Goal: Task Accomplishment & Management: Use online tool/utility

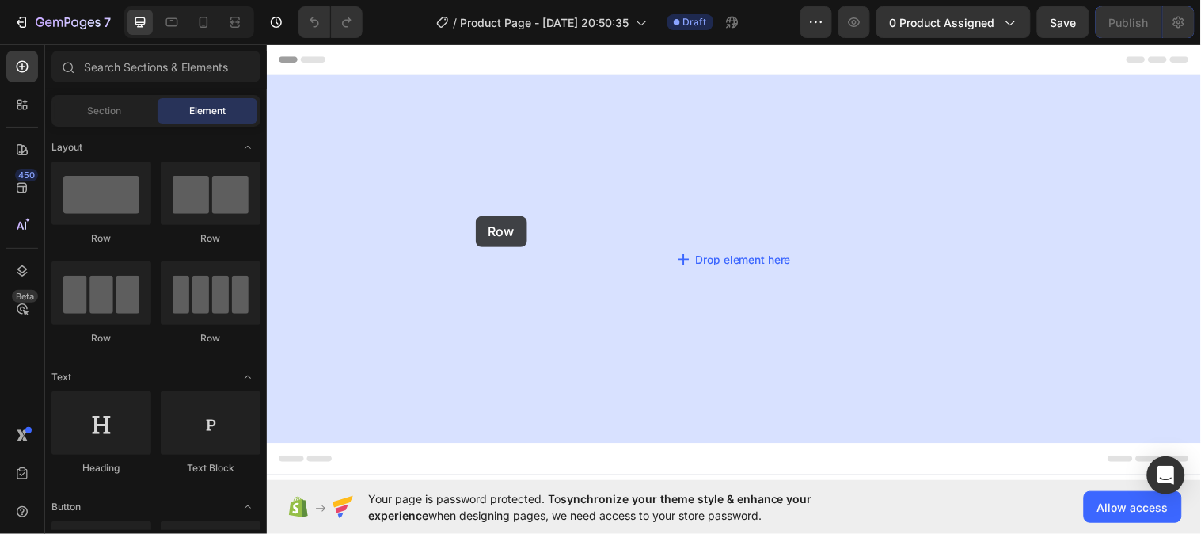
drag, startPoint x: 476, startPoint y: 235, endPoint x: 478, endPoint y: 218, distance: 16.8
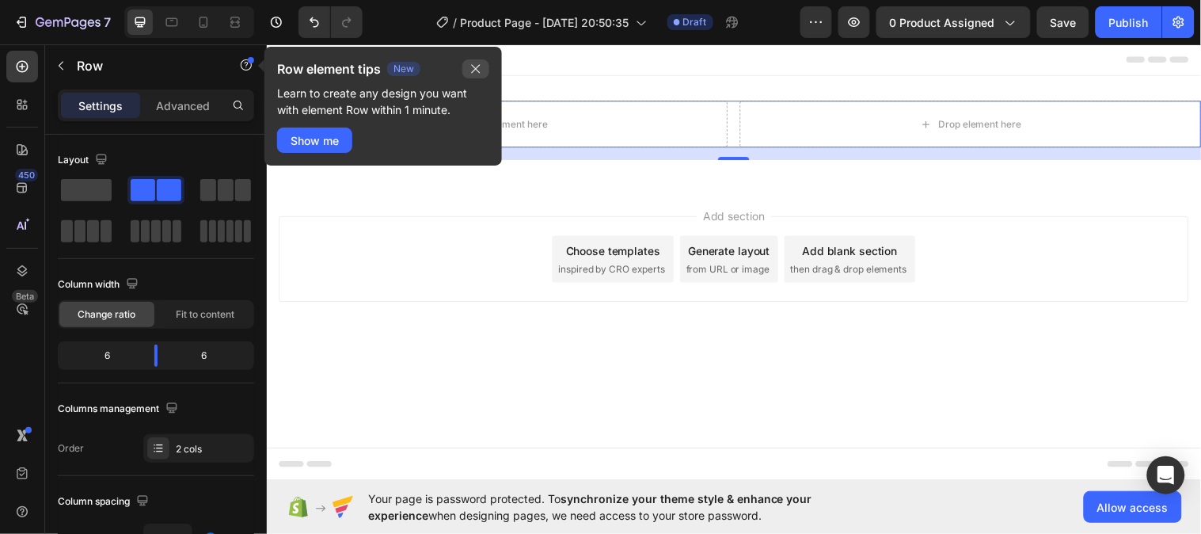
click at [477, 65] on icon "button" at bounding box center [475, 69] width 13 height 13
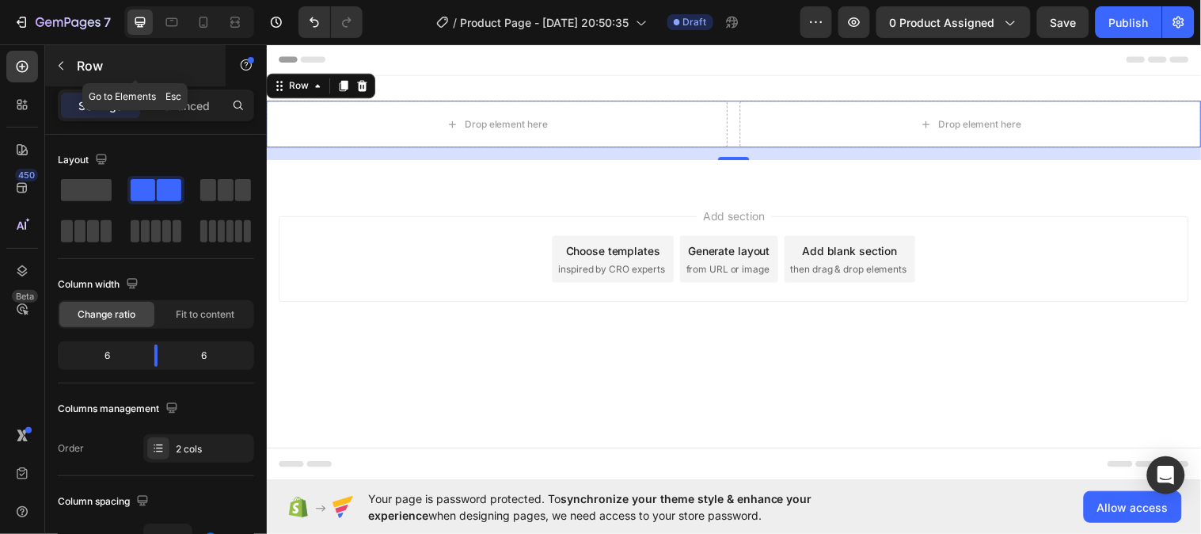
click at [60, 63] on icon "button" at bounding box center [61, 65] width 13 height 13
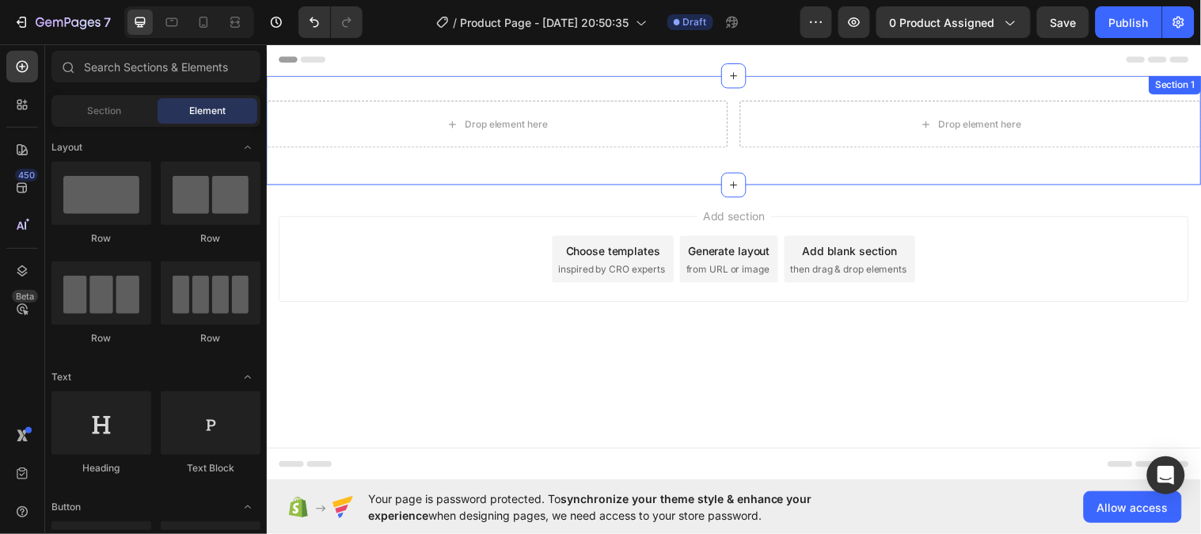
click at [688, 83] on div "Drop element here Drop element here Row Section 1" at bounding box center [741, 131] width 950 height 111
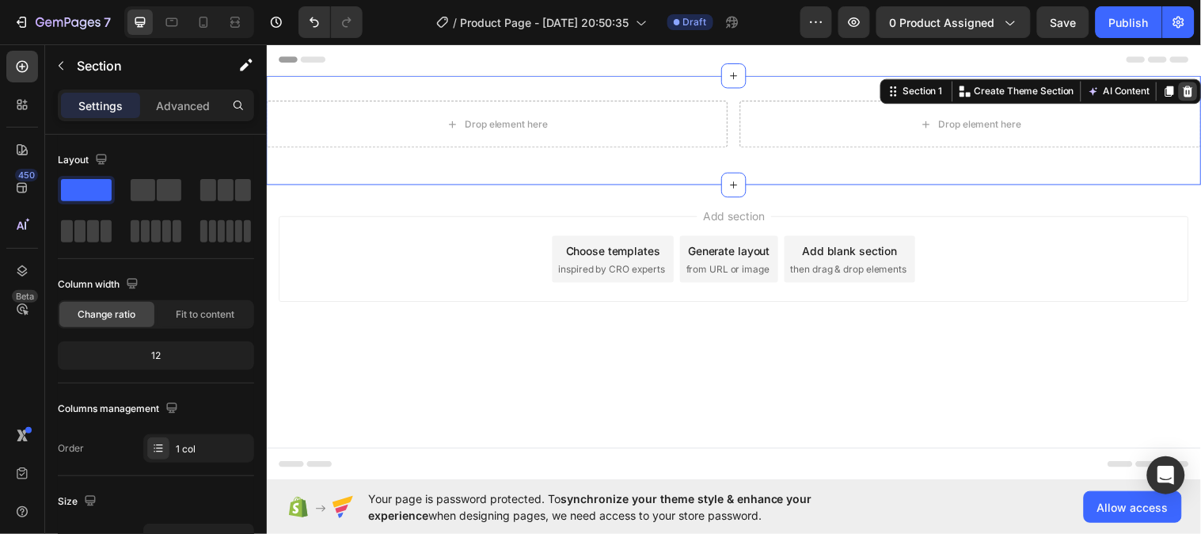
click at [1200, 89] on icon at bounding box center [1203, 91] width 10 height 11
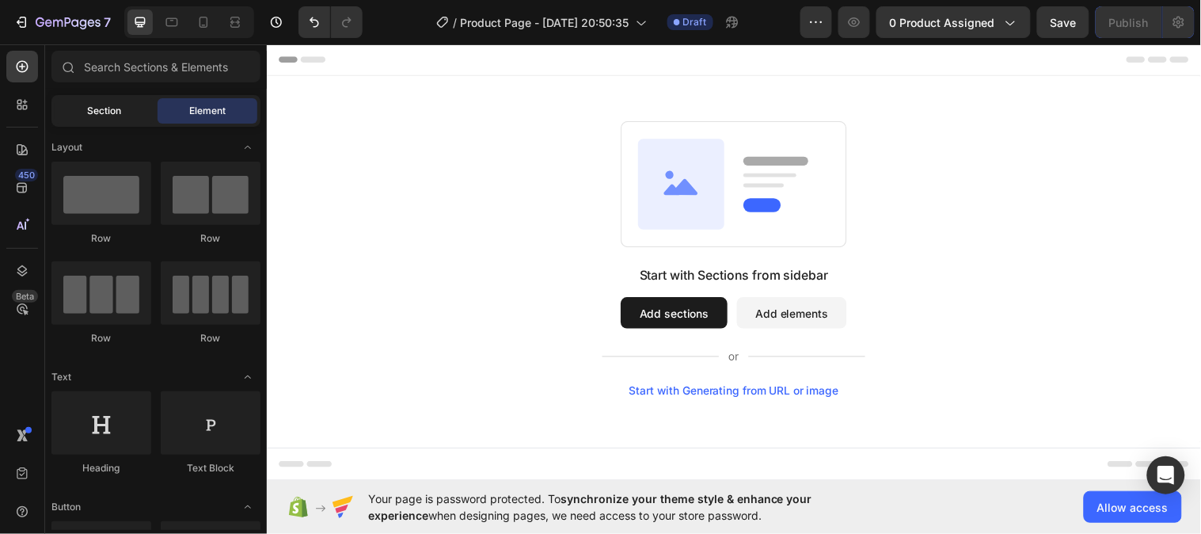
click at [127, 104] on div "Section" at bounding box center [105, 110] width 100 height 25
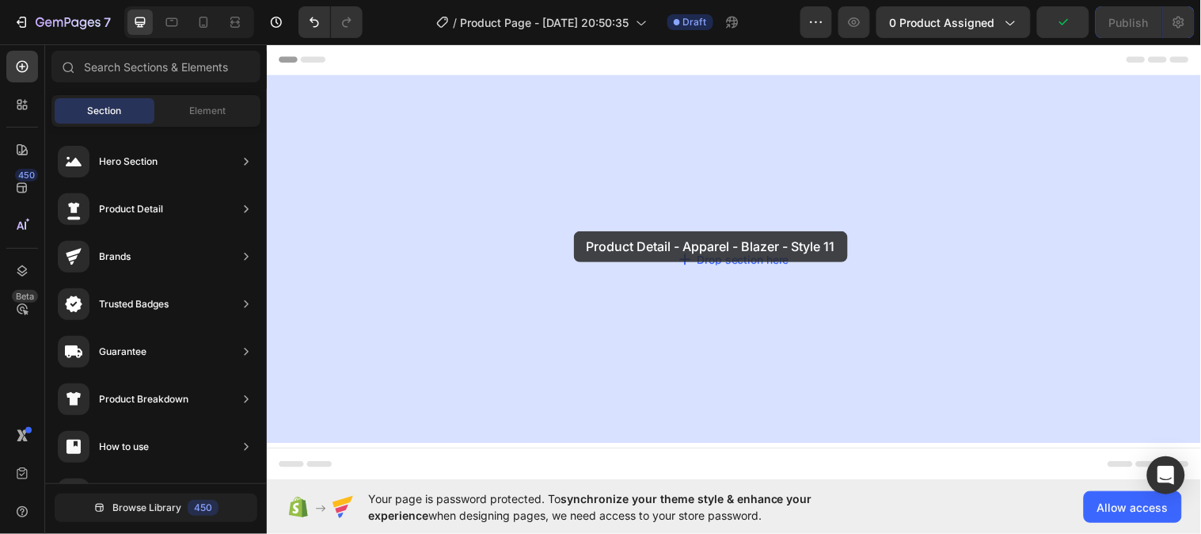
drag, startPoint x: 648, startPoint y: 310, endPoint x: 577, endPoint y: 233, distance: 104.8
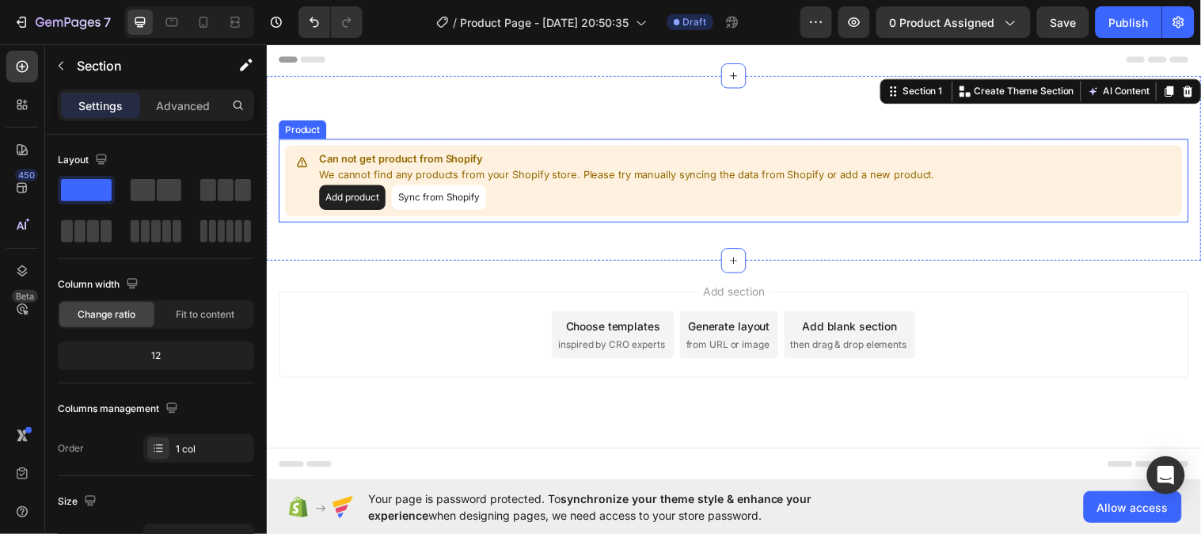
click at [366, 196] on button "Add product" at bounding box center [353, 199] width 67 height 25
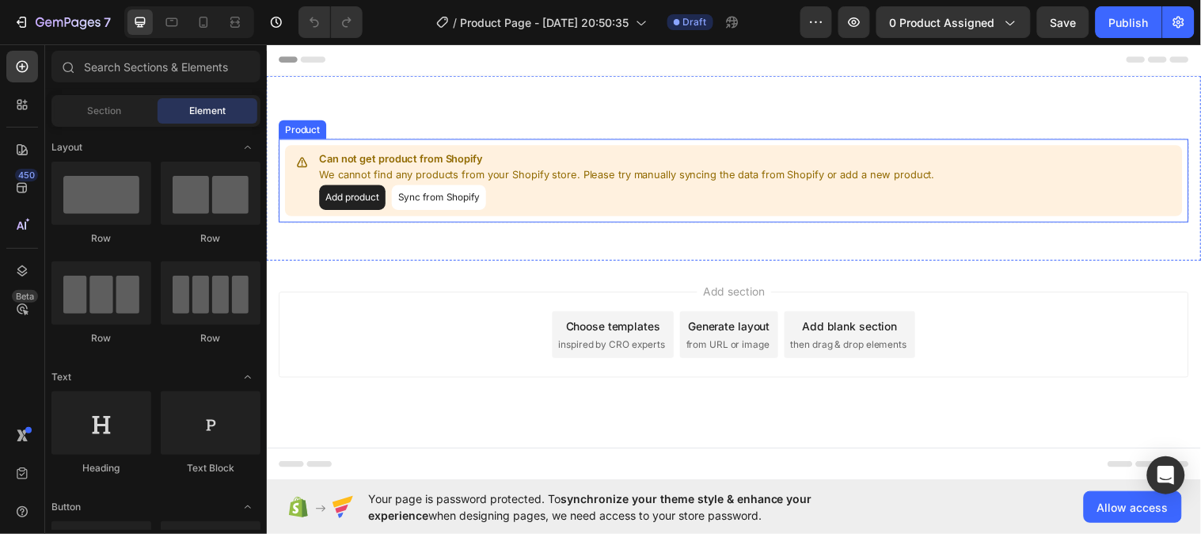
click at [594, 207] on div "Add product Sync from Shopify" at bounding box center [632, 199] width 625 height 25
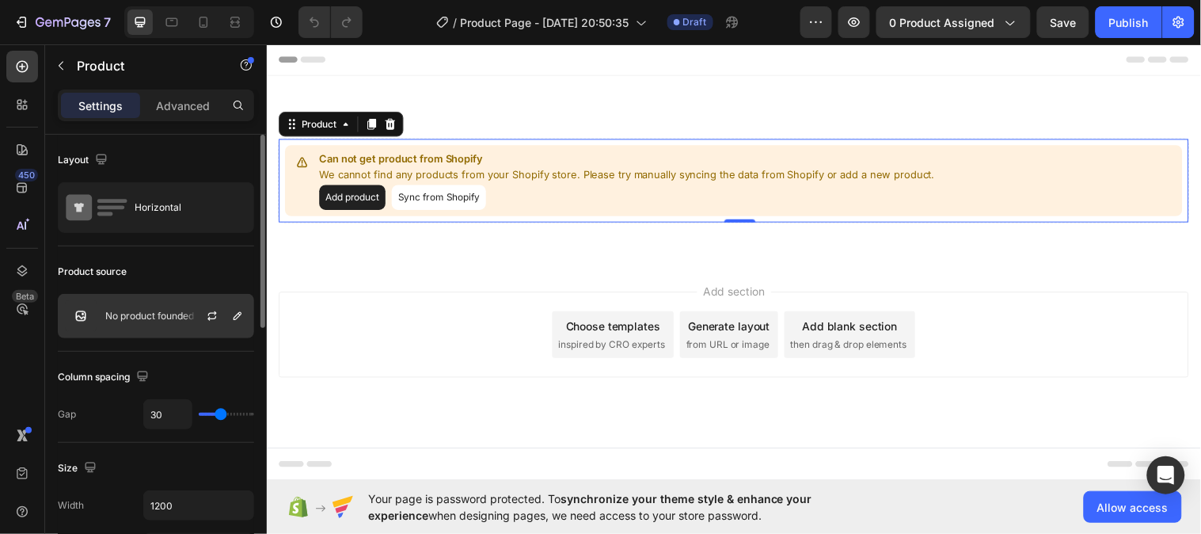
click at [135, 307] on div "No product founded" at bounding box center [156, 316] width 196 height 44
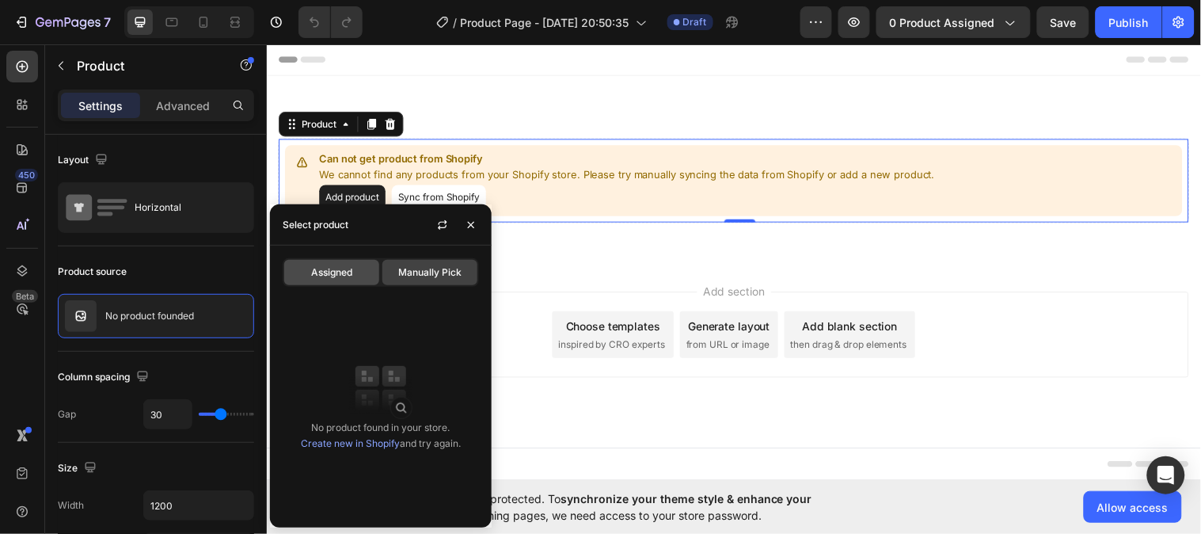
click at [337, 260] on div "Assigned" at bounding box center [331, 272] width 95 height 25
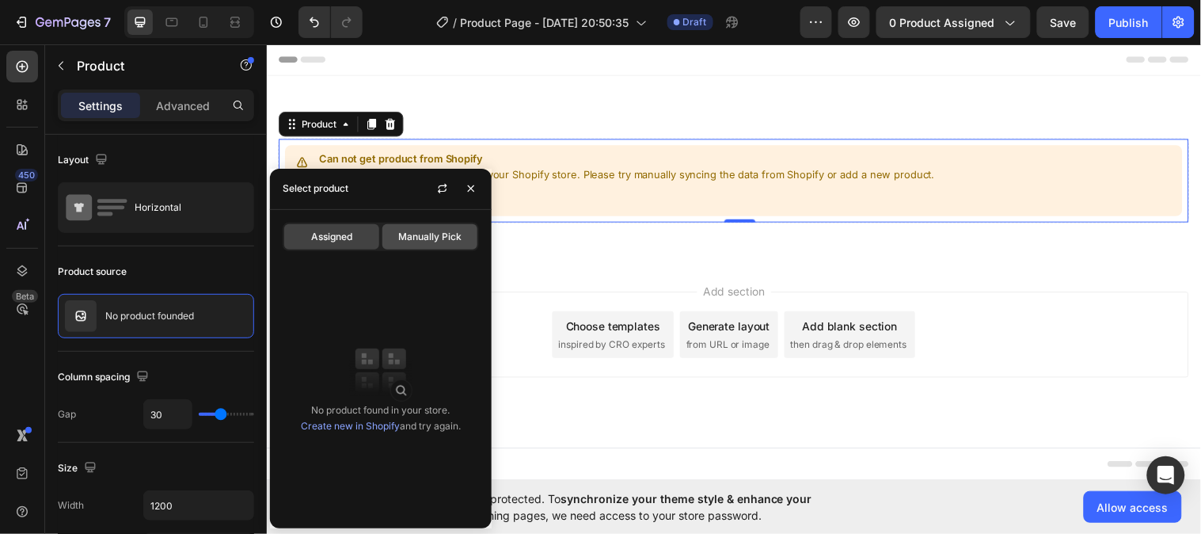
click at [418, 238] on span "Manually Pick" at bounding box center [429, 237] width 63 height 14
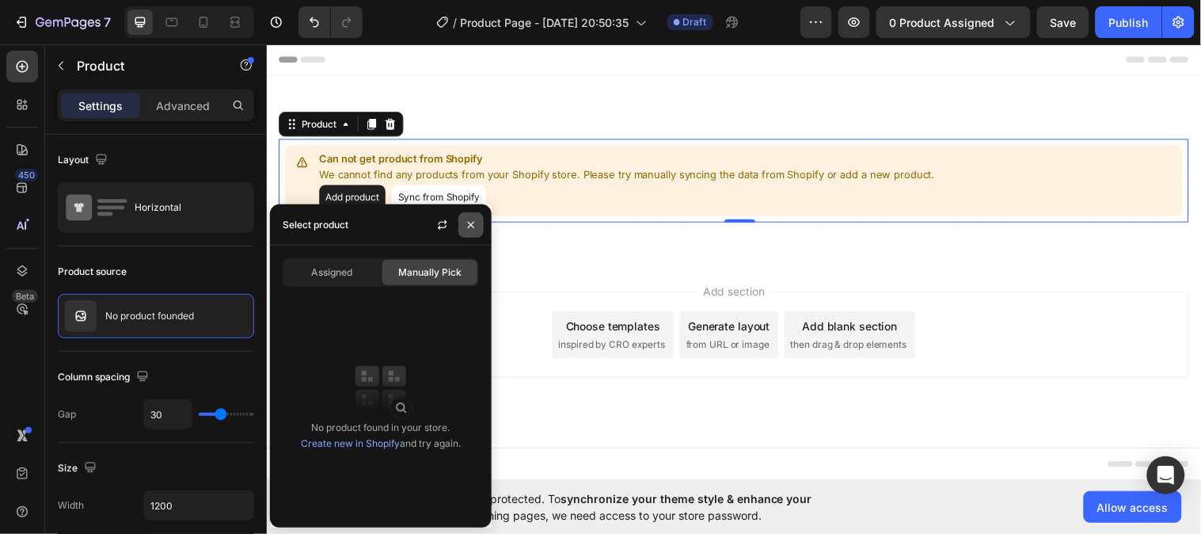
click at [473, 222] on icon "button" at bounding box center [471, 224] width 13 height 13
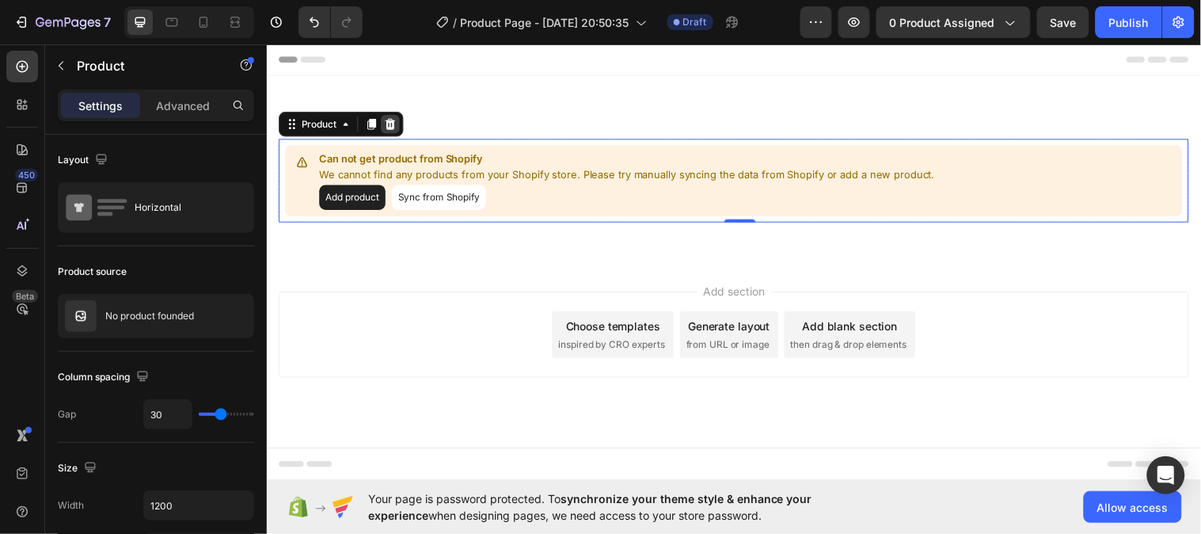
click at [390, 122] on icon at bounding box center [392, 125] width 10 height 11
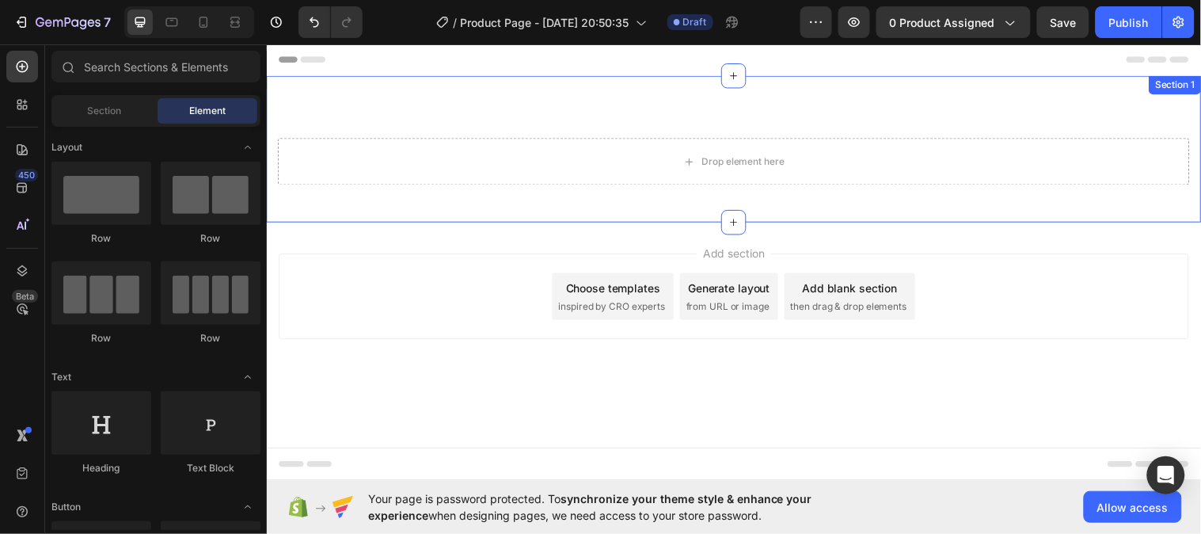
click at [1130, 101] on div "Drop element here Section 1" at bounding box center [741, 150] width 950 height 149
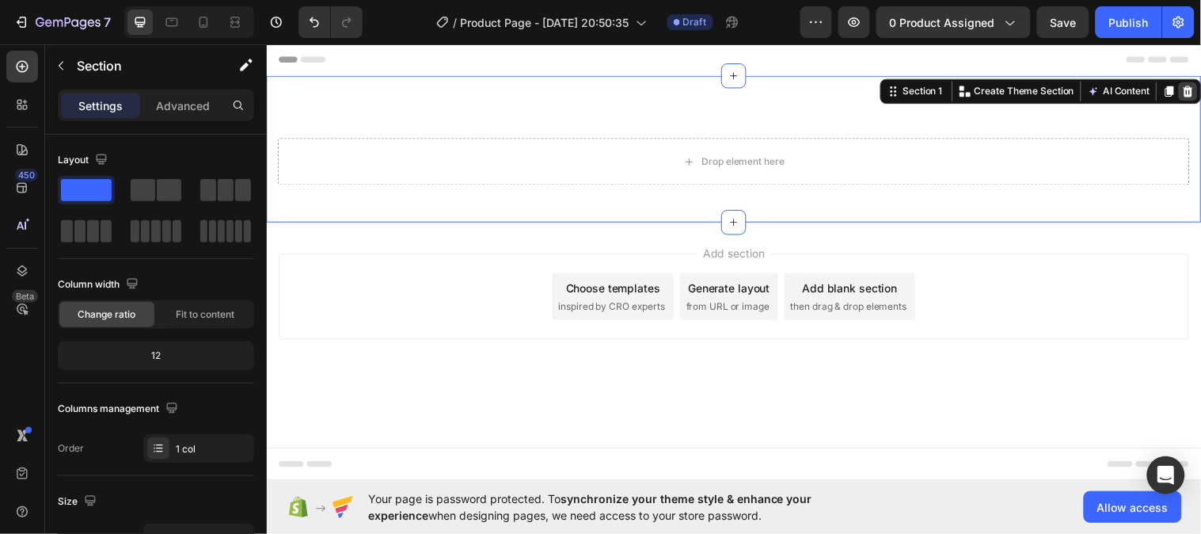
click at [1199, 87] on icon at bounding box center [1202, 91] width 13 height 13
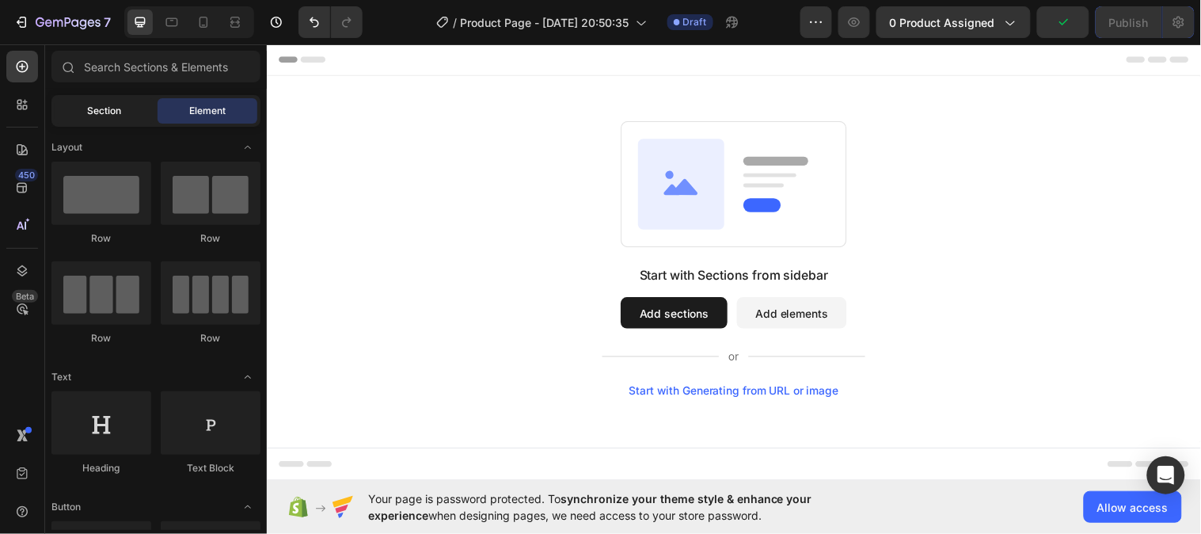
click at [130, 104] on div "Section" at bounding box center [105, 110] width 100 height 25
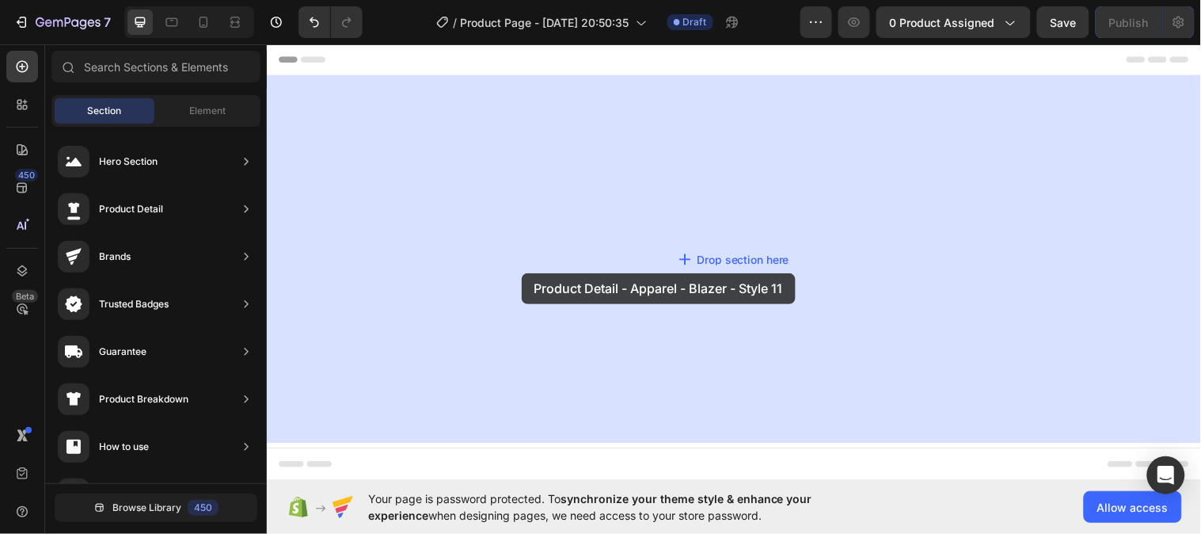
drag, startPoint x: 670, startPoint y: 319, endPoint x: 525, endPoint y: 276, distance: 151.8
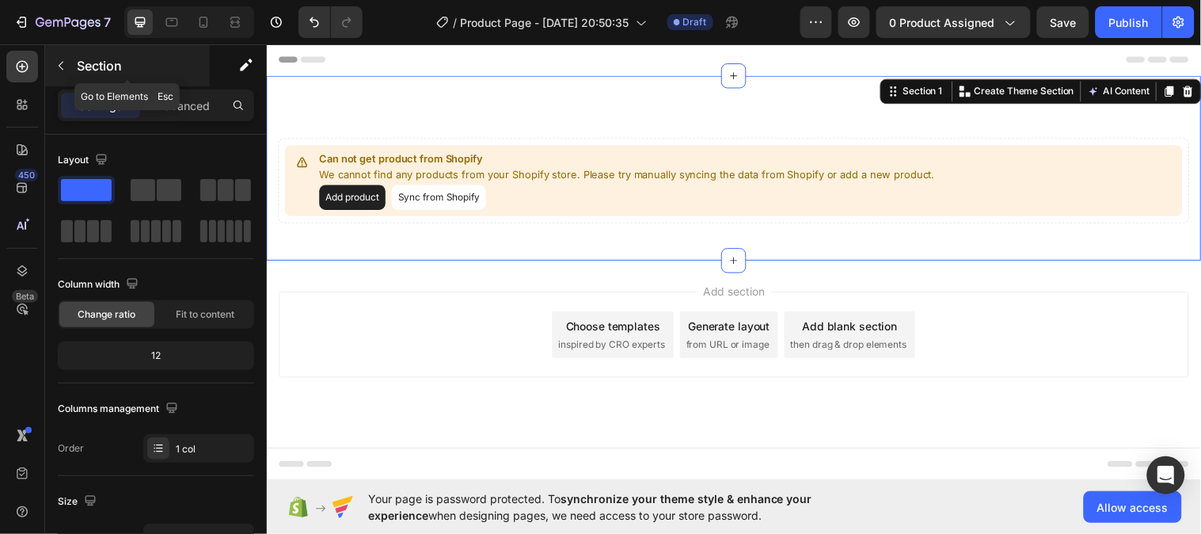
click at [65, 65] on icon "button" at bounding box center [61, 65] width 13 height 13
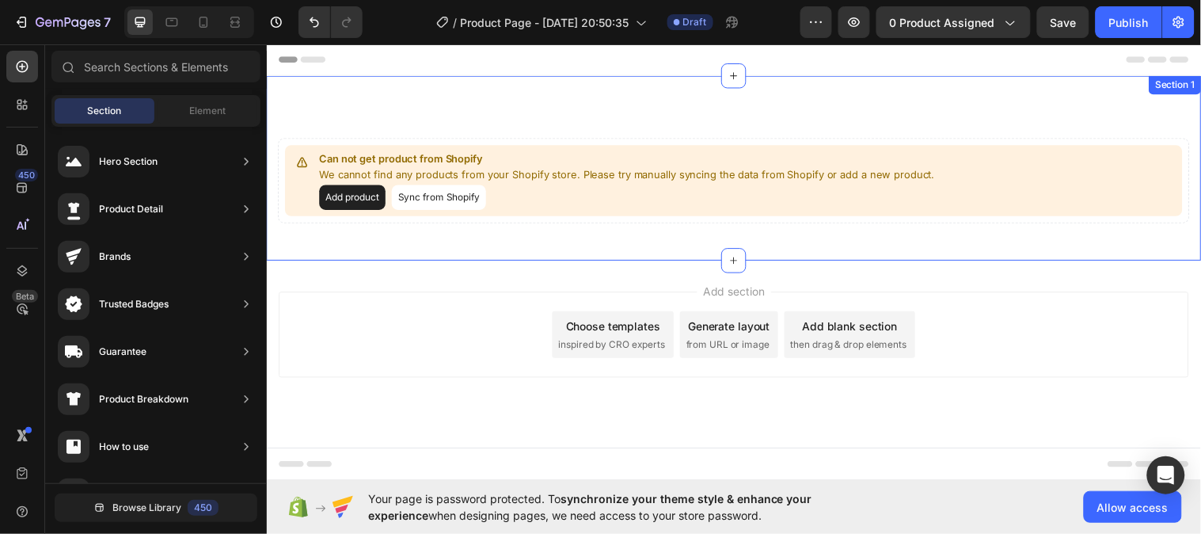
click at [1115, 105] on div "Can not get product from Shopify We cannot find any products from your Shopify …" at bounding box center [741, 170] width 950 height 188
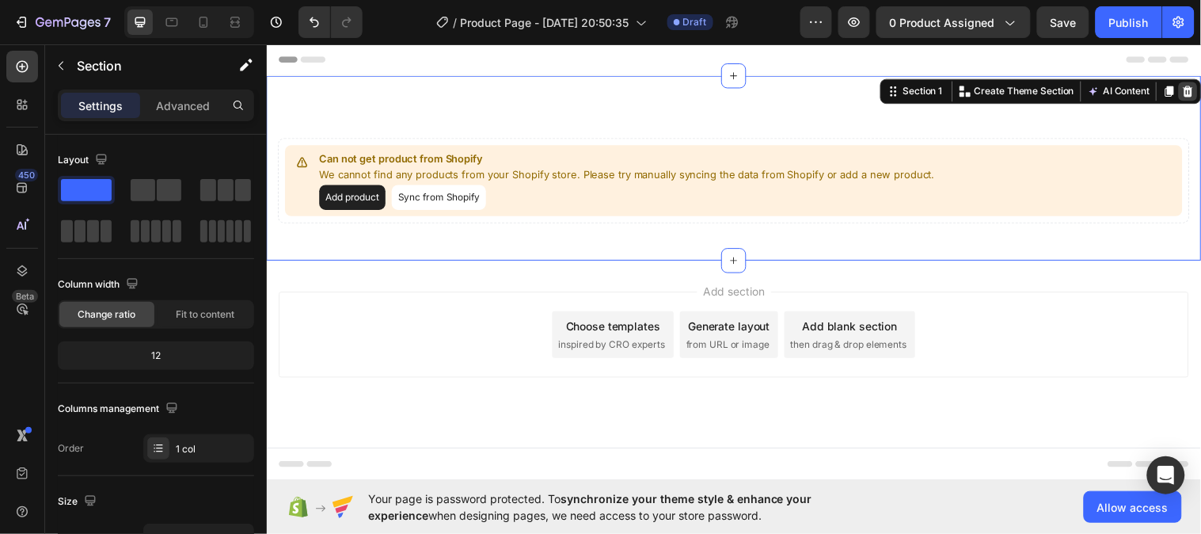
click at [1200, 92] on icon at bounding box center [1203, 91] width 10 height 11
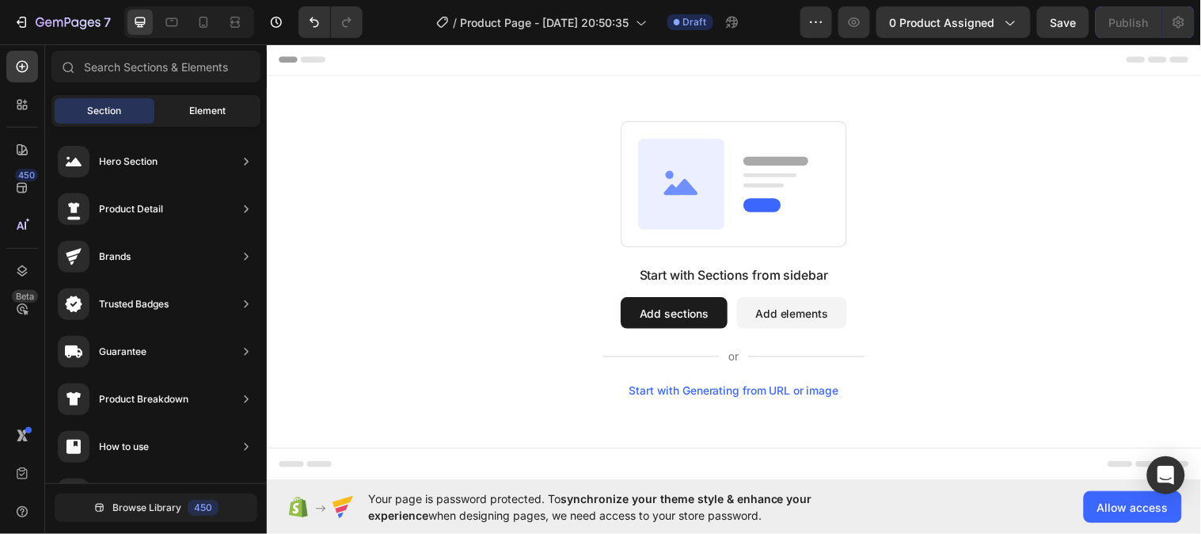
click at [211, 114] on span "Element" at bounding box center [207, 111] width 36 height 14
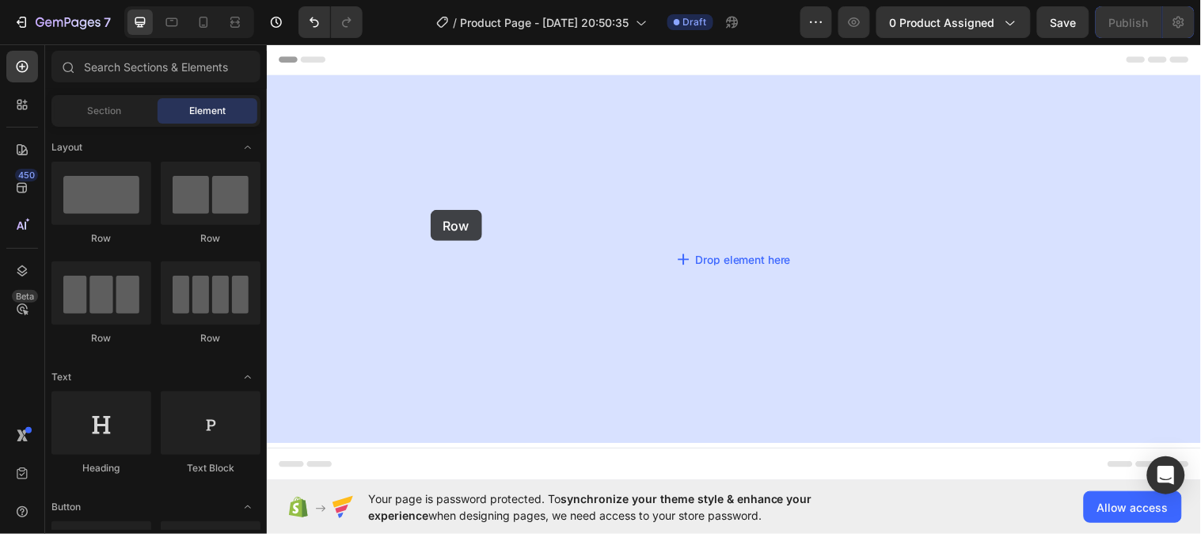
drag, startPoint x: 475, startPoint y: 231, endPoint x: 365, endPoint y: 199, distance: 114.5
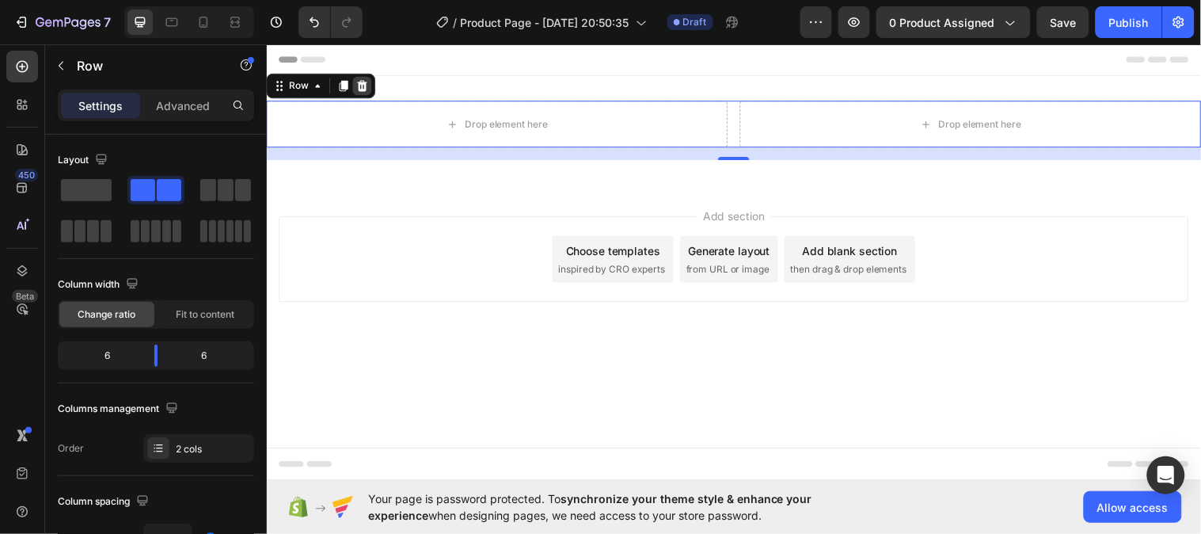
click at [361, 86] on icon at bounding box center [363, 86] width 13 height 13
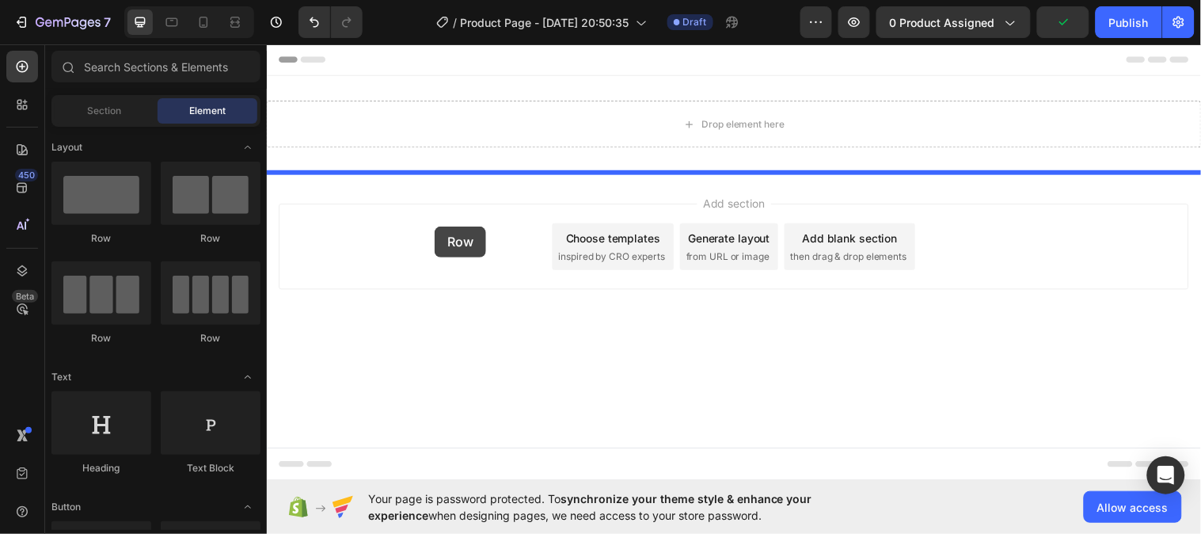
drag, startPoint x: 363, startPoint y: 244, endPoint x: 437, endPoint y: 226, distance: 76.4
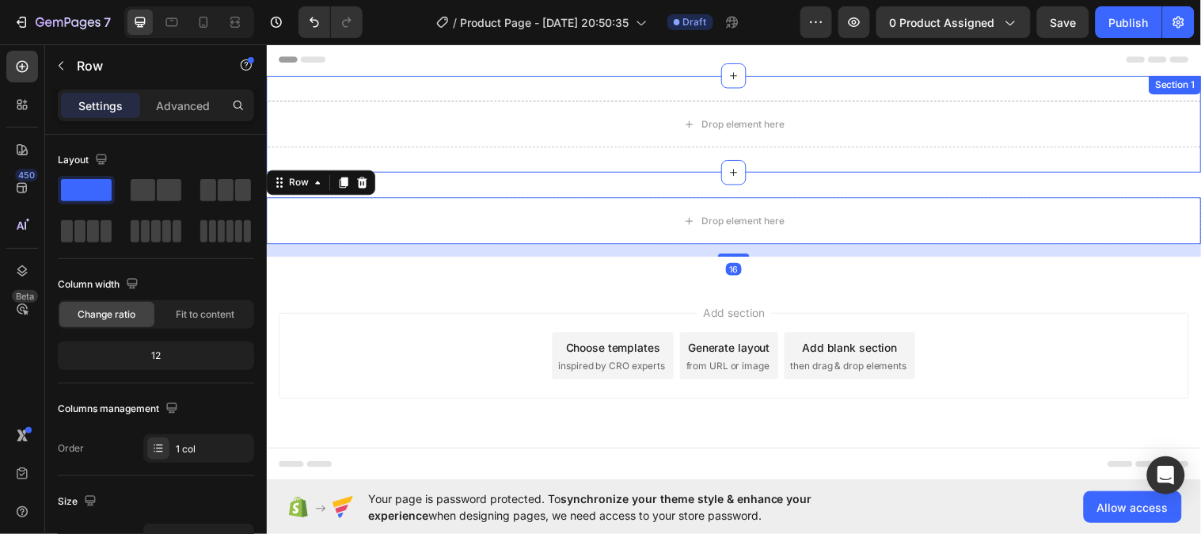
click at [1122, 97] on div "Drop element here Section 1" at bounding box center [741, 125] width 950 height 98
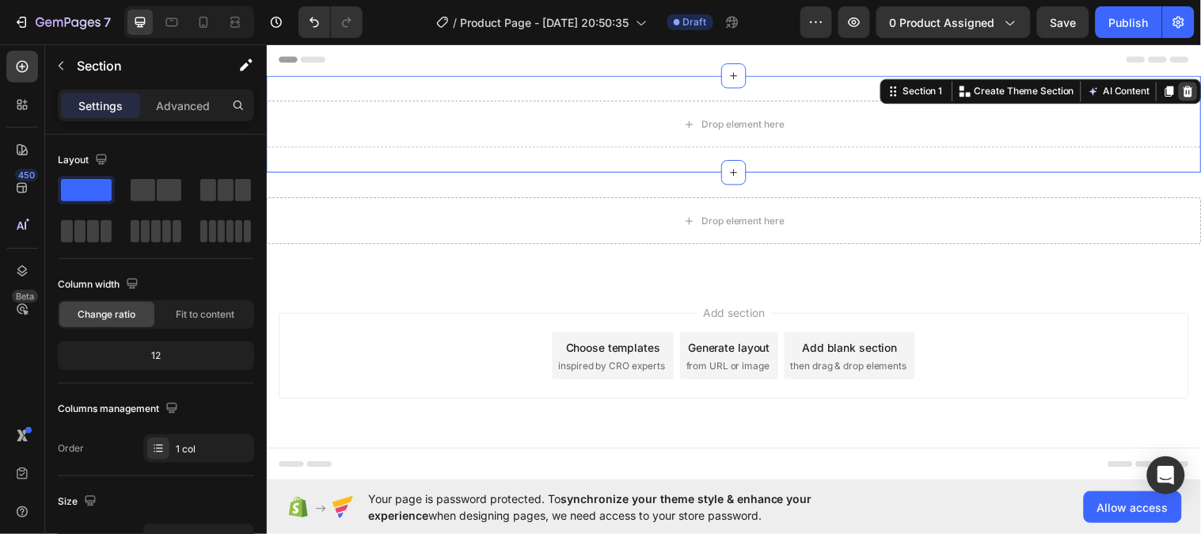
click at [1200, 93] on icon at bounding box center [1202, 91] width 13 height 13
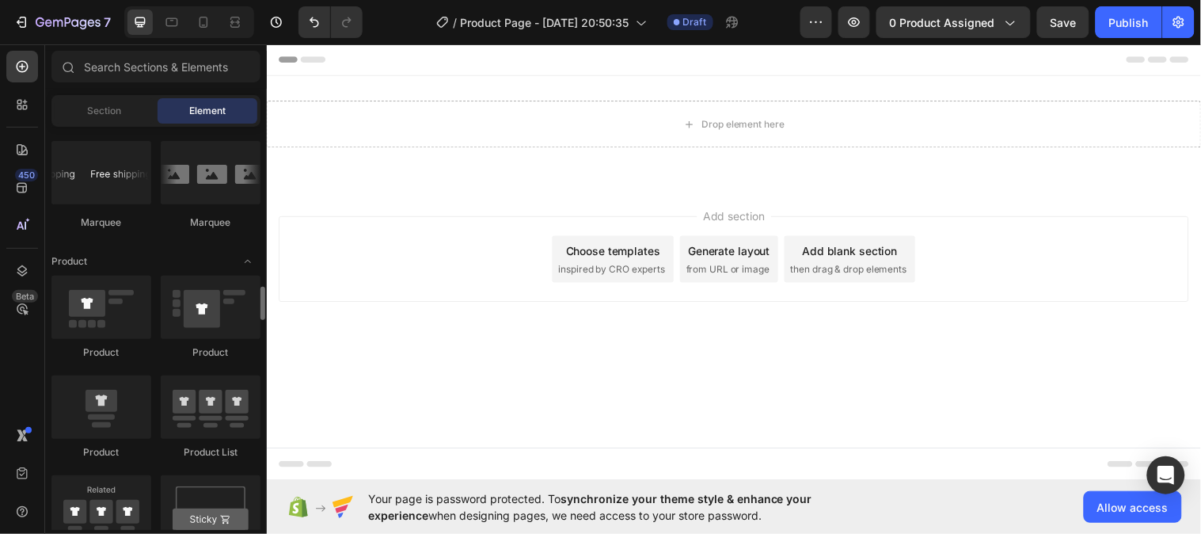
scroll to position [1905, 0]
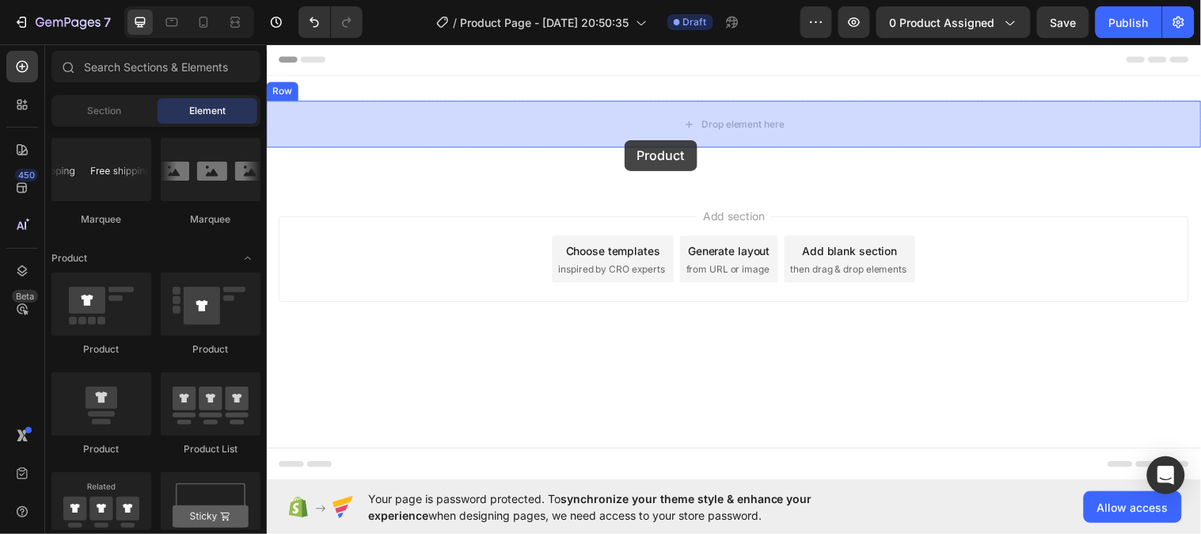
drag, startPoint x: 468, startPoint y: 367, endPoint x: 629, endPoint y: 141, distance: 277.4
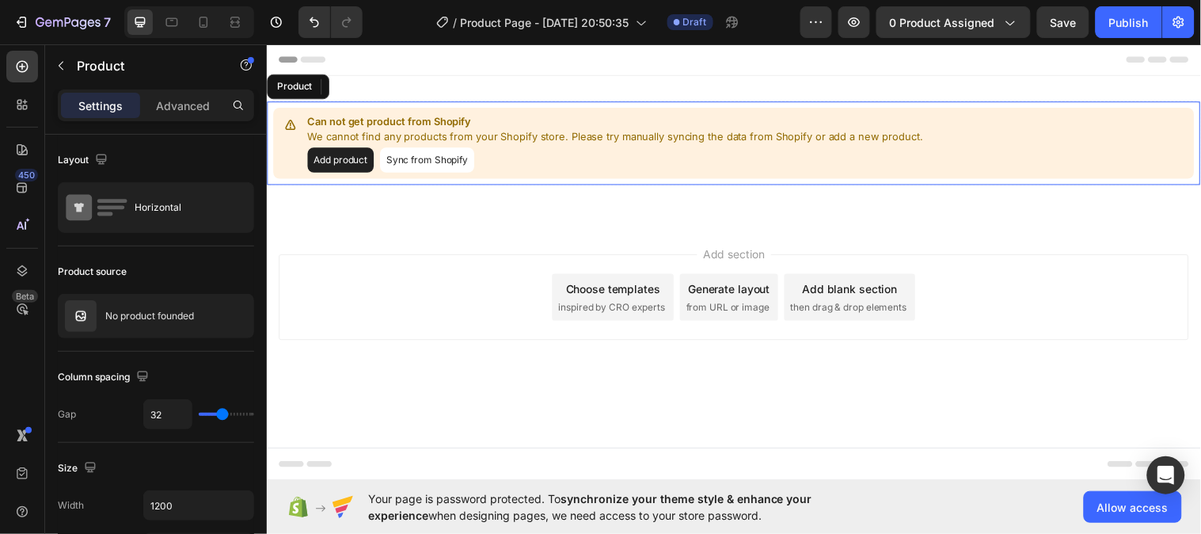
click at [367, 160] on button "Add product" at bounding box center [341, 161] width 67 height 25
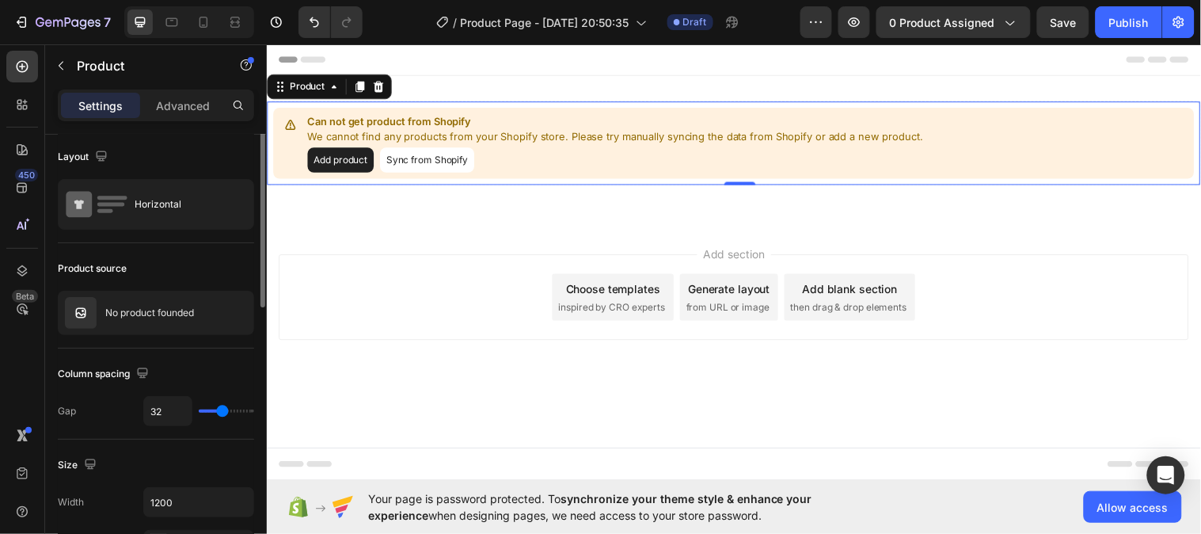
scroll to position [0, 0]
click at [437, 162] on button "Sync from Shopify" at bounding box center [430, 161] width 96 height 25
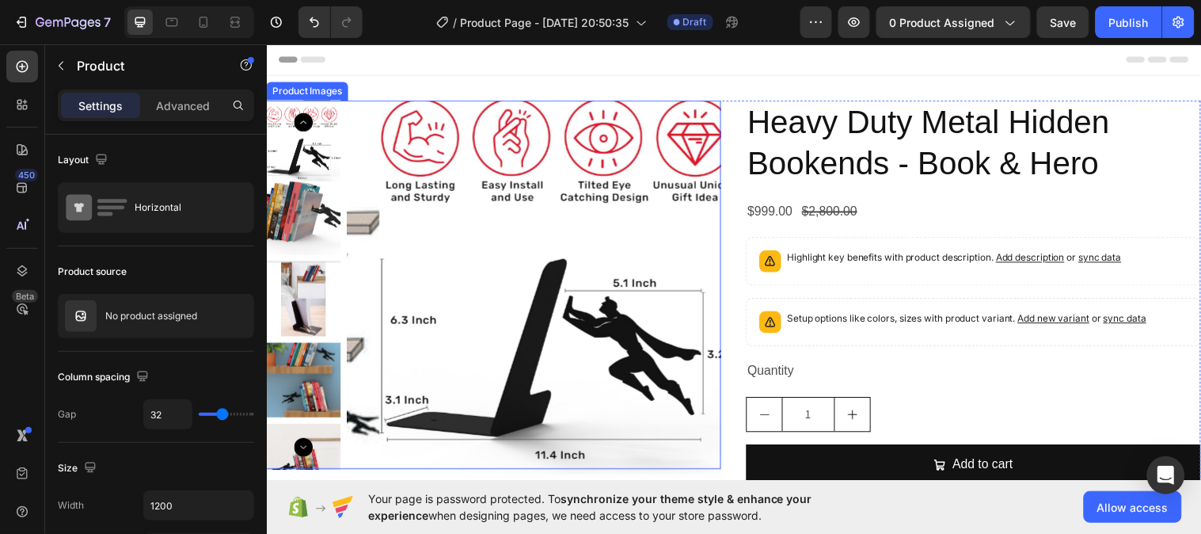
click at [327, 215] on img at bounding box center [304, 221] width 76 height 76
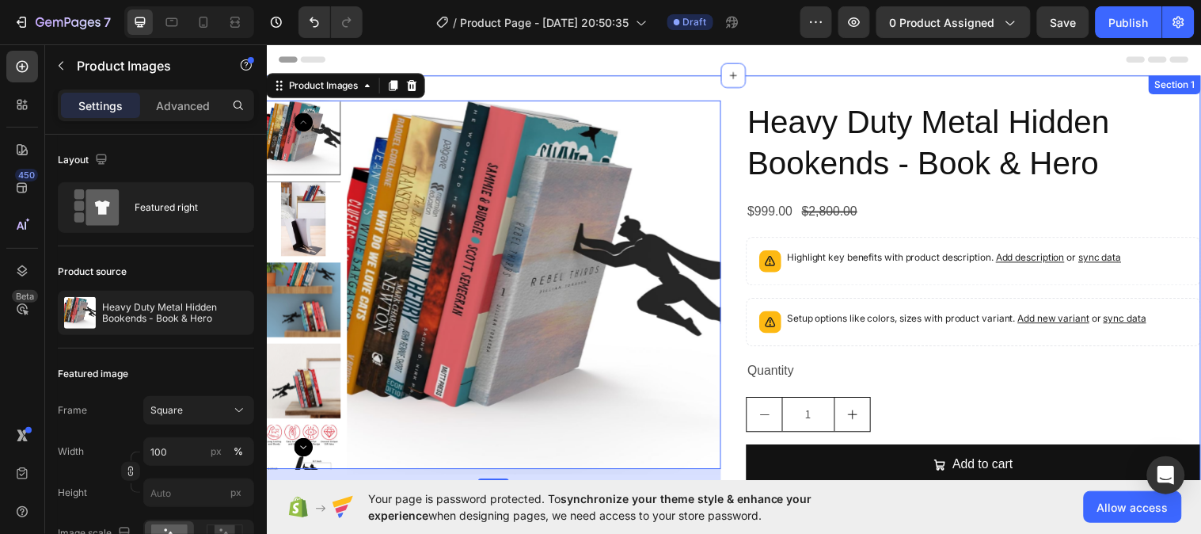
click at [955, 89] on div "Product Images 16 Heavy Duty Metal Hidden Bookends - Book & Hero Product Title …" at bounding box center [741, 337] width 950 height 522
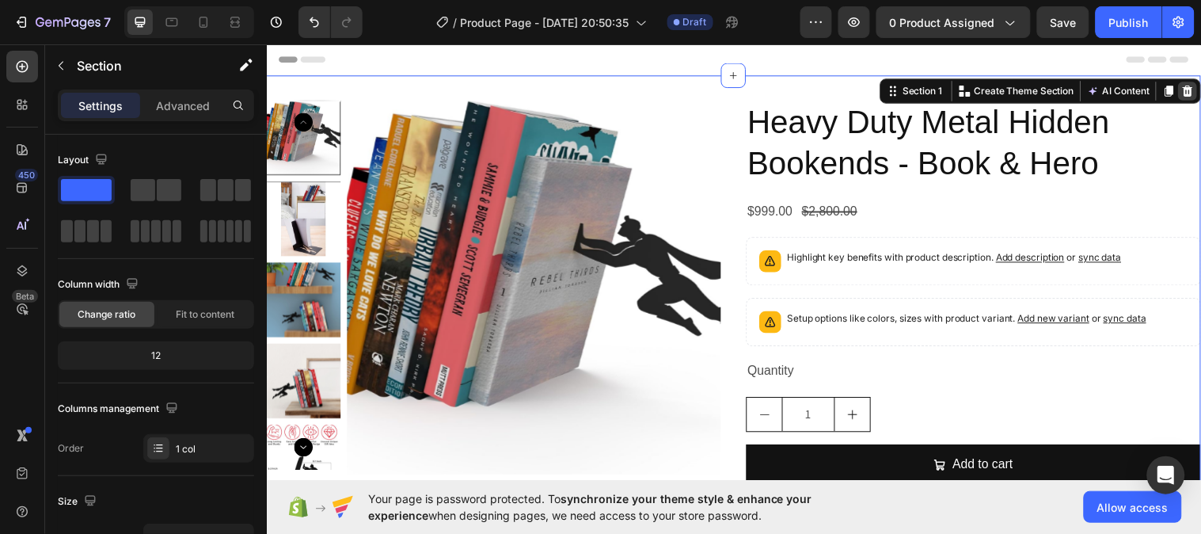
click at [1198, 92] on icon at bounding box center [1203, 91] width 10 height 11
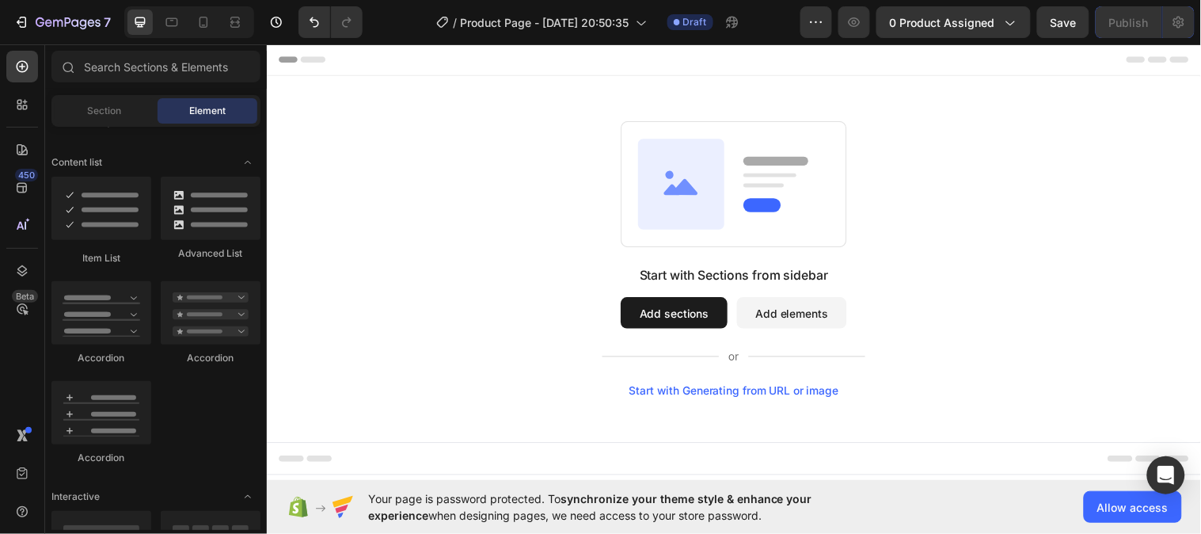
scroll to position [1000, 0]
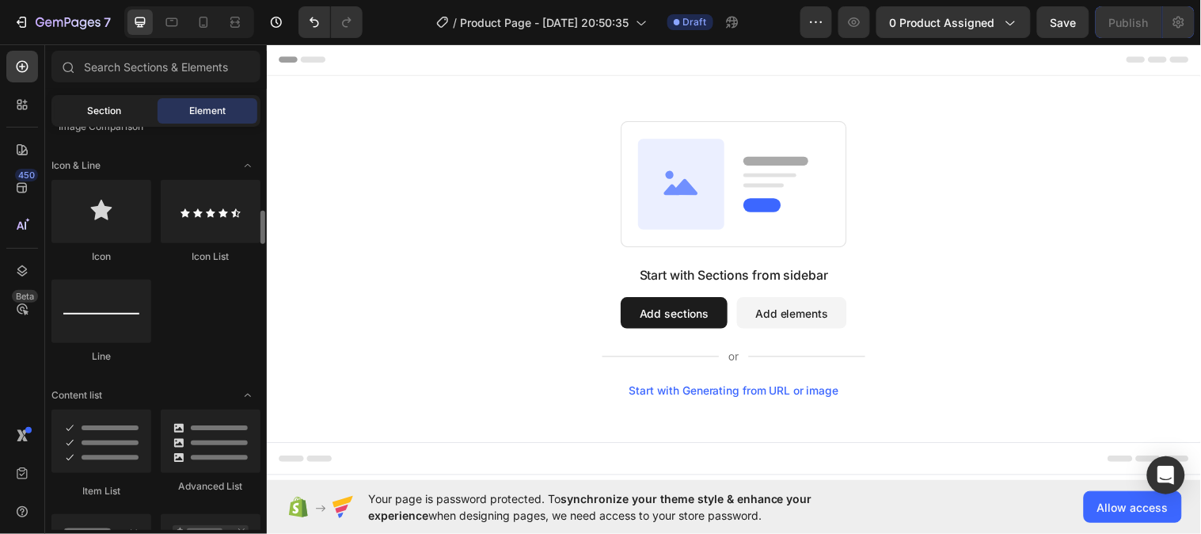
click at [123, 116] on div "Section" at bounding box center [105, 110] width 100 height 25
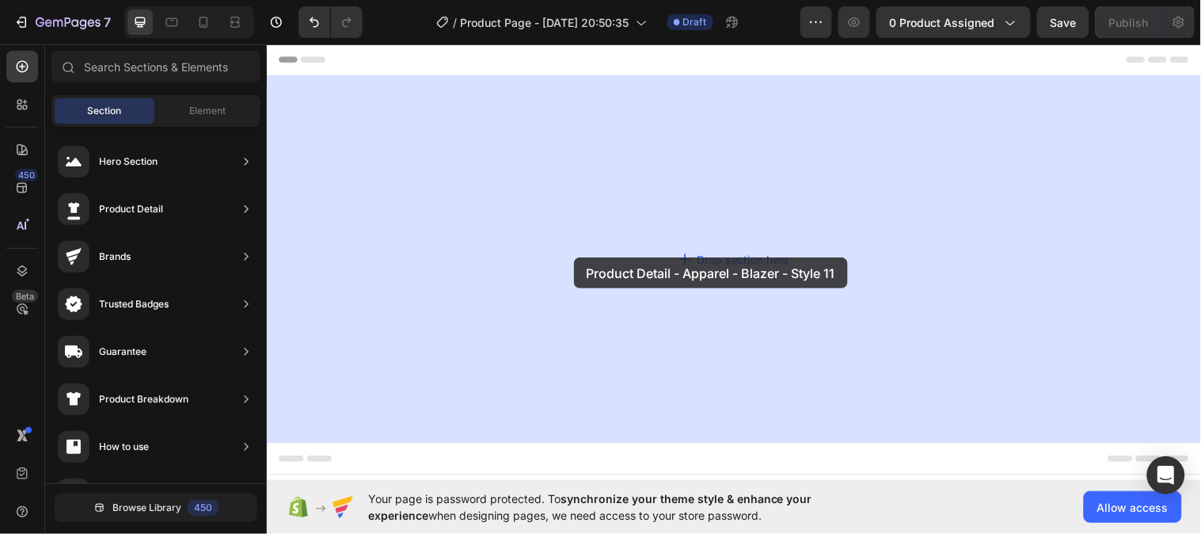
drag, startPoint x: 695, startPoint y: 332, endPoint x: 749, endPoint y: 313, distance: 56.8
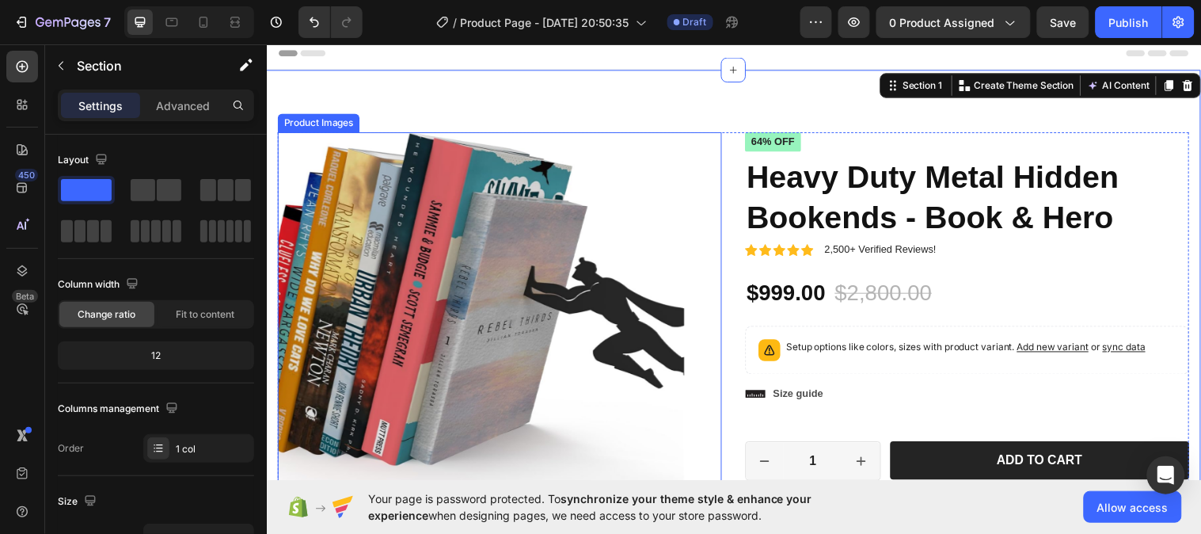
scroll to position [0, 0]
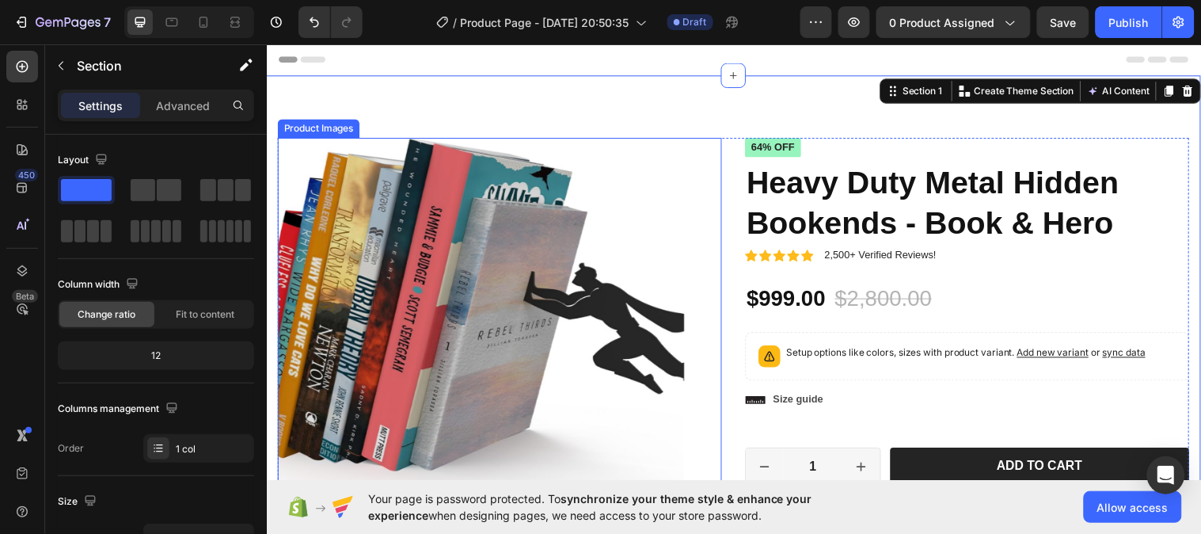
click at [699, 259] on div "Product Images" at bounding box center [503, 391] width 451 height 504
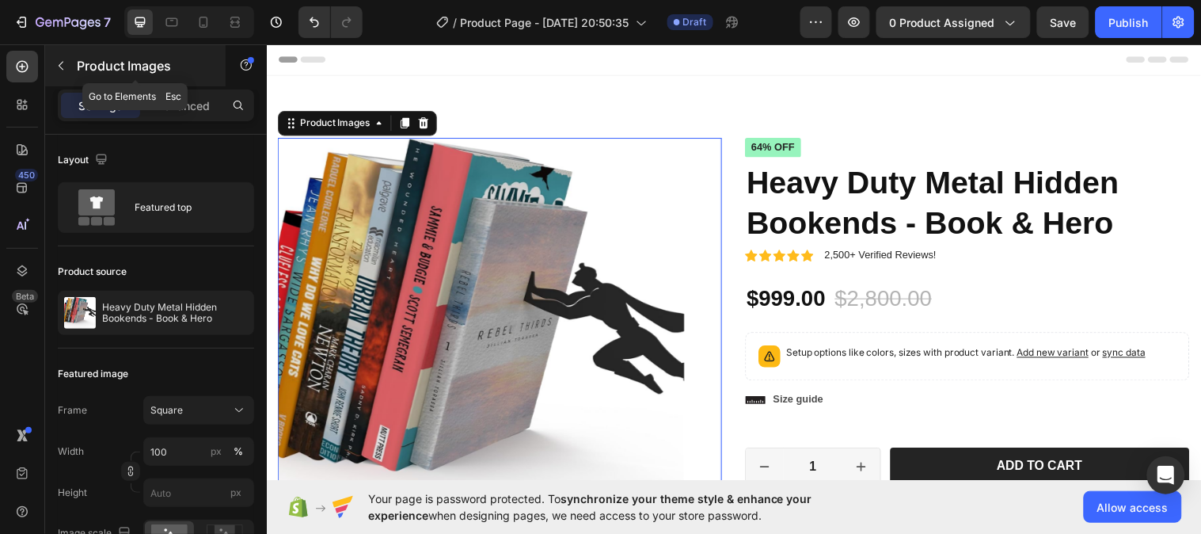
click at [63, 65] on icon "button" at bounding box center [61, 65] width 13 height 13
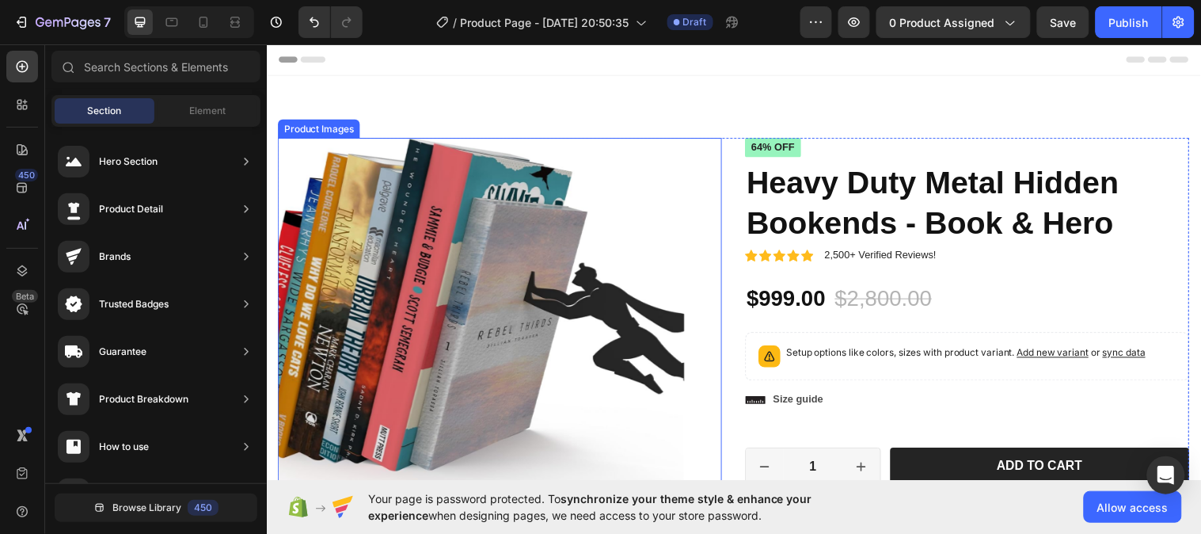
click at [347, 163] on img at bounding box center [484, 345] width 413 height 413
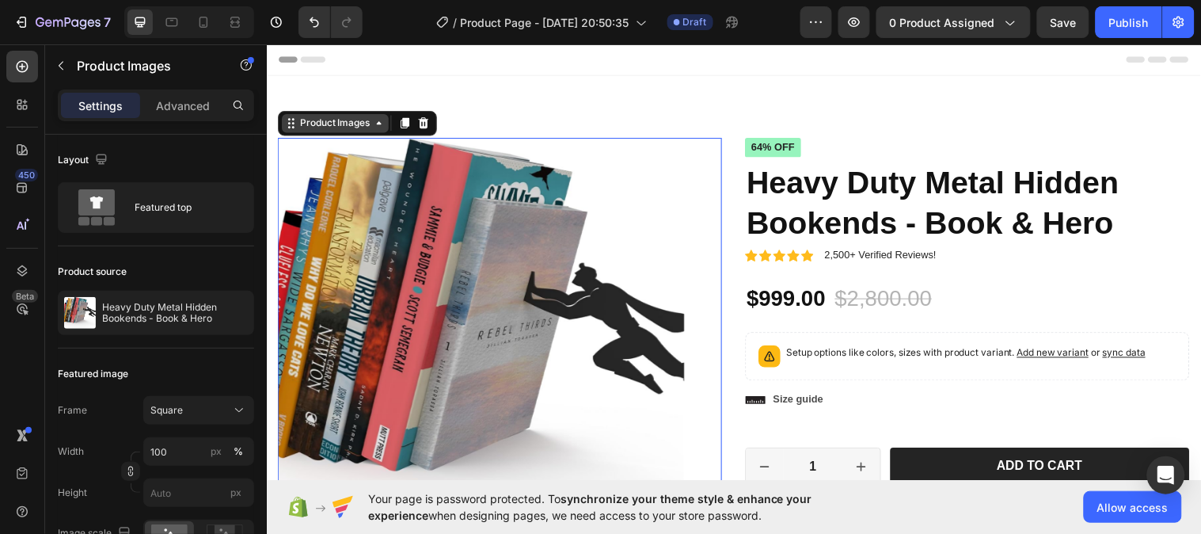
click at [386, 129] on icon at bounding box center [380, 124] width 13 height 13
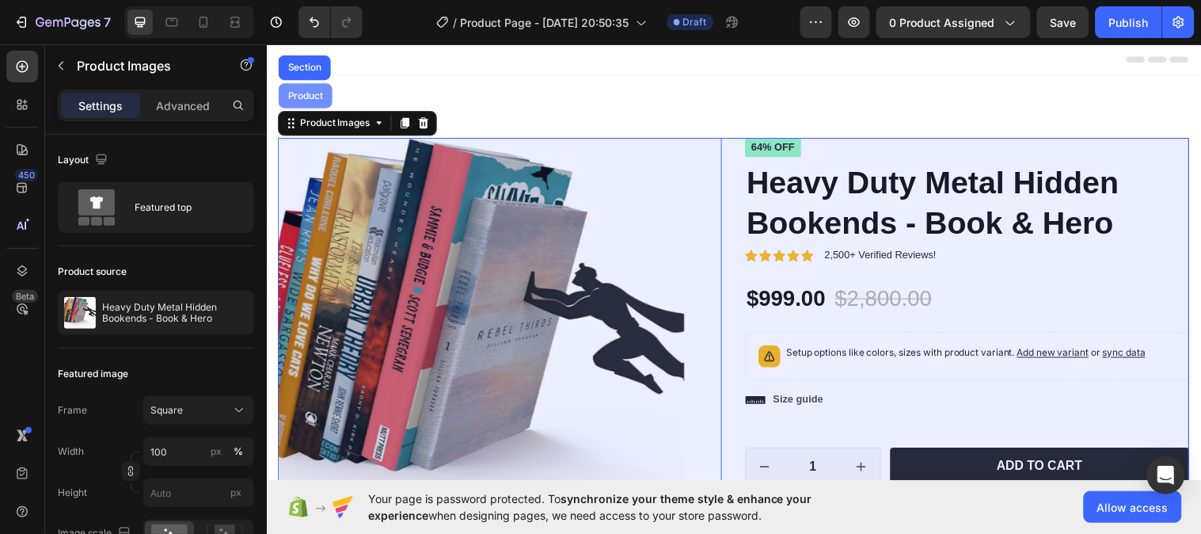
click at [319, 90] on div "Product" at bounding box center [306, 96] width 55 height 25
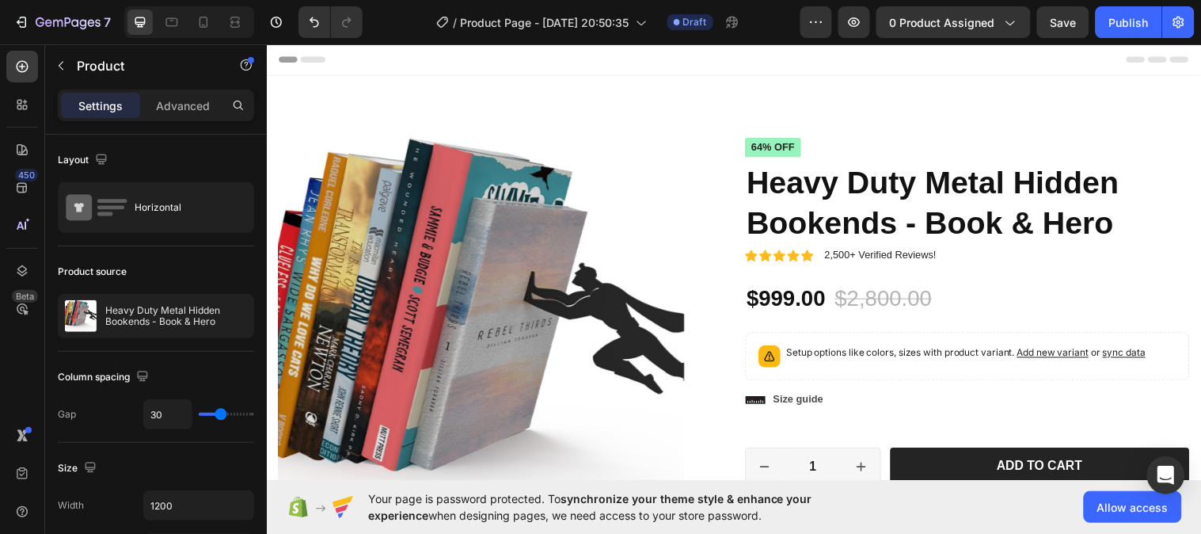
click at [728, 238] on div "Product Images Material Shipping Care instruction Accordion Icon Icon Icon Icon…" at bounding box center [741, 481] width 926 height 684
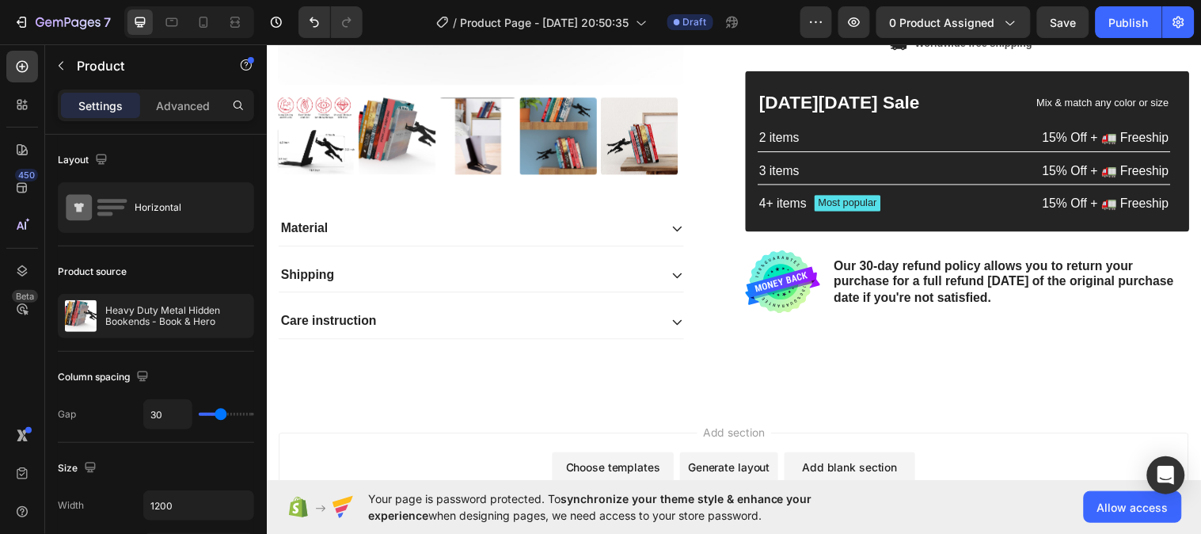
scroll to position [469, 0]
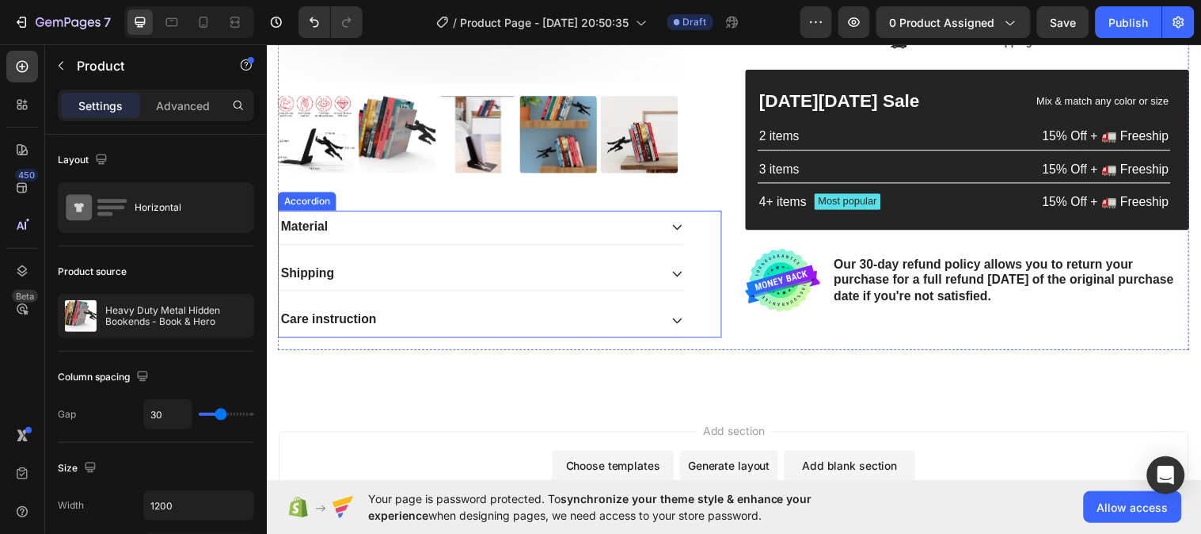
click at [706, 225] on div "Material Shipping Care instruction Accordion" at bounding box center [503, 277] width 451 height 129
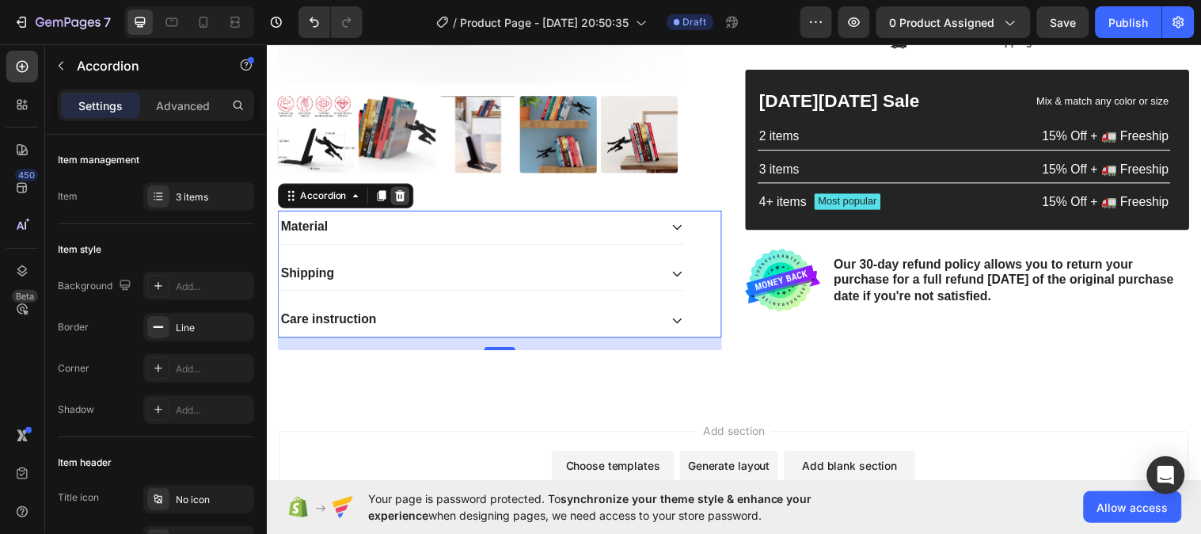
click at [408, 192] on icon at bounding box center [402, 198] width 13 height 13
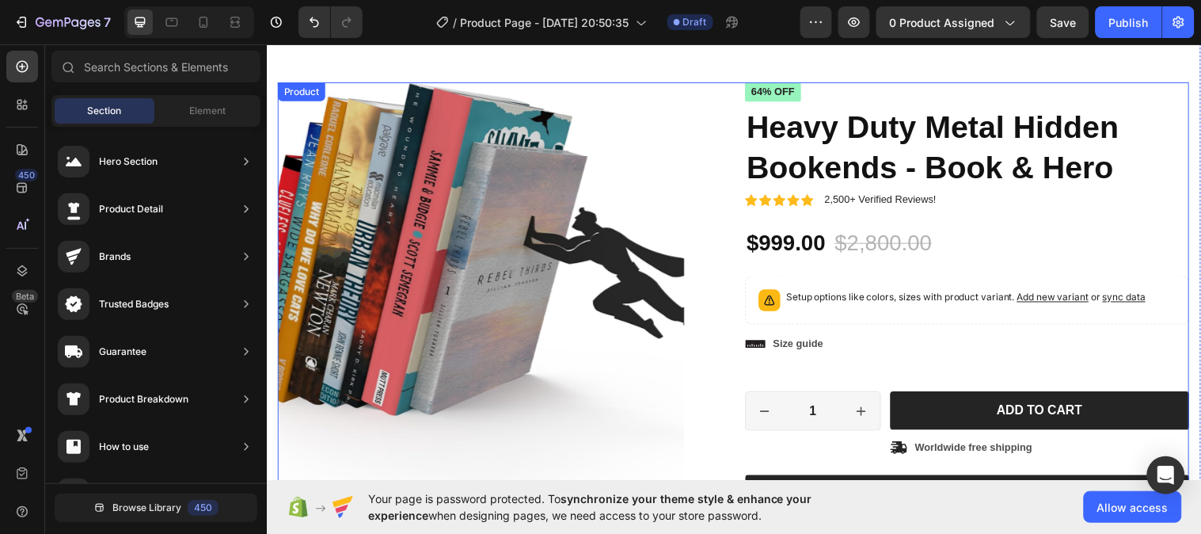
scroll to position [58, 0]
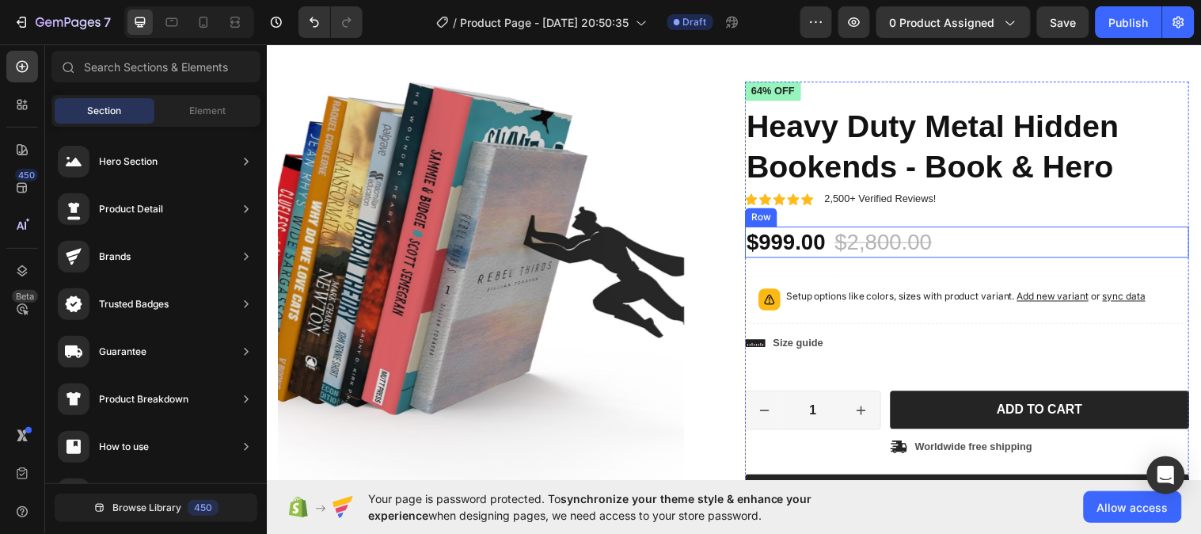
click at [950, 249] on div "$999.00 Product Price Product Price $2,800.00 Product Price Product Price 64% o…" at bounding box center [978, 245] width 451 height 32
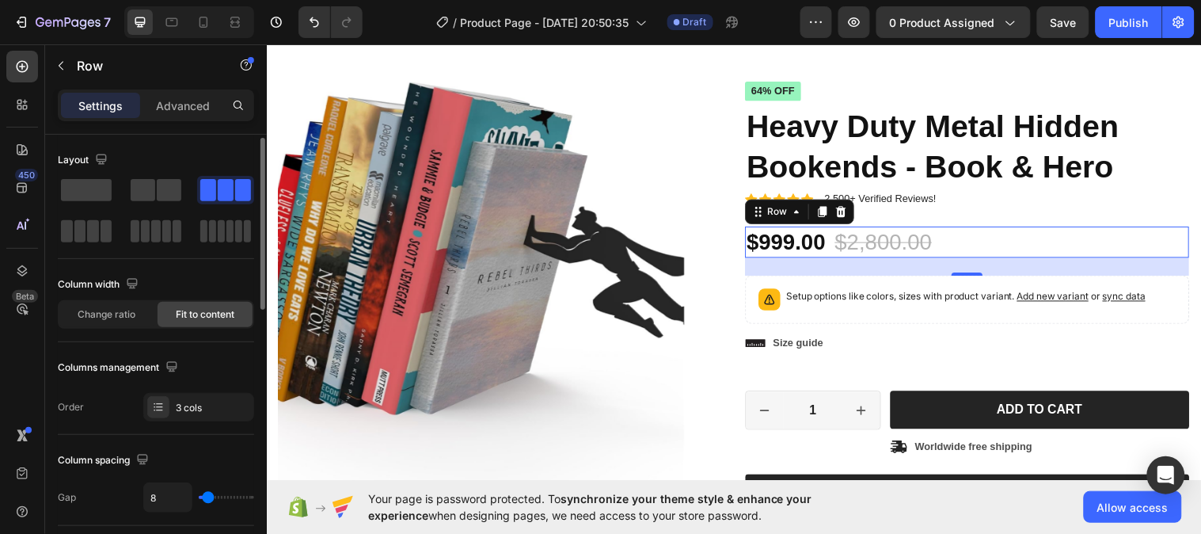
scroll to position [0, 0]
click at [816, 245] on div "$999.00" at bounding box center [794, 245] width 83 height 32
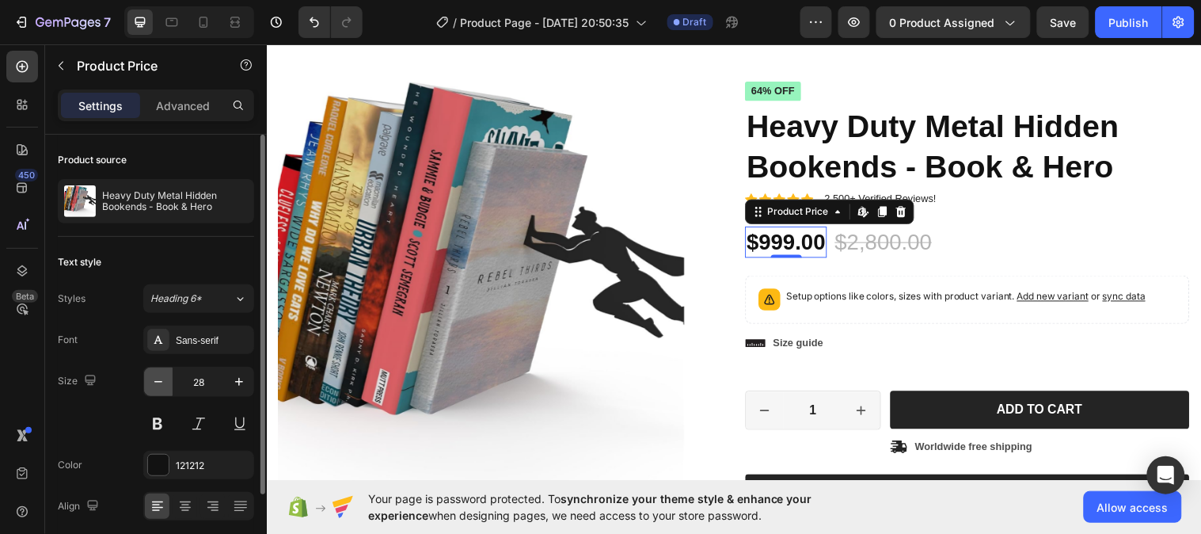
click at [159, 388] on icon "button" at bounding box center [158, 382] width 16 height 16
type input "26"
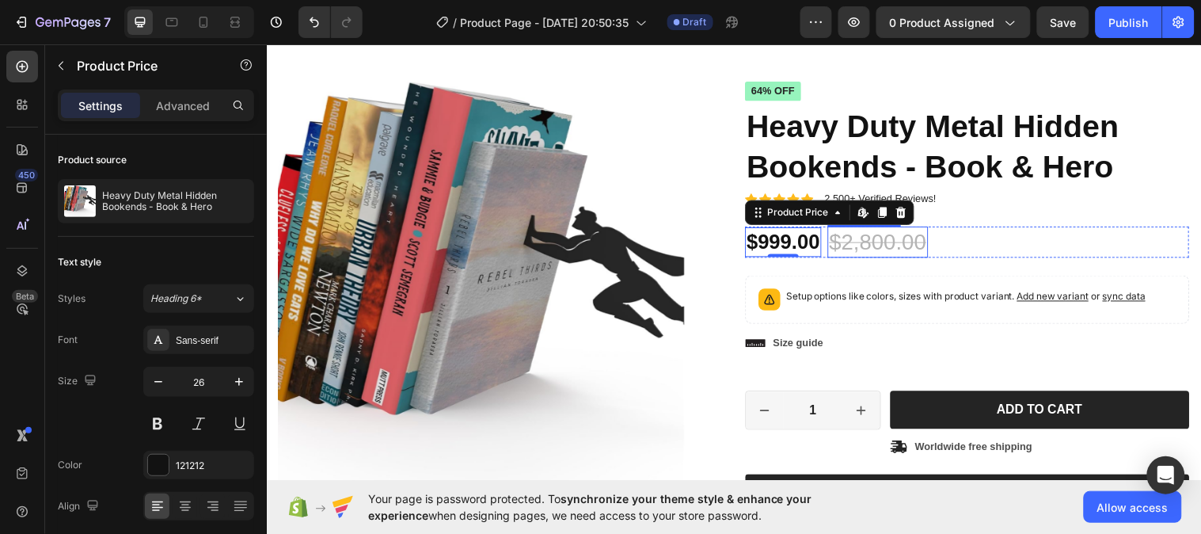
click at [839, 245] on div "$2,800.00" at bounding box center [888, 245] width 102 height 32
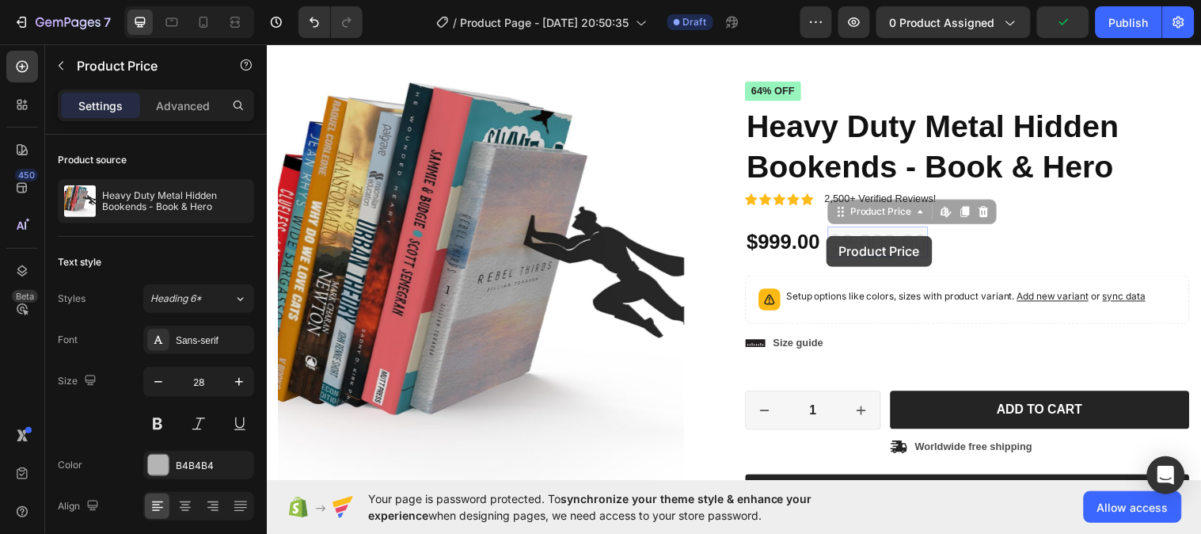
drag, startPoint x: 844, startPoint y: 245, endPoint x: 834, endPoint y: 239, distance: 11.4
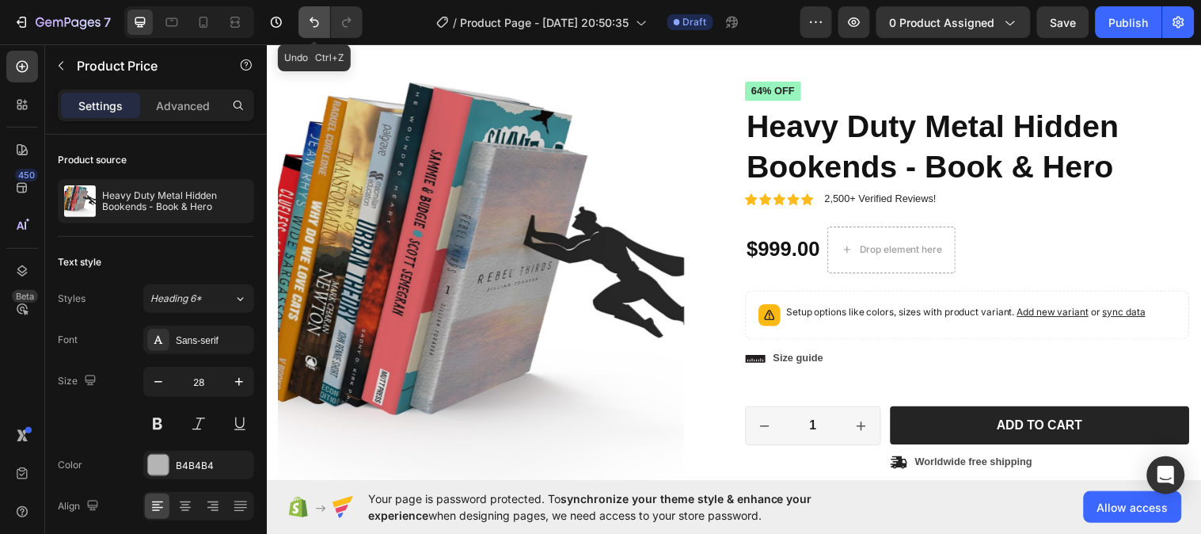
click at [311, 25] on icon "Undo/Redo" at bounding box center [314, 22] width 16 height 16
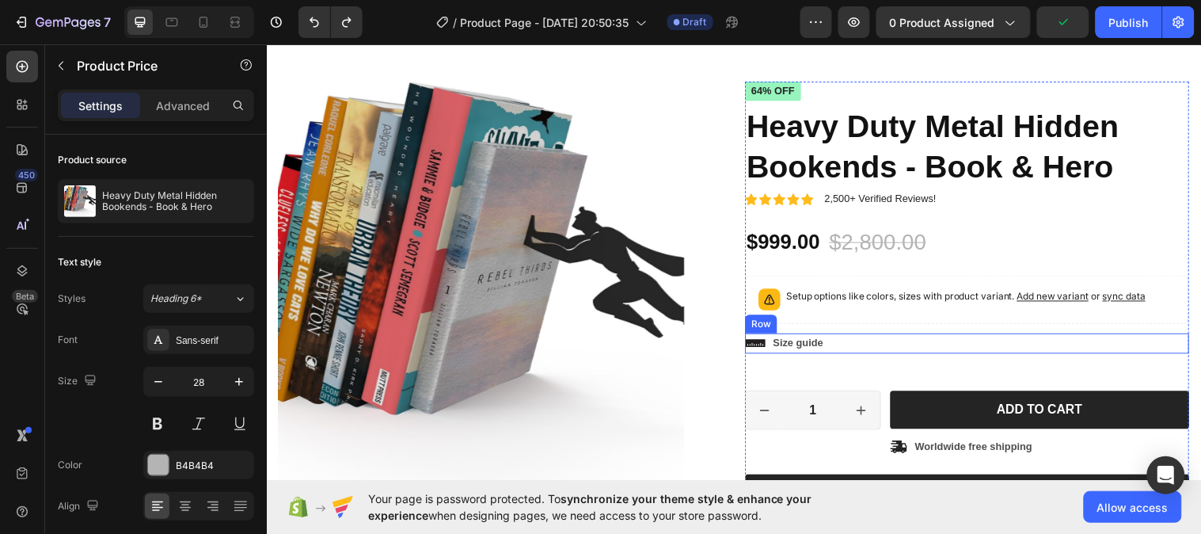
click at [922, 342] on div "Icon Size guide Text Block Row" at bounding box center [978, 347] width 451 height 21
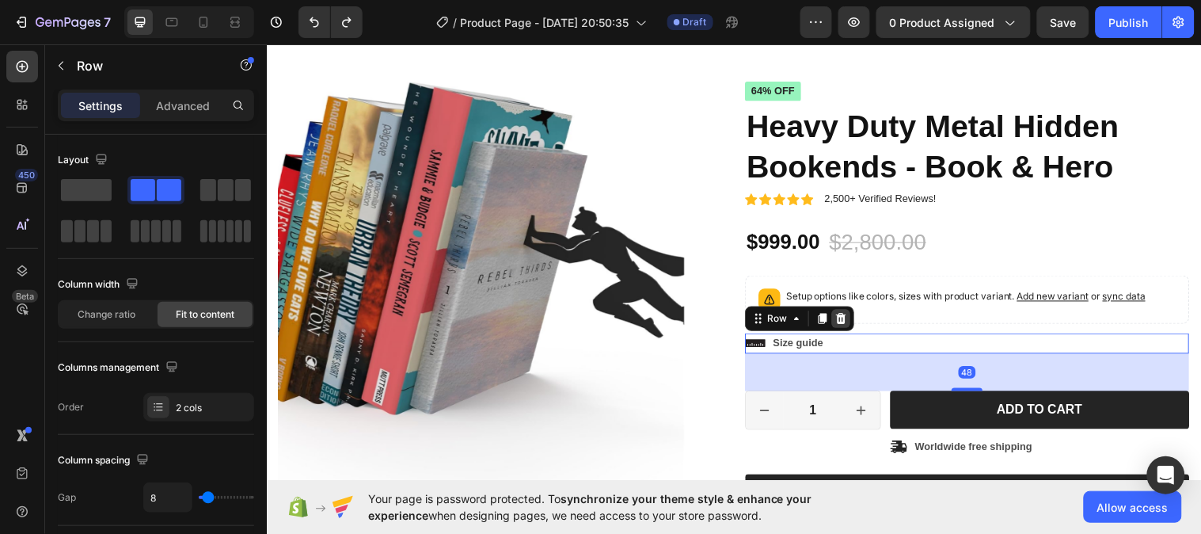
click at [845, 324] on icon at bounding box center [850, 322] width 10 height 11
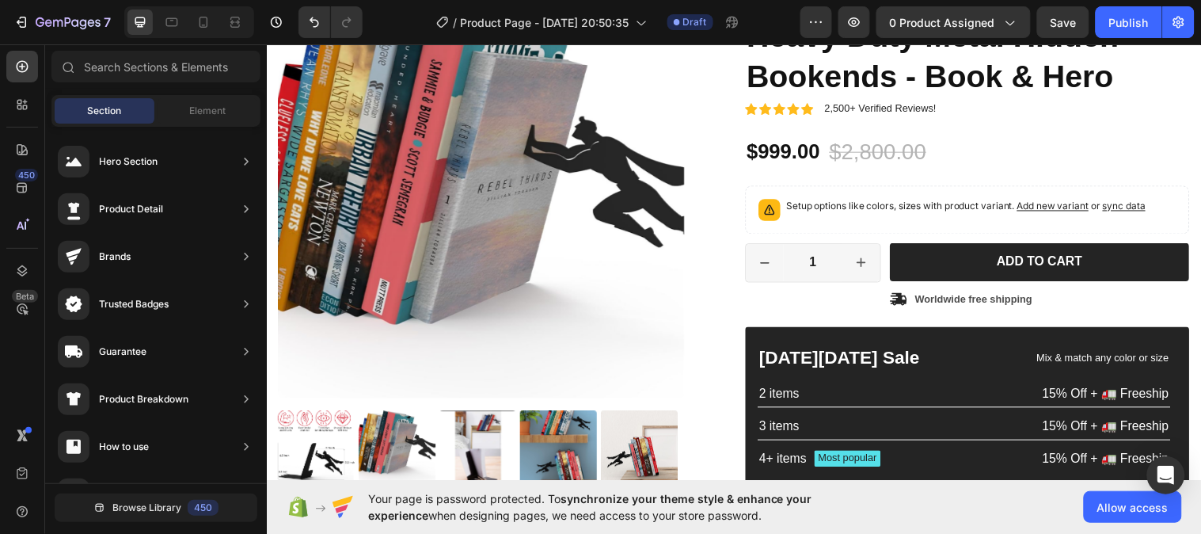
scroll to position [148, 0]
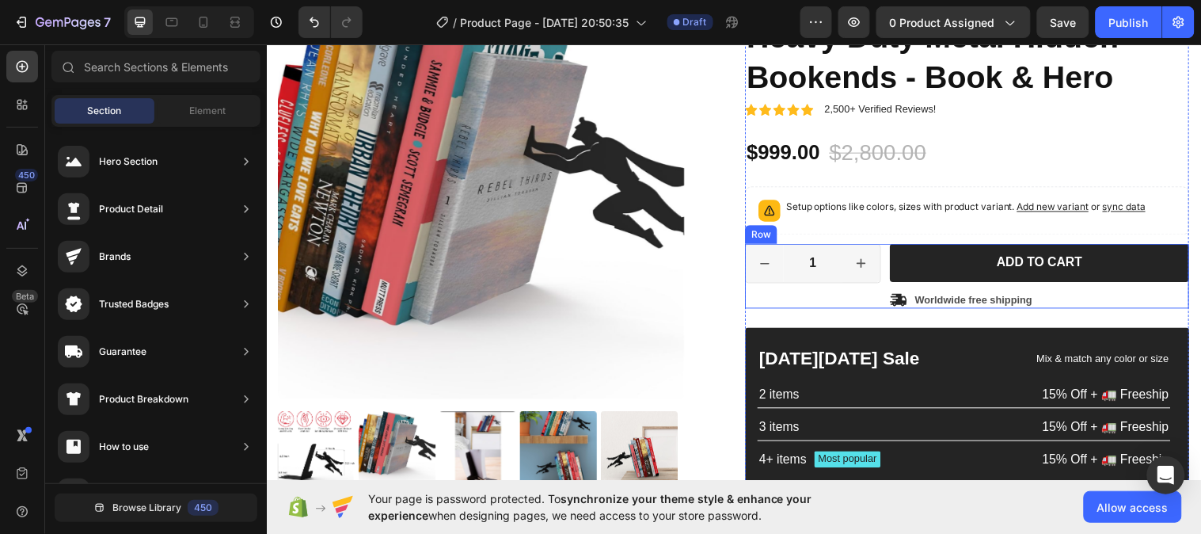
click at [888, 253] on div "1 Product Quantity Row Add to cart Add to Cart Icon Worldwide free shipping Tex…" at bounding box center [978, 280] width 451 height 66
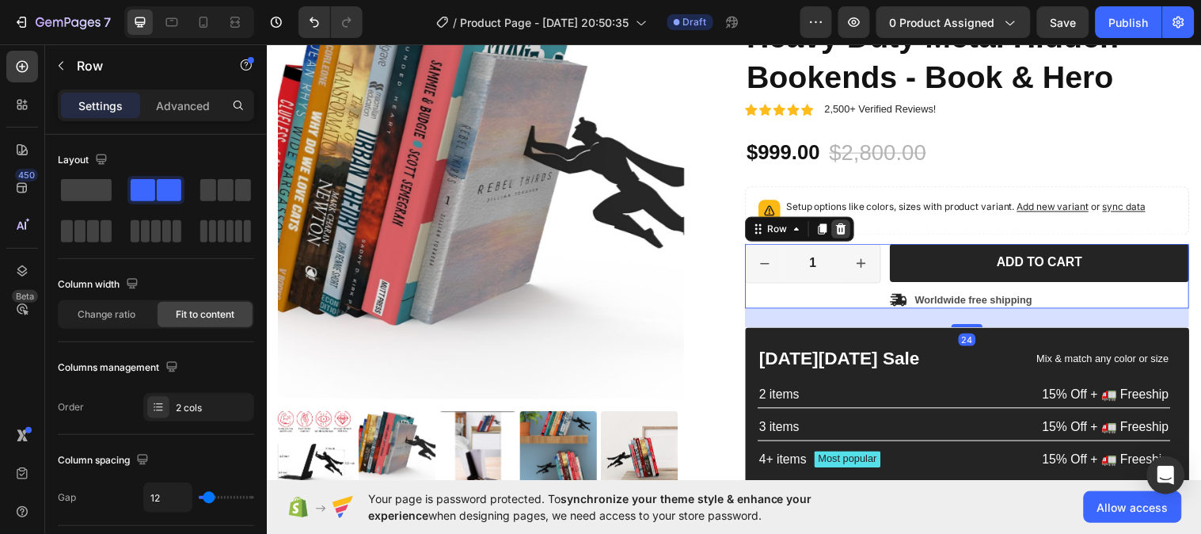
click at [844, 231] on icon at bounding box center [850, 232] width 13 height 13
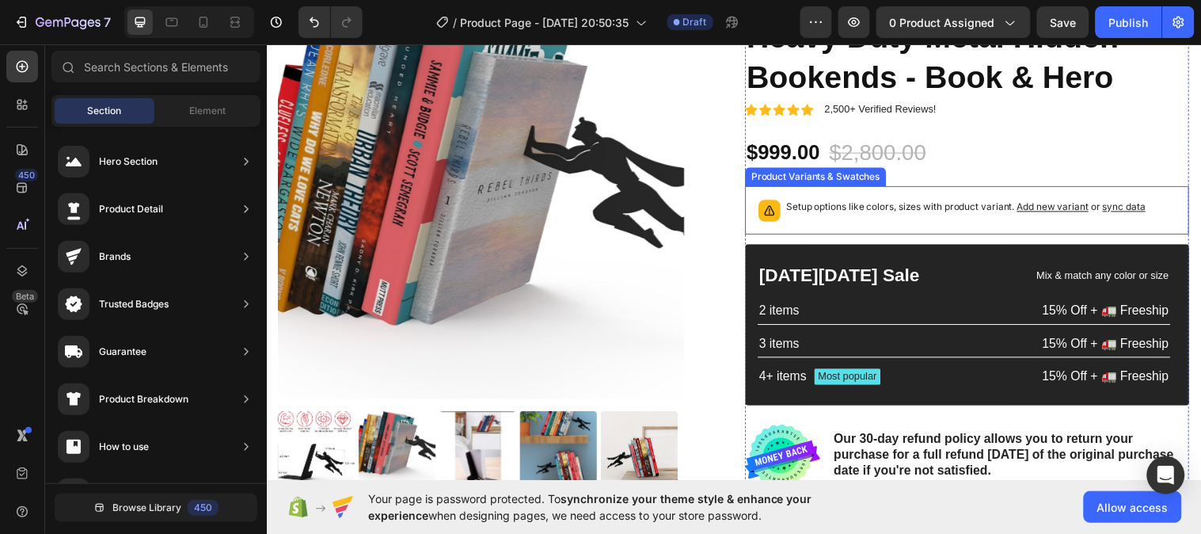
click at [899, 214] on p "Setup options like colors, sizes with product variant. Add new variant or sync …" at bounding box center [977, 210] width 365 height 16
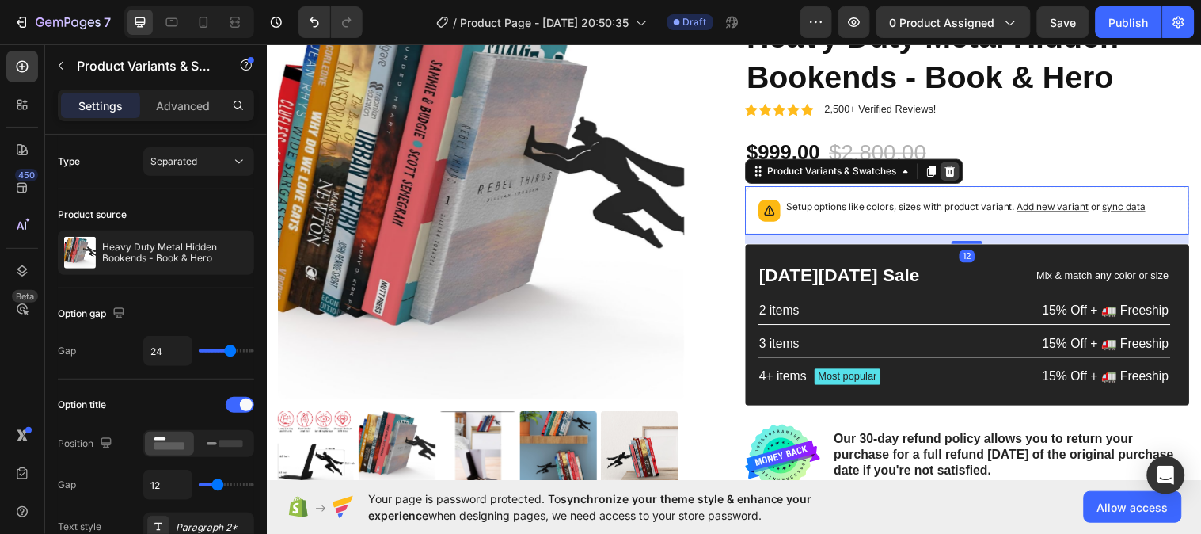
click at [956, 177] on icon at bounding box center [961, 173] width 10 height 11
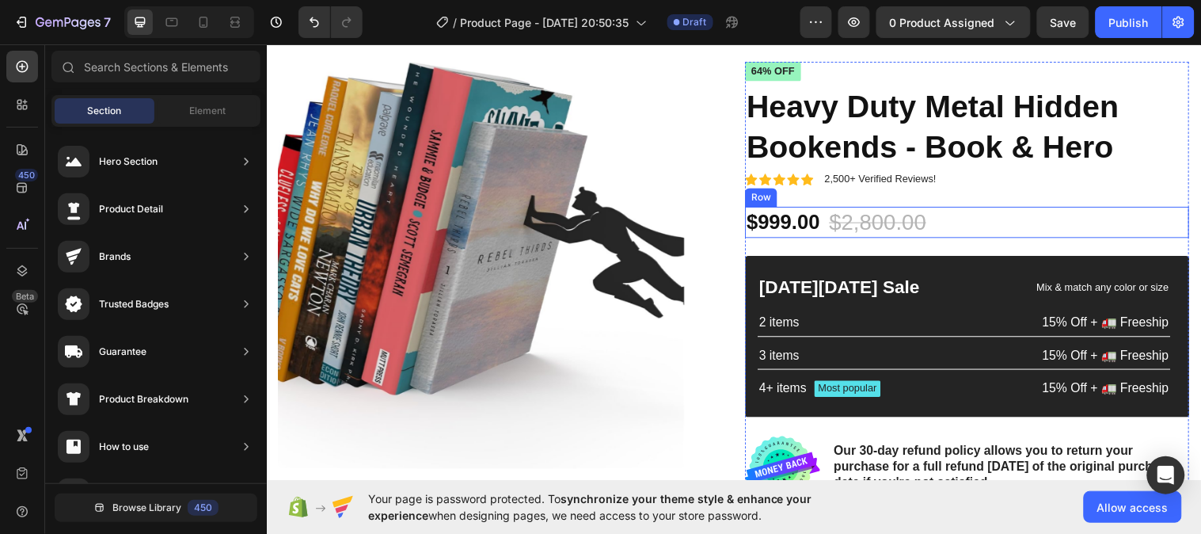
scroll to position [79, 0]
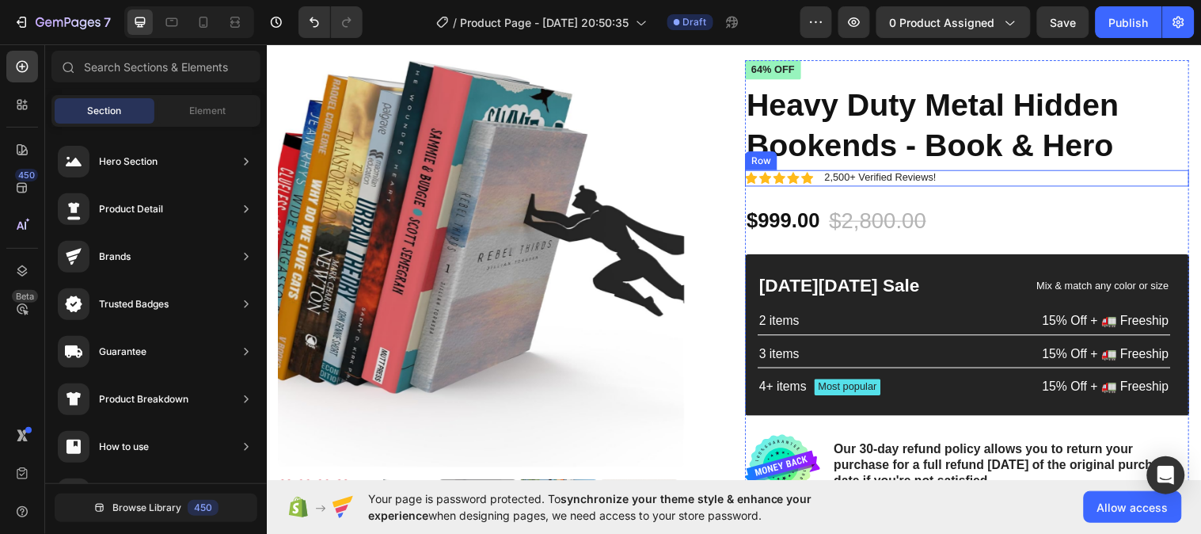
click at [817, 180] on div "Icon Icon Icon Icon Icon Icon List 2,500+ Verified Reviews! Text Block Row" at bounding box center [978, 180] width 451 height 17
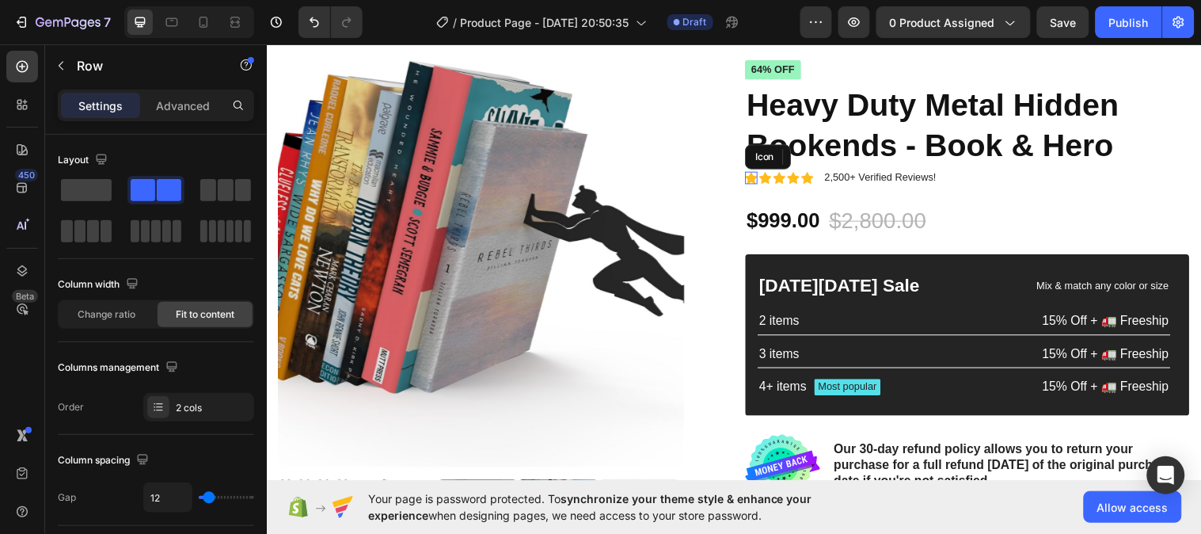
click at [753, 177] on icon at bounding box center [759, 180] width 13 height 12
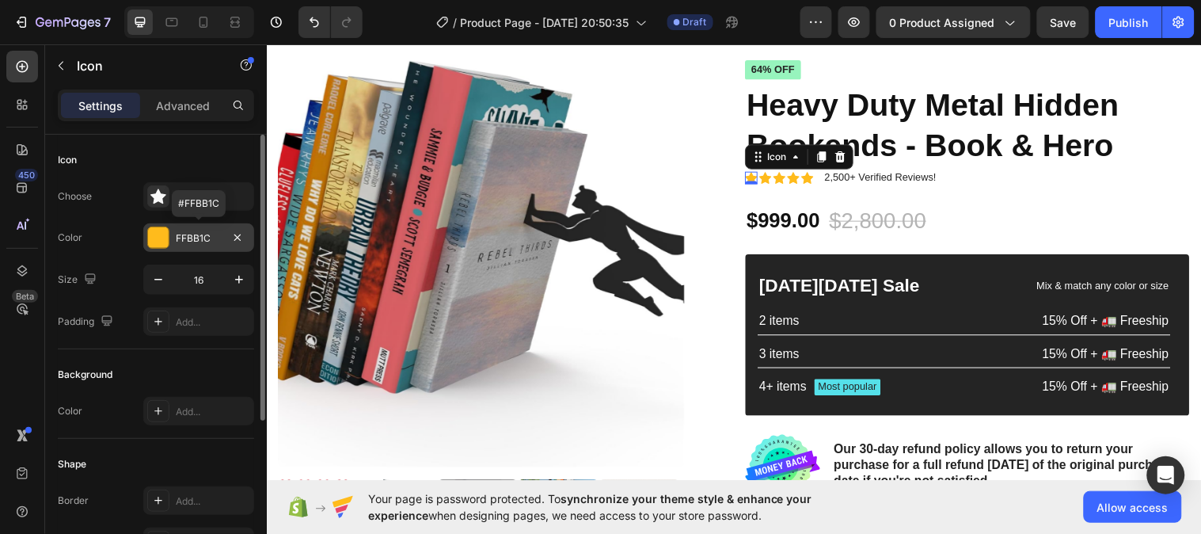
click at [177, 235] on div "FFBB1C" at bounding box center [199, 238] width 46 height 14
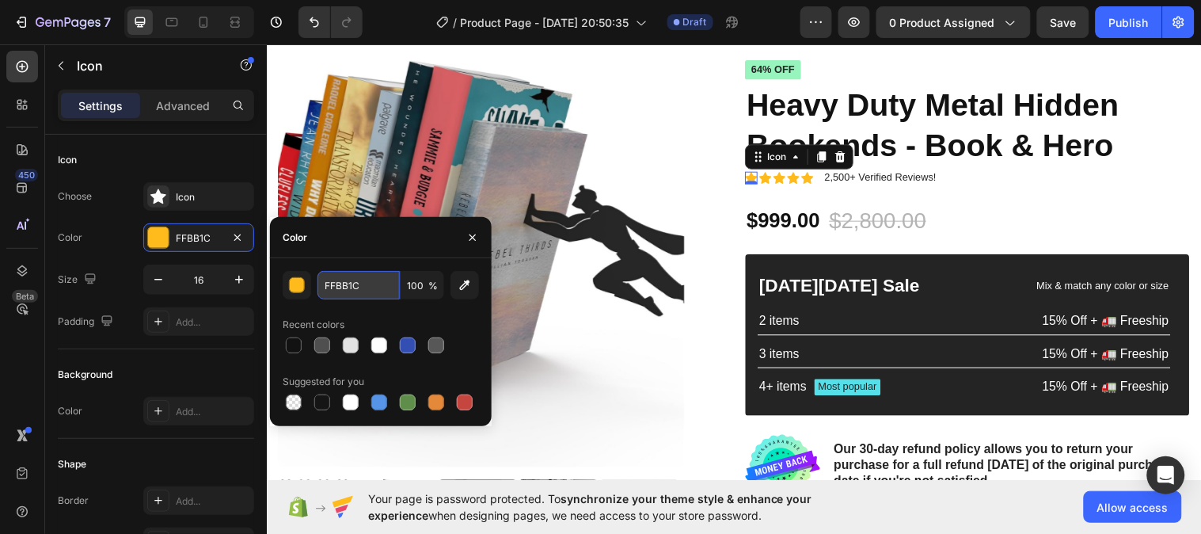
click at [367, 285] on input "FFBB1C" at bounding box center [358, 285] width 82 height 28
paste input "#108474"
type input "#108474"
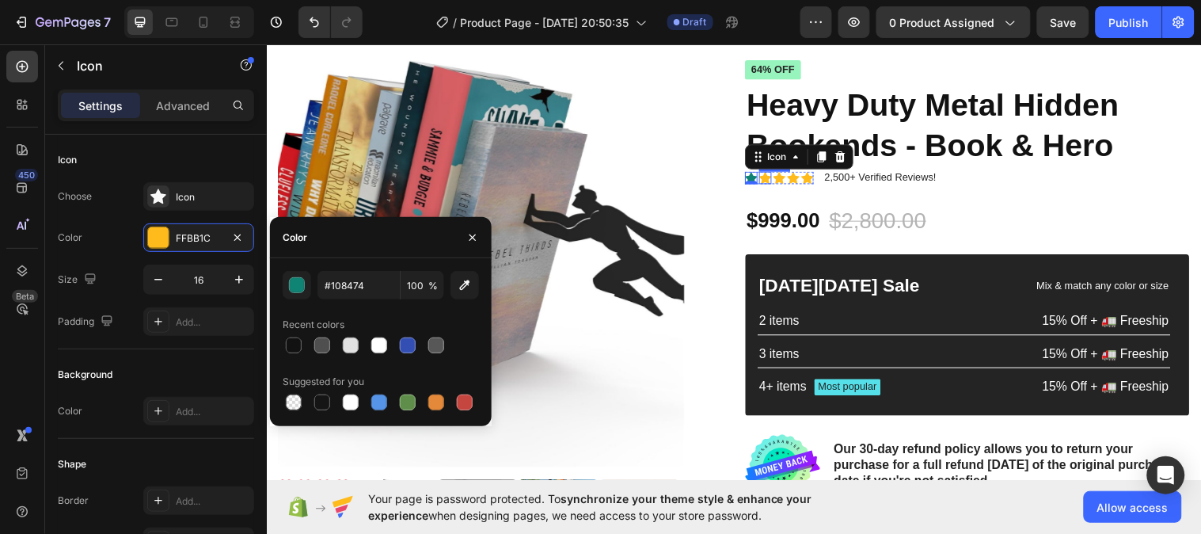
click at [767, 180] on icon at bounding box center [773, 180] width 13 height 12
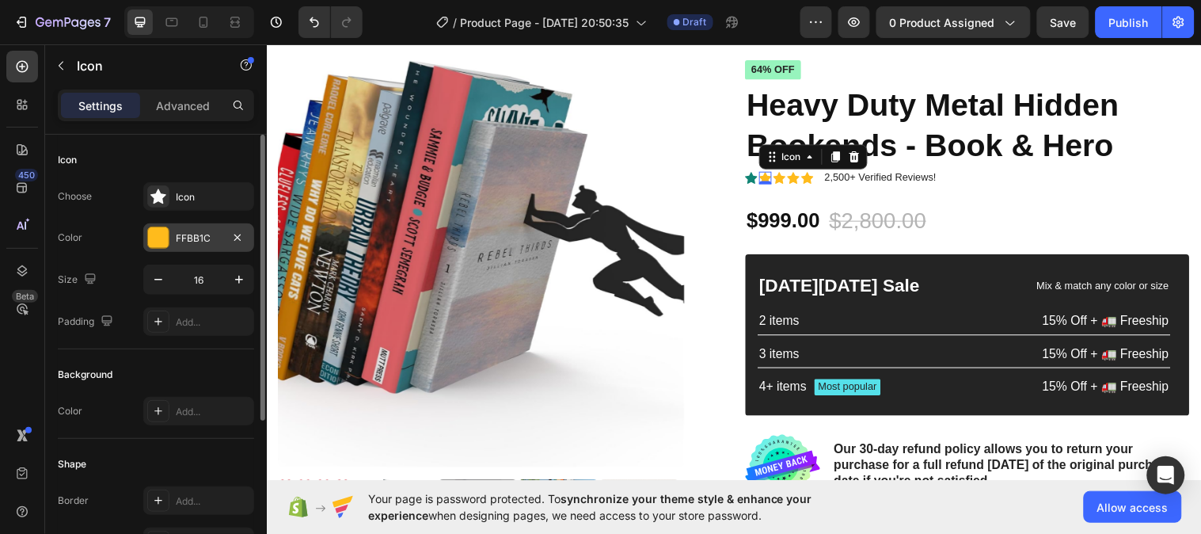
click at [196, 236] on div "FFBB1C" at bounding box center [199, 238] width 46 height 14
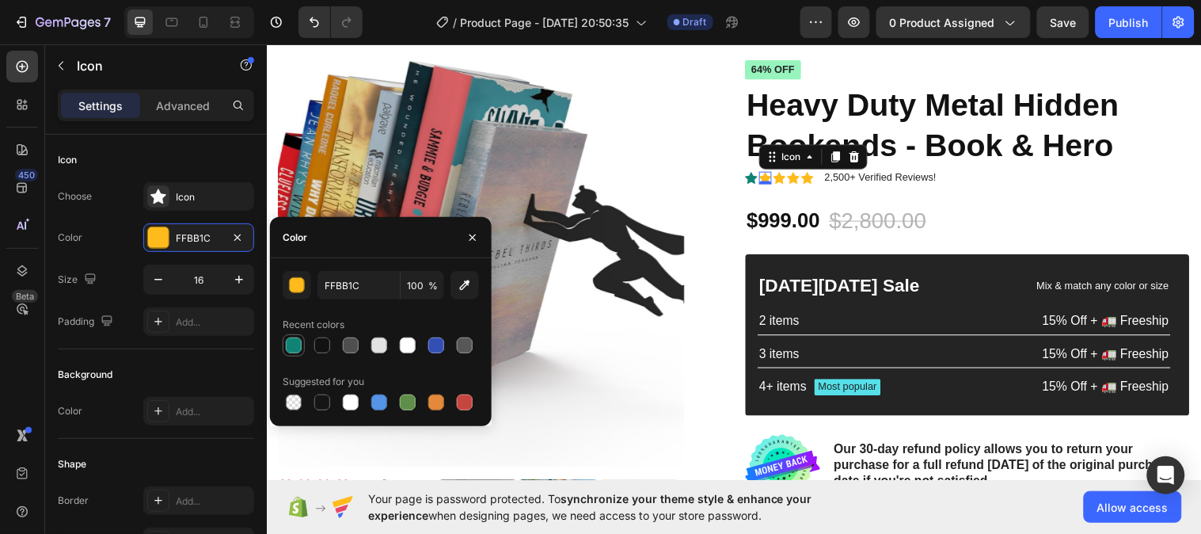
click at [284, 351] on div at bounding box center [293, 345] width 19 height 19
type input "108474"
click at [472, 236] on icon "button" at bounding box center [472, 237] width 6 height 6
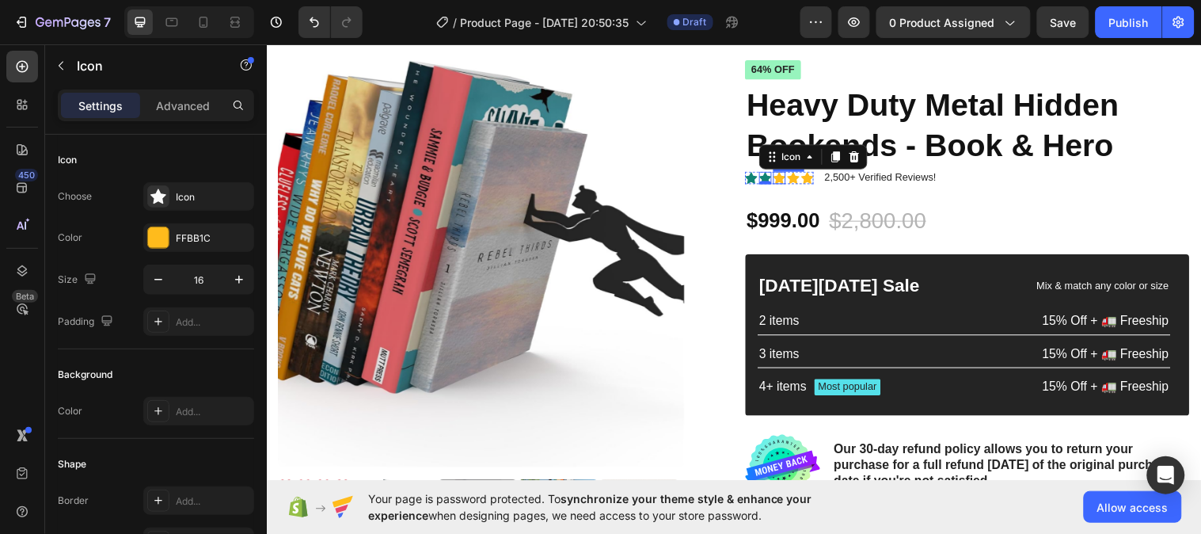
click at [784, 178] on icon at bounding box center [787, 180] width 13 height 12
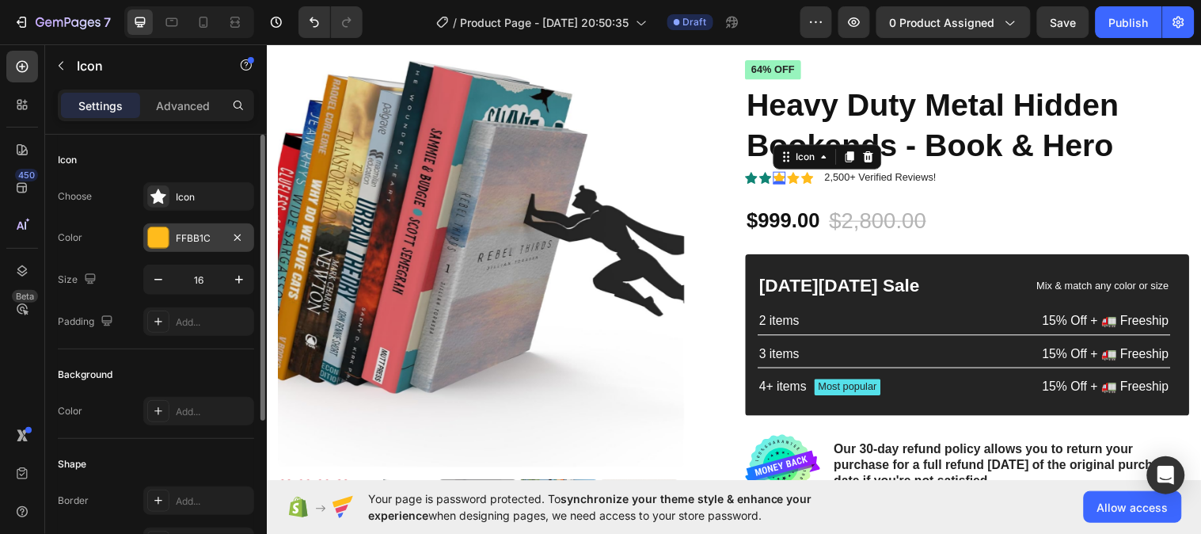
click at [206, 239] on div "FFBB1C" at bounding box center [199, 238] width 46 height 14
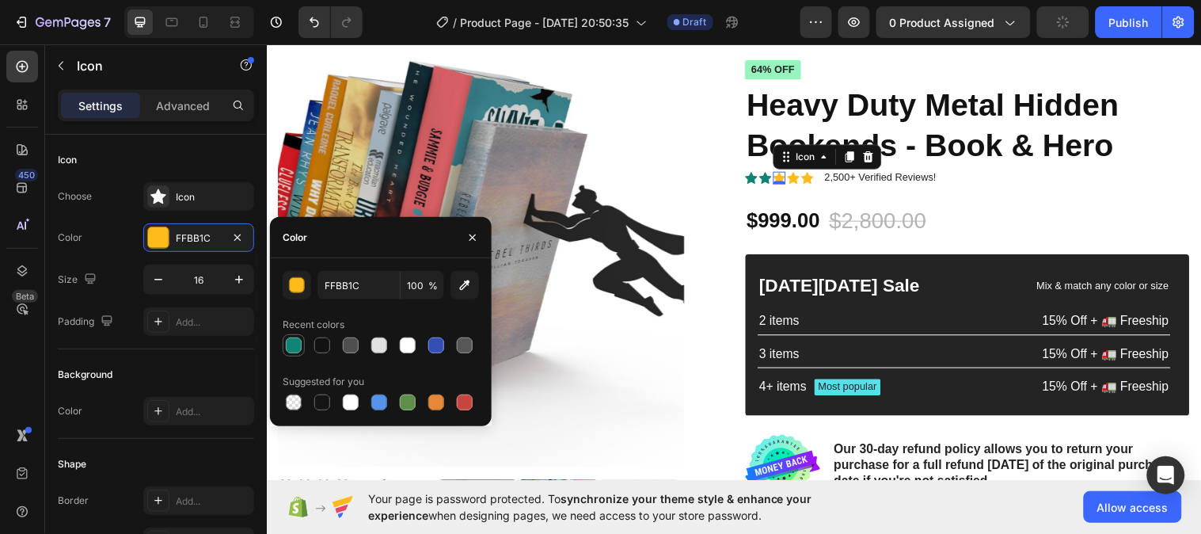
click at [295, 348] on div at bounding box center [294, 345] width 16 height 16
type input "108474"
click at [796, 180] on div "Icon 0" at bounding box center [802, 179] width 13 height 13
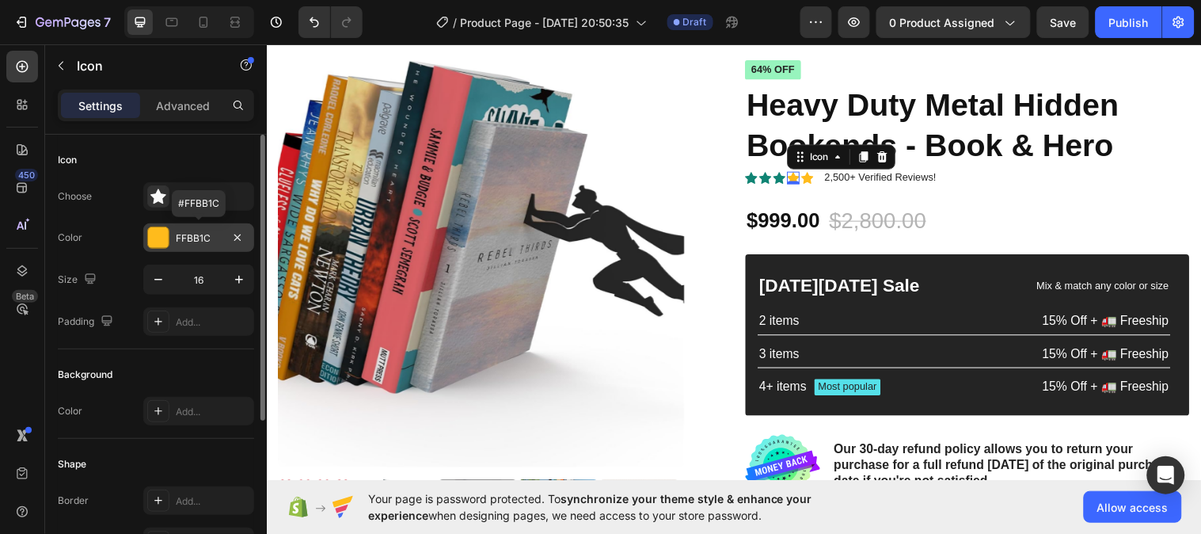
click at [200, 231] on div "FFBB1C" at bounding box center [199, 238] width 46 height 14
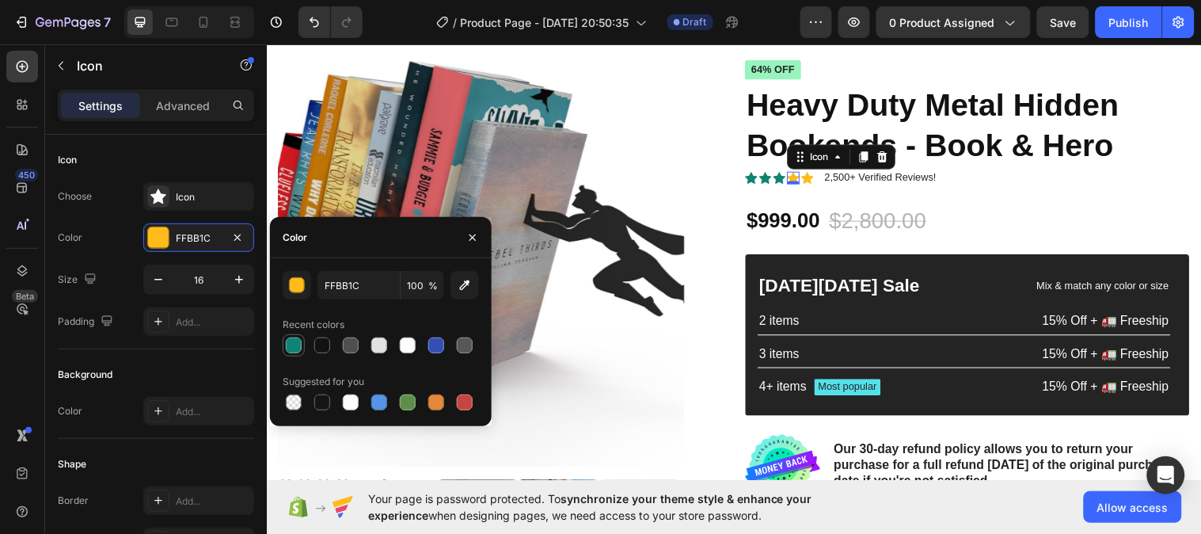
click at [296, 345] on div at bounding box center [294, 345] width 16 height 16
type input "108474"
click at [810, 180] on div "Icon 0" at bounding box center [816, 179] width 13 height 13
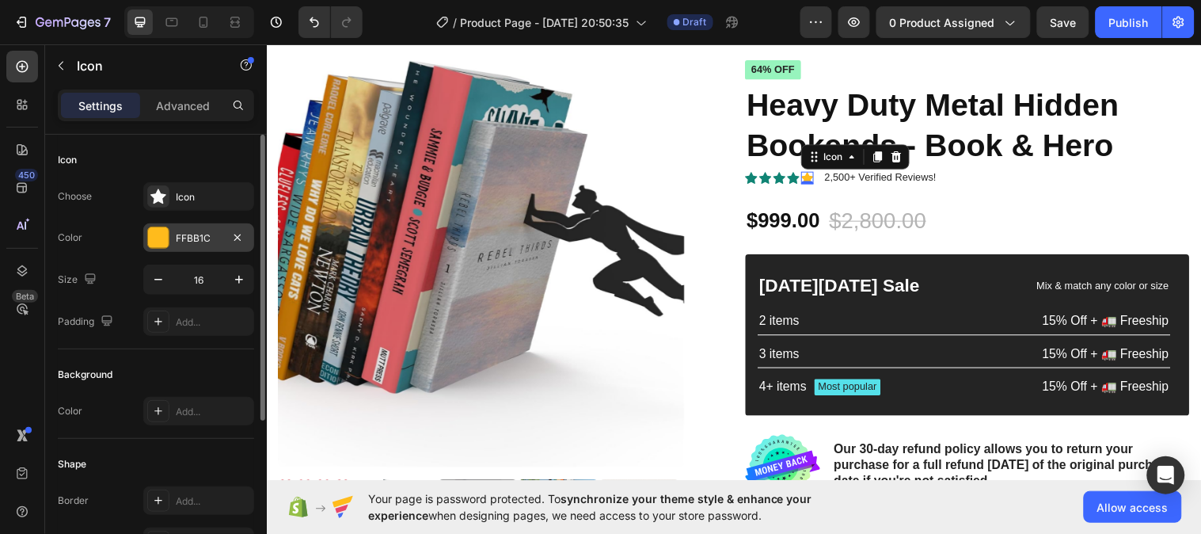
click at [179, 236] on div "FFBB1C" at bounding box center [199, 238] width 46 height 14
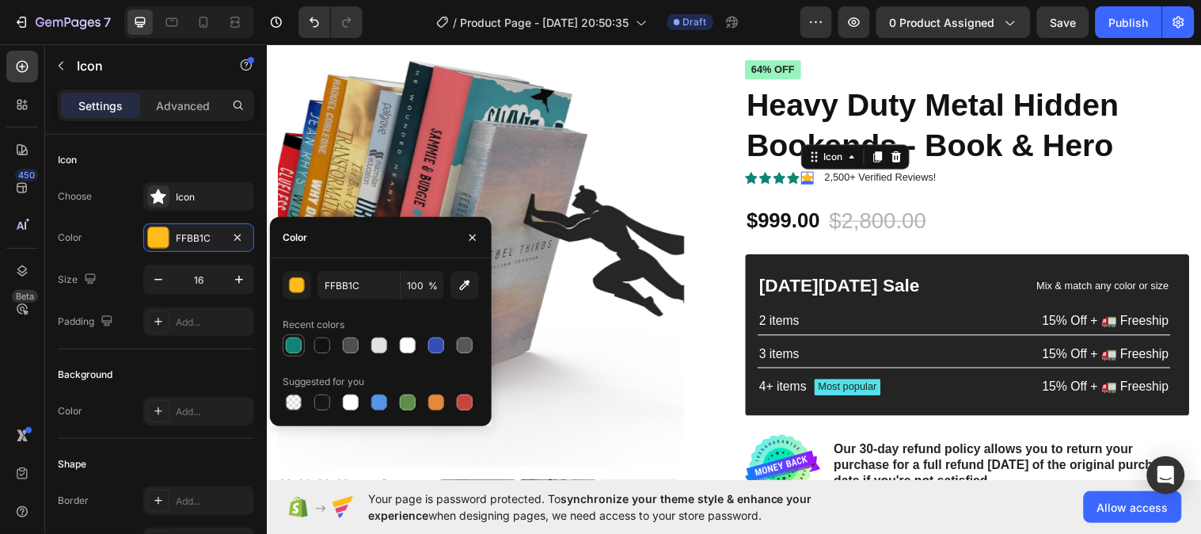
click at [293, 344] on div at bounding box center [294, 345] width 16 height 16
type input "108474"
click at [898, 178] on p "2,500+ Verified Reviews!" at bounding box center [890, 179] width 113 height 13
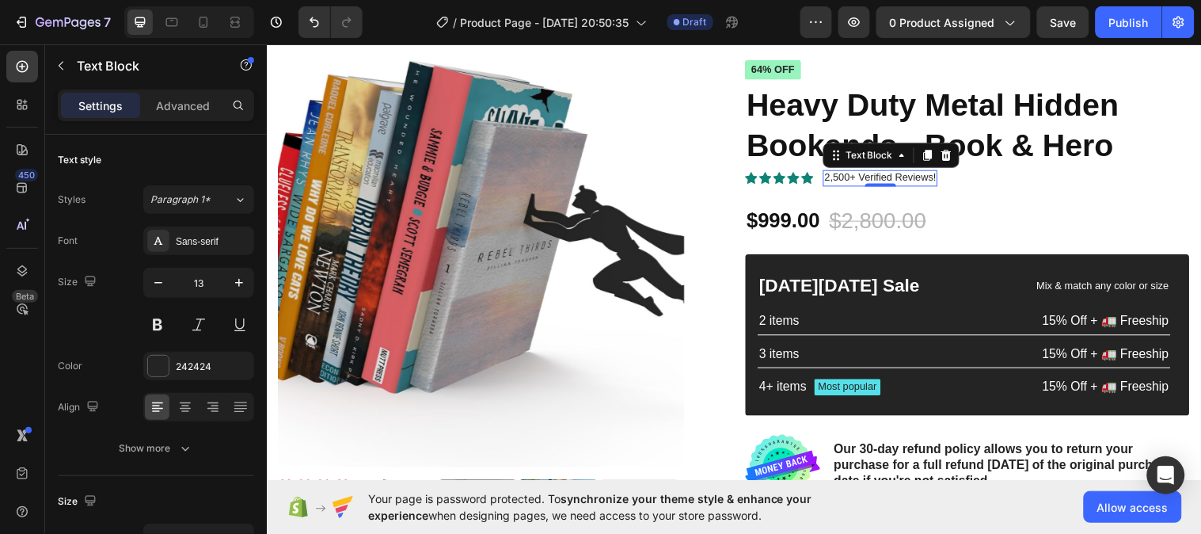
click at [921, 177] on p "2,500+ Verified Reviews!" at bounding box center [890, 179] width 113 height 13
click at [915, 178] on p "2,500+ Verified Reviews!" at bounding box center [890, 179] width 113 height 13
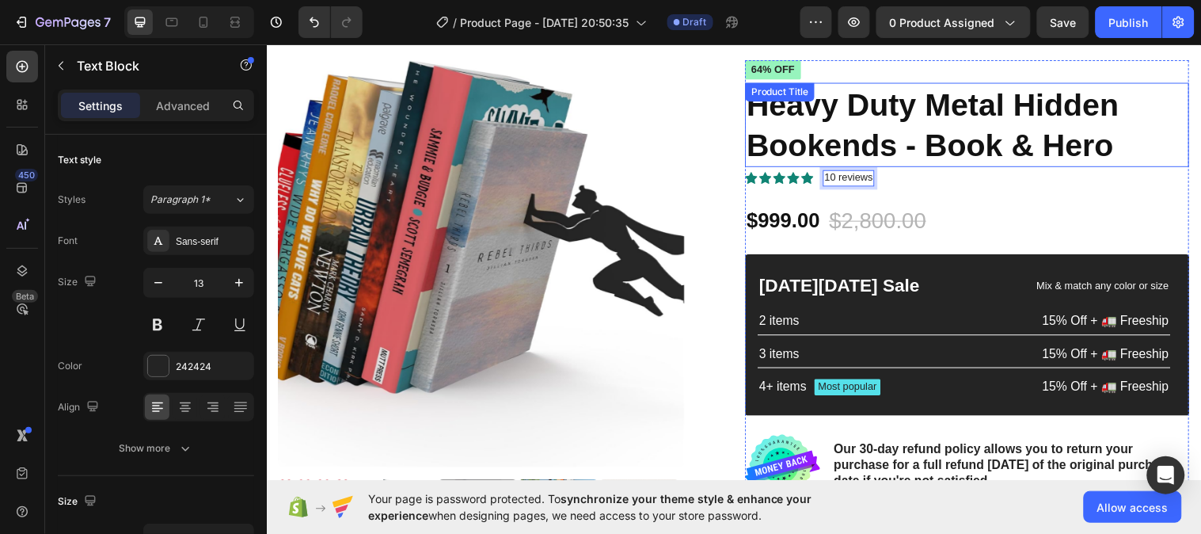
click at [1179, 137] on h1 "Heavy Duty Metal Hidden Bookends - Book & Hero" at bounding box center [978, 125] width 451 height 85
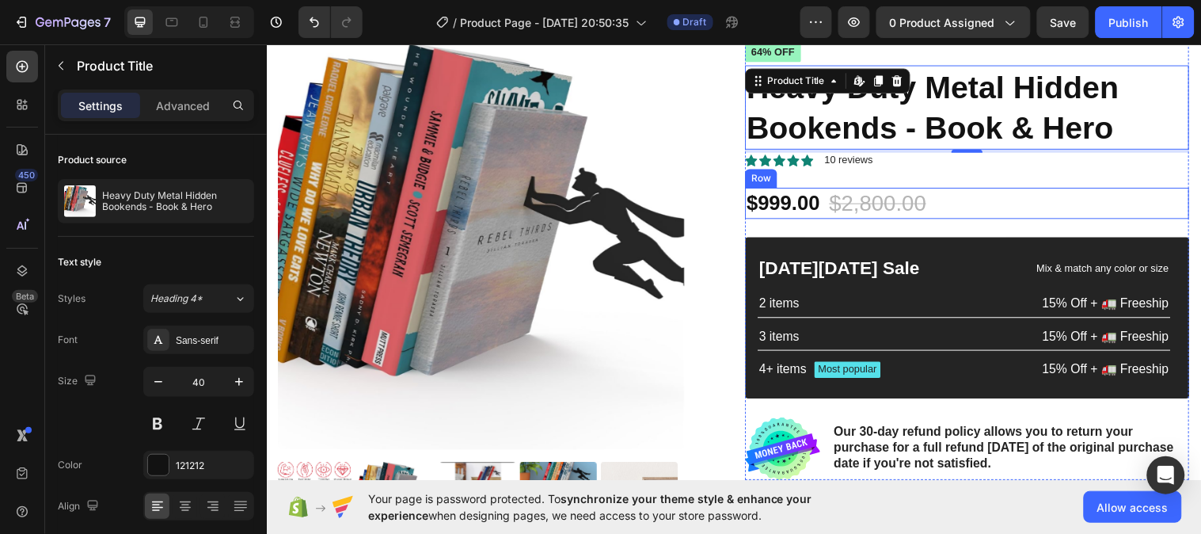
scroll to position [87, 0]
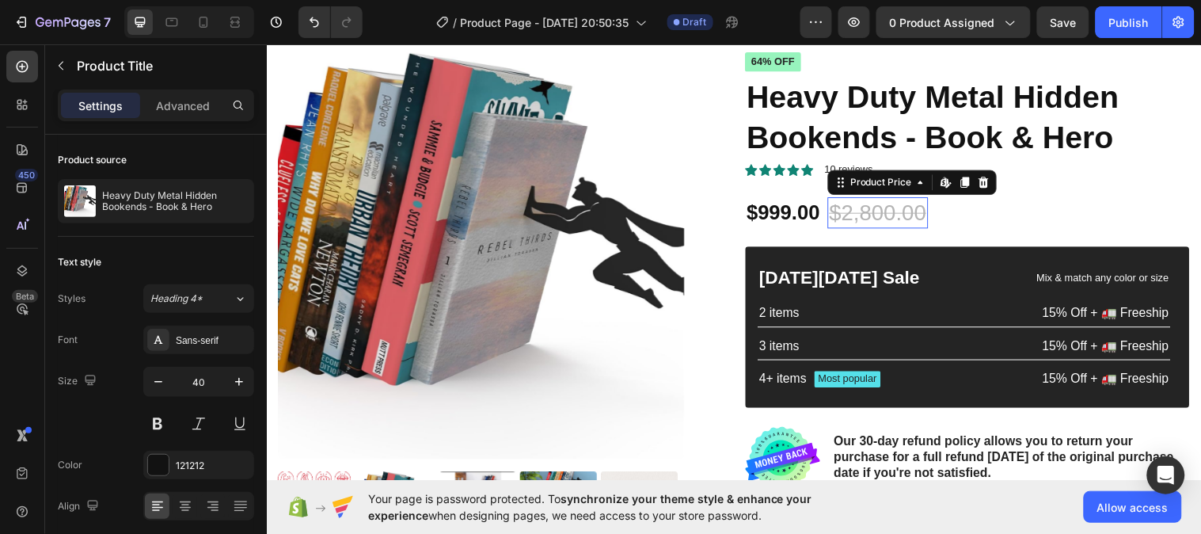
click at [895, 214] on div "$2,800.00" at bounding box center [888, 215] width 102 height 32
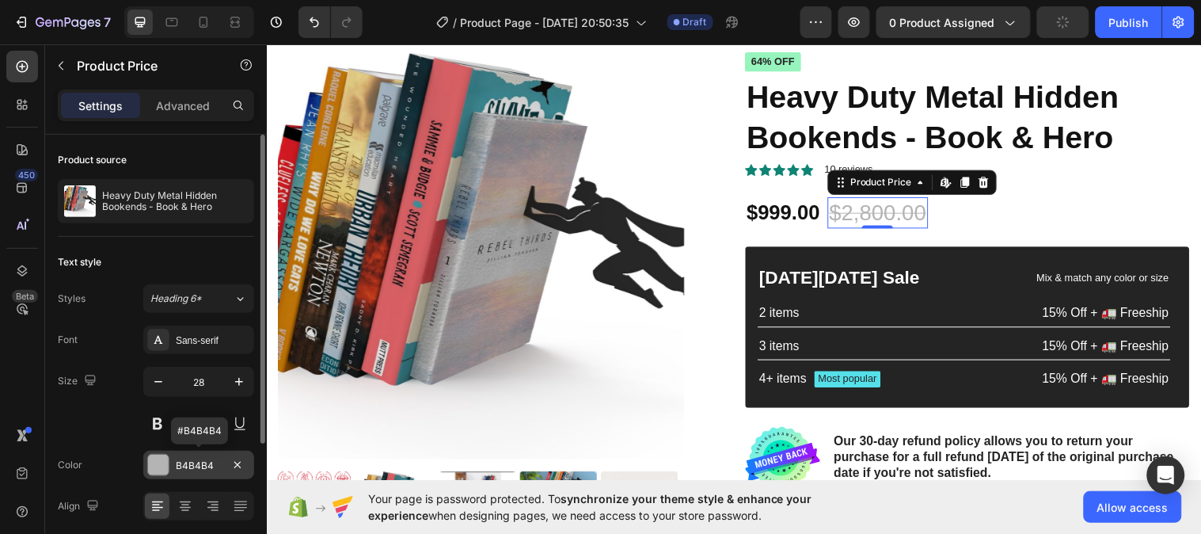
click at [158, 462] on div at bounding box center [158, 464] width 21 height 21
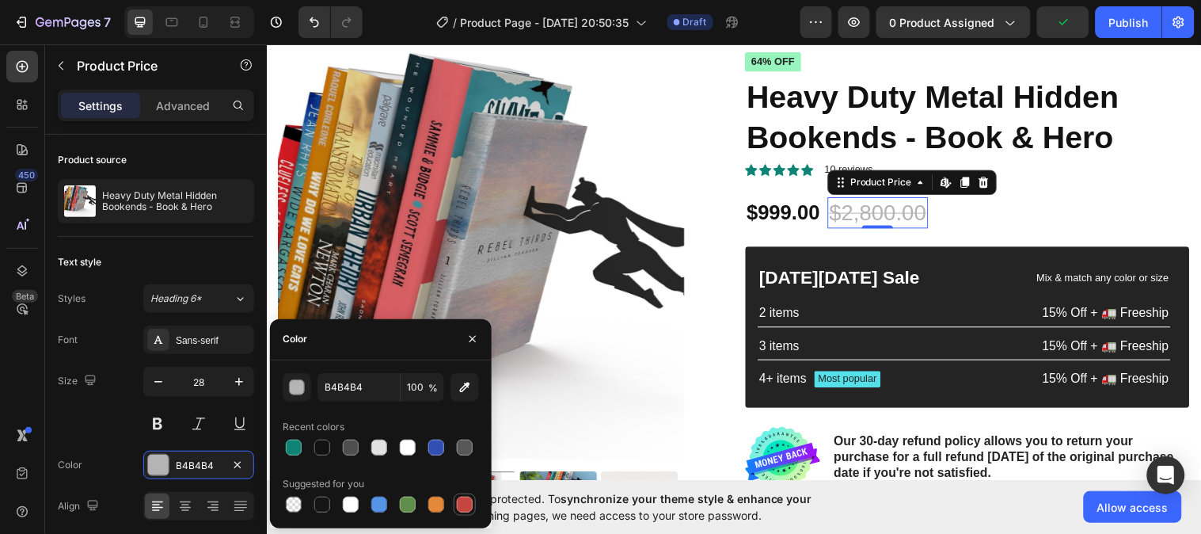
click at [458, 503] on div at bounding box center [465, 504] width 16 height 16
type input "C5453F"
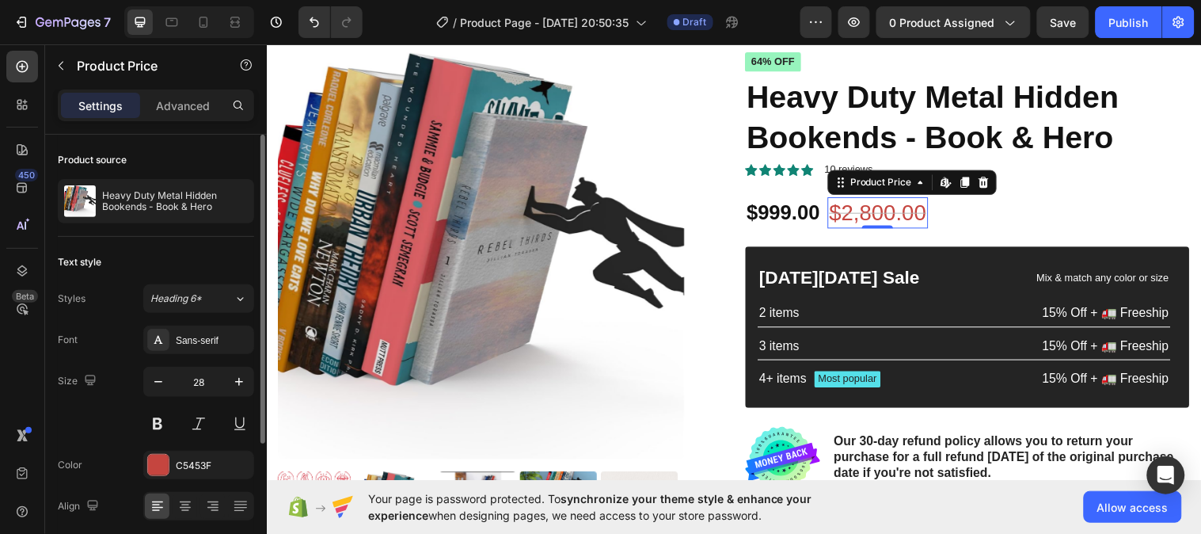
click at [107, 410] on div "Size 28" at bounding box center [156, 402] width 196 height 71
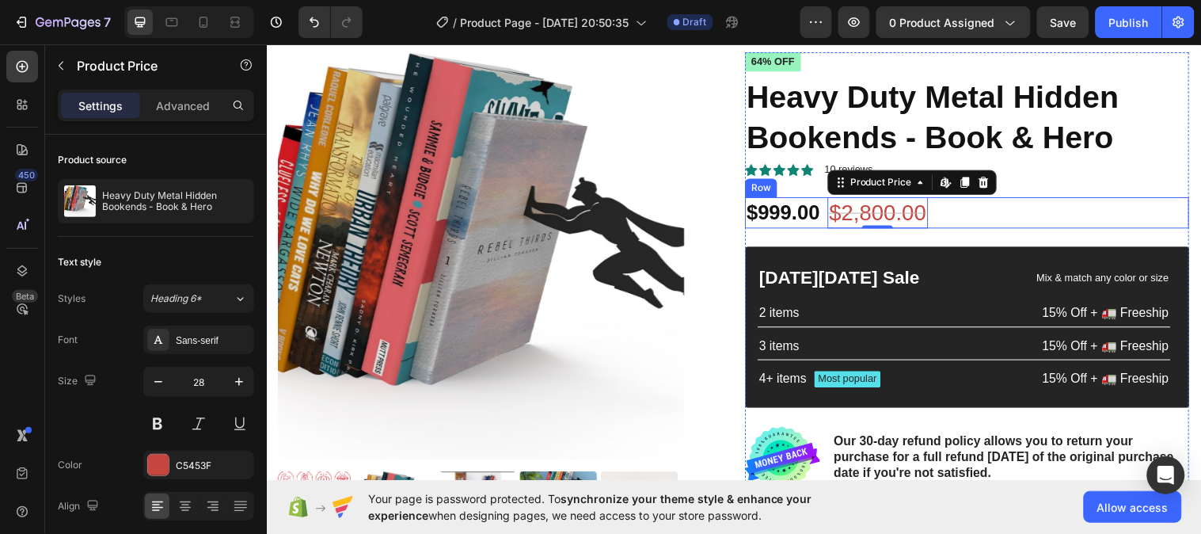
click at [827, 220] on div "$999.00 Product Price Product Price $2,800.00 Product Price Edit content in Sho…" at bounding box center [978, 215] width 451 height 32
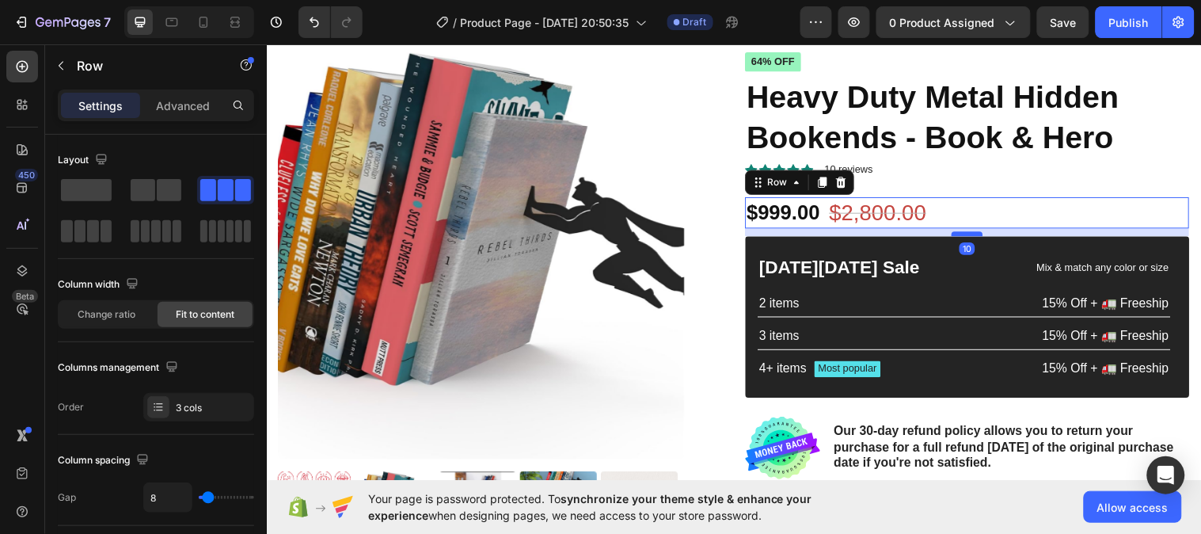
drag, startPoint x: 972, startPoint y: 245, endPoint x: 972, endPoint y: 235, distance: 10.3
click at [972, 235] on div at bounding box center [979, 236] width 32 height 5
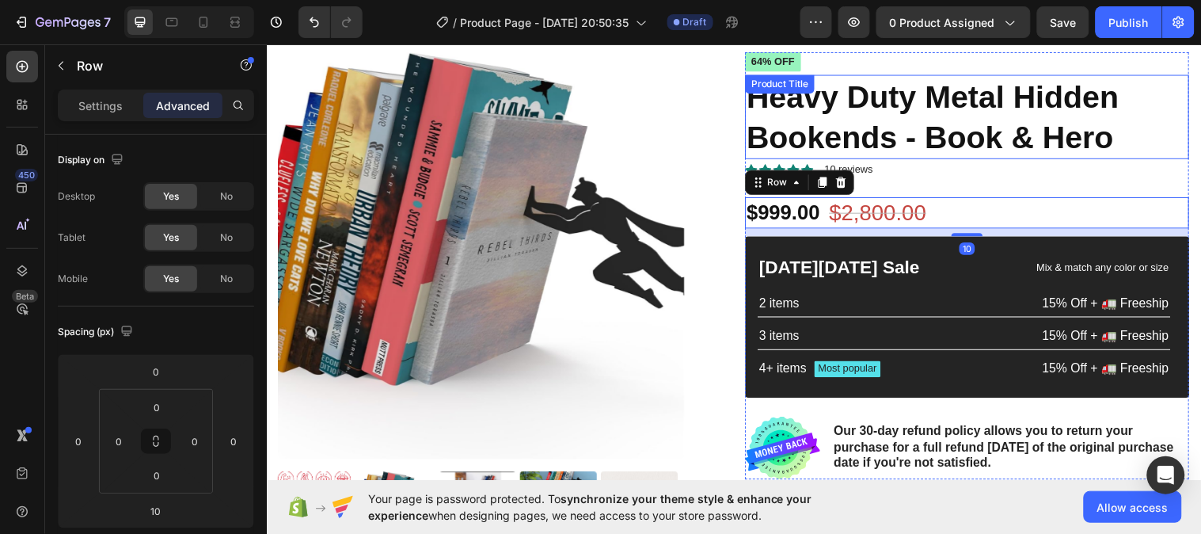
click at [1138, 127] on h1 "Heavy Duty Metal Hidden Bookends - Book & Hero" at bounding box center [978, 117] width 451 height 85
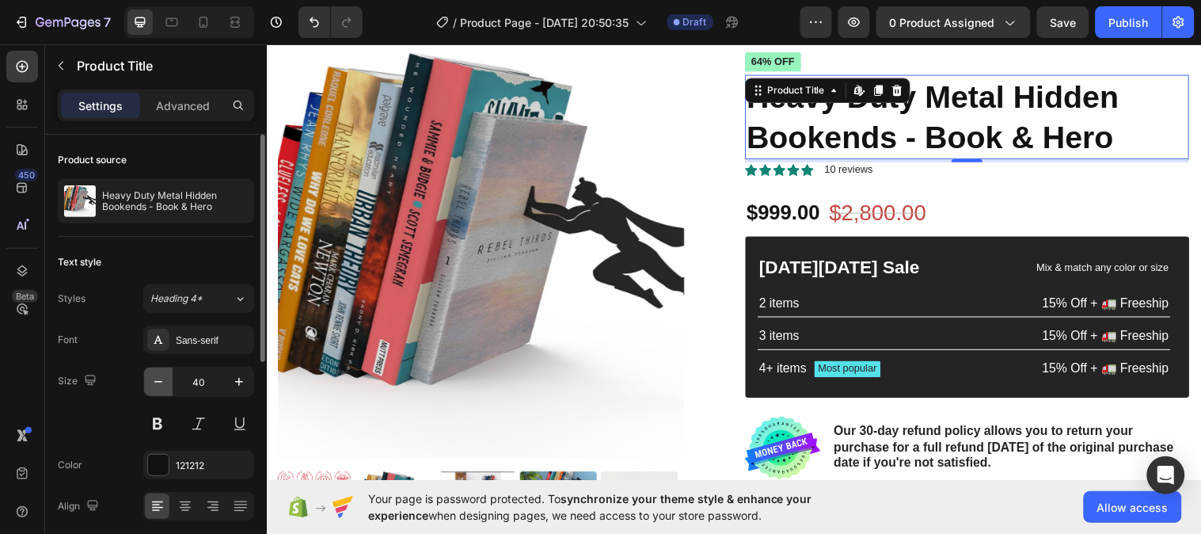
click at [163, 378] on icon "button" at bounding box center [158, 382] width 16 height 16
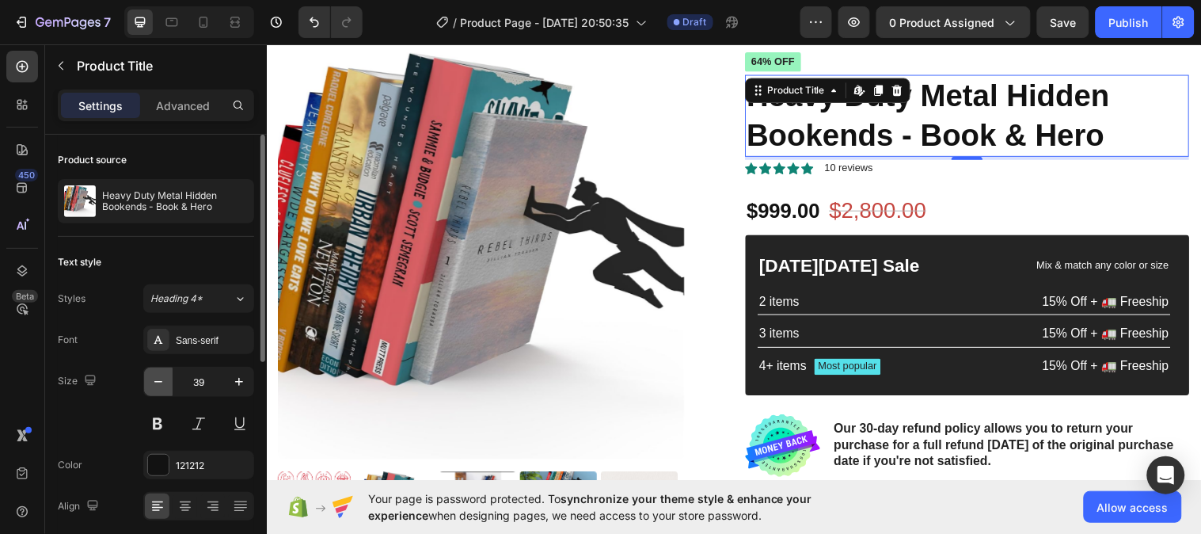
click at [163, 378] on icon "button" at bounding box center [158, 382] width 16 height 16
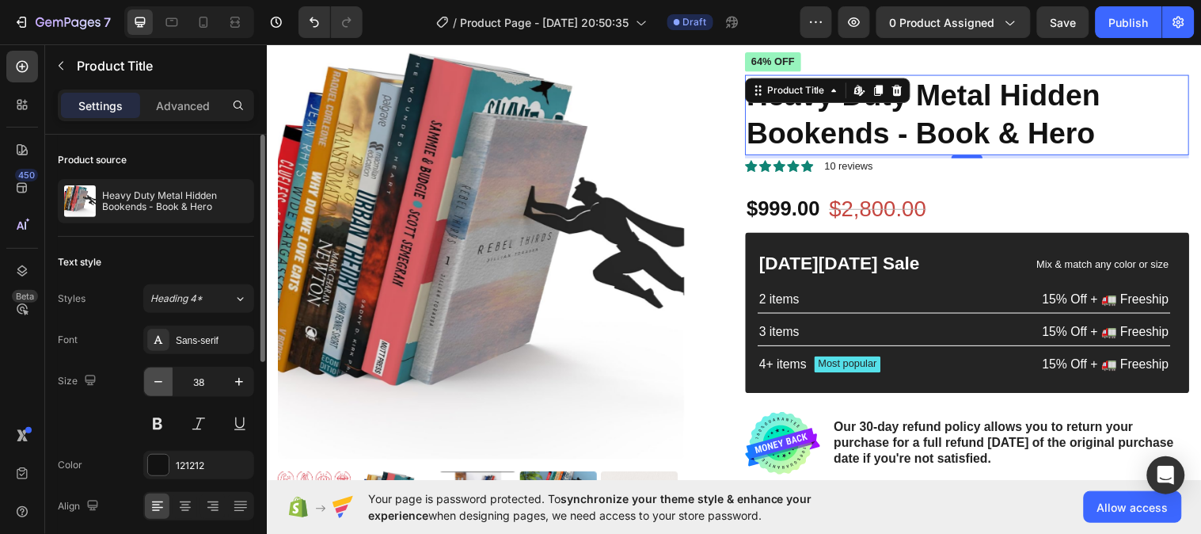
click at [163, 378] on icon "button" at bounding box center [158, 382] width 16 height 16
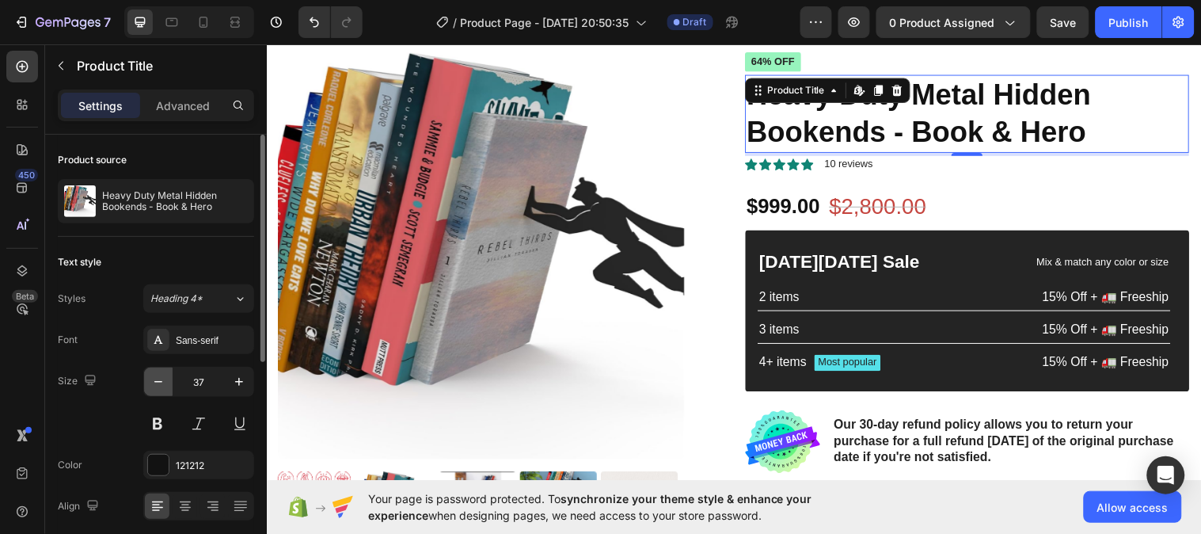
click at [163, 378] on icon "button" at bounding box center [158, 382] width 16 height 16
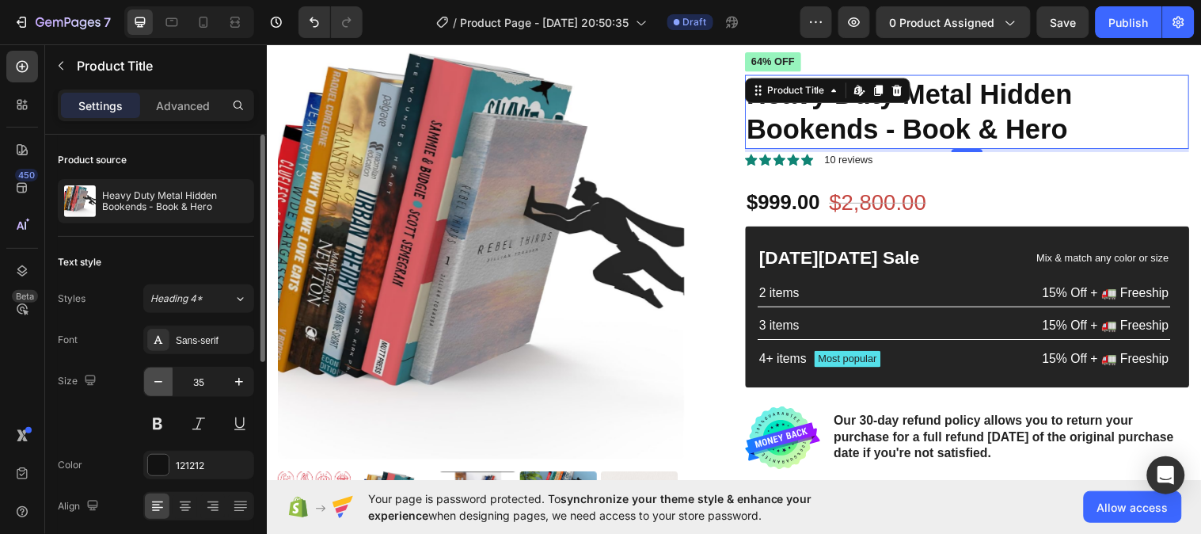
click at [163, 378] on icon "button" at bounding box center [158, 382] width 16 height 16
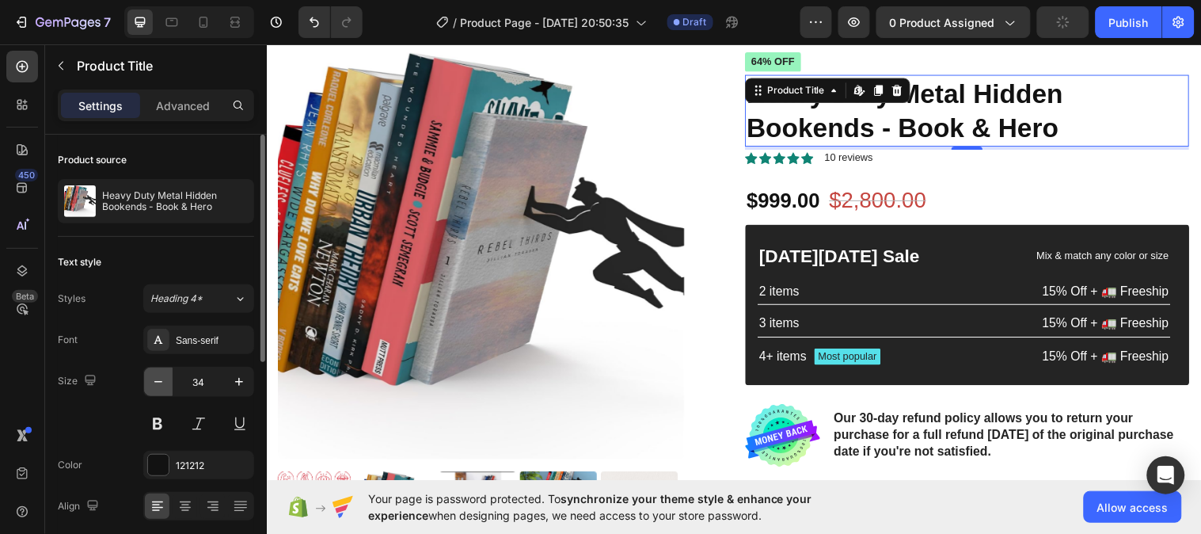
click at [163, 378] on icon "button" at bounding box center [158, 382] width 16 height 16
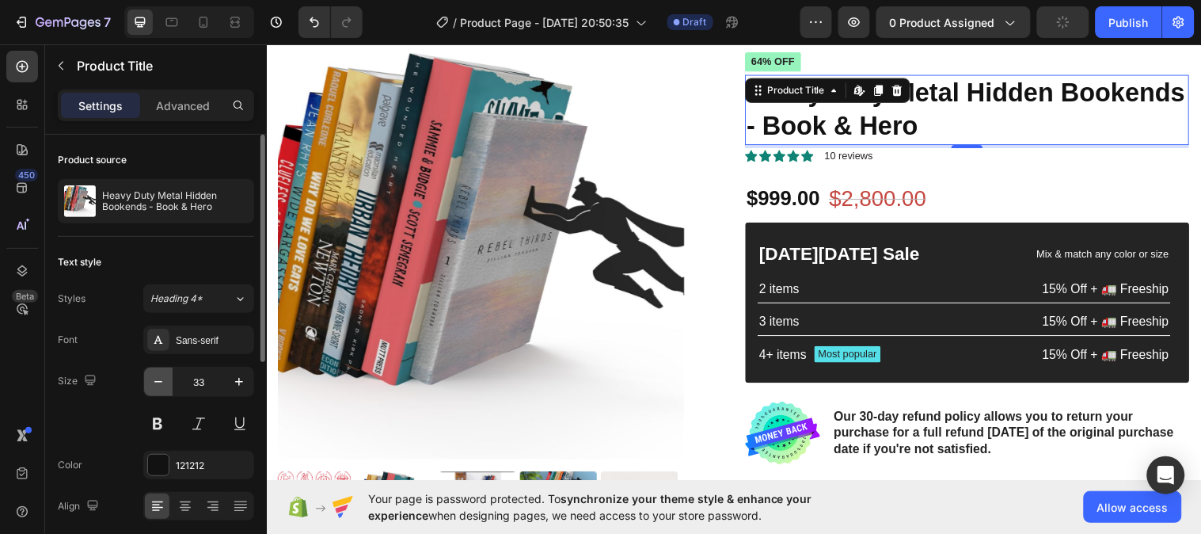
click at [163, 378] on icon "button" at bounding box center [158, 382] width 16 height 16
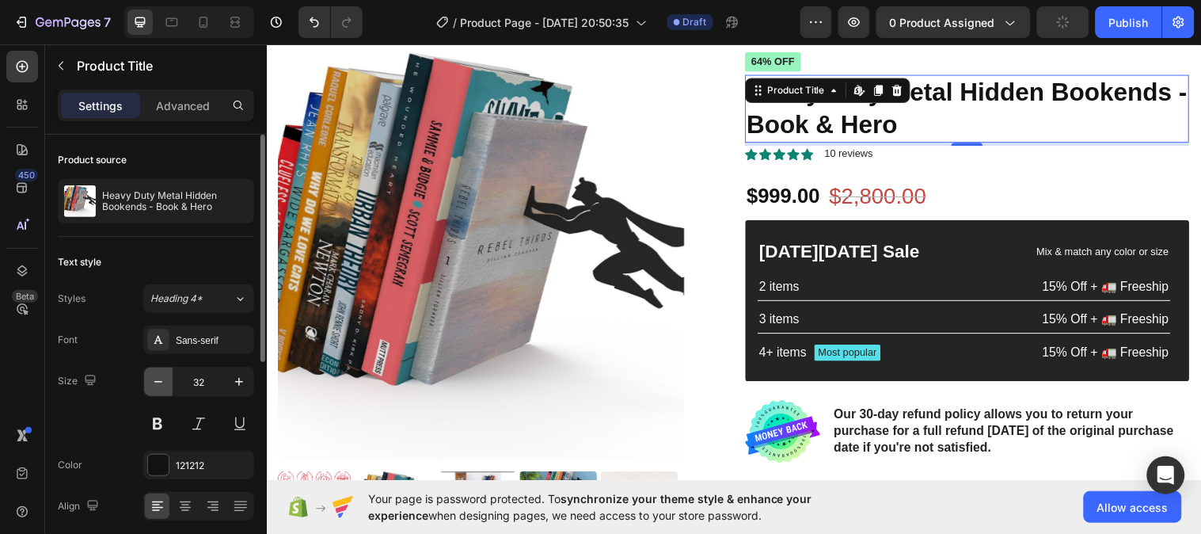
click at [163, 378] on icon "button" at bounding box center [158, 382] width 16 height 16
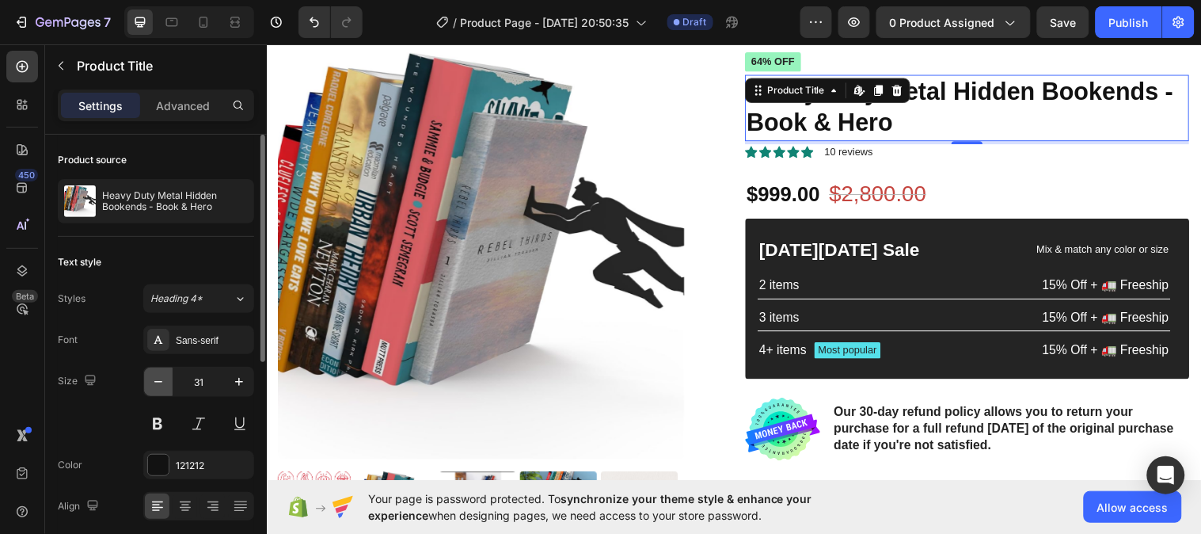
click at [154, 381] on icon "button" at bounding box center [158, 382] width 16 height 16
type input "30"
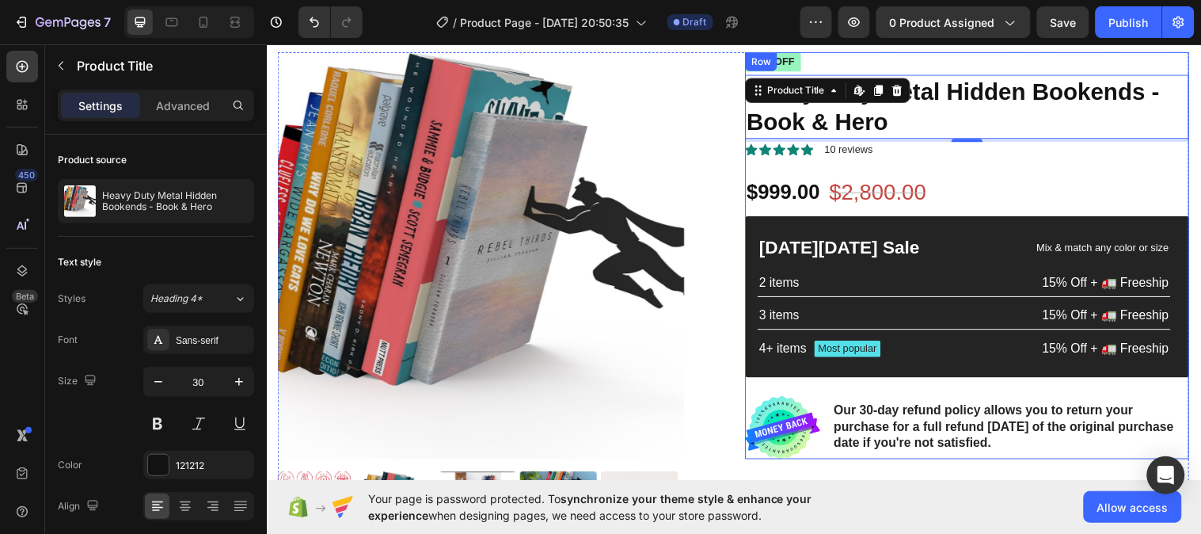
click at [1148, 165] on div "Icon Icon Icon Icon Icon Icon List 2,500+ Verified Reviews! Text Block Row 64% …" at bounding box center [978, 258] width 451 height 413
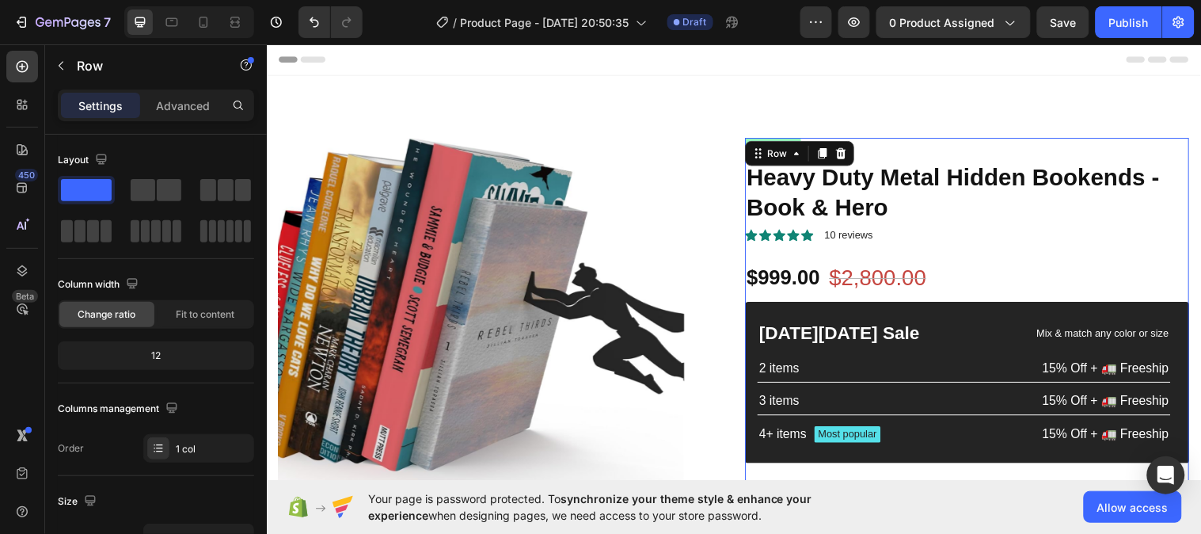
scroll to position [1, 0]
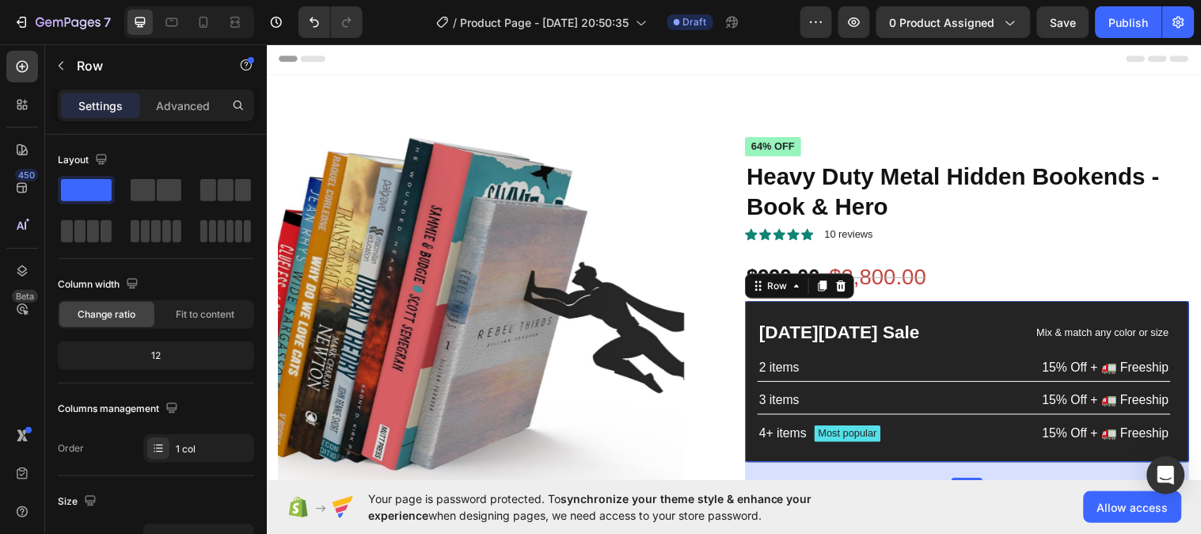
click at [921, 313] on div "[DATE][DATE] Sale Text Block Mix & match any color or size Text Block Row 2 ite…" at bounding box center [978, 386] width 451 height 163
click at [856, 311] on div "[DATE][DATE] Sale Text Block Mix & match any color or size Text Block Row 2 ite…" at bounding box center [978, 386] width 451 height 163
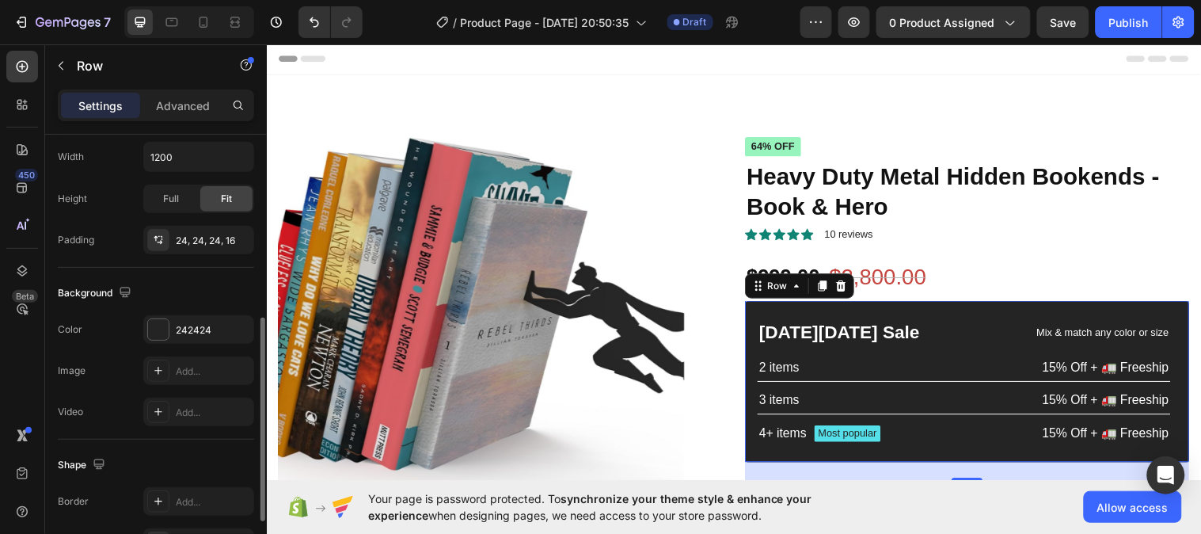
scroll to position [386, 0]
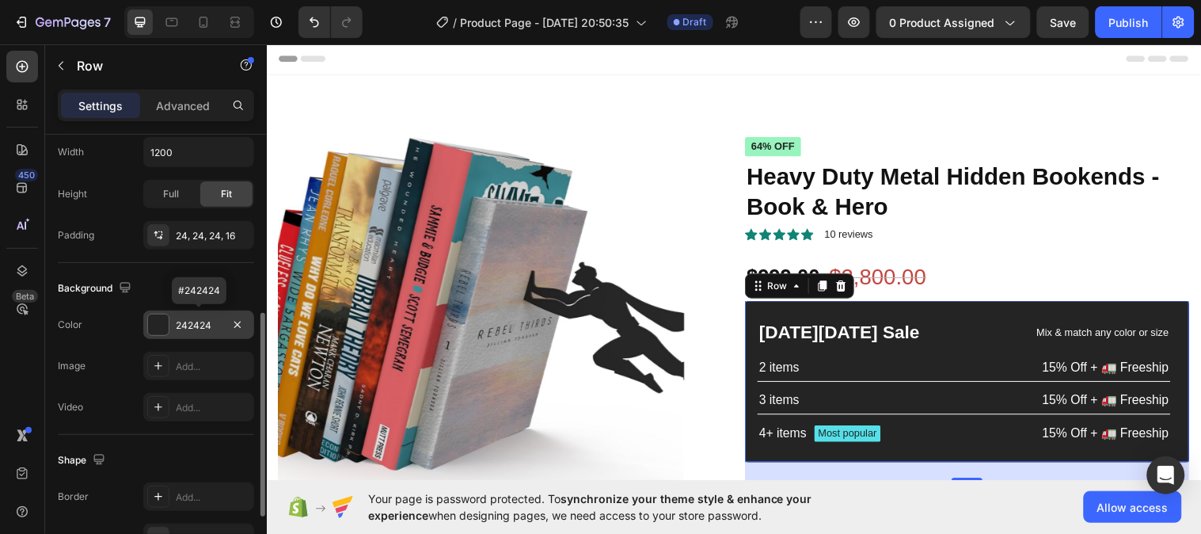
click at [191, 320] on div "242424" at bounding box center [199, 325] width 46 height 14
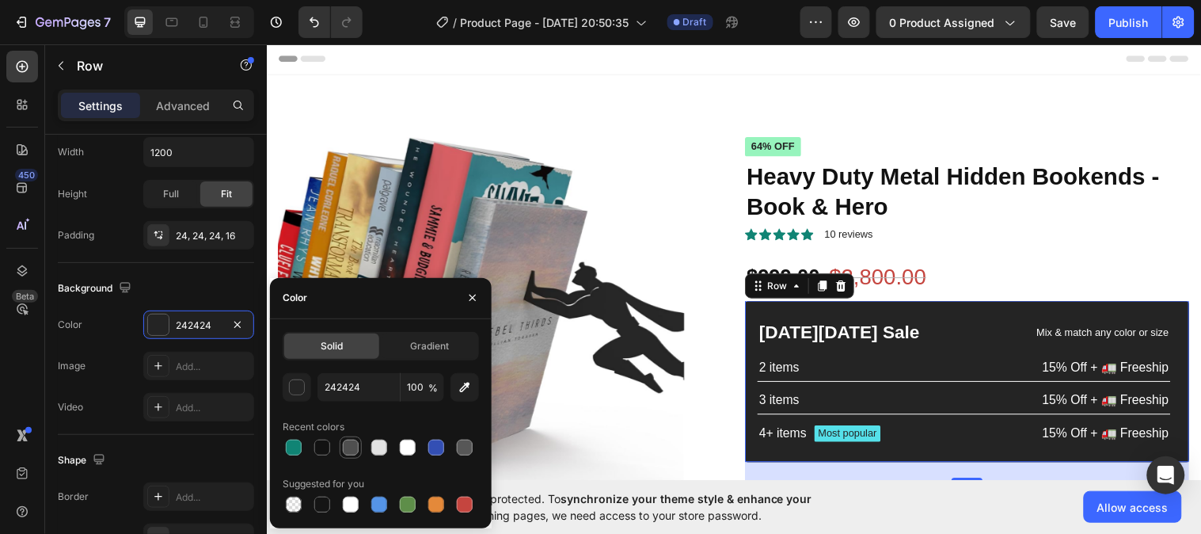
click at [359, 448] on div at bounding box center [350, 447] width 19 height 19
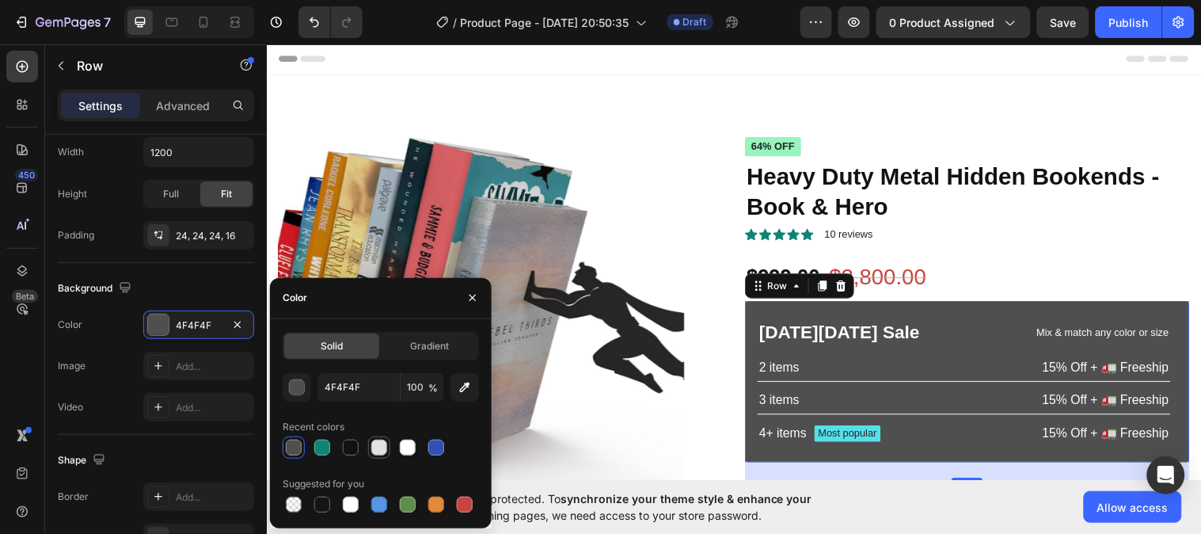
click at [378, 448] on div at bounding box center [379, 447] width 16 height 16
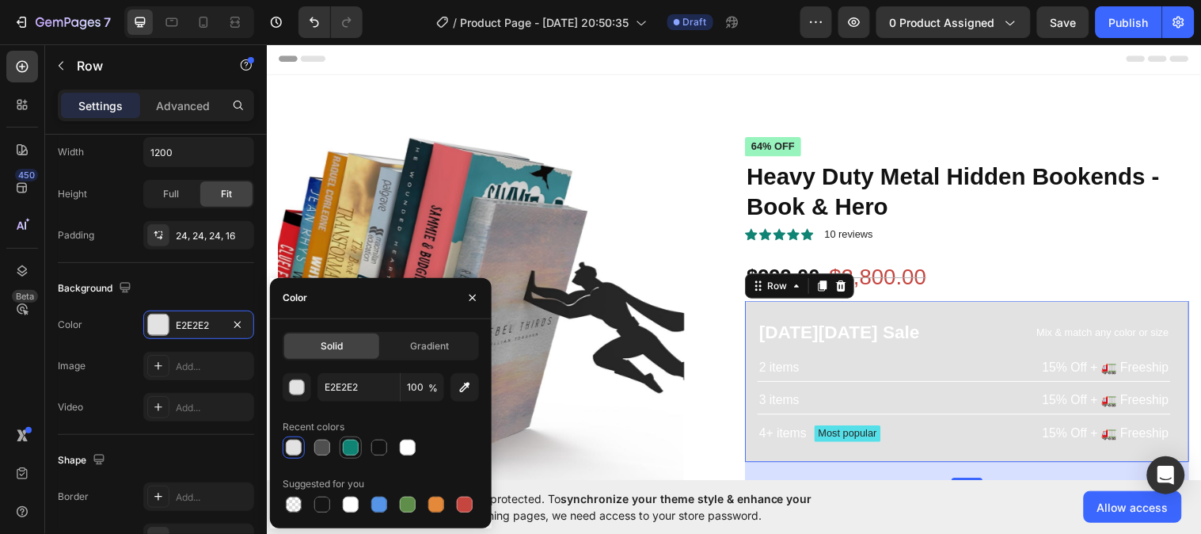
click at [351, 446] on div at bounding box center [351, 447] width 16 height 16
type input "108474"
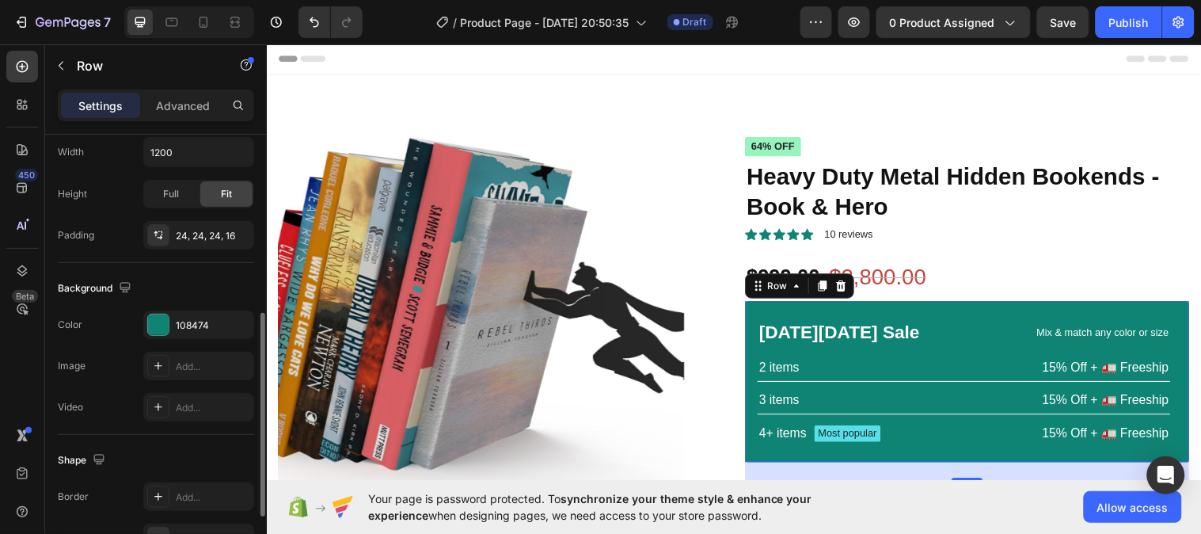
click at [217, 275] on div "Background" at bounding box center [156, 287] width 196 height 25
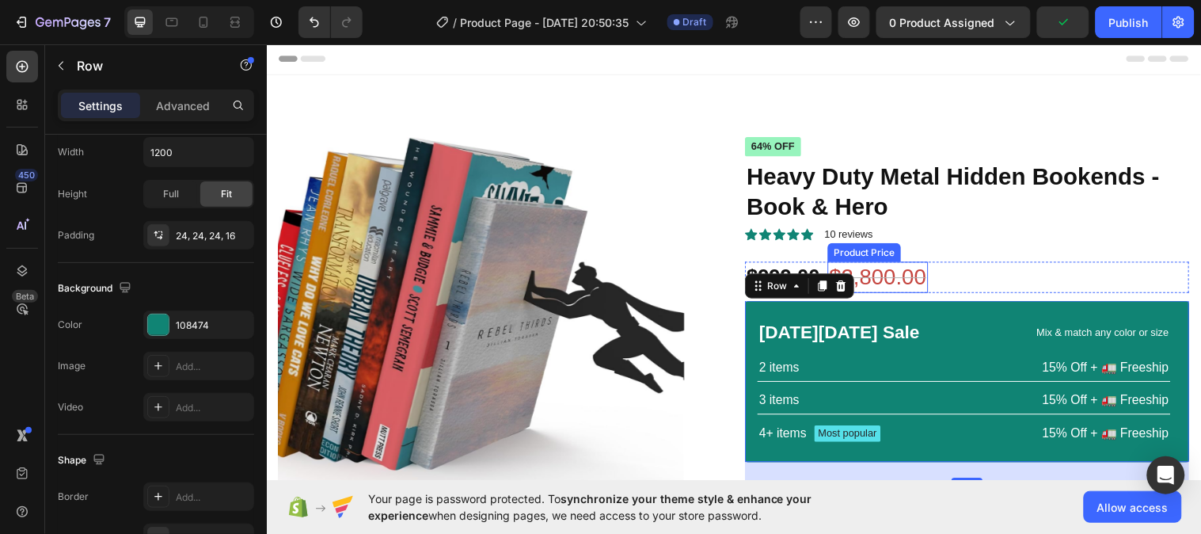
click at [909, 282] on div "$2,800.00" at bounding box center [888, 281] width 102 height 32
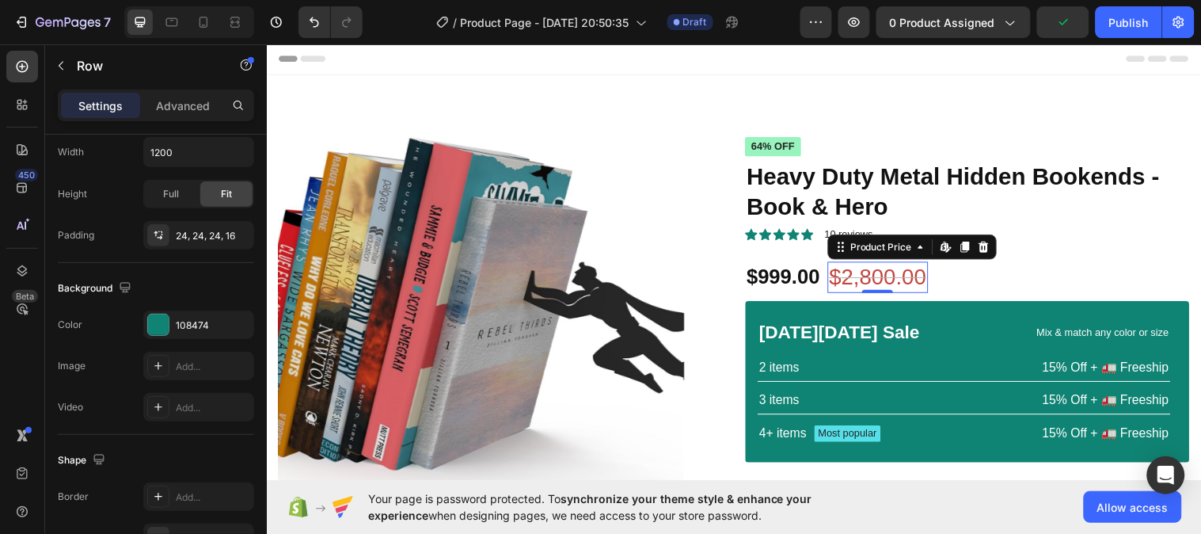
scroll to position [0, 0]
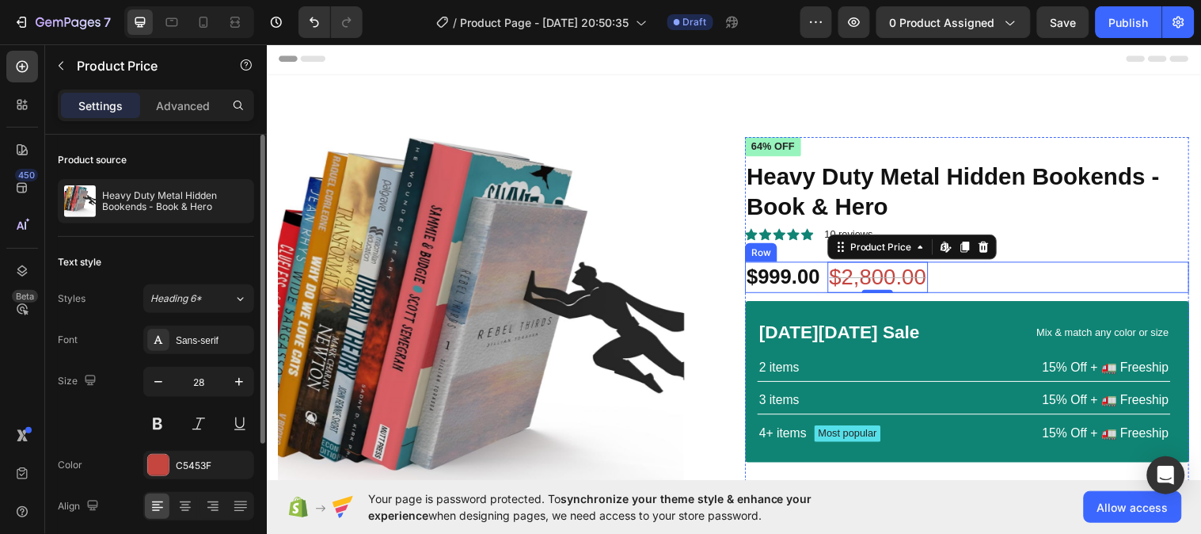
click at [955, 279] on div "$999.00 Product Price Product Price $2,800.00 Product Price Edit content in Sho…" at bounding box center [978, 281] width 451 height 32
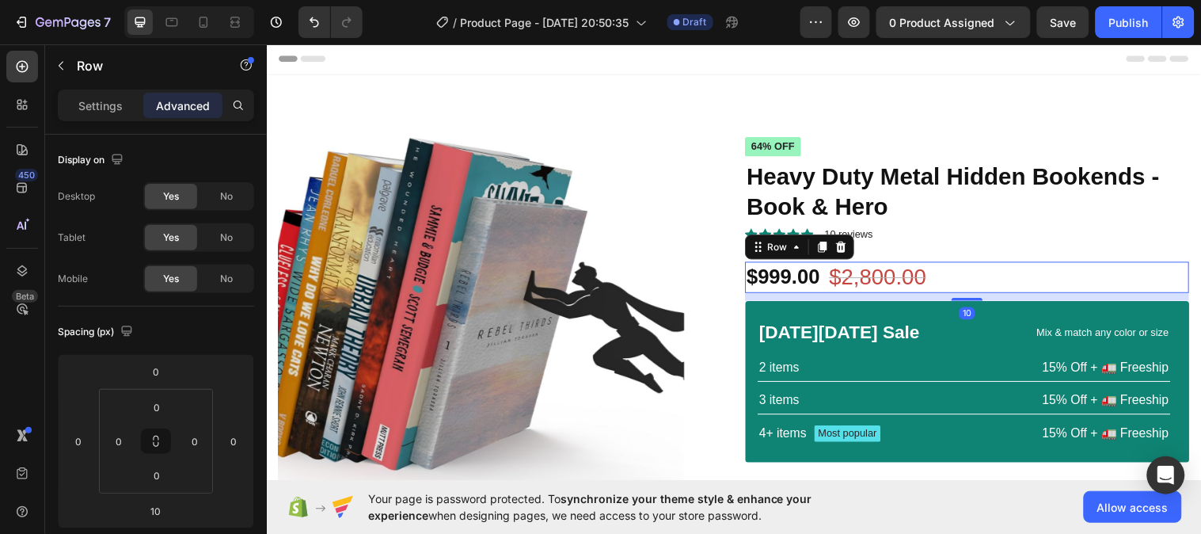
click at [829, 283] on div "$999.00 Product Price Product Price $2,800.00 Product Price Product Price 64% o…" at bounding box center [978, 281] width 451 height 32
click at [827, 280] on div "$999.00 Product Price Product Price $2,800.00 Product Price Product Price 64% o…" at bounding box center [978, 281] width 451 height 32
click at [116, 107] on p "Settings" at bounding box center [100, 105] width 44 height 17
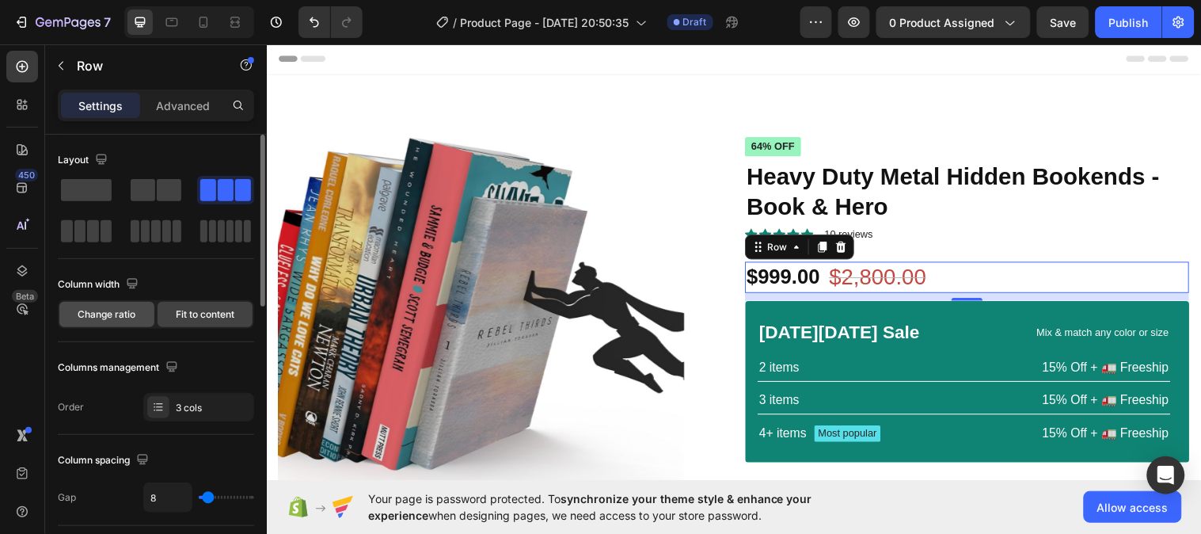
click at [137, 313] on div "Change ratio" at bounding box center [106, 314] width 95 height 25
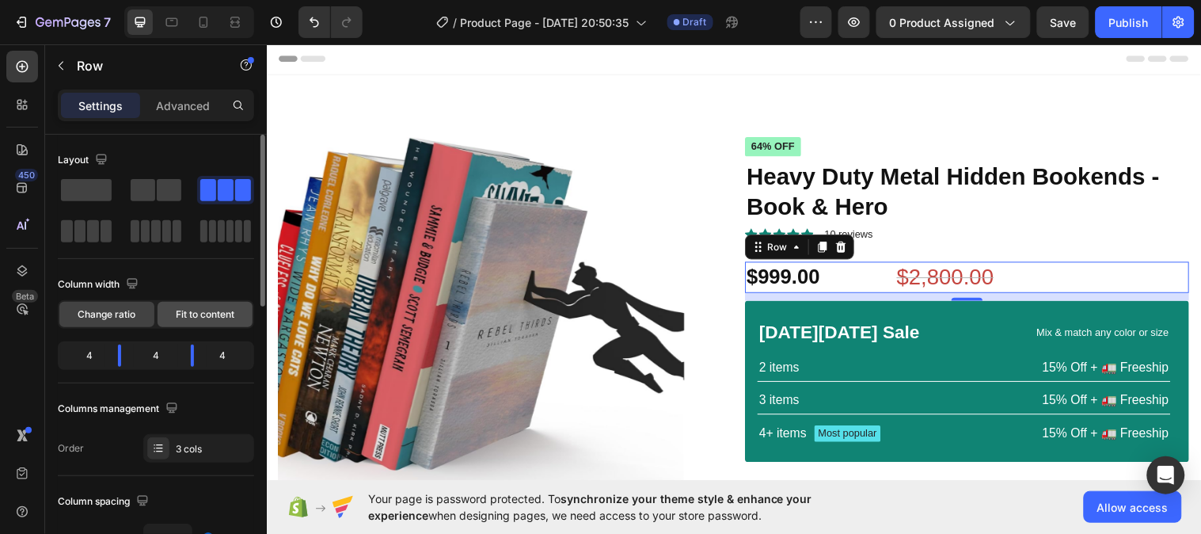
click at [186, 312] on span "Fit to content" at bounding box center [205, 314] width 59 height 14
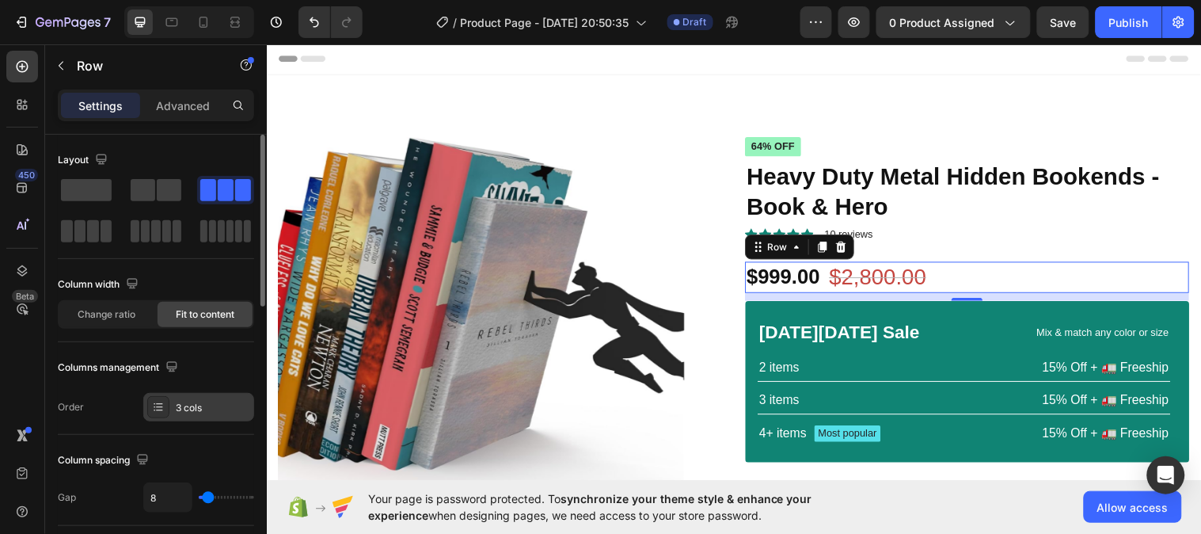
click at [195, 405] on div "3 cols" at bounding box center [213, 408] width 74 height 14
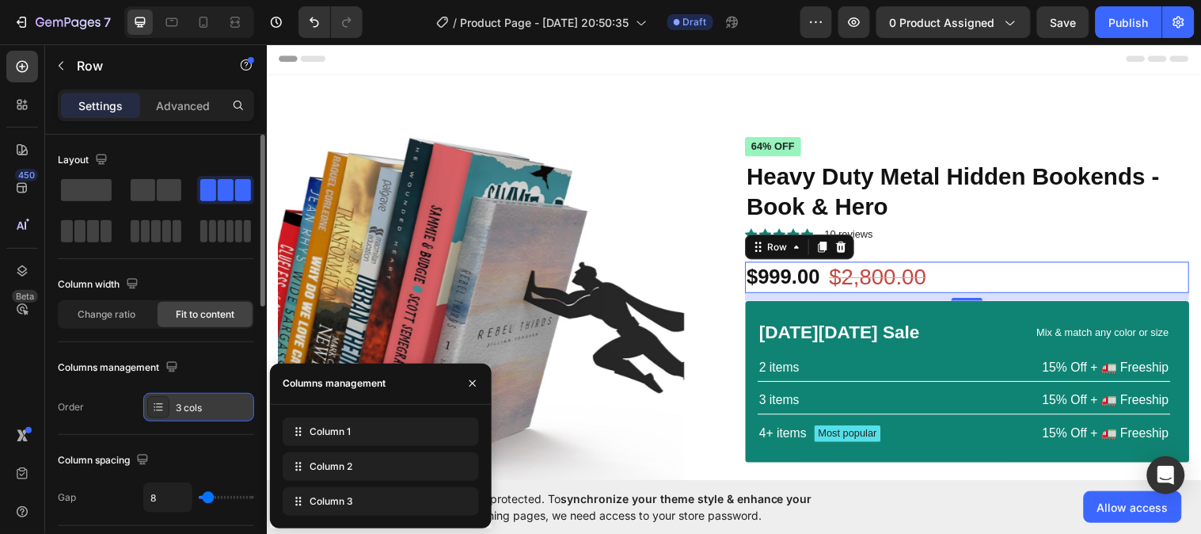
click at [195, 405] on div "3 cols" at bounding box center [213, 408] width 74 height 14
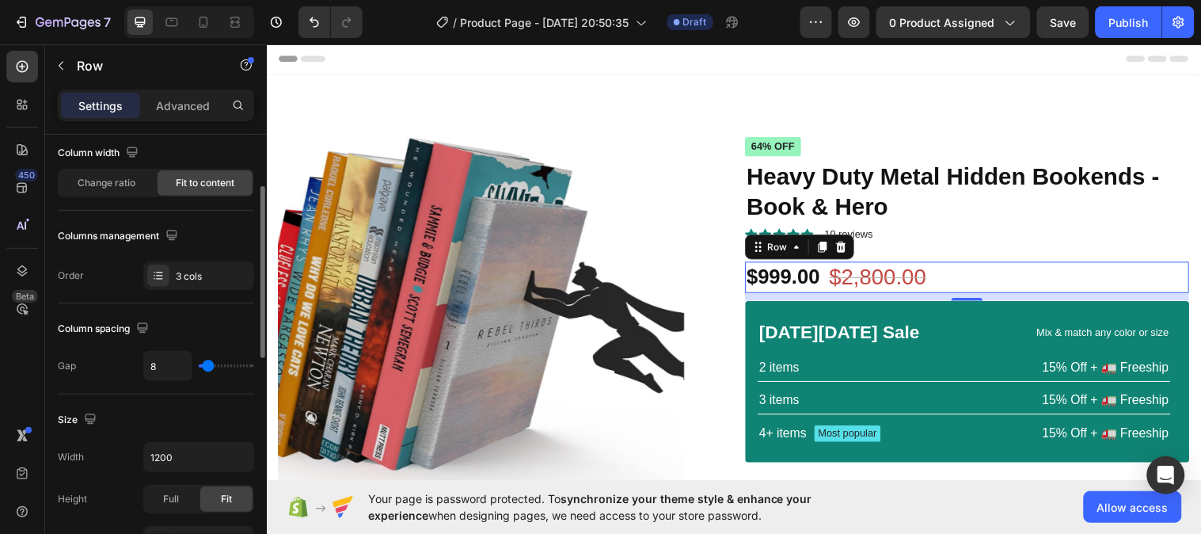
scroll to position [132, 0]
click at [211, 363] on input "range" at bounding box center [226, 364] width 55 height 3
type input "17"
type input "15"
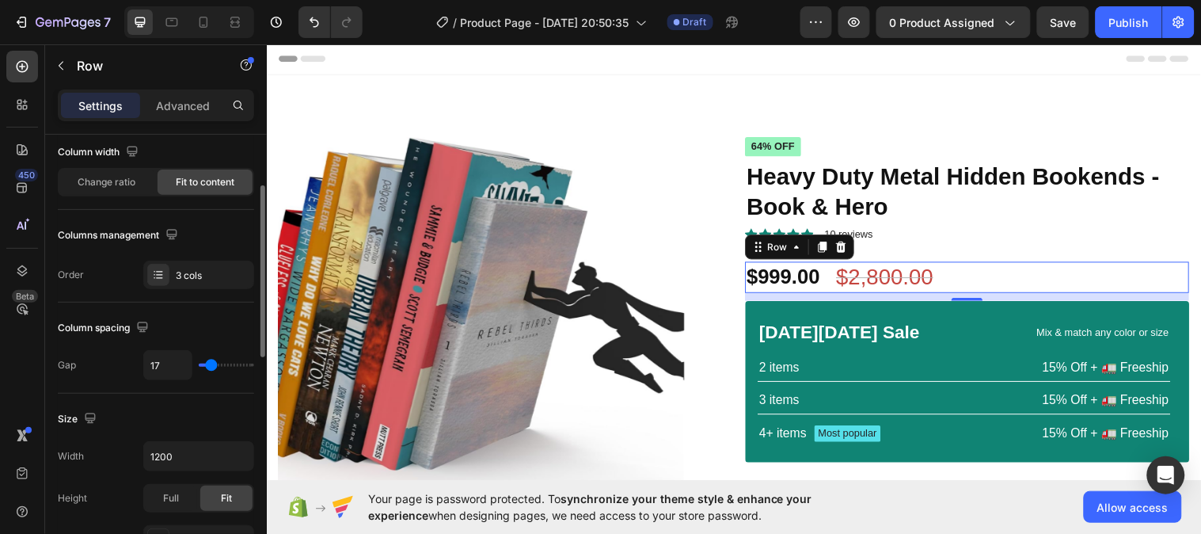
type input "15"
type input "12"
type input "10"
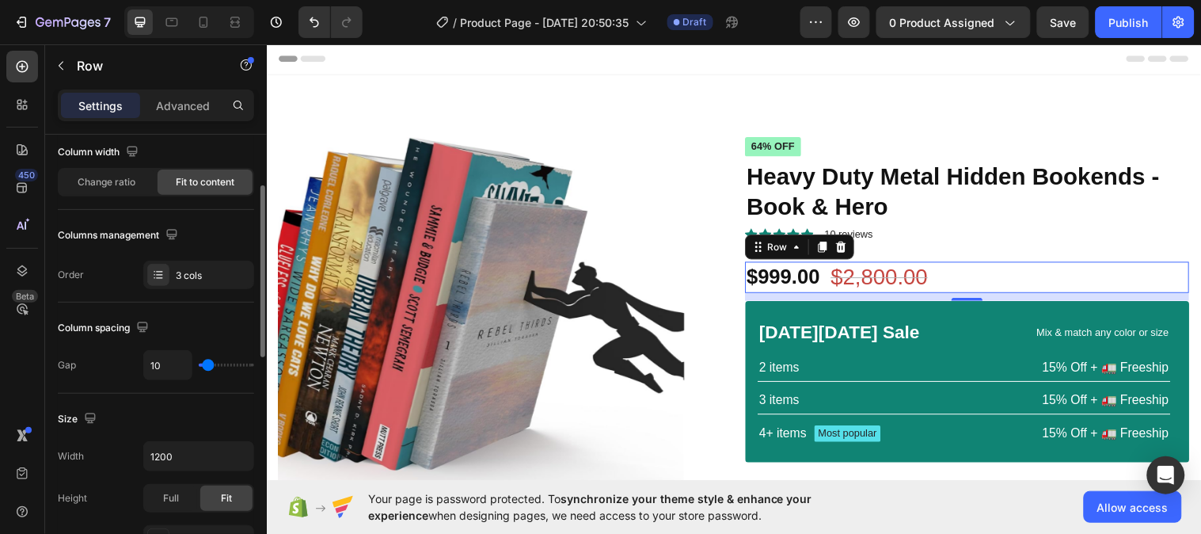
type input "7"
type input "5"
click at [207, 367] on input "range" at bounding box center [226, 364] width 55 height 3
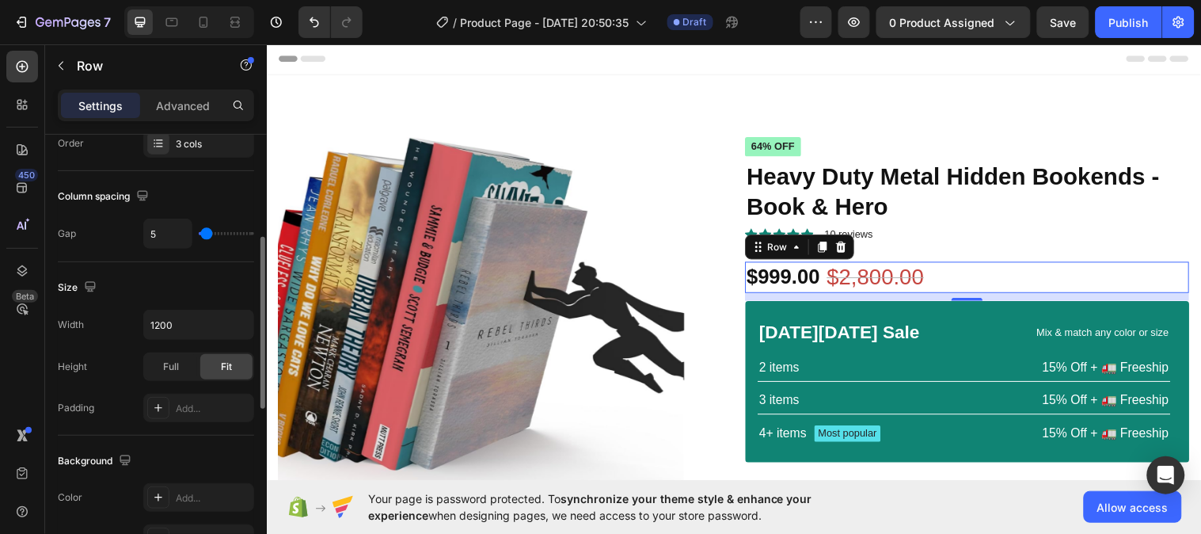
scroll to position [266, 0]
click at [180, 364] on div "Full" at bounding box center [171, 363] width 52 height 25
click at [218, 363] on div "Fit" at bounding box center [226, 363] width 52 height 25
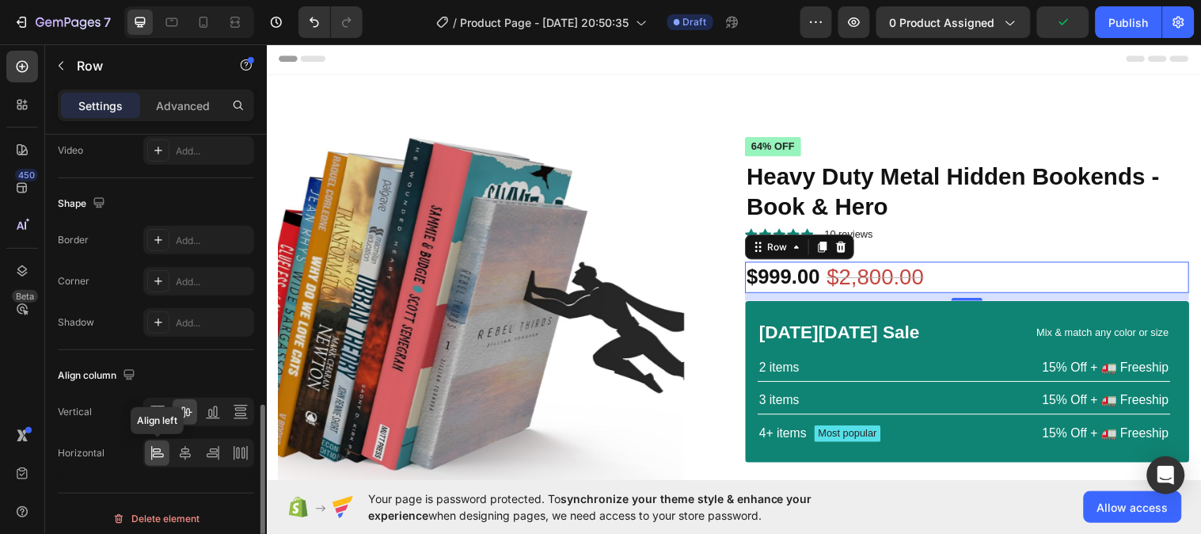
scroll to position [695, 0]
click at [161, 408] on icon at bounding box center [158, 409] width 16 height 16
click at [184, 408] on icon at bounding box center [185, 410] width 13 height 11
click at [162, 413] on icon at bounding box center [158, 409] width 16 height 16
click at [187, 446] on icon at bounding box center [185, 450] width 11 height 14
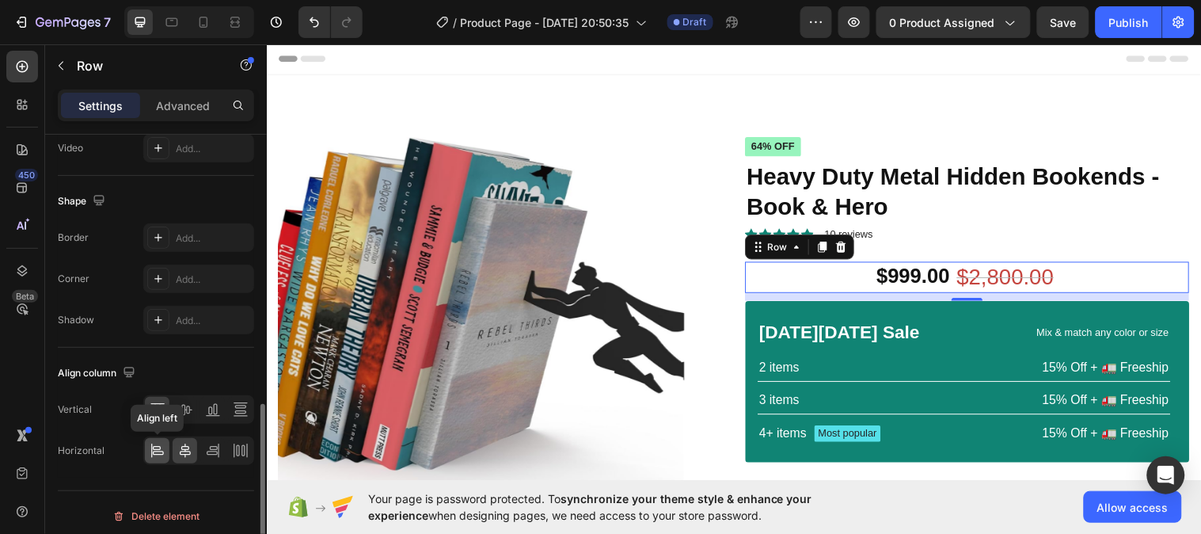
click at [163, 450] on icon at bounding box center [158, 450] width 16 height 16
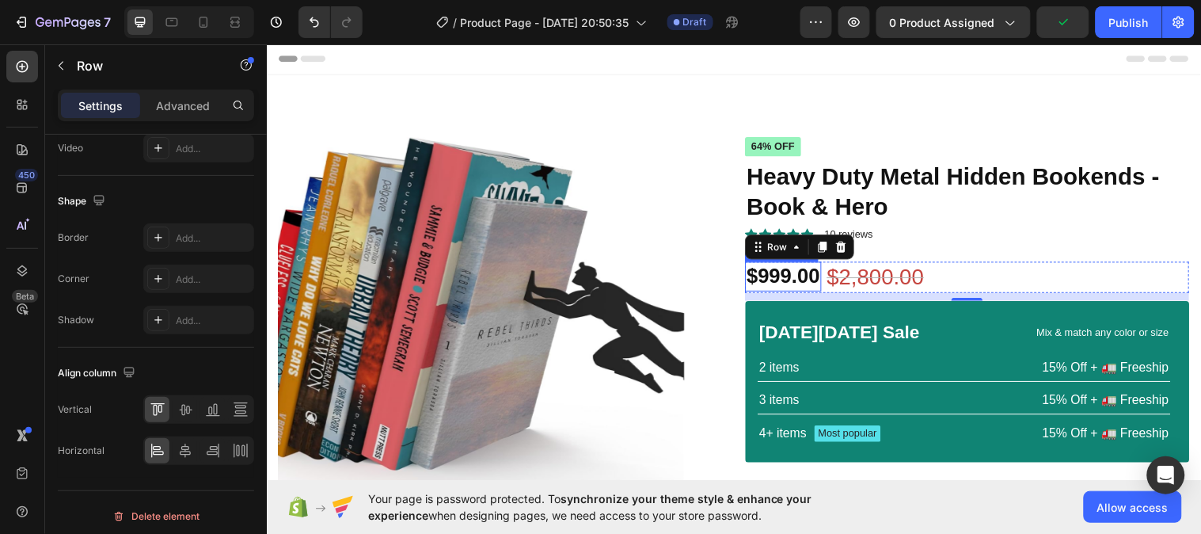
click at [789, 277] on div "$999.00" at bounding box center [792, 280] width 78 height 30
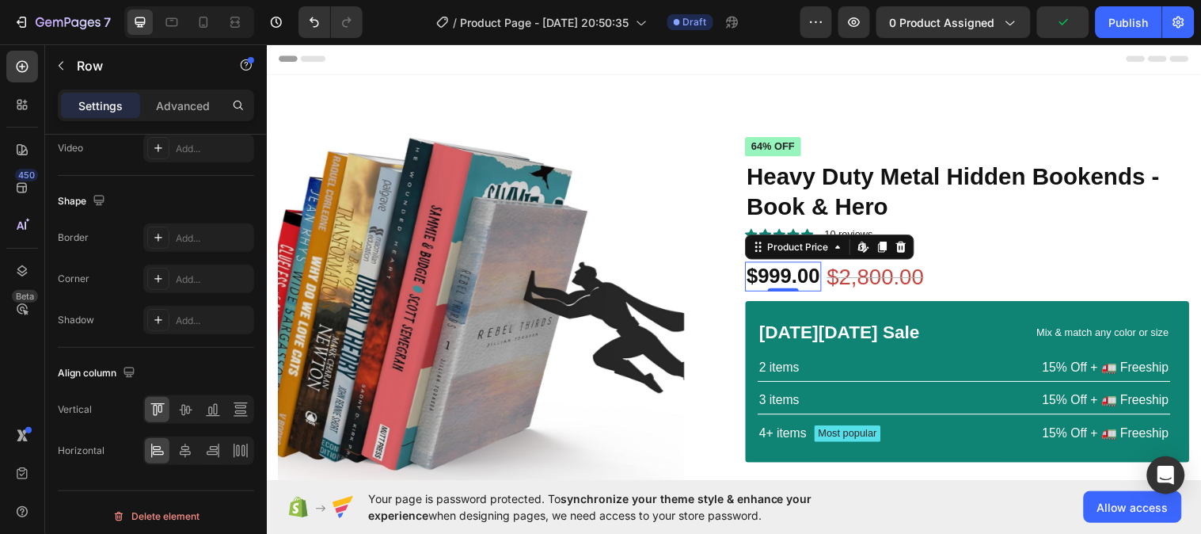
scroll to position [0, 0]
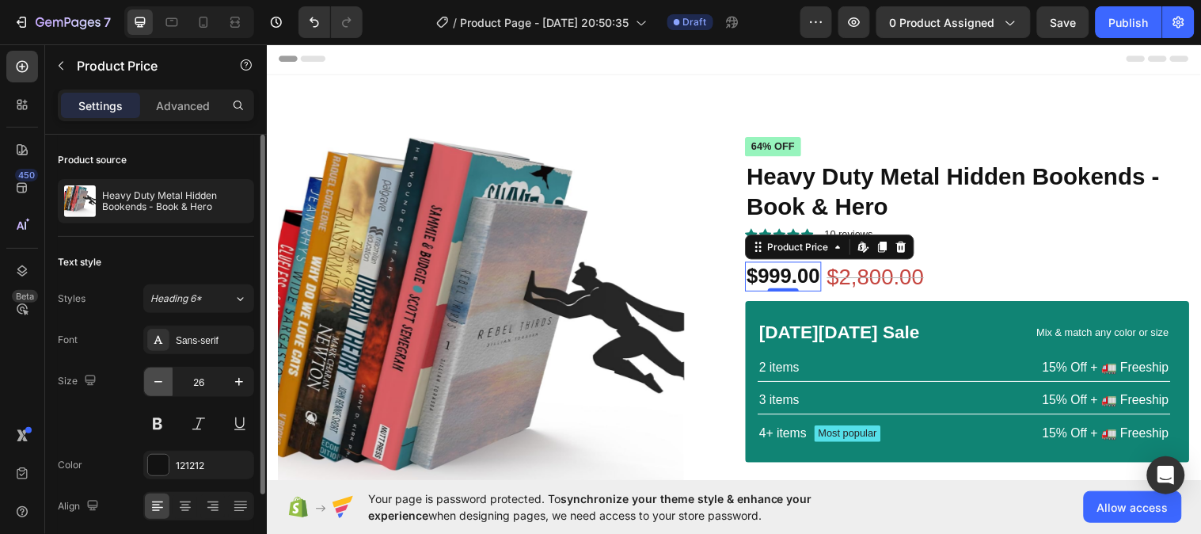
click at [159, 386] on icon "button" at bounding box center [158, 382] width 16 height 16
click at [241, 385] on icon "button" at bounding box center [239, 382] width 16 height 16
click at [157, 383] on icon "button" at bounding box center [158, 382] width 16 height 16
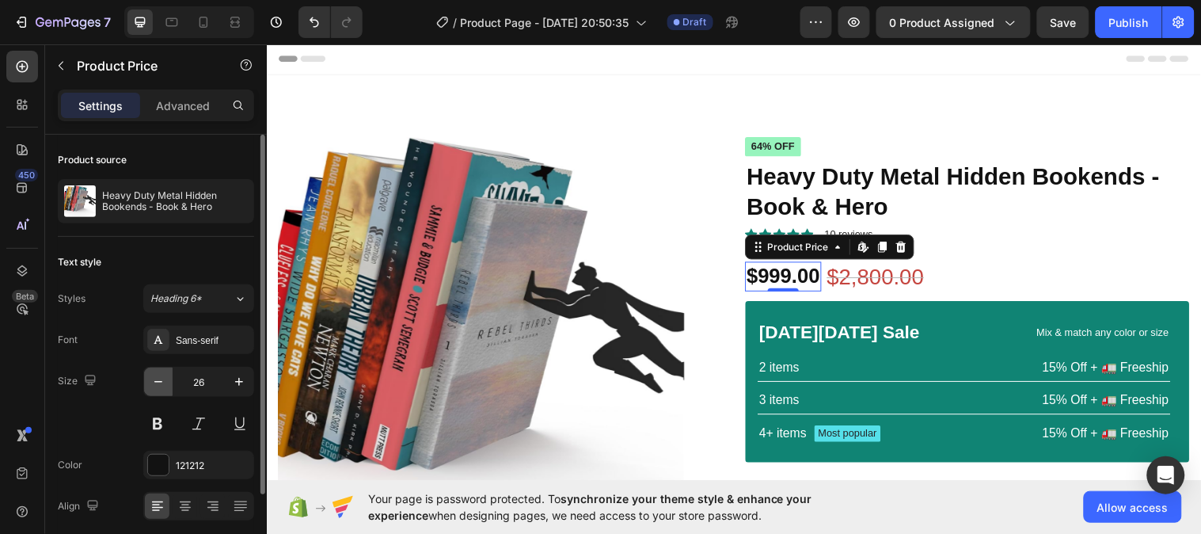
type input "25"
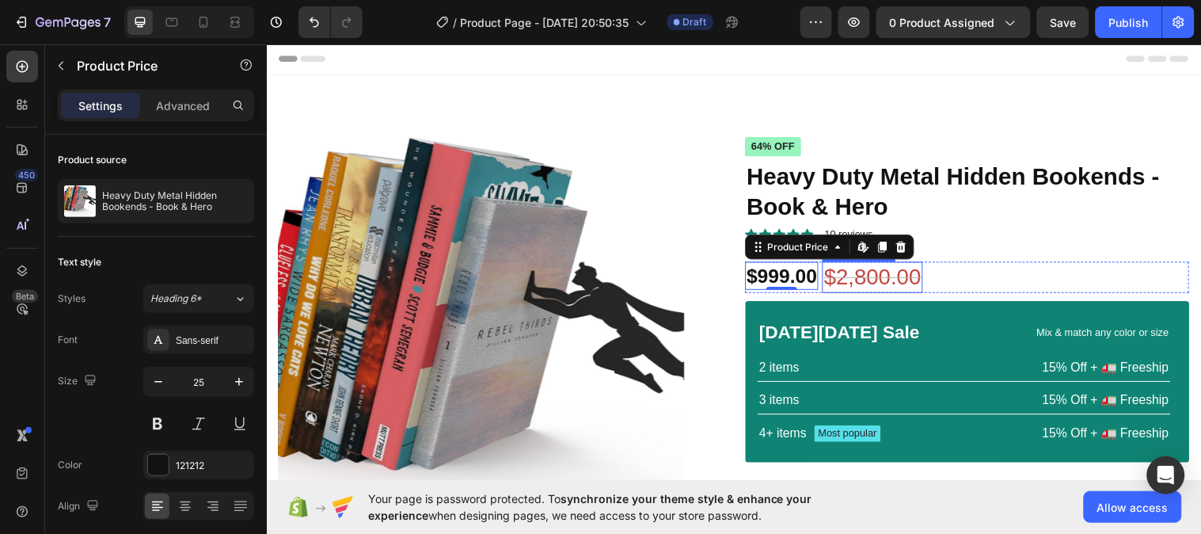
click at [861, 282] on div "$2,800.00" at bounding box center [882, 281] width 102 height 32
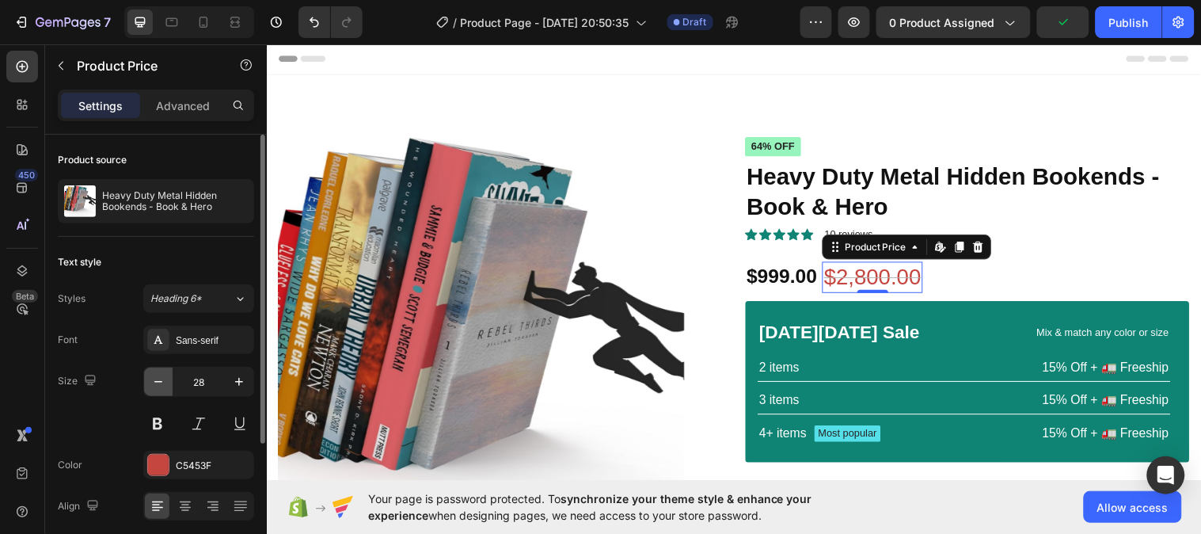
click at [153, 380] on icon "button" at bounding box center [158, 382] width 16 height 16
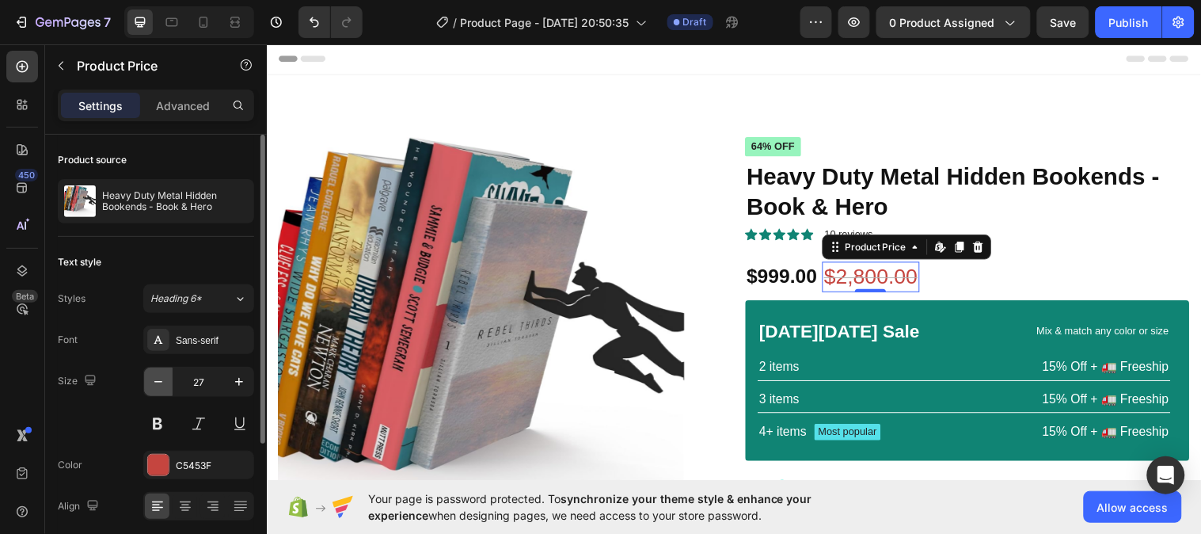
click at [154, 380] on icon "button" at bounding box center [158, 382] width 16 height 16
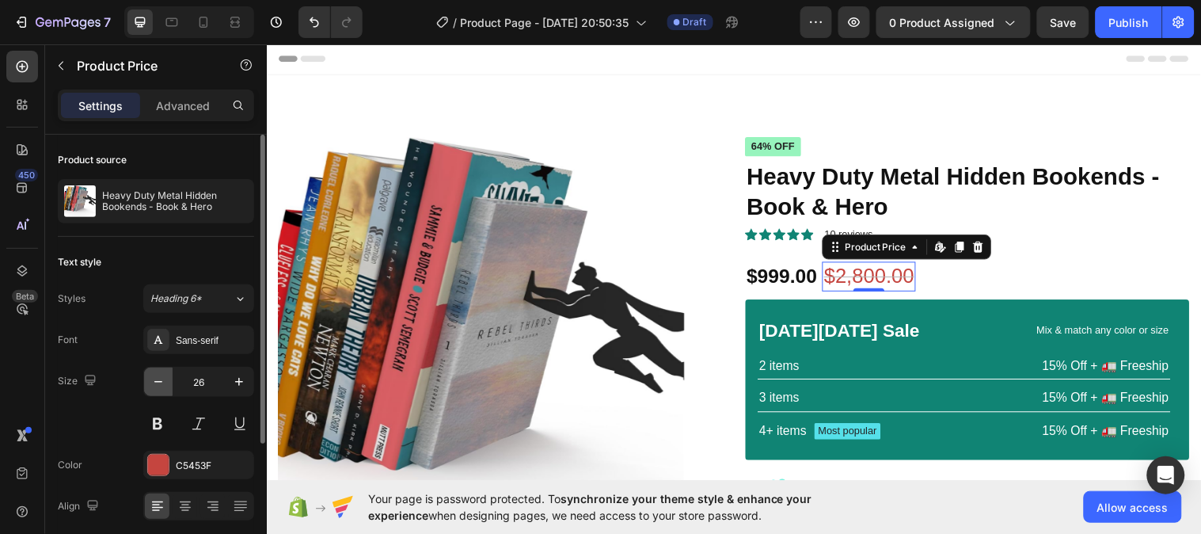
click at [154, 380] on icon "button" at bounding box center [158, 382] width 16 height 16
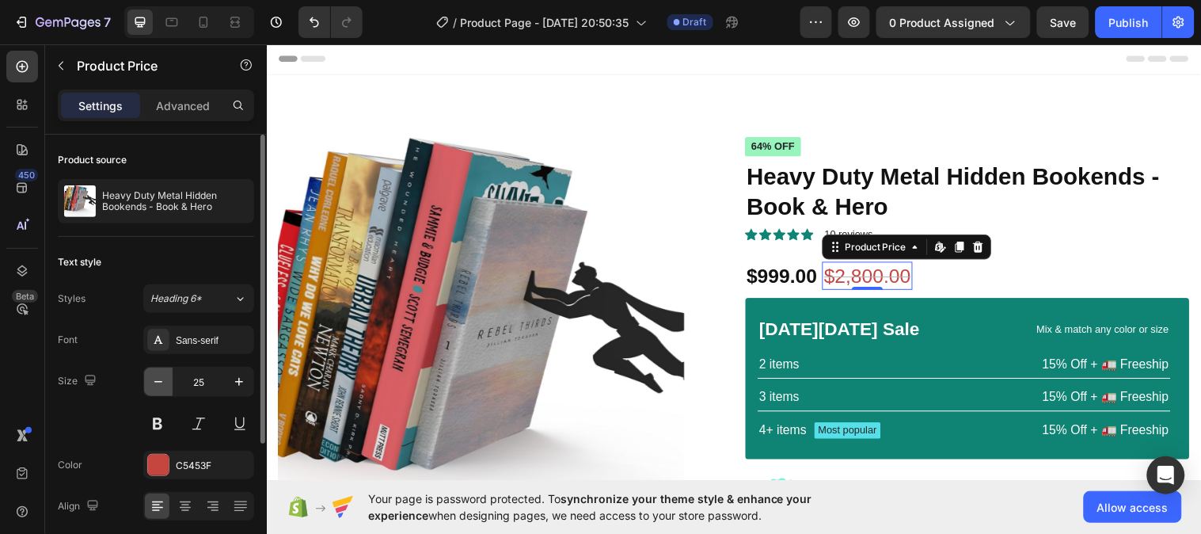
click at [157, 380] on icon "button" at bounding box center [158, 382] width 16 height 16
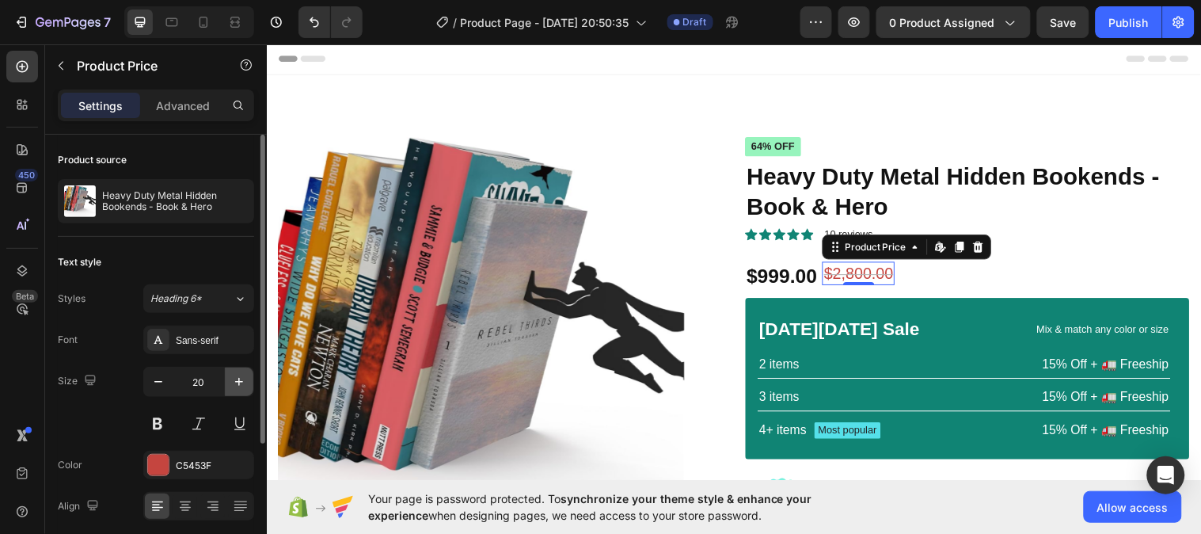
click at [238, 383] on icon "button" at bounding box center [239, 382] width 16 height 16
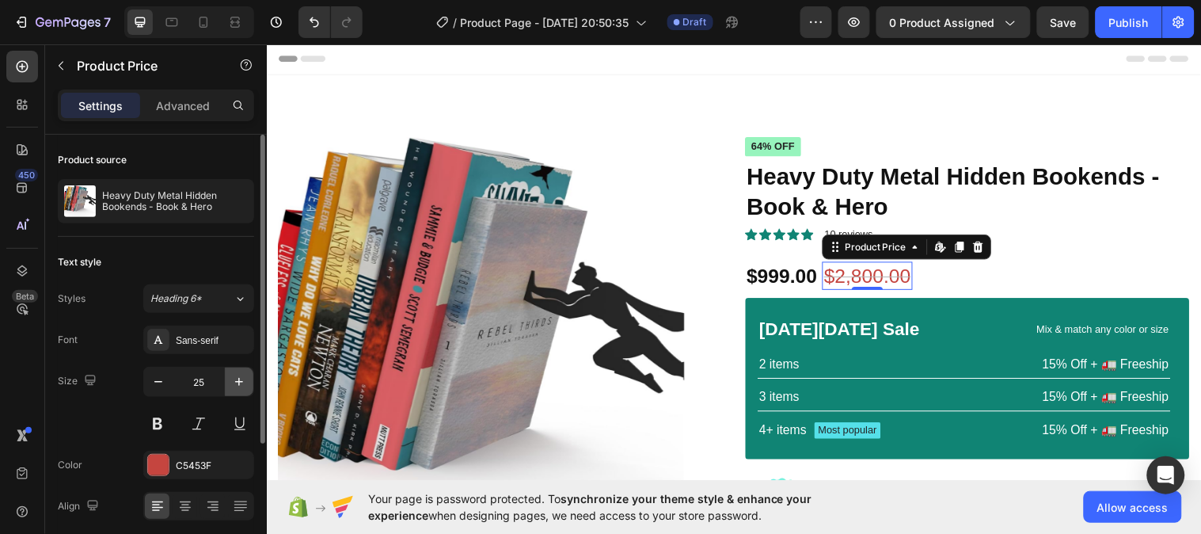
click at [239, 383] on icon "button" at bounding box center [239, 382] width 8 height 8
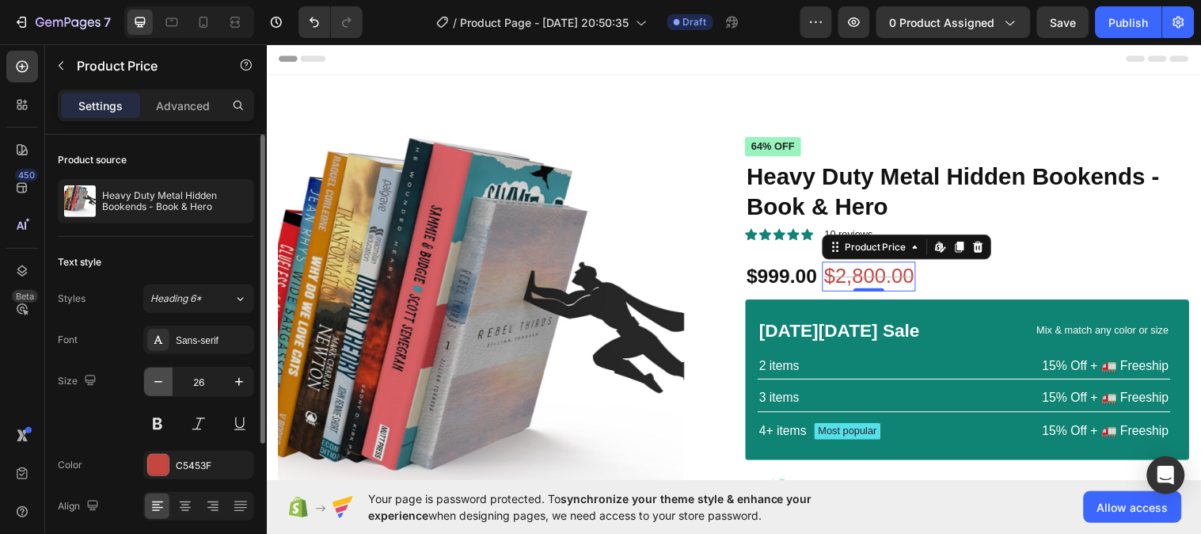
click at [161, 380] on icon "button" at bounding box center [158, 382] width 16 height 16
type input "25"
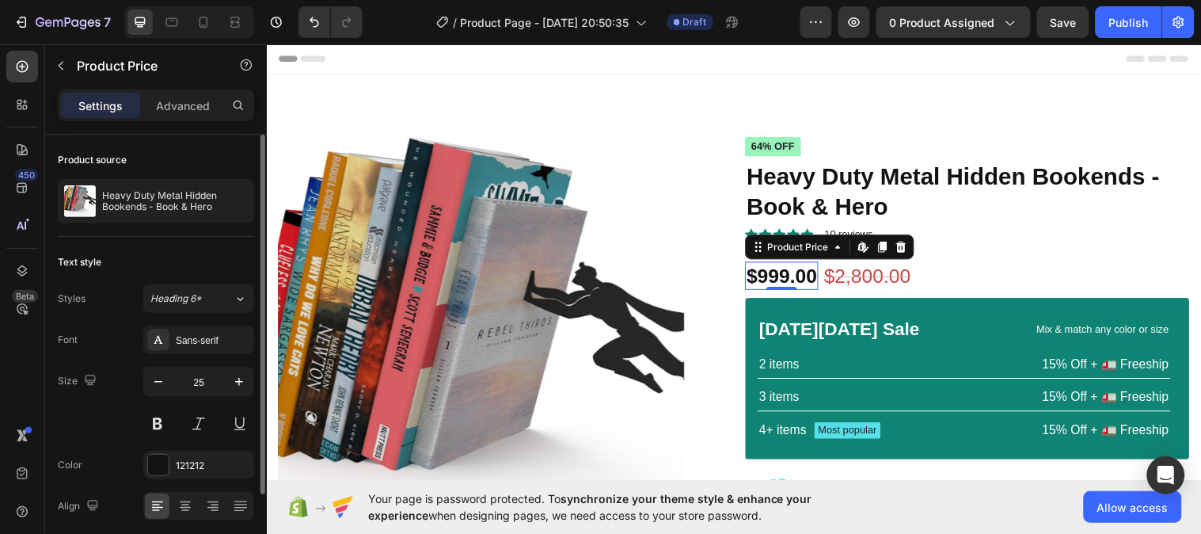
click at [775, 282] on div "$999.00" at bounding box center [790, 279] width 74 height 29
click at [245, 382] on icon "button" at bounding box center [239, 382] width 16 height 16
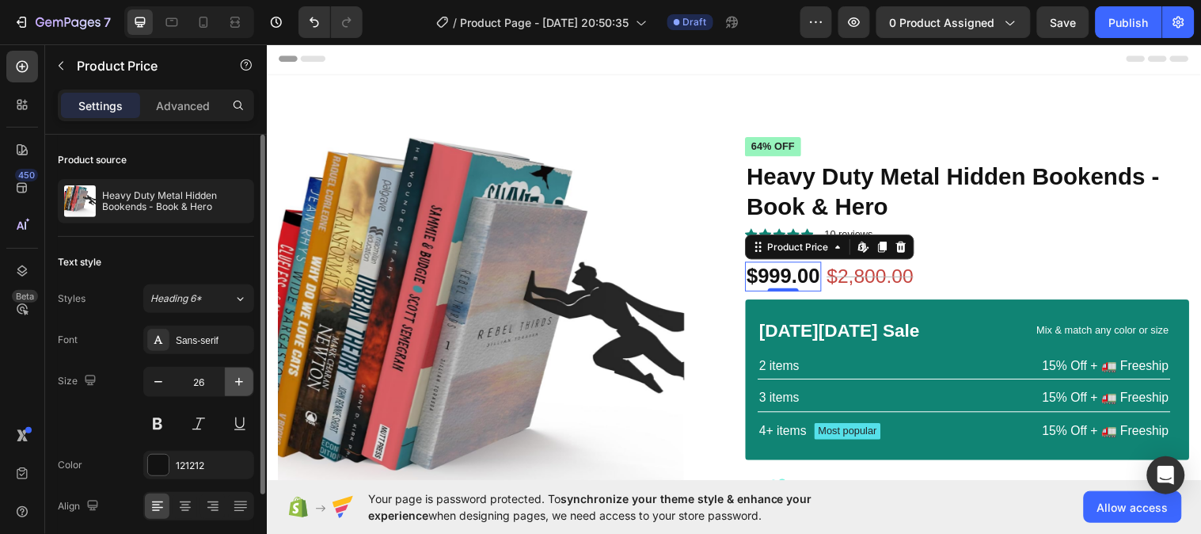
click at [245, 382] on icon "button" at bounding box center [239, 382] width 16 height 16
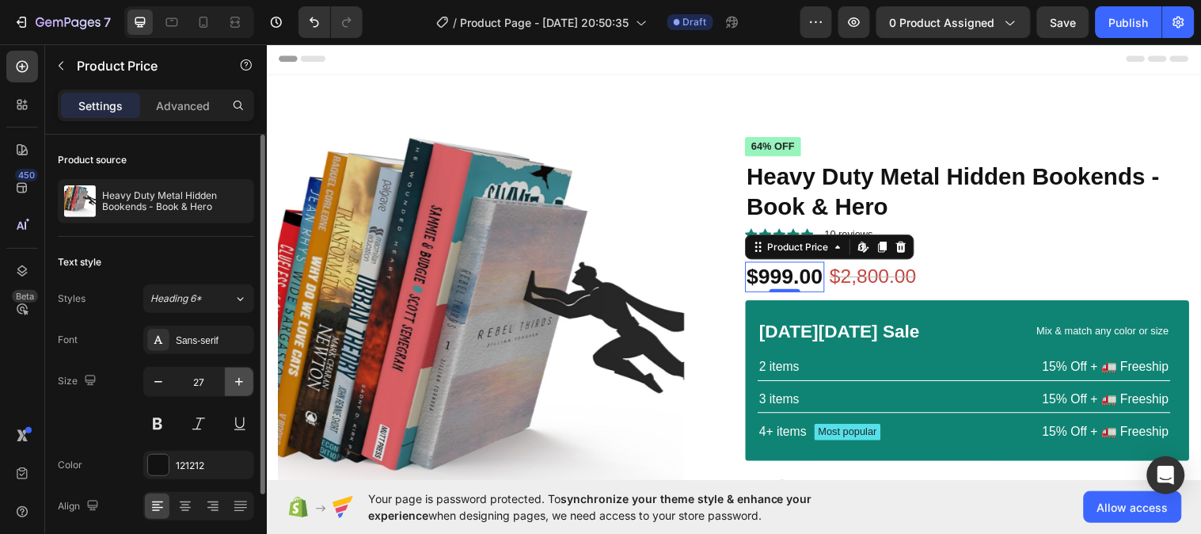
click at [245, 382] on icon "button" at bounding box center [239, 382] width 16 height 16
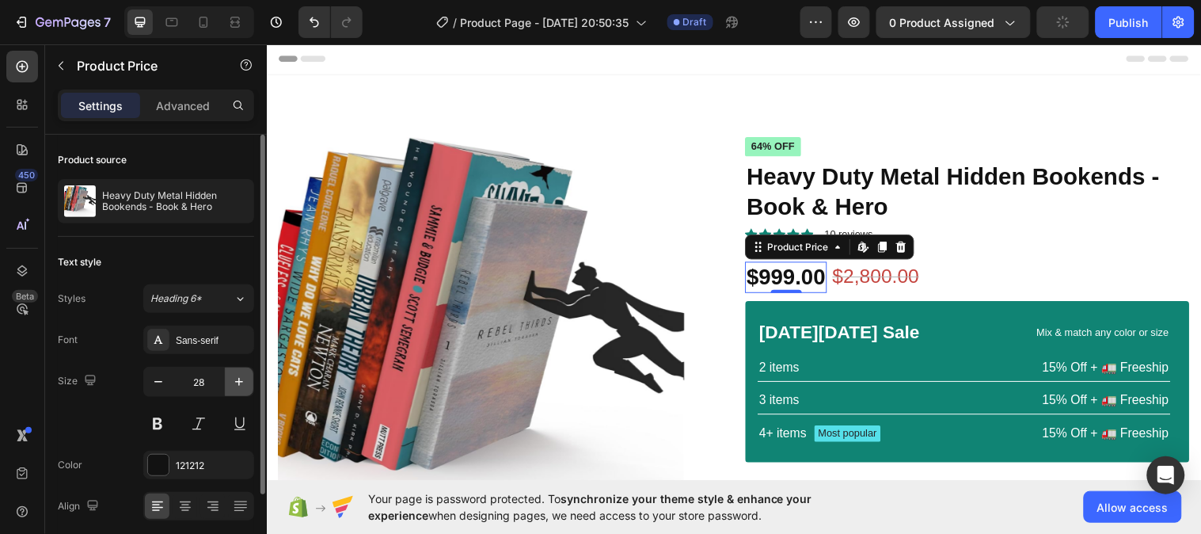
click at [245, 382] on icon "button" at bounding box center [239, 382] width 16 height 16
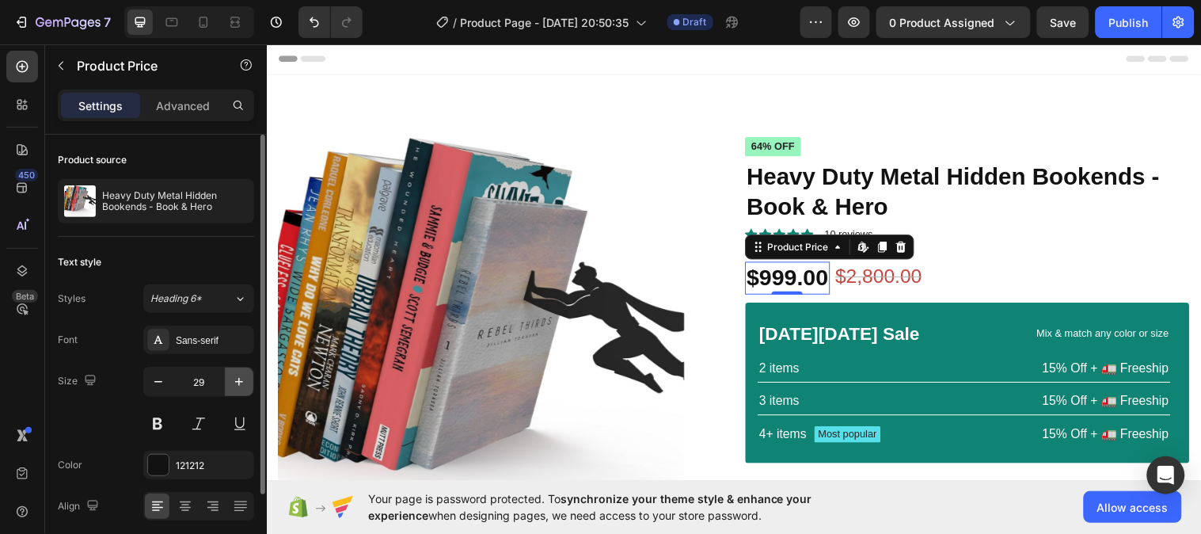
click at [245, 382] on icon "button" at bounding box center [239, 382] width 16 height 16
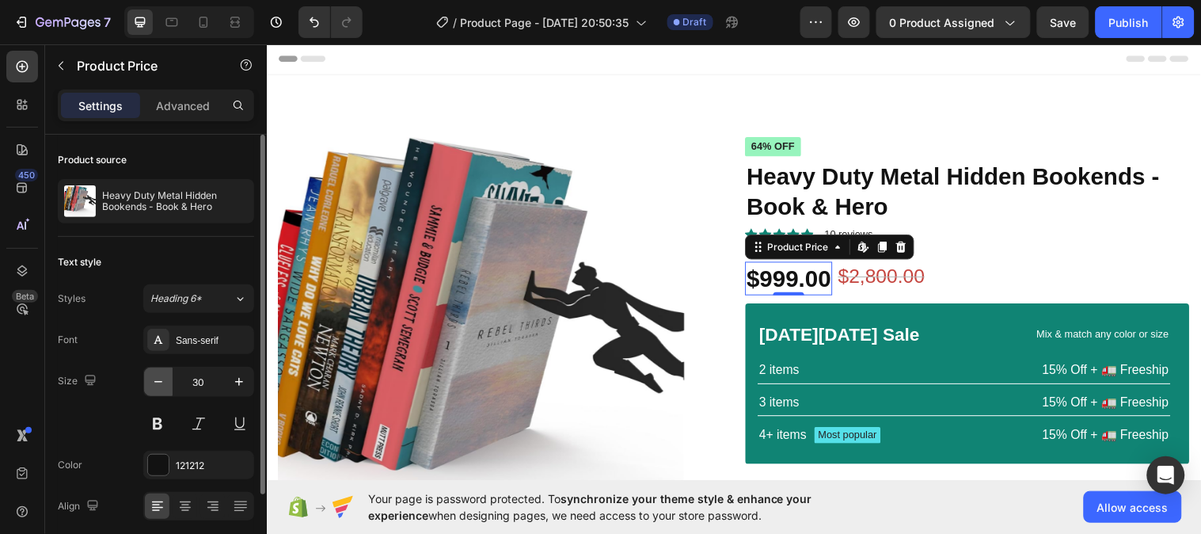
click at [171, 386] on button "button" at bounding box center [158, 381] width 28 height 28
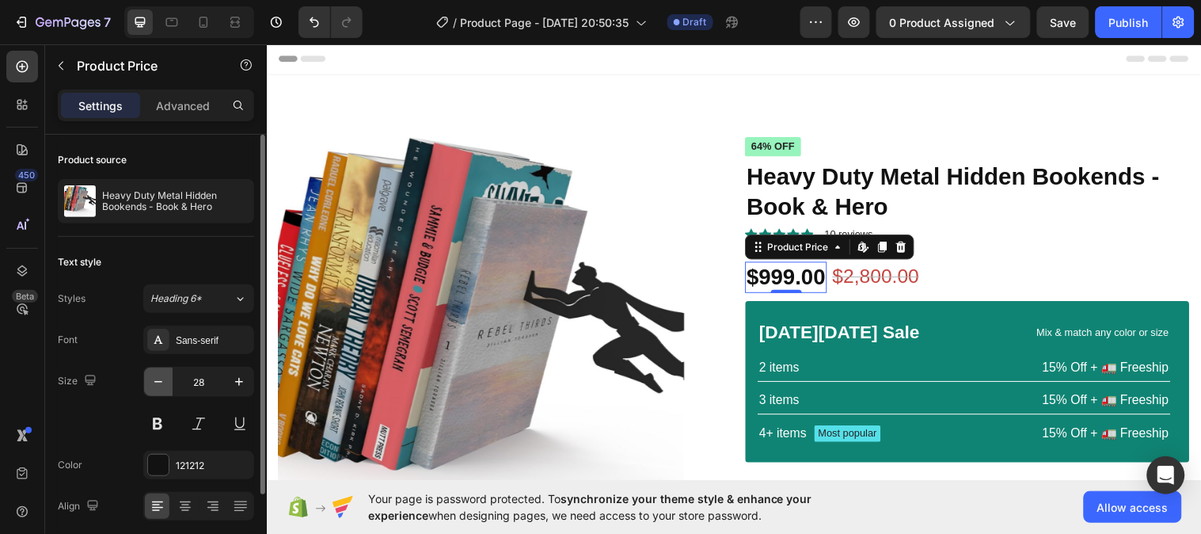
click at [171, 386] on button "button" at bounding box center [158, 381] width 28 height 28
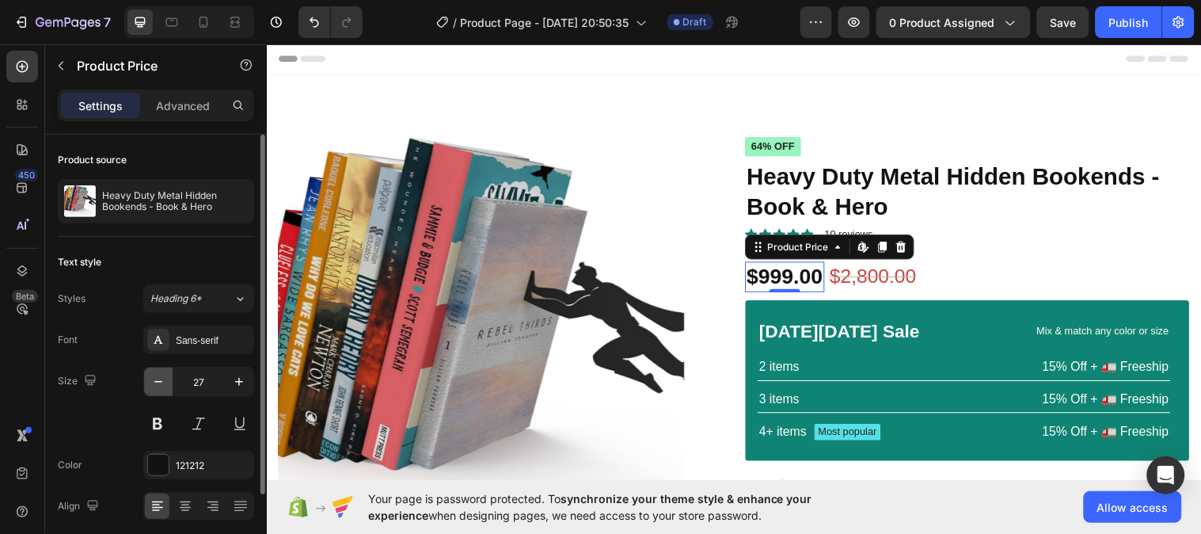
click at [171, 386] on button "button" at bounding box center [158, 381] width 28 height 28
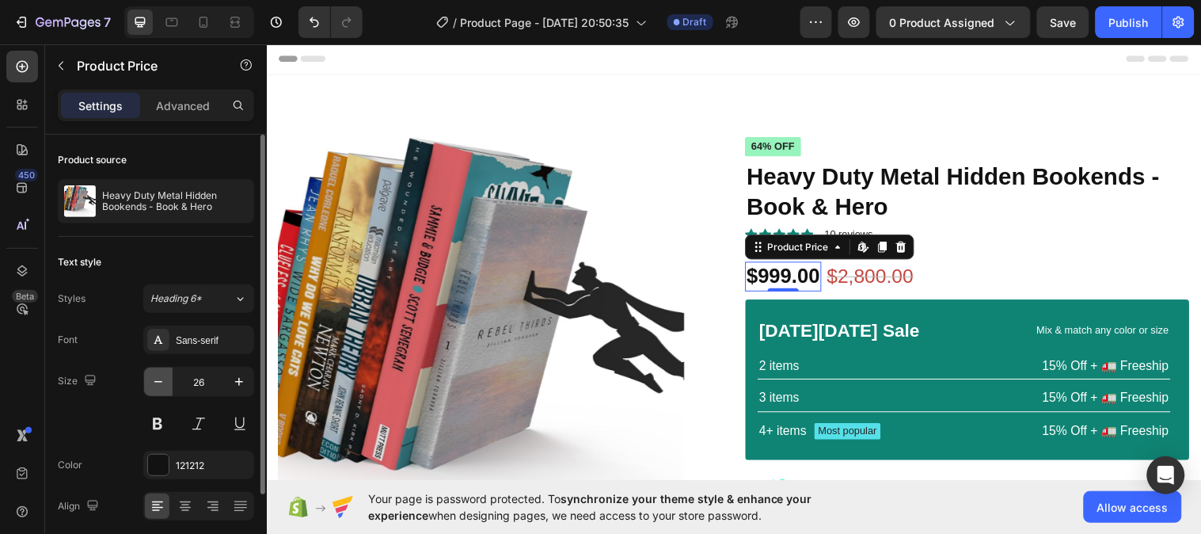
click at [171, 386] on button "button" at bounding box center [158, 381] width 28 height 28
type input "25"
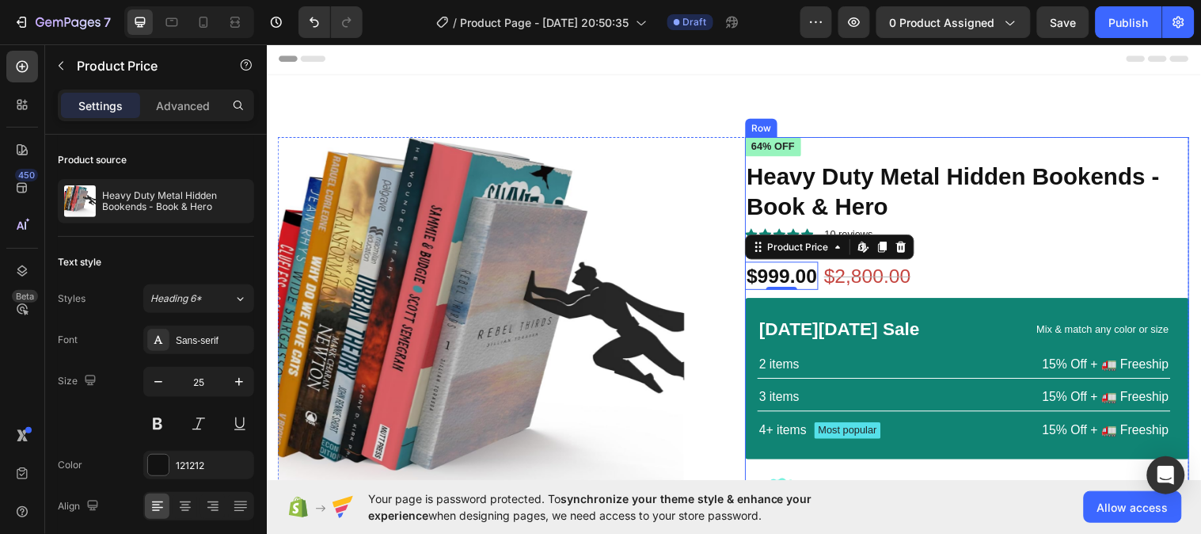
click at [1176, 248] on div "Icon Icon Icon Icon Icon Icon List 2,500+ Verified Reviews! Text Block Row 64% …" at bounding box center [978, 344] width 451 height 410
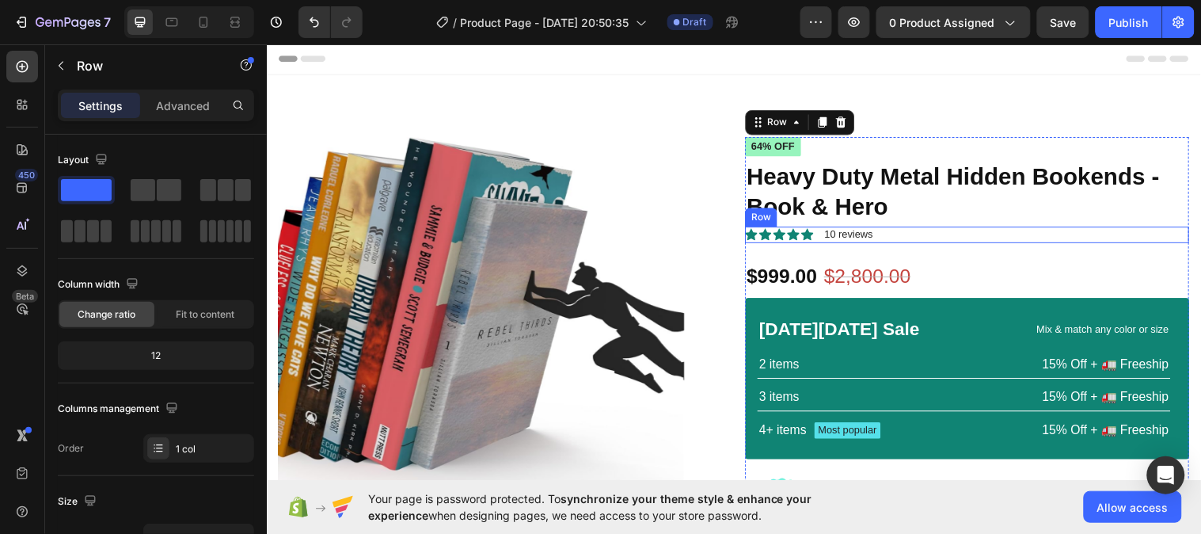
click at [824, 235] on div "Icon Icon Icon Icon Icon Icon List 10 reviews Text Block Row" at bounding box center [978, 238] width 451 height 17
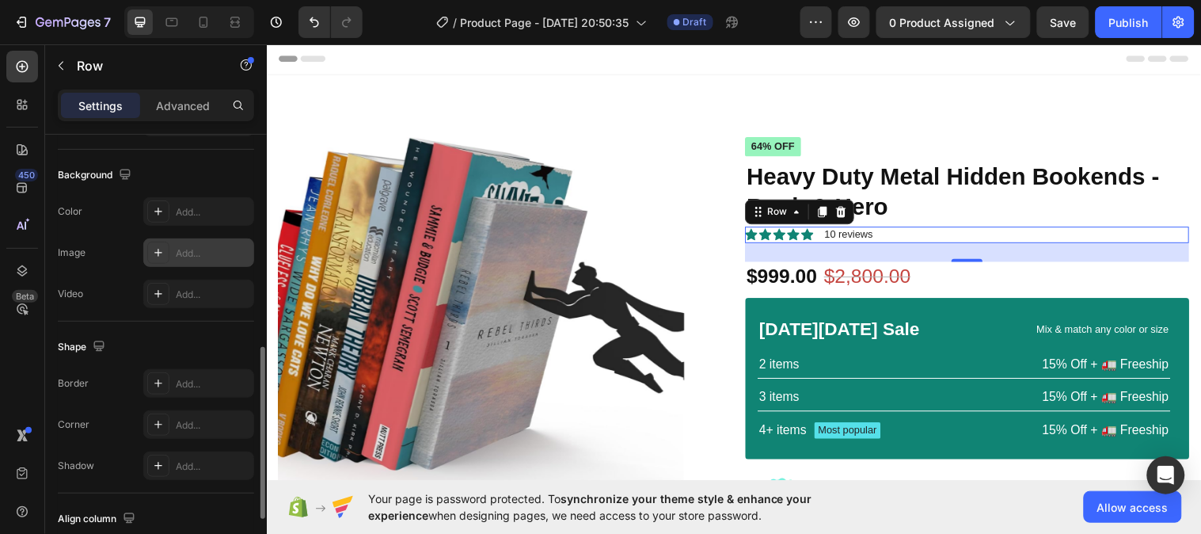
scroll to position [702, 0]
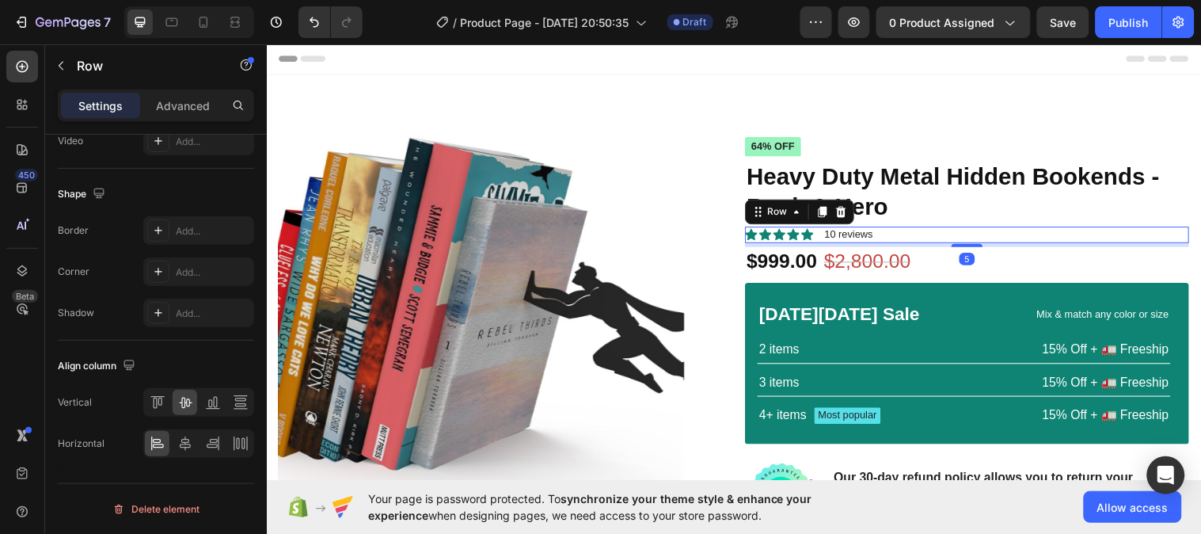
drag, startPoint x: 970, startPoint y: 264, endPoint x: 971, endPoint y: 249, distance: 15.1
click at [971, 249] on div at bounding box center [979, 248] width 32 height 3
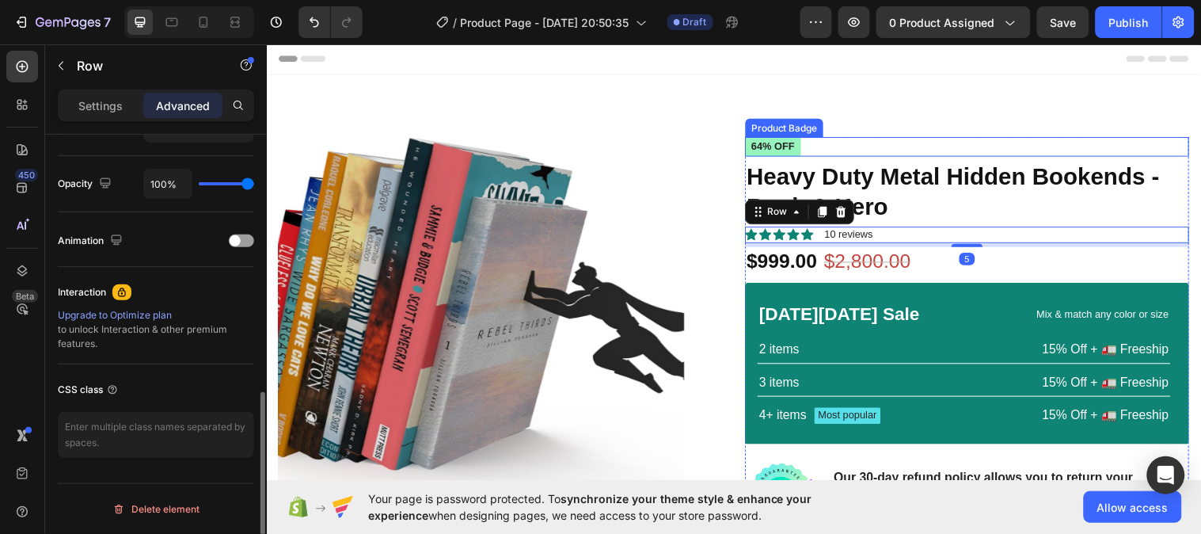
scroll to position [612, 0]
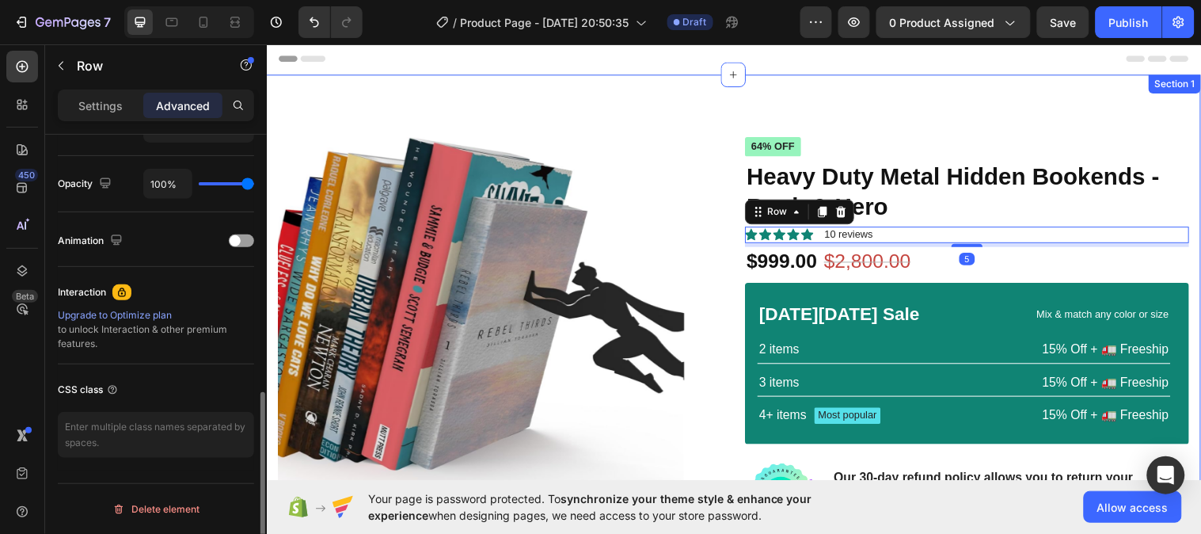
click at [1176, 125] on div "Product Images Icon Icon Icon Icon Icon Icon List 2,500+ Verified Reviews! Text…" at bounding box center [741, 403] width 950 height 656
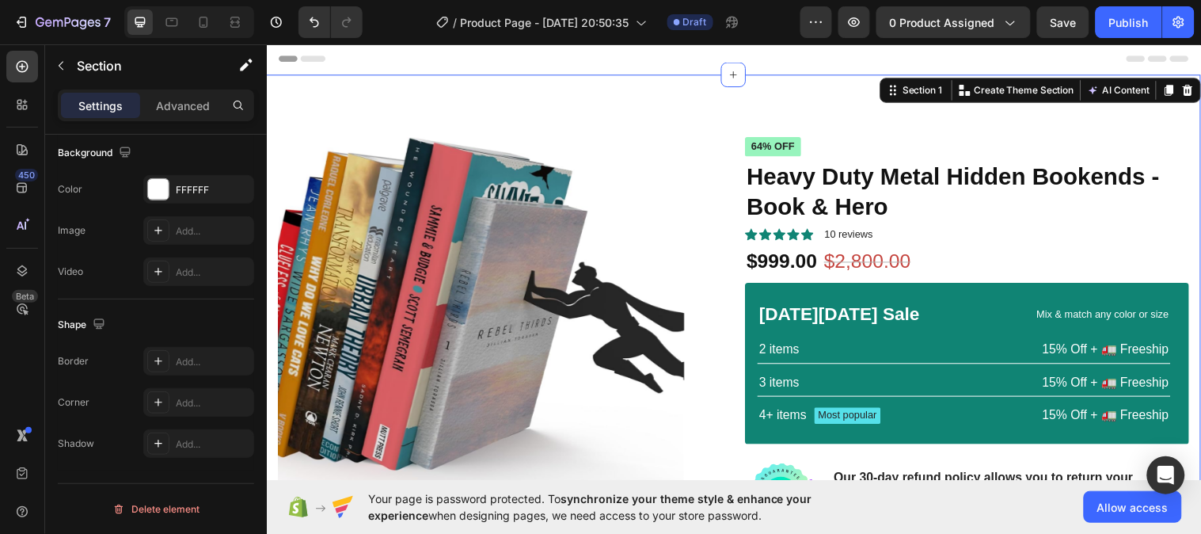
scroll to position [0, 0]
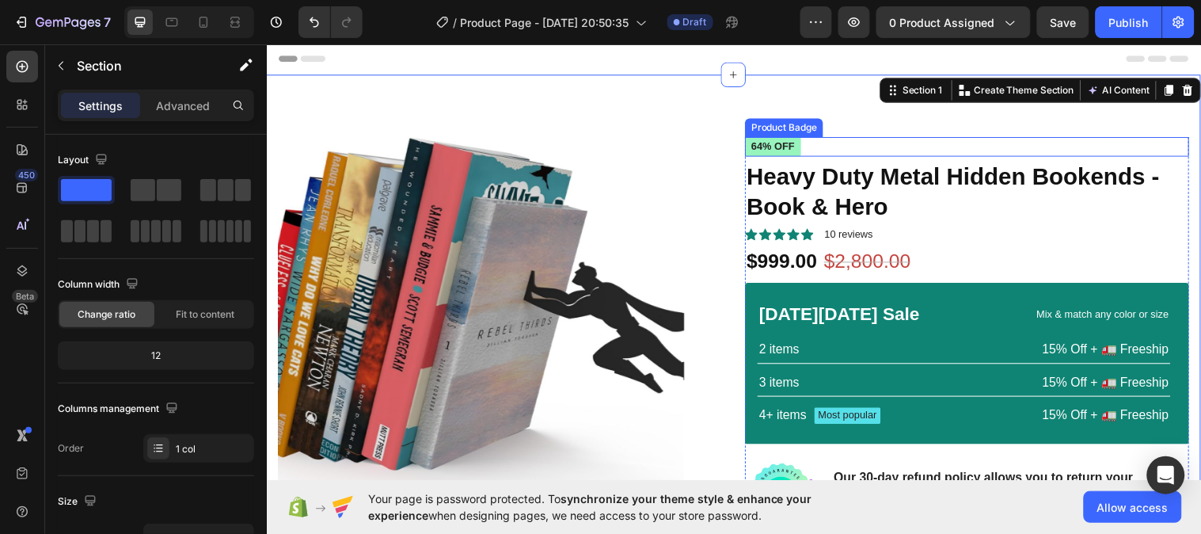
click at [818, 149] on div "64% off" at bounding box center [978, 149] width 451 height 20
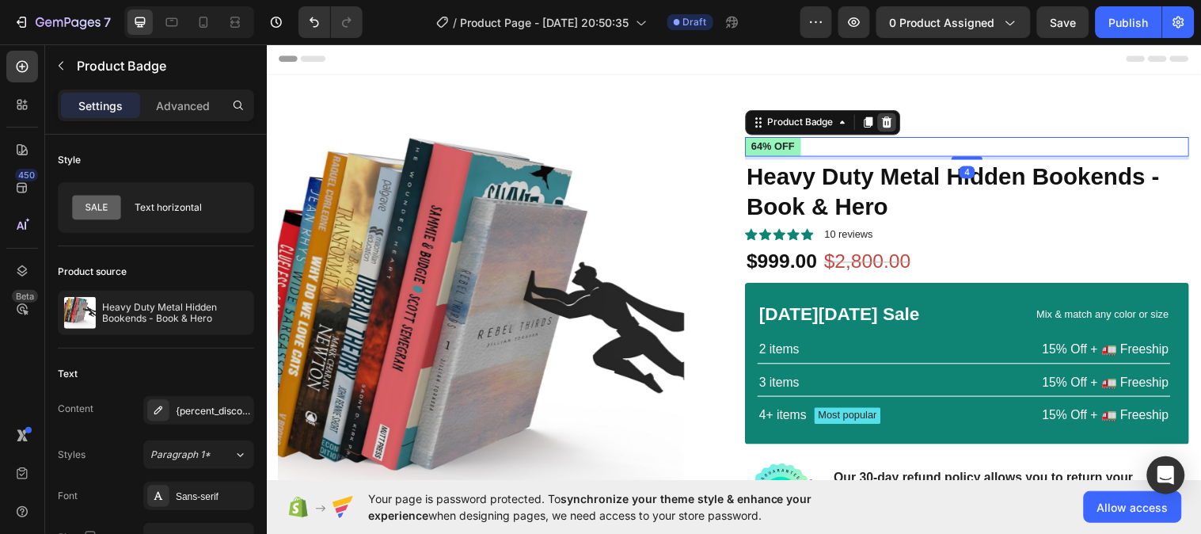
click at [892, 124] on icon at bounding box center [897, 123] width 10 height 11
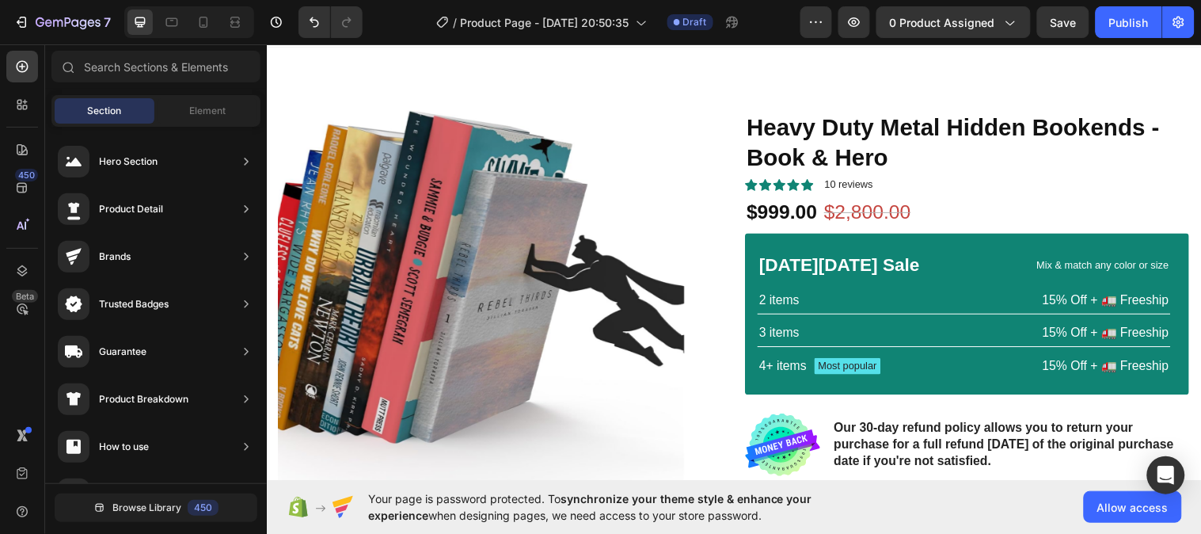
scroll to position [28, 0]
click at [868, 215] on div "$2,800.00" at bounding box center [876, 214] width 91 height 29
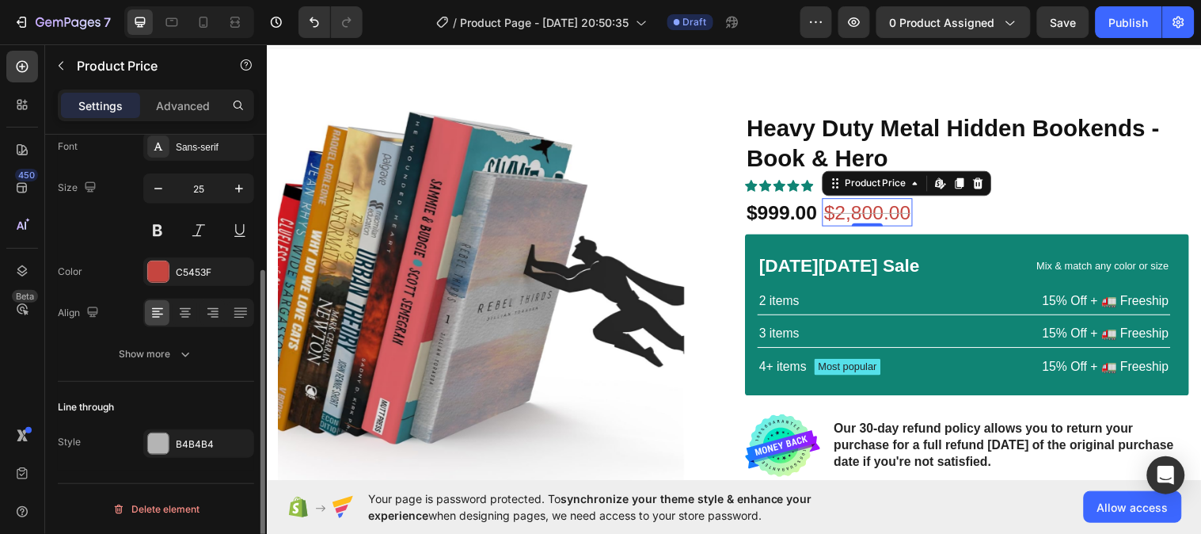
scroll to position [192, 0]
click at [187, 446] on div "B4B4B4" at bounding box center [199, 445] width 46 height 14
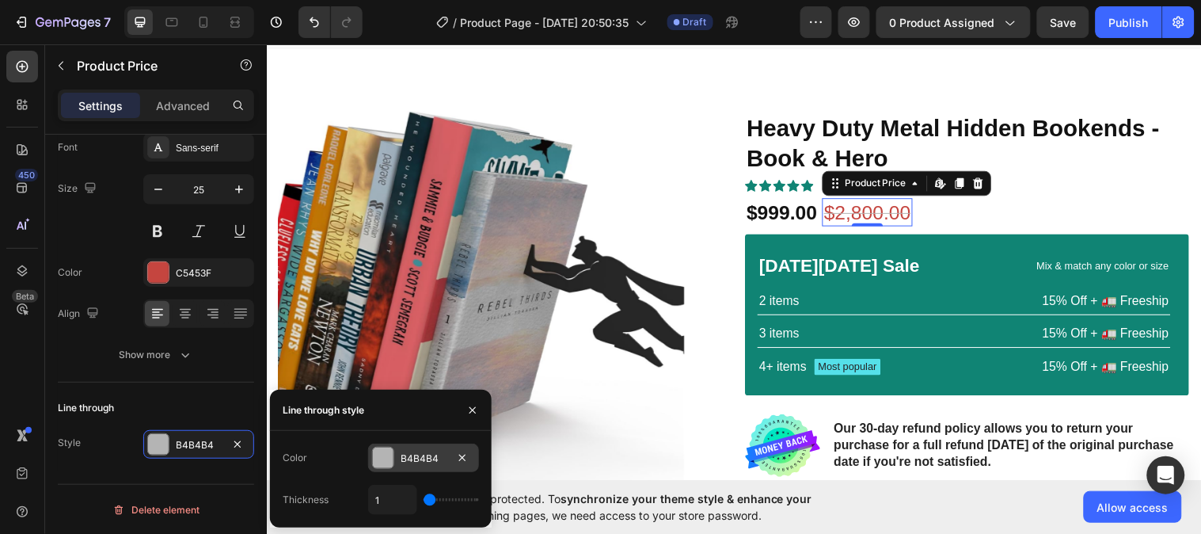
click at [420, 451] on div "B4B4B4" at bounding box center [424, 458] width 46 height 14
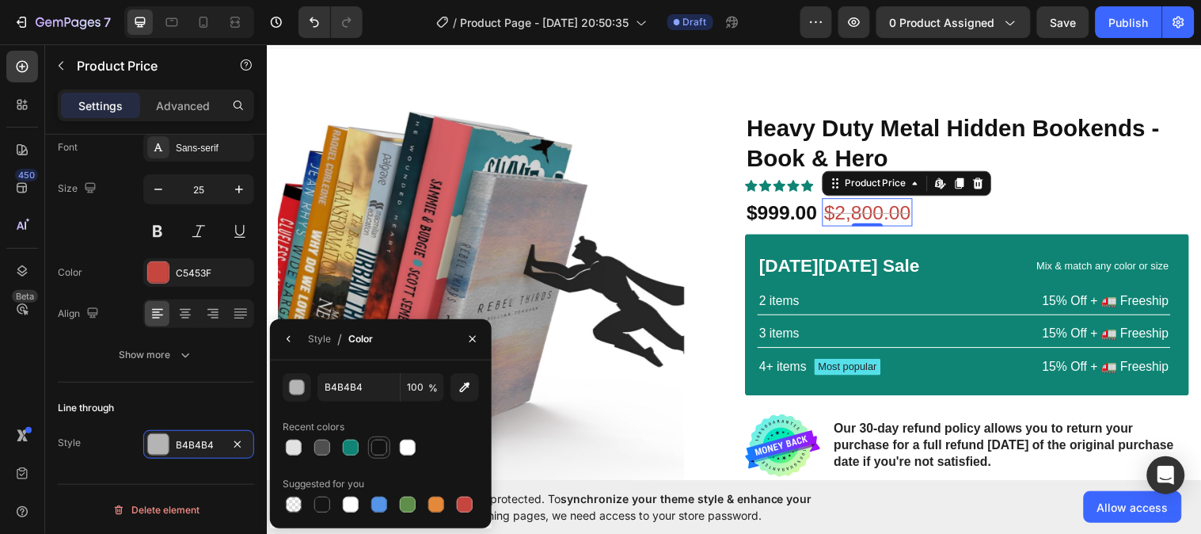
click at [374, 452] on div at bounding box center [379, 447] width 16 height 16
type input "121212"
click at [472, 340] on icon "button" at bounding box center [472, 338] width 13 height 13
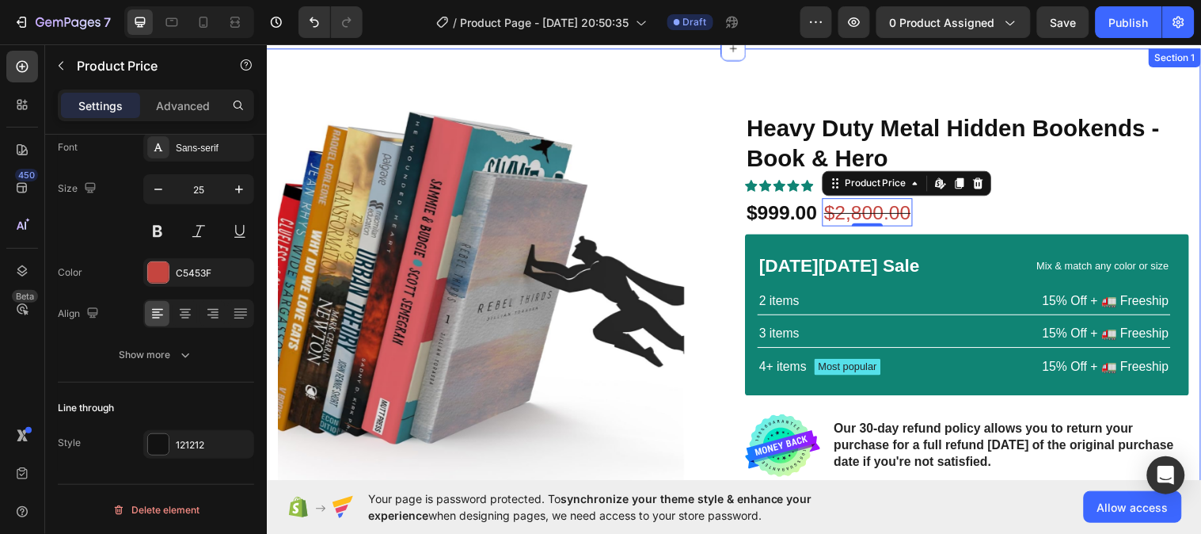
click at [1149, 100] on div "Product Images Icon Icon Icon Icon Icon Icon List 2,500+ Verified Reviews! Text…" at bounding box center [741, 376] width 950 height 656
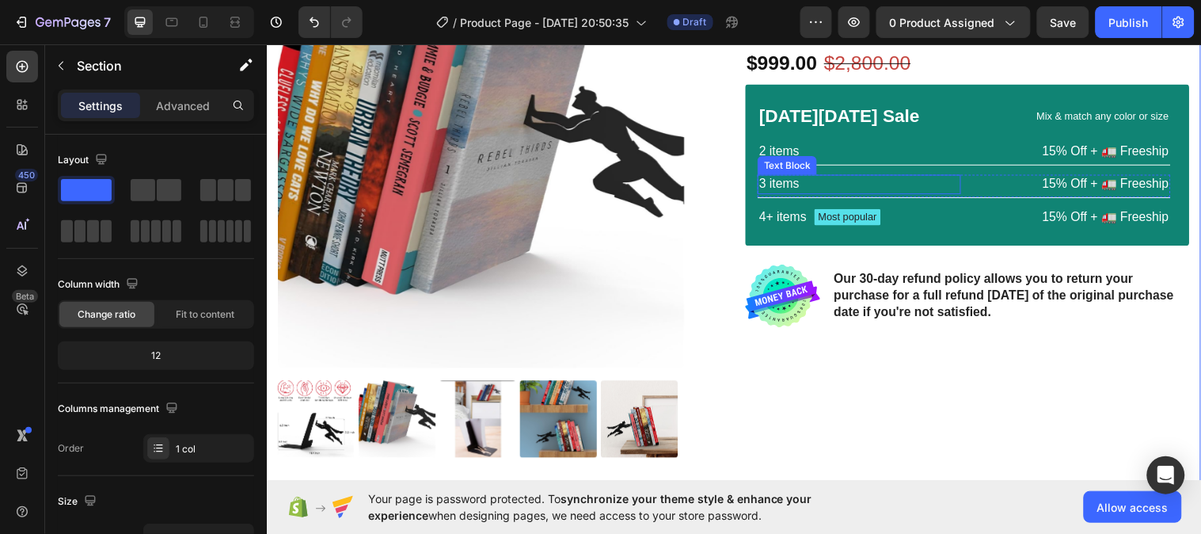
scroll to position [179, 0]
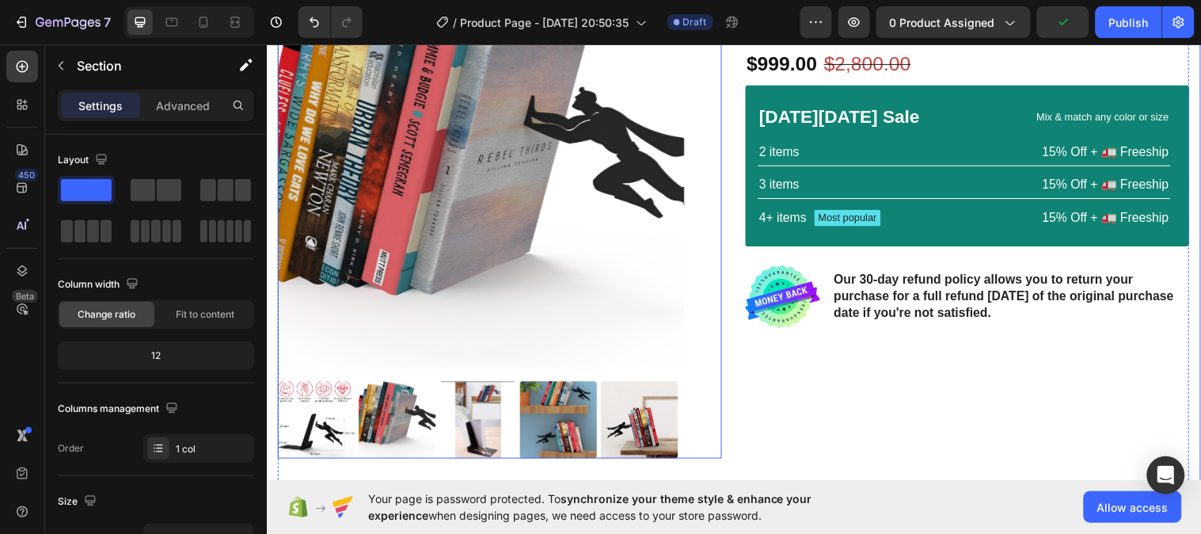
click at [651, 421] on img at bounding box center [645, 425] width 78 height 78
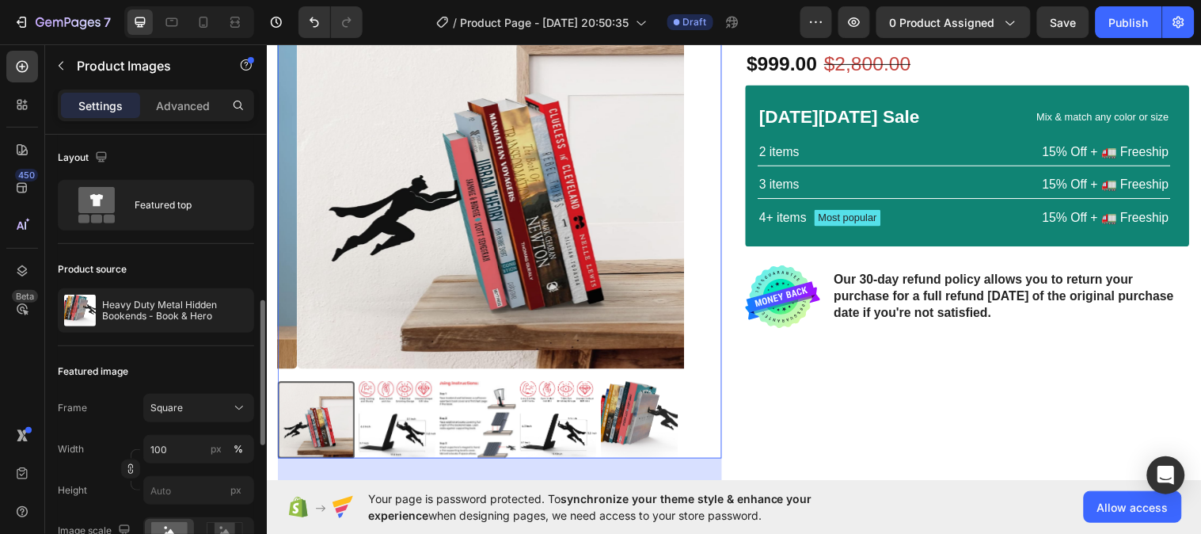
scroll to position [0, 0]
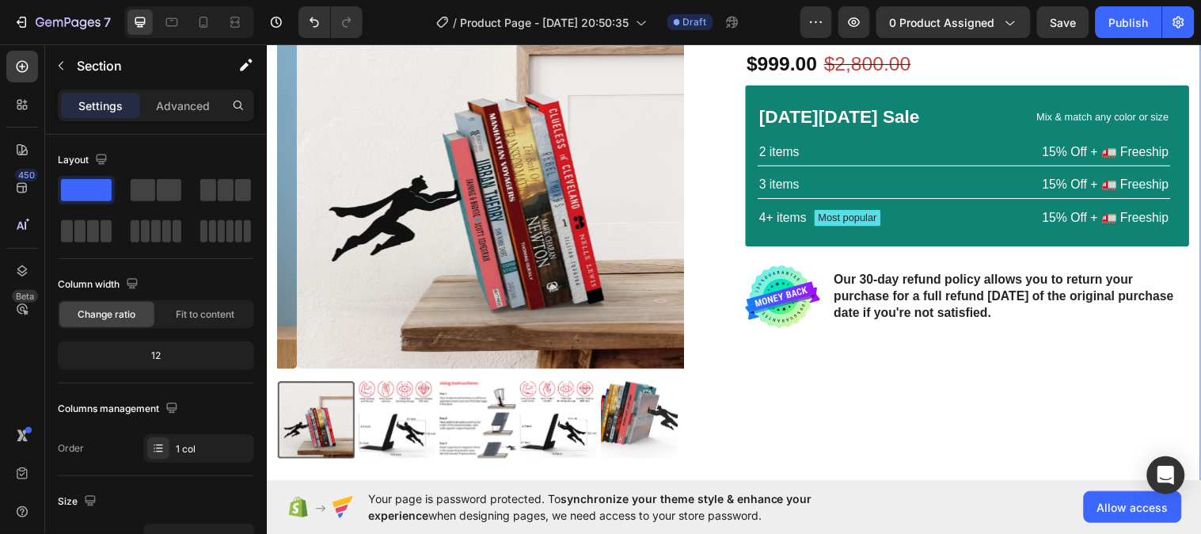
click at [1198, 273] on div "Product Images Icon Icon Icon Icon Icon Icon List 2,500+ Verified Reviews! Text…" at bounding box center [741, 225] width 950 height 656
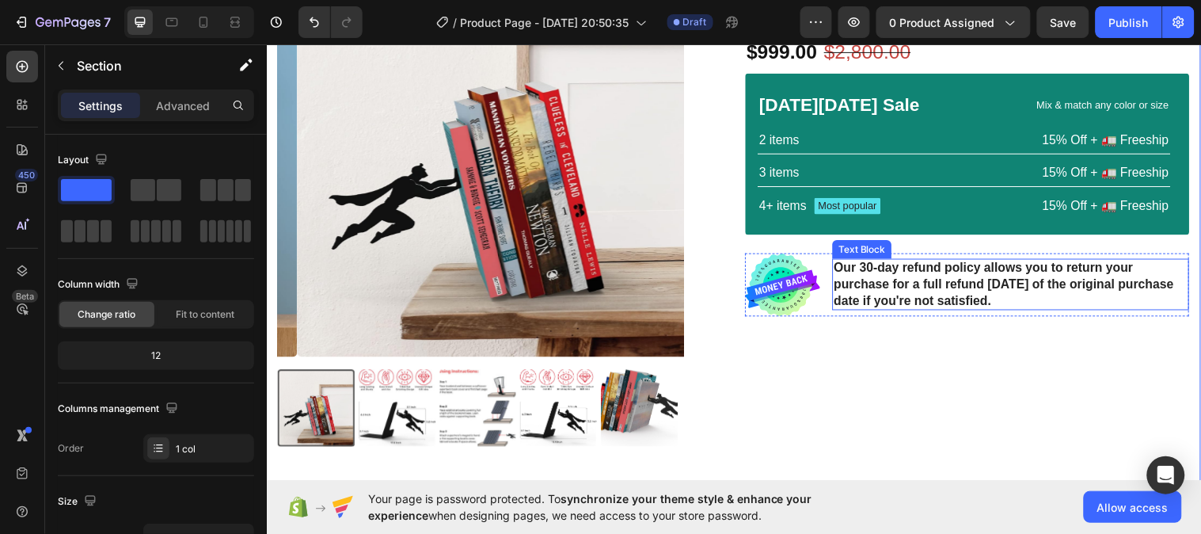
scroll to position [192, 0]
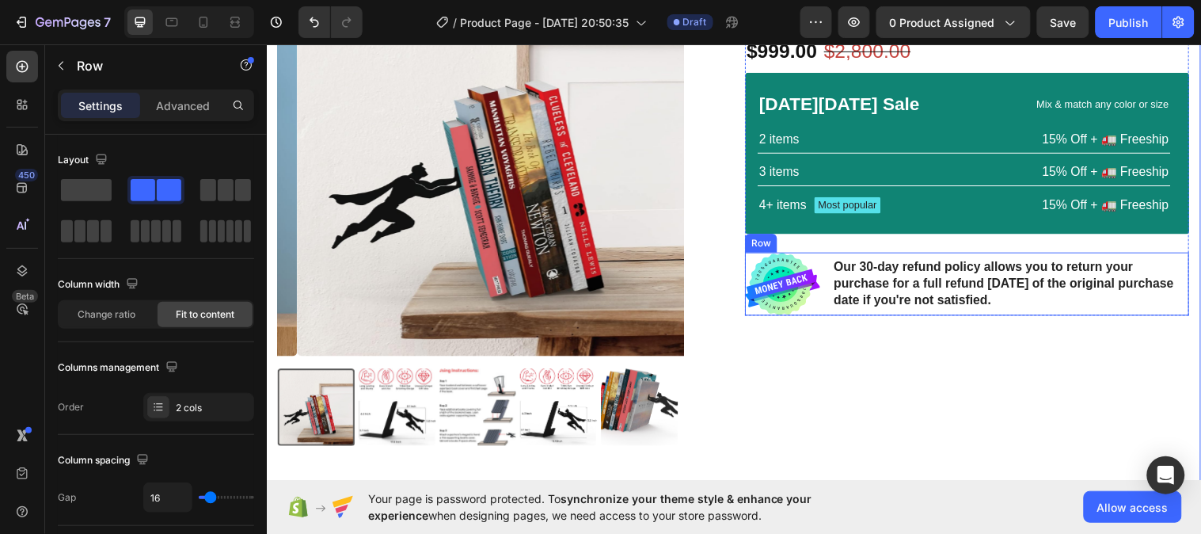
click at [833, 313] on div "Image Our 30-day refund policy allows you to return your purchase for a full re…" at bounding box center [978, 288] width 451 height 64
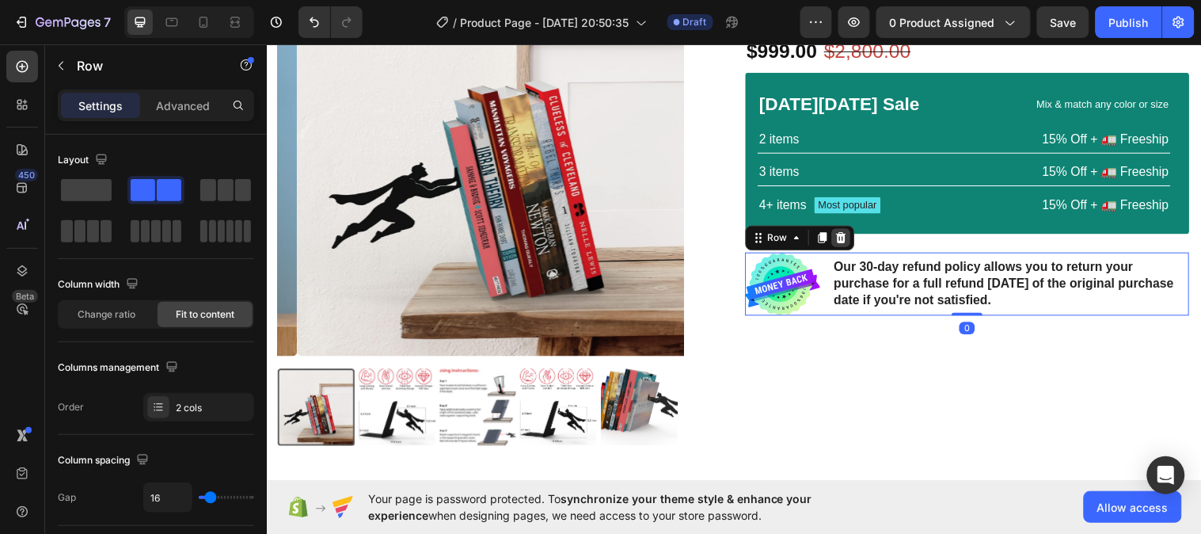
click at [845, 238] on icon at bounding box center [850, 240] width 10 height 11
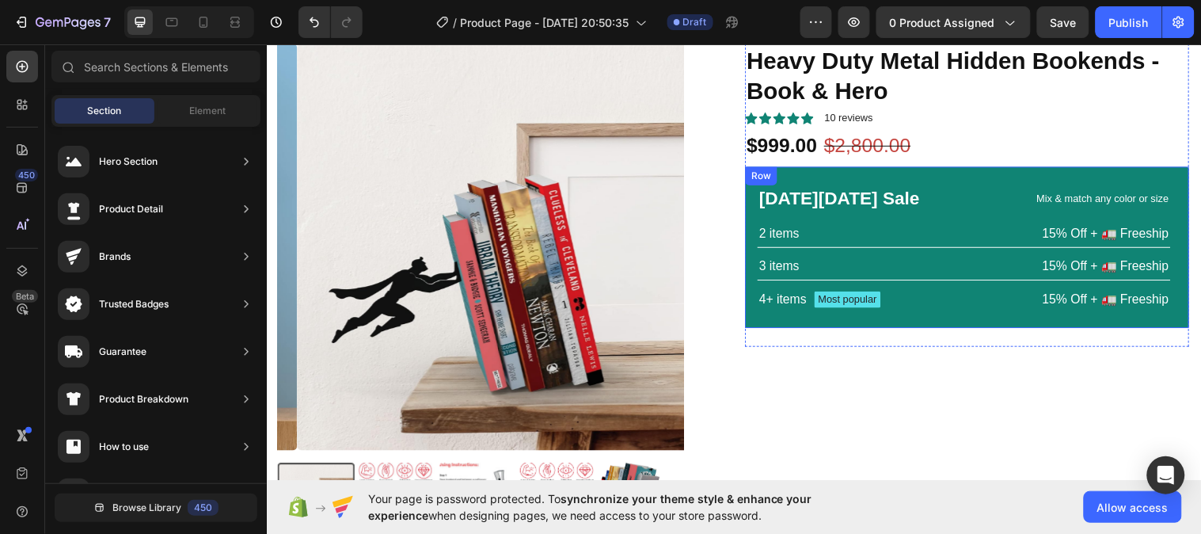
scroll to position [97, 0]
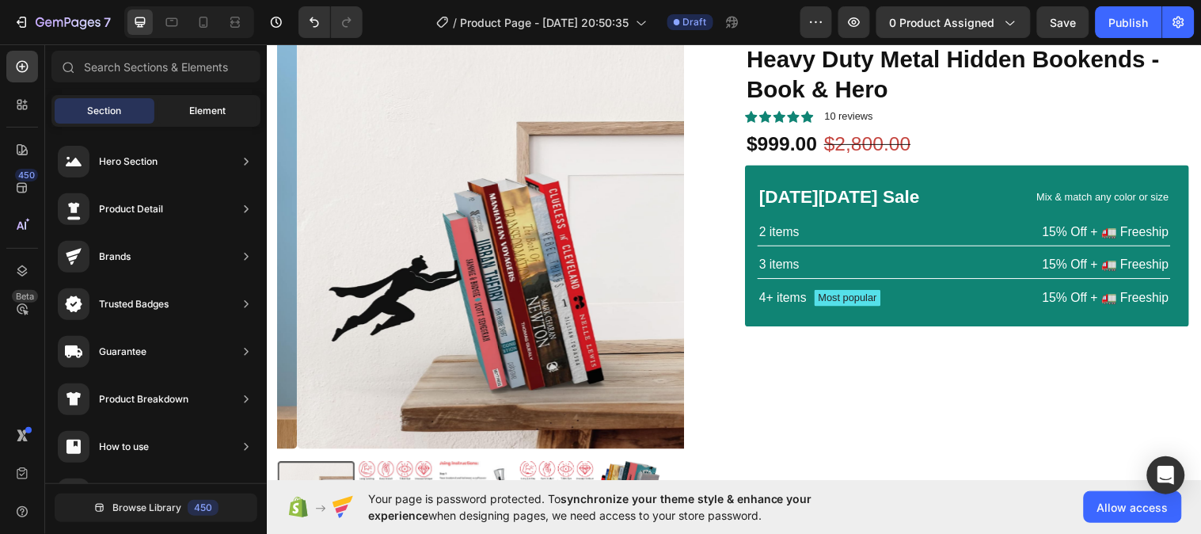
click at [193, 108] on span "Element" at bounding box center [207, 111] width 36 height 14
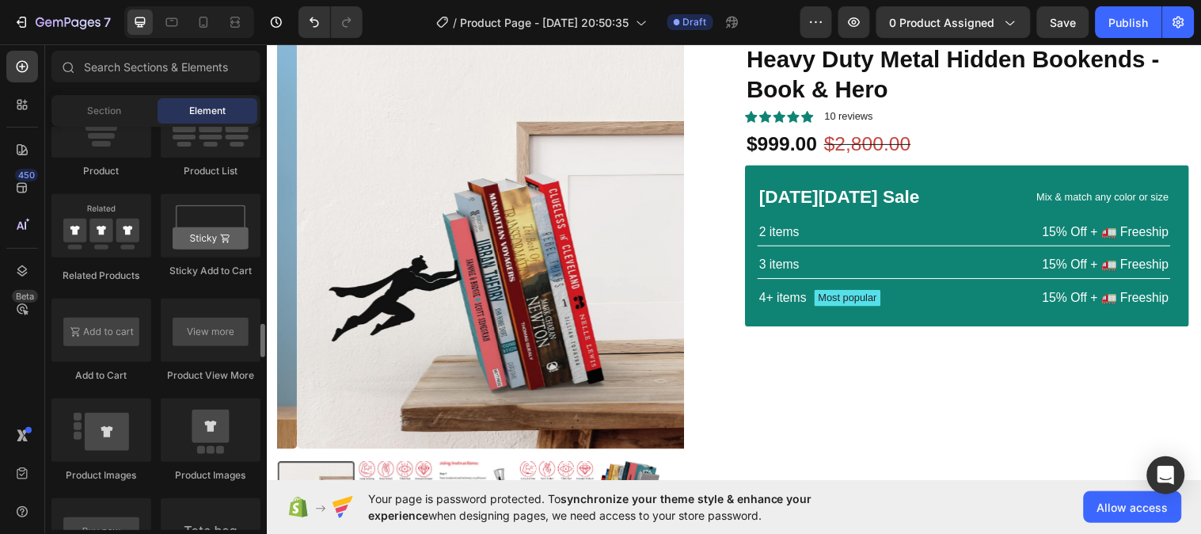
scroll to position [2178, 0]
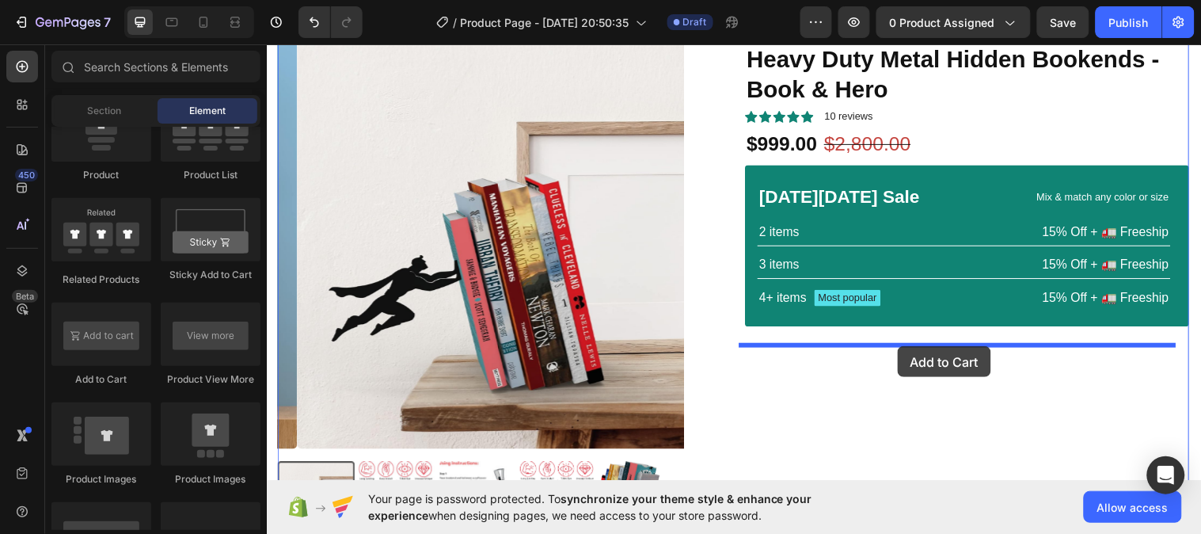
drag, startPoint x: 362, startPoint y: 387, endPoint x: 907, endPoint y: 351, distance: 546.6
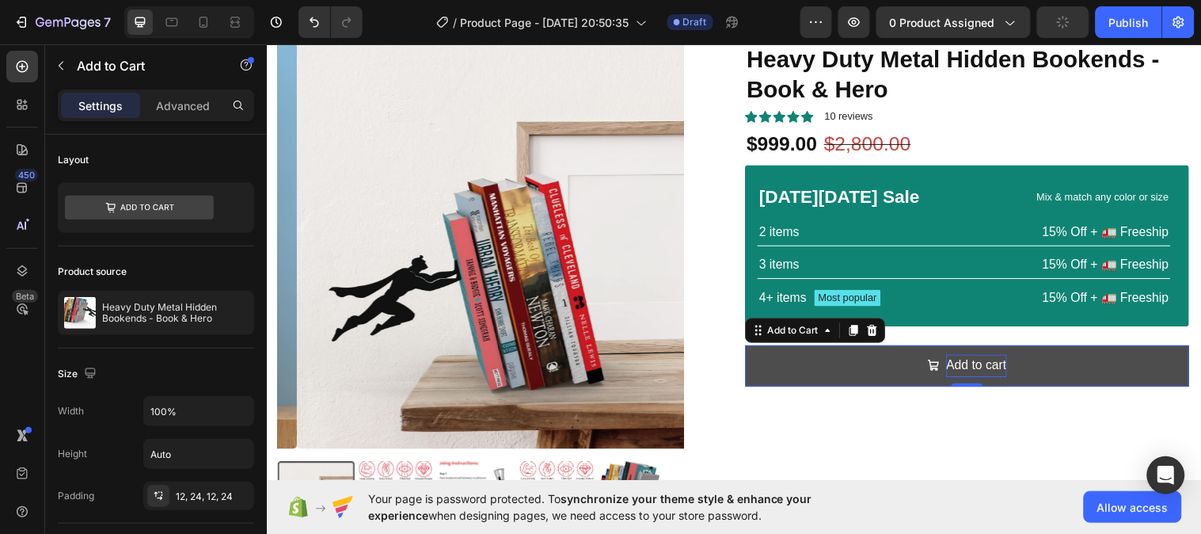
click at [966, 366] on div "Add to cart" at bounding box center [987, 370] width 61 height 23
click at [896, 374] on button "Add to cart" at bounding box center [978, 371] width 451 height 42
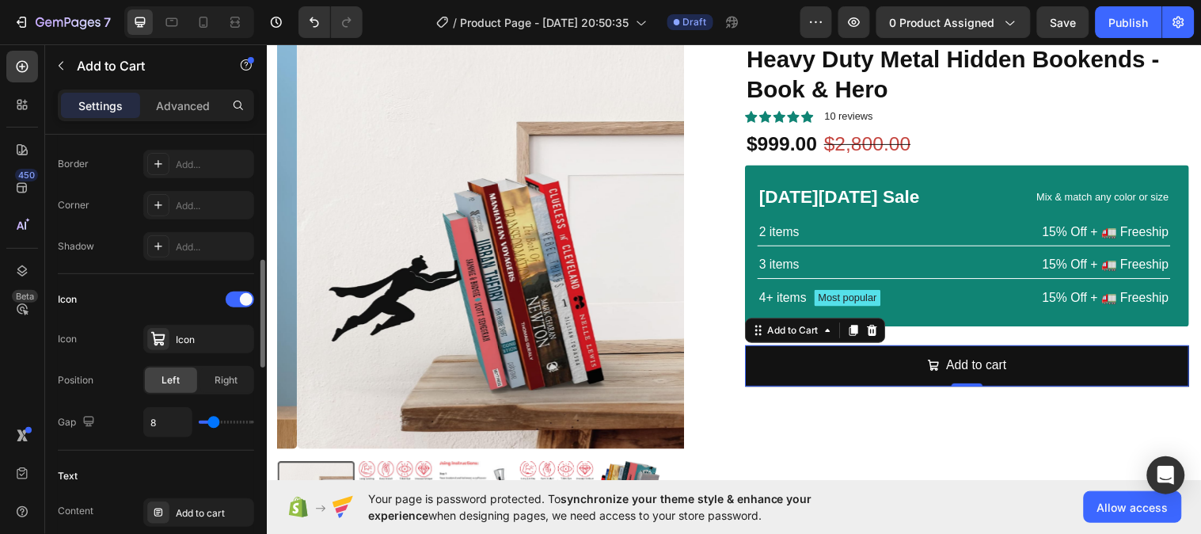
scroll to position [511, 0]
click at [241, 303] on div at bounding box center [240, 299] width 28 height 16
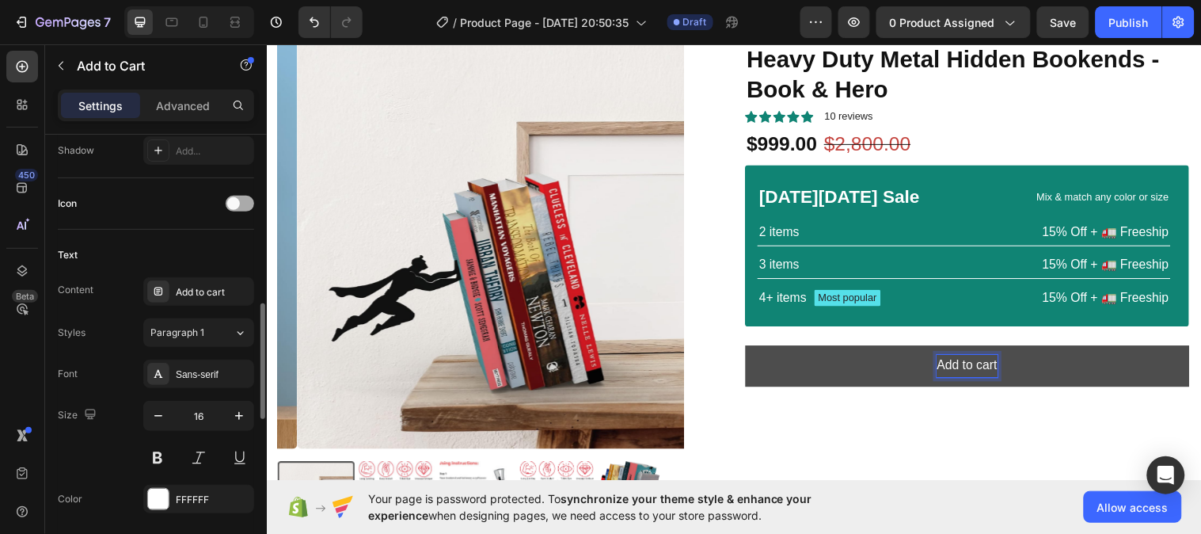
scroll to position [636, 0]
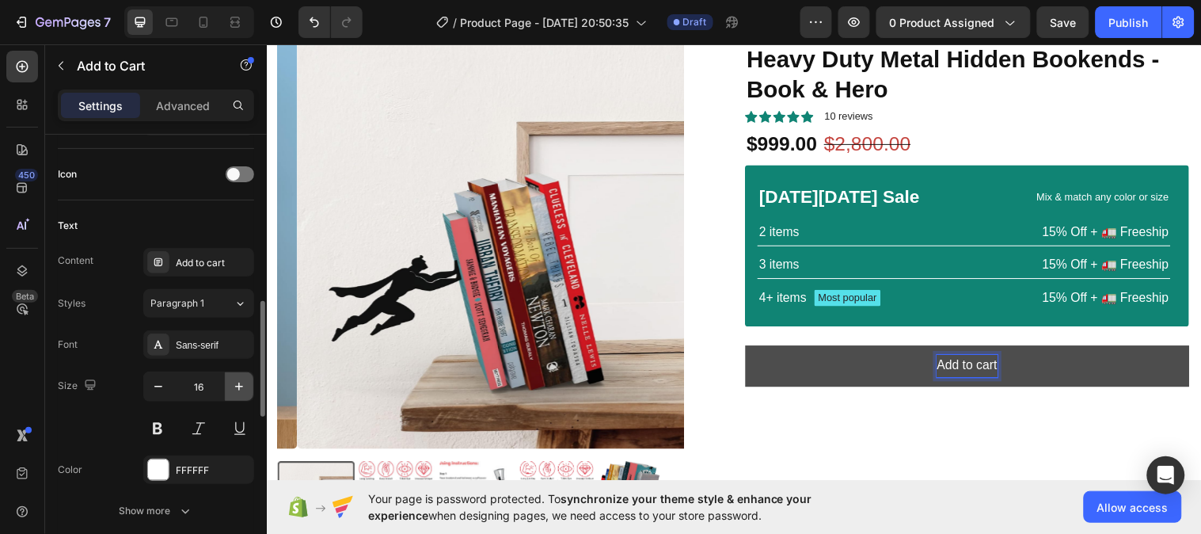
click at [238, 384] on icon "button" at bounding box center [239, 386] width 16 height 16
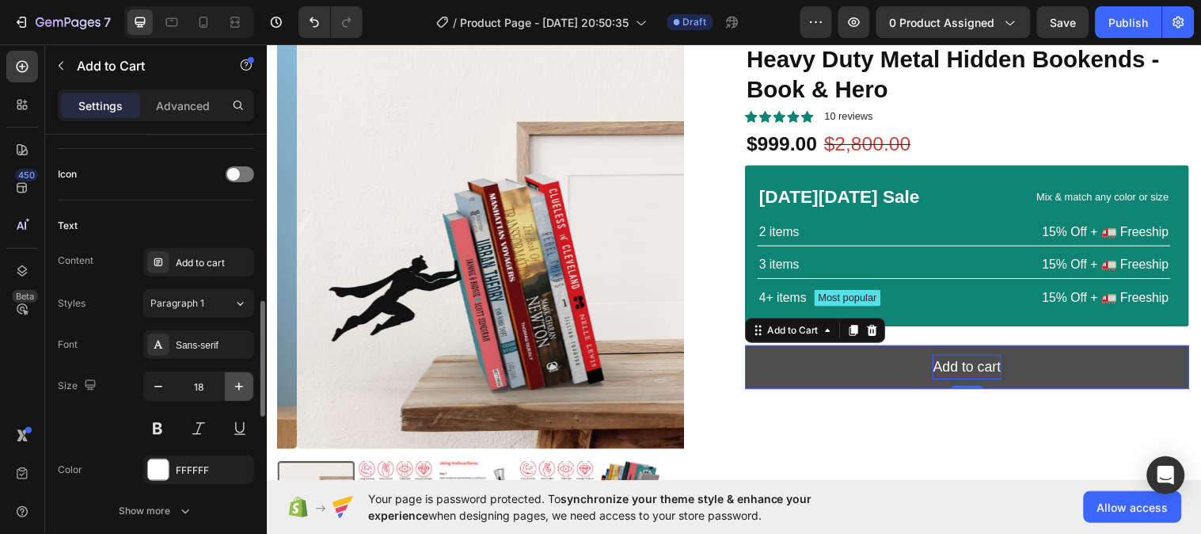
click at [238, 384] on icon "button" at bounding box center [239, 386] width 16 height 16
click at [167, 388] on button "button" at bounding box center [158, 386] width 28 height 28
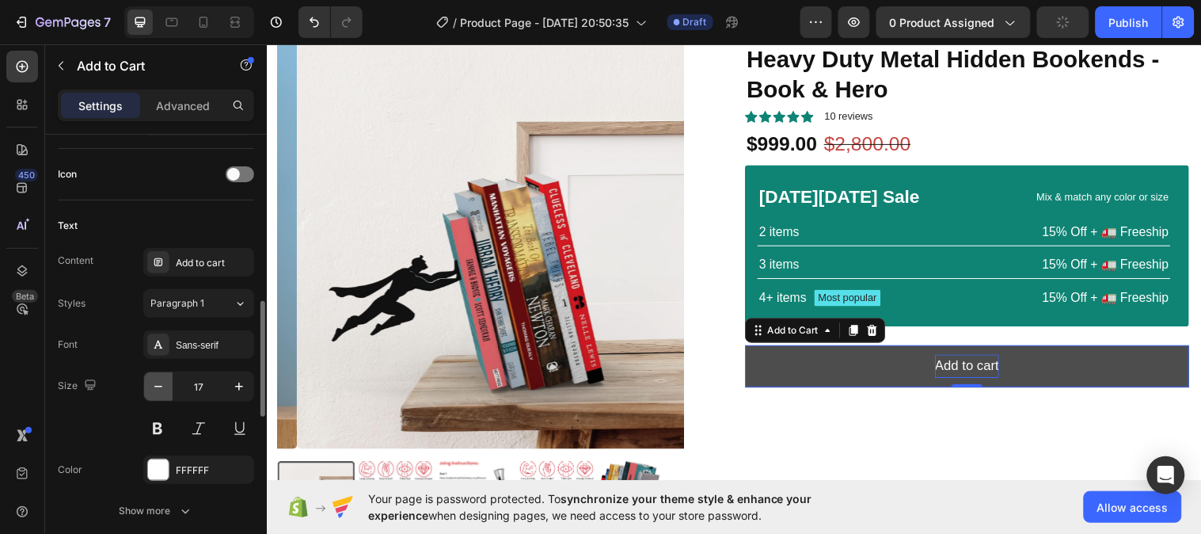
click at [167, 388] on button "button" at bounding box center [158, 386] width 28 height 28
click at [233, 389] on icon "button" at bounding box center [239, 386] width 16 height 16
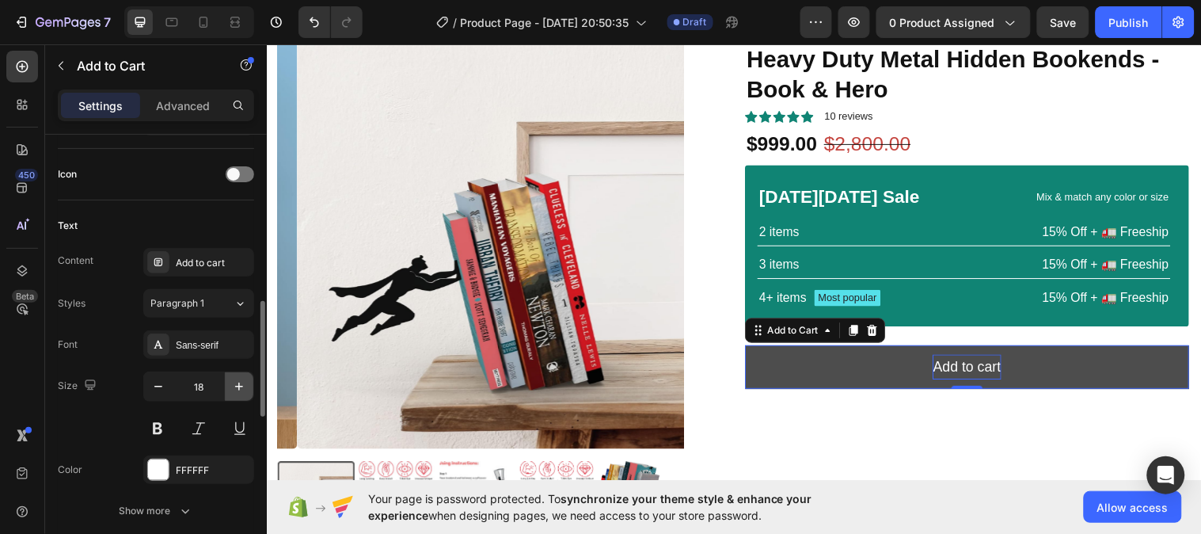
click at [233, 389] on icon "button" at bounding box center [239, 386] width 16 height 16
click at [233, 390] on icon "button" at bounding box center [239, 386] width 16 height 16
type input "20"
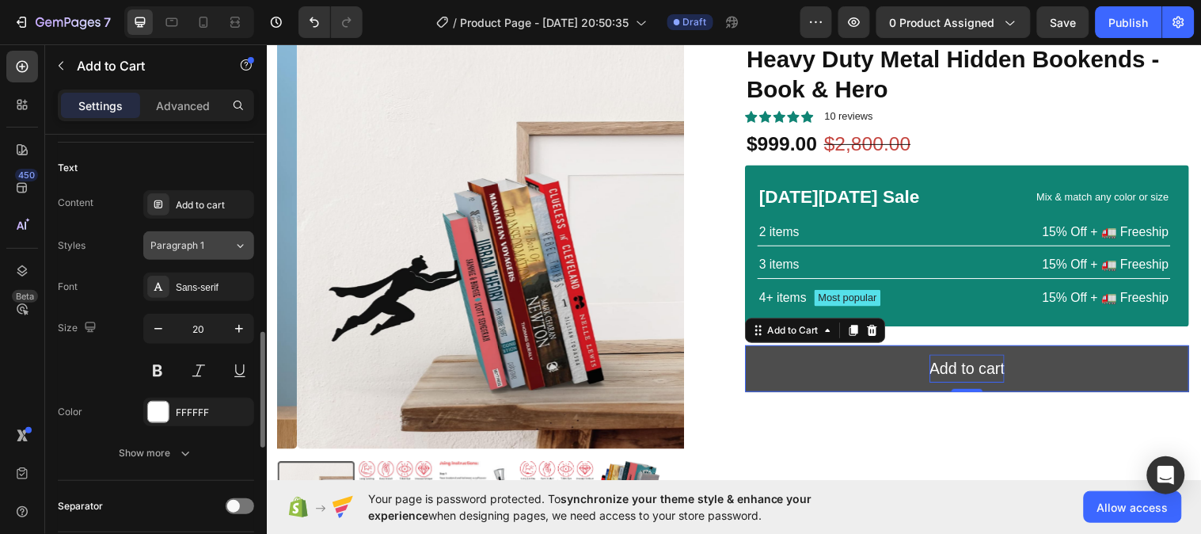
scroll to position [711, 0]
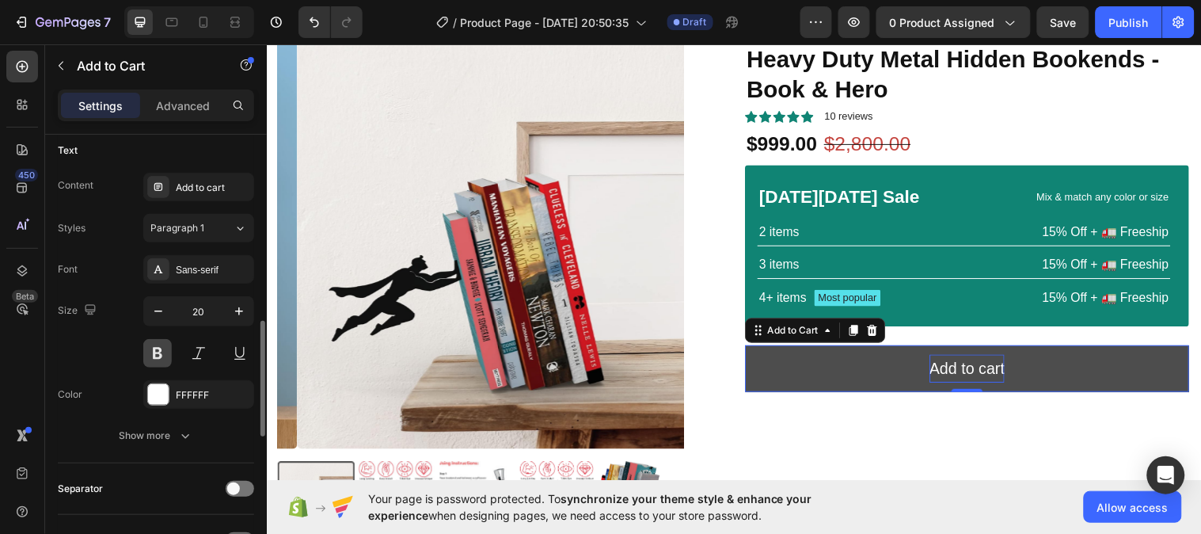
click at [161, 353] on button at bounding box center [157, 353] width 28 height 28
click at [80, 342] on div "Size 20" at bounding box center [156, 331] width 196 height 71
click at [767, 362] on button "Add to cart" at bounding box center [978, 373] width 451 height 47
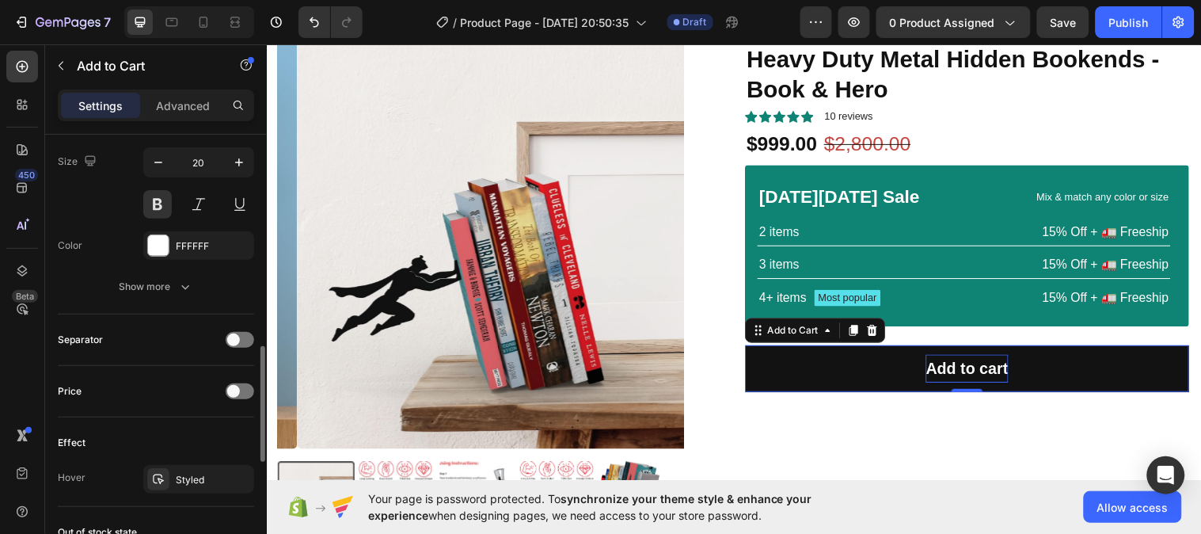
scroll to position [865, 0]
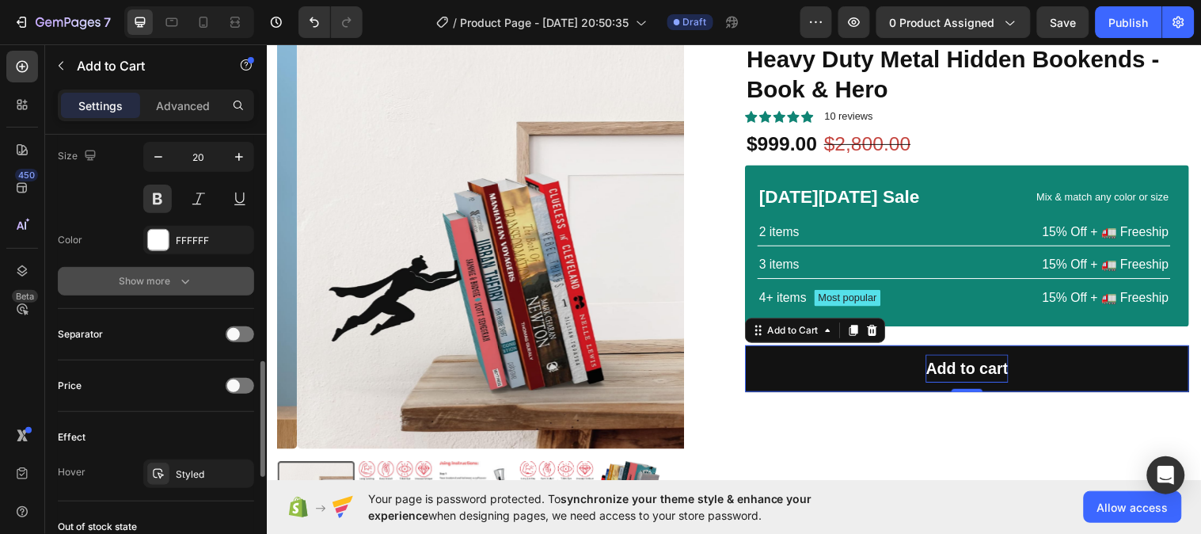
click at [185, 281] on icon "button" at bounding box center [185, 281] width 16 height 16
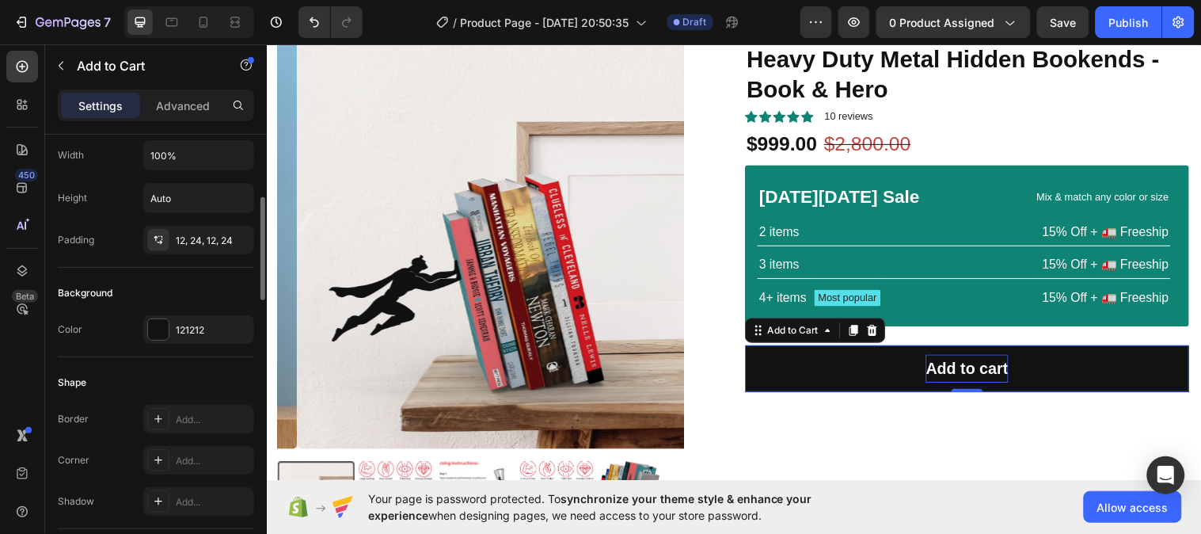
scroll to position [262, 0]
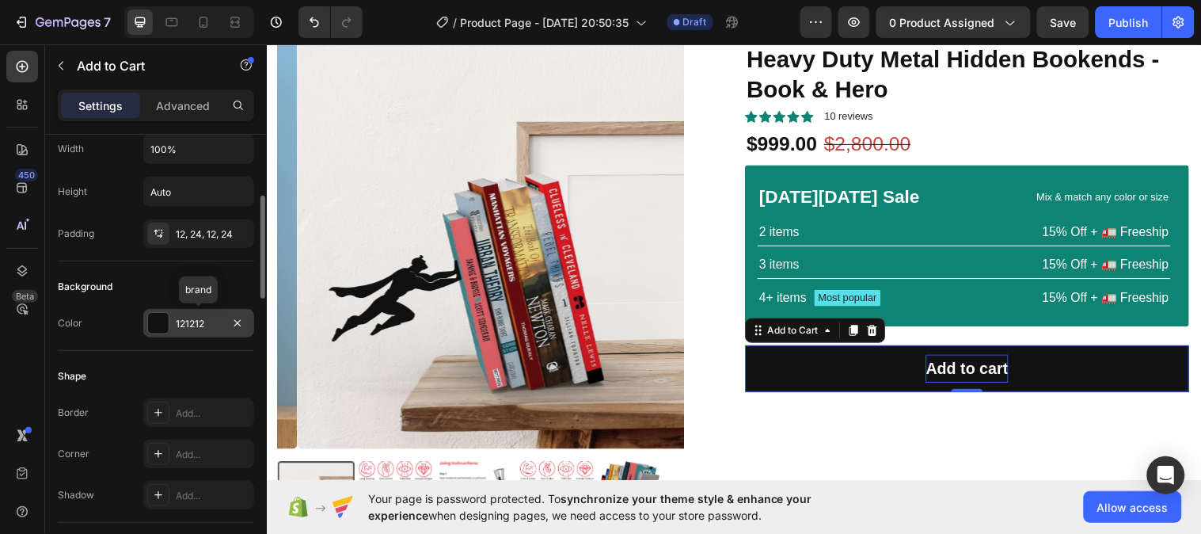
click at [210, 315] on div "121212" at bounding box center [198, 323] width 111 height 28
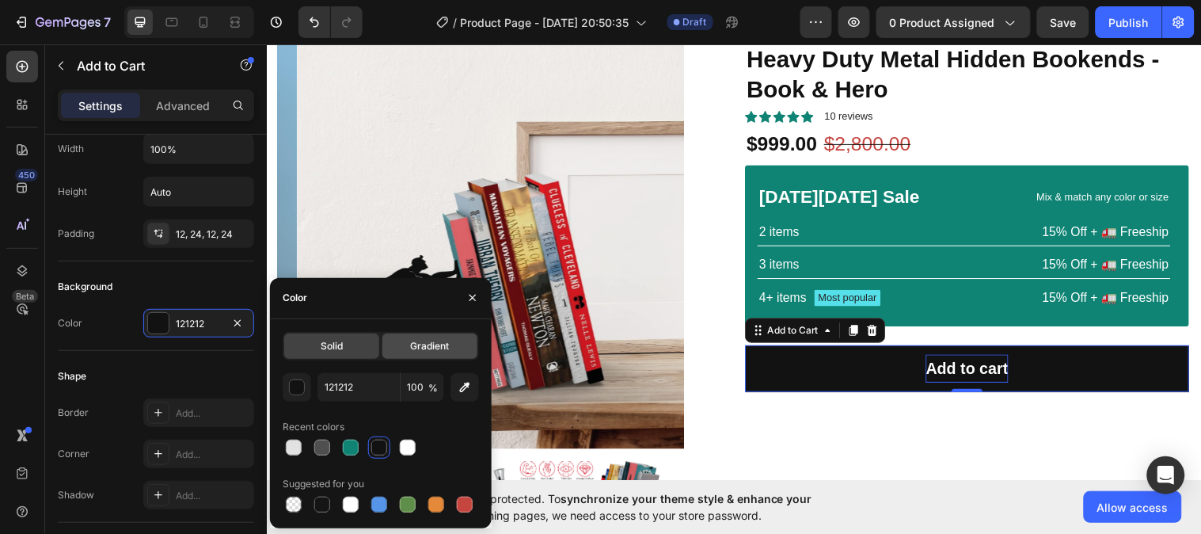
click at [434, 342] on span "Gradient" at bounding box center [429, 346] width 39 height 14
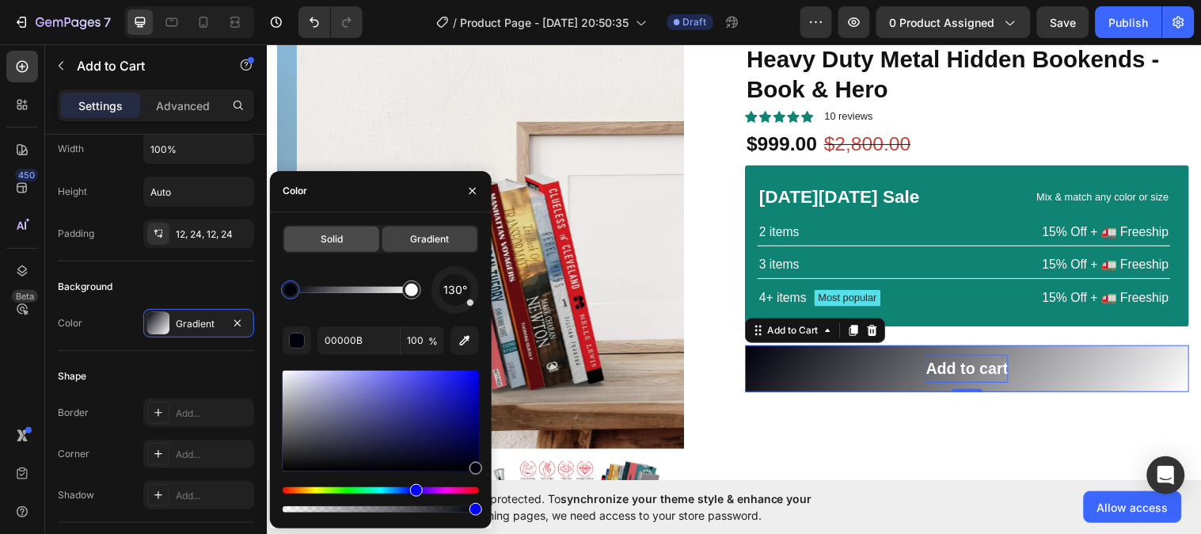
click at [336, 235] on span "Solid" at bounding box center [332, 239] width 22 height 14
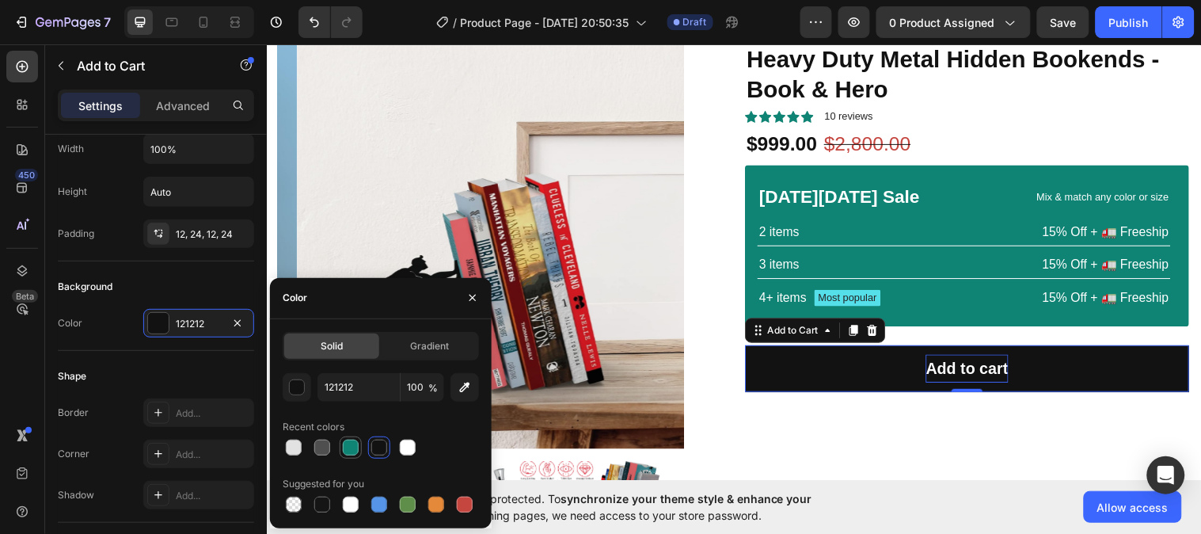
click at [346, 446] on div at bounding box center [351, 447] width 16 height 16
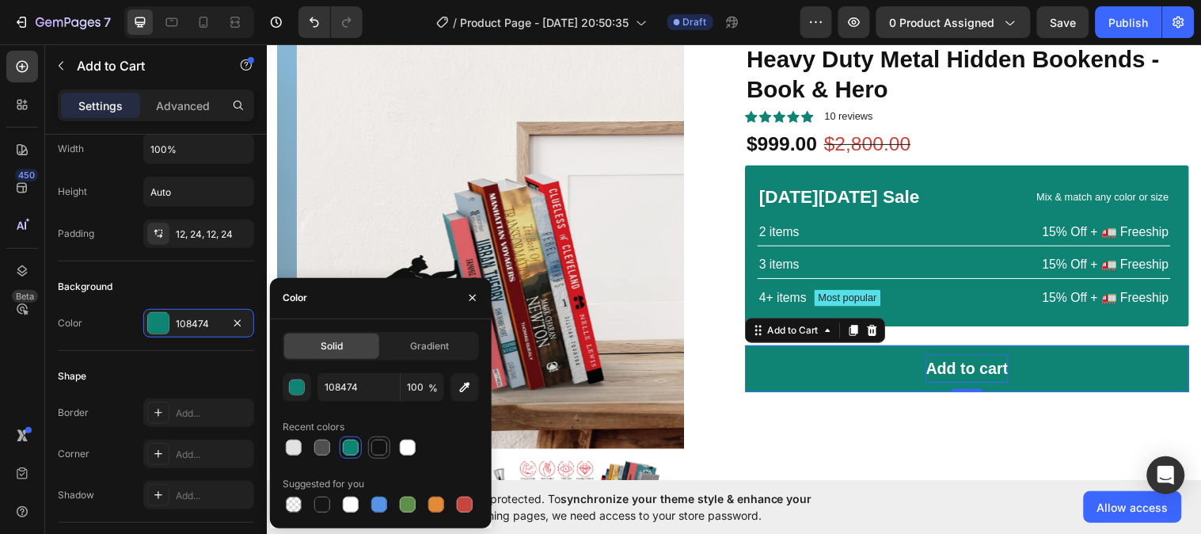
click at [382, 441] on div at bounding box center [379, 447] width 16 height 16
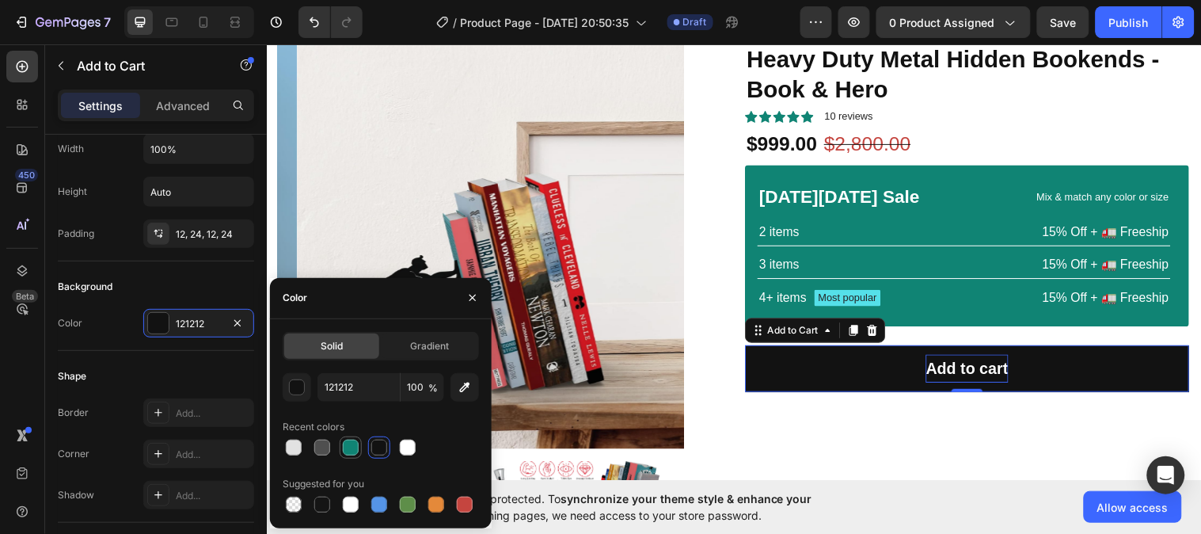
click at [356, 445] on div at bounding box center [351, 447] width 16 height 16
type input "108474"
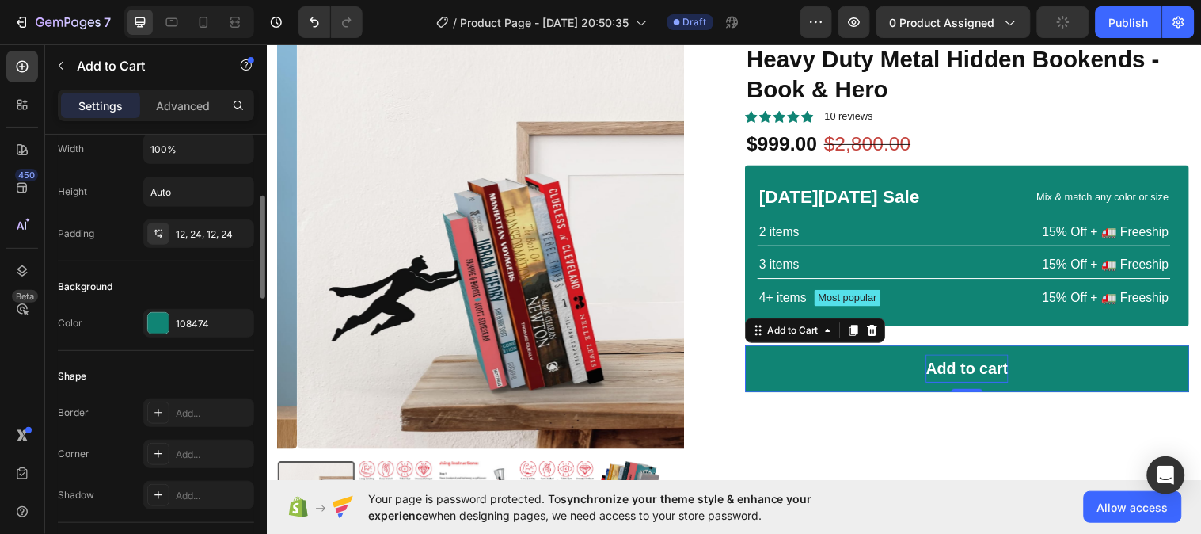
click at [121, 365] on div "Shape" at bounding box center [156, 375] width 196 height 25
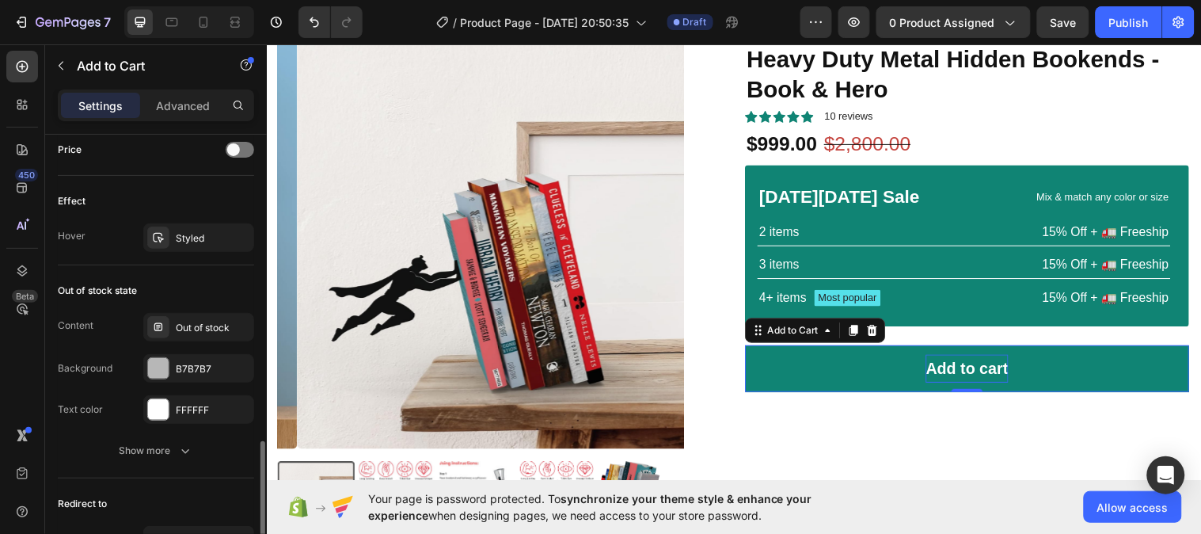
scroll to position [1311, 0]
click at [196, 367] on div "B7B7B7" at bounding box center [199, 368] width 46 height 14
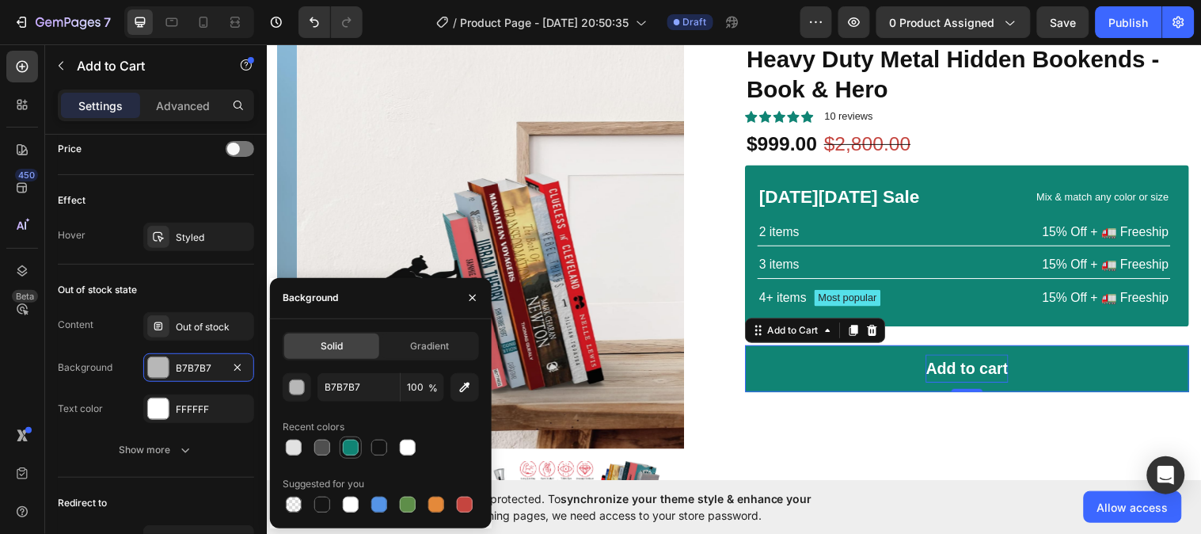
click at [350, 448] on div at bounding box center [351, 447] width 16 height 16
click at [294, 448] on div at bounding box center [294, 447] width 16 height 16
click at [190, 278] on div "Out of stock state" at bounding box center [156, 289] width 196 height 25
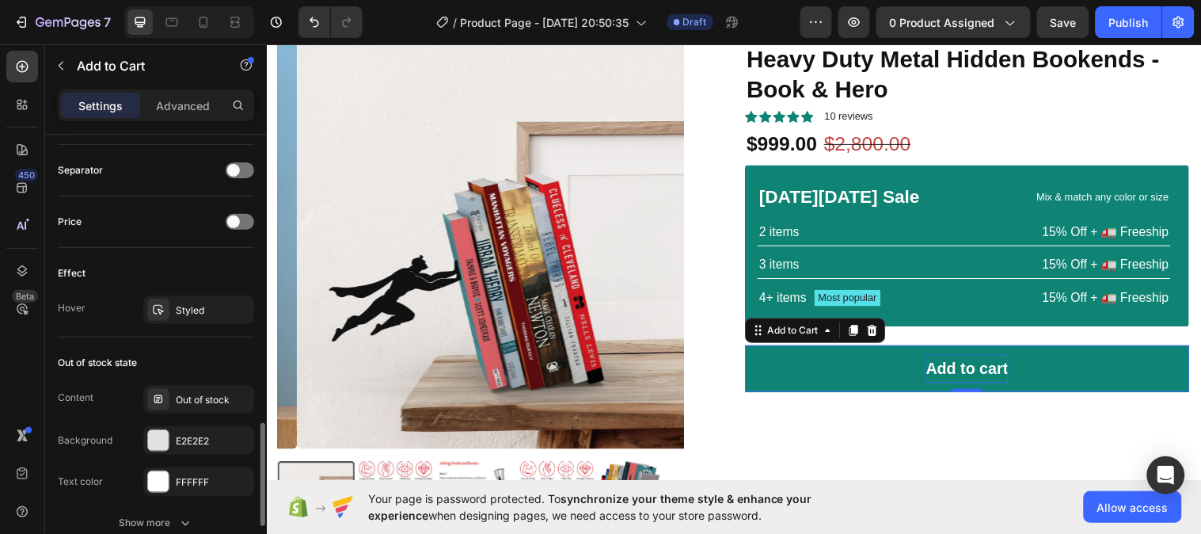
scroll to position [1239, 0]
click at [203, 443] on div "E2E2E2" at bounding box center [199, 440] width 46 height 14
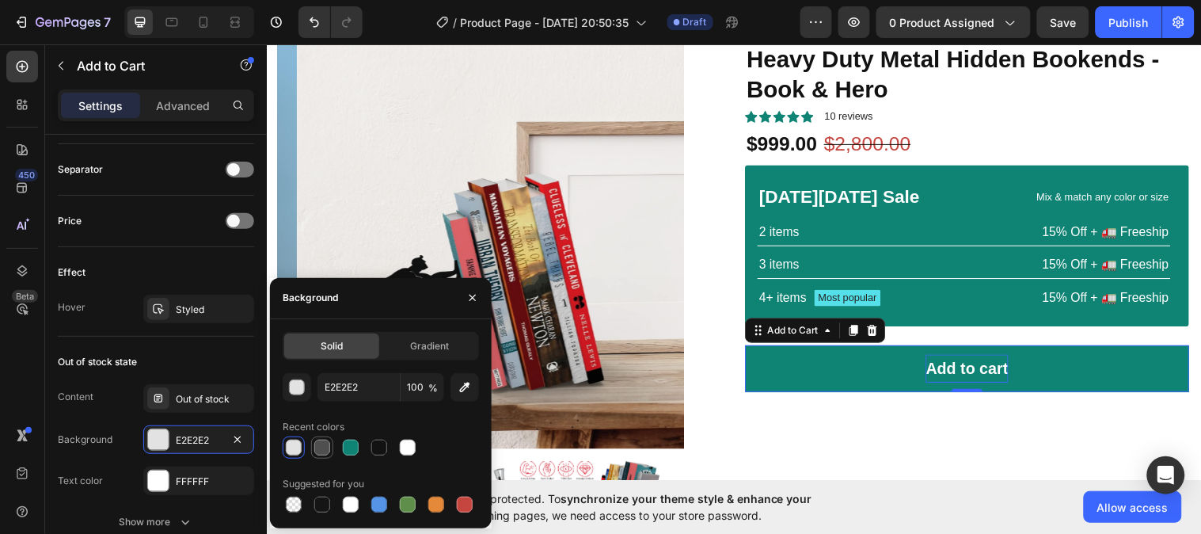
click at [321, 444] on div at bounding box center [322, 447] width 16 height 16
click at [355, 448] on div at bounding box center [351, 447] width 16 height 16
click at [188, 361] on div "Out of stock state" at bounding box center [156, 361] width 196 height 25
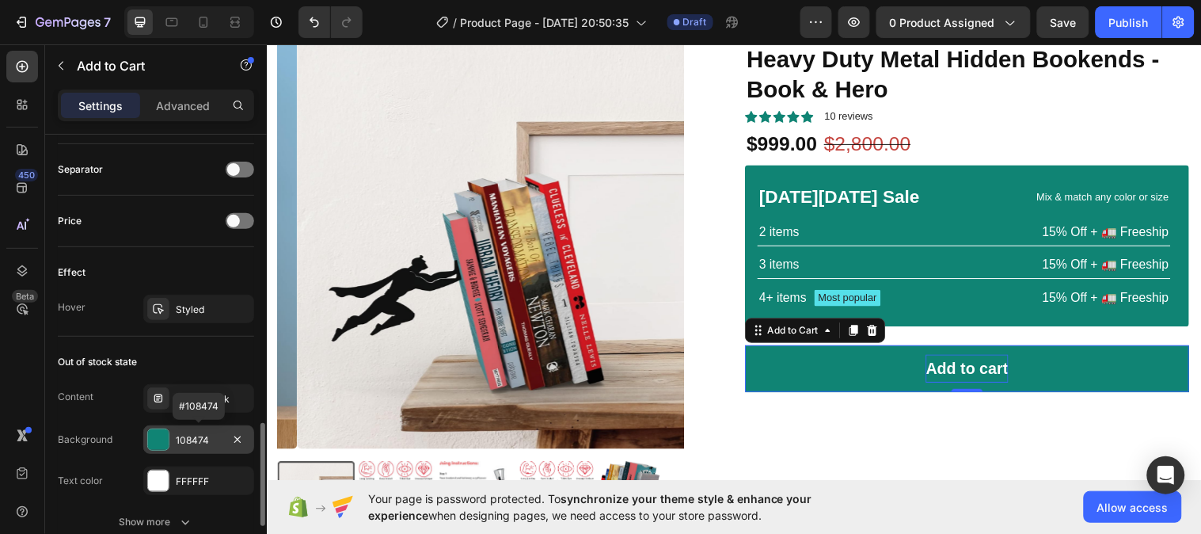
click at [199, 431] on div "108474" at bounding box center [198, 439] width 111 height 28
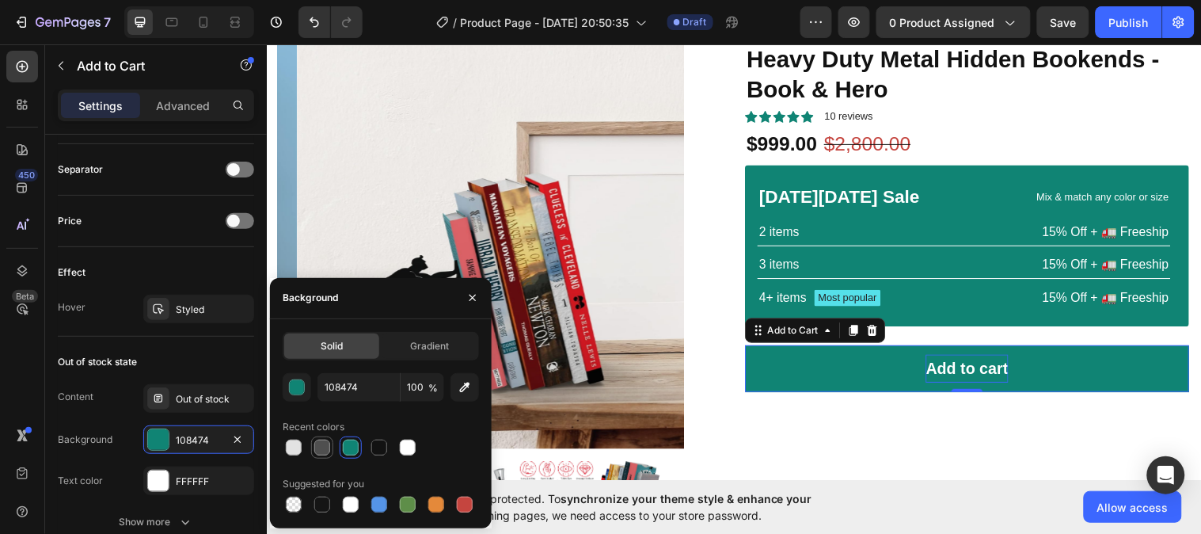
click at [321, 449] on div at bounding box center [322, 447] width 16 height 16
type input "4F4F4F"
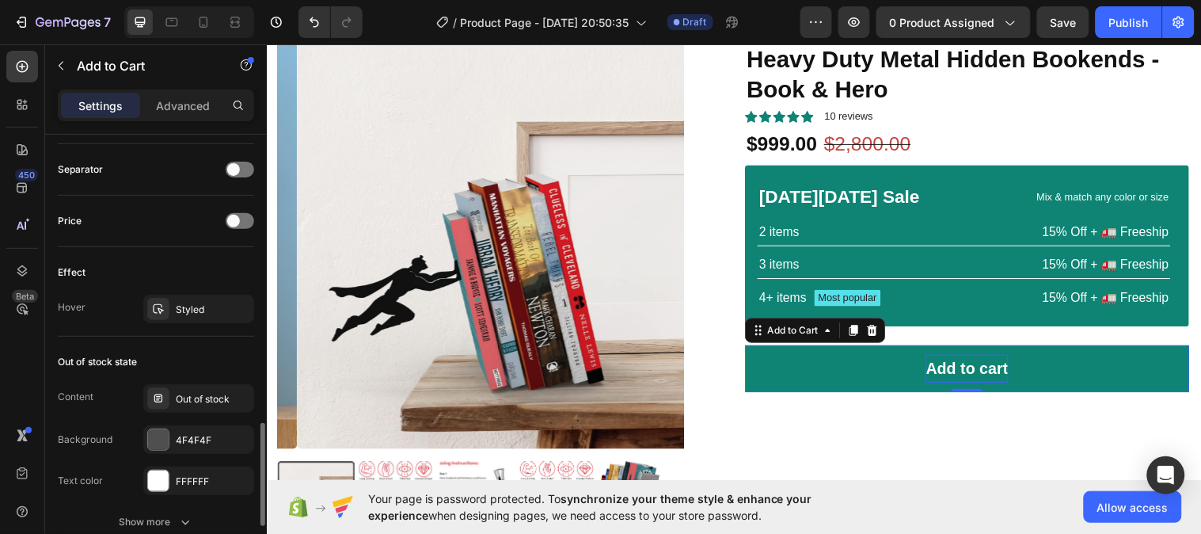
click at [209, 356] on div "Out of stock state" at bounding box center [156, 361] width 196 height 25
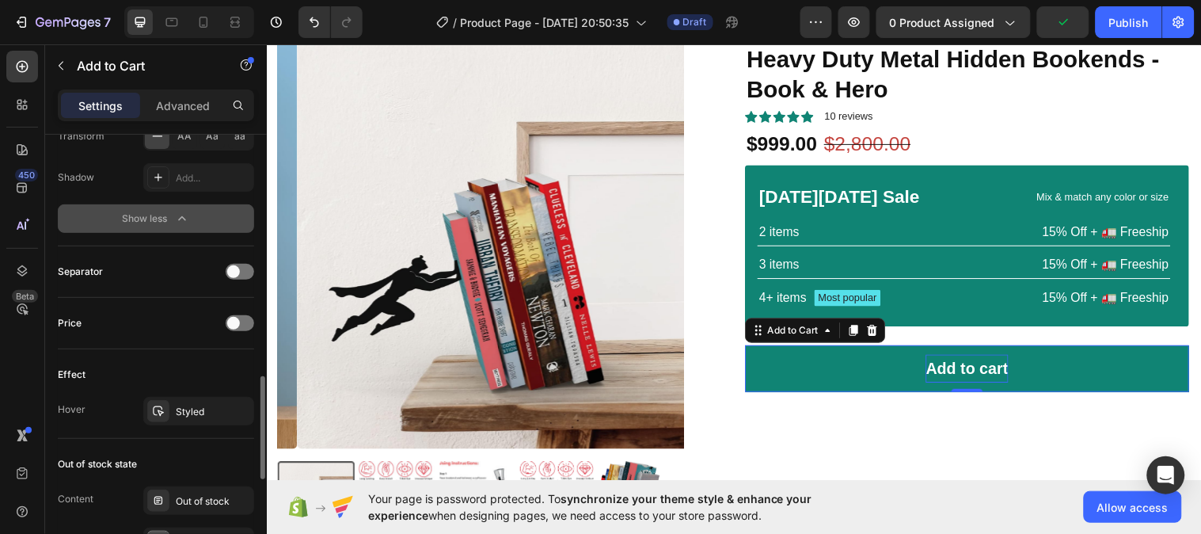
scroll to position [1141, 0]
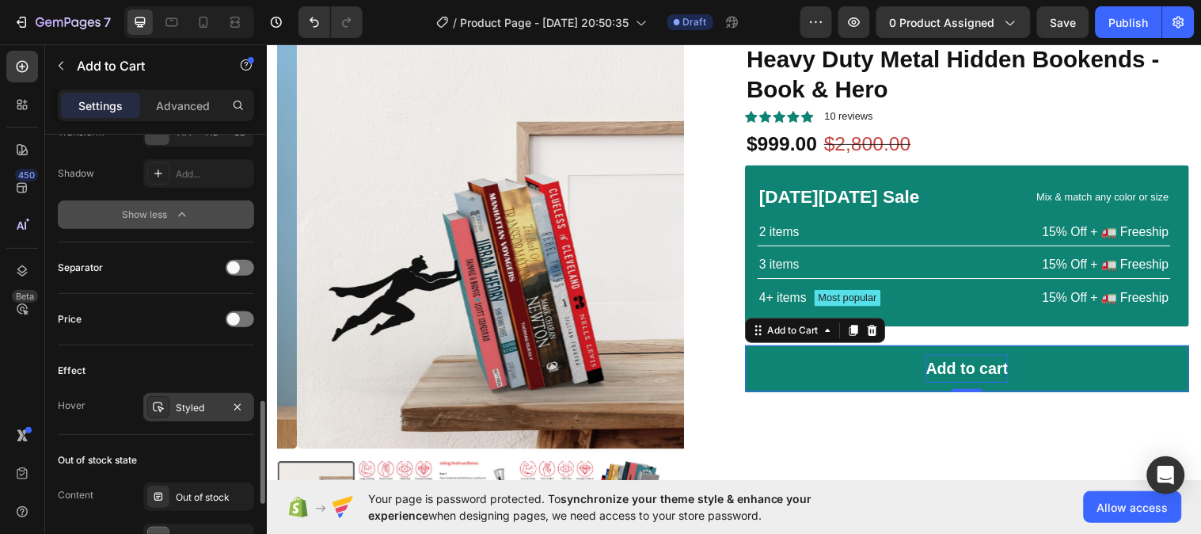
click at [207, 408] on div "Styled" at bounding box center [199, 408] width 46 height 14
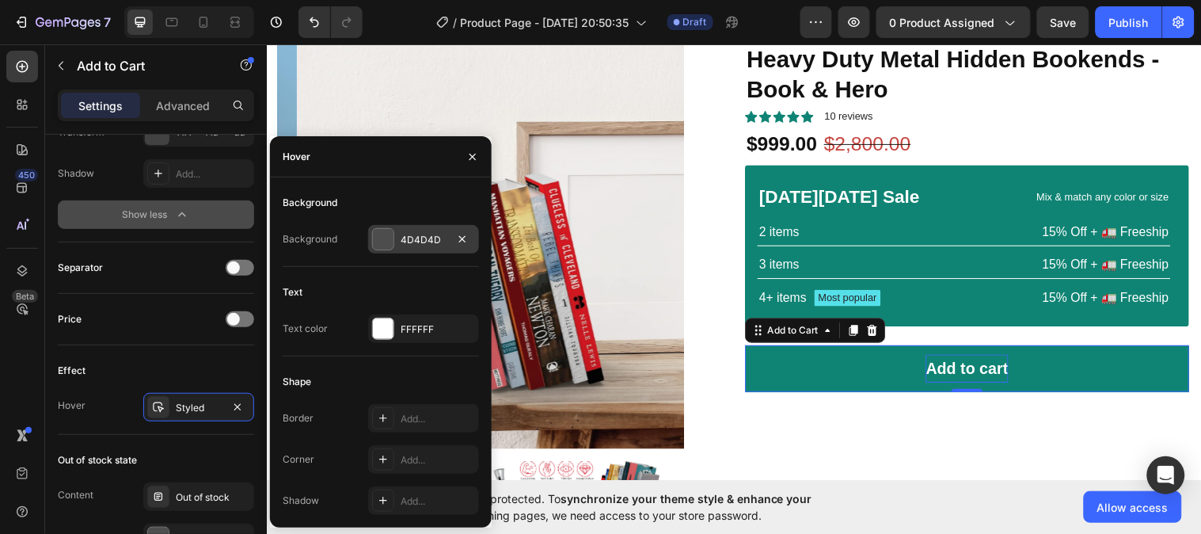
click at [418, 240] on div "4D4D4D" at bounding box center [424, 240] width 46 height 14
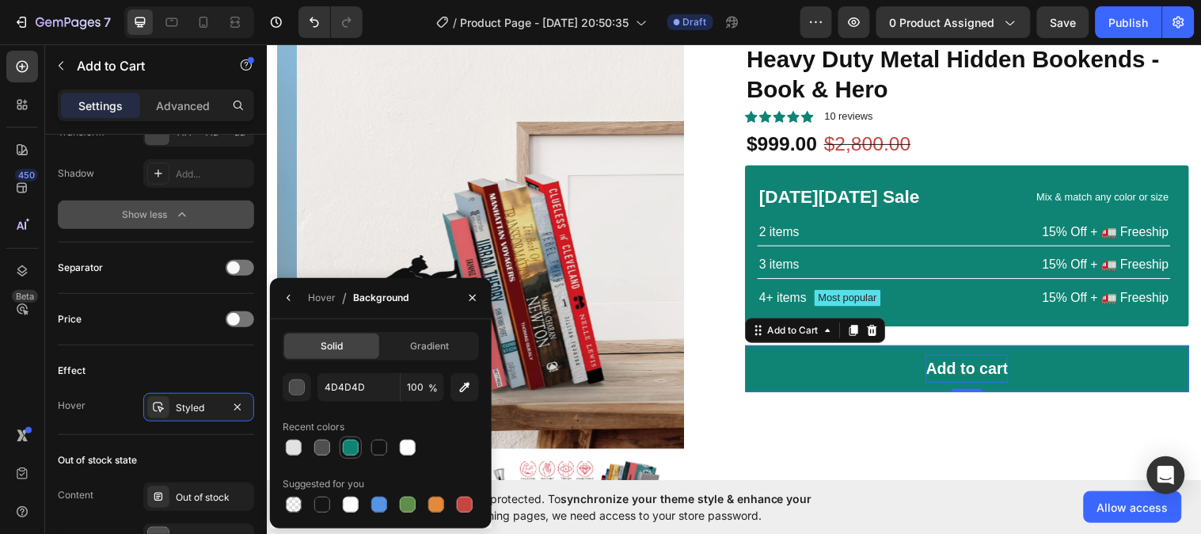
click at [346, 446] on div at bounding box center [351, 447] width 16 height 16
type input "108474"
click at [476, 296] on icon "button" at bounding box center [472, 297] width 13 height 13
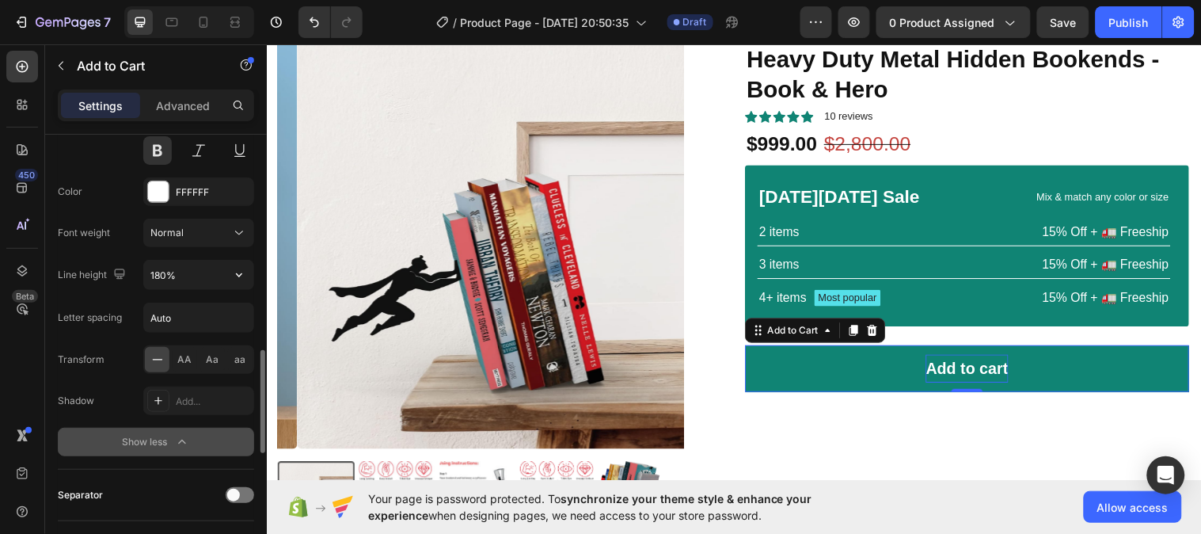
scroll to position [924, 0]
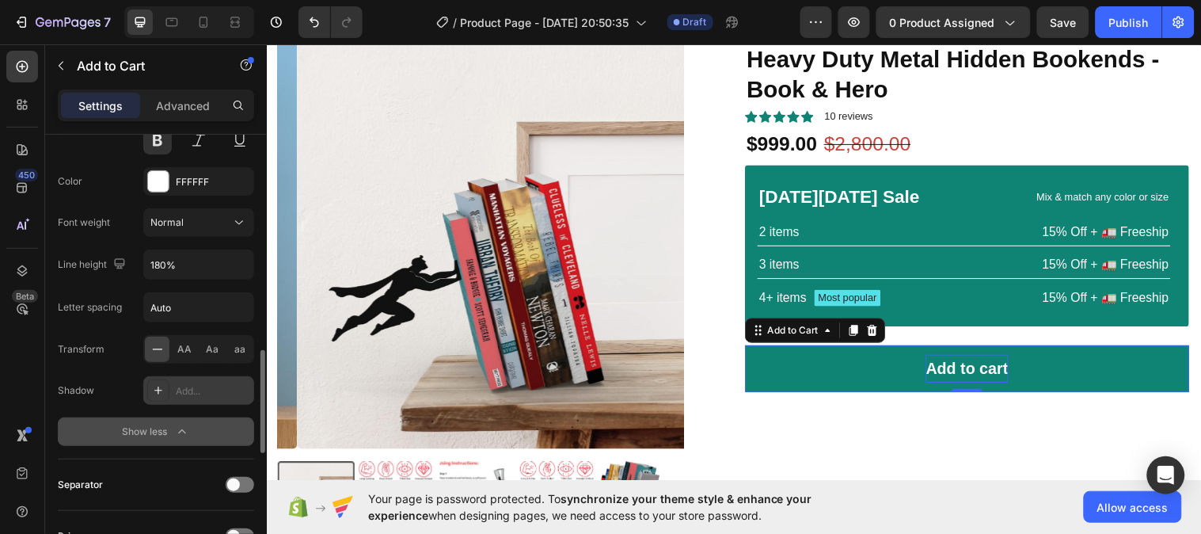
click at [184, 392] on div "Add..." at bounding box center [213, 391] width 74 height 14
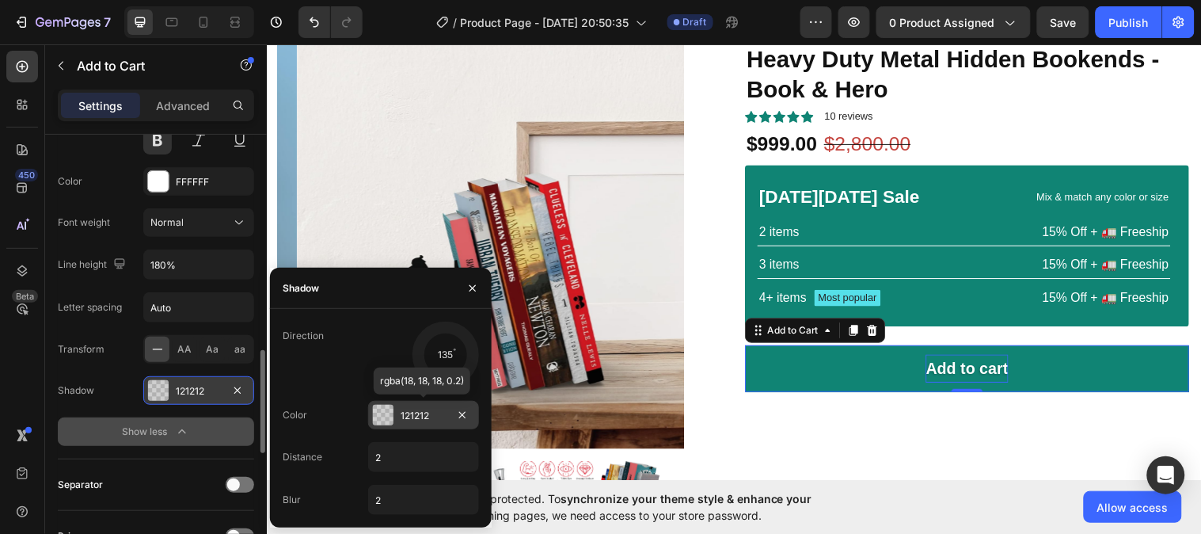
click at [416, 413] on div "121212" at bounding box center [424, 415] width 46 height 14
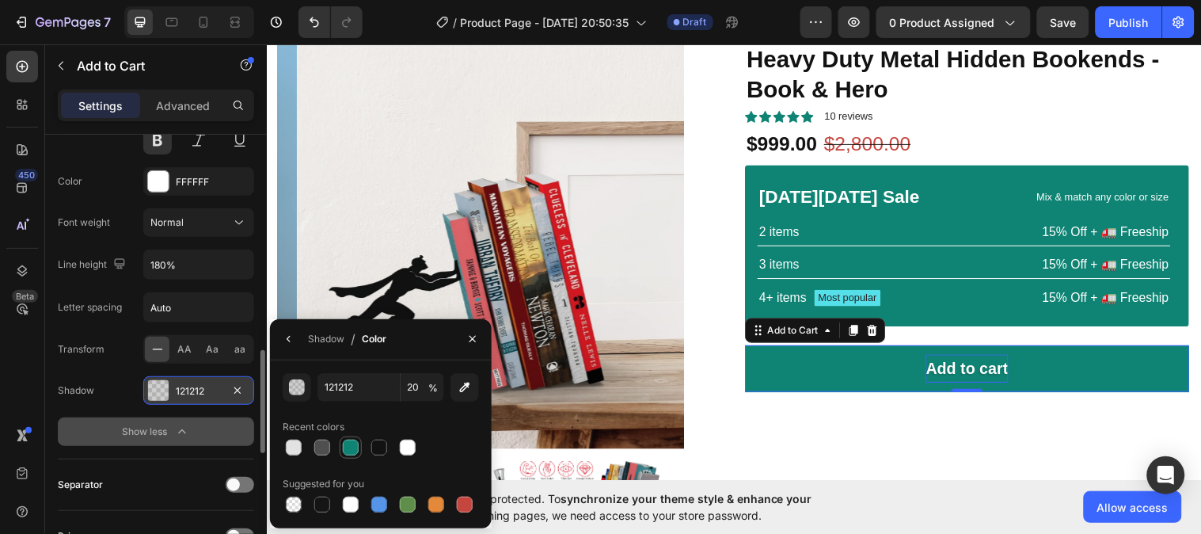
click at [347, 446] on div at bounding box center [351, 447] width 16 height 16
type input "108474"
type input "100"
click at [465, 386] on icon "button" at bounding box center [465, 387] width 10 height 10
click at [347, 447] on div at bounding box center [351, 447] width 16 height 16
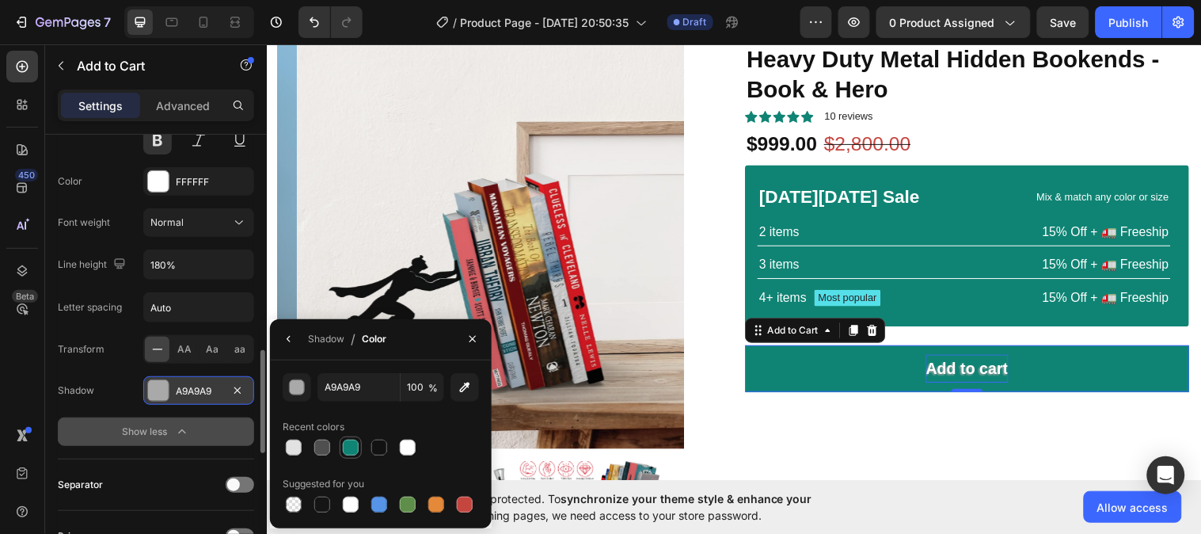
type input "108474"
click at [298, 386] on div "button" at bounding box center [298, 388] width 16 height 16
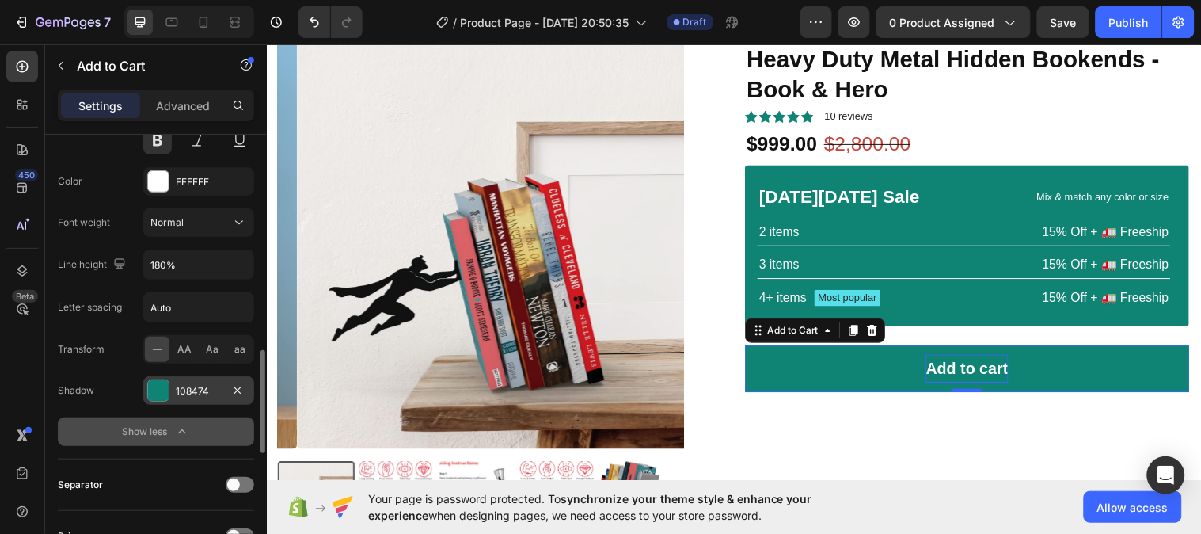
click at [135, 406] on div "Font Sans-serif Size 20 Color FFFFFF Font weight Normal Line height 180% Letter…" at bounding box center [156, 244] width 196 height 404
click at [195, 389] on div "108474" at bounding box center [199, 391] width 46 height 14
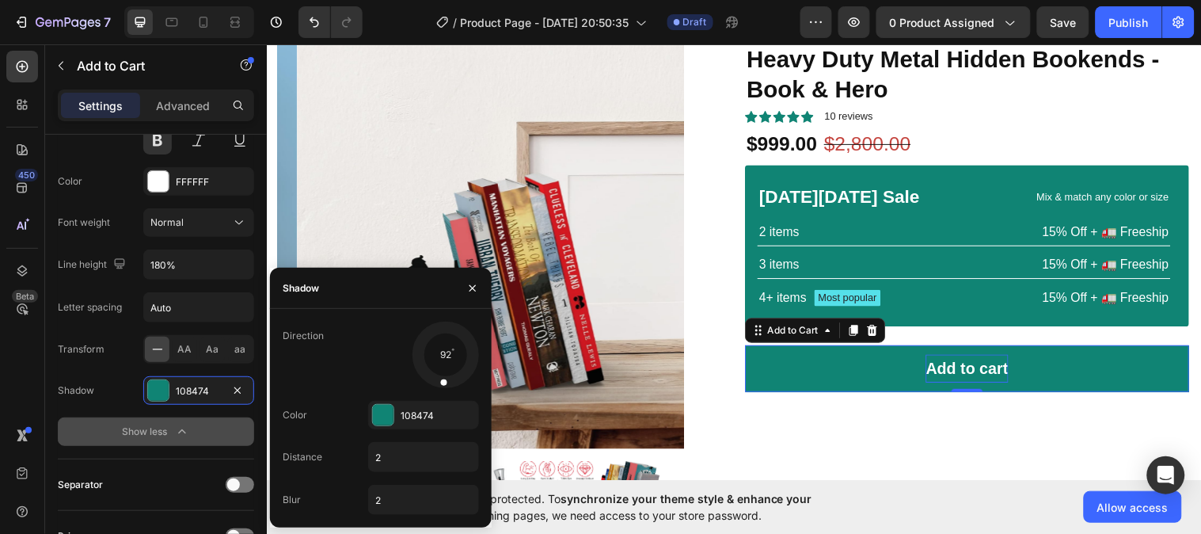
drag, startPoint x: 427, startPoint y: 370, endPoint x: 442, endPoint y: 380, distance: 17.1
click at [442, 380] on span at bounding box center [444, 381] width 6 height 6
click at [385, 454] on input "2" at bounding box center [423, 456] width 109 height 28
type input "10"
click at [469, 291] on icon "button" at bounding box center [472, 288] width 13 height 13
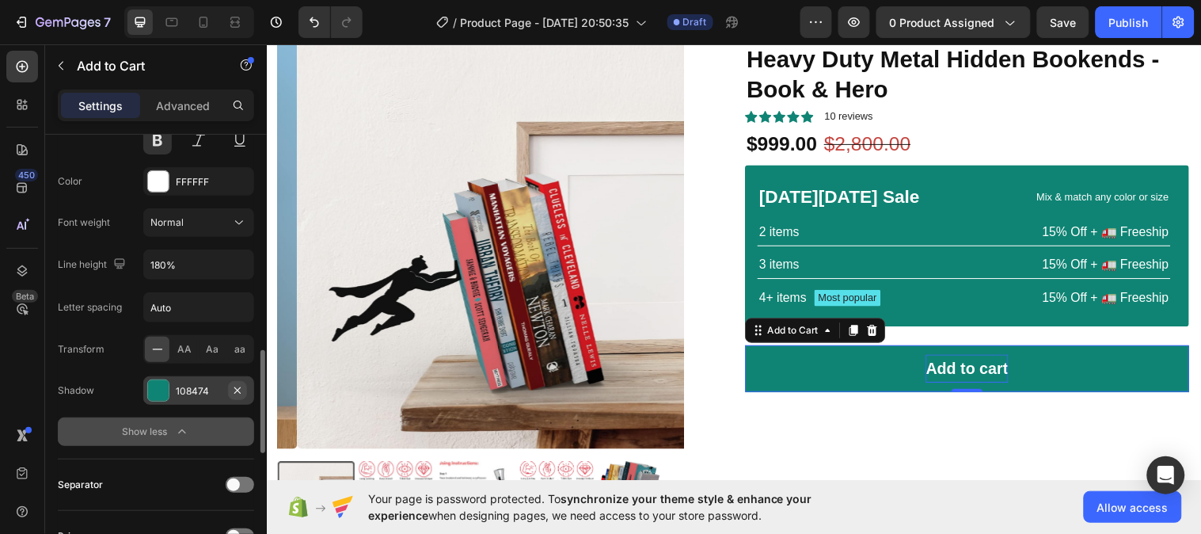
click at [239, 388] on icon "button" at bounding box center [237, 389] width 6 height 6
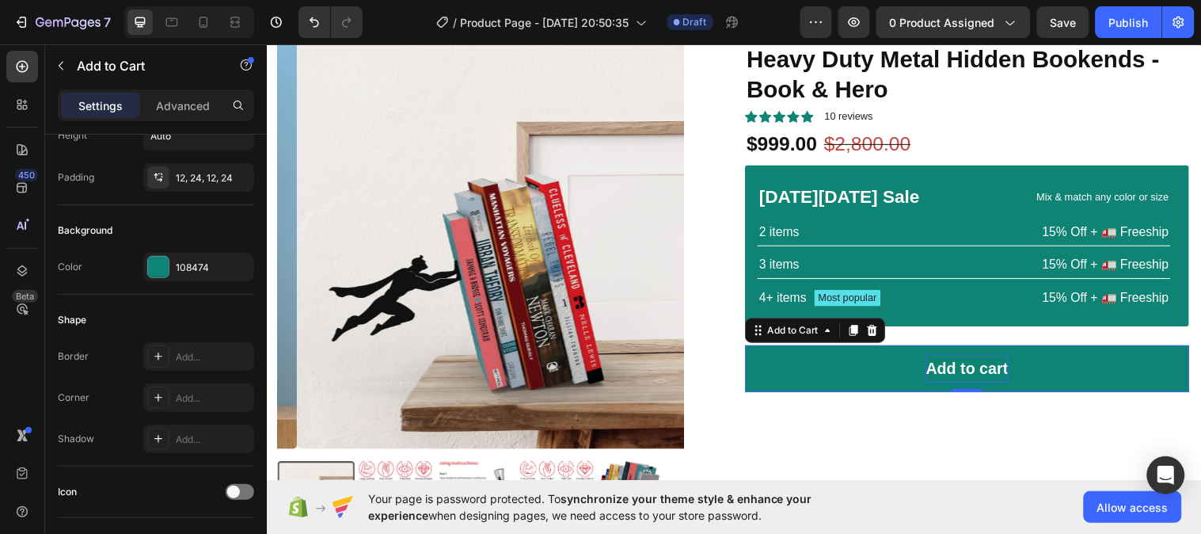
scroll to position [0, 0]
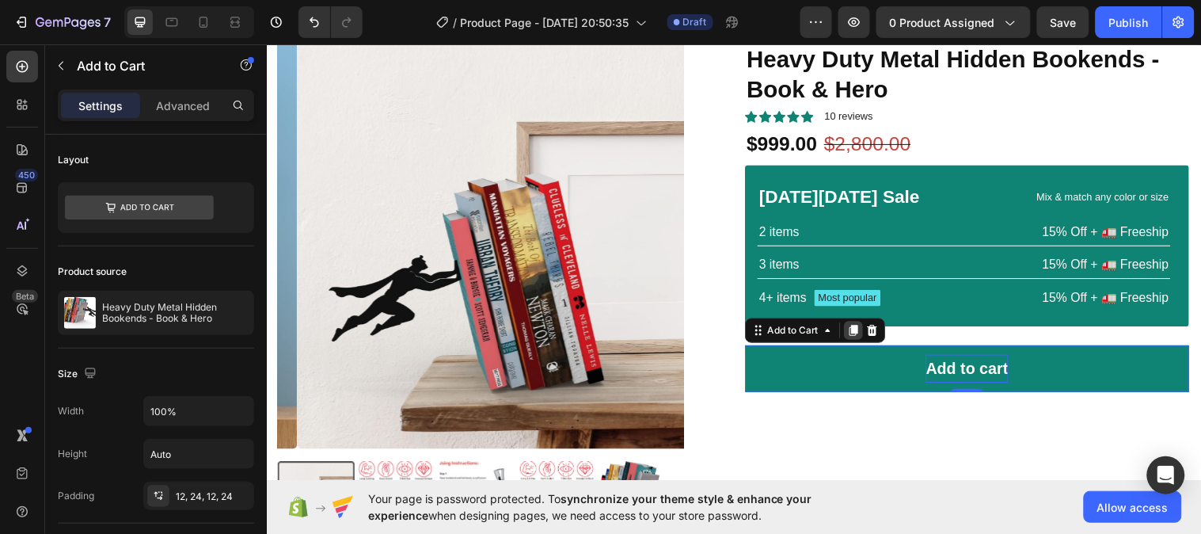
click at [859, 336] on icon at bounding box center [863, 334] width 9 height 11
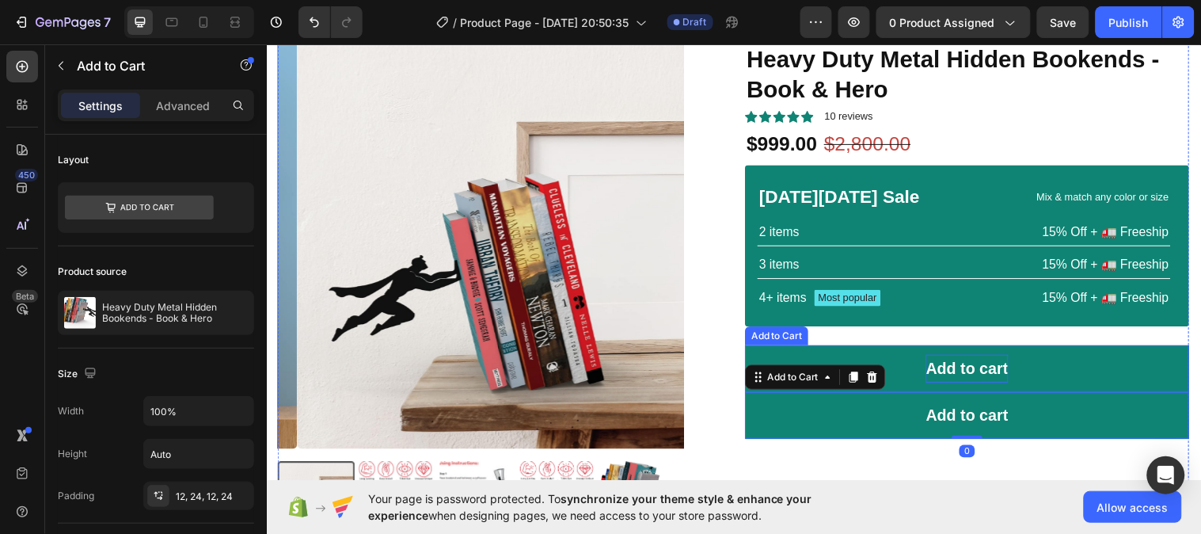
click at [1038, 380] on button "Add to cart" at bounding box center [978, 373] width 451 height 47
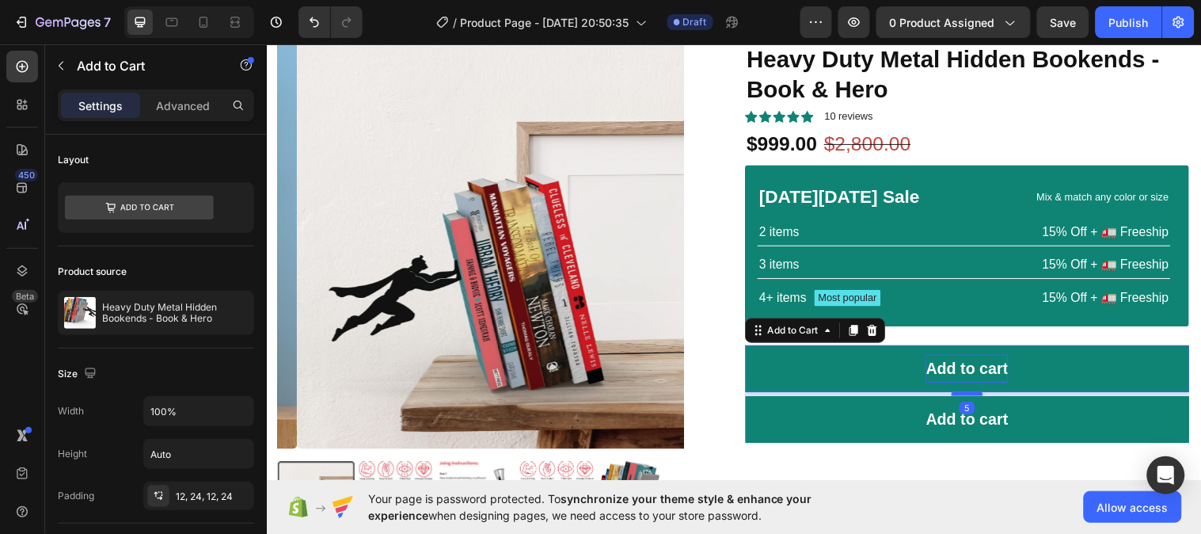
click at [980, 398] on div at bounding box center [979, 399] width 32 height 5
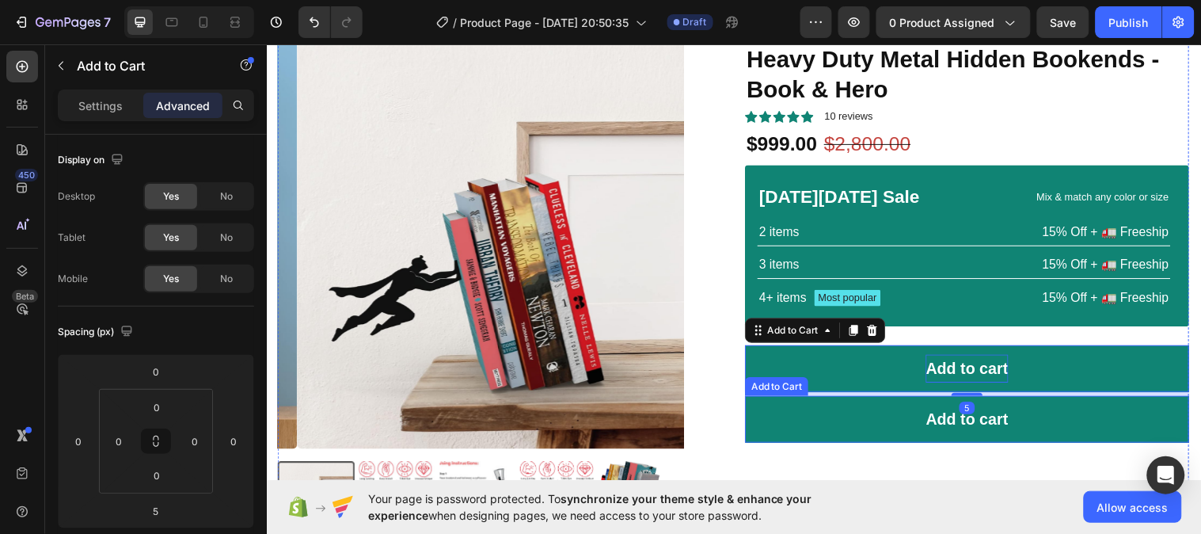
click at [819, 429] on button "Add to cart" at bounding box center [978, 424] width 451 height 47
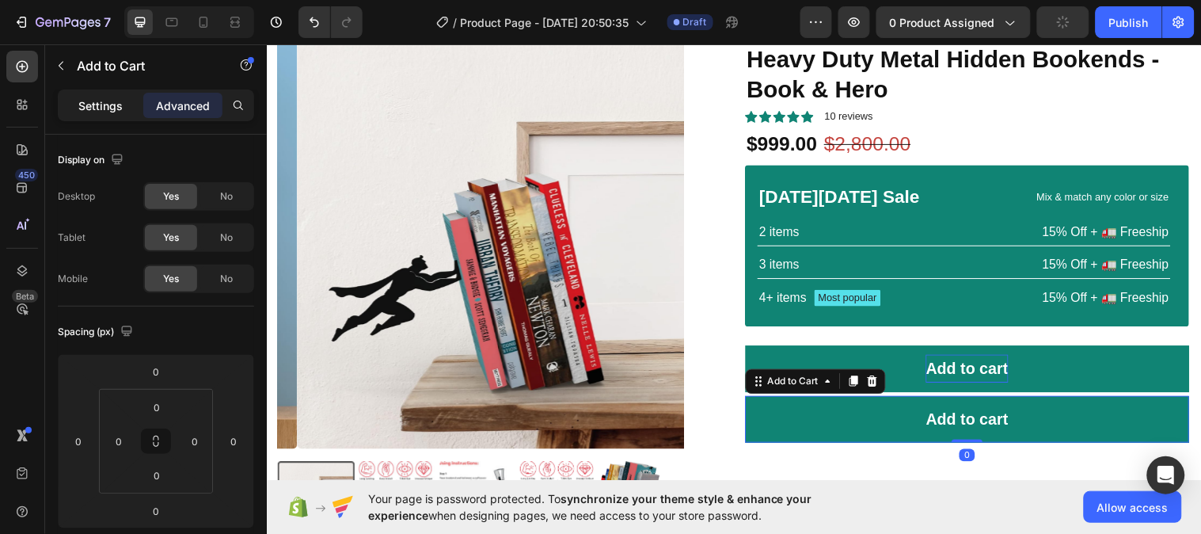
click at [100, 107] on p "Settings" at bounding box center [100, 105] width 44 height 17
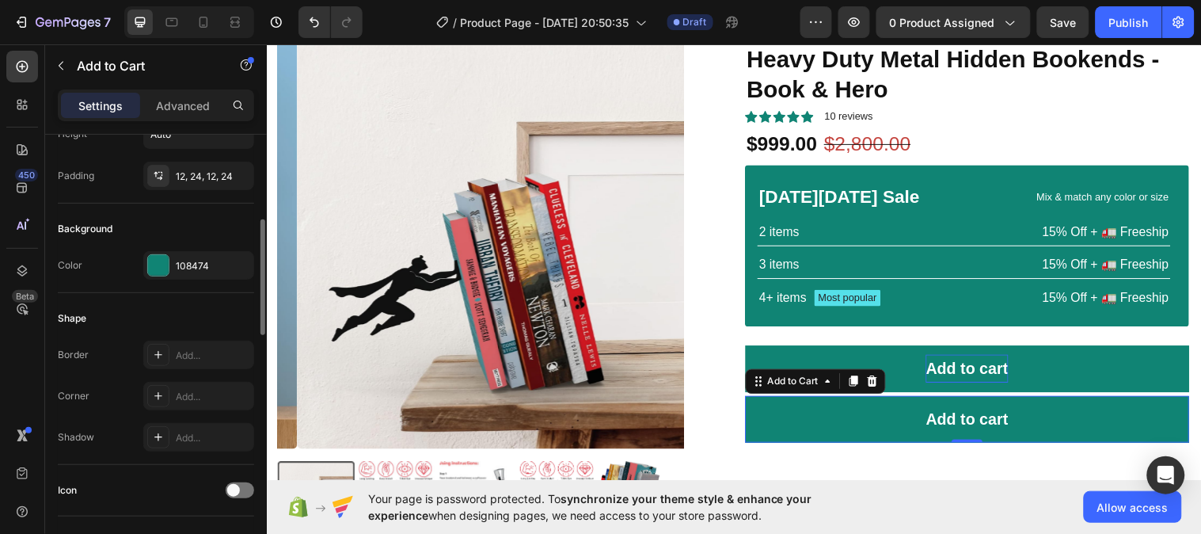
scroll to position [247, 0]
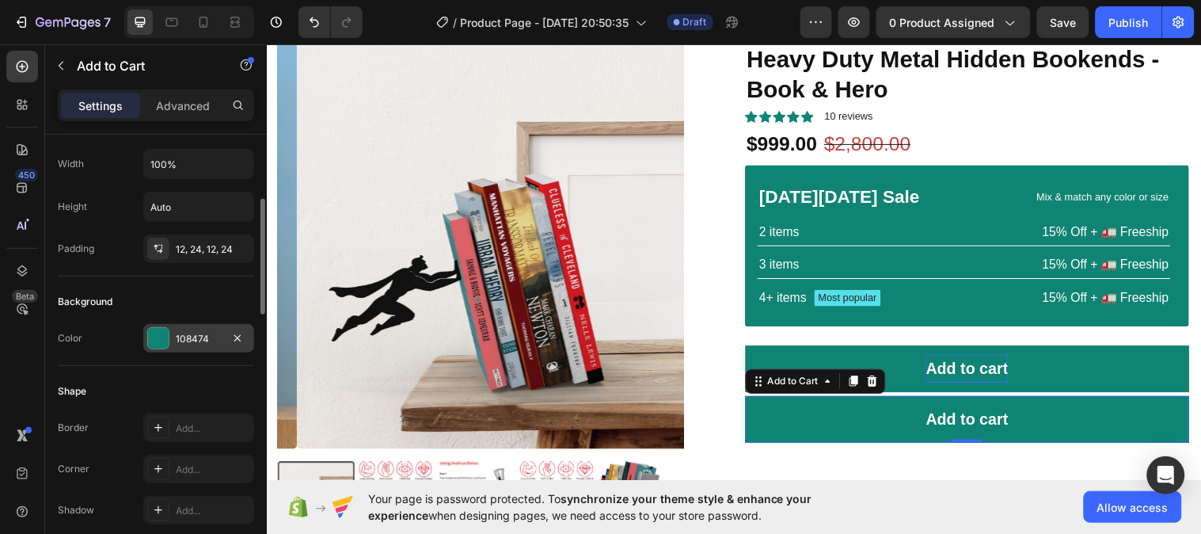
click at [203, 341] on div "108474" at bounding box center [199, 339] width 46 height 14
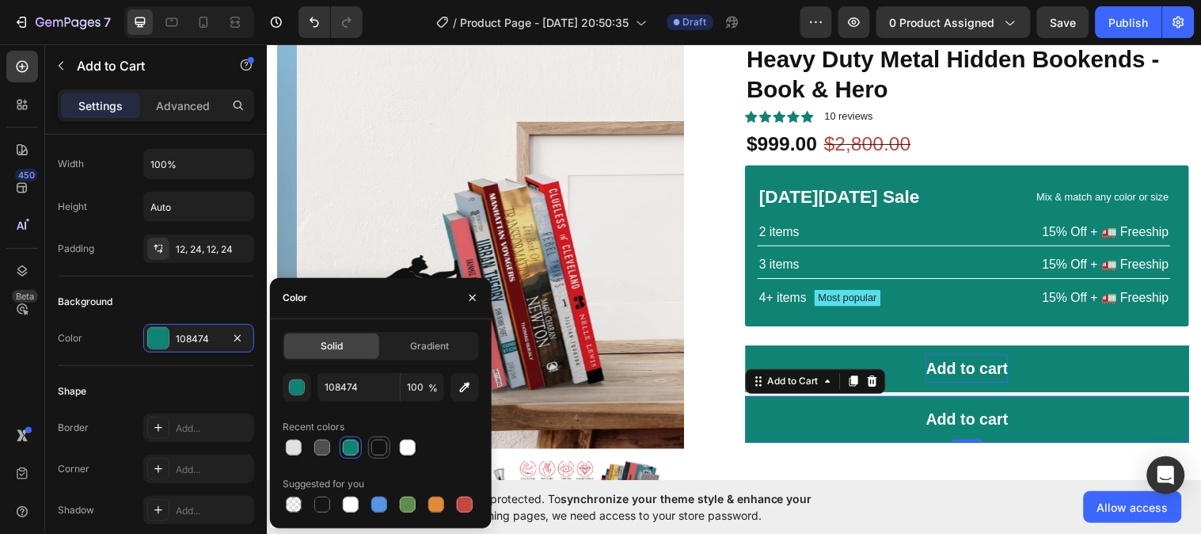
click at [382, 444] on div at bounding box center [379, 447] width 16 height 16
type input "121212"
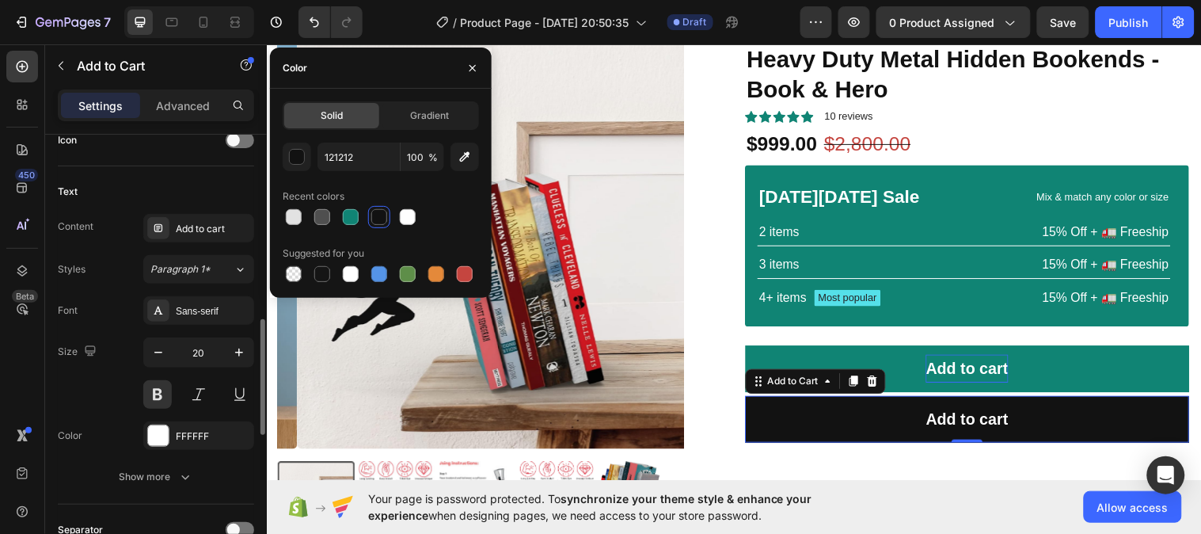
scroll to position [692, 0]
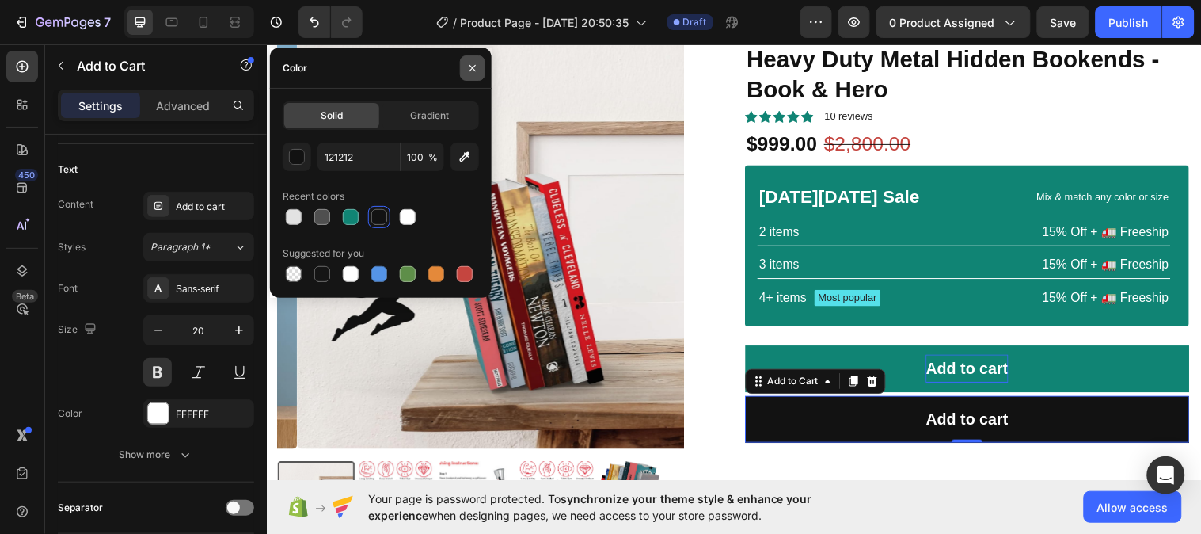
click at [477, 67] on icon "button" at bounding box center [472, 68] width 13 height 13
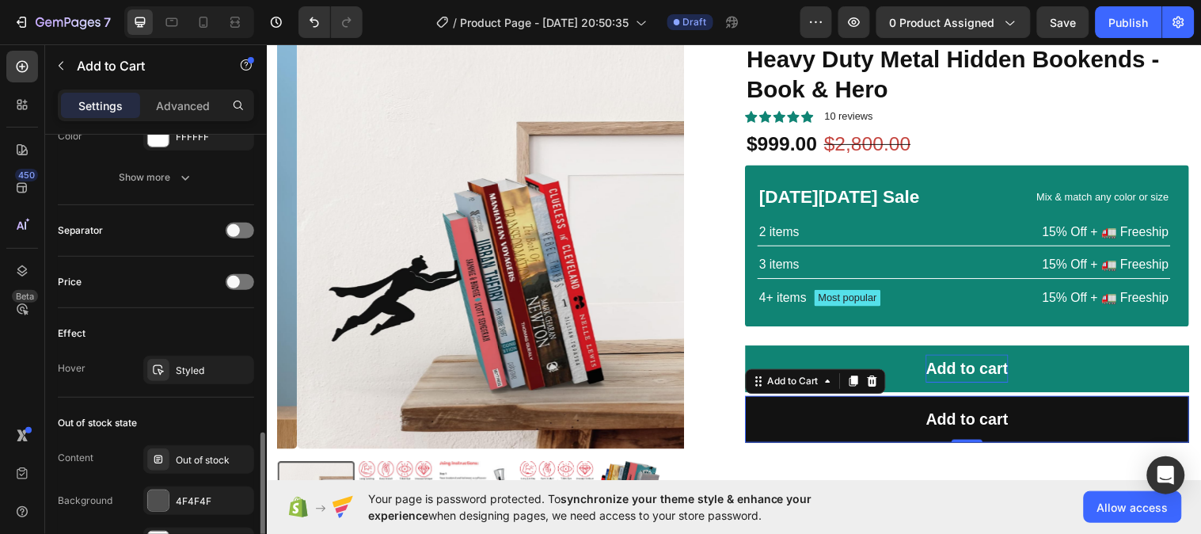
scroll to position [1064, 0]
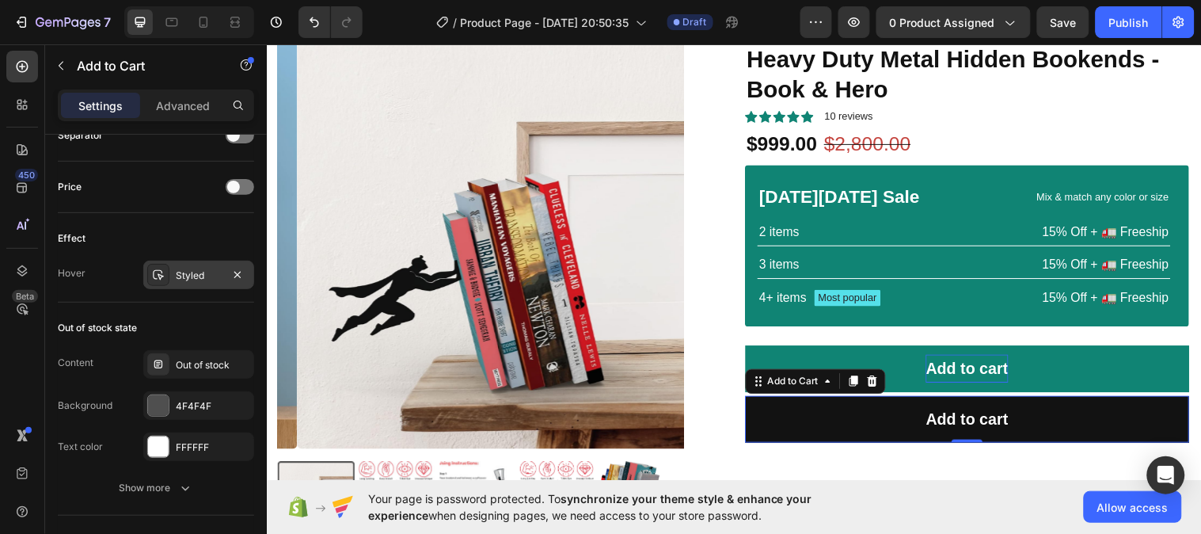
click at [199, 275] on div "Styled" at bounding box center [199, 275] width 46 height 14
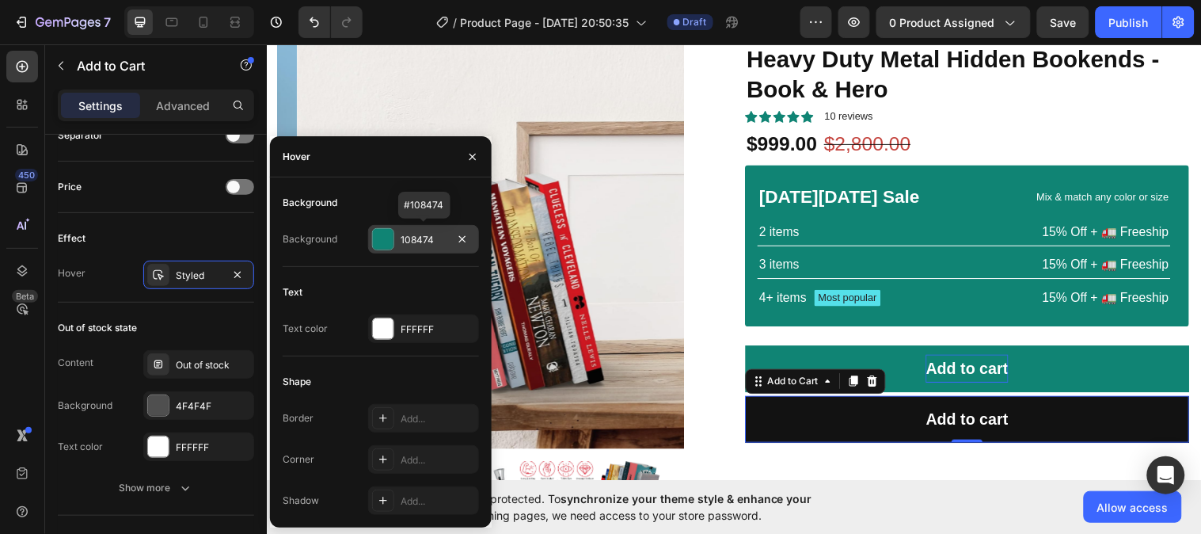
click at [426, 238] on div "108474" at bounding box center [424, 240] width 46 height 14
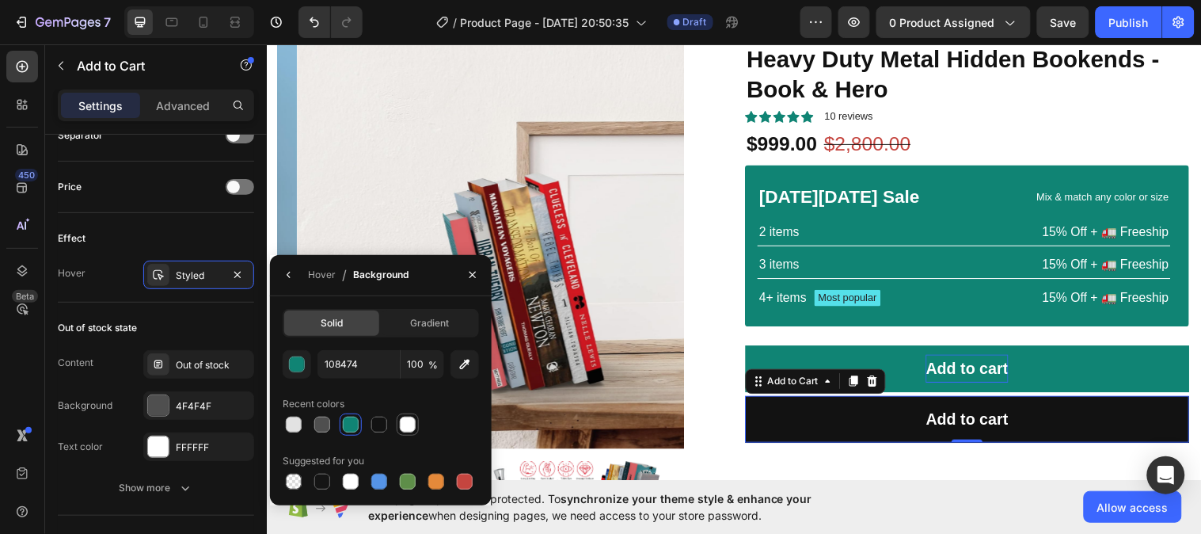
click at [405, 425] on div at bounding box center [408, 424] width 16 height 16
type input "FFFFFF"
click at [470, 274] on icon "button" at bounding box center [472, 274] width 13 height 13
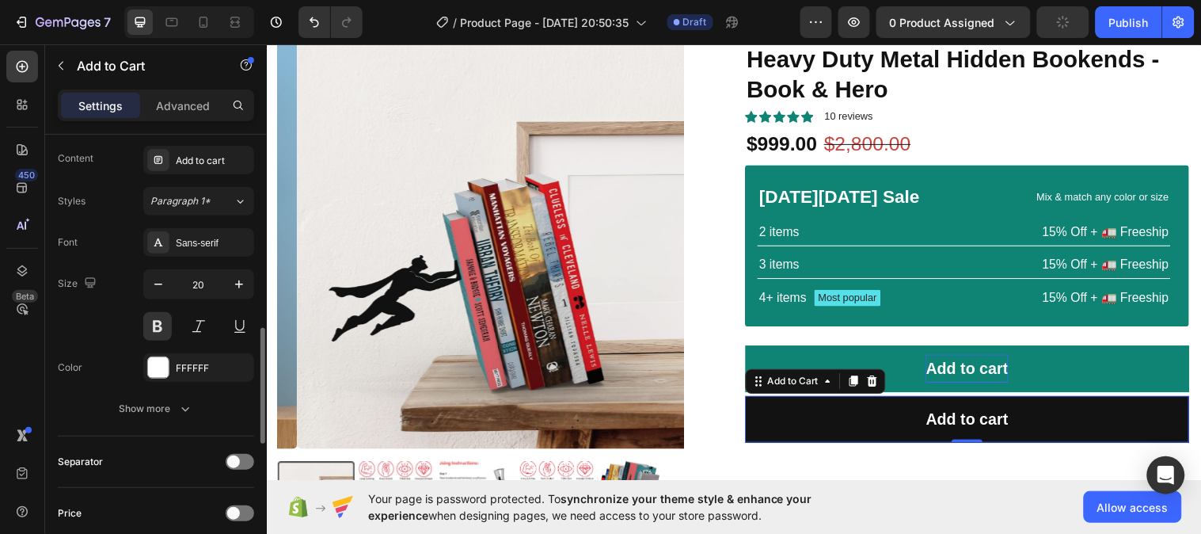
scroll to position [739, 0]
click at [196, 368] on div "FFFFFF" at bounding box center [199, 367] width 46 height 14
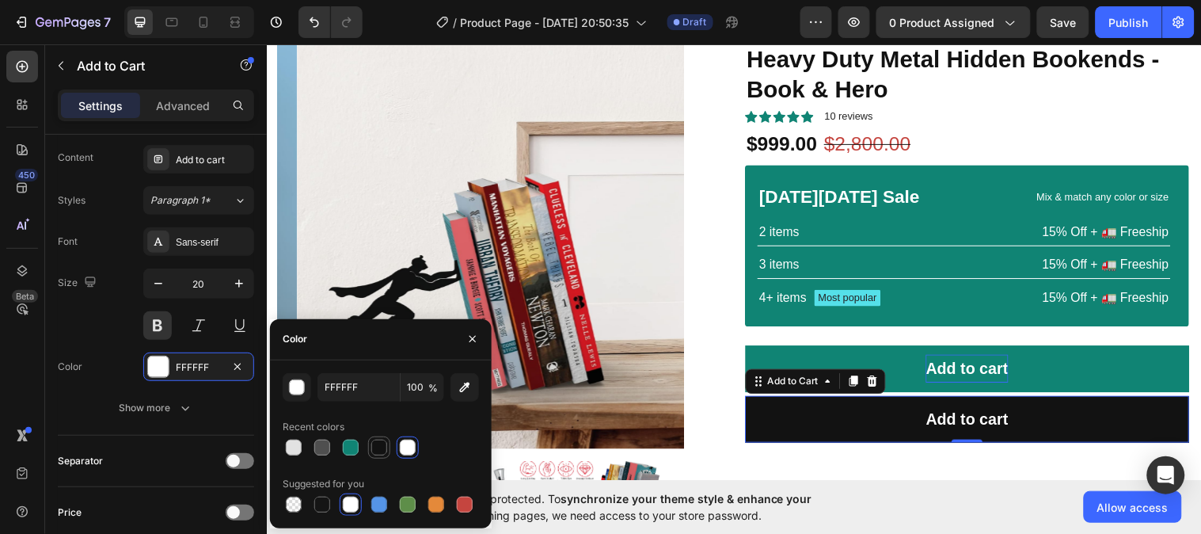
click at [375, 449] on div at bounding box center [379, 447] width 16 height 16
type input "121212"
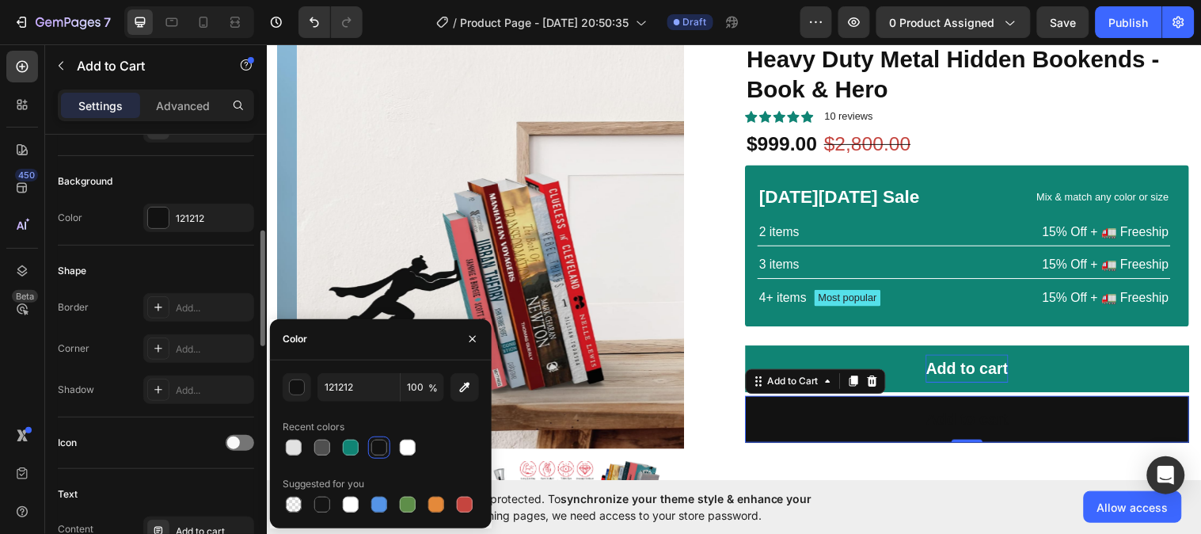
scroll to position [268, 0]
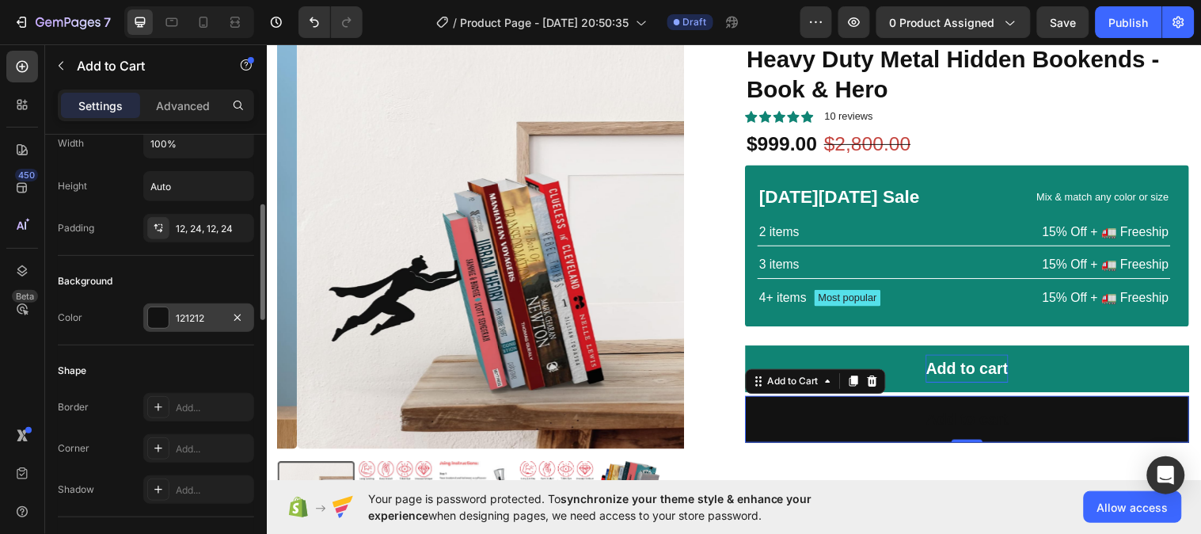
click at [199, 319] on div "121212" at bounding box center [199, 318] width 46 height 14
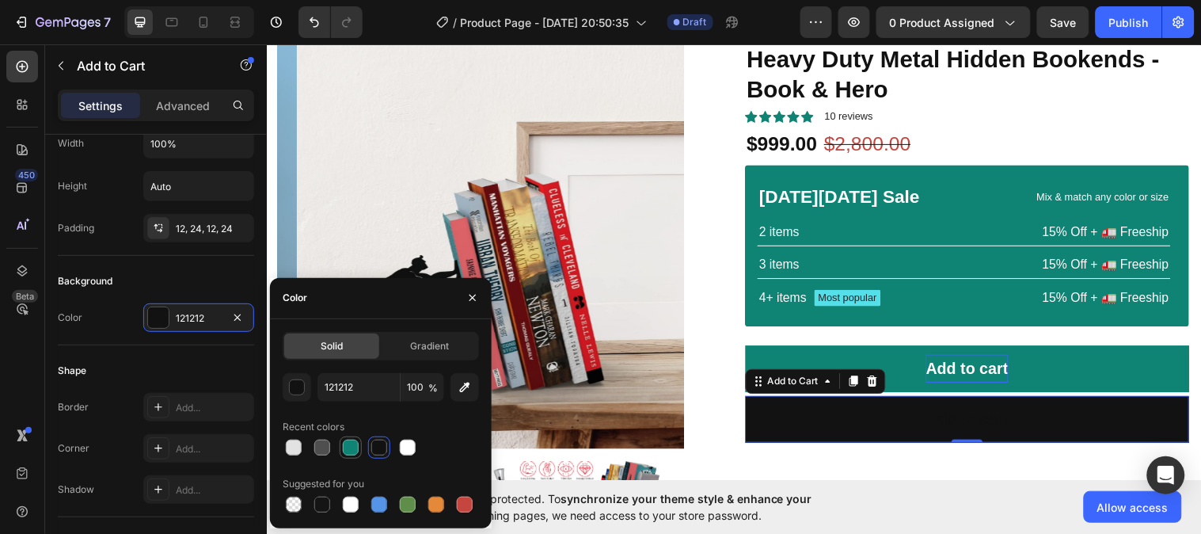
click at [352, 448] on div at bounding box center [351, 447] width 16 height 16
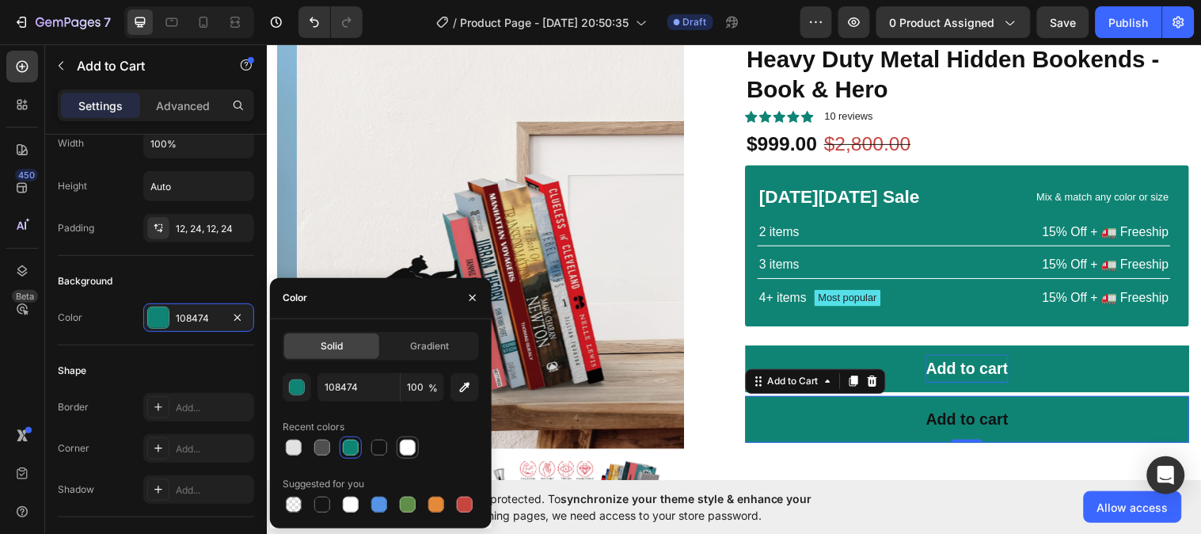
click at [401, 448] on div at bounding box center [408, 447] width 16 height 16
type input "FFFFFF"
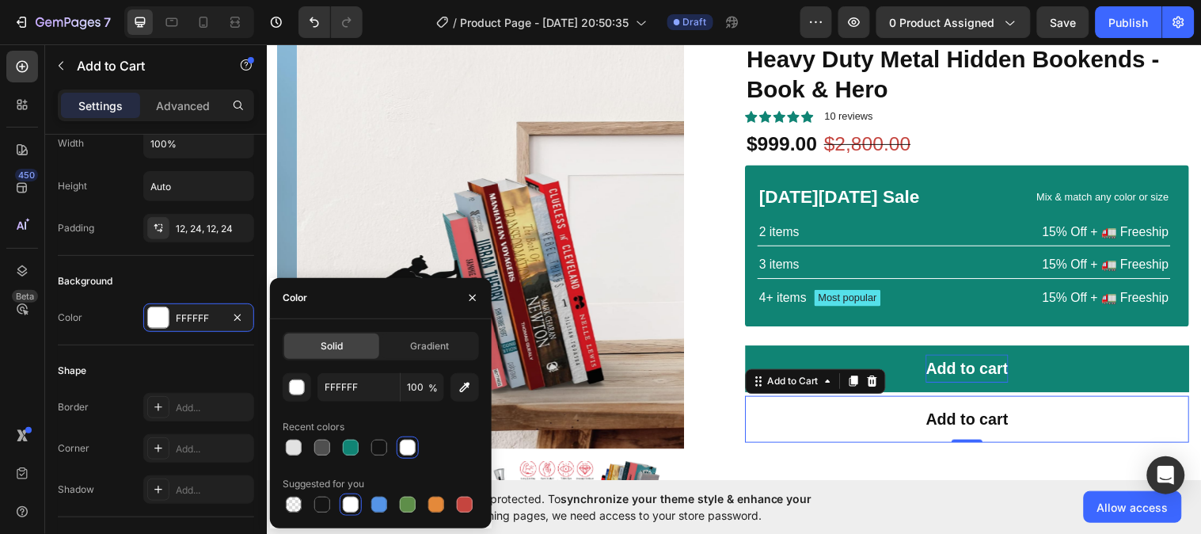
click at [412, 447] on div at bounding box center [408, 447] width 16 height 16
drag, startPoint x: 473, startPoint y: 298, endPoint x: 204, endPoint y: 263, distance: 270.7
click at [473, 298] on icon "button" at bounding box center [472, 297] width 13 height 13
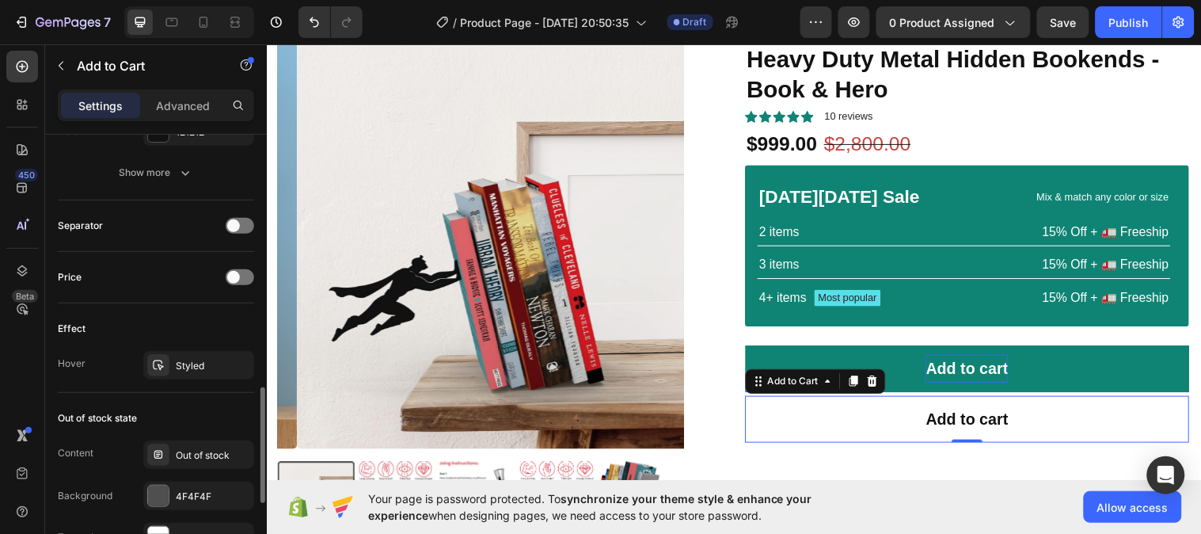
scroll to position [974, 0]
click at [198, 364] on div "Styled" at bounding box center [199, 365] width 46 height 14
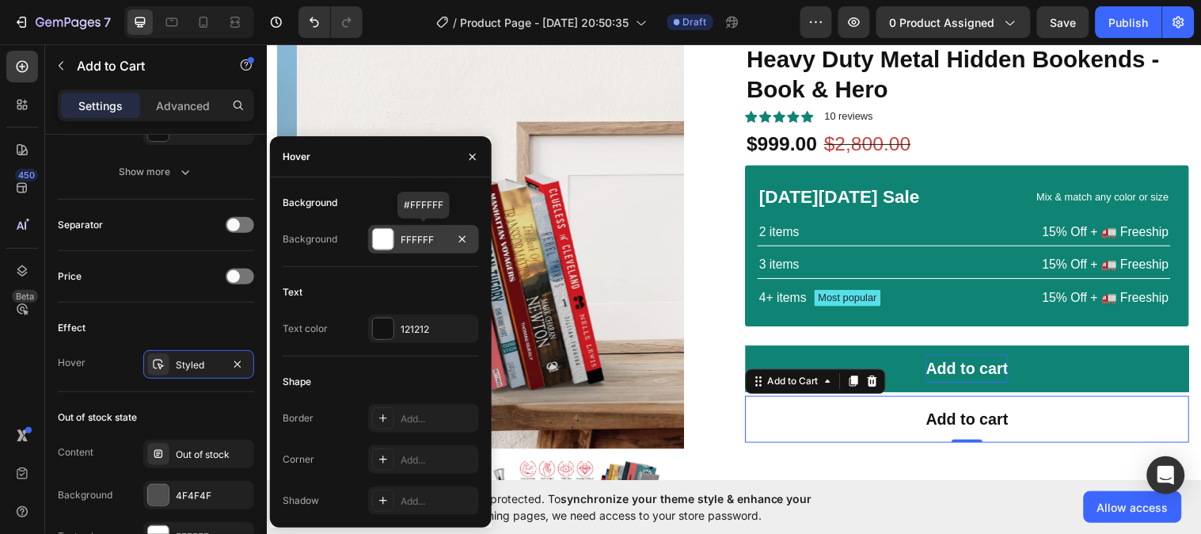
click at [416, 241] on div "FFFFFF" at bounding box center [424, 240] width 46 height 14
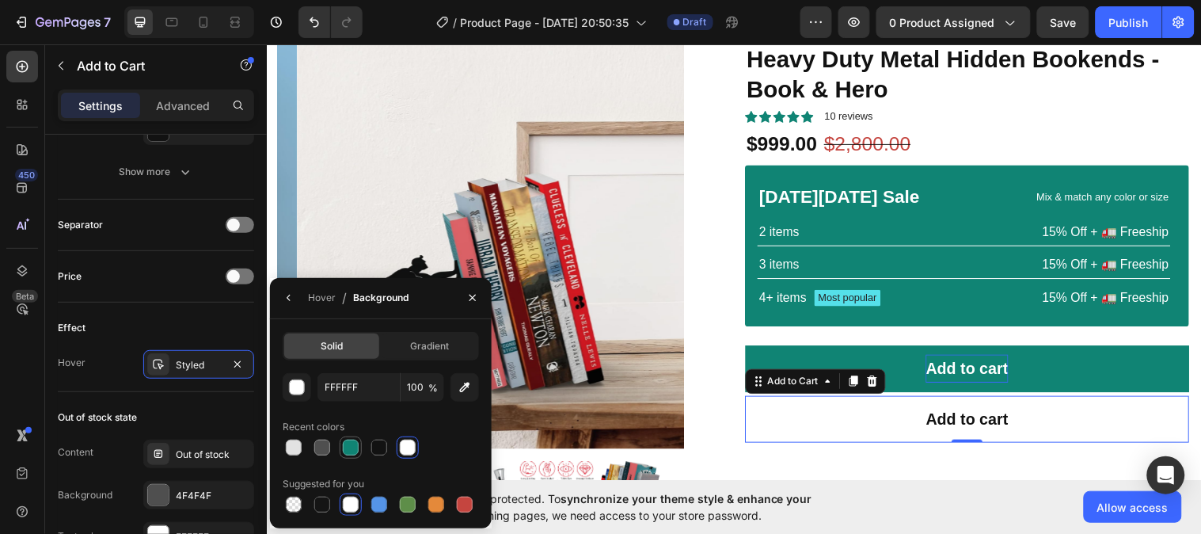
click at [354, 454] on div at bounding box center [350, 447] width 19 height 19
click at [375, 452] on div at bounding box center [379, 447] width 16 height 16
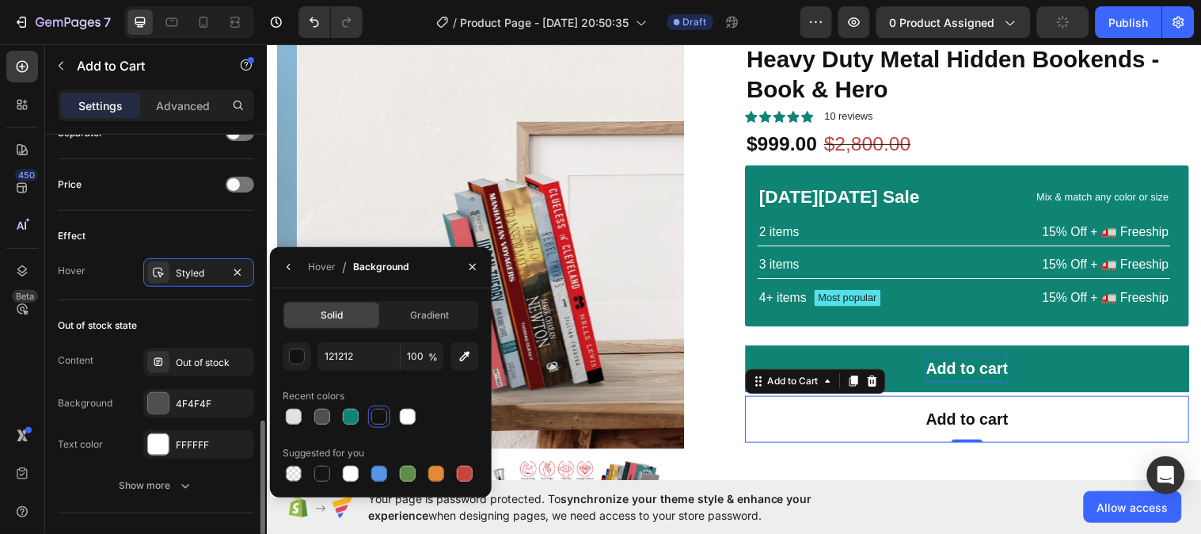
scroll to position [1072, 0]
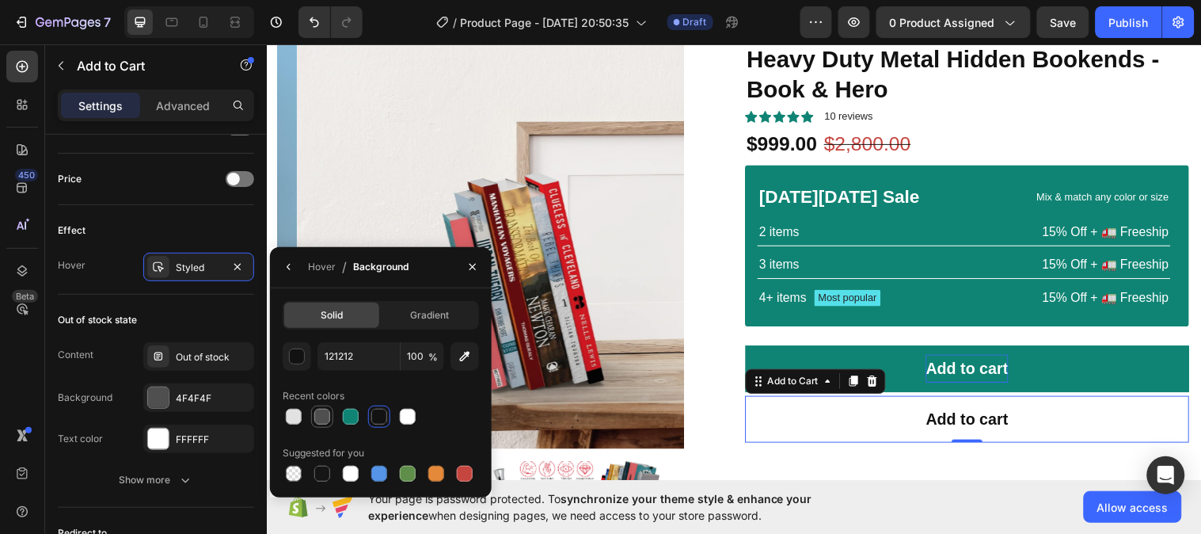
click at [327, 416] on div at bounding box center [322, 416] width 16 height 16
click at [356, 417] on div at bounding box center [351, 416] width 16 height 16
type input "108474"
click at [472, 270] on icon "button" at bounding box center [472, 266] width 13 height 13
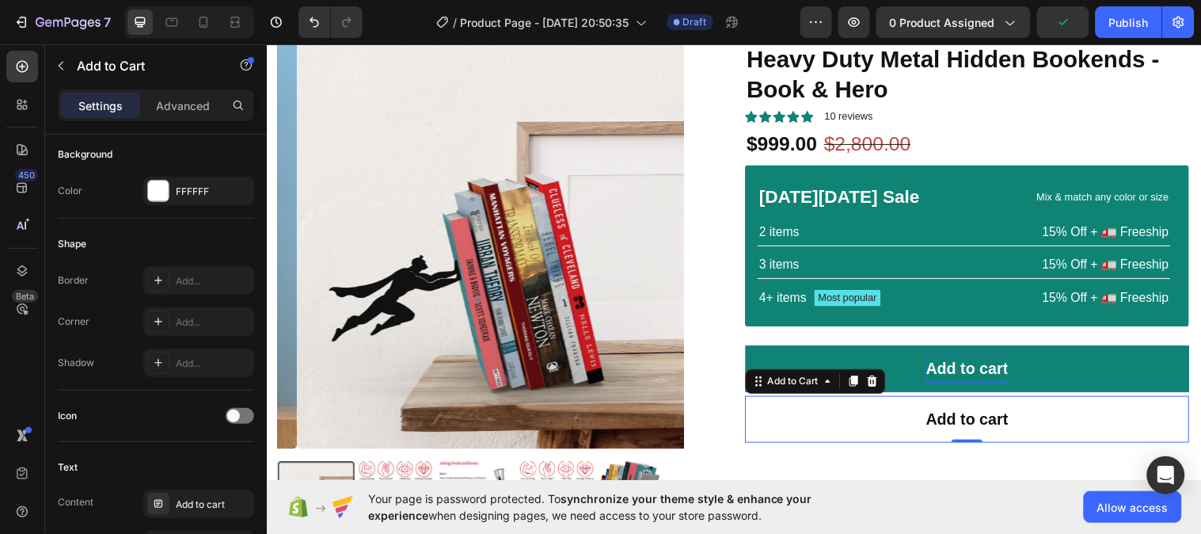
scroll to position [0, 0]
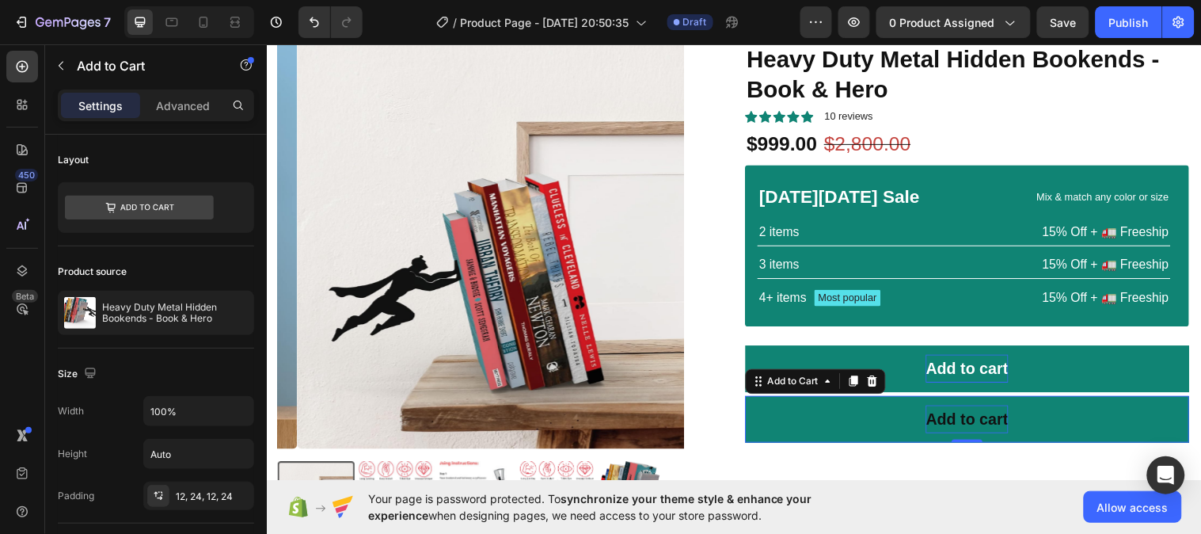
click at [963, 427] on div "Add to cart" at bounding box center [978, 425] width 84 height 28
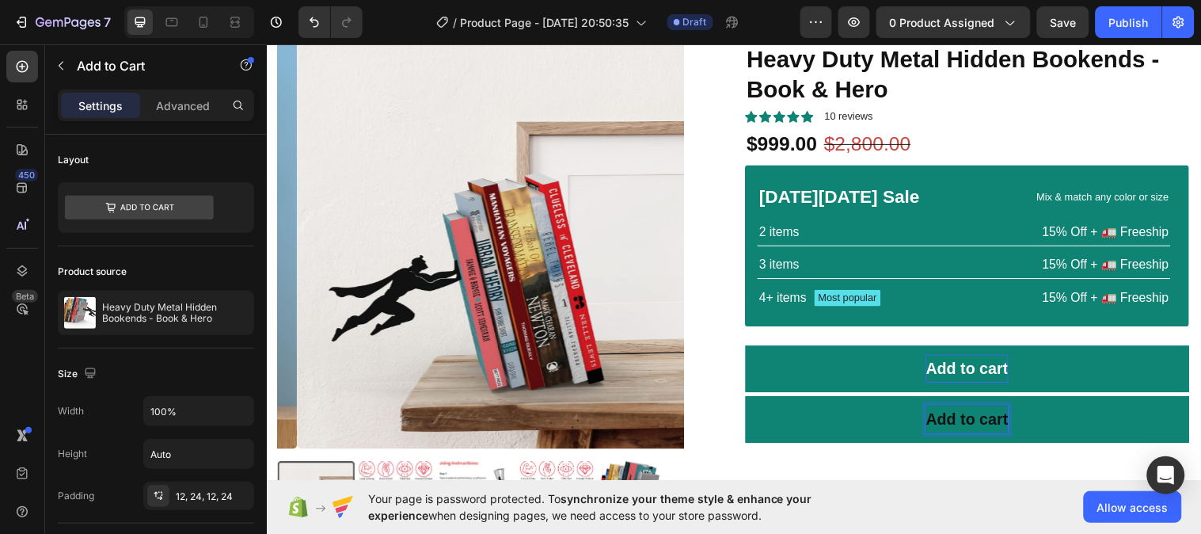
click at [965, 430] on p "Add to cart" at bounding box center [978, 425] width 84 height 28
click at [753, 401] on button "Buy" at bounding box center [978, 424] width 451 height 47
click at [753, 401] on button "Buy it" at bounding box center [978, 424] width 451 height 47
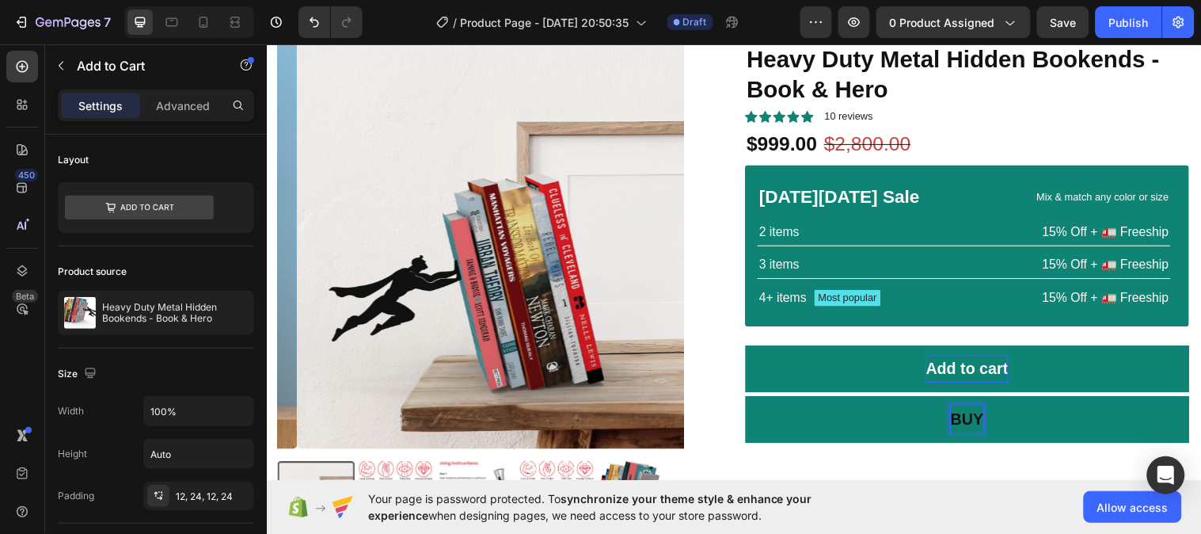
click at [753, 401] on button "BUY" at bounding box center [978, 424] width 451 height 47
click at [753, 401] on button "BUY IT" at bounding box center [978, 424] width 451 height 47
click at [948, 424] on p "BUY IT NOW" at bounding box center [978, 425] width 95 height 28
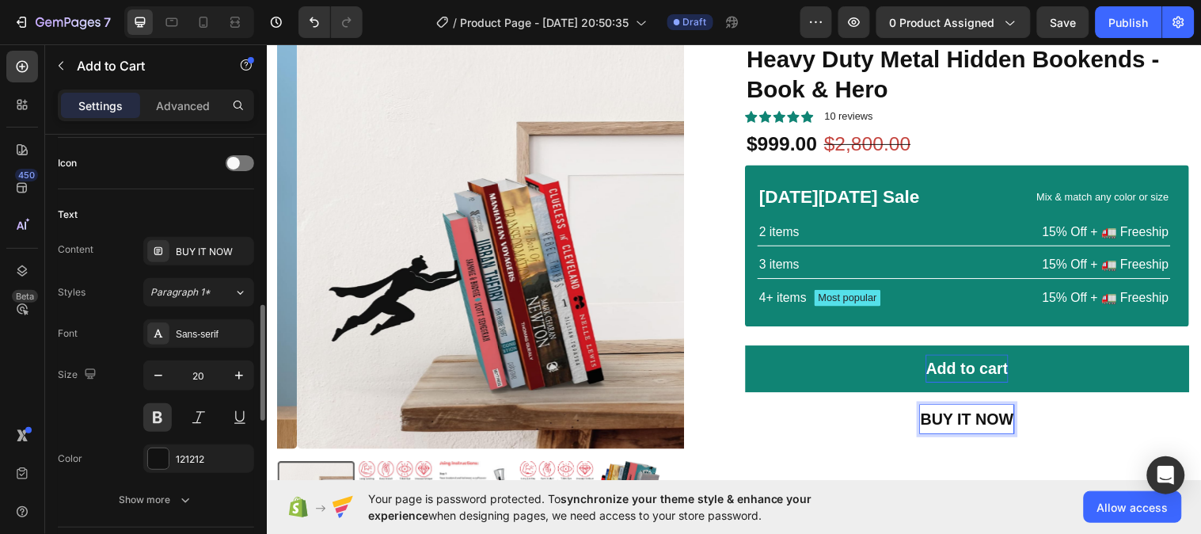
scroll to position [648, 0]
click at [156, 377] on icon "button" at bounding box center [158, 375] width 16 height 16
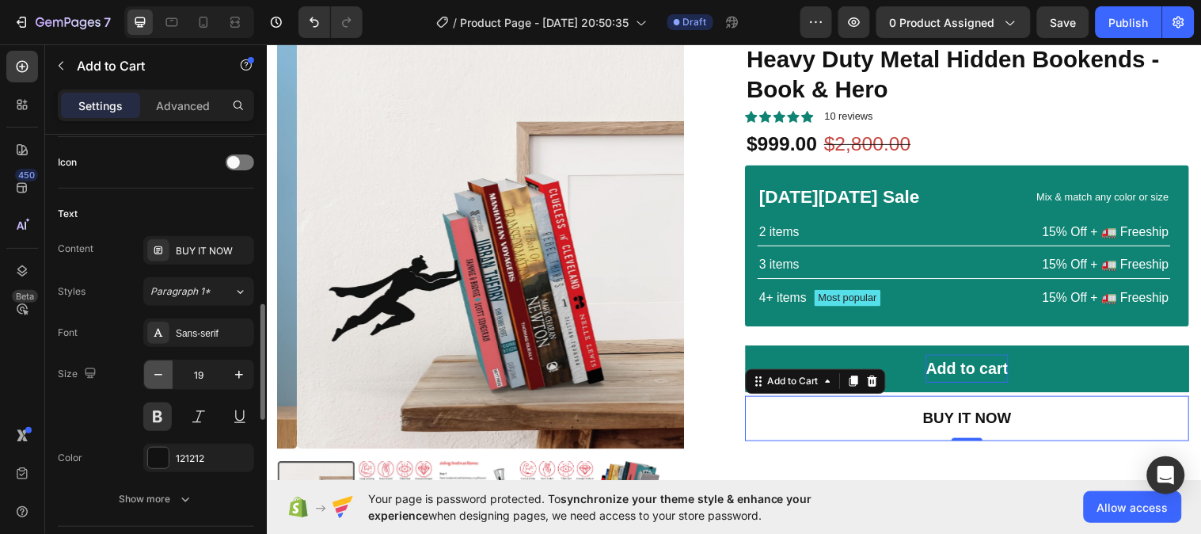
click at [156, 376] on icon "button" at bounding box center [158, 375] width 16 height 16
click at [163, 373] on icon "button" at bounding box center [158, 375] width 16 height 16
click at [241, 376] on icon "button" at bounding box center [239, 375] width 16 height 16
click at [241, 374] on icon "button" at bounding box center [239, 375] width 16 height 16
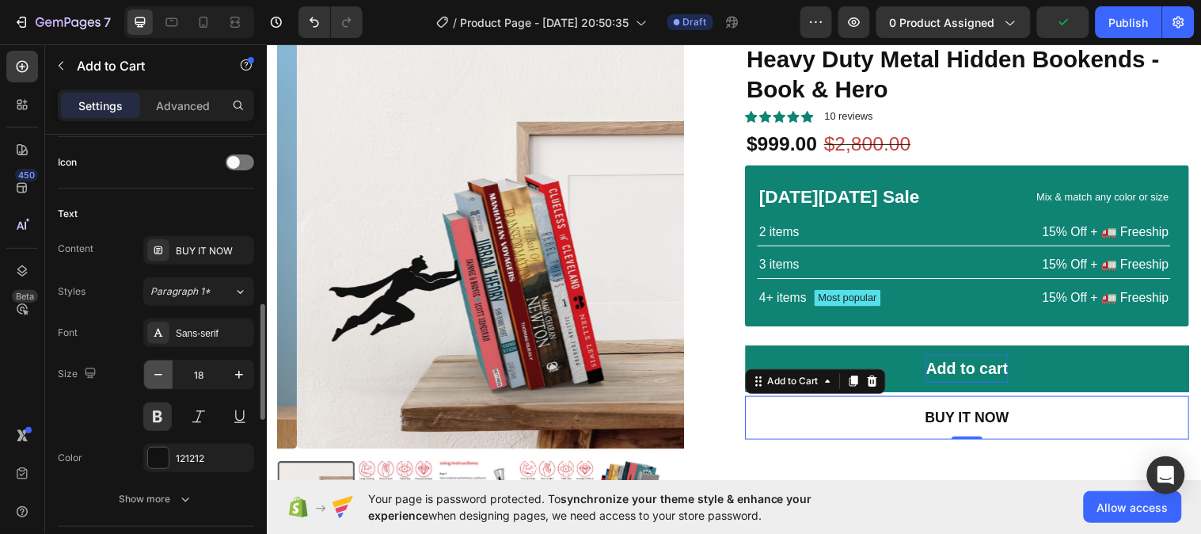
click at [154, 376] on icon "button" at bounding box center [158, 375] width 16 height 16
type input "16"
click at [241, 294] on icon at bounding box center [240, 291] width 13 height 16
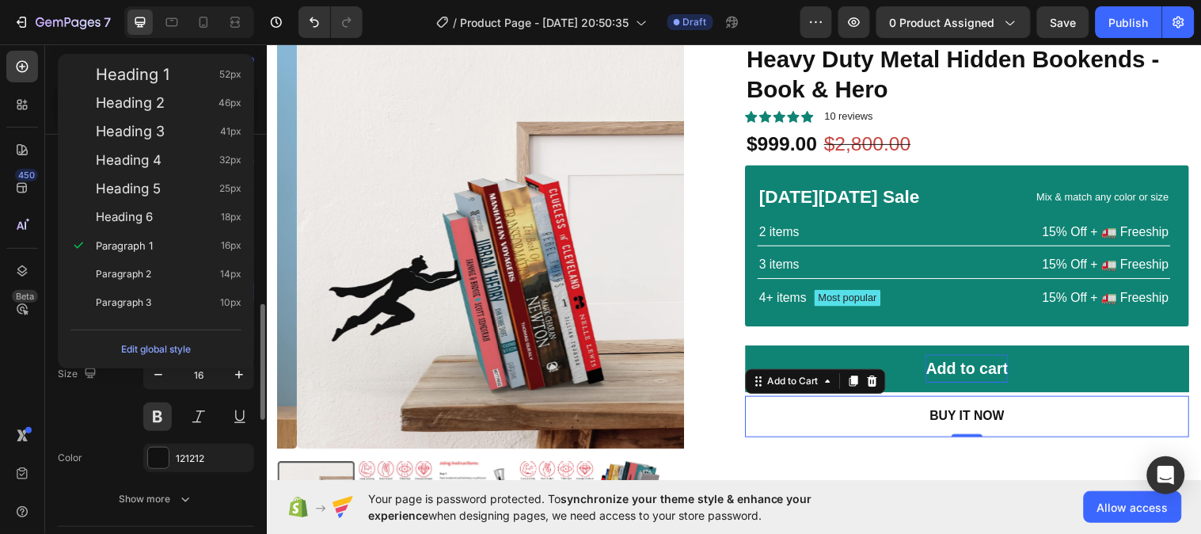
click at [121, 397] on div "Size 16" at bounding box center [156, 394] width 196 height 71
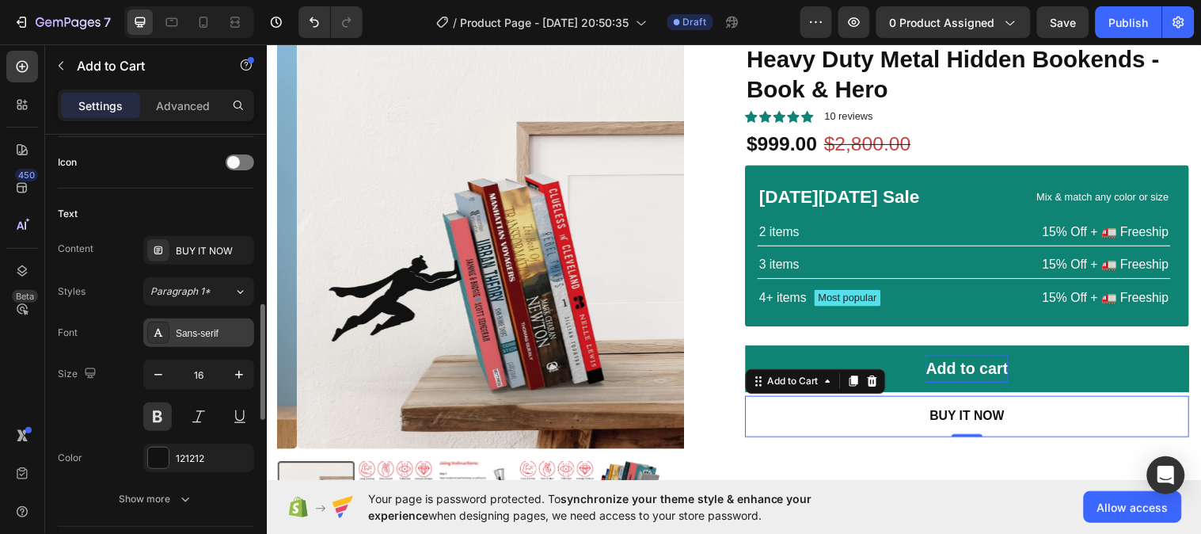
click at [220, 334] on div "Sans-serif" at bounding box center [213, 333] width 74 height 14
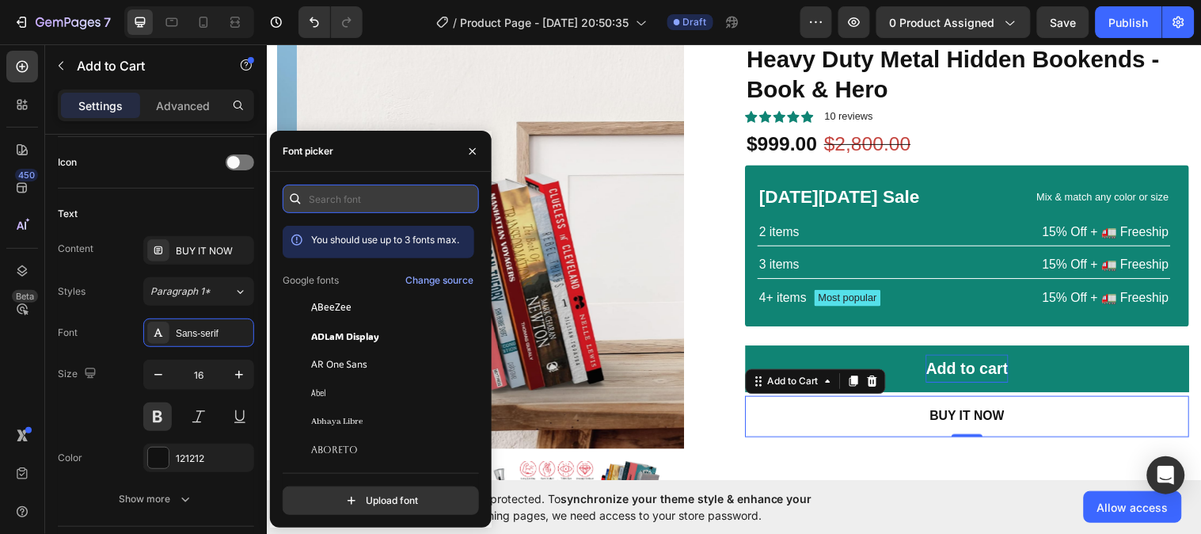
click at [381, 204] on input "text" at bounding box center [381, 198] width 196 height 28
type input "thin"
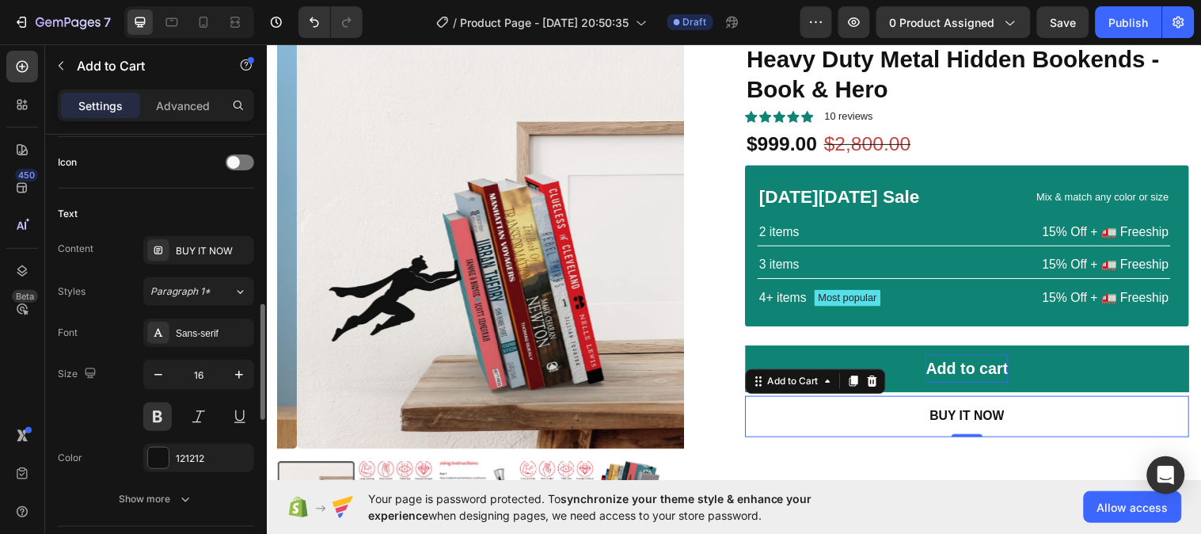
click at [114, 351] on div "Font Sans-serif Size 16 Color 121212 Show more" at bounding box center [156, 415] width 196 height 195
click at [157, 420] on button at bounding box center [157, 416] width 28 height 28
click at [237, 381] on icon "button" at bounding box center [239, 375] width 16 height 16
click at [242, 380] on icon "button" at bounding box center [239, 375] width 16 height 16
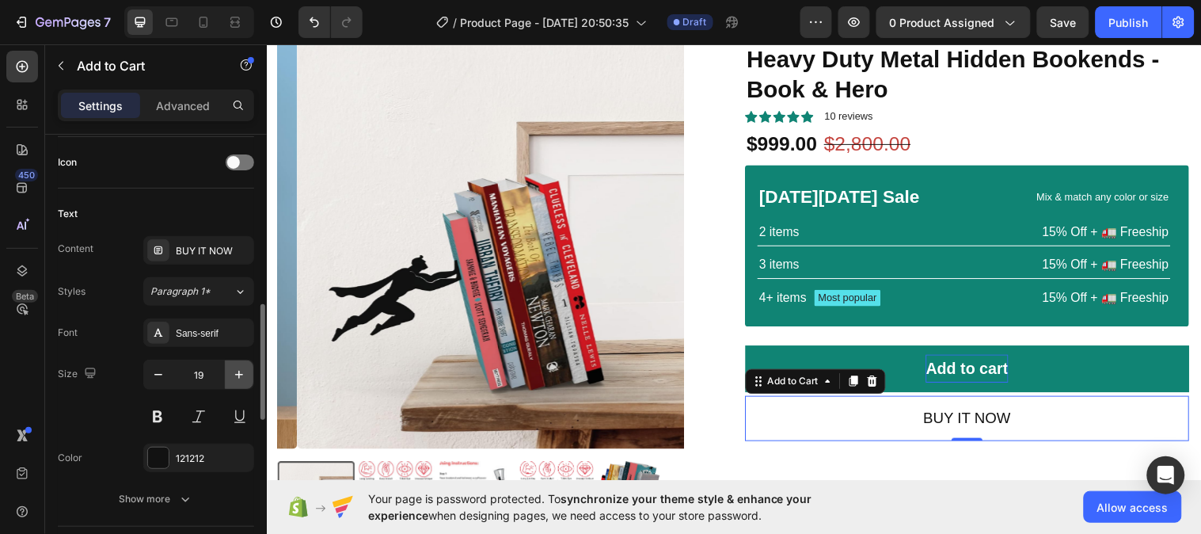
click at [242, 380] on icon "button" at bounding box center [239, 375] width 16 height 16
click at [164, 378] on icon "button" at bounding box center [158, 375] width 16 height 16
type input "17"
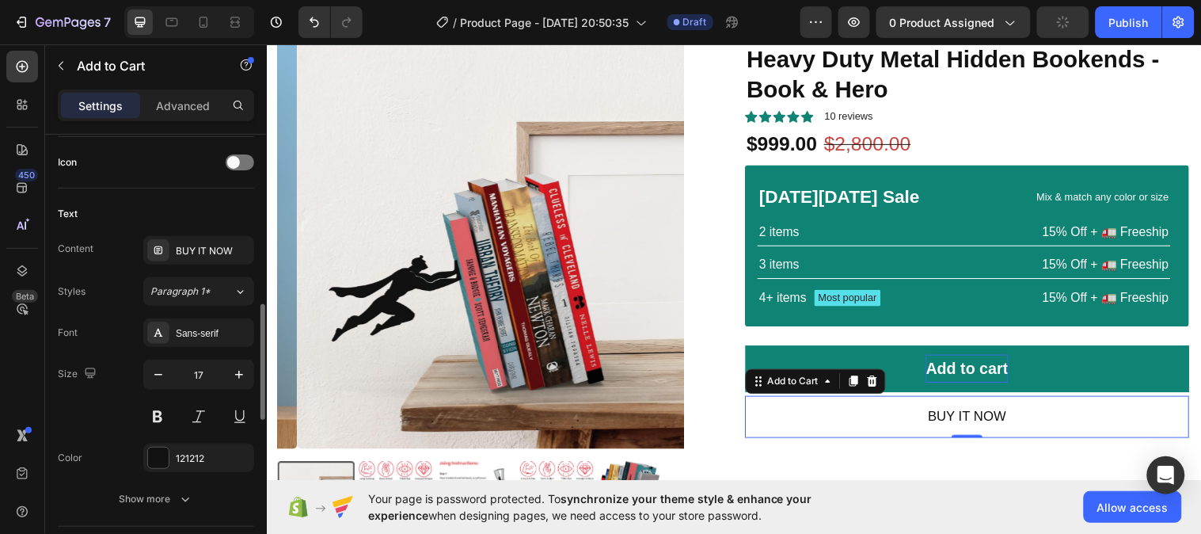
click at [117, 404] on div "Size 17" at bounding box center [156, 394] width 196 height 71
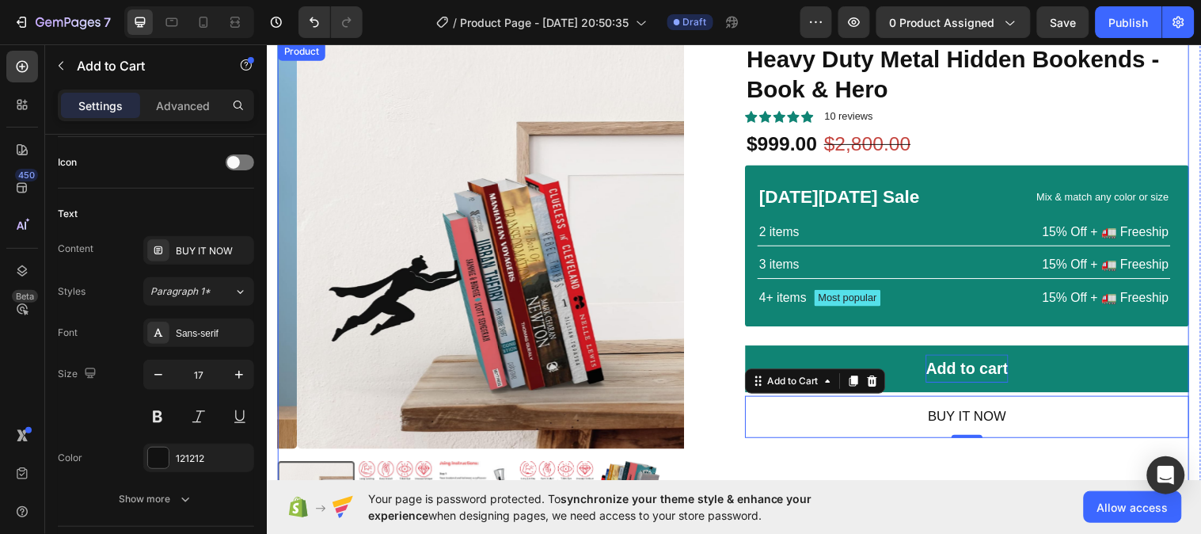
click at [733, 408] on div "Product Images Icon Icon Icon Icon Icon Icon List 2,500+ Verified Reviews! Text…" at bounding box center [741, 313] width 926 height 542
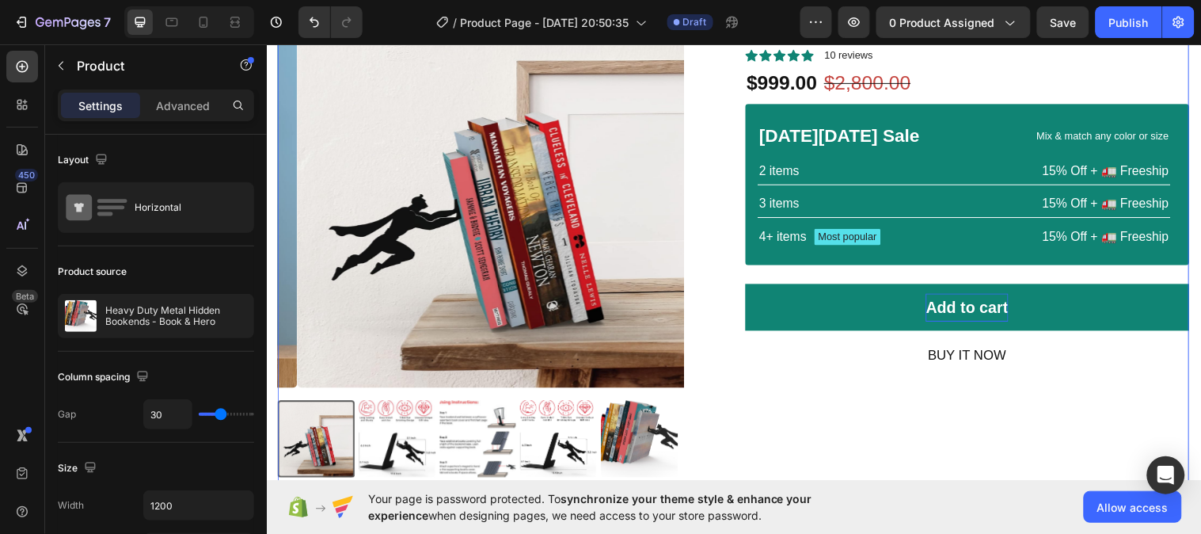
scroll to position [196, 0]
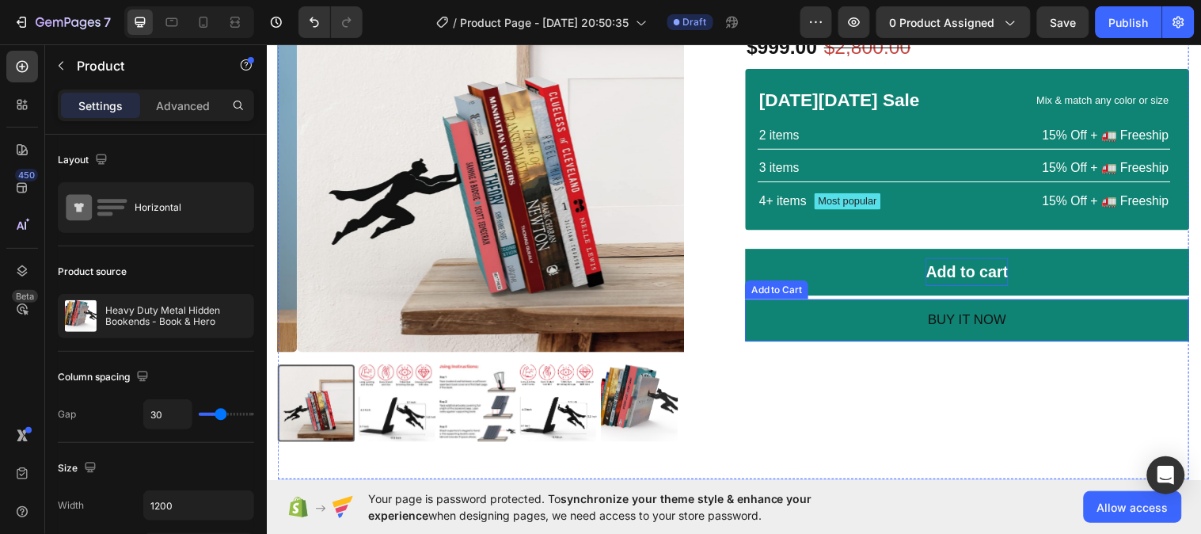
click at [788, 331] on button "BUY IT NOW" at bounding box center [978, 325] width 451 height 44
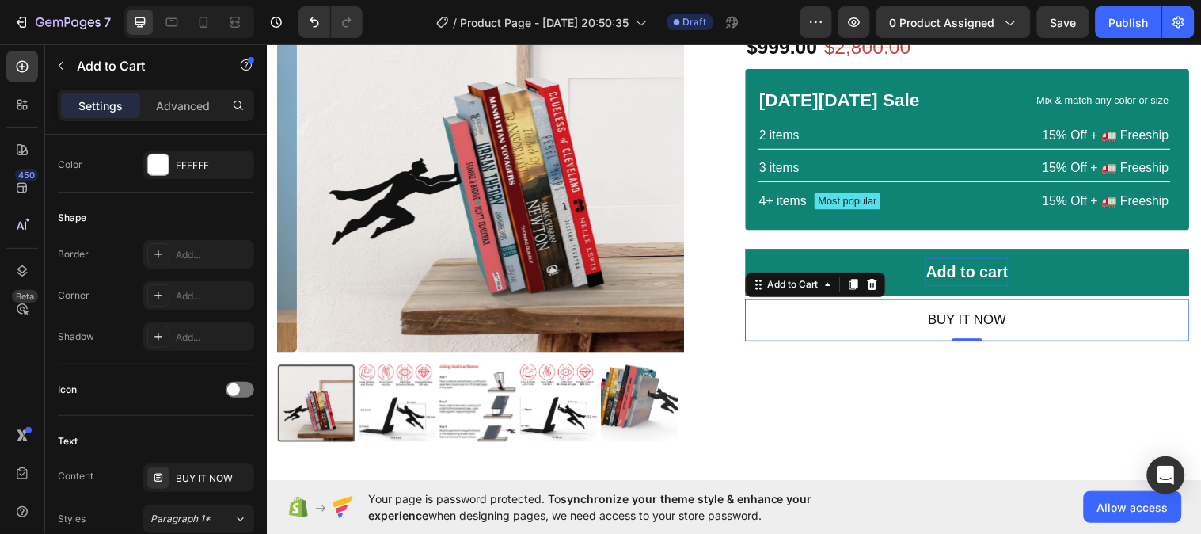
scroll to position [0, 0]
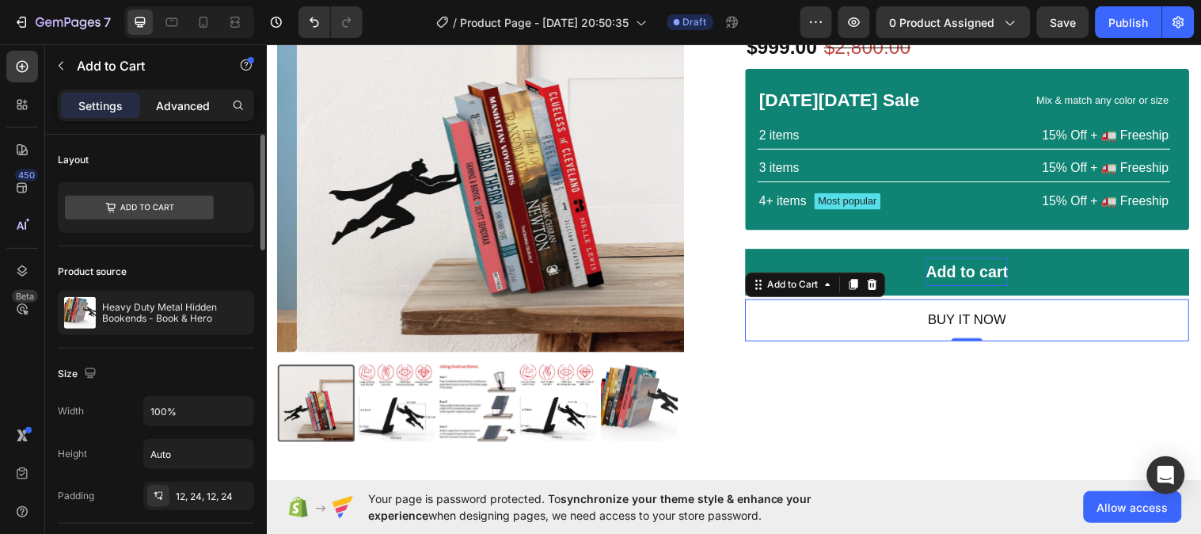
click at [196, 106] on p "Advanced" at bounding box center [183, 105] width 54 height 17
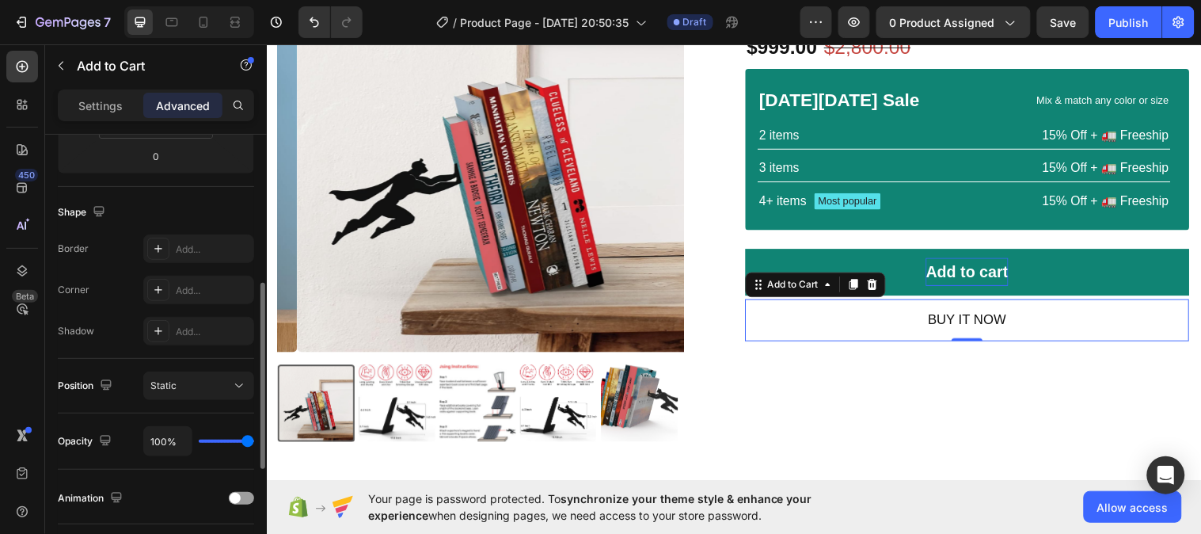
scroll to position [357, 0]
click at [191, 246] on div "Add..." at bounding box center [213, 247] width 74 height 14
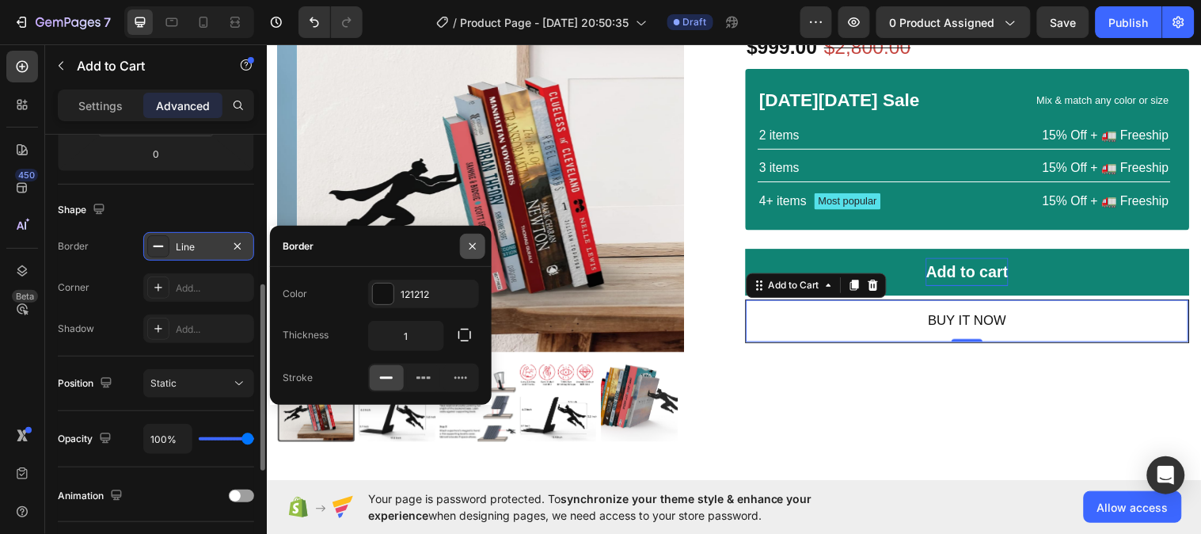
click at [477, 246] on icon "button" at bounding box center [472, 246] width 13 height 13
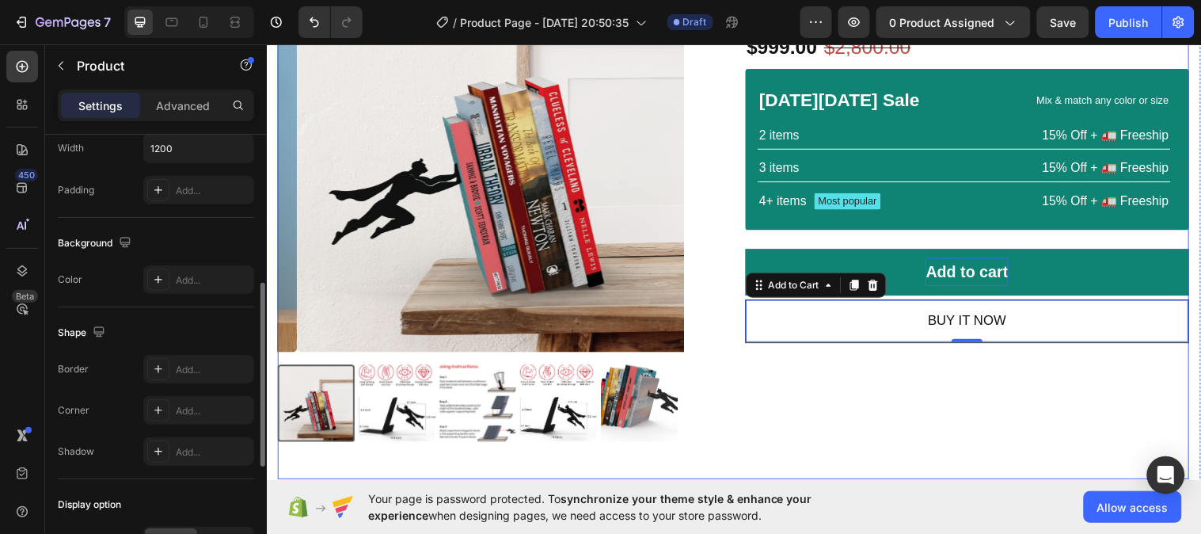
click at [732, 294] on div "Product Images Icon Icon Icon Icon Icon Icon List 2,500+ Verified Reviews! Text…" at bounding box center [741, 215] width 926 height 542
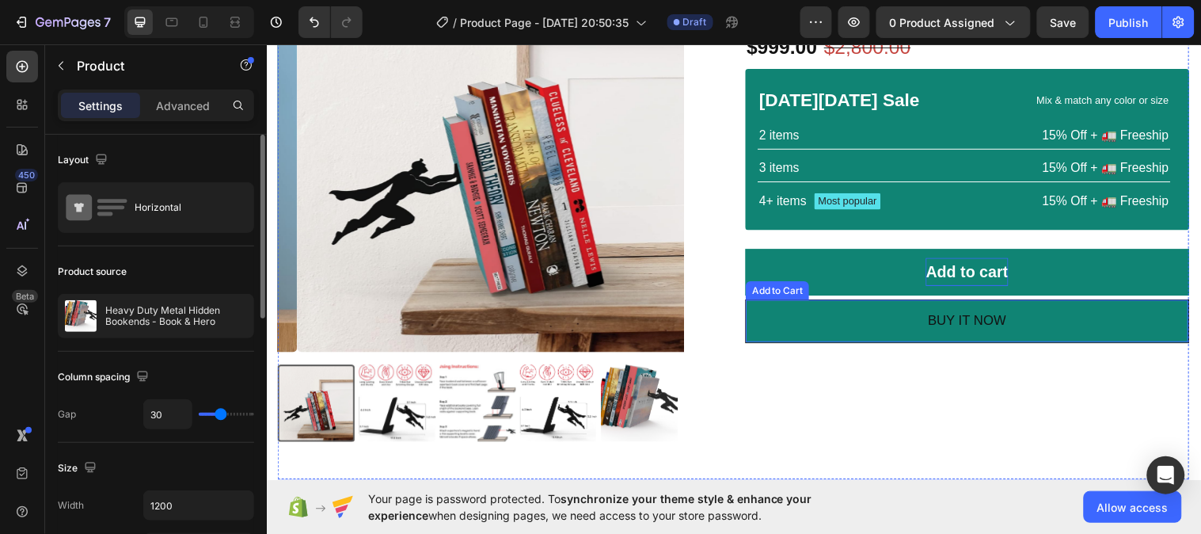
click at [783, 335] on button "BUY IT NOW" at bounding box center [979, 326] width 450 height 44
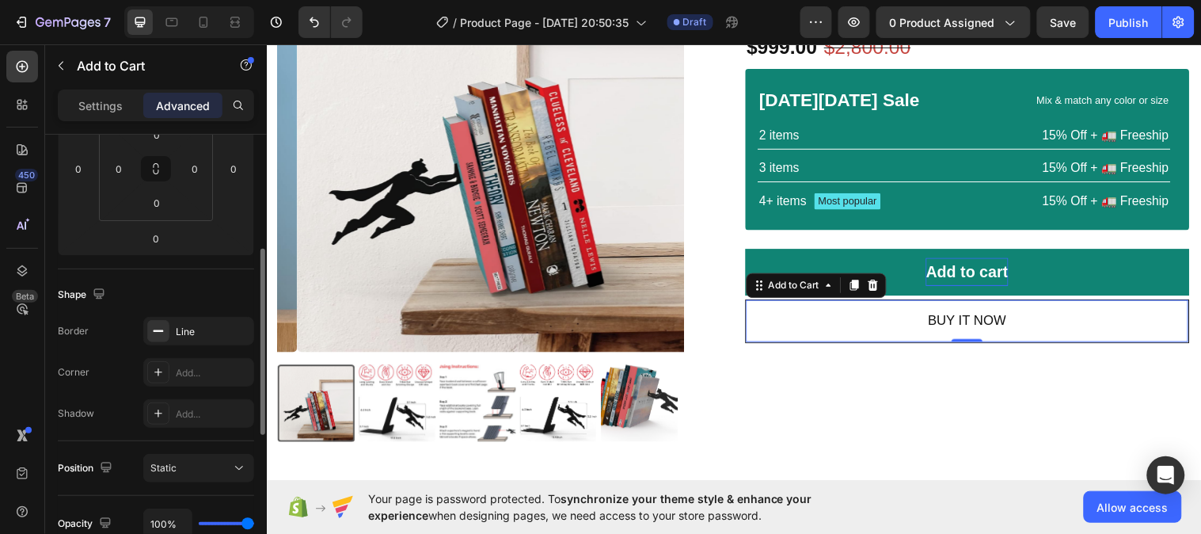
scroll to position [309, 0]
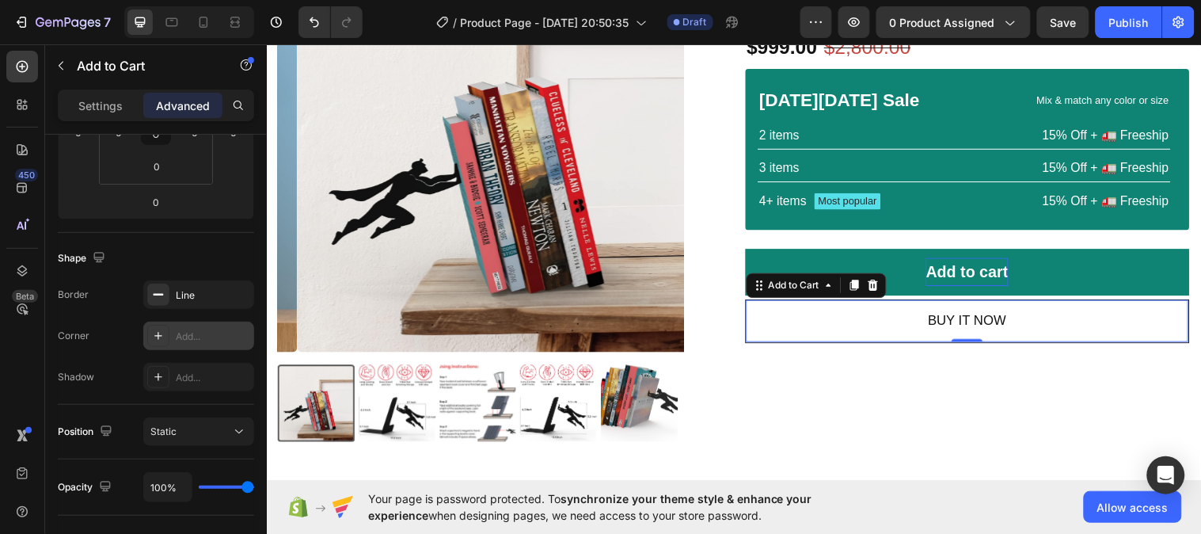
click at [195, 341] on div "Add..." at bounding box center [213, 336] width 74 height 14
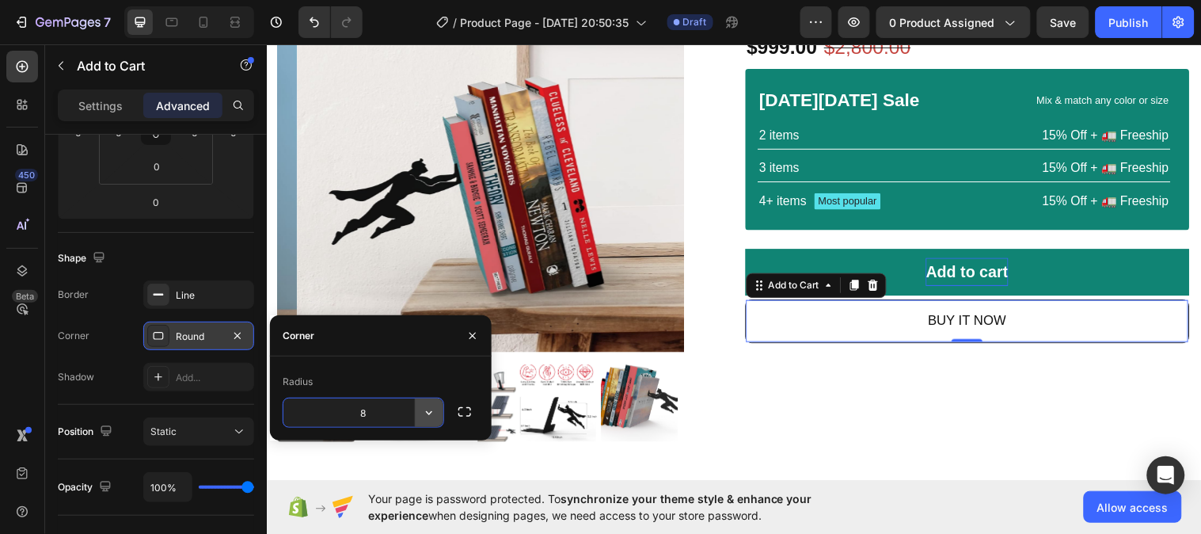
click at [429, 415] on icon "button" at bounding box center [429, 413] width 16 height 16
click at [373, 415] on input "8" at bounding box center [363, 412] width 160 height 28
type input "5"
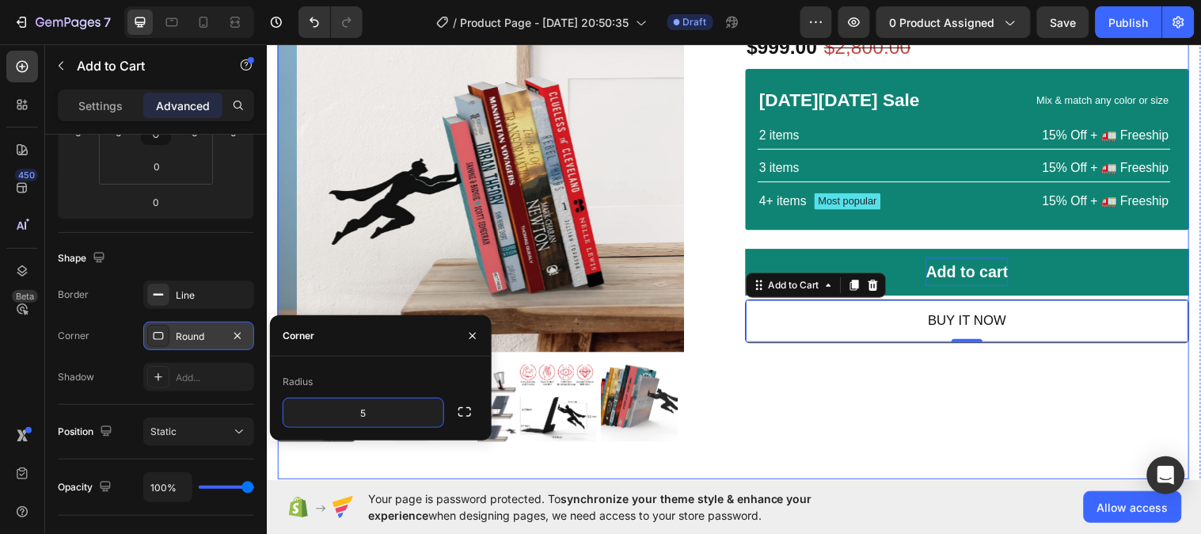
click at [776, 377] on div "Icon Icon Icon Icon Icon Icon List 2,500+ Verified Reviews! Text Block Row Heav…" at bounding box center [978, 215] width 451 height 542
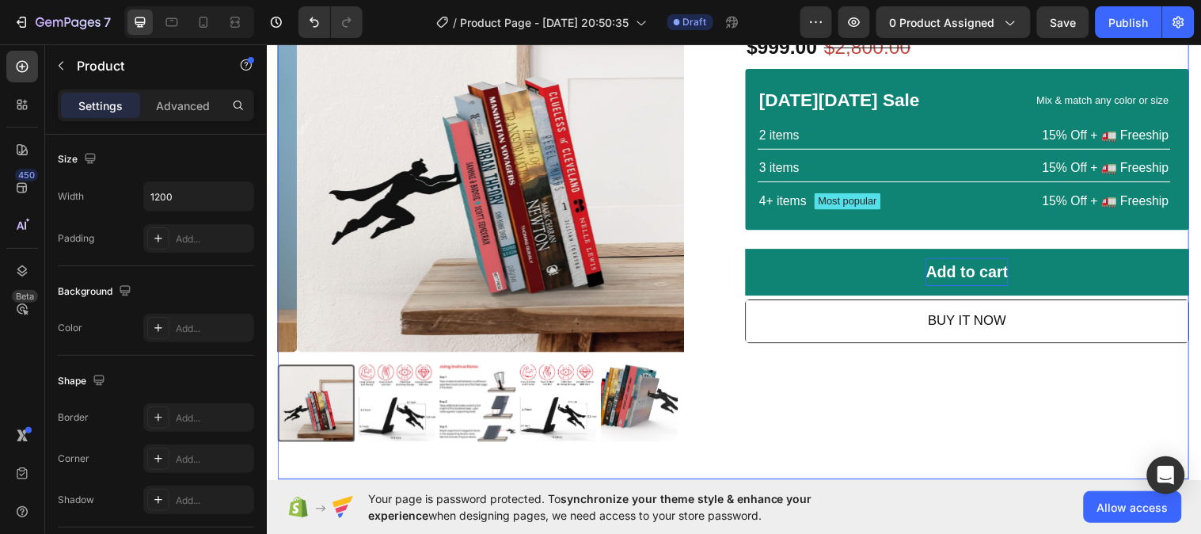
scroll to position [0, 0]
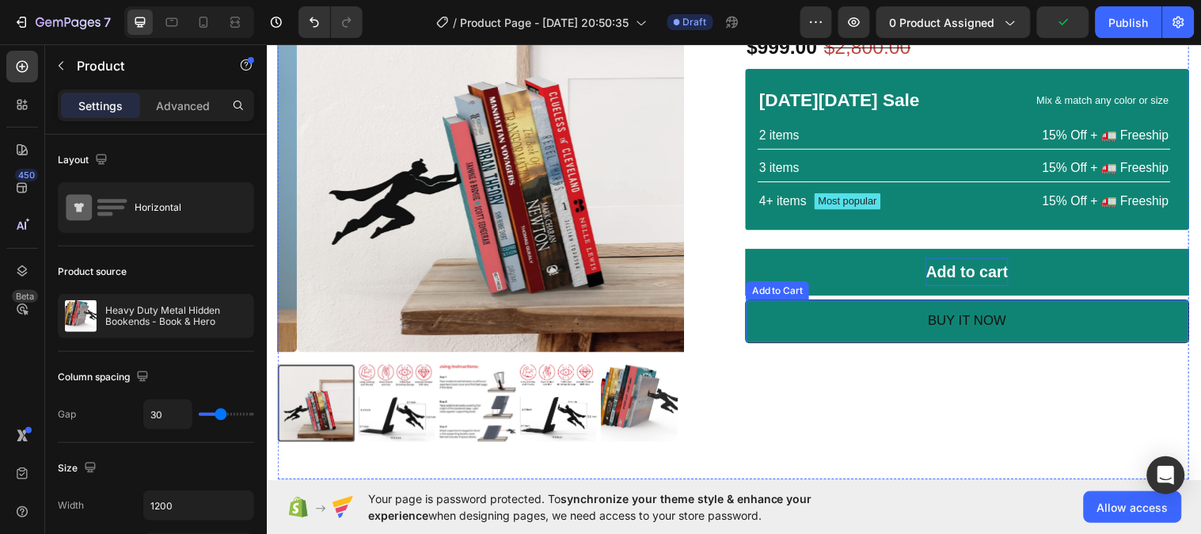
click at [767, 330] on button "BUY IT NOW" at bounding box center [979, 326] width 450 height 44
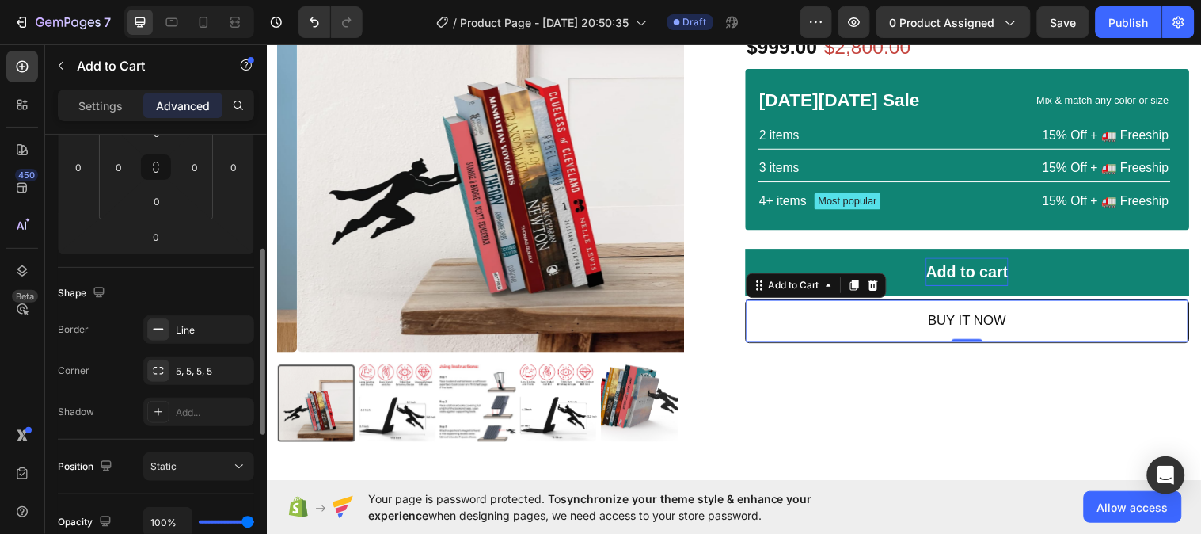
scroll to position [272, 0]
click at [209, 374] on div "5, 5, 5, 5" at bounding box center [199, 374] width 46 height 14
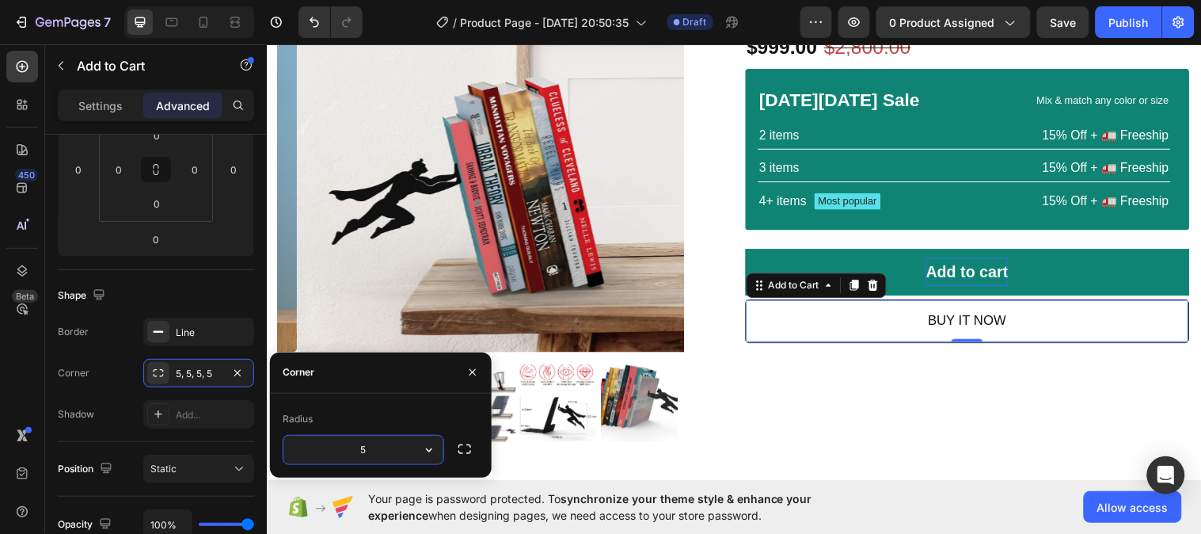
click at [374, 446] on input "5" at bounding box center [363, 449] width 160 height 28
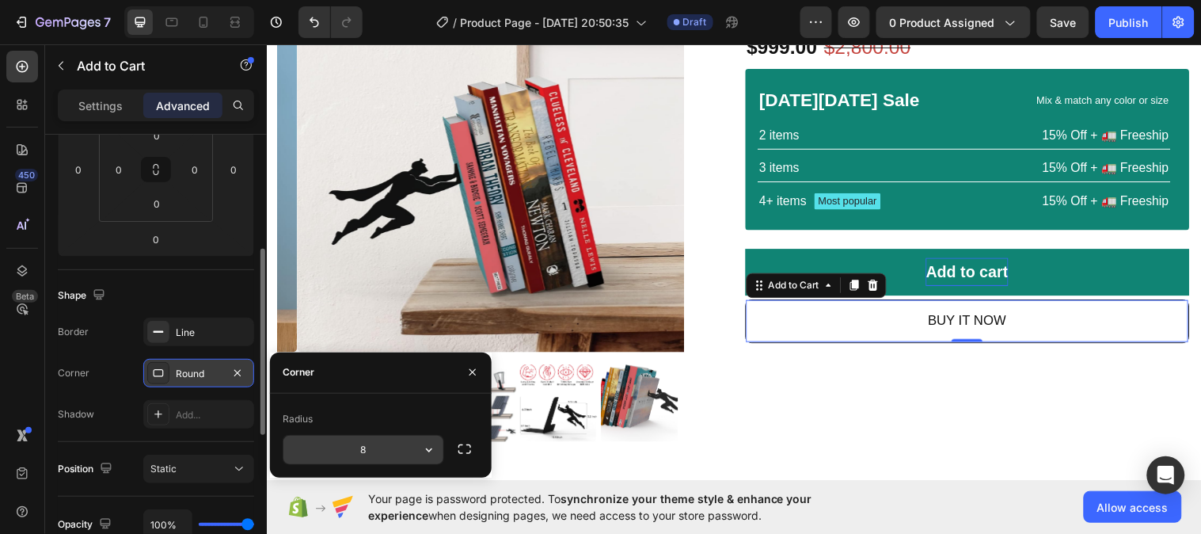
click at [378, 452] on input "8" at bounding box center [363, 449] width 160 height 28
type input "5"
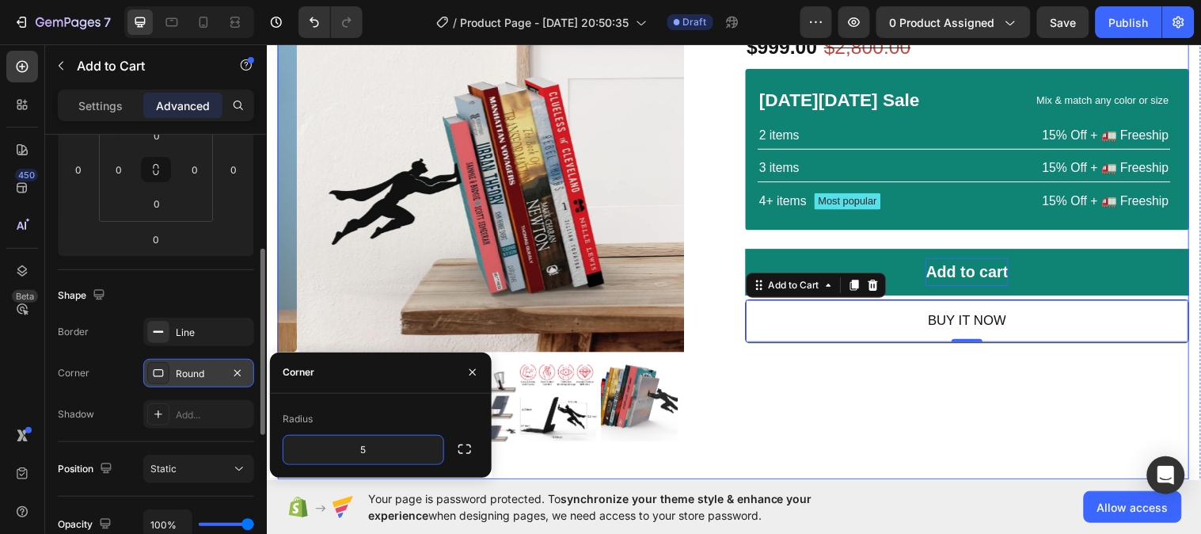
click at [801, 386] on div "Icon Icon Icon Icon Icon Icon List 2,500+ Verified Reviews! Text Block Row Heav…" at bounding box center [978, 215] width 451 height 542
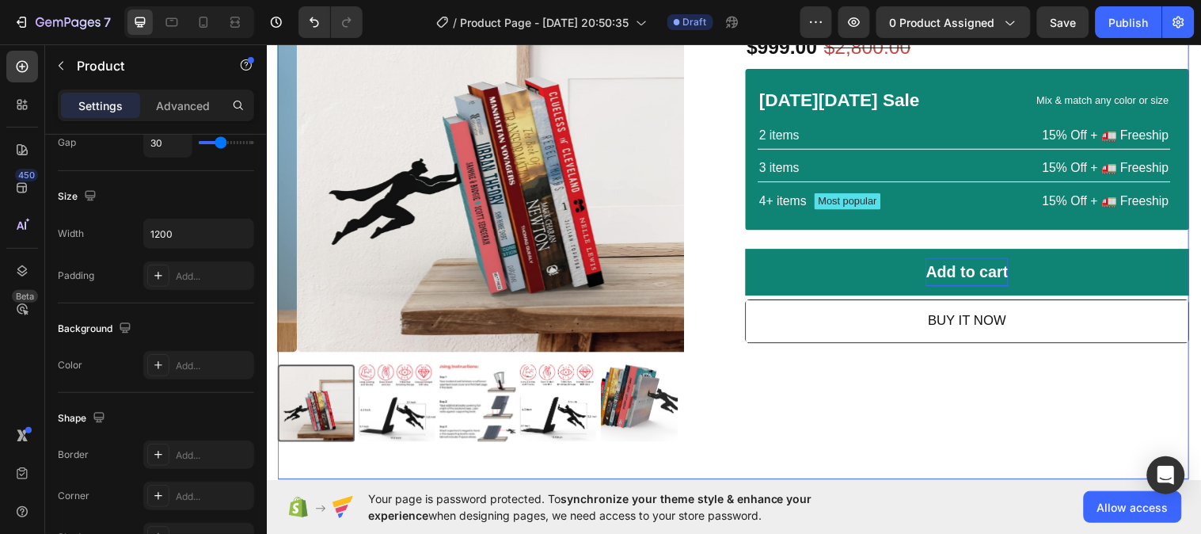
scroll to position [0, 0]
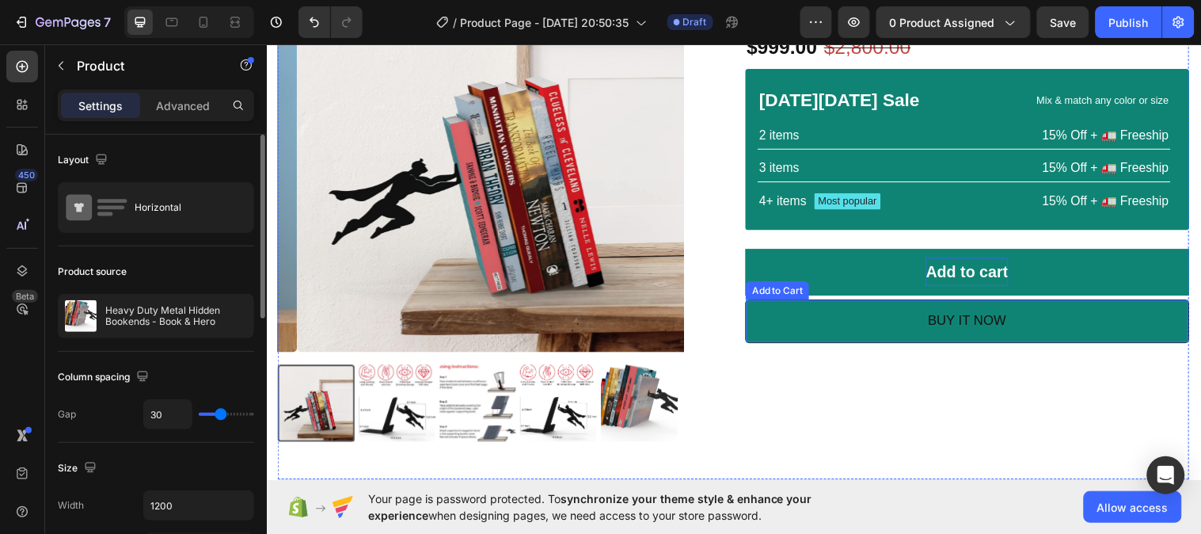
click at [789, 328] on button "BUY IT NOW" at bounding box center [979, 326] width 450 height 44
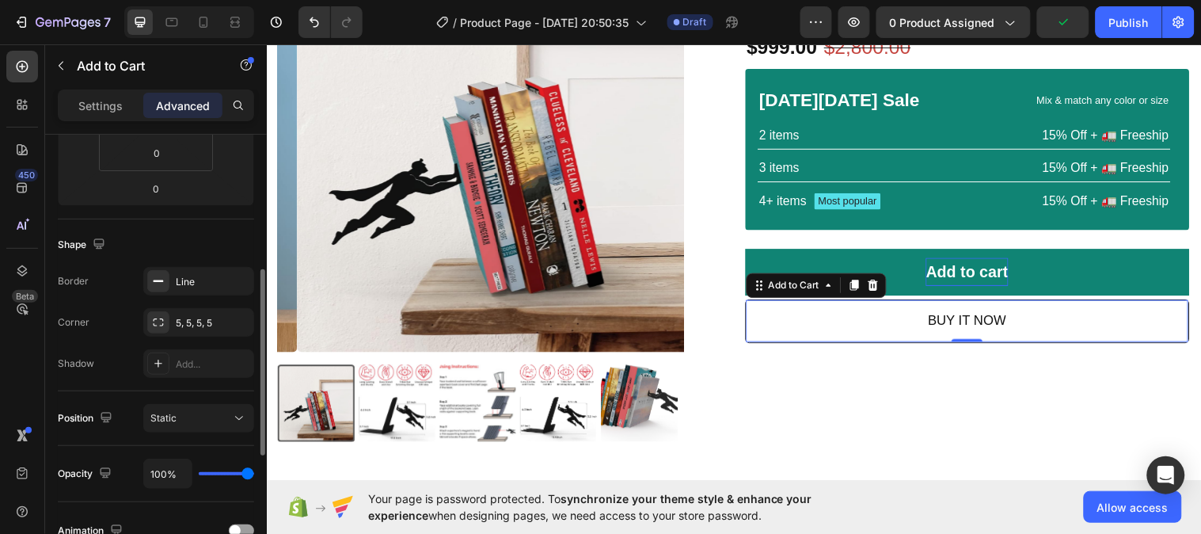
scroll to position [321, 0]
click at [166, 322] on div at bounding box center [158, 324] width 22 height 22
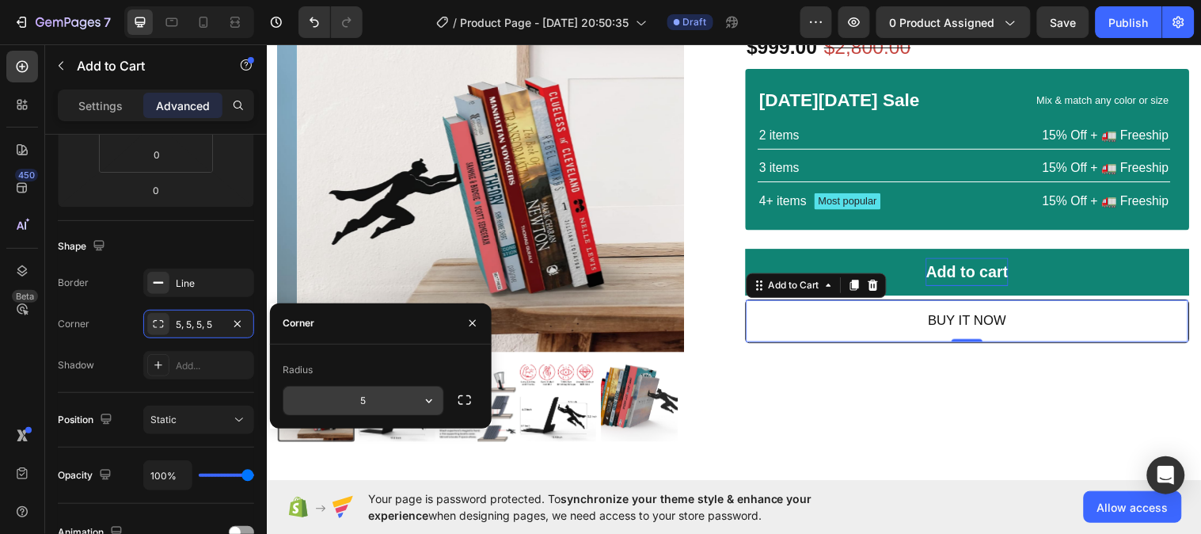
click at [374, 401] on input "5" at bounding box center [363, 400] width 160 height 28
type input "8"
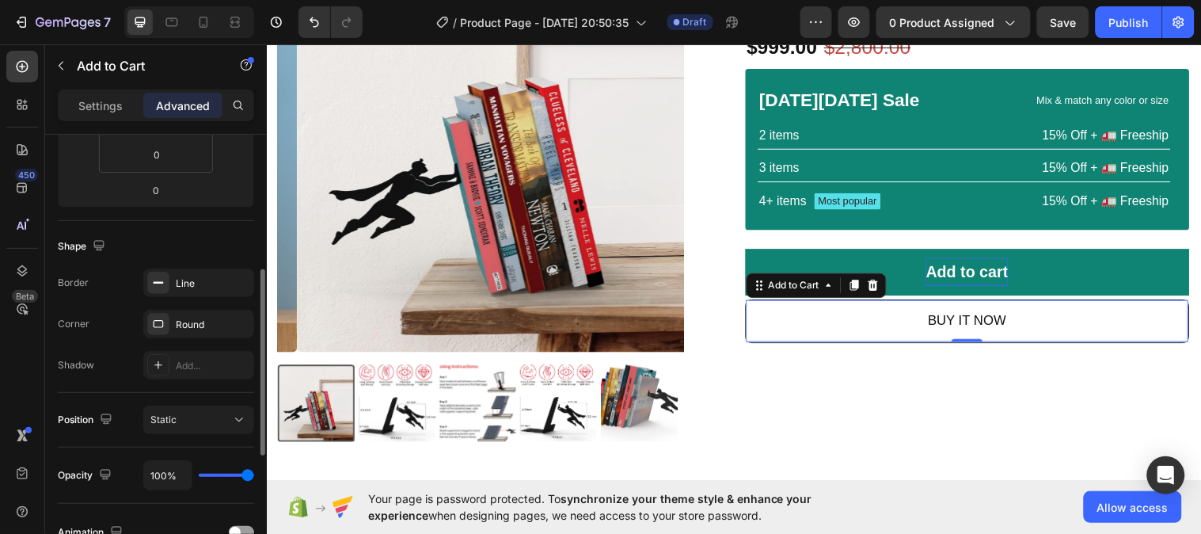
click at [206, 246] on div "Shape" at bounding box center [156, 246] width 196 height 25
click at [200, 278] on div "Line" at bounding box center [199, 283] width 46 height 14
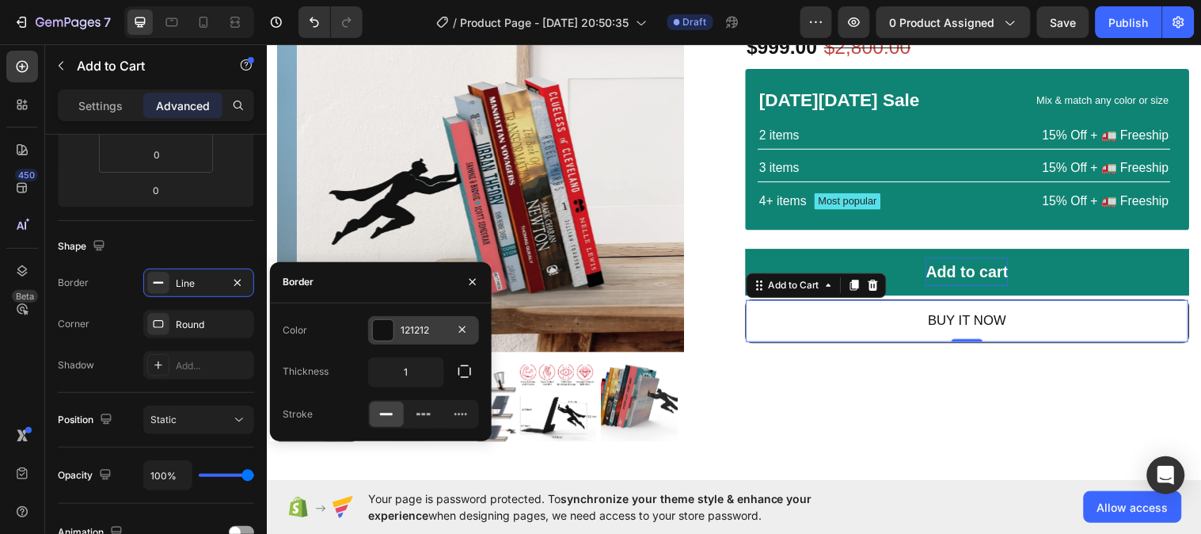
click at [434, 332] on div "121212" at bounding box center [424, 330] width 46 height 14
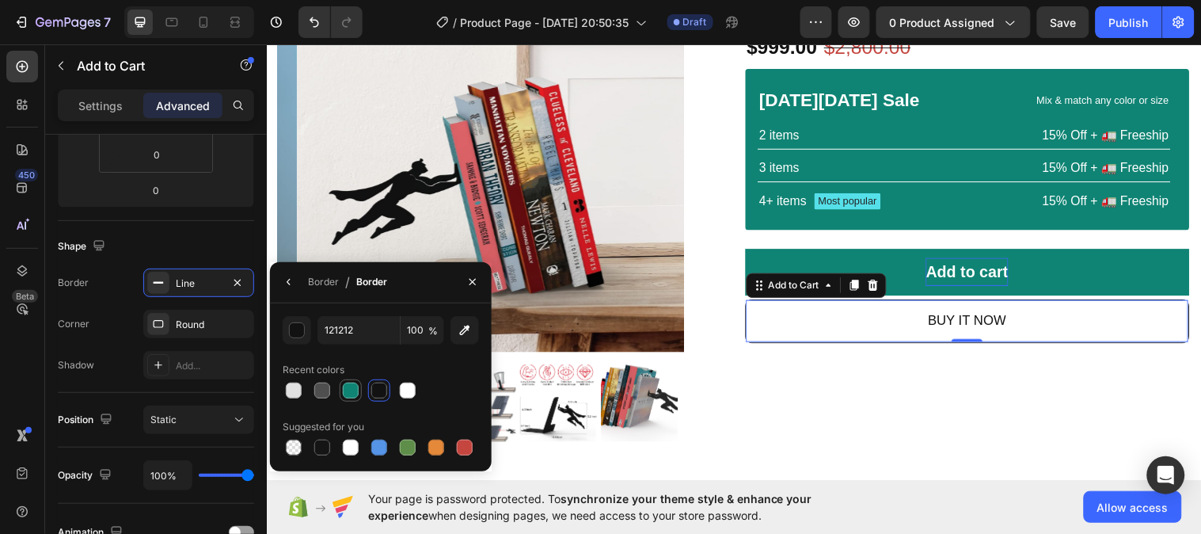
click at [354, 389] on div at bounding box center [351, 390] width 16 height 16
type input "108474"
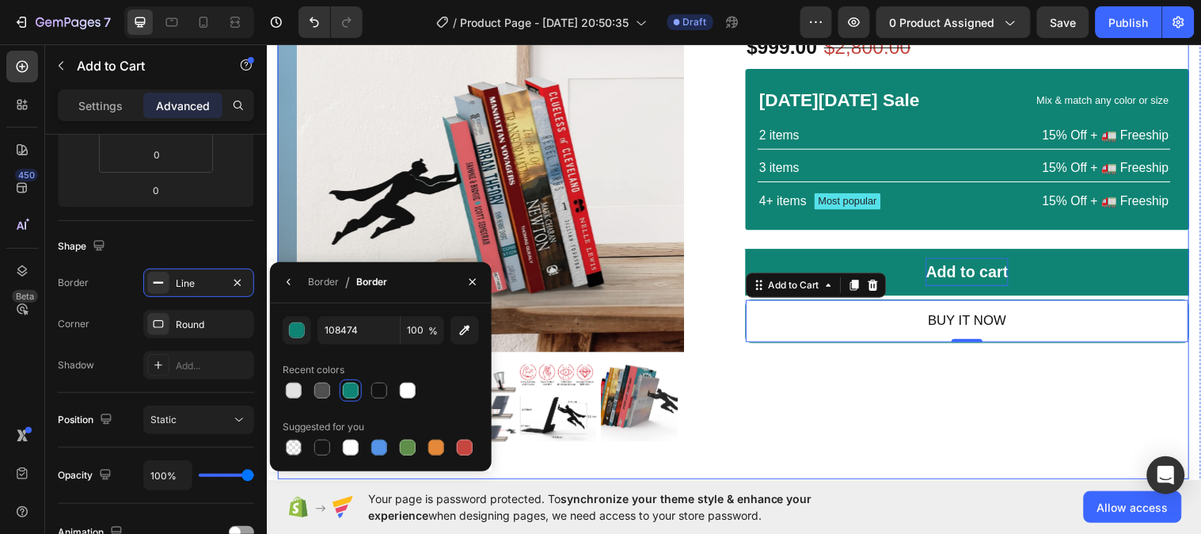
click at [778, 380] on div "Icon Icon Icon Icon Icon Icon List 2,500+ Verified Reviews! Text Block Row Heav…" at bounding box center [978, 215] width 451 height 542
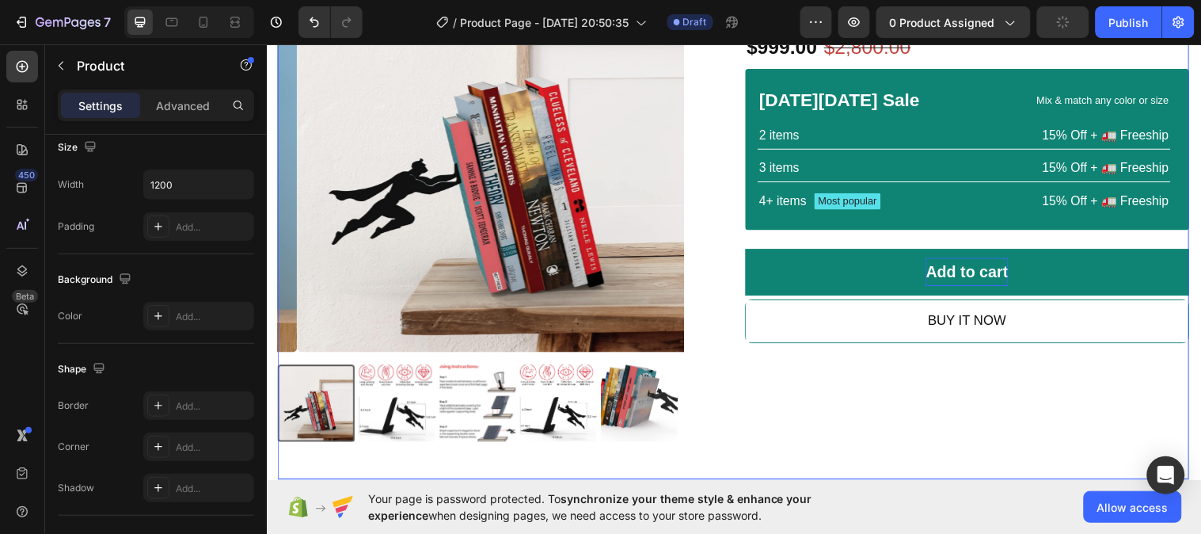
scroll to position [0, 0]
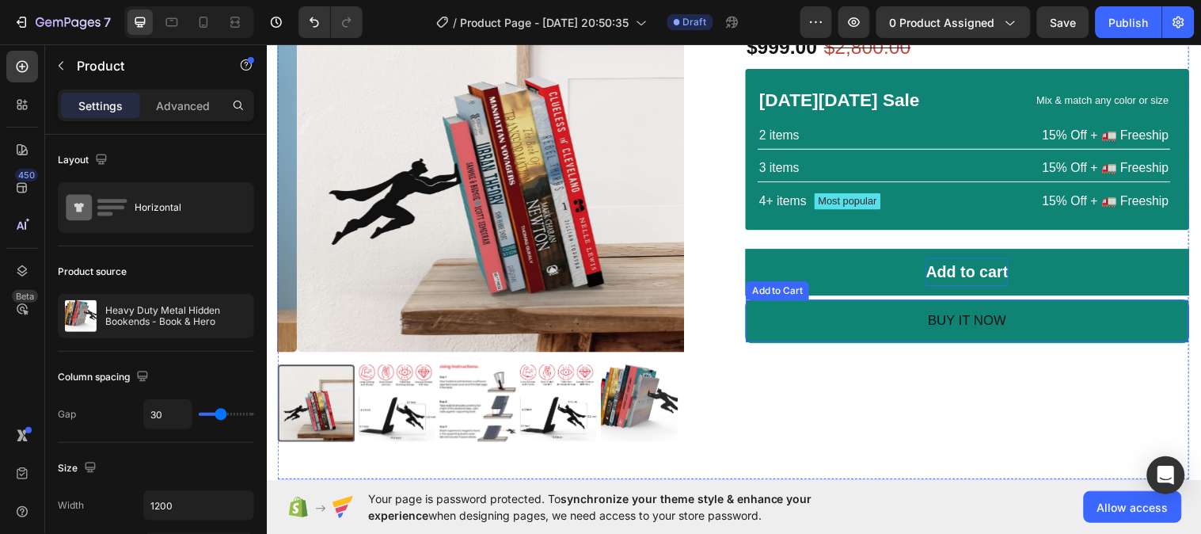
click at [775, 335] on button "BUY IT NOW" at bounding box center [979, 326] width 450 height 44
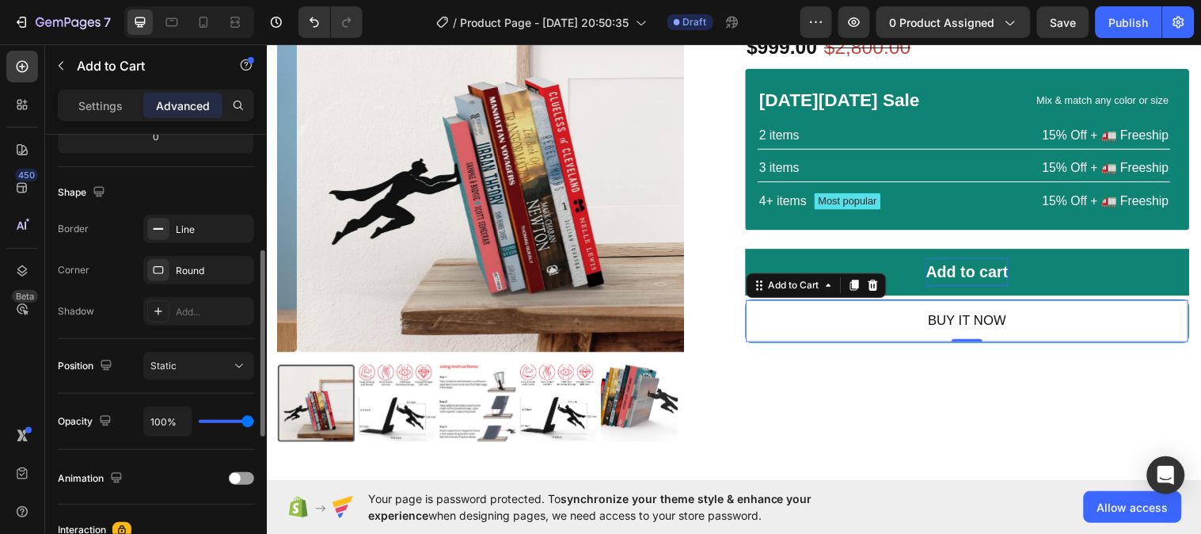
scroll to position [334, 0]
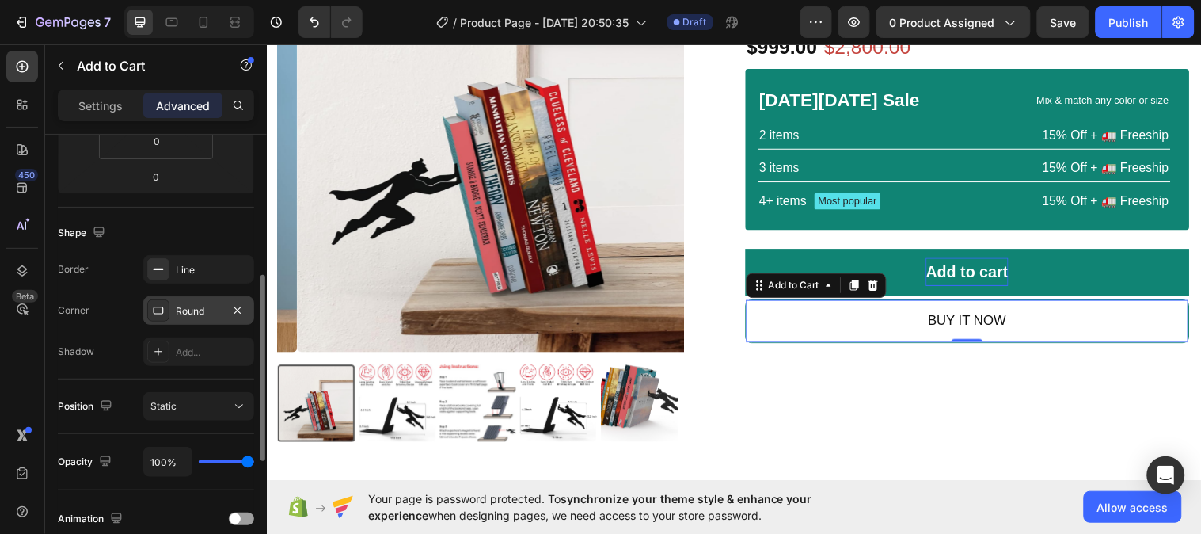
click at [190, 306] on div "Round" at bounding box center [199, 311] width 46 height 14
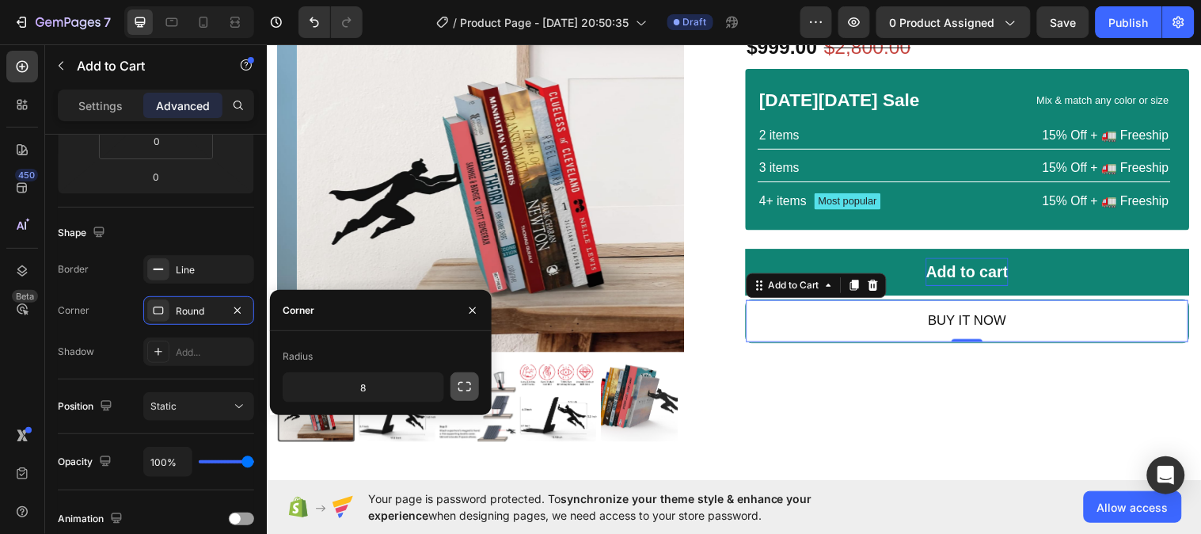
click at [455, 392] on button "button" at bounding box center [464, 386] width 28 height 28
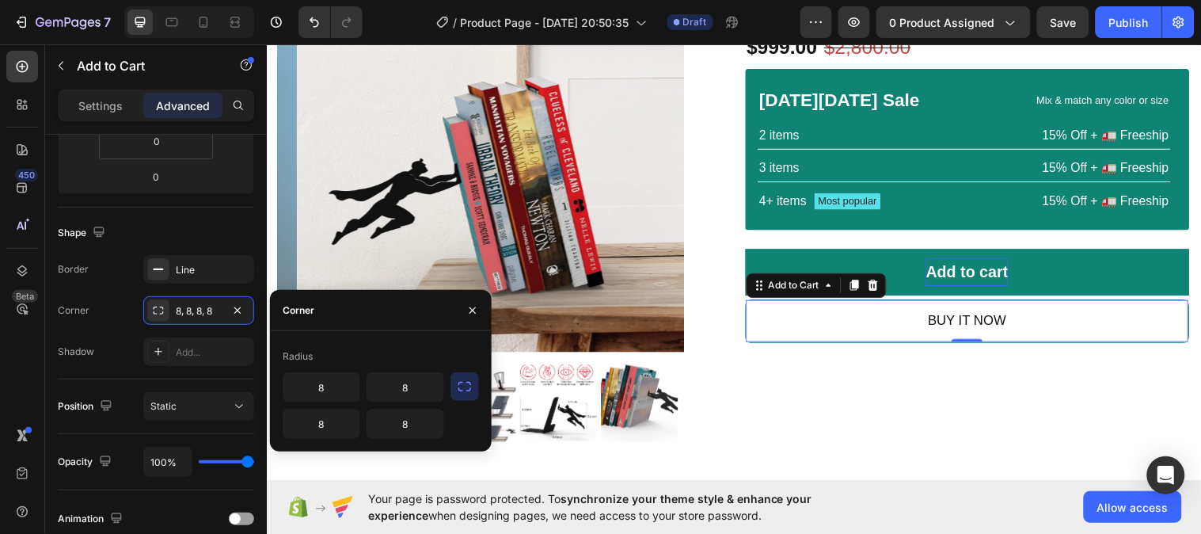
click at [459, 389] on icon "button" at bounding box center [464, 386] width 13 height 9
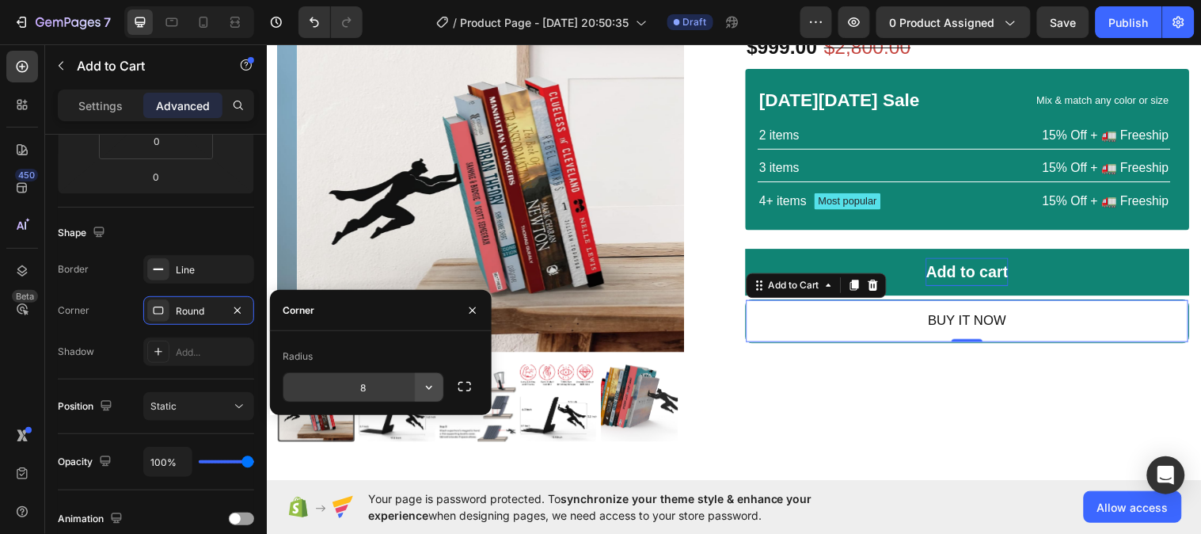
click at [430, 389] on icon "button" at bounding box center [429, 387] width 16 height 16
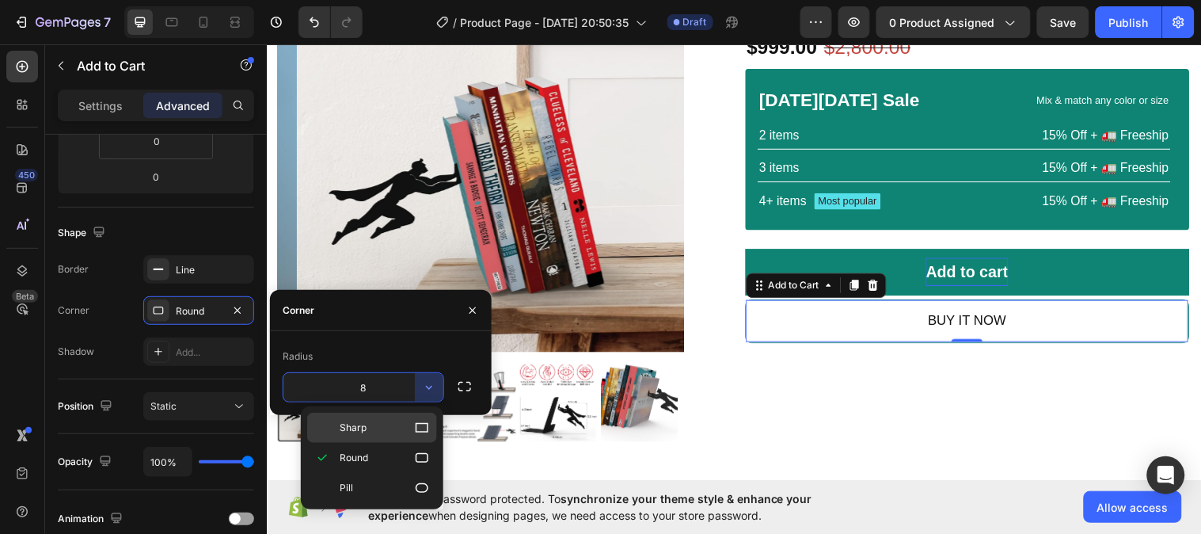
click at [424, 427] on icon at bounding box center [422, 428] width 16 height 16
type input "0"
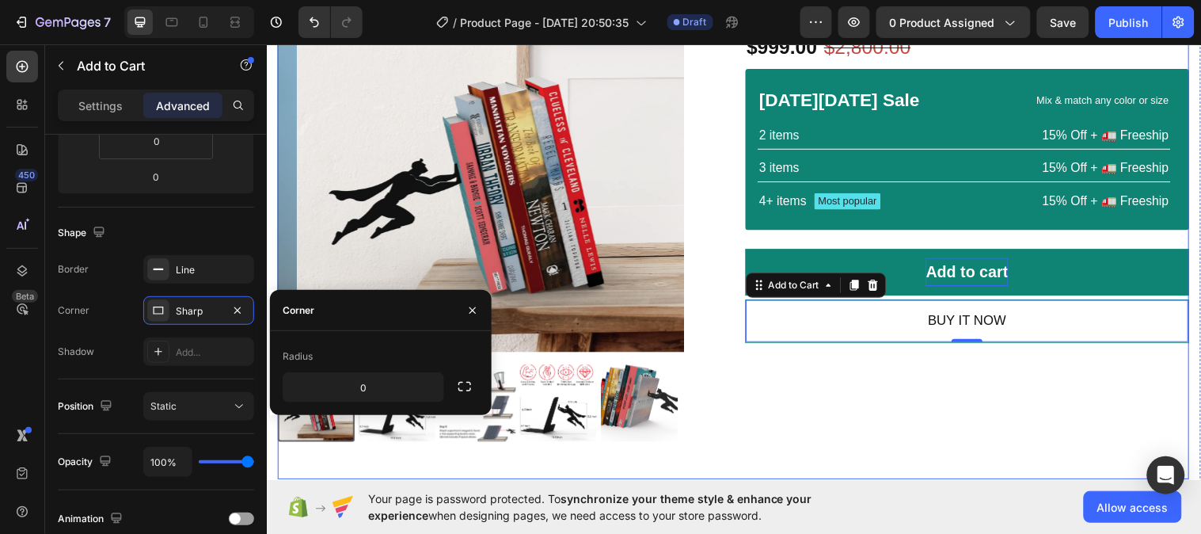
click at [790, 380] on div "Icon Icon Icon Icon Icon Icon List 2,500+ Verified Reviews! Text Block Row Heav…" at bounding box center [978, 215] width 451 height 542
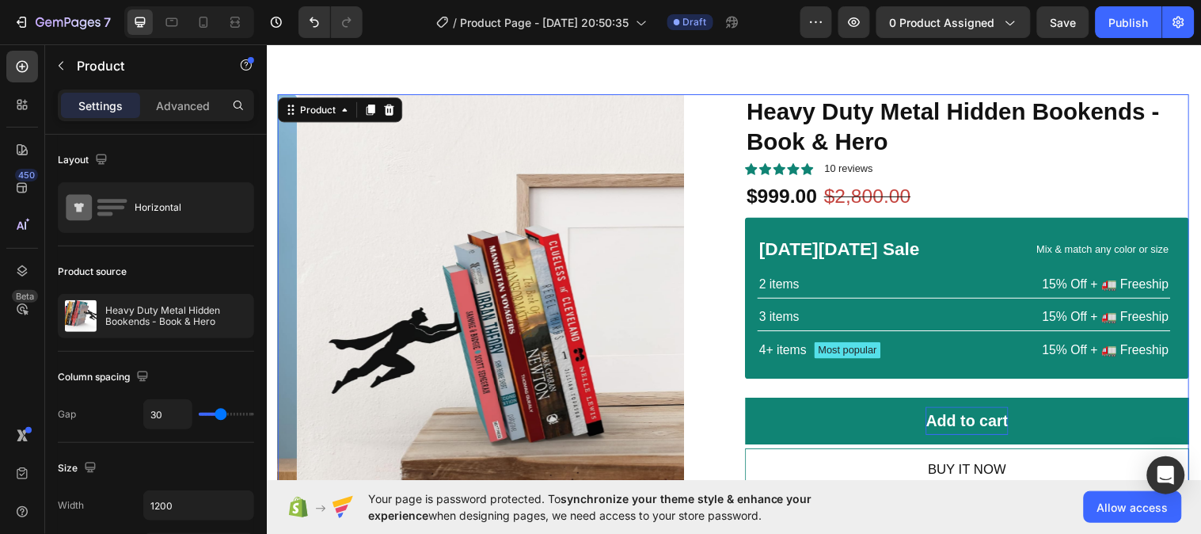
scroll to position [41, 0]
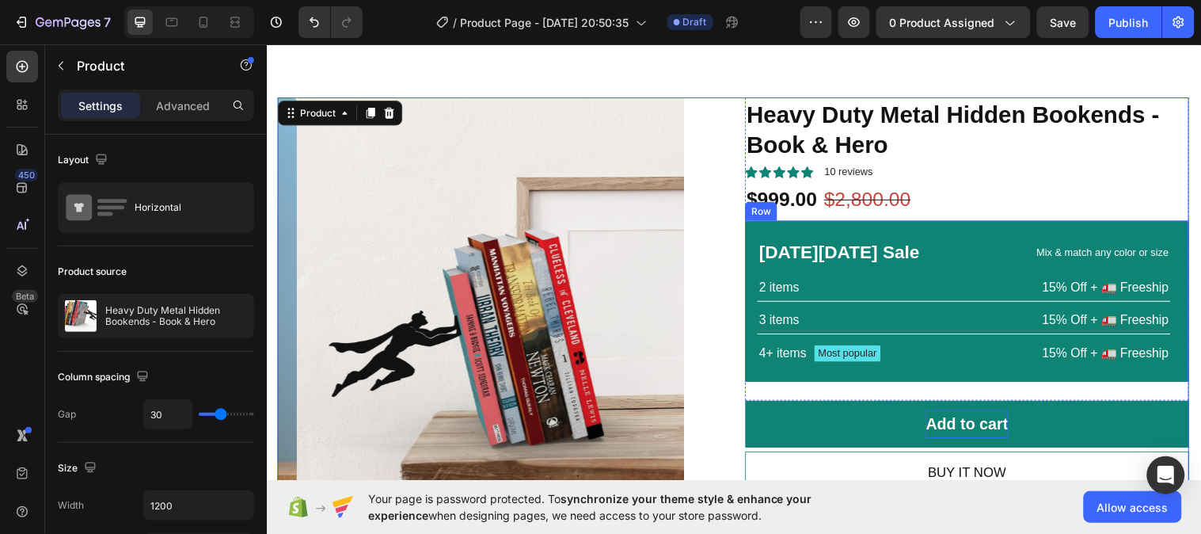
click at [898, 227] on div "[DATE][DATE] Sale Text Block Mix & match any color or size Text Block Row 2 ite…" at bounding box center [978, 304] width 451 height 163
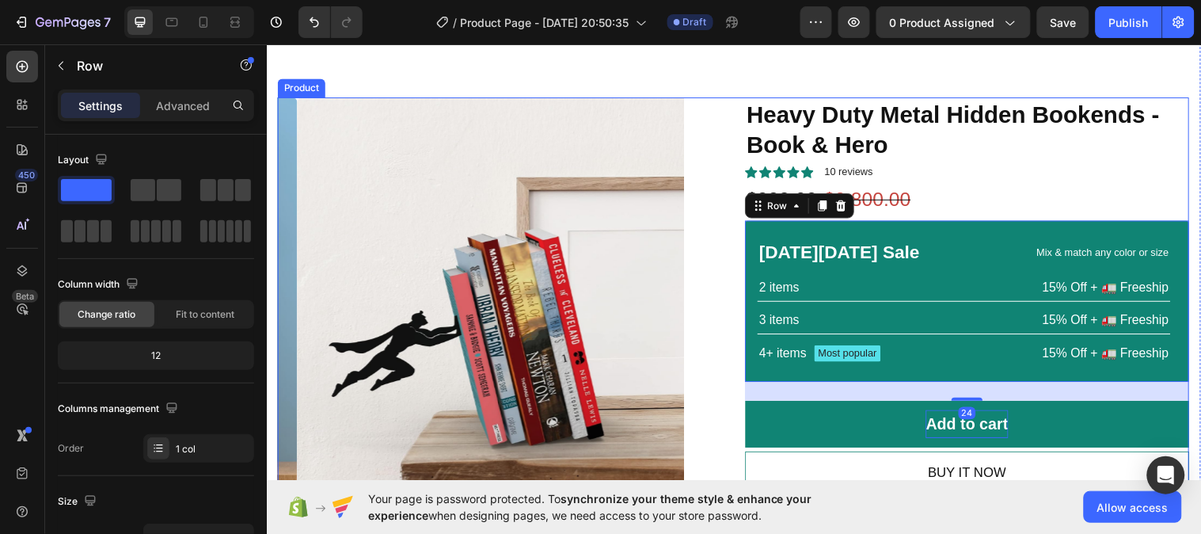
click at [735, 234] on div "Product Images Icon Icon Icon Icon Icon Icon List 2,500+ Verified Reviews! Text…" at bounding box center [741, 369] width 926 height 542
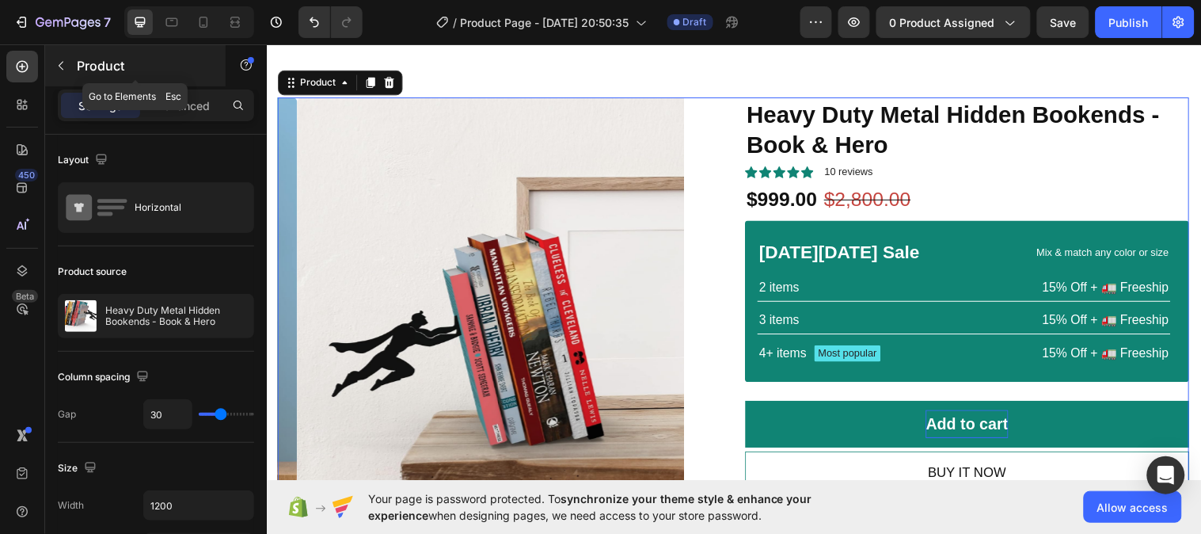
click at [63, 64] on icon "button" at bounding box center [61, 65] width 13 height 13
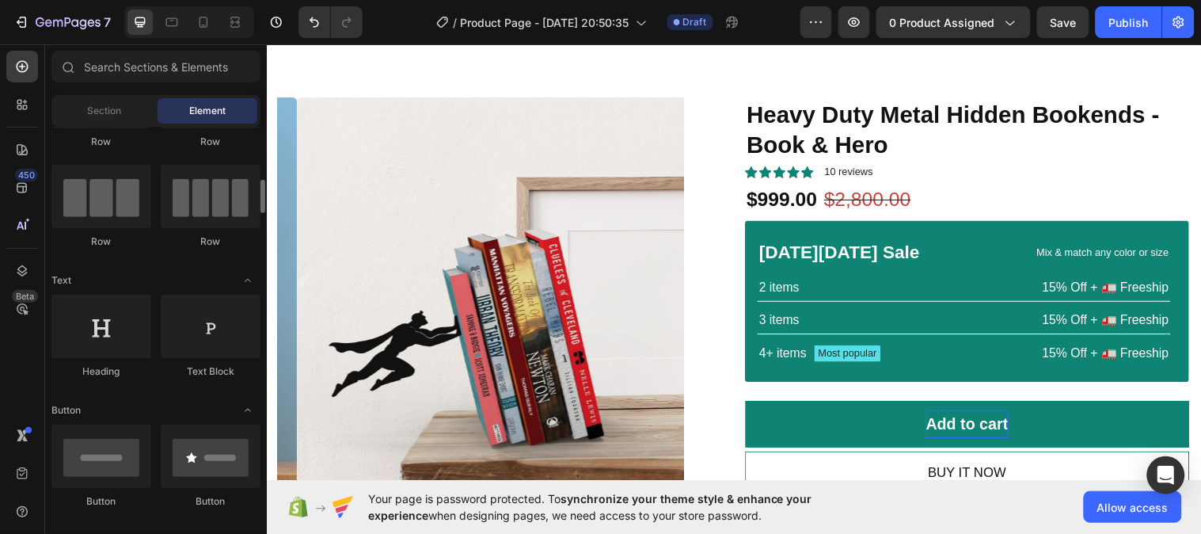
scroll to position [91, 0]
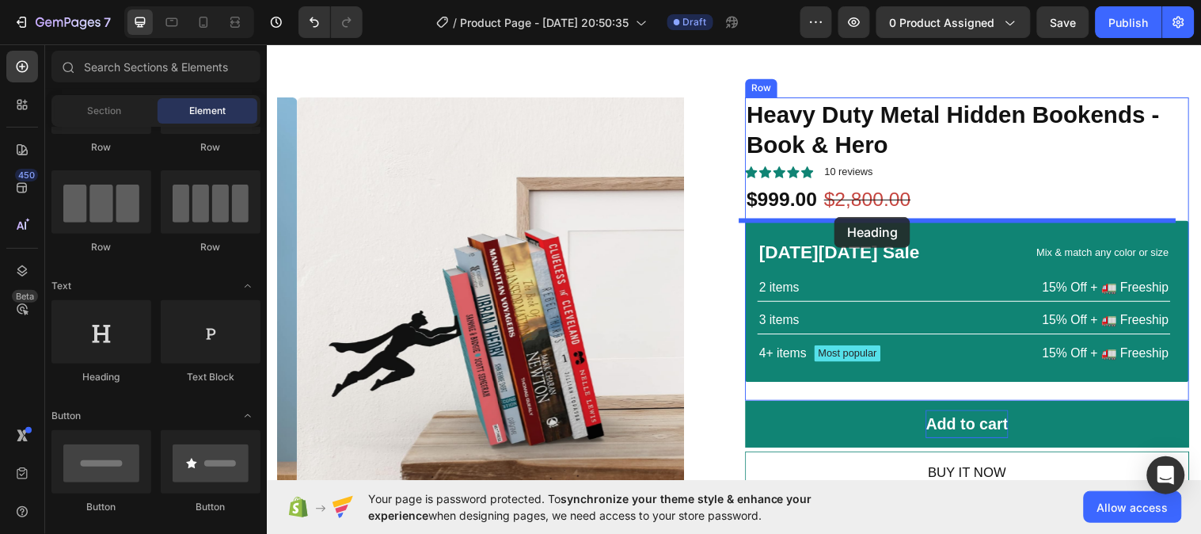
drag, startPoint x: 555, startPoint y: 302, endPoint x: 843, endPoint y: 219, distance: 299.9
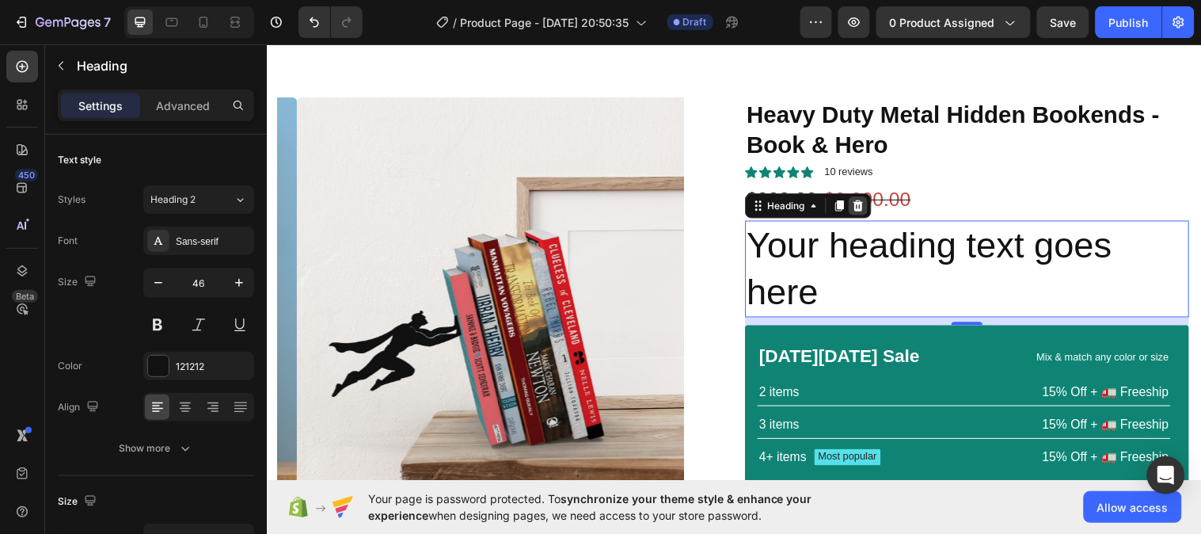
click at [862, 210] on icon at bounding box center [867, 208] width 13 height 13
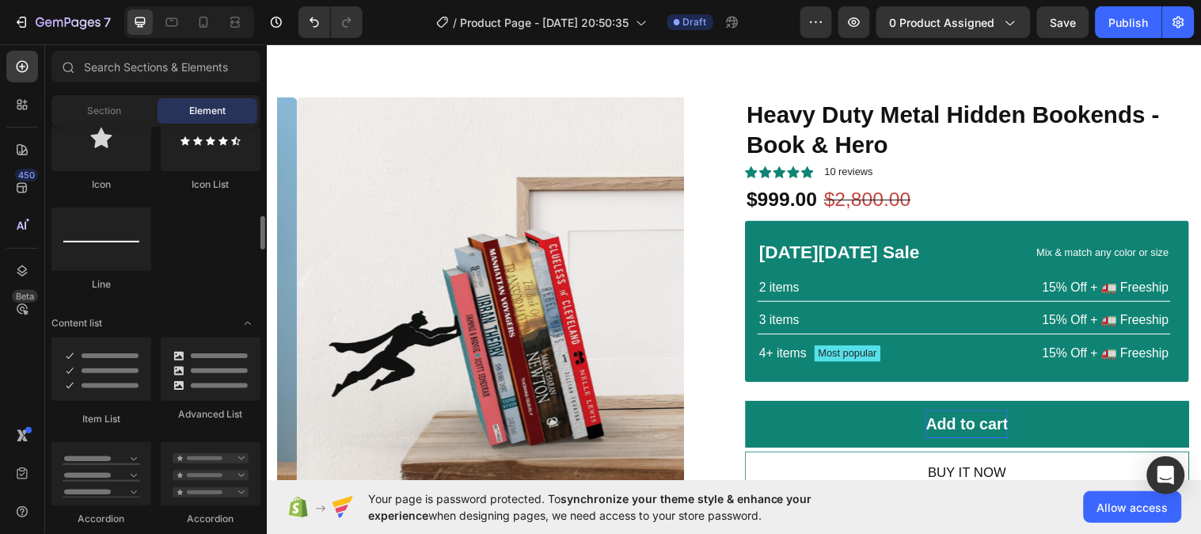
scroll to position [1110, 0]
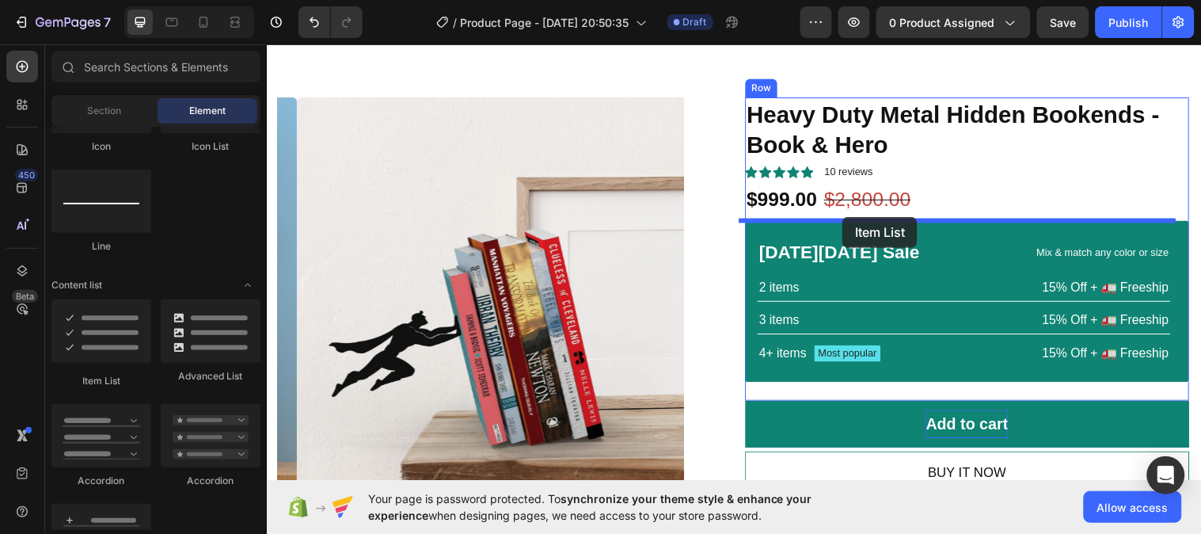
drag, startPoint x: 353, startPoint y: 378, endPoint x: 851, endPoint y: 219, distance: 522.7
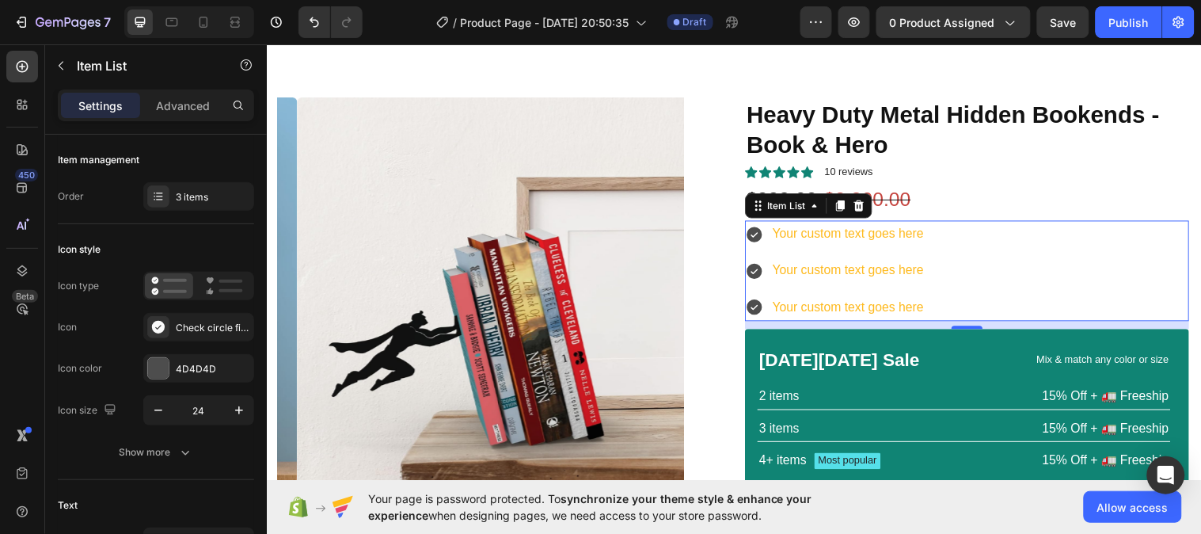
click at [999, 260] on div "Your custom text goes here Your custom text goes here Your custom text goes here" at bounding box center [978, 273] width 451 height 101
click at [190, 192] on div "3 items" at bounding box center [213, 197] width 74 height 14
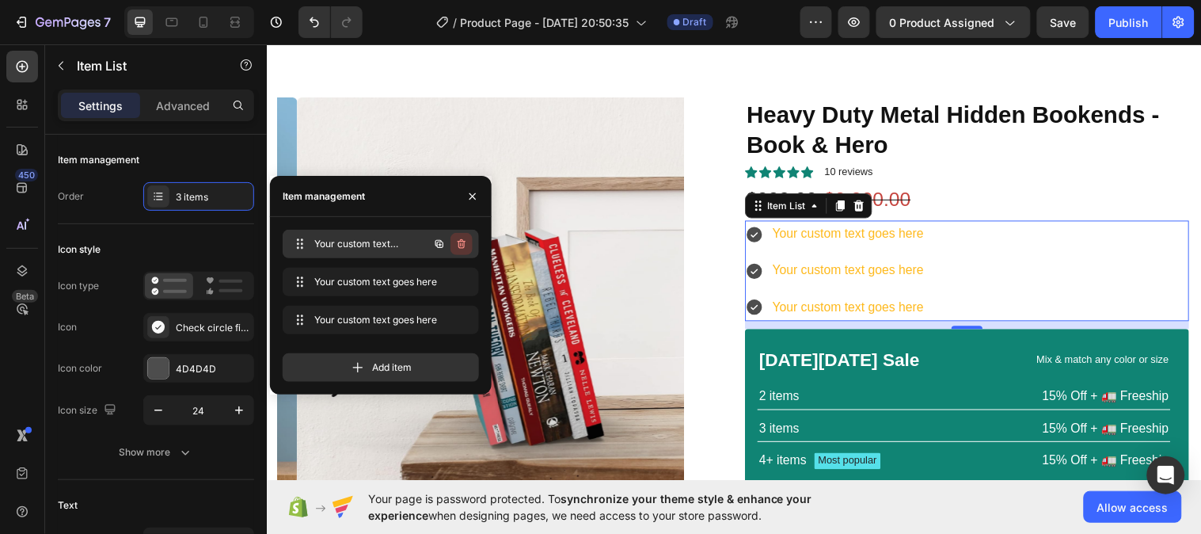
click at [461, 243] on icon "button" at bounding box center [461, 243] width 13 height 13
click at [462, 243] on div "Delete" at bounding box center [450, 244] width 29 height 14
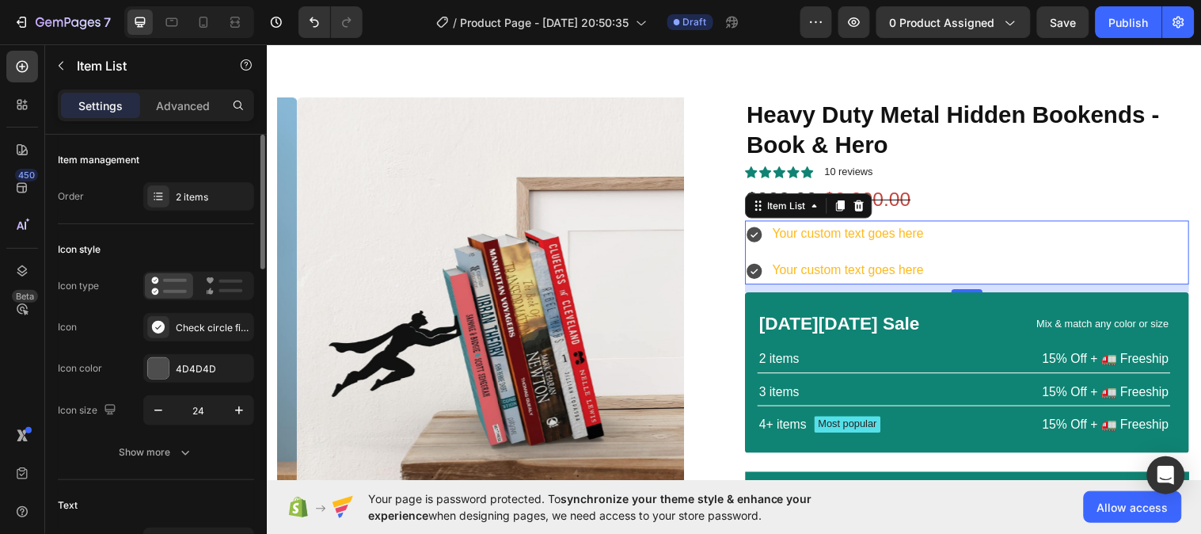
click at [174, 241] on div "Icon style" at bounding box center [156, 249] width 196 height 25
click at [188, 329] on div "Check circle filled" at bounding box center [213, 328] width 74 height 14
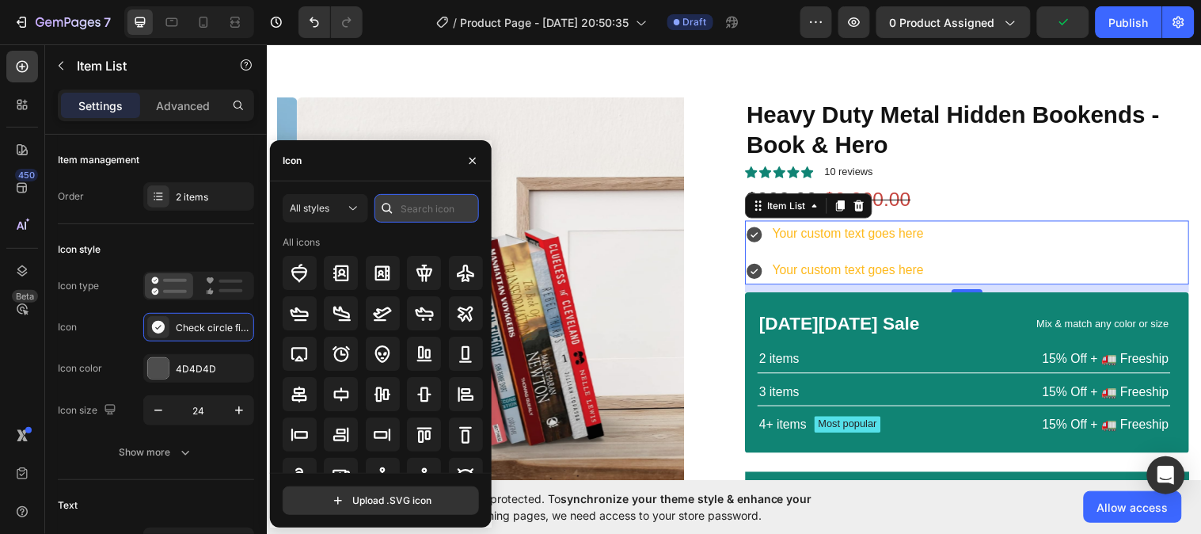
click at [410, 211] on input "text" at bounding box center [426, 208] width 104 height 28
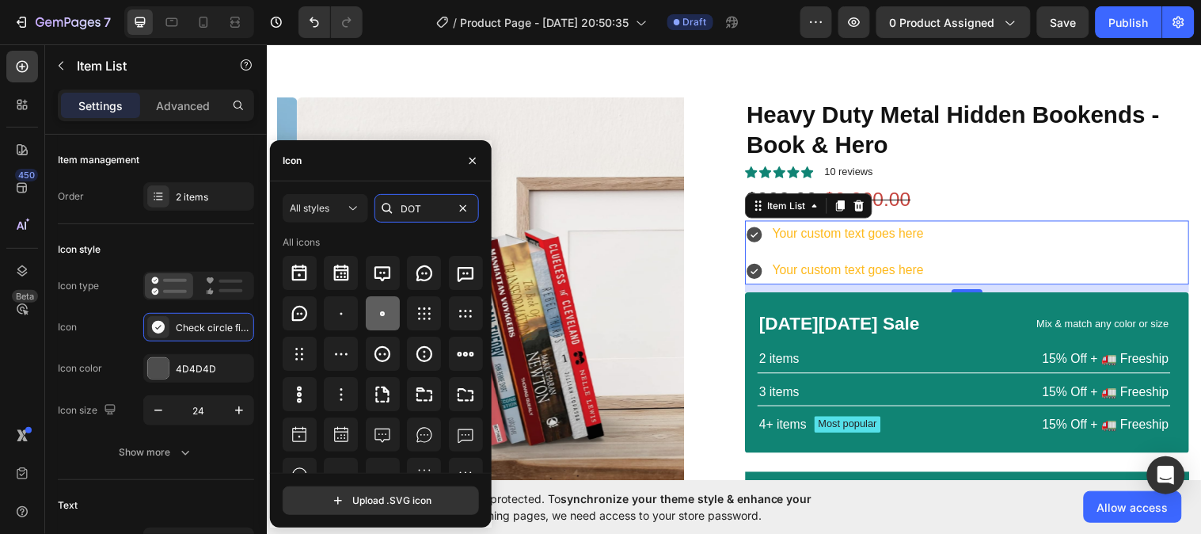
type input "DOT"
click at [388, 310] on icon at bounding box center [382, 313] width 19 height 19
click at [338, 312] on icon at bounding box center [341, 313] width 19 height 19
click at [382, 310] on icon at bounding box center [382, 313] width 19 height 19
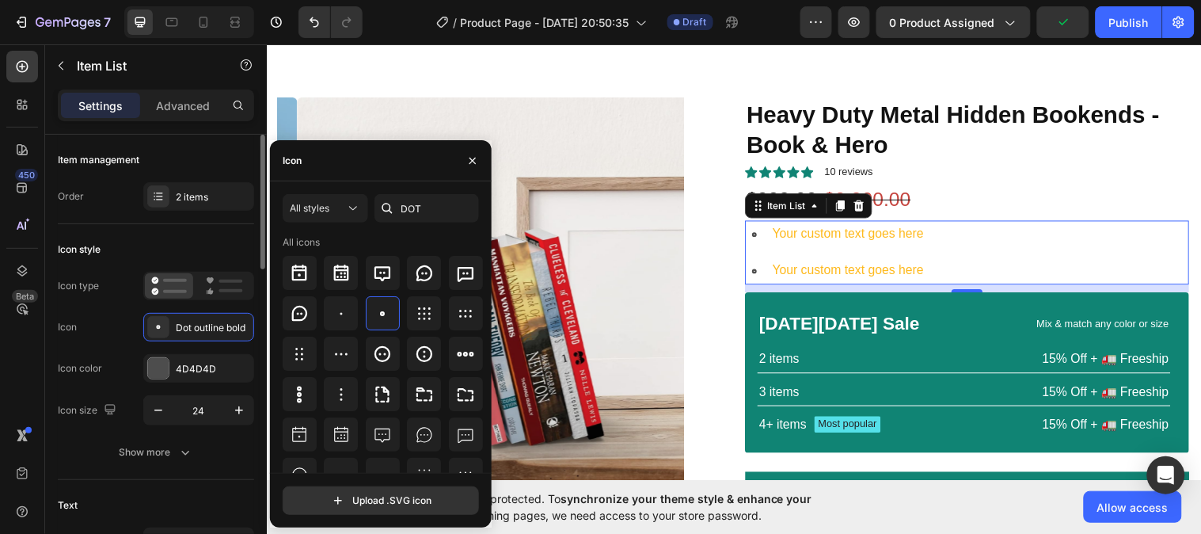
click at [136, 321] on div "Icon Dot outline bold" at bounding box center [156, 327] width 196 height 28
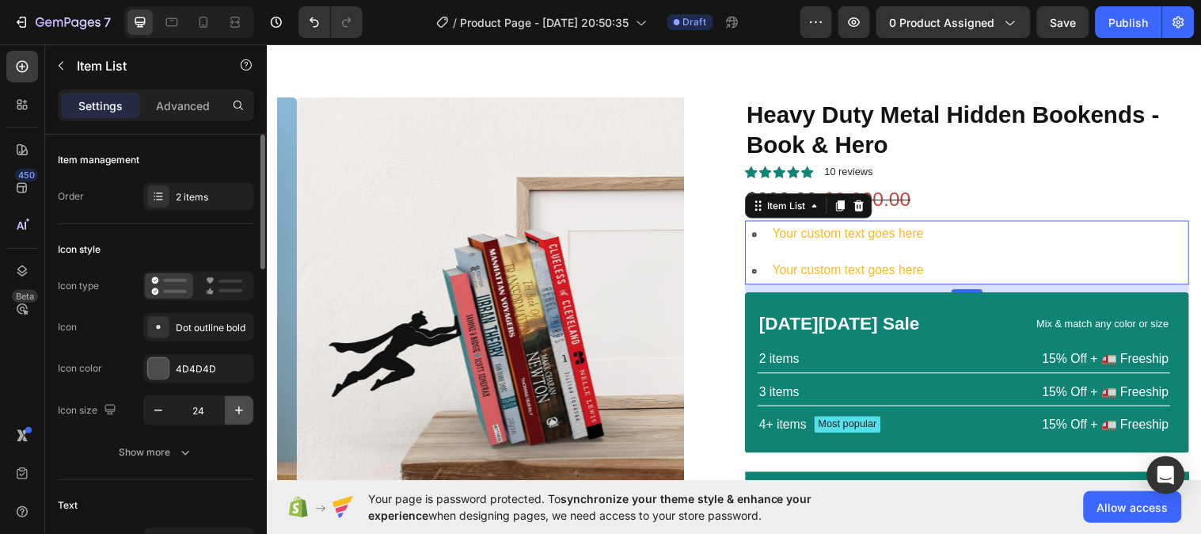
click at [240, 405] on icon "button" at bounding box center [239, 410] width 16 height 16
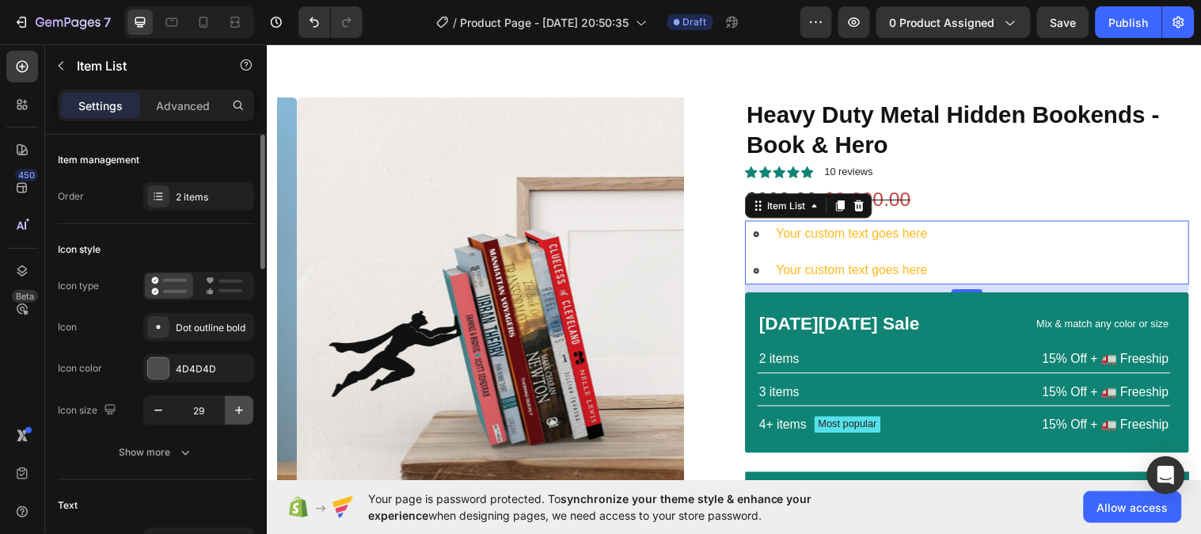
click at [240, 405] on icon "button" at bounding box center [239, 410] width 16 height 16
click at [236, 408] on icon "button" at bounding box center [239, 410] width 16 height 16
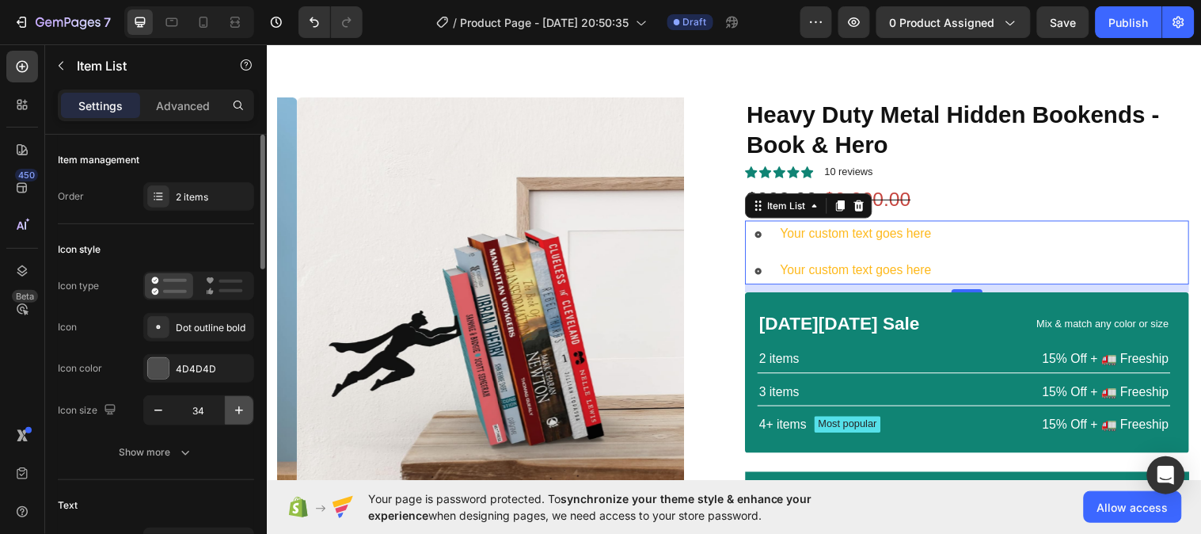
click at [236, 408] on icon "button" at bounding box center [239, 410] width 16 height 16
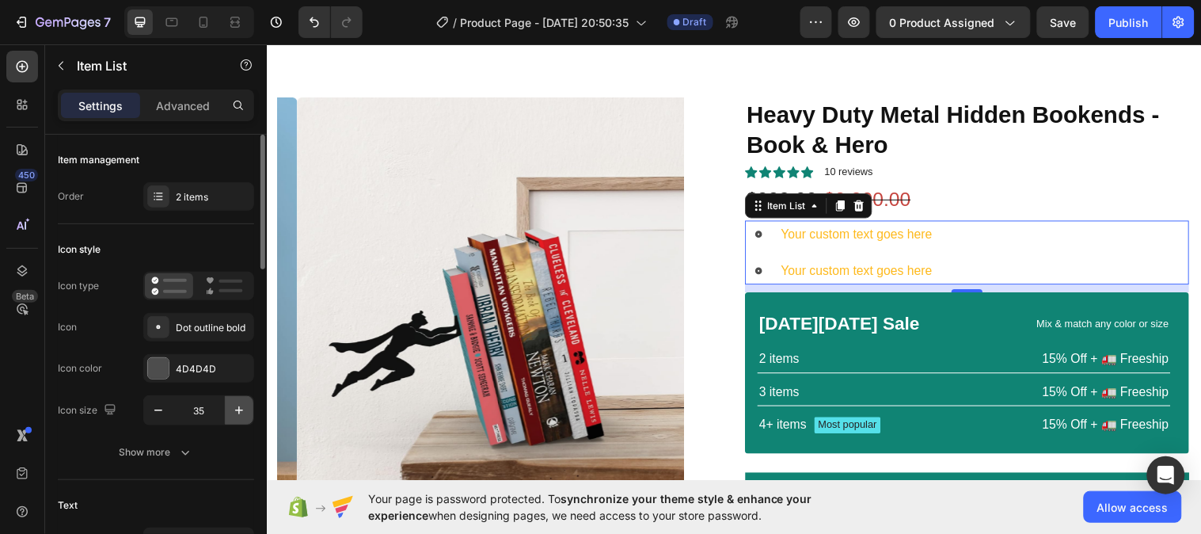
click at [236, 408] on icon "button" at bounding box center [239, 410] width 16 height 16
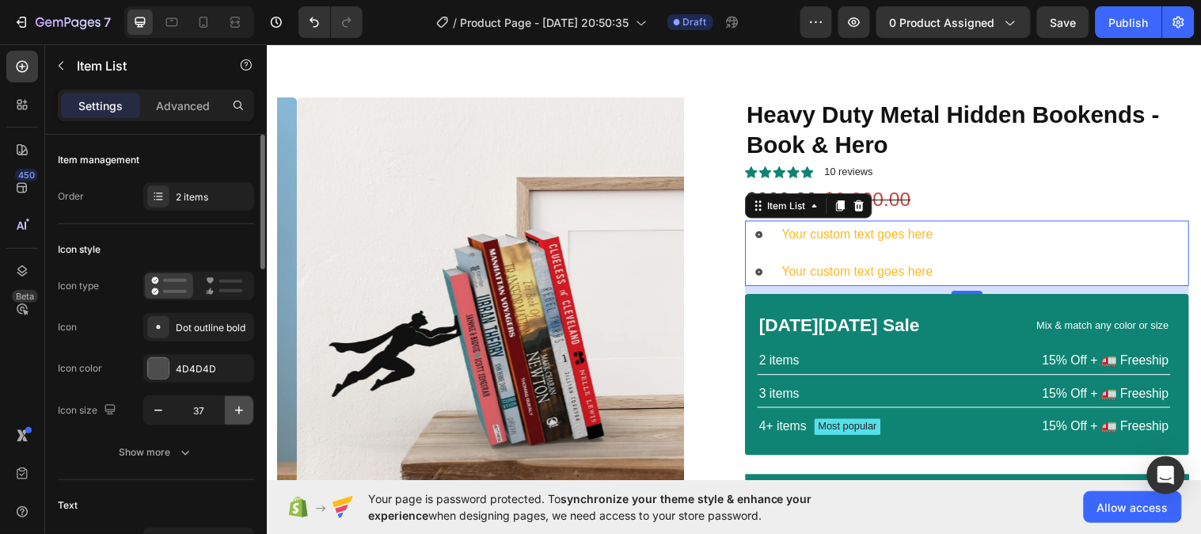
click at [236, 408] on icon "button" at bounding box center [239, 410] width 16 height 16
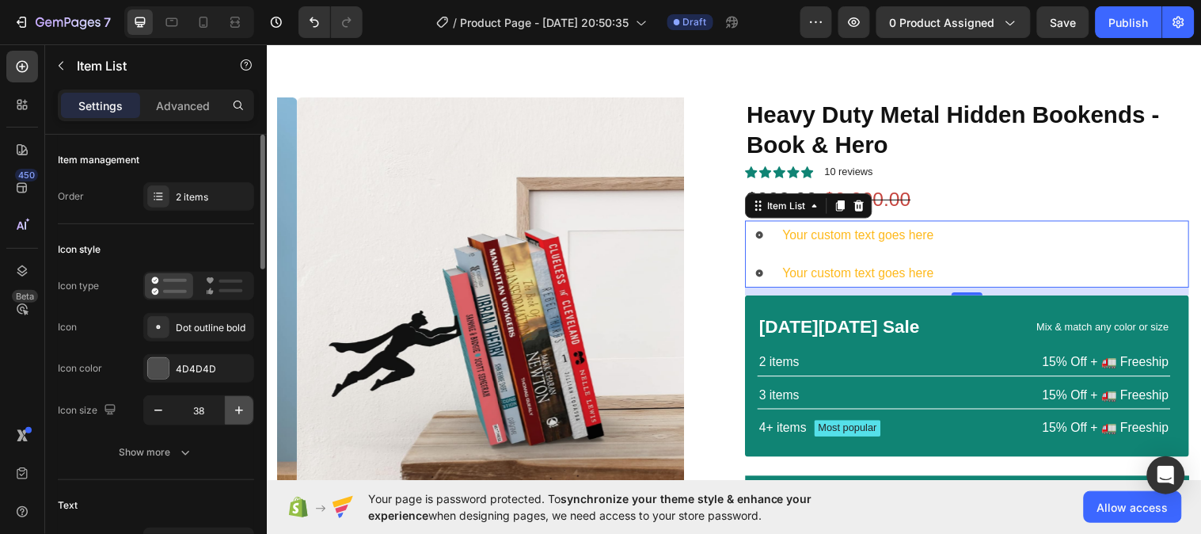
click at [236, 408] on icon "button" at bounding box center [239, 410] width 16 height 16
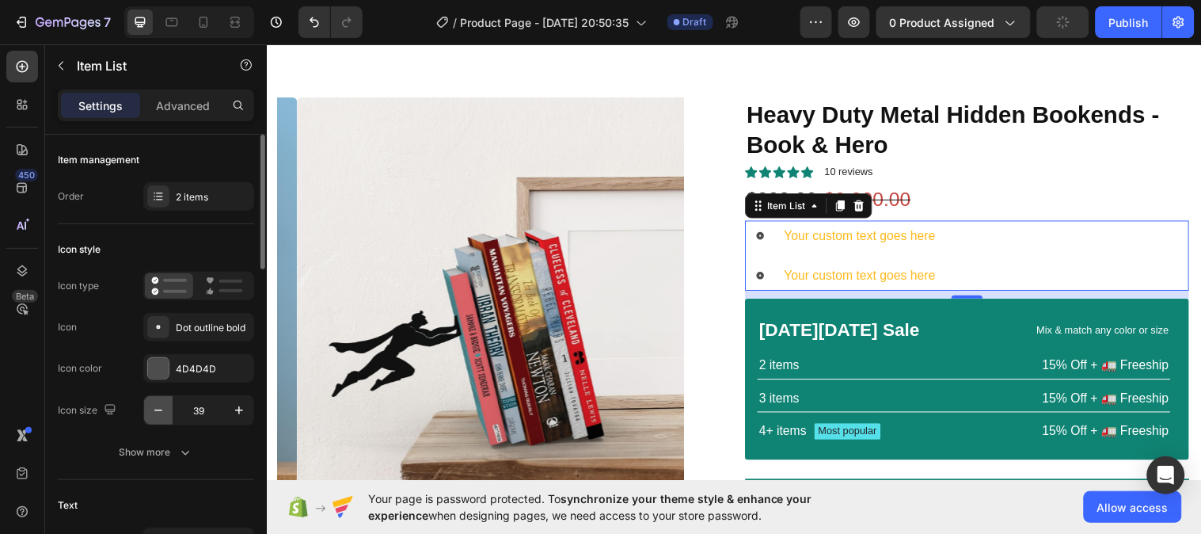
click at [158, 412] on icon "button" at bounding box center [158, 410] width 16 height 16
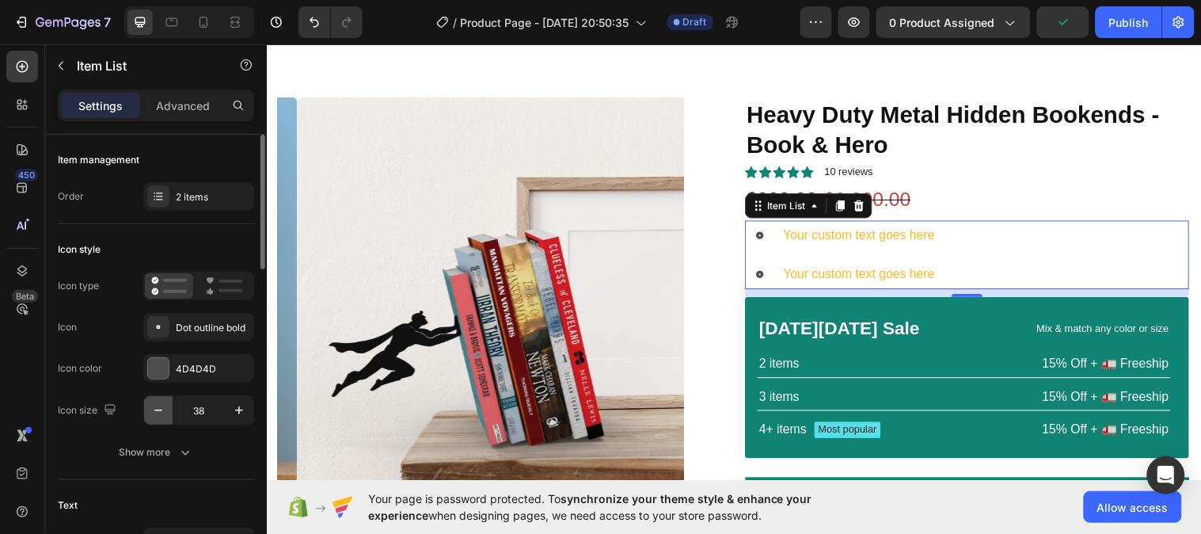
click at [158, 412] on icon "button" at bounding box center [158, 410] width 16 height 16
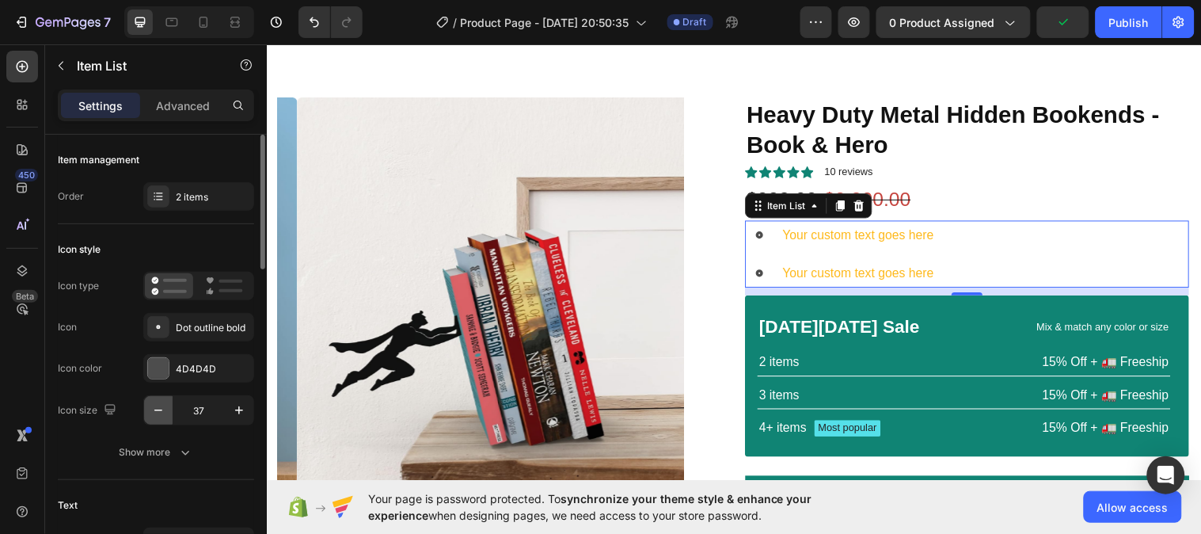
click at [158, 412] on icon "button" at bounding box center [158, 410] width 16 height 16
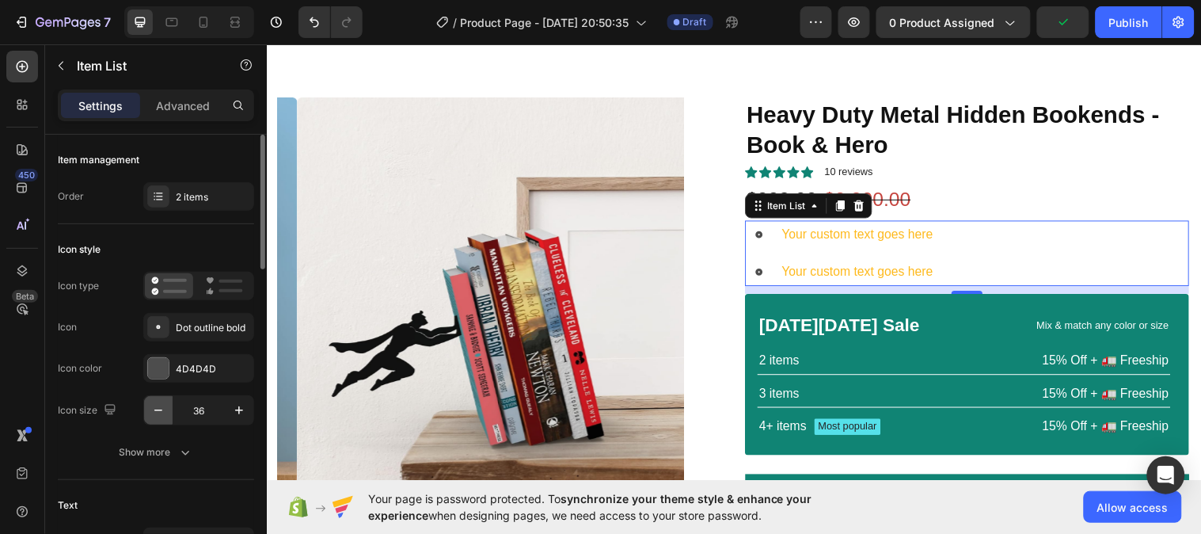
click at [158, 412] on icon "button" at bounding box center [158, 410] width 16 height 16
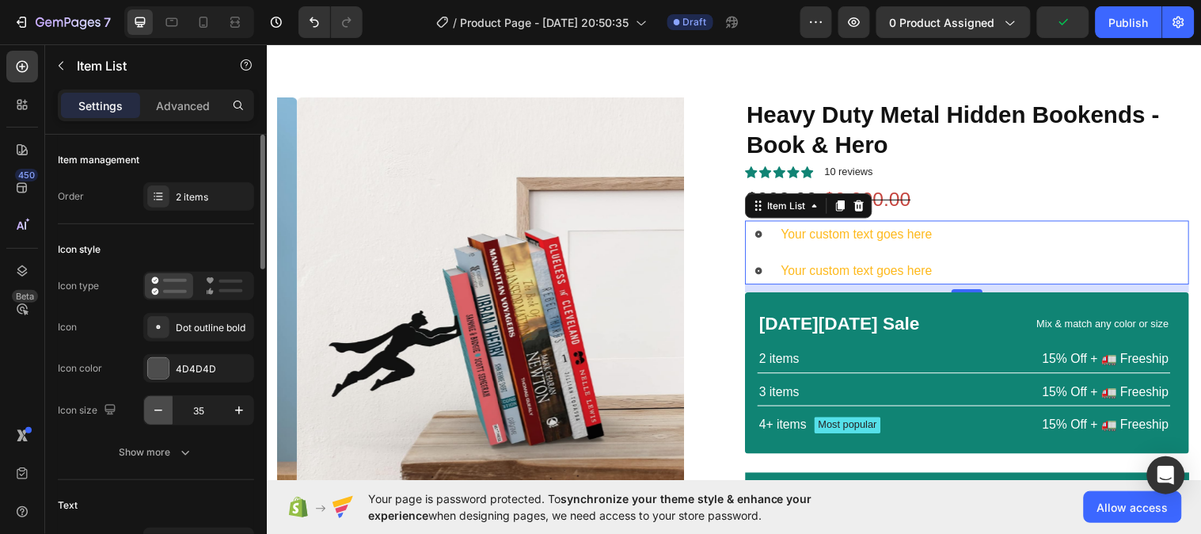
click at [158, 412] on icon "button" at bounding box center [158, 410] width 16 height 16
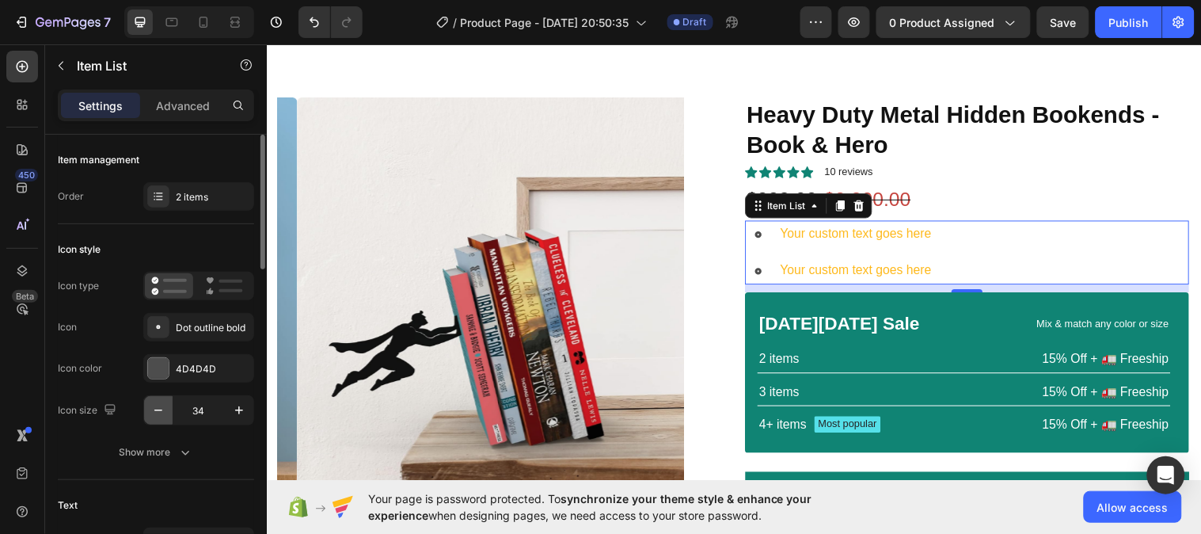
click at [158, 412] on icon "button" at bounding box center [158, 410] width 16 height 16
click at [159, 412] on icon "button" at bounding box center [158, 410] width 16 height 16
type input "30"
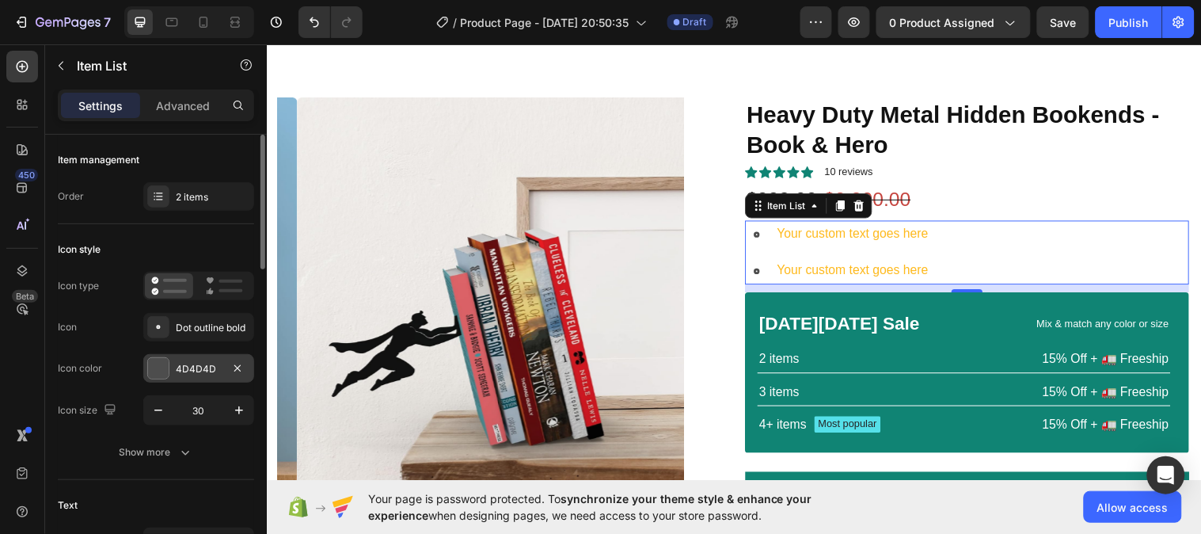
click at [200, 368] on div "4D4D4D" at bounding box center [199, 369] width 46 height 14
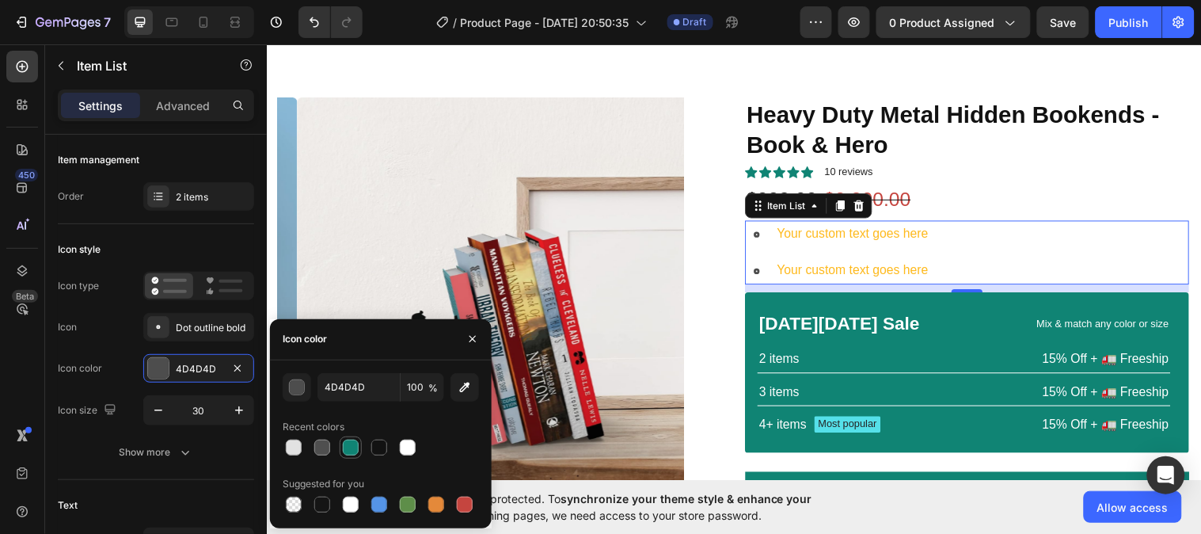
click at [357, 449] on div at bounding box center [351, 447] width 16 height 16
type input "108474"
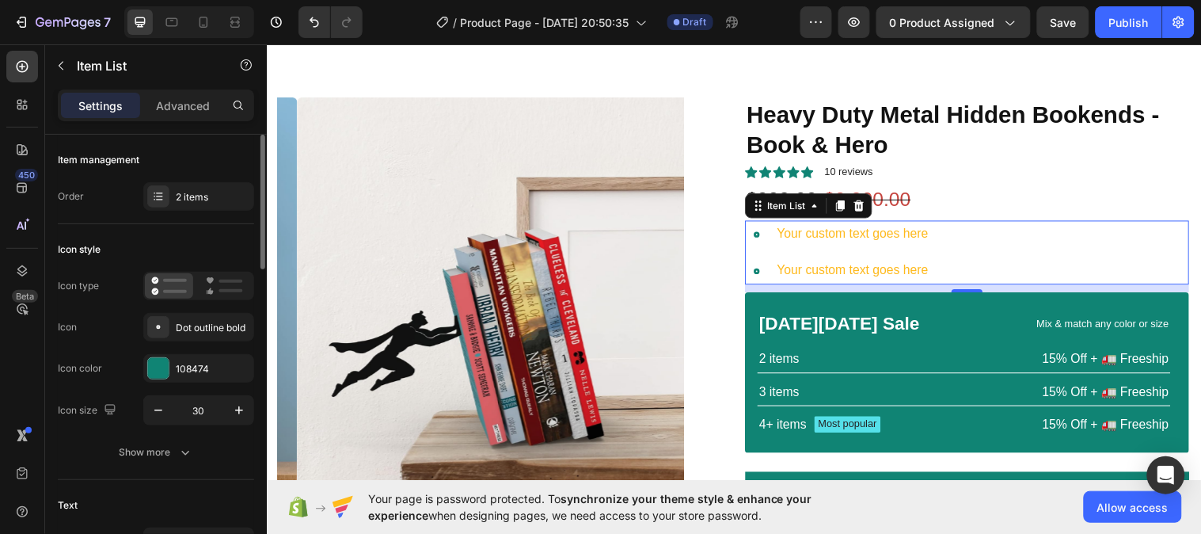
click at [124, 359] on div "Icon color 108474" at bounding box center [156, 368] width 196 height 28
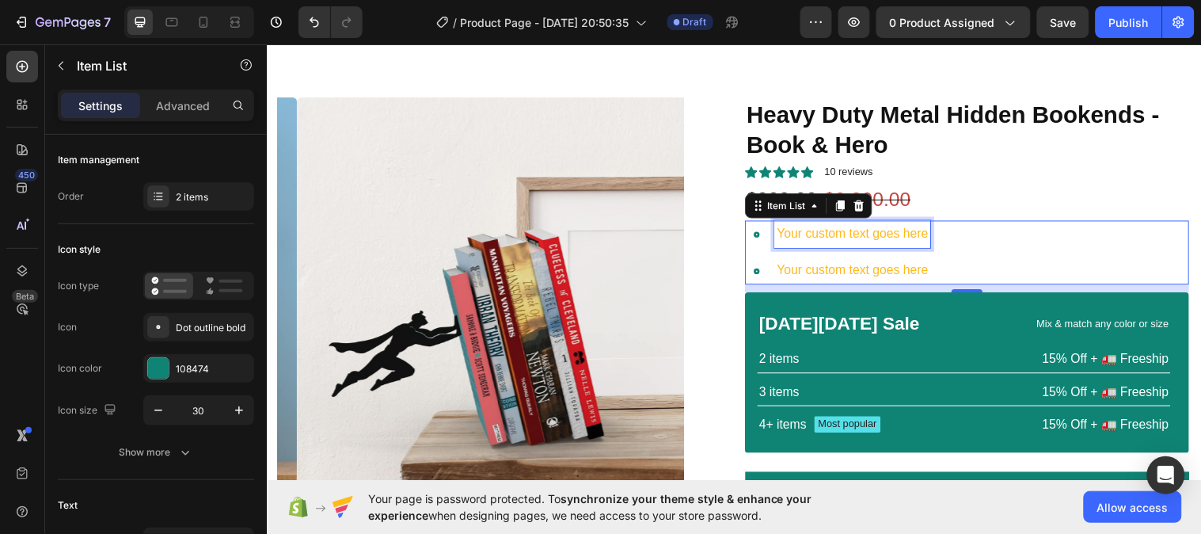
click at [845, 235] on div "Your custom text goes here" at bounding box center [862, 237] width 158 height 28
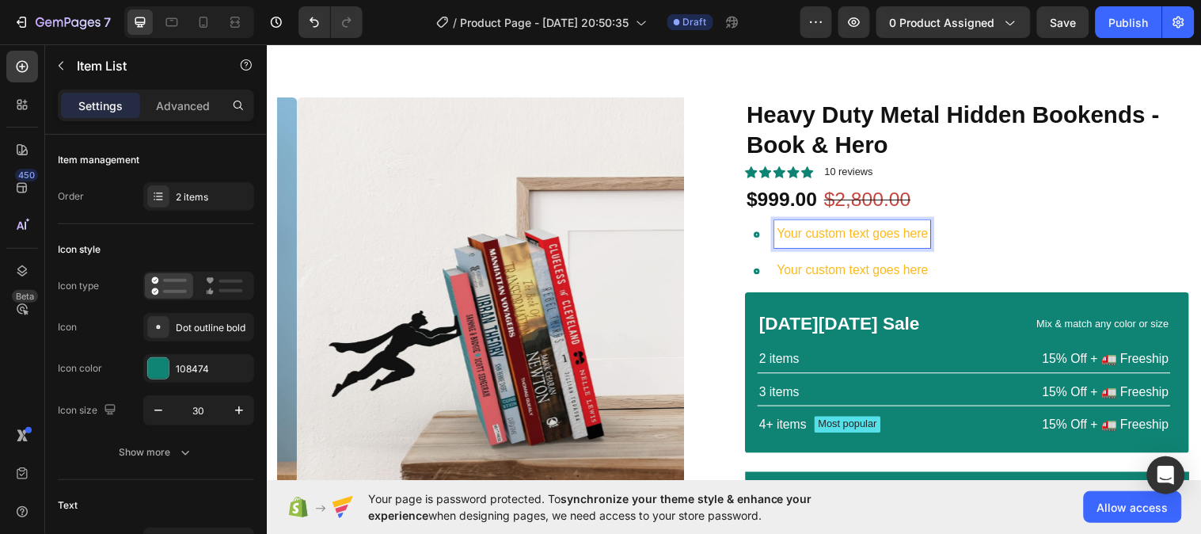
click at [887, 234] on p "Your custom text goes here" at bounding box center [862, 237] width 154 height 23
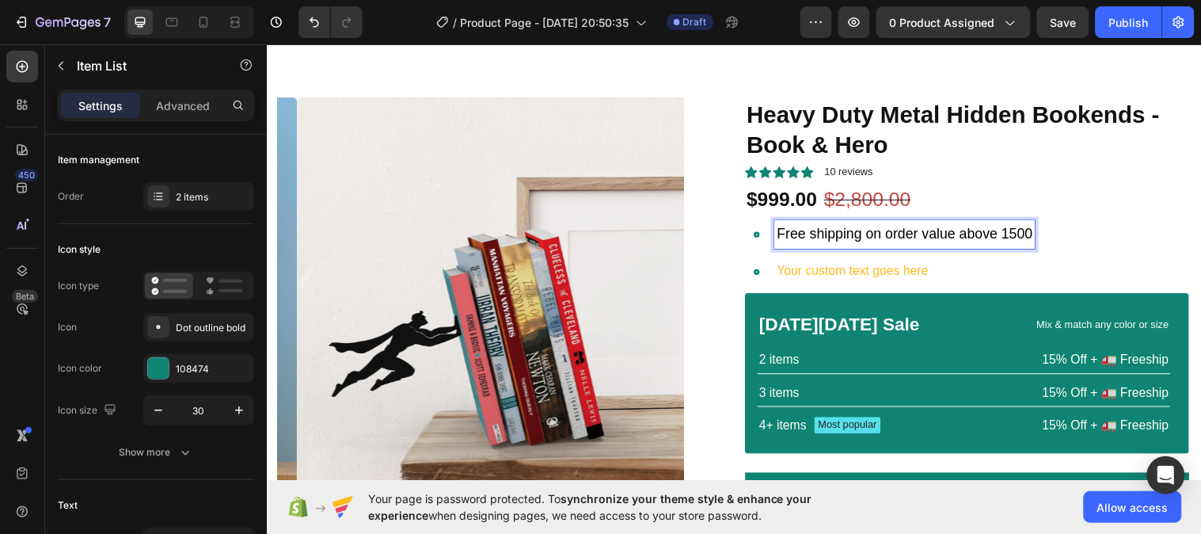
click at [836, 273] on p "Your custom text goes here" at bounding box center [915, 275] width 260 height 23
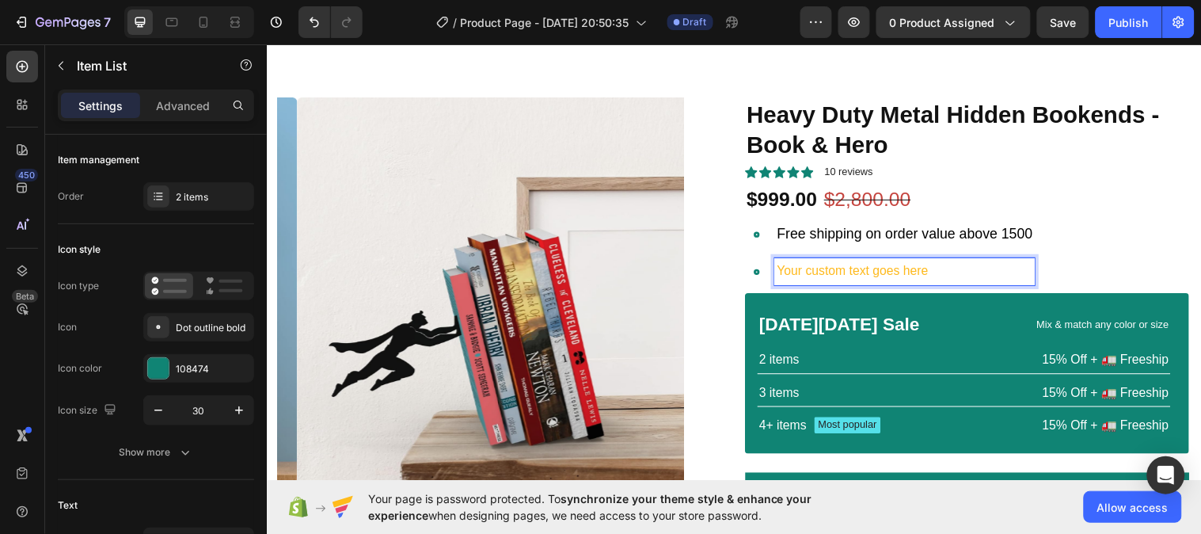
click at [860, 272] on p "Your custom text goes here" at bounding box center [915, 275] width 260 height 23
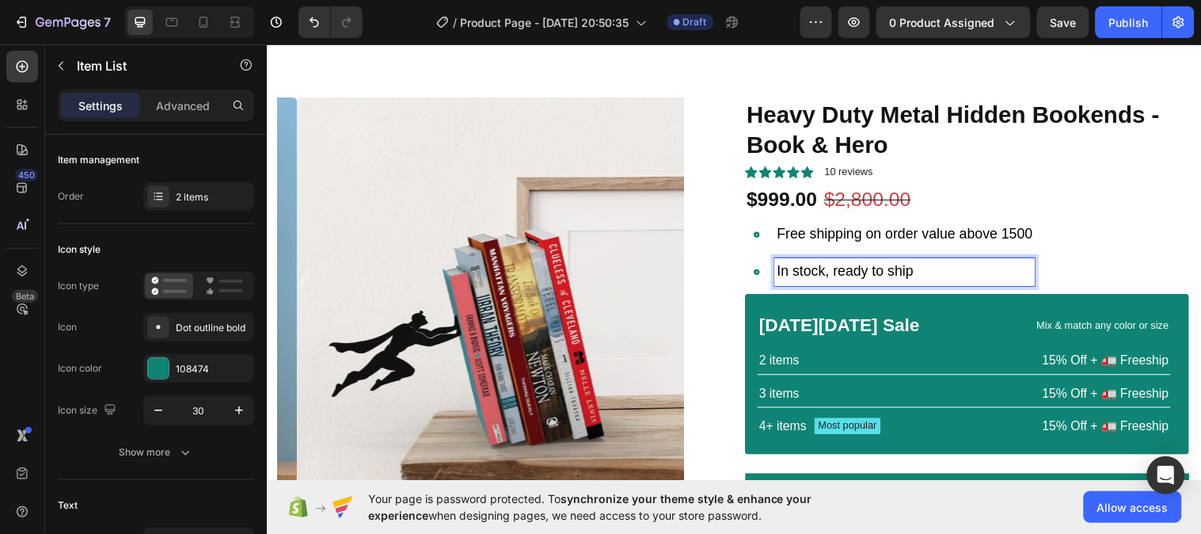
click at [1137, 260] on div "Free shipping on order value above 1500 In stock, ready to ship" at bounding box center [978, 256] width 451 height 66
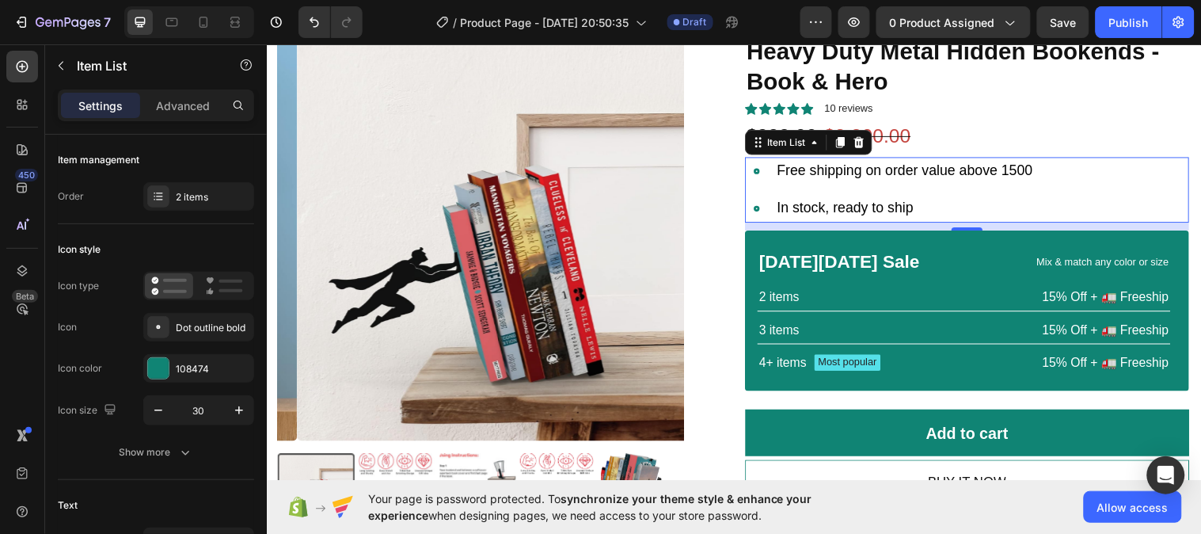
scroll to position [143, 0]
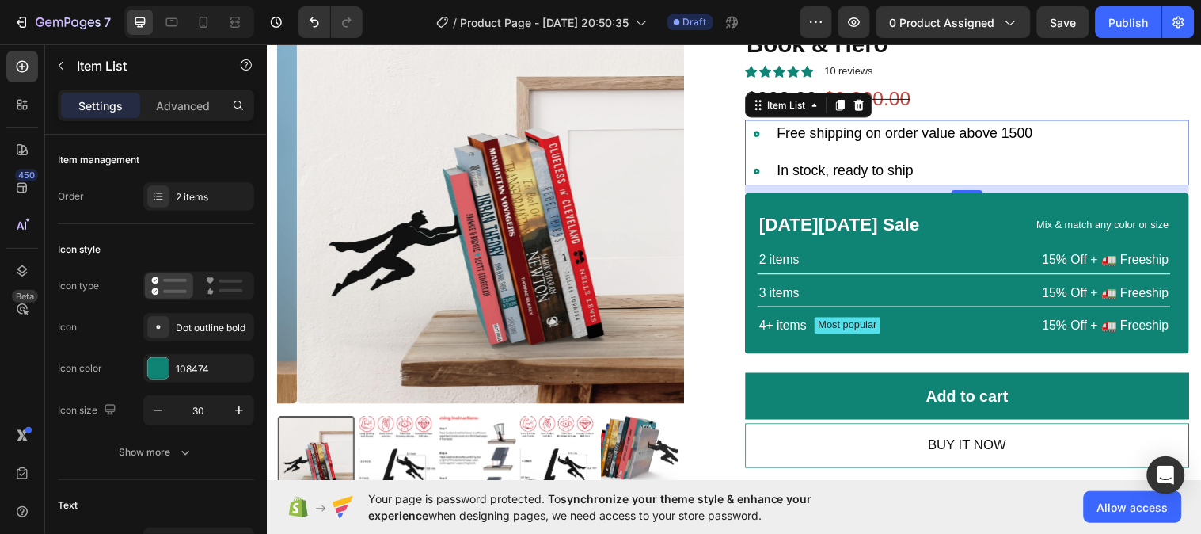
click at [1052, 151] on div "Free shipping on order value above 1500 In stock, ready to ship" at bounding box center [978, 154] width 451 height 66
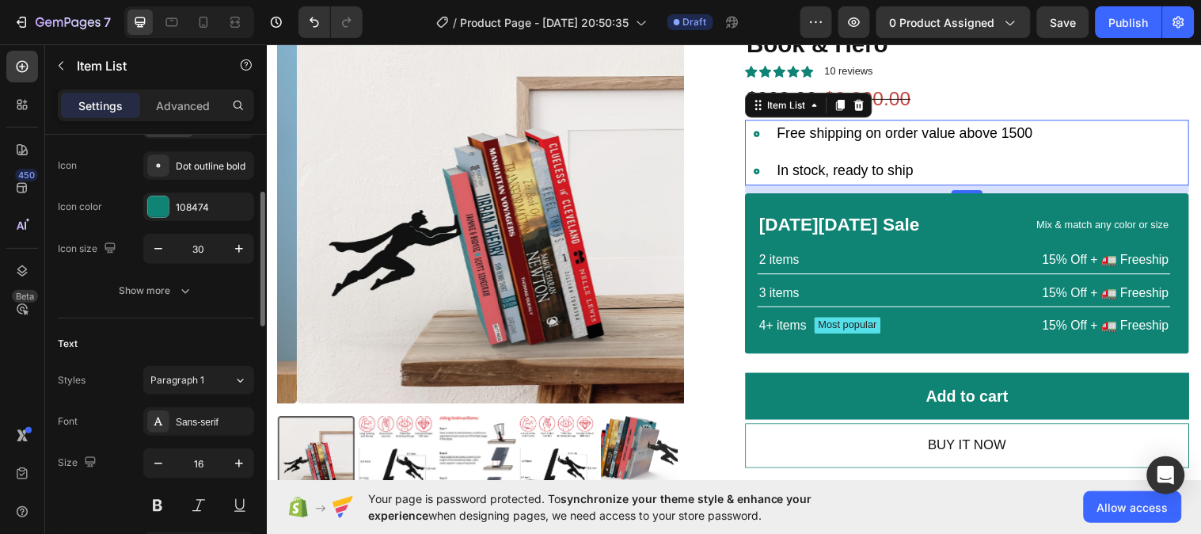
scroll to position [171, 0]
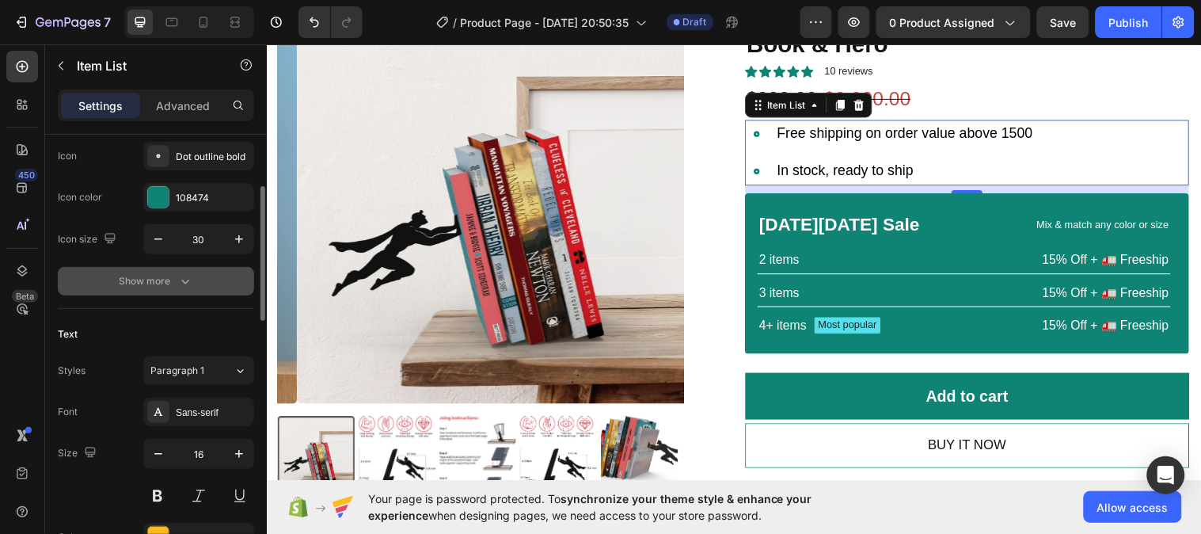
click at [186, 285] on icon "button" at bounding box center [185, 281] width 16 height 16
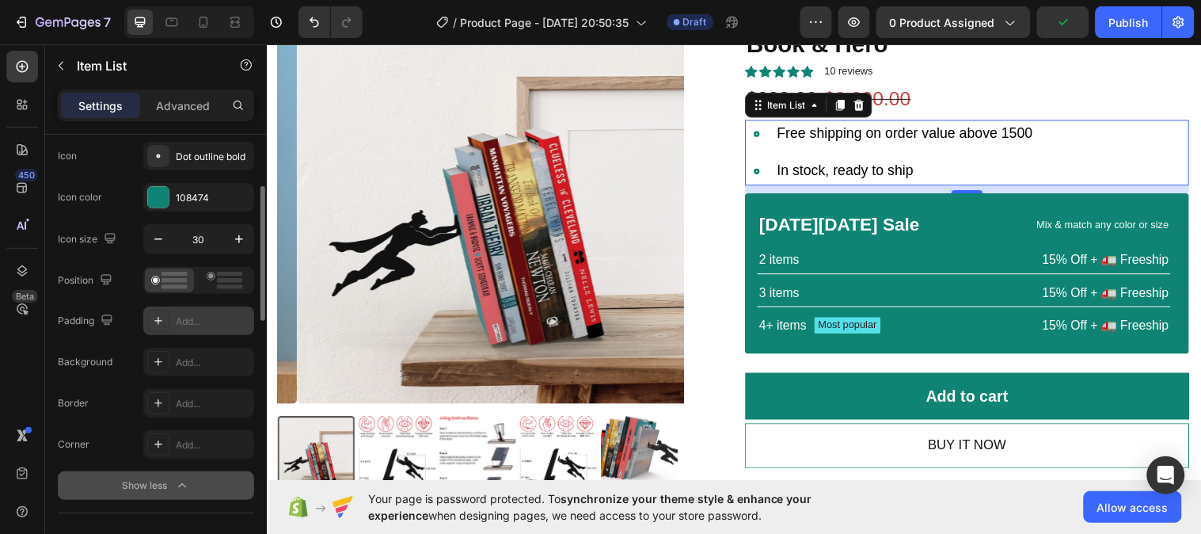
click at [199, 321] on div "Add..." at bounding box center [213, 321] width 74 height 14
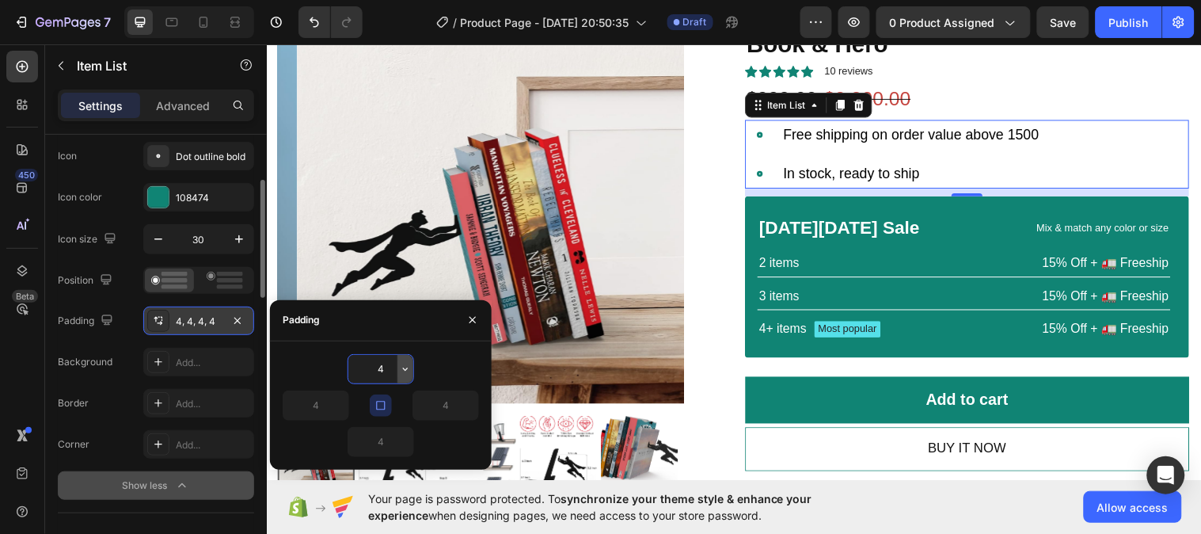
click at [405, 368] on icon "button" at bounding box center [405, 369] width 13 height 13
click at [383, 367] on input "4" at bounding box center [380, 369] width 65 height 28
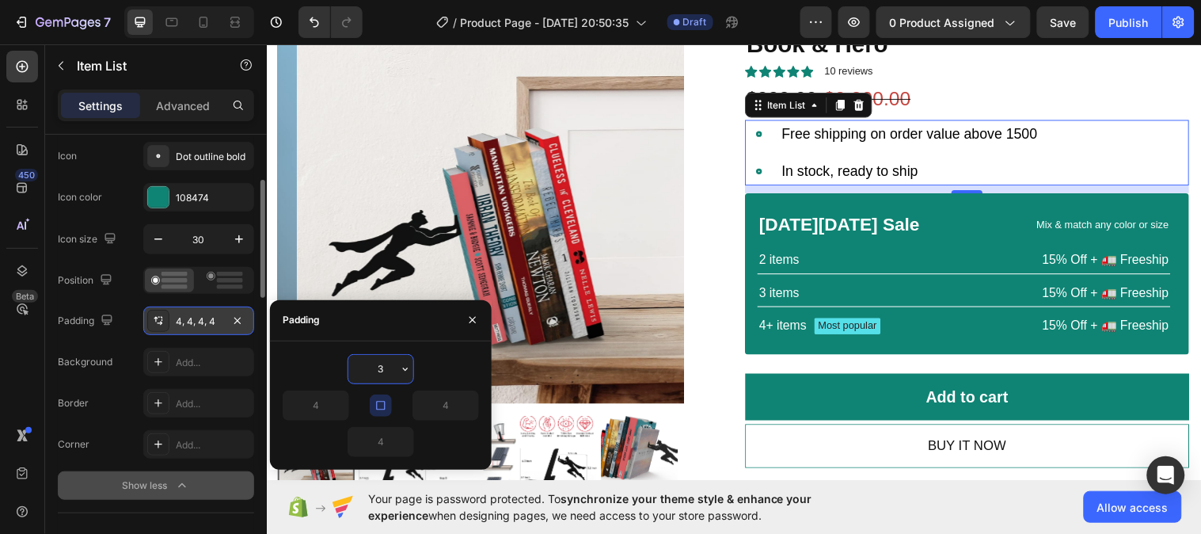
type input "2"
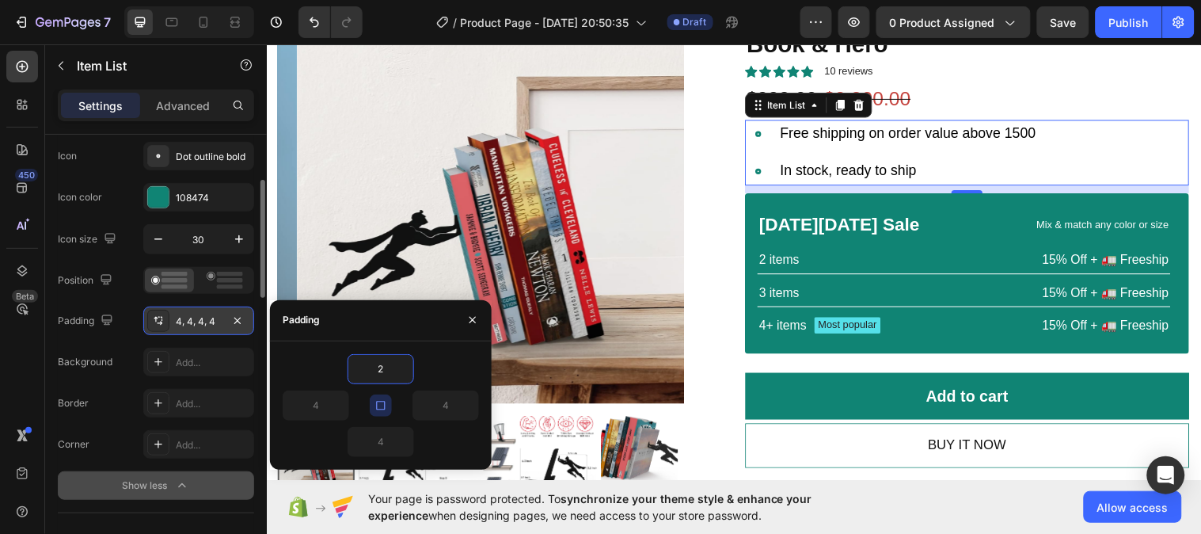
click at [382, 405] on icon "button" at bounding box center [380, 405] width 13 height 13
type input "2"
click at [383, 374] on input "2" at bounding box center [380, 369] width 65 height 28
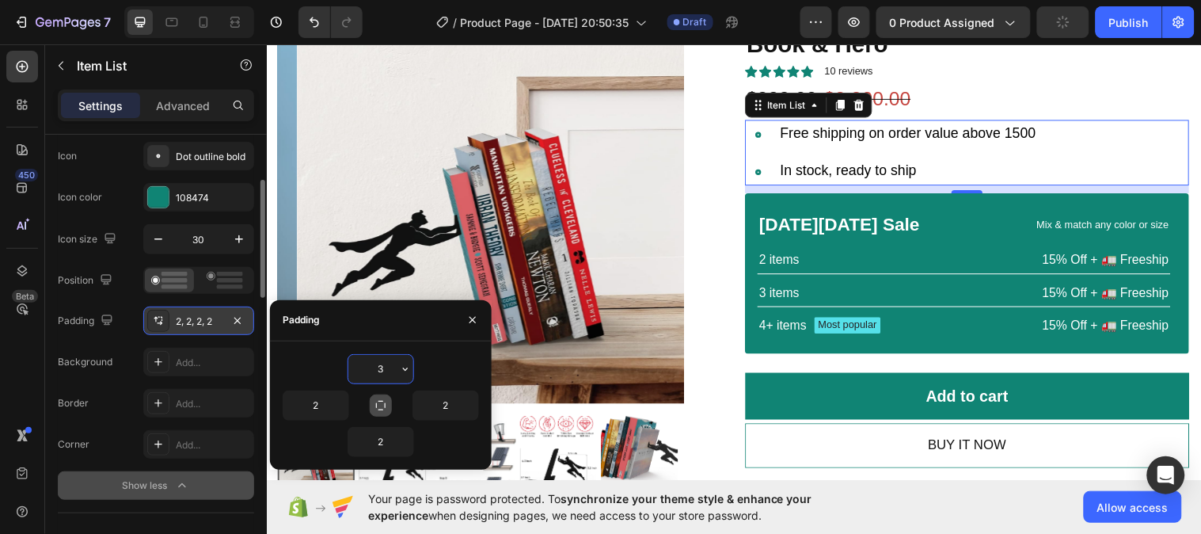
type input "2"
click at [381, 401] on icon "button" at bounding box center [380, 405] width 13 height 13
click at [469, 325] on icon "button" at bounding box center [472, 319] width 13 height 13
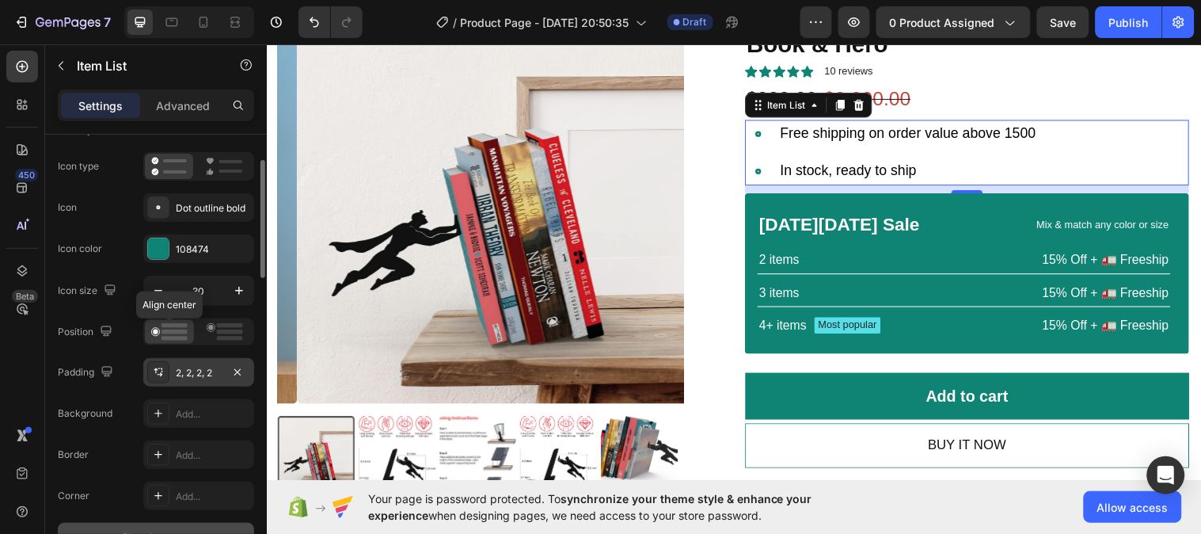
scroll to position [114, 0]
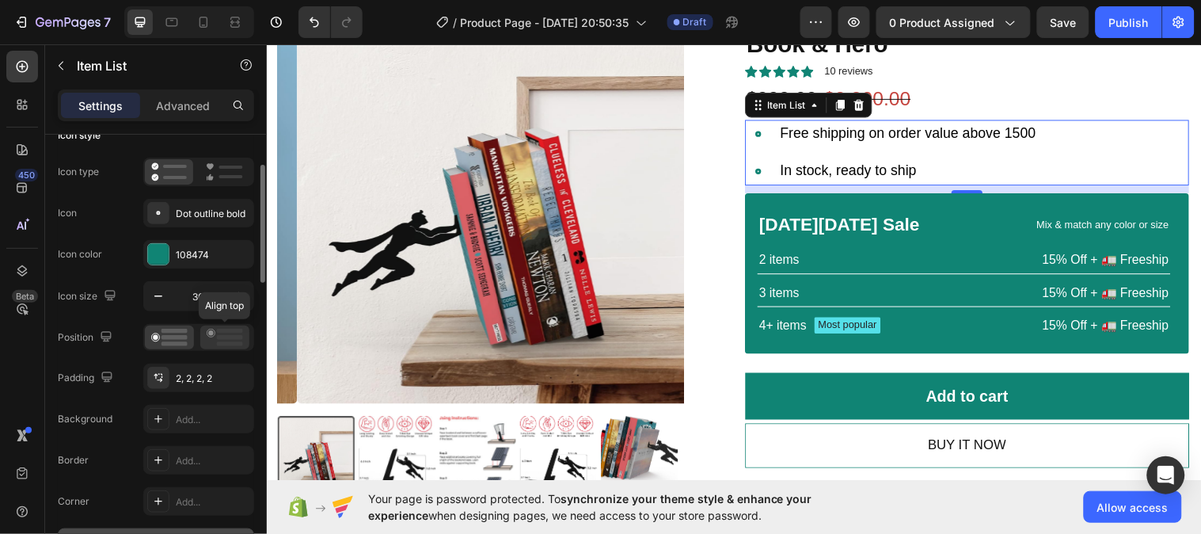
click at [219, 336] on rect at bounding box center [230, 337] width 26 height 5
click at [169, 339] on icon at bounding box center [169, 337] width 36 height 17
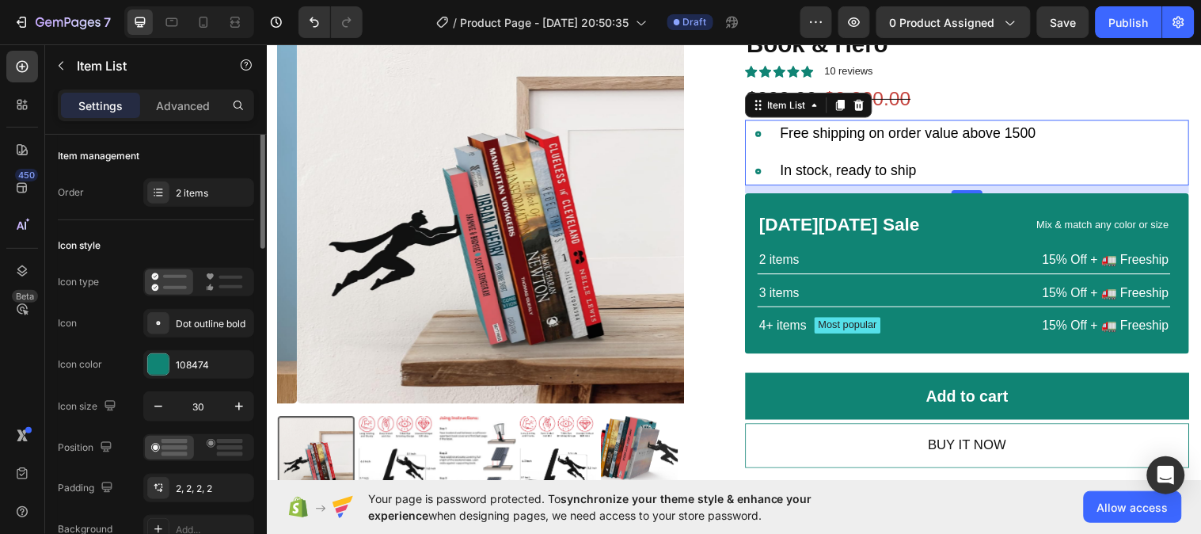
scroll to position [0, 0]
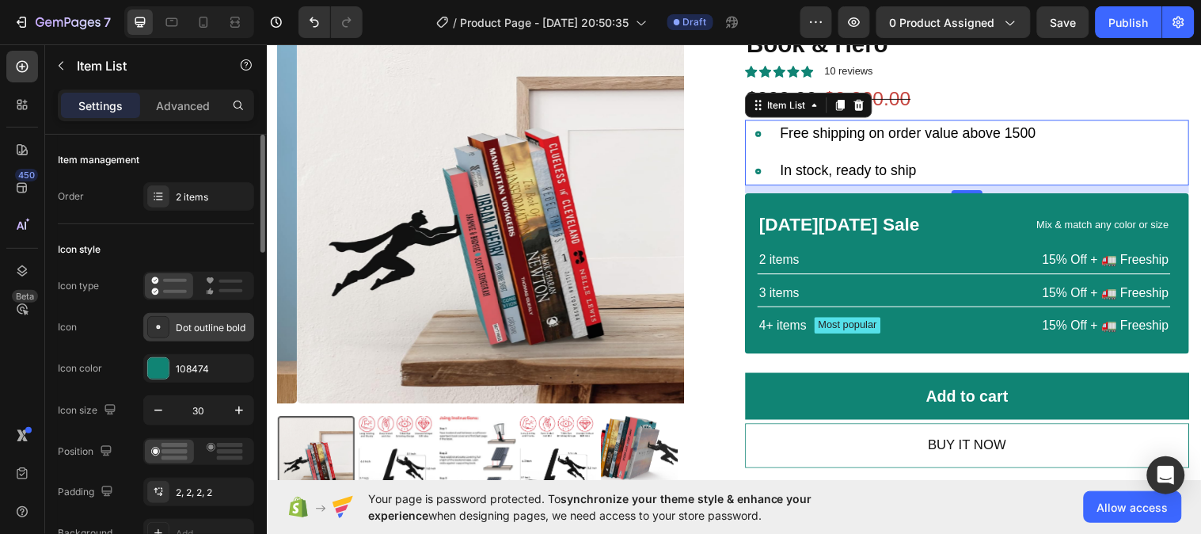
click at [179, 328] on div "Dot outline bold" at bounding box center [213, 328] width 74 height 14
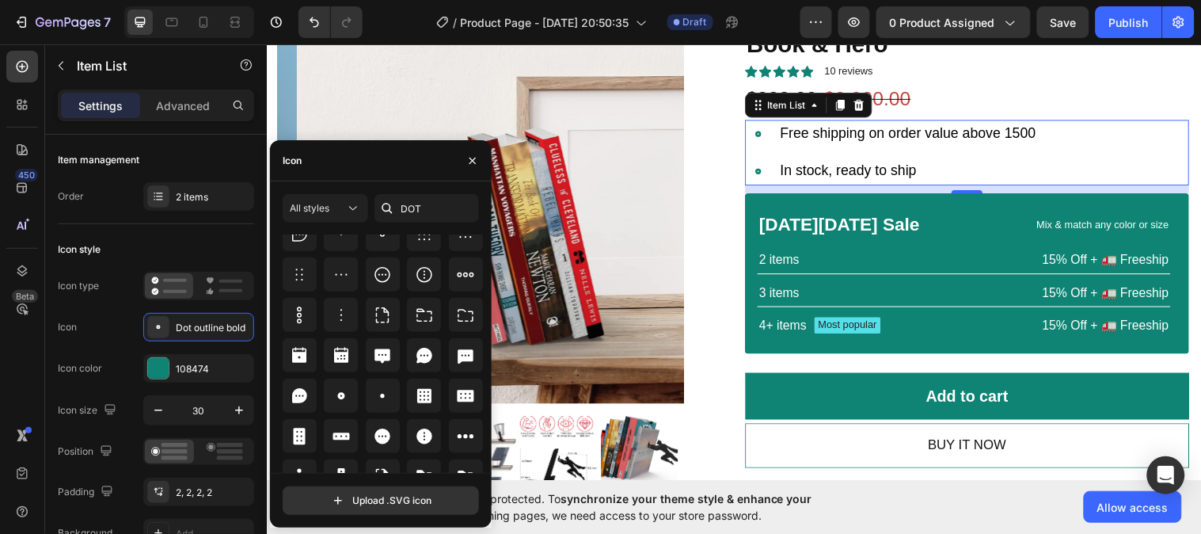
scroll to position [378, 0]
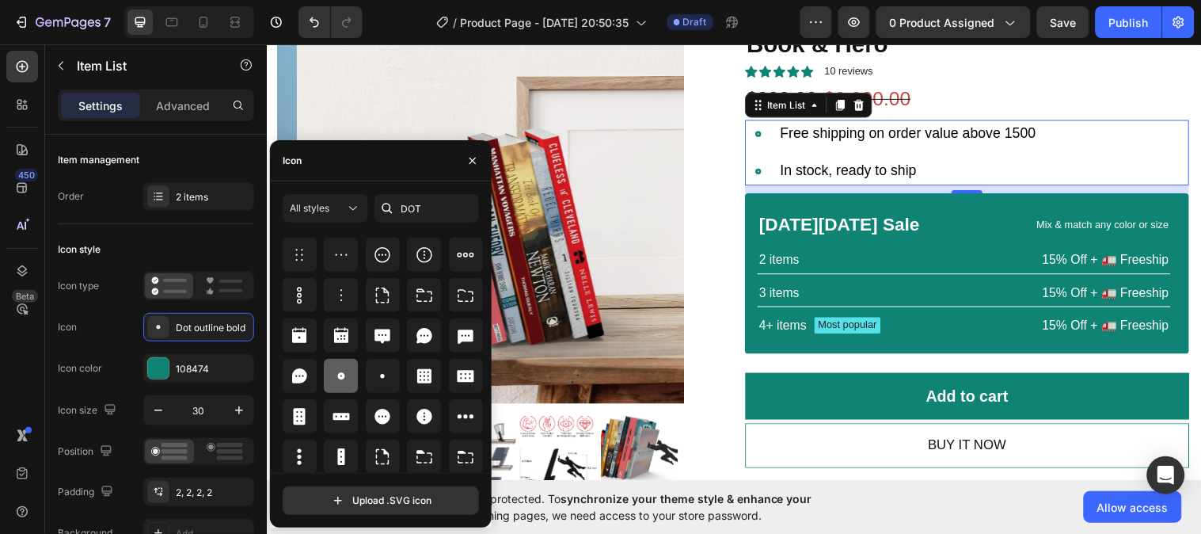
click at [340, 378] on icon at bounding box center [340, 375] width 7 height 7
click at [121, 323] on div "Icon Dot filled" at bounding box center [156, 327] width 196 height 28
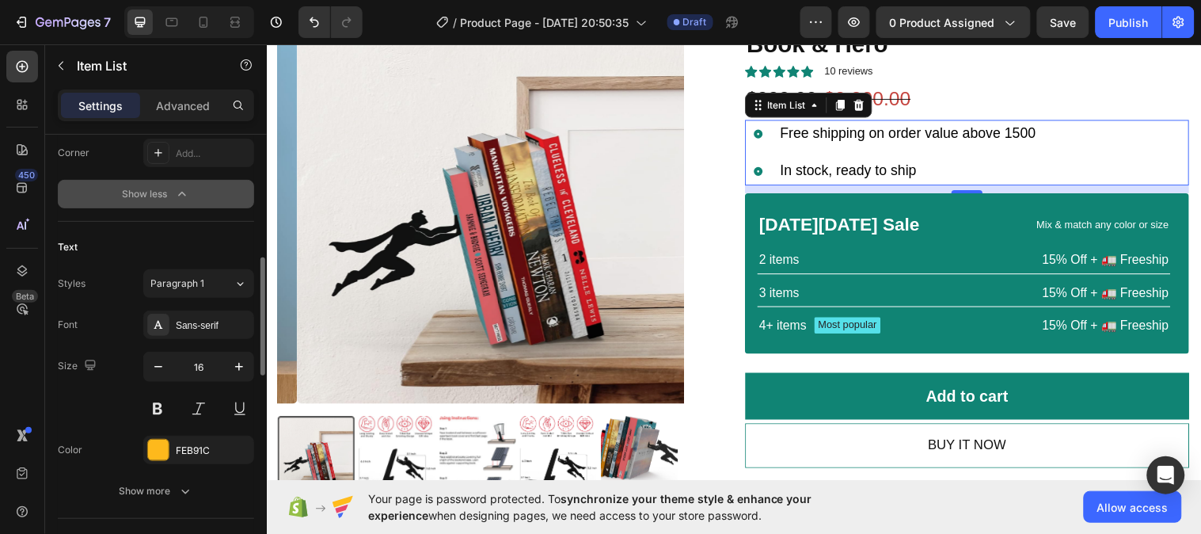
scroll to position [533, 0]
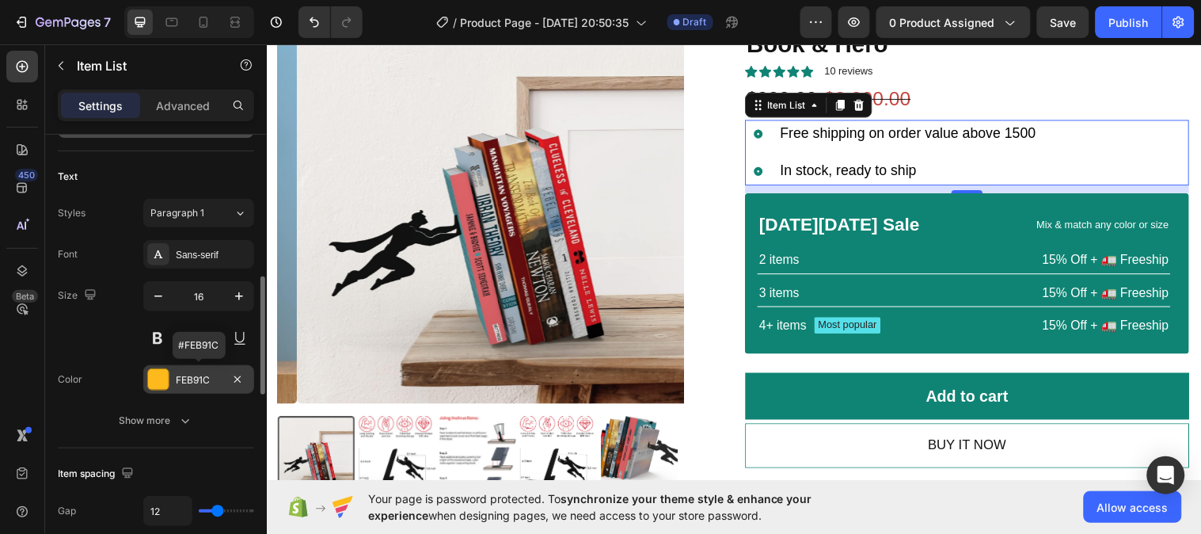
click at [177, 382] on div "FEB91C" at bounding box center [199, 380] width 46 height 14
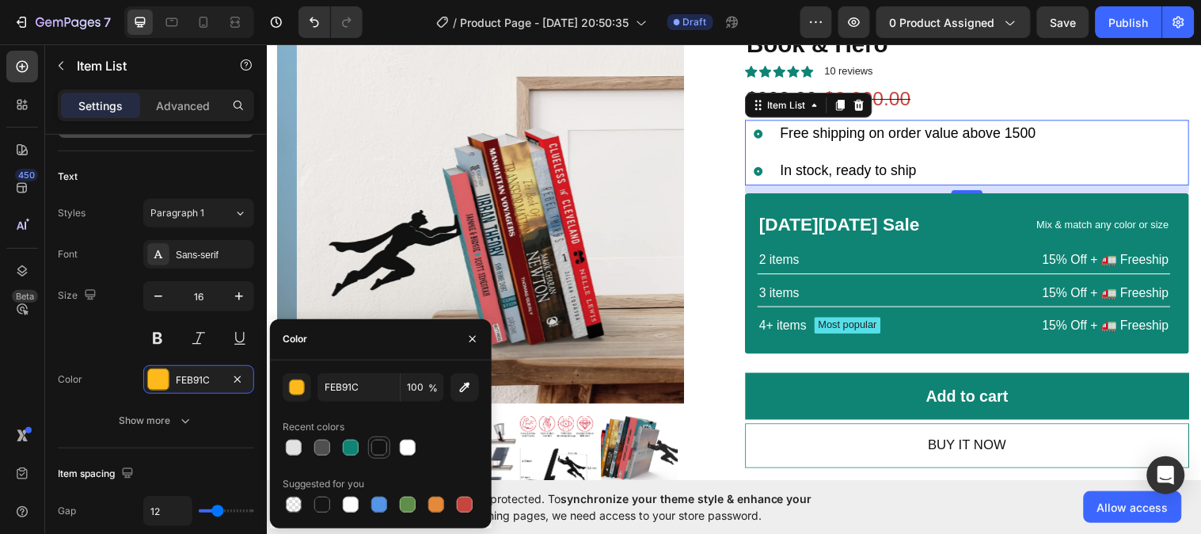
click at [375, 446] on div at bounding box center [379, 447] width 16 height 16
type input "121212"
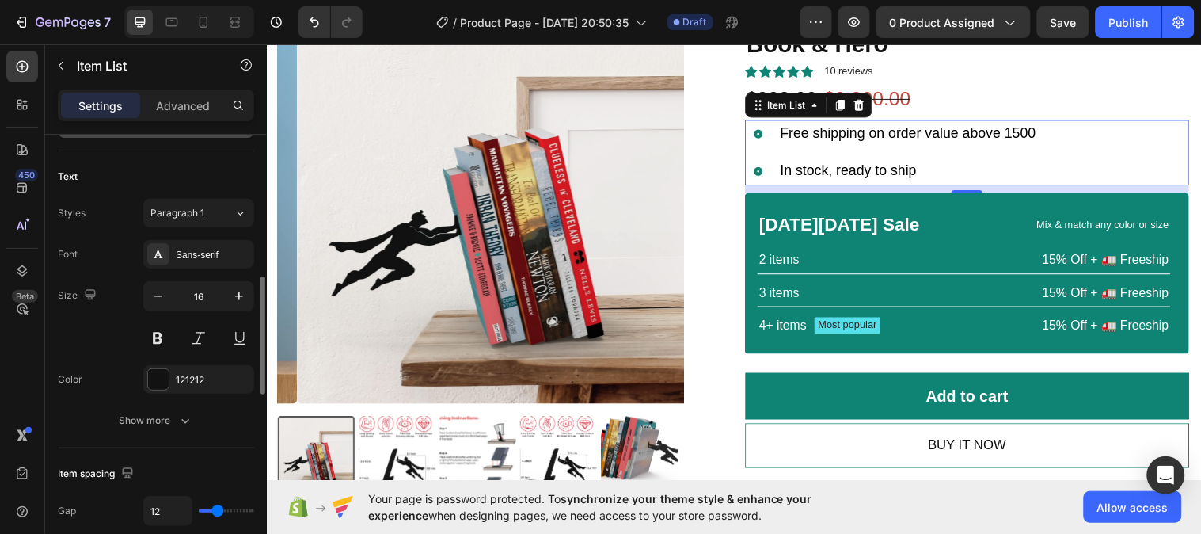
click at [130, 343] on div "Size 16" at bounding box center [156, 316] width 196 height 71
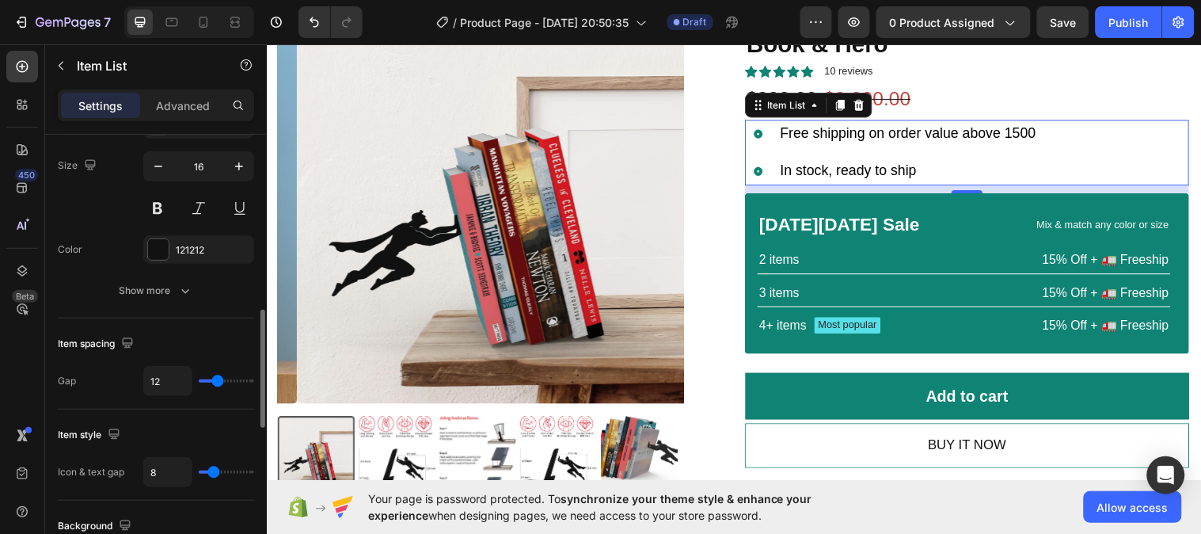
scroll to position [663, 0]
click at [212, 381] on input "range" at bounding box center [226, 379] width 55 height 3
type input "11"
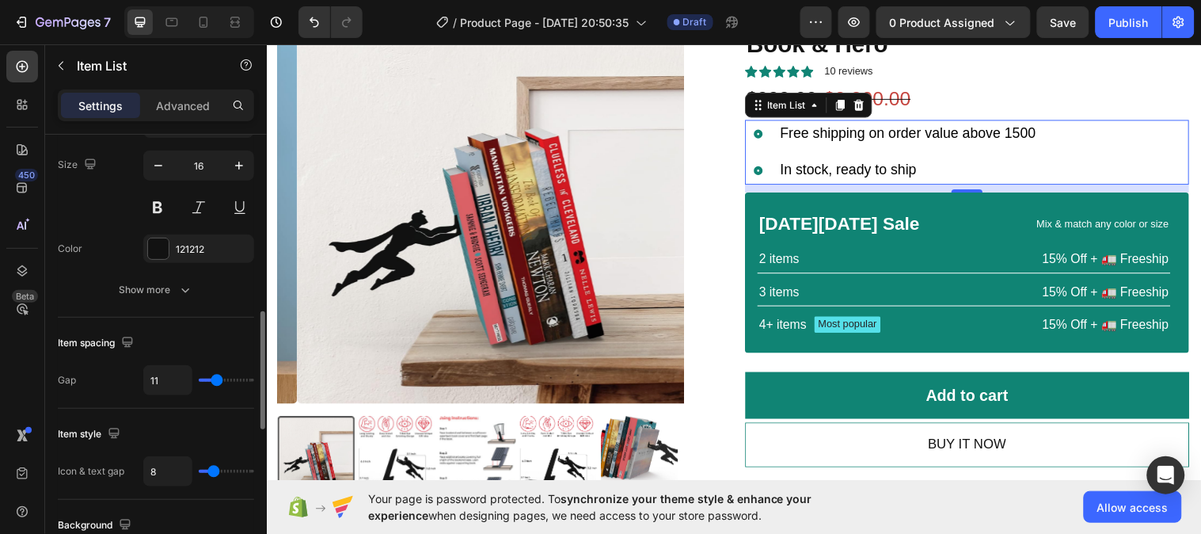
type input "10"
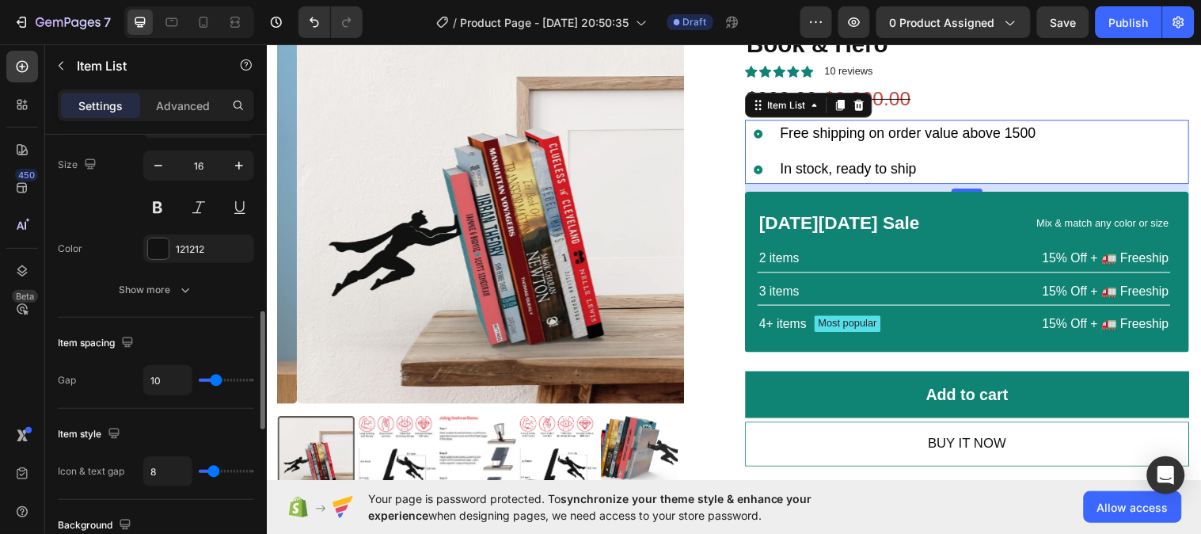
type input "9"
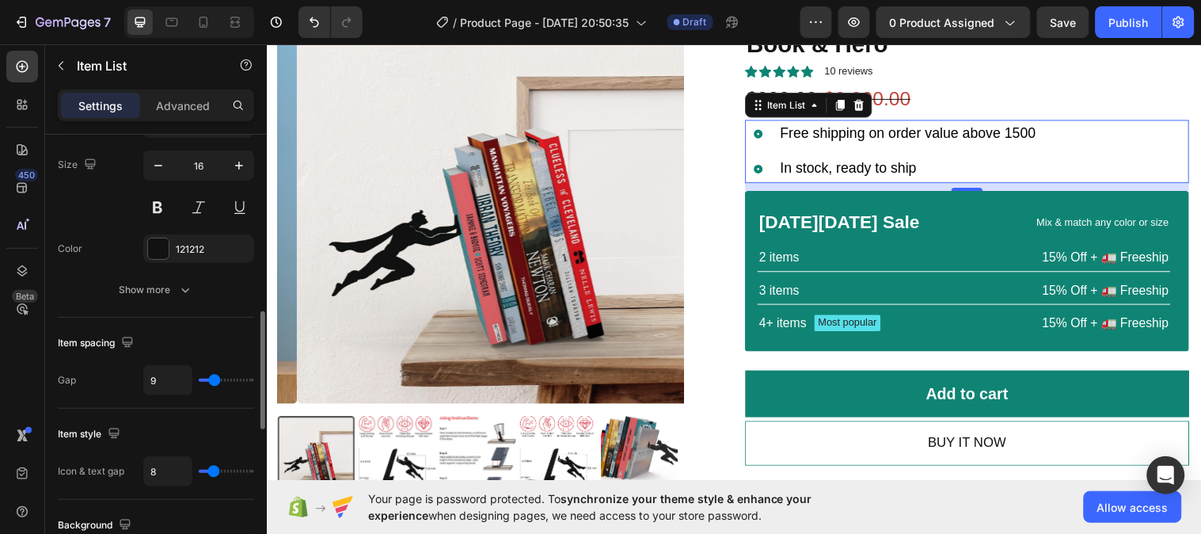
type input "8"
type input "7"
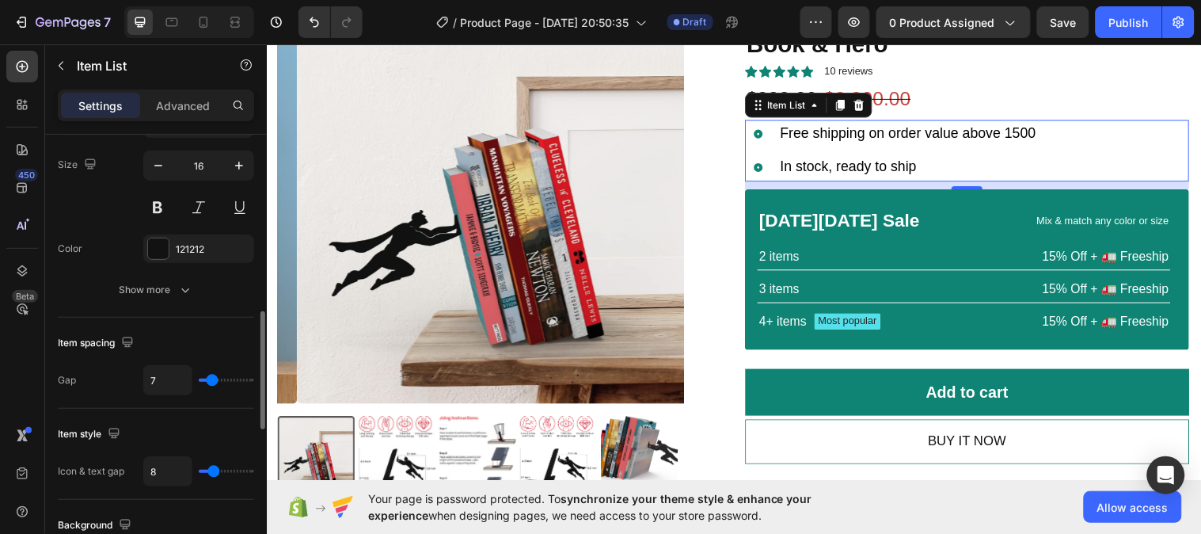
type input "6"
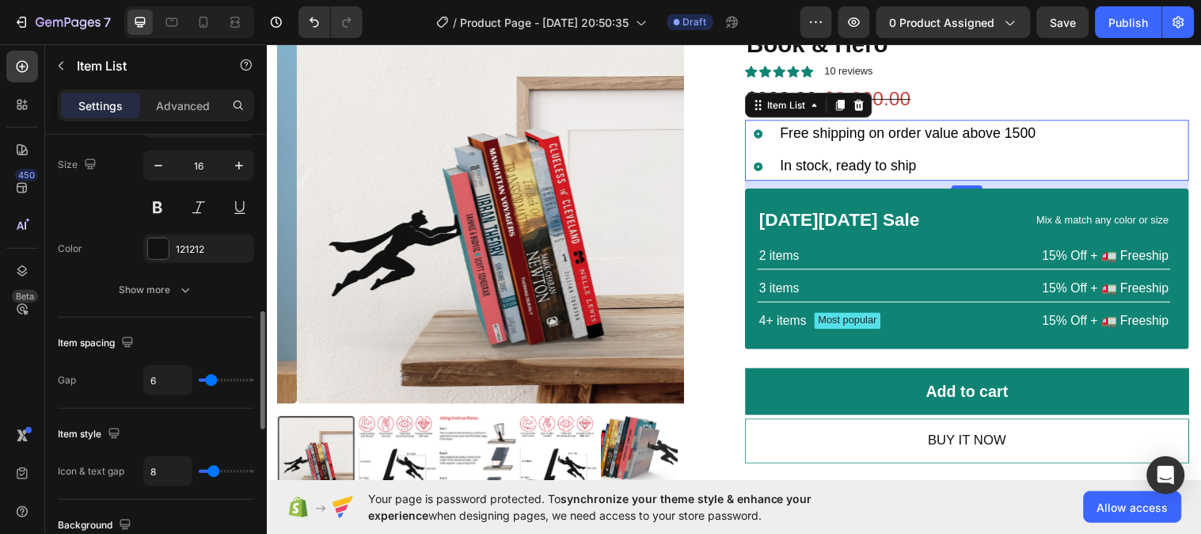
type input "5"
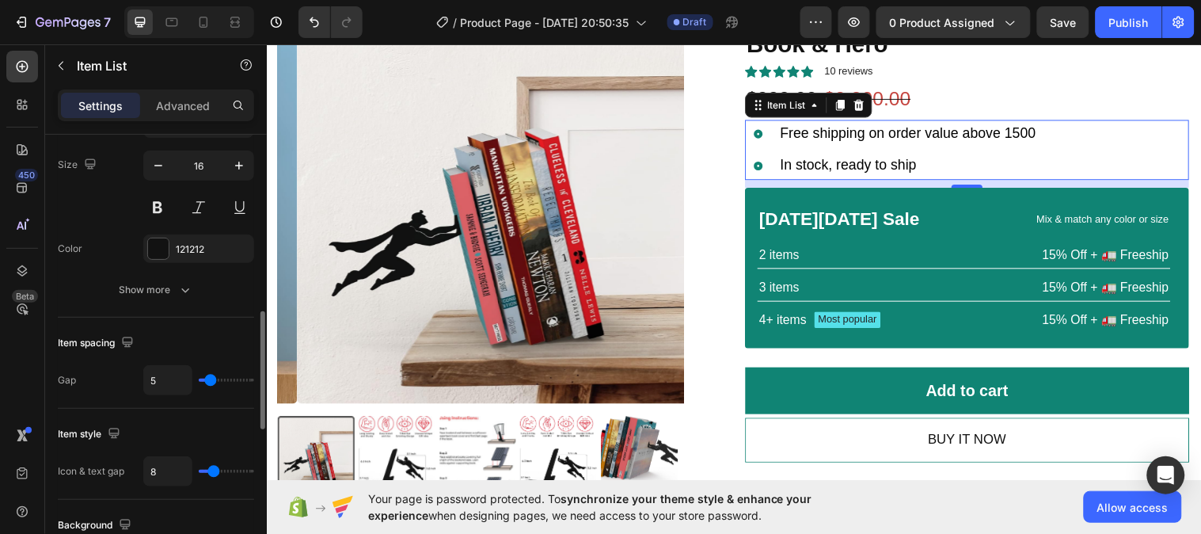
type input "4"
type input "3"
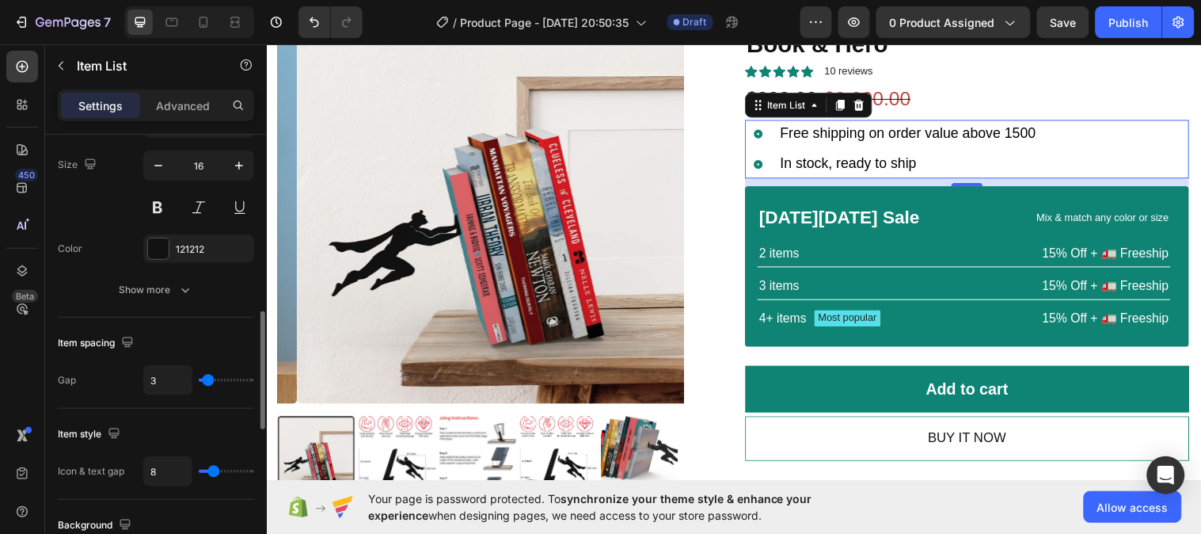
type input "2"
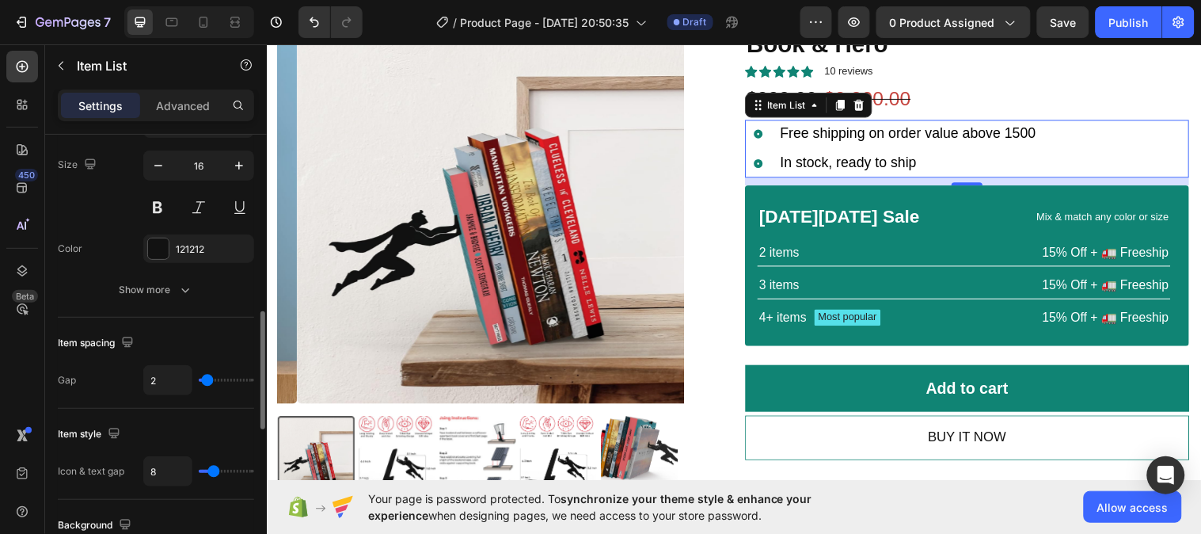
type input "1"
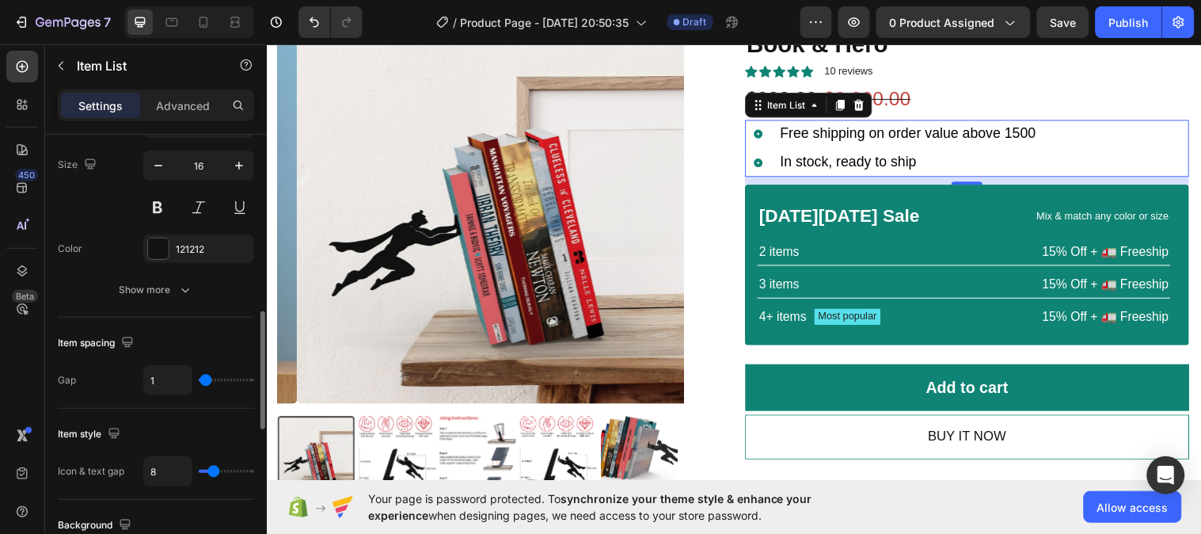
type input "0"
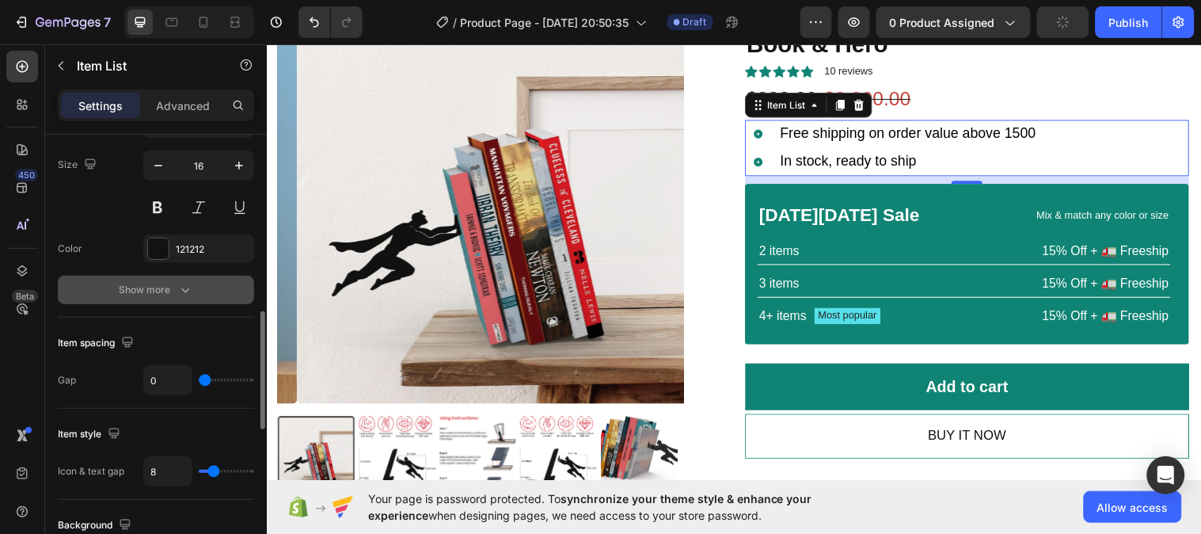
click at [108, 297] on button "Show more" at bounding box center [156, 289] width 196 height 28
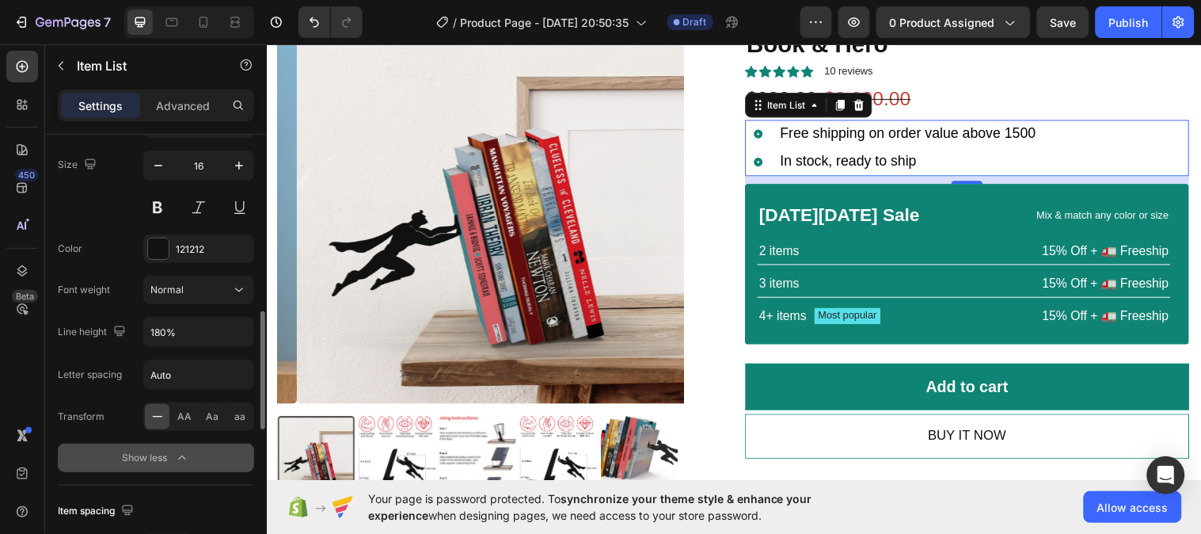
click at [180, 458] on icon "button" at bounding box center [182, 458] width 16 height 16
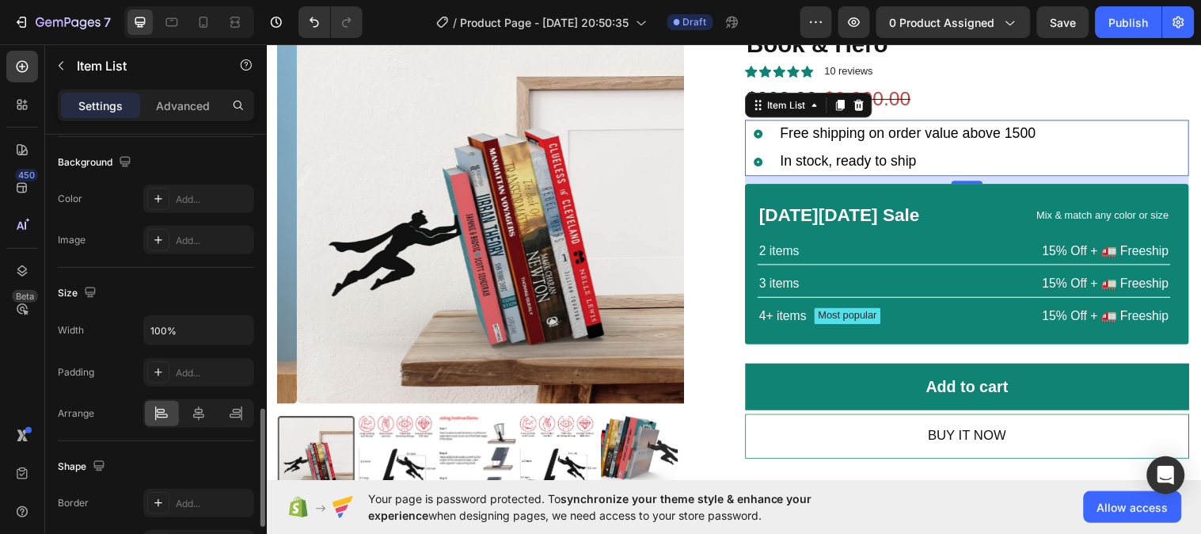
scroll to position [1091, 0]
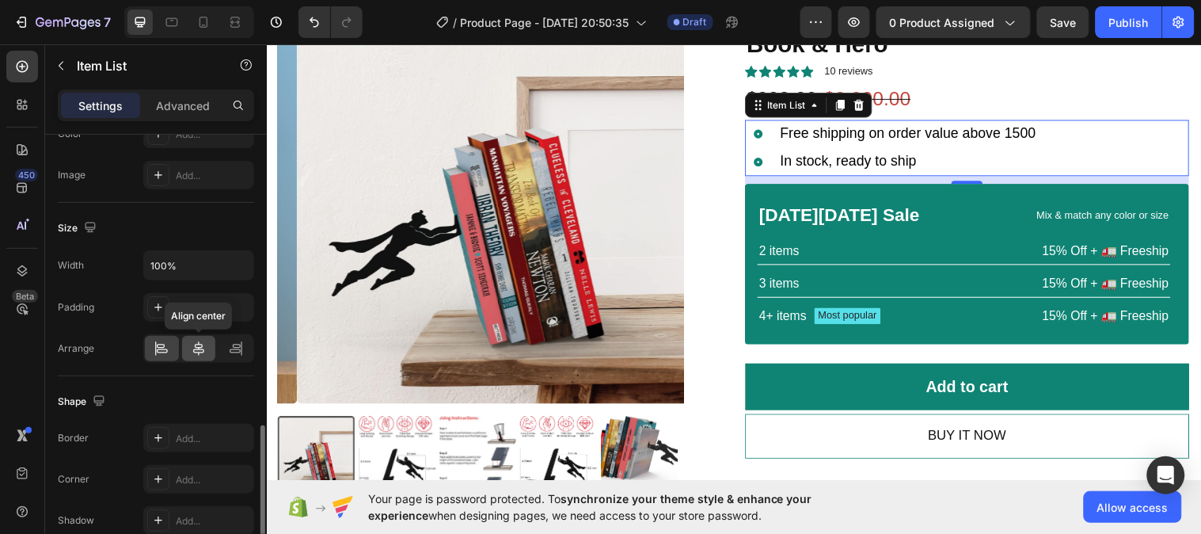
click at [196, 348] on icon at bounding box center [199, 348] width 16 height 16
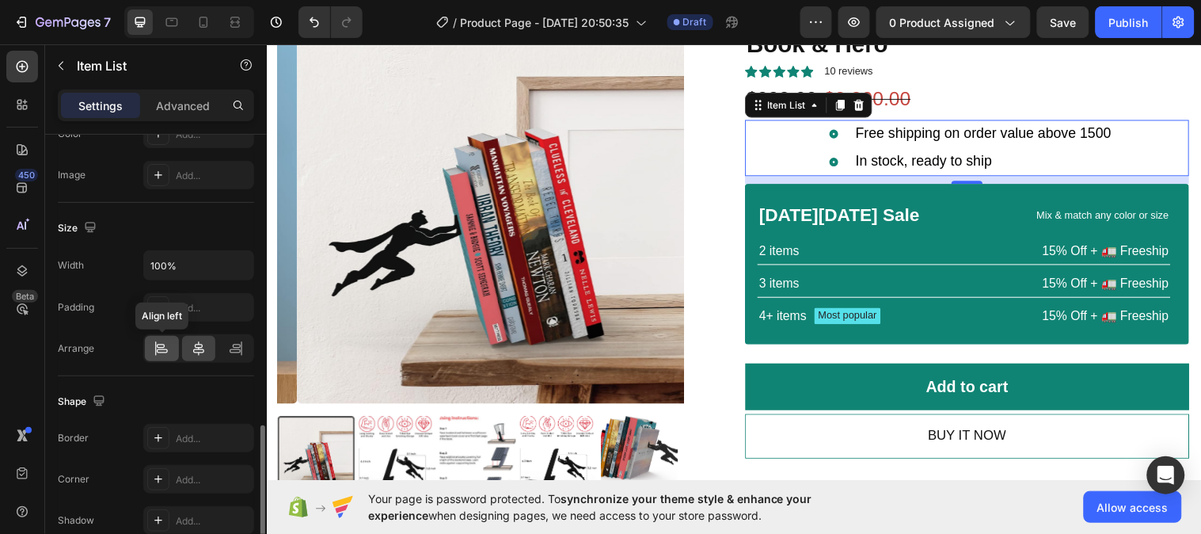
click at [171, 349] on div at bounding box center [162, 348] width 34 height 25
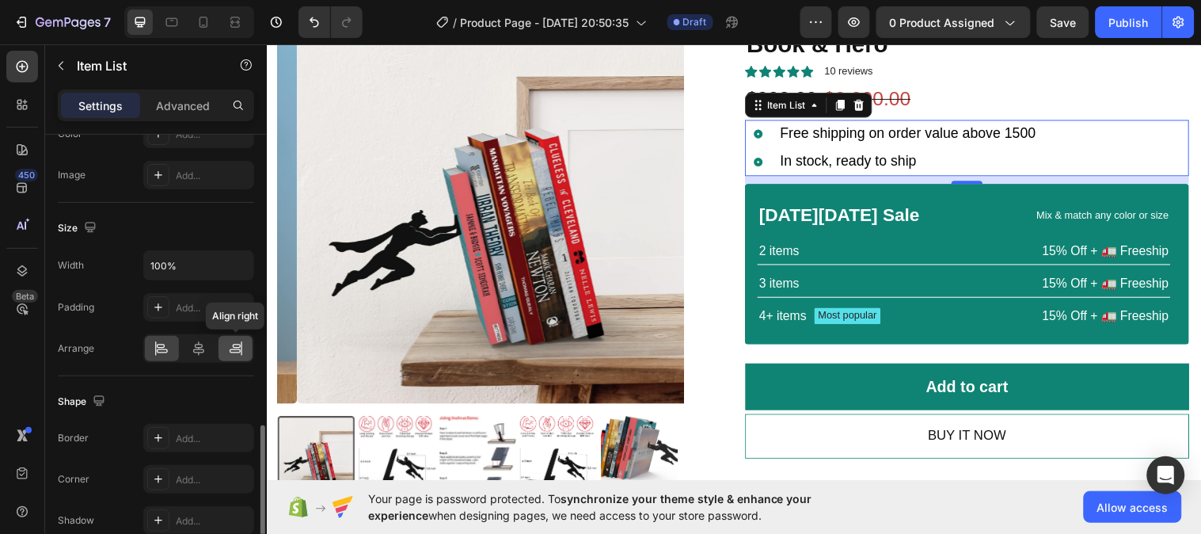
click at [240, 349] on icon at bounding box center [236, 348] width 16 height 16
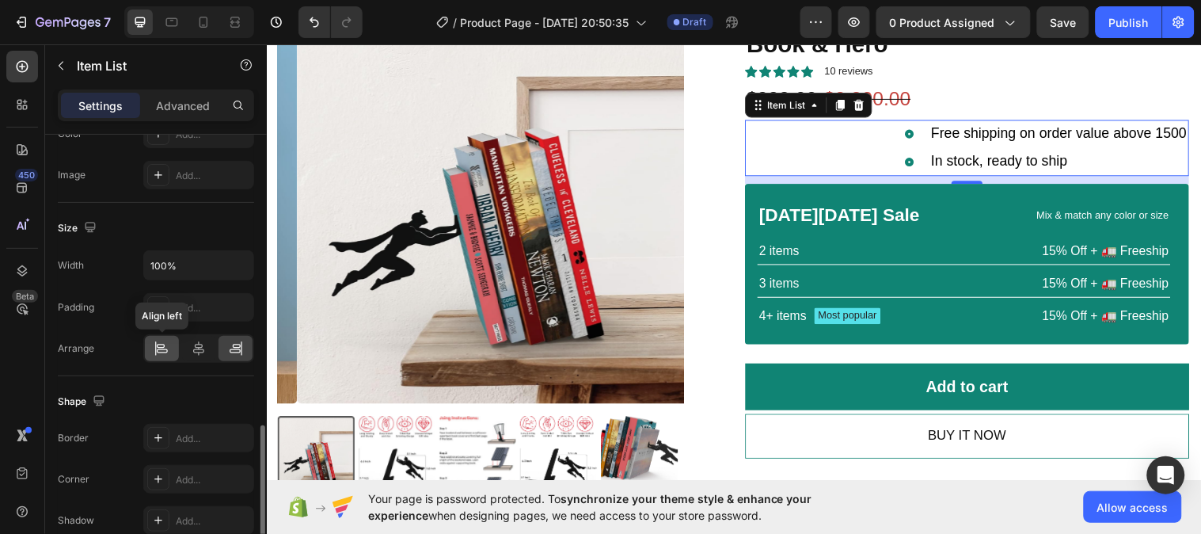
click at [169, 351] on div at bounding box center [162, 348] width 34 height 25
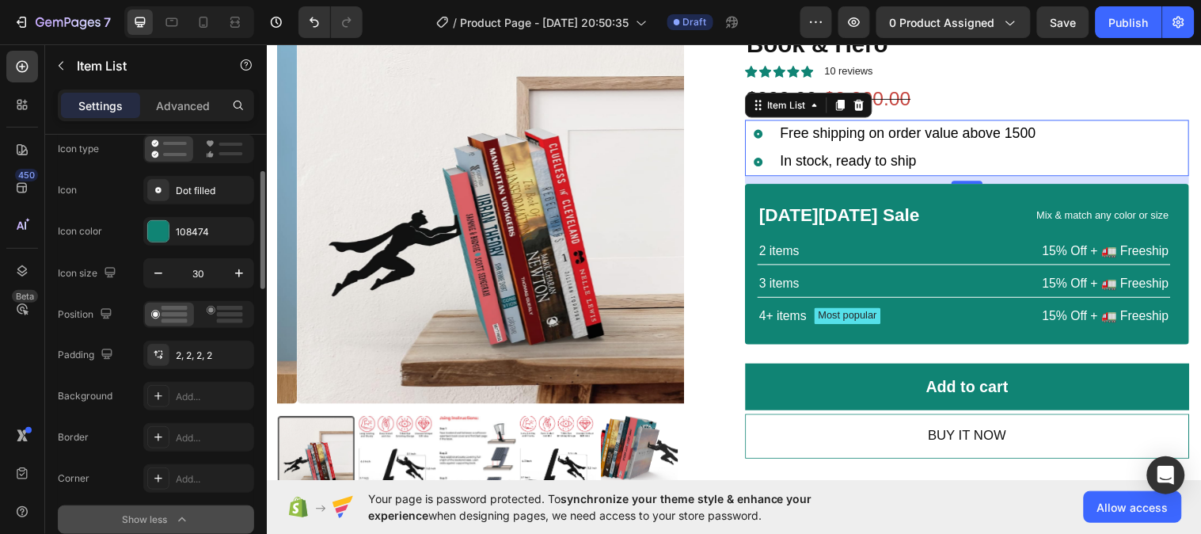
scroll to position [0, 0]
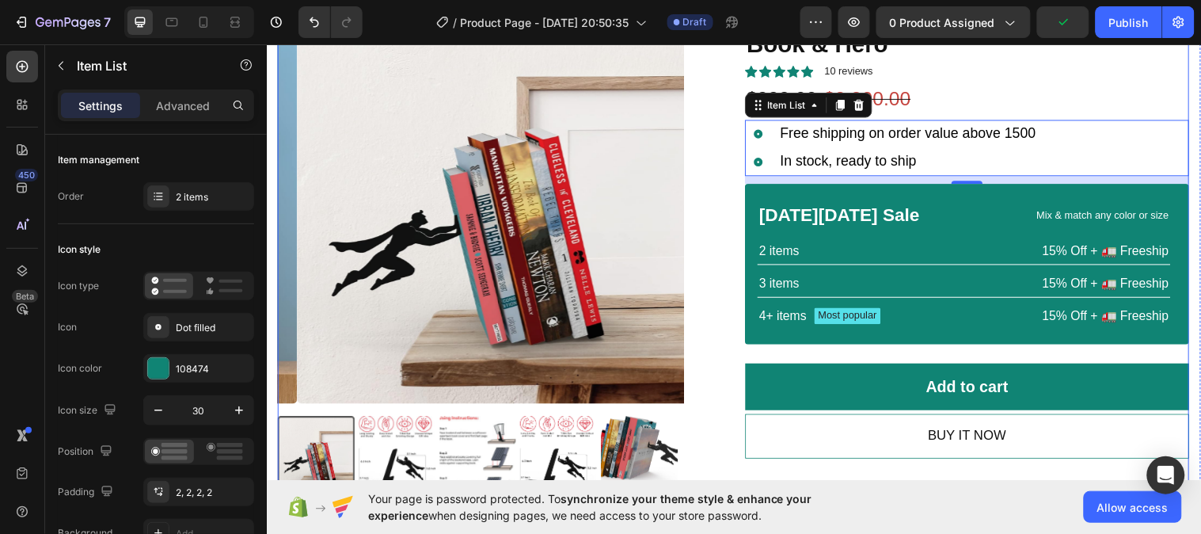
click at [737, 252] on div "Product Images Icon Icon Icon Icon Icon Icon List 2,500+ Verified Reviews! Text…" at bounding box center [741, 267] width 926 height 542
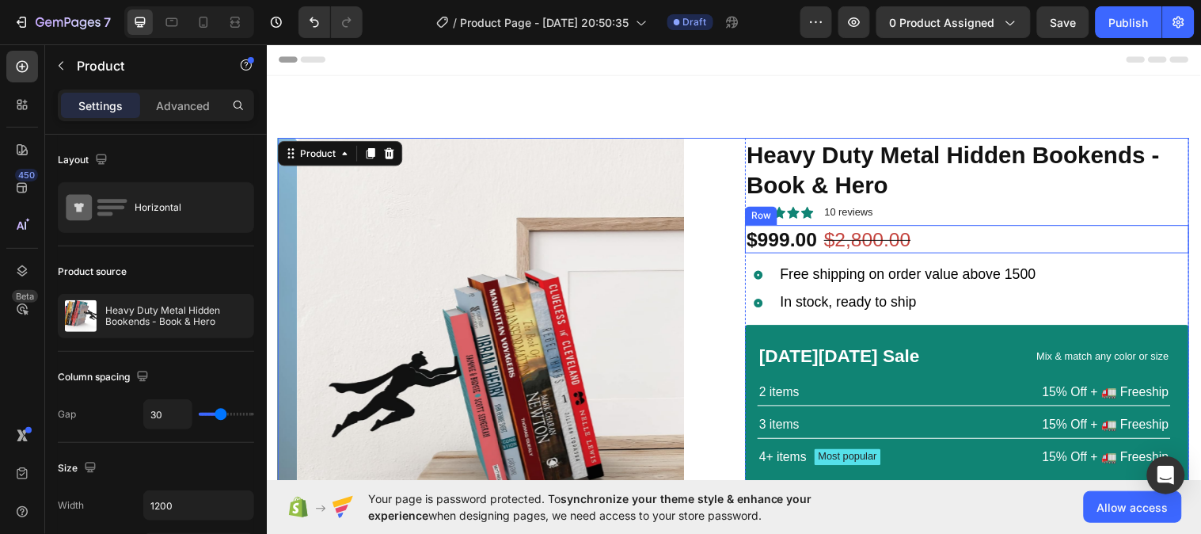
click at [954, 241] on div "$999.00 Product Price Product Price $2,800.00 Product Price Product Price 64% o…" at bounding box center [978, 242] width 451 height 29
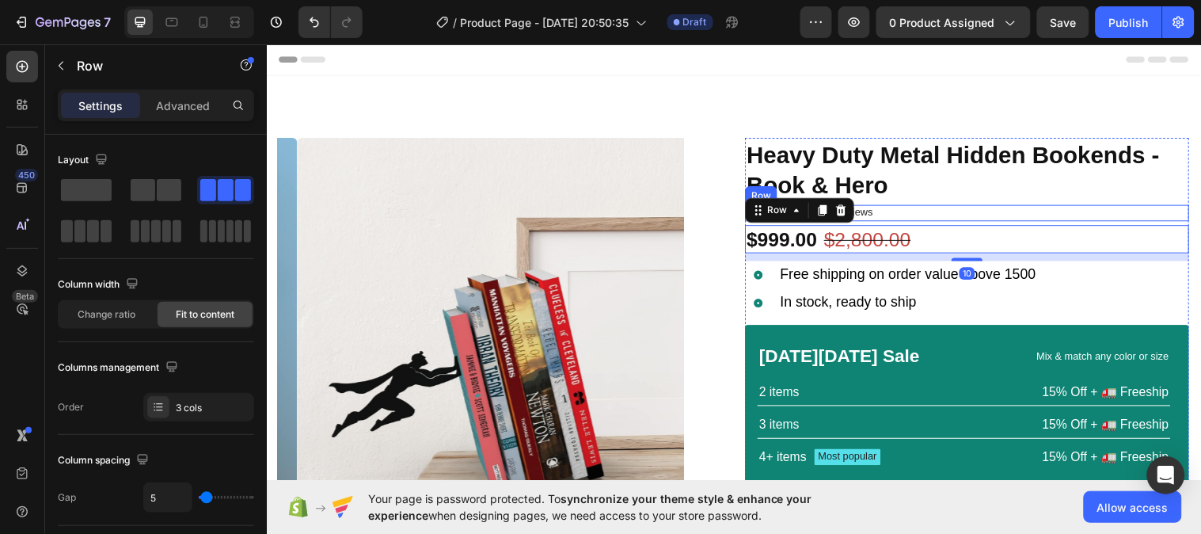
click at [960, 219] on div "Icon Icon Icon Icon Icon Icon List 10 reviews Text Block Row" at bounding box center [978, 215] width 451 height 17
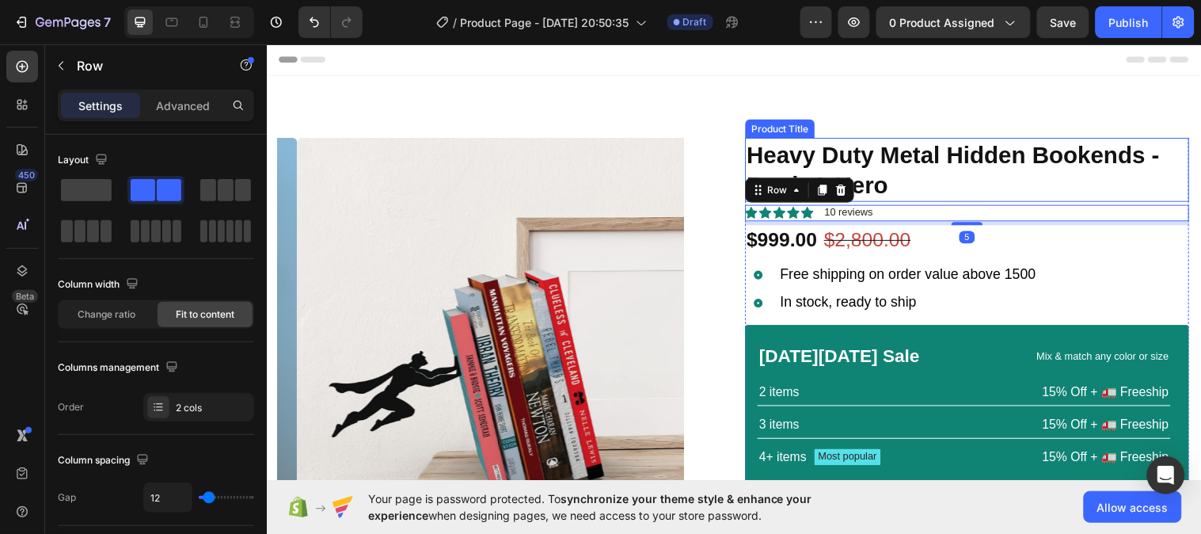
click at [998, 182] on h1 "Heavy Duty Metal Hidden Bookends - Book & Hero" at bounding box center [978, 171] width 451 height 65
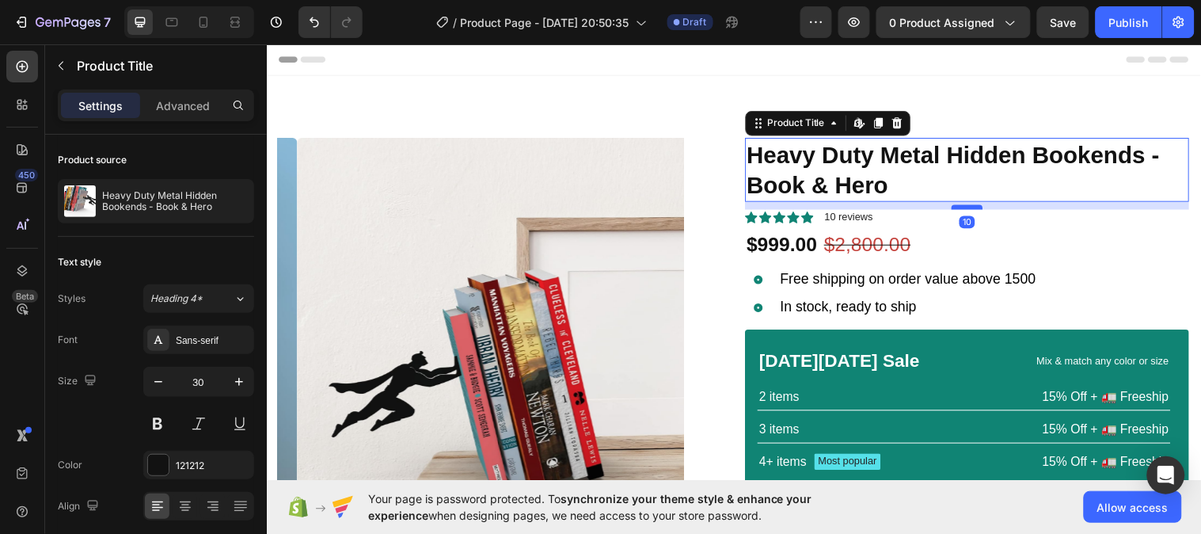
click at [975, 210] on div at bounding box center [979, 209] width 32 height 5
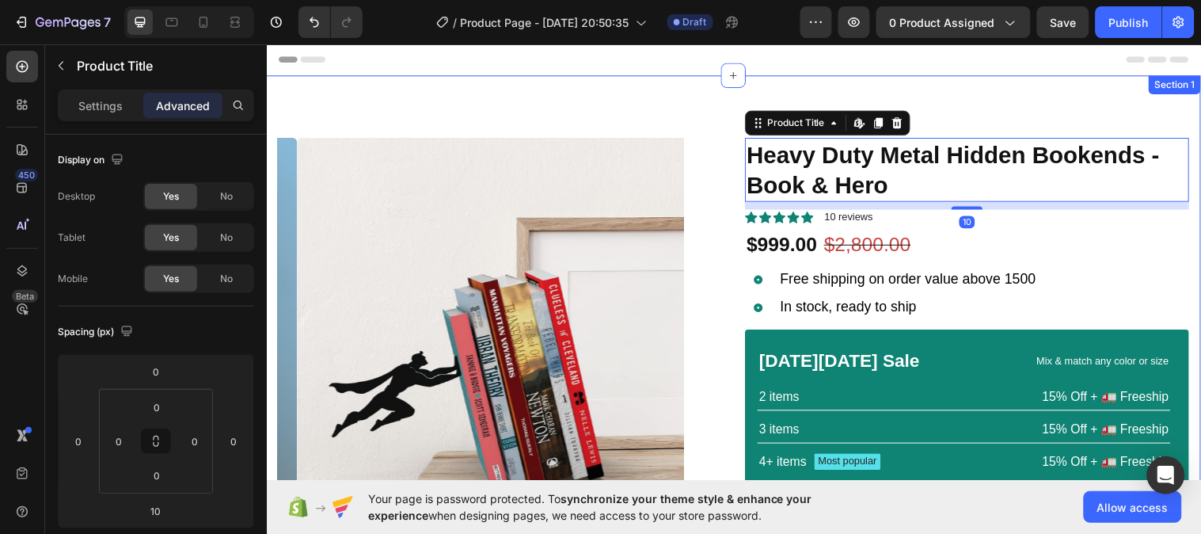
click at [1045, 120] on div "Product Images Icon Icon Icon Icon Icon Icon List 2,500+ Verified Reviews! Text…" at bounding box center [741, 404] width 950 height 656
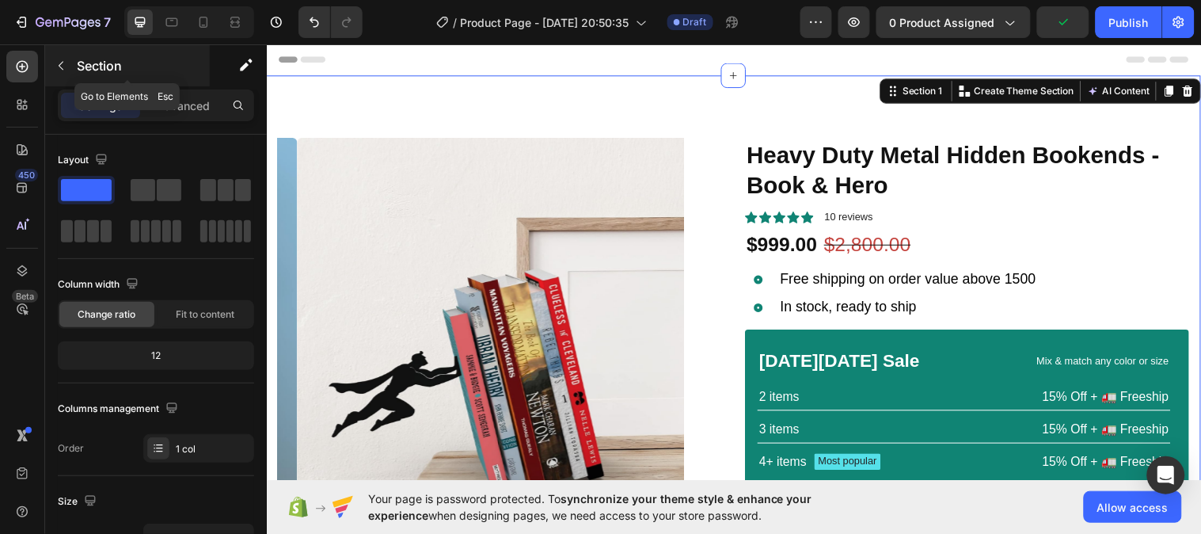
click at [66, 68] on icon "button" at bounding box center [61, 65] width 13 height 13
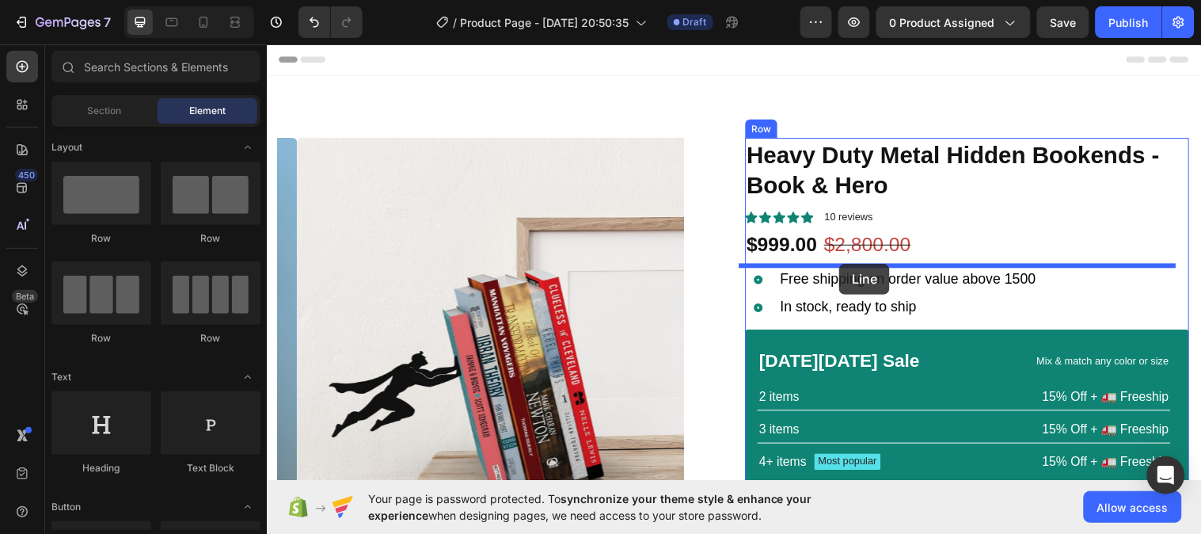
drag, startPoint x: 364, startPoint y: 246, endPoint x: 848, endPoint y: 267, distance: 484.1
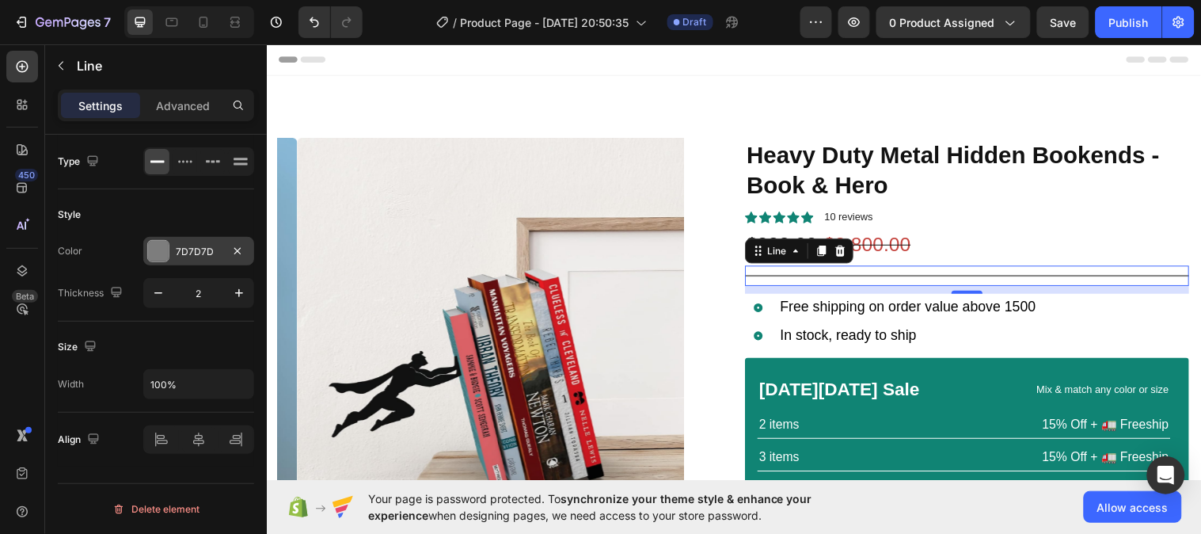
click at [188, 258] on div "7D7D7D" at bounding box center [199, 252] width 46 height 14
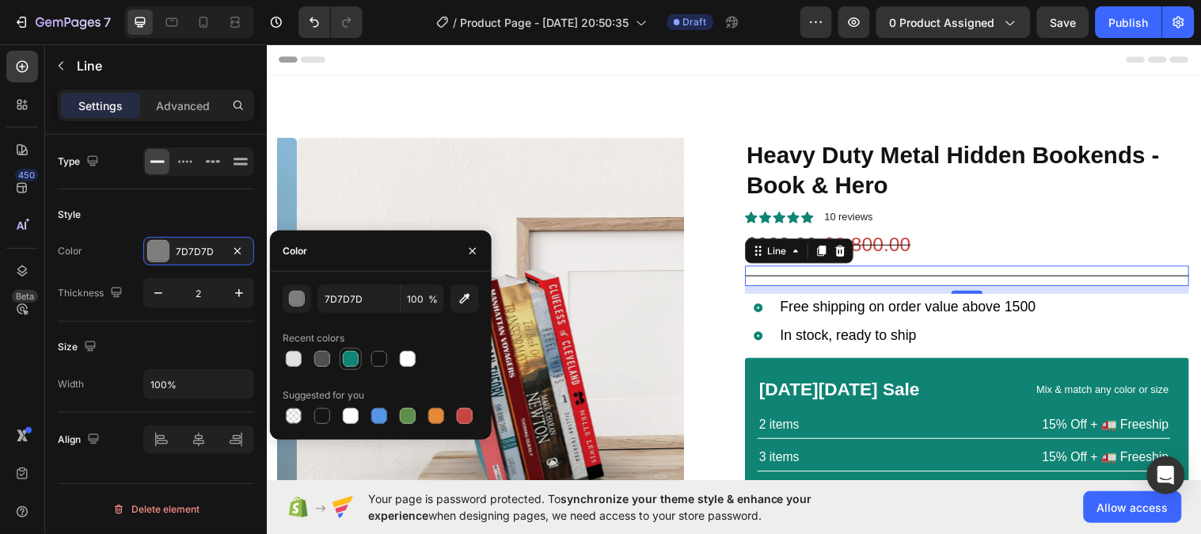
click at [352, 359] on div at bounding box center [351, 359] width 16 height 16
type input "108474"
click at [139, 211] on div "Style" at bounding box center [156, 214] width 196 height 25
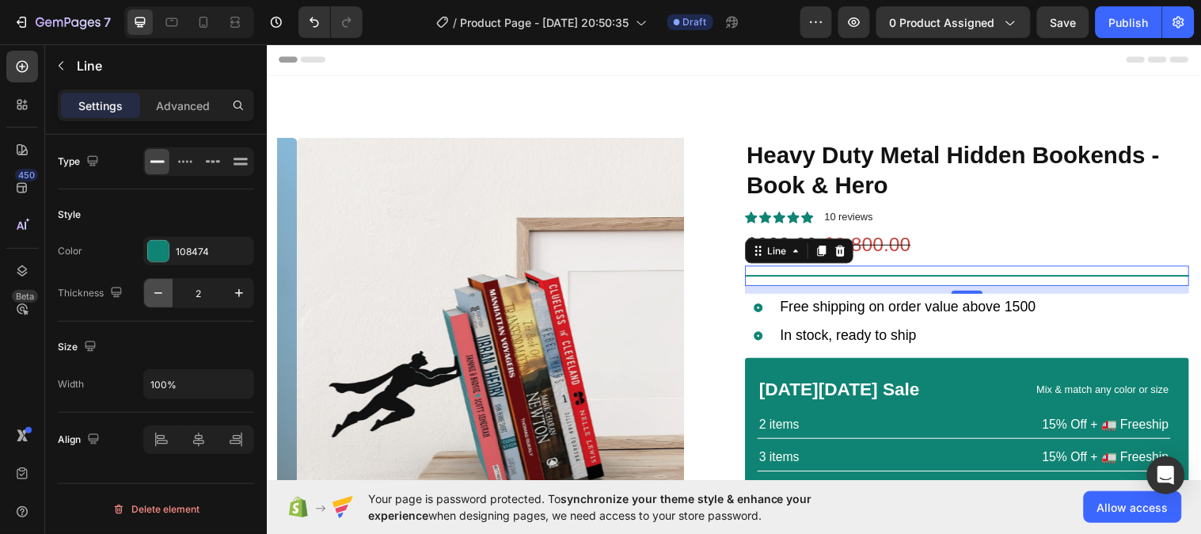
click at [160, 295] on icon "button" at bounding box center [158, 293] width 16 height 16
type input "1"
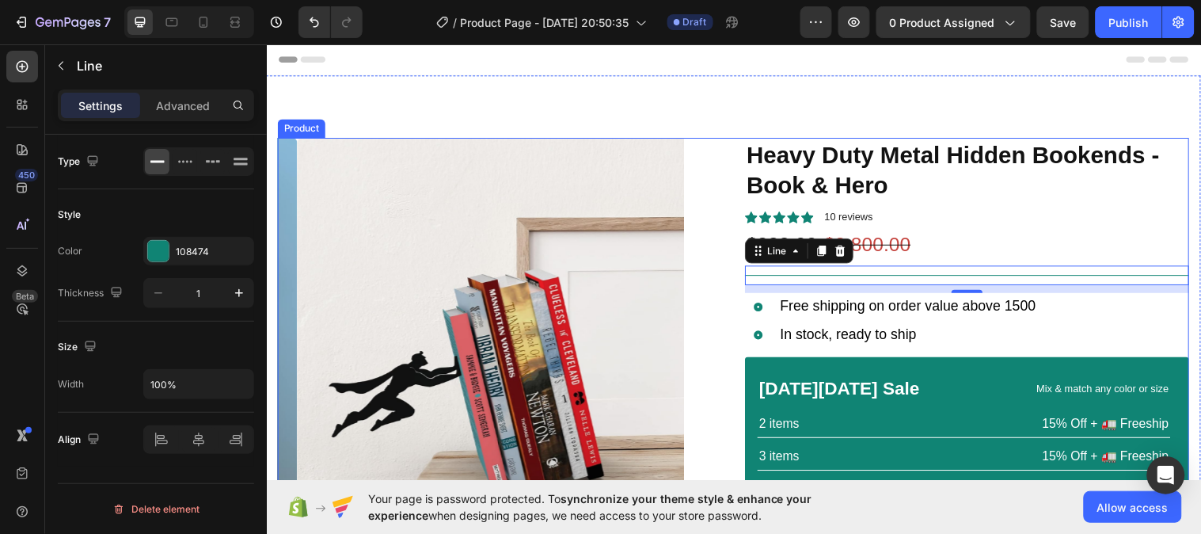
click at [727, 313] on div "Product Images Icon Icon Icon Icon Icon Icon List 2,500+ Verified Reviews! Text…" at bounding box center [741, 410] width 926 height 542
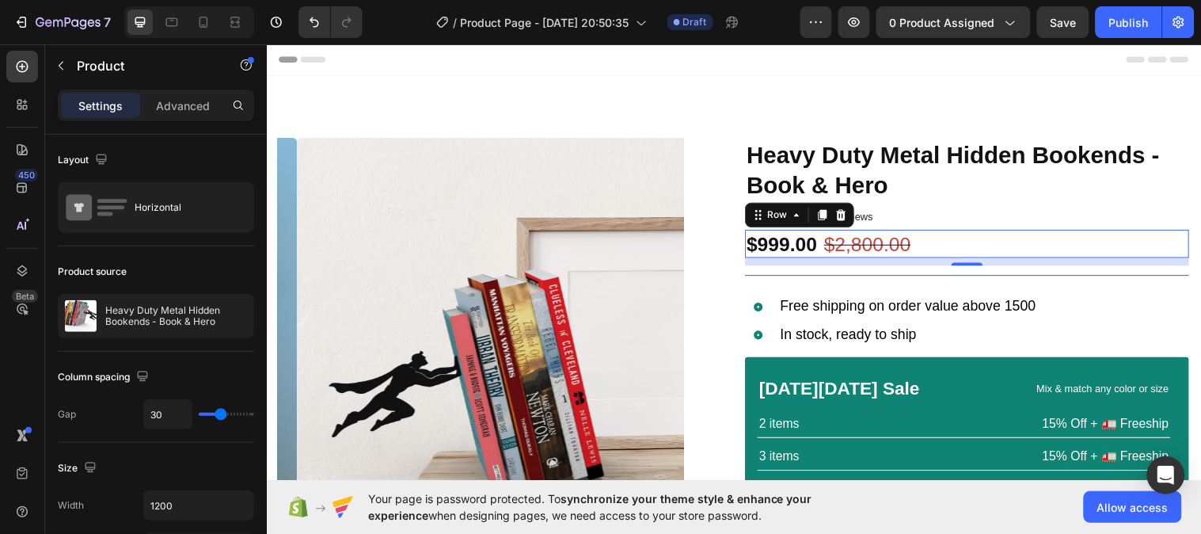
click at [982, 251] on div "$999.00 Product Price Product Price $2,800.00 Product Price Product Price 64% o…" at bounding box center [978, 247] width 451 height 29
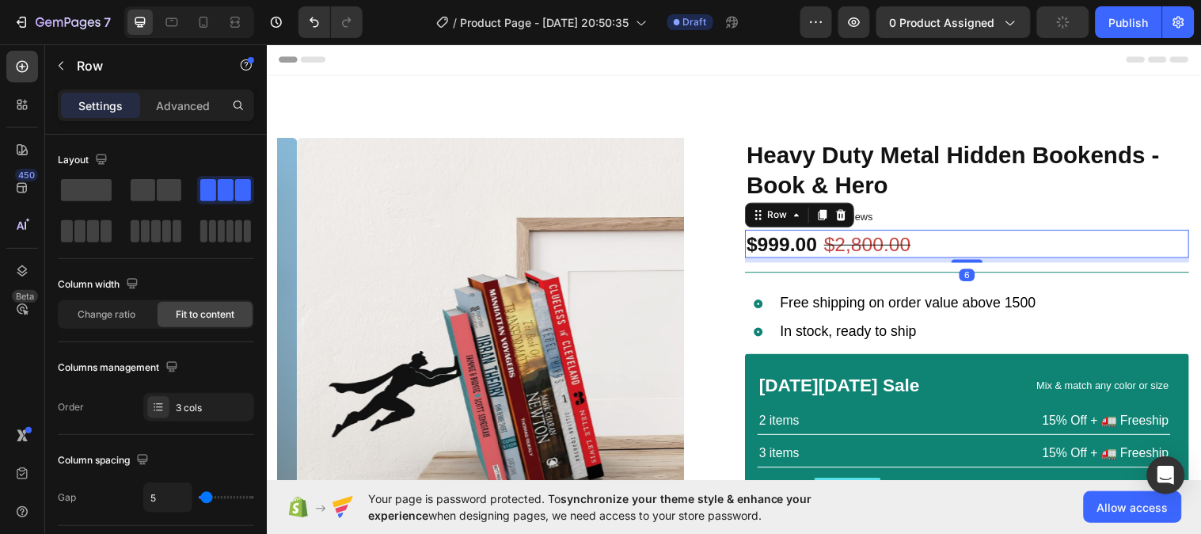
click at [974, 265] on div at bounding box center [979, 264] width 32 height 3
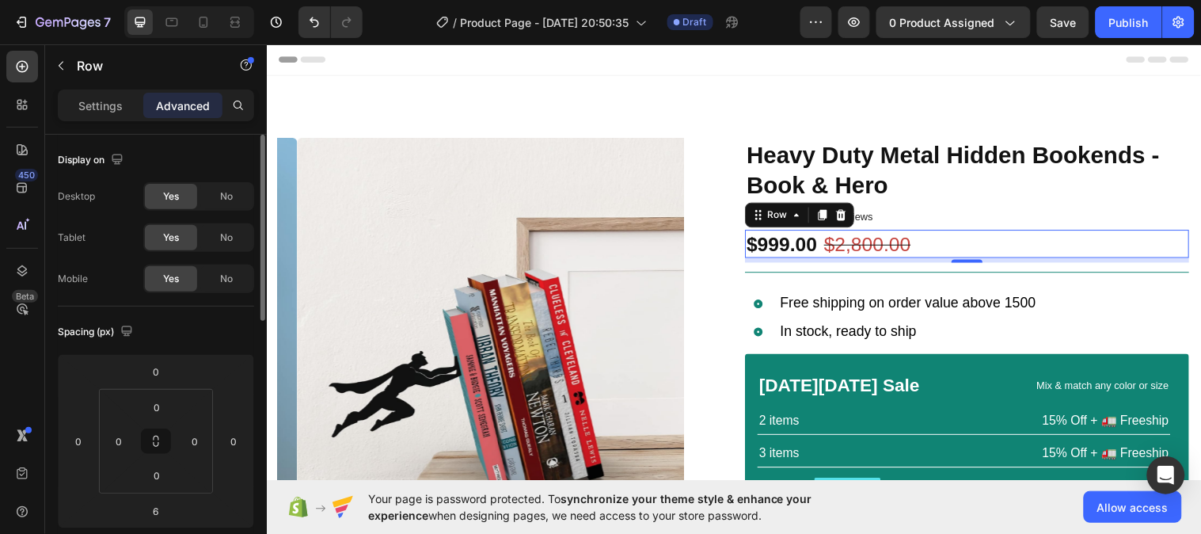
click at [192, 336] on div "Spacing (px)" at bounding box center [156, 331] width 196 height 25
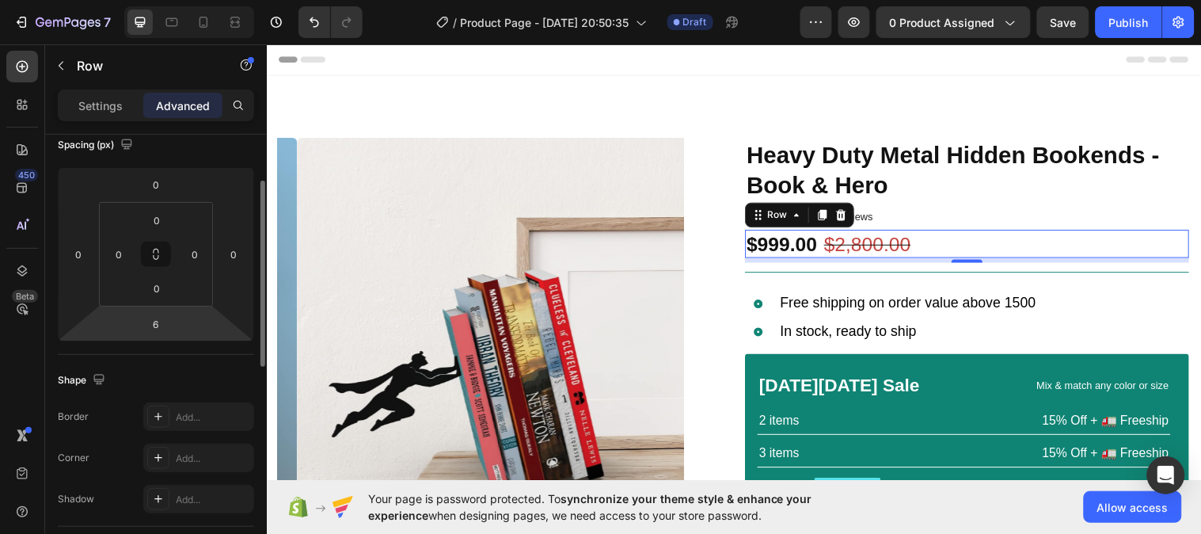
scroll to position [164, 0]
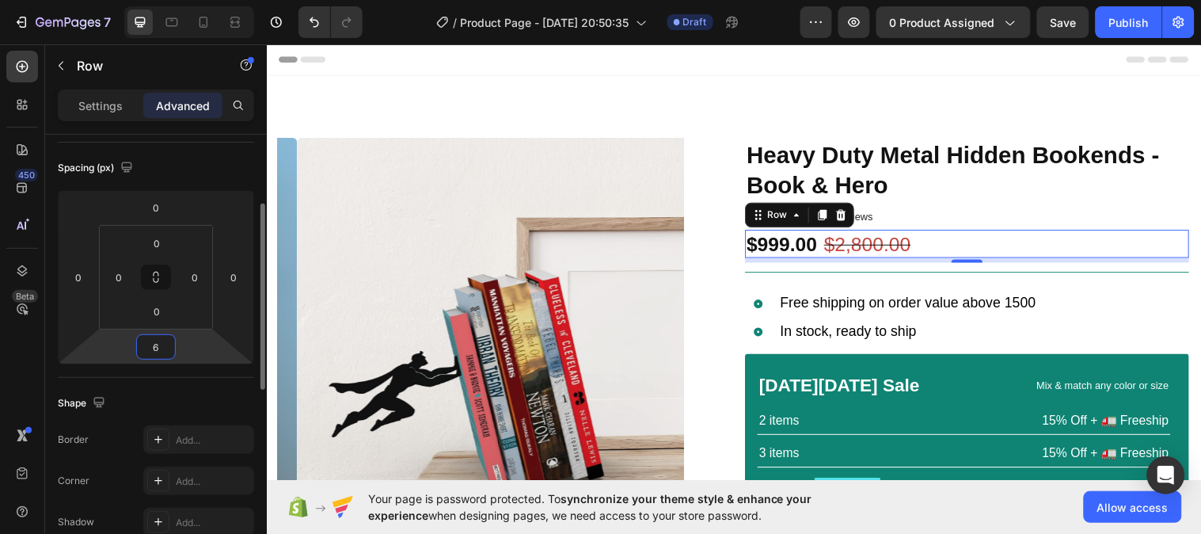
click at [162, 346] on input "6" at bounding box center [156, 347] width 32 height 24
type input "5"
click at [206, 177] on div "Spacing (px)" at bounding box center [156, 167] width 196 height 25
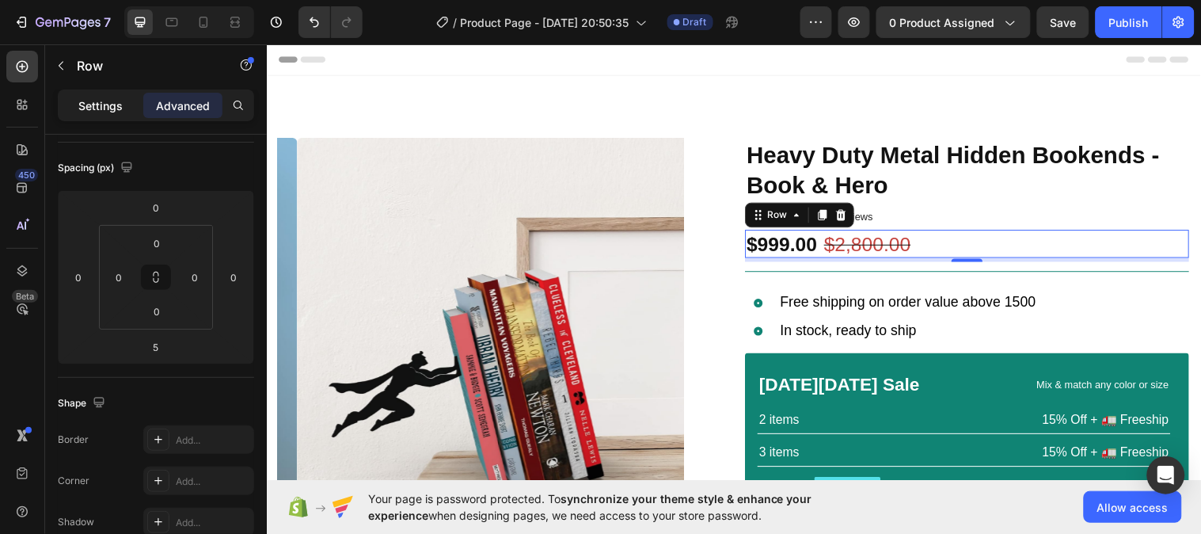
click at [114, 112] on p "Settings" at bounding box center [100, 105] width 44 height 17
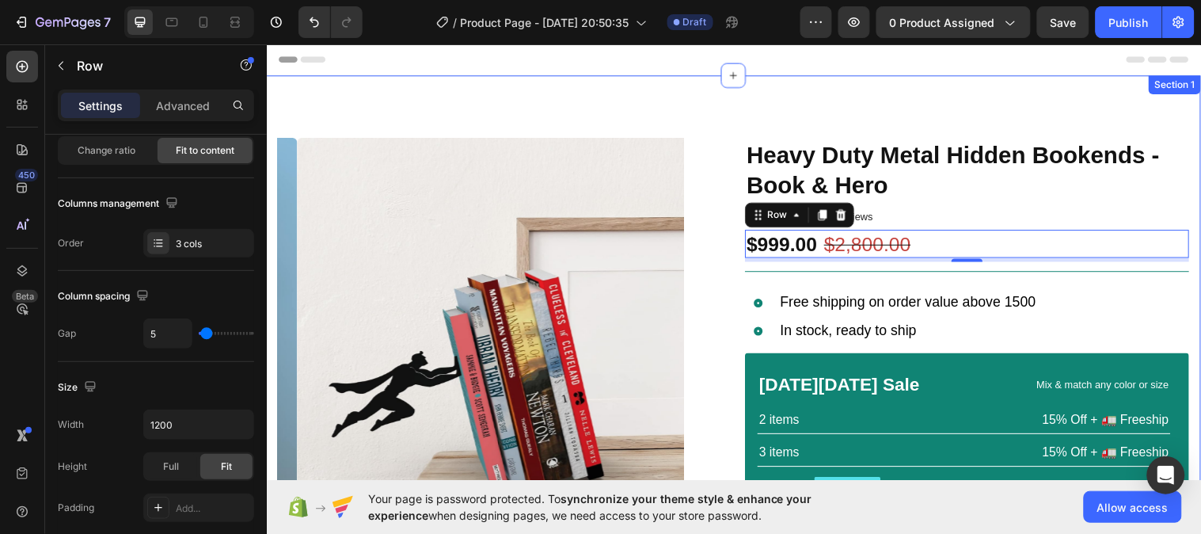
click at [742, 123] on div "Product Images Icon Icon Icon Icon Icon Icon List 2,500+ Verified Reviews! Text…" at bounding box center [741, 404] width 950 height 656
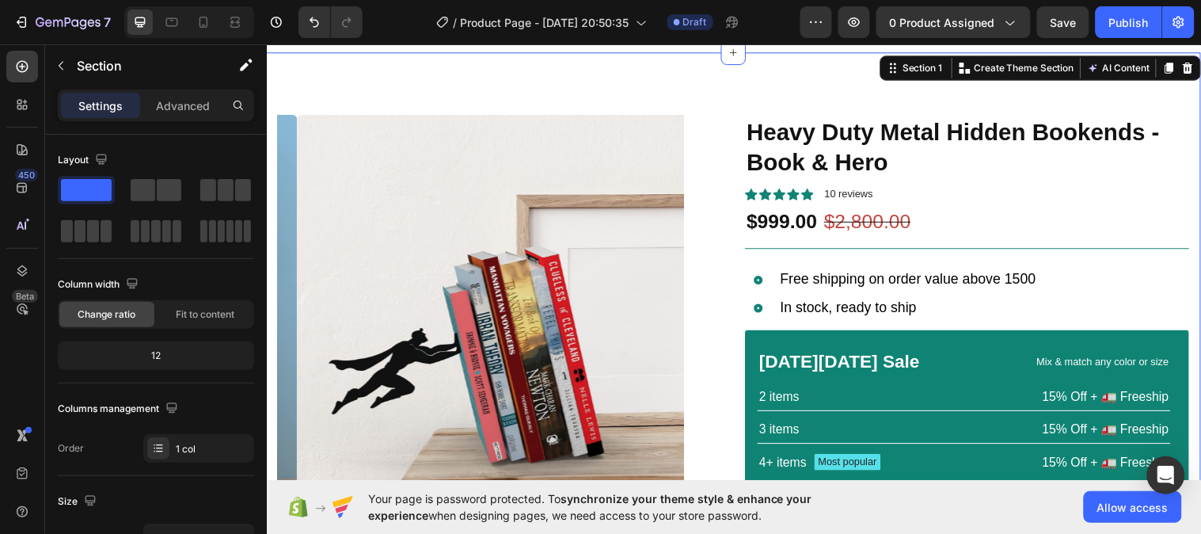
scroll to position [0, 0]
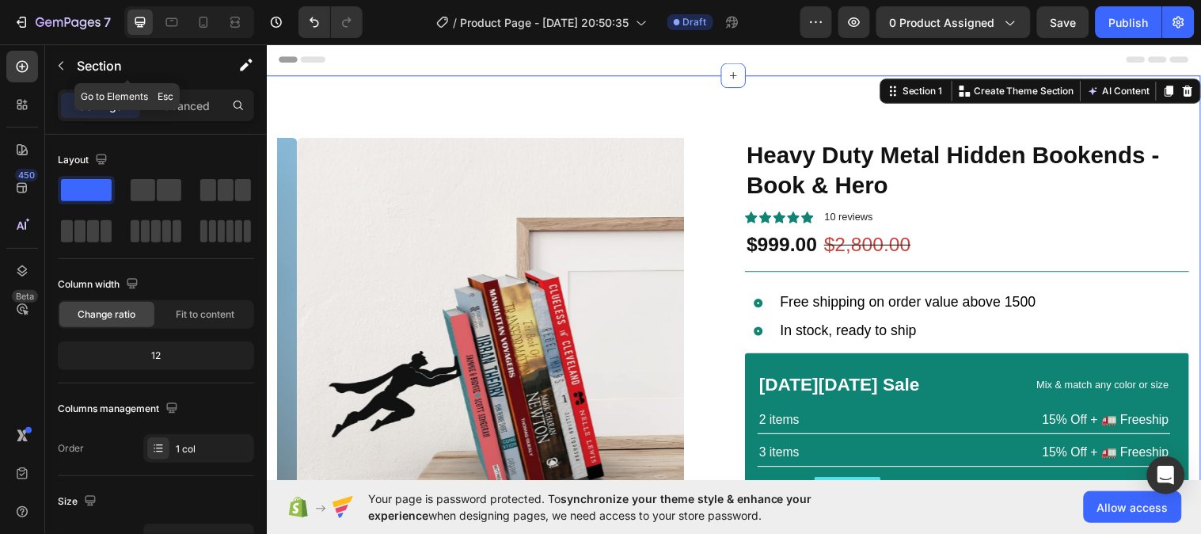
click at [58, 59] on icon "button" at bounding box center [61, 65] width 13 height 13
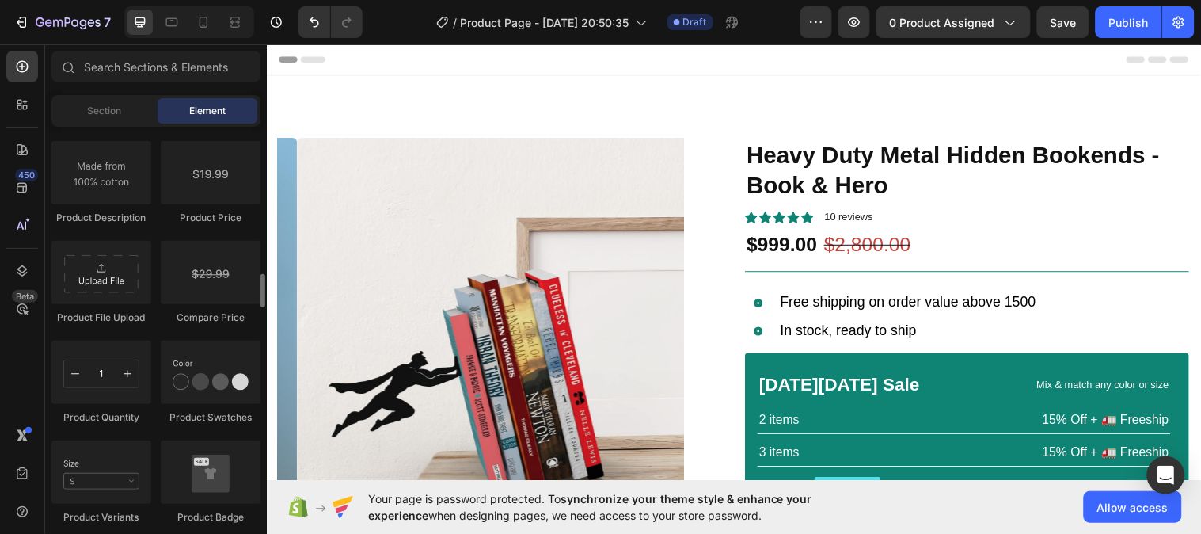
scroll to position [2652, 0]
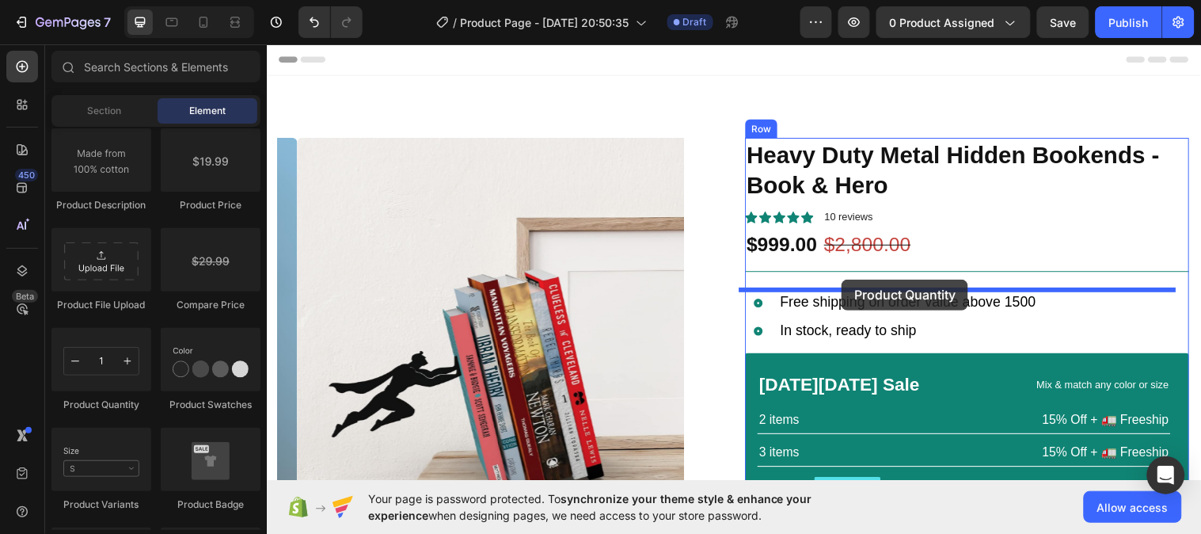
drag, startPoint x: 371, startPoint y: 411, endPoint x: 850, endPoint y: 283, distance: 495.8
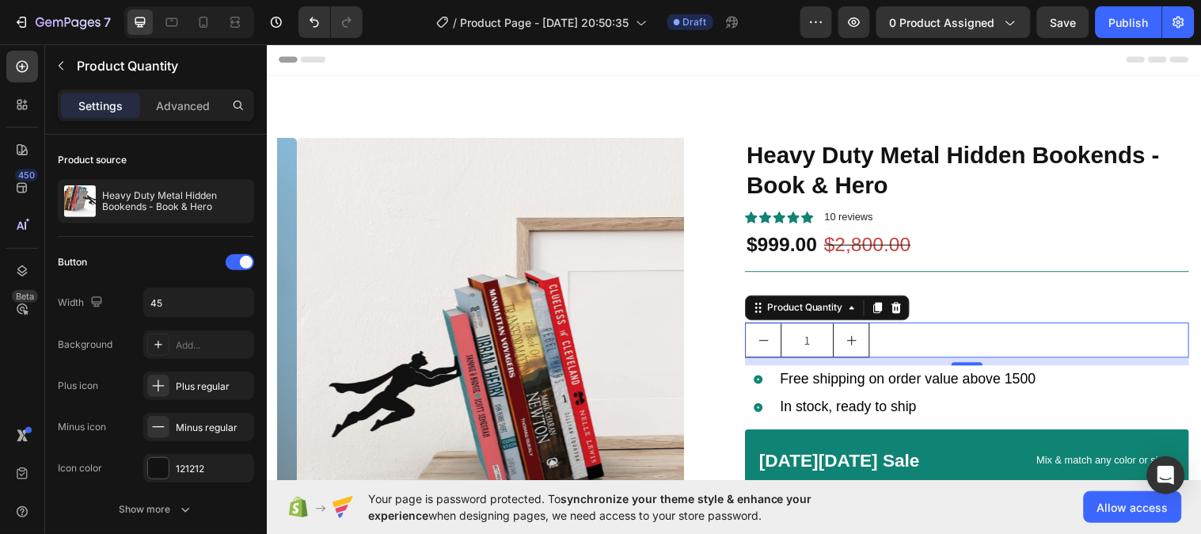
click at [898, 353] on div "1" at bounding box center [978, 345] width 451 height 36
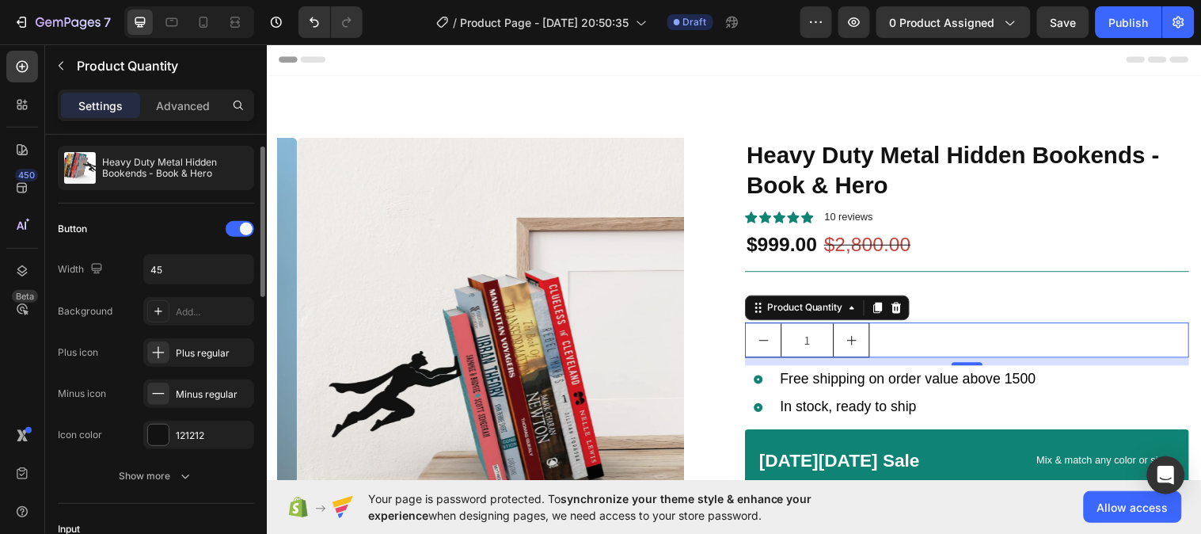
scroll to position [34, 0]
click at [170, 272] on input "45" at bounding box center [198, 268] width 109 height 28
type input "35"
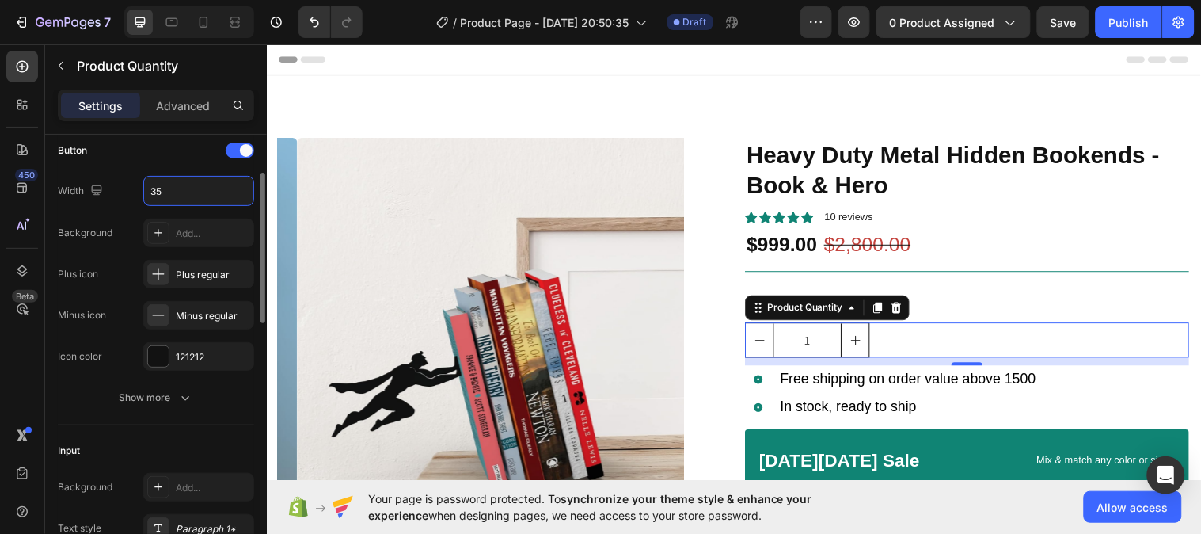
scroll to position [143, 0]
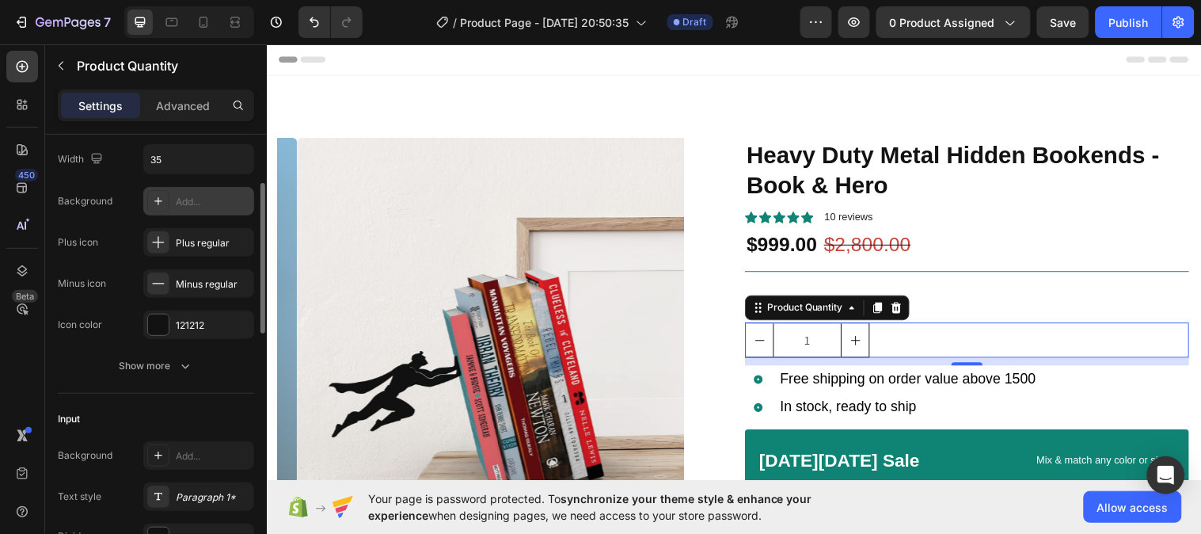
click at [204, 202] on div "Add..." at bounding box center [213, 202] width 74 height 14
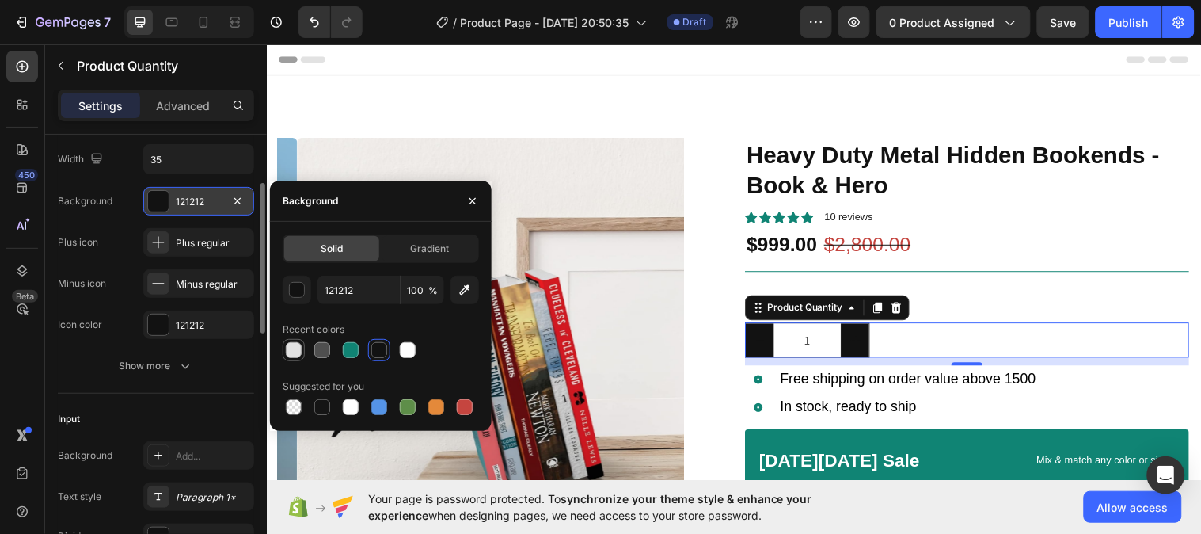
click at [293, 348] on div at bounding box center [294, 350] width 16 height 16
type input "E2E2E2"
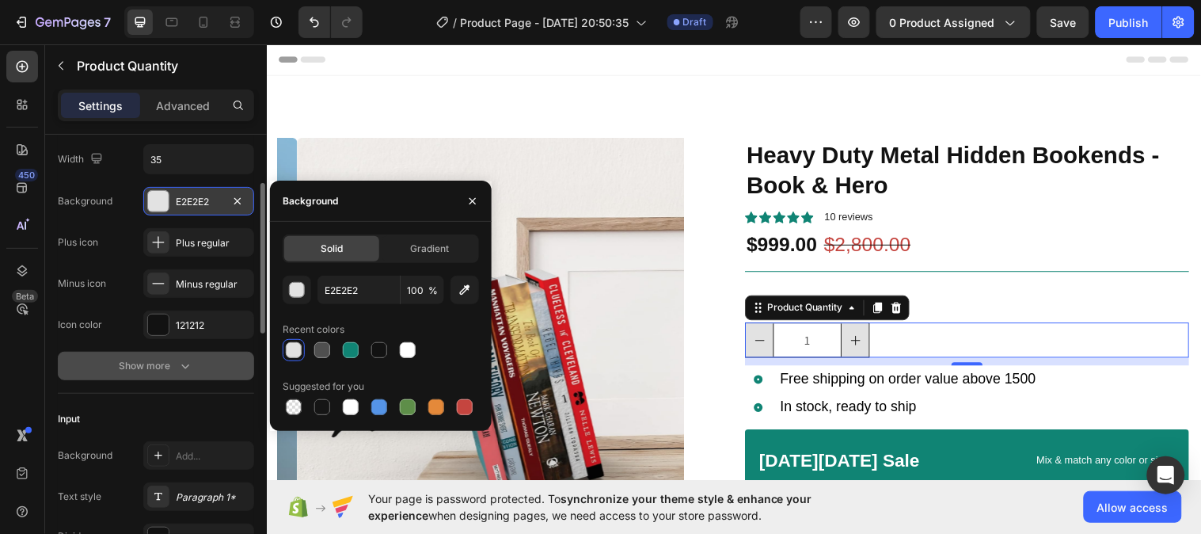
click at [104, 353] on button "Show more" at bounding box center [156, 365] width 196 height 28
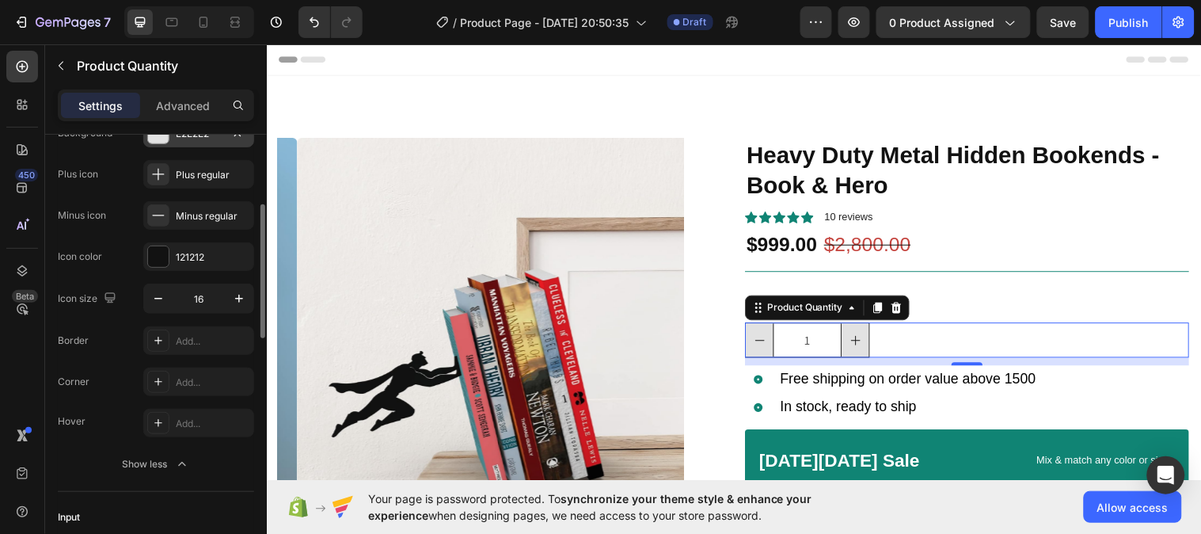
scroll to position [222, 0]
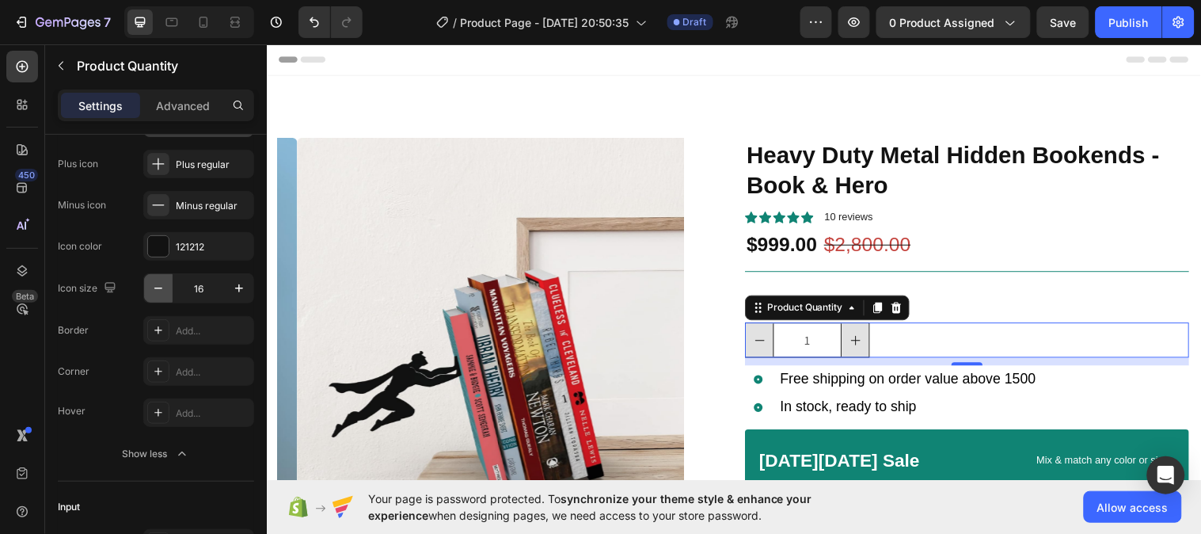
click at [155, 287] on icon "button" at bounding box center [158, 288] width 16 height 16
click at [234, 289] on icon "button" at bounding box center [239, 288] width 16 height 16
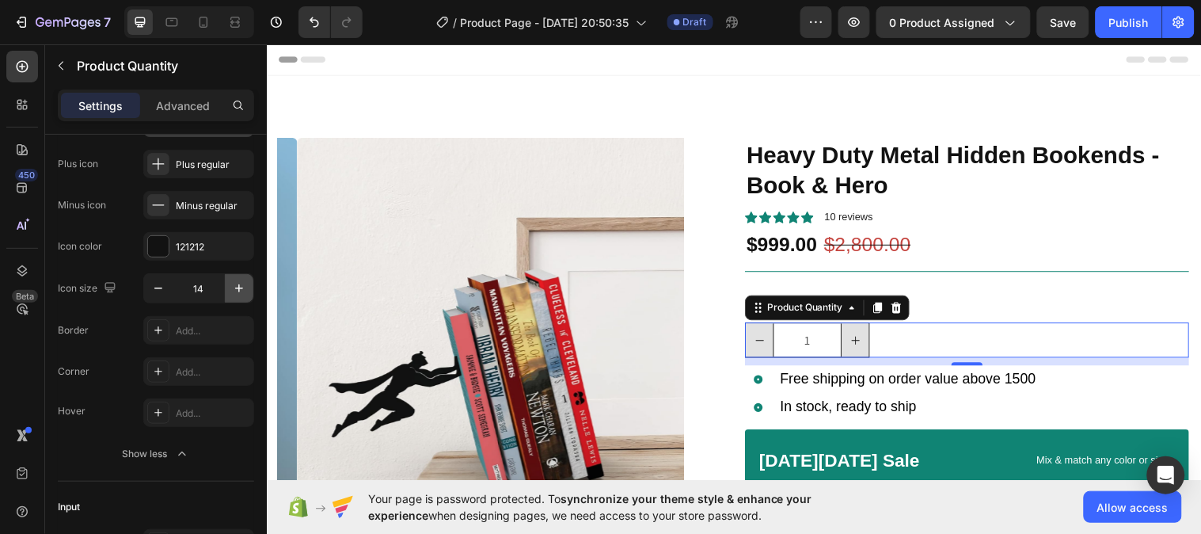
type input "15"
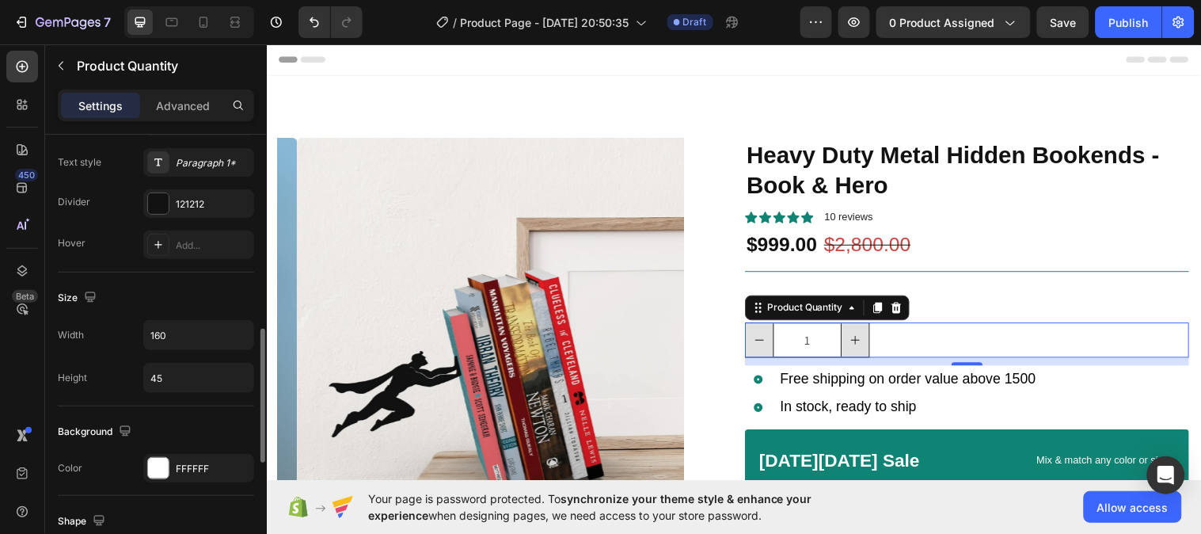
scroll to position [644, 0]
click at [176, 335] on input "160" at bounding box center [198, 334] width 109 height 28
type input "115"
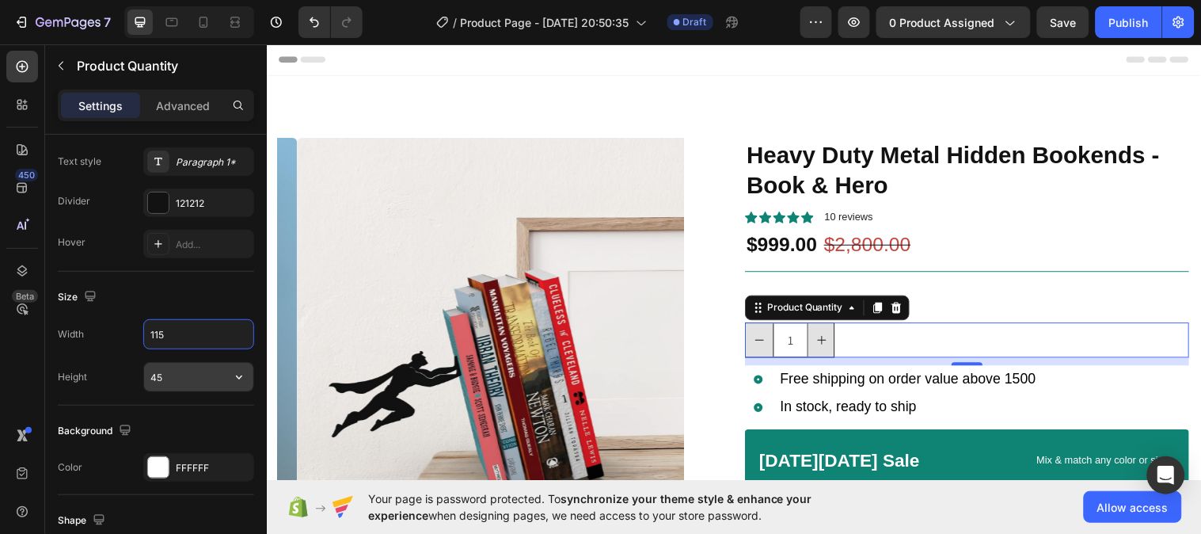
click at [170, 375] on input "45" at bounding box center [198, 377] width 109 height 28
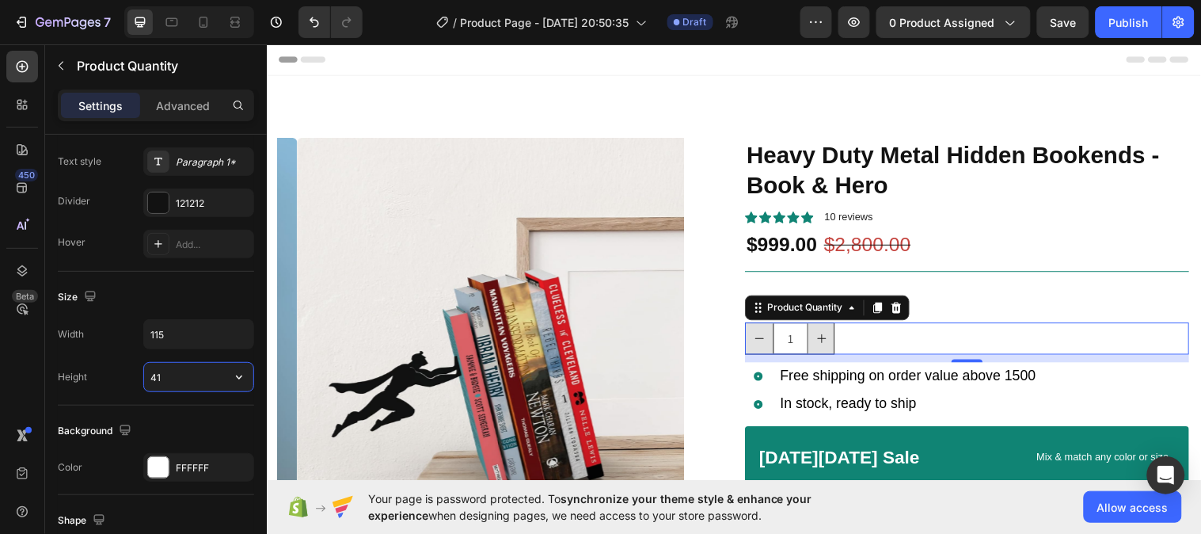
type input "40"
click at [104, 354] on div "Width 115 Height 40" at bounding box center [156, 355] width 196 height 73
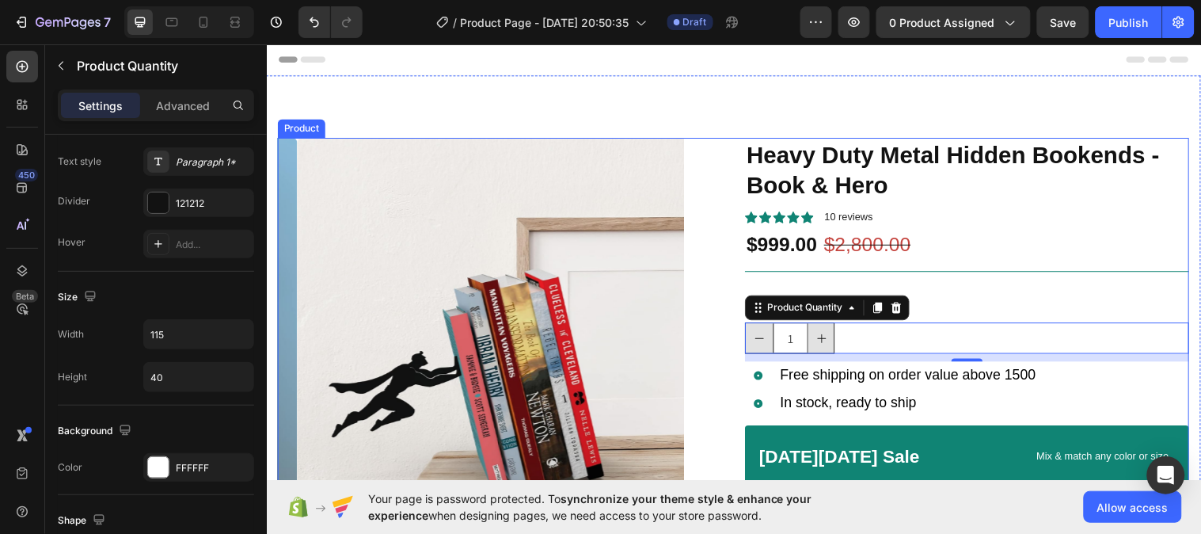
click at [730, 260] on div "Product Images Icon Icon Icon Icon Icon Icon List 2,500+ Verified Reviews! Text…" at bounding box center [741, 424] width 926 height 571
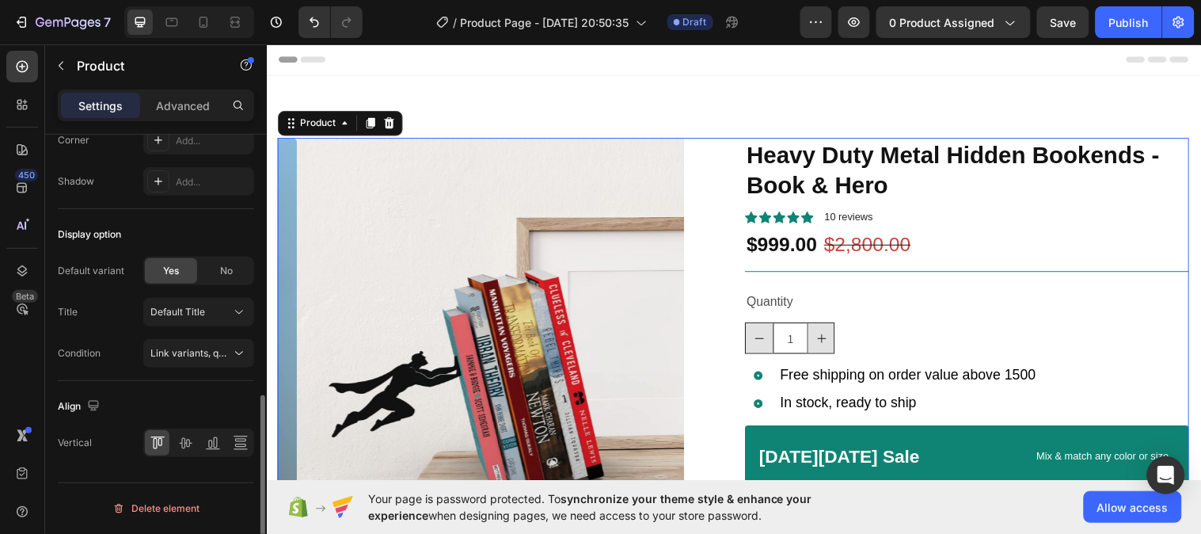
scroll to position [0, 0]
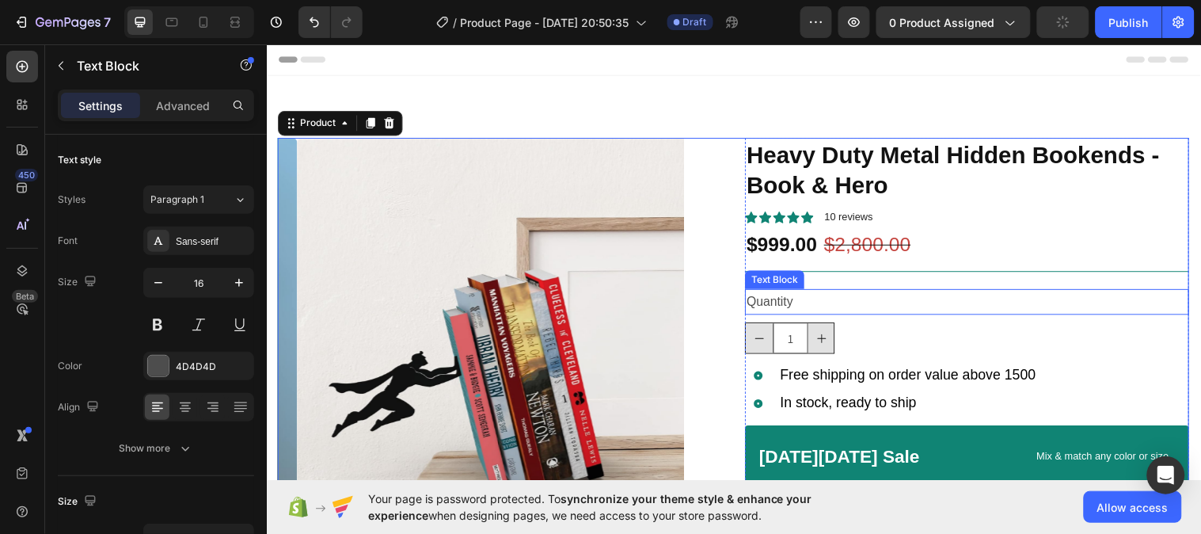
click at [839, 305] on div "Quantity" at bounding box center [978, 306] width 451 height 26
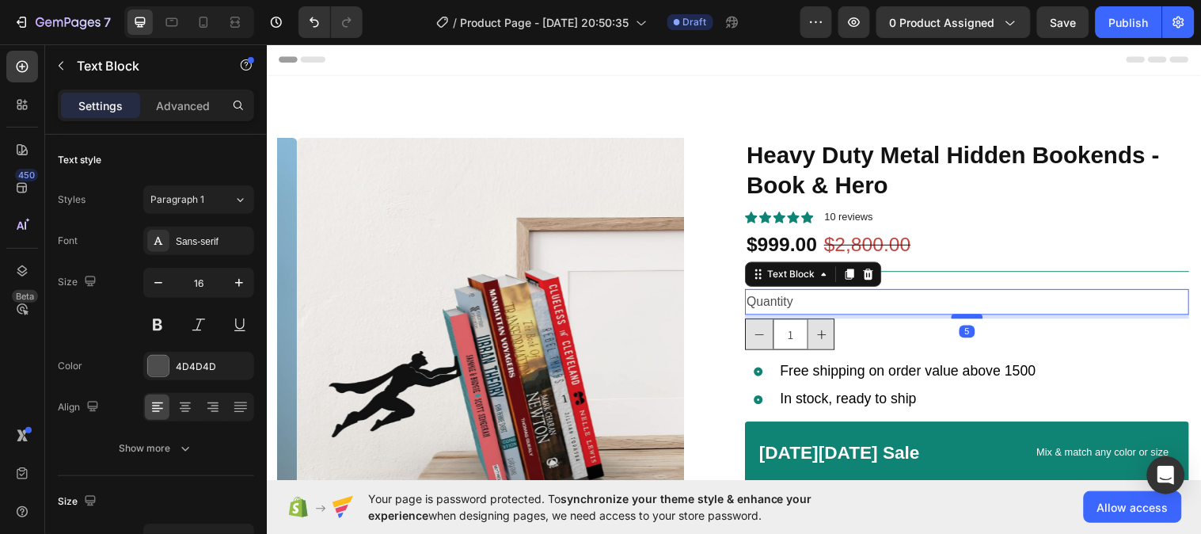
click at [970, 321] on div at bounding box center [979, 320] width 32 height 5
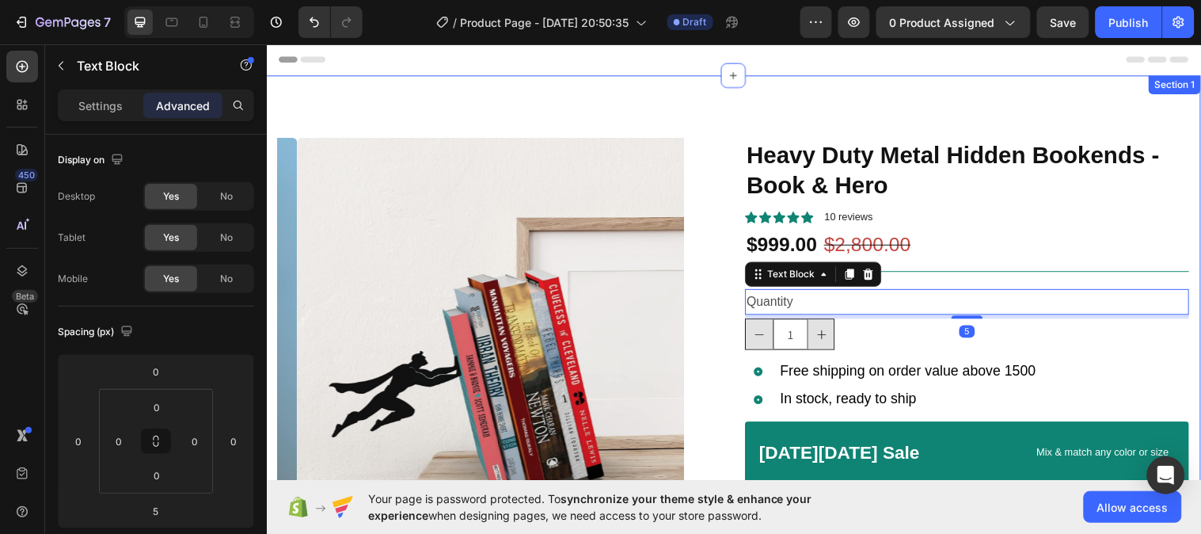
click at [935, 114] on div "Product Images Icon Icon Icon Icon Icon Icon List 2,500+ Verified Reviews! Text…" at bounding box center [741, 416] width 950 height 681
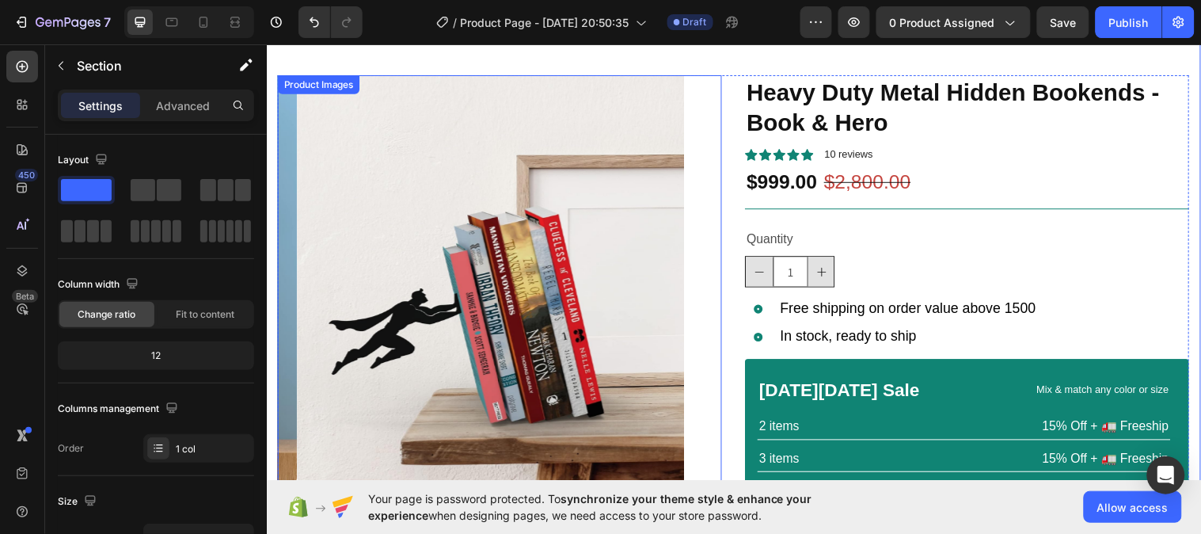
scroll to position [58, 0]
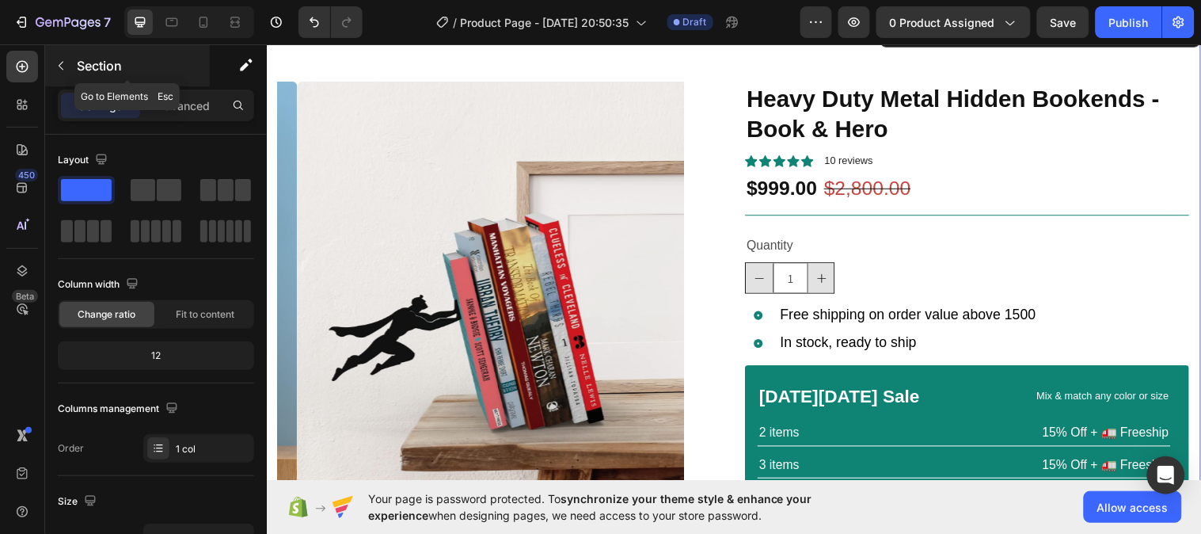
click at [66, 67] on icon "button" at bounding box center [61, 65] width 13 height 13
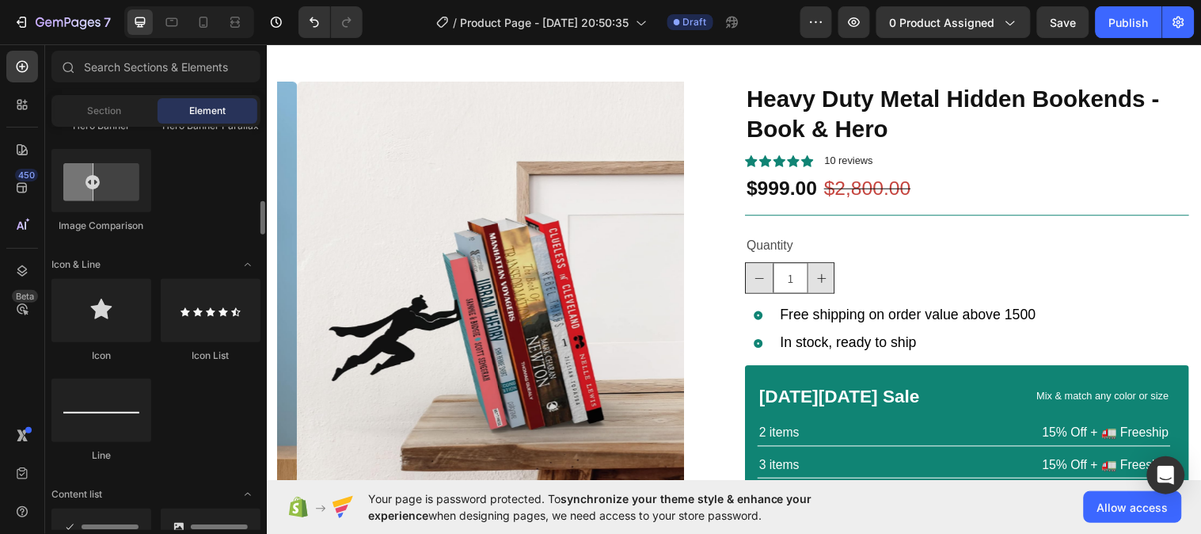
scroll to position [898, 0]
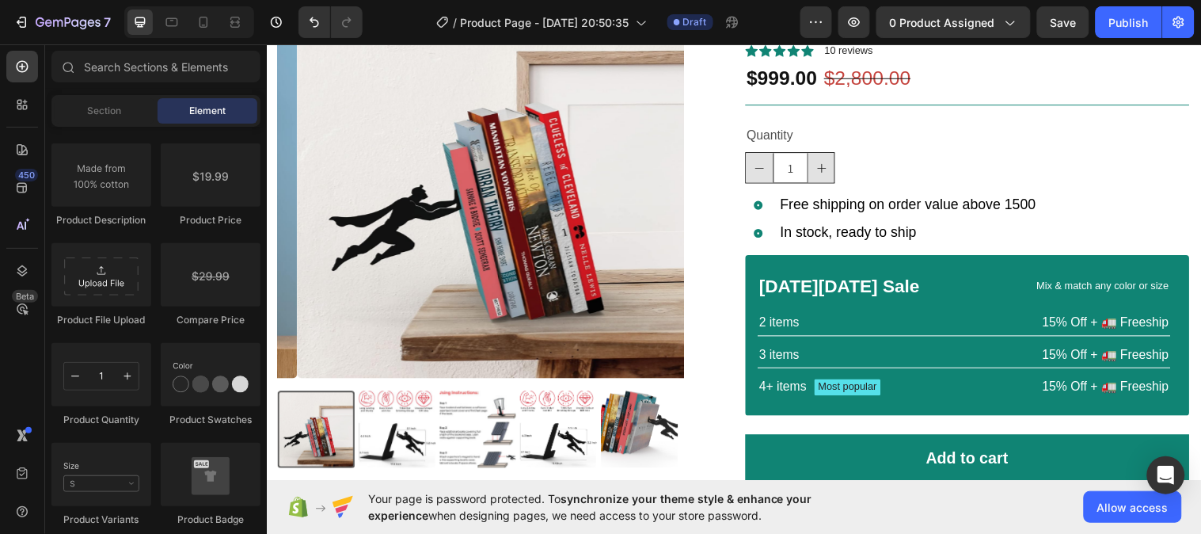
scroll to position [167, 0]
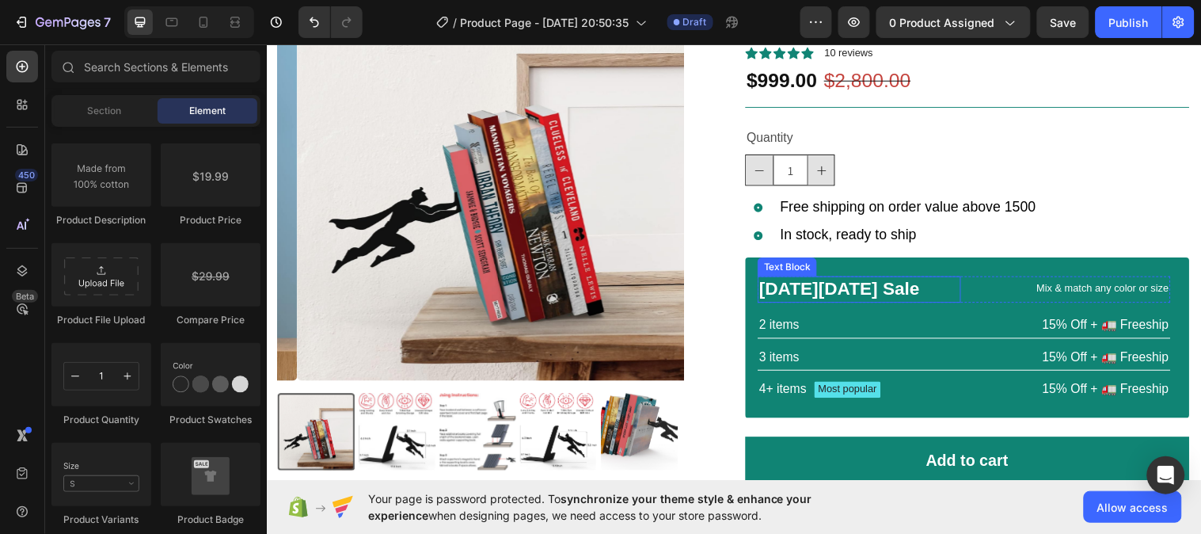
click at [962, 294] on div "[DATE][DATE] Sale" at bounding box center [868, 292] width 207 height 27
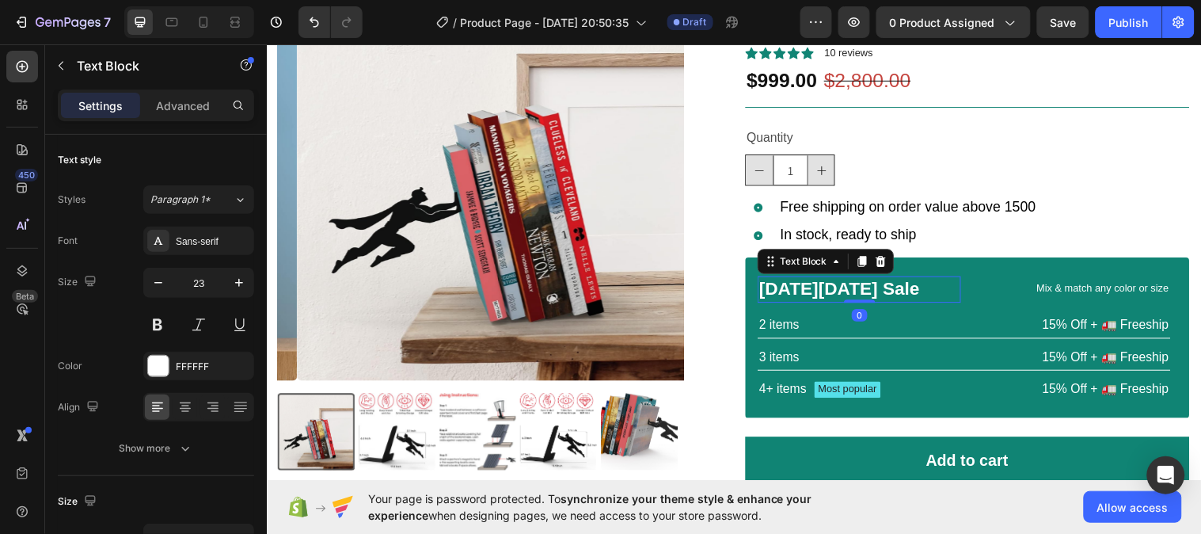
click at [884, 264] on icon at bounding box center [890, 264] width 13 height 13
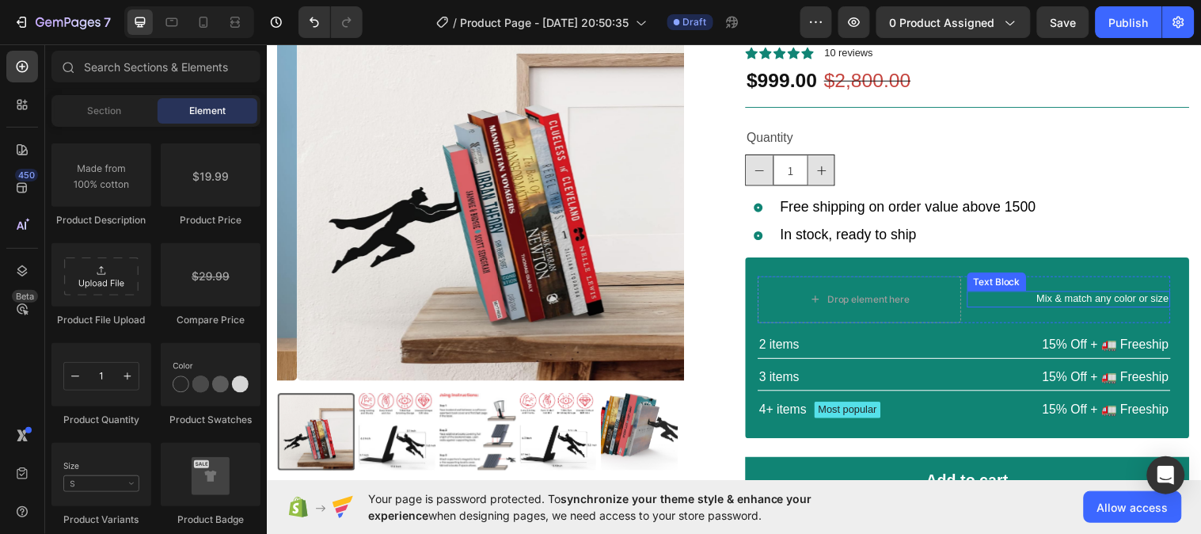
click at [1011, 302] on p "Mix & match any color or size" at bounding box center [1081, 302] width 203 height 13
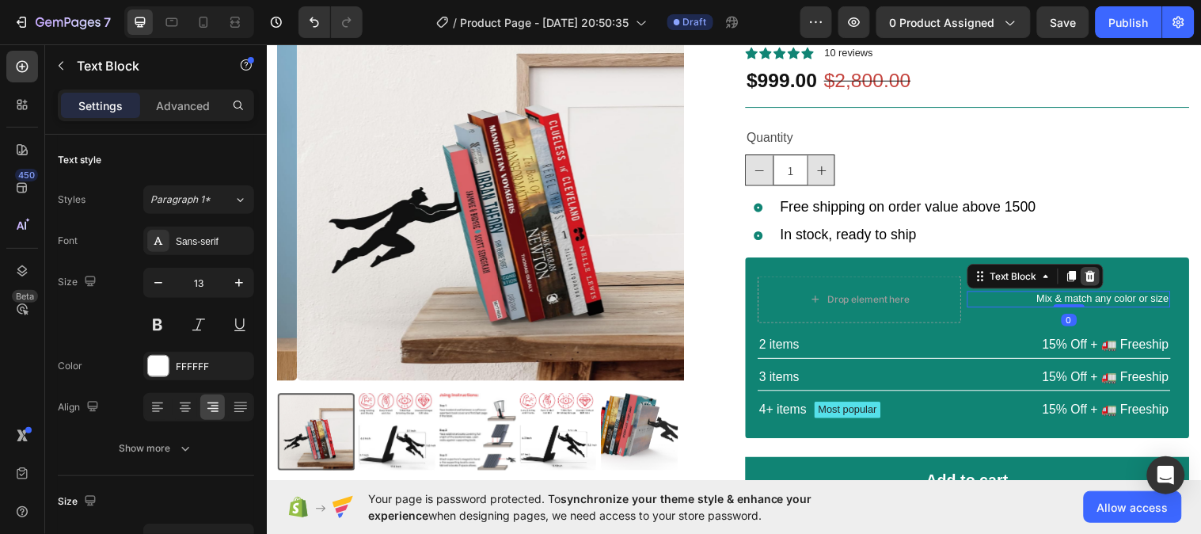
click at [1099, 282] on icon at bounding box center [1104, 279] width 10 height 11
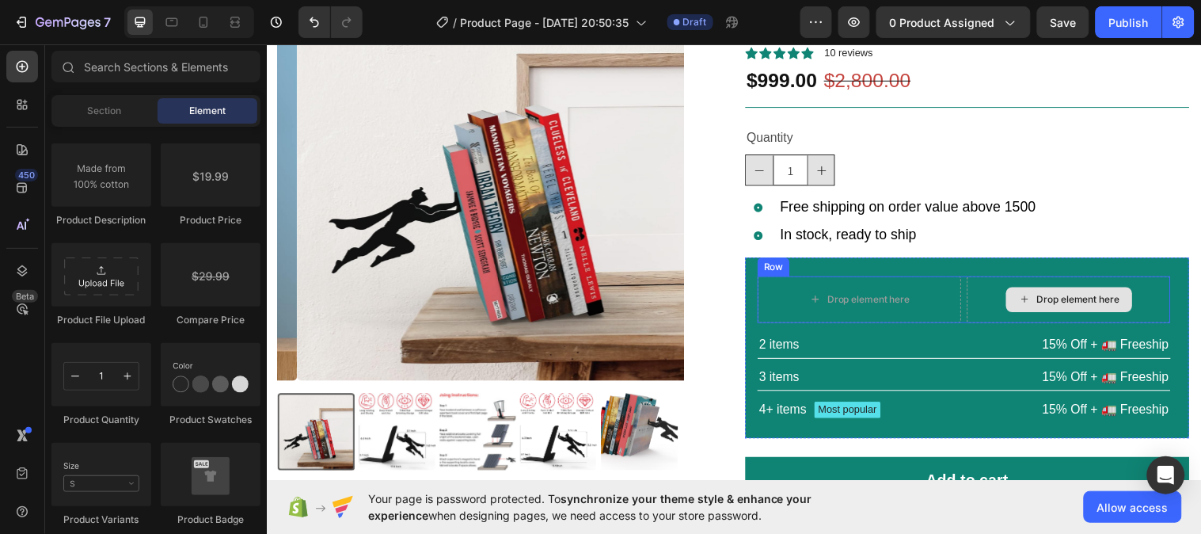
click at [978, 300] on div "Drop element here" at bounding box center [1081, 302] width 207 height 47
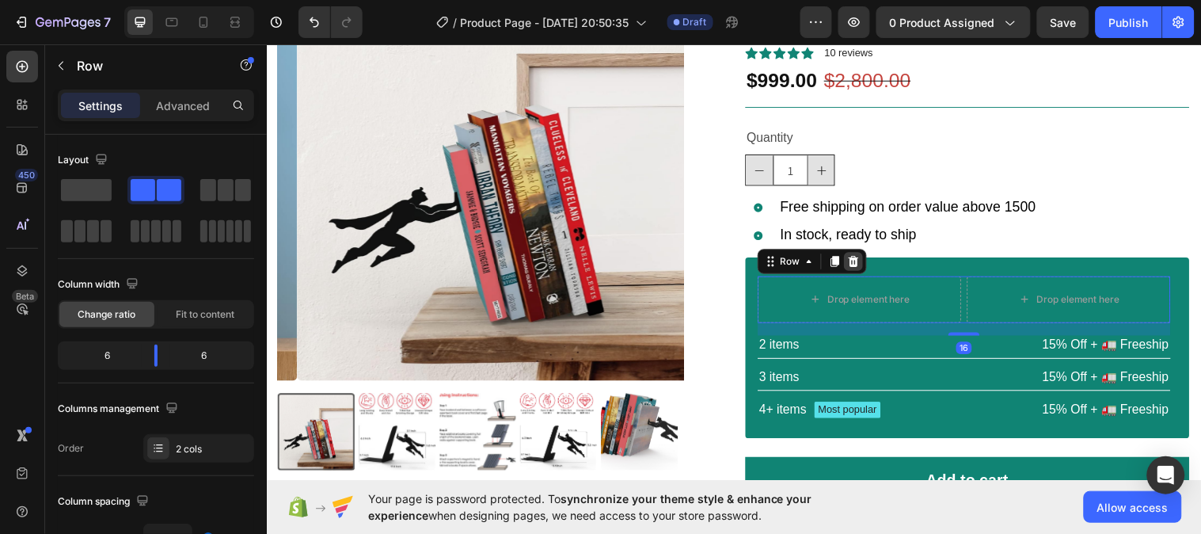
click at [858, 260] on icon at bounding box center [862, 264] width 13 height 13
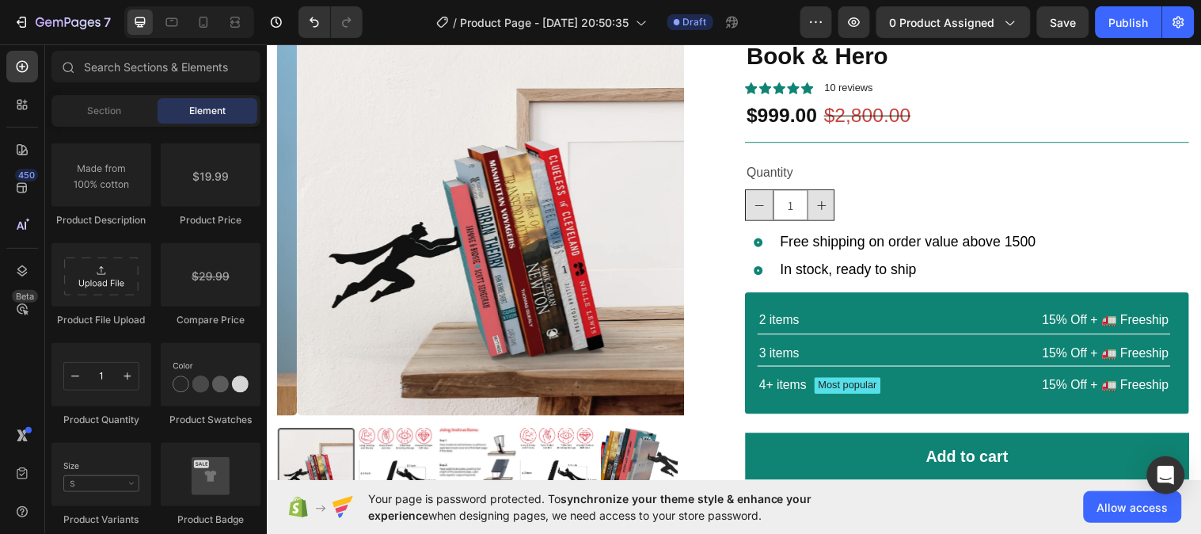
scroll to position [122, 0]
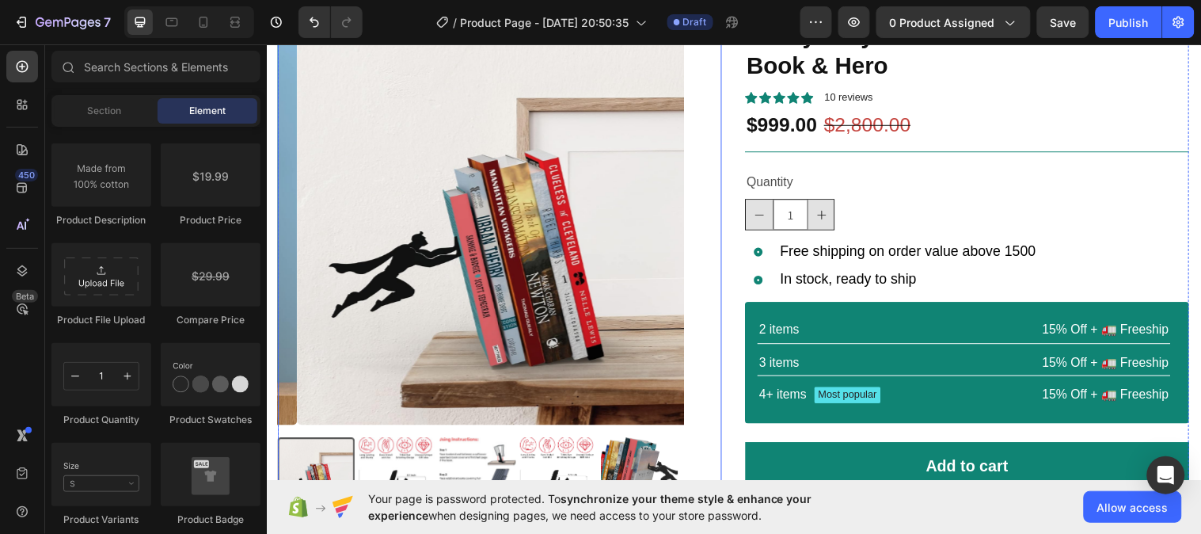
click at [393, 484] on img at bounding box center [399, 482] width 78 height 78
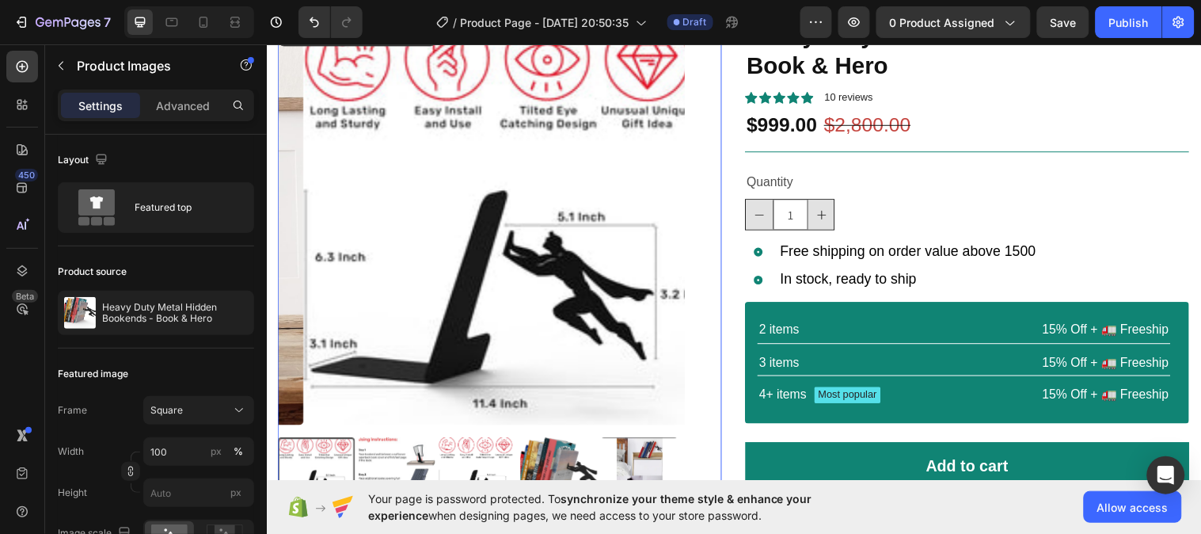
click at [639, 457] on img at bounding box center [645, 482] width 78 height 78
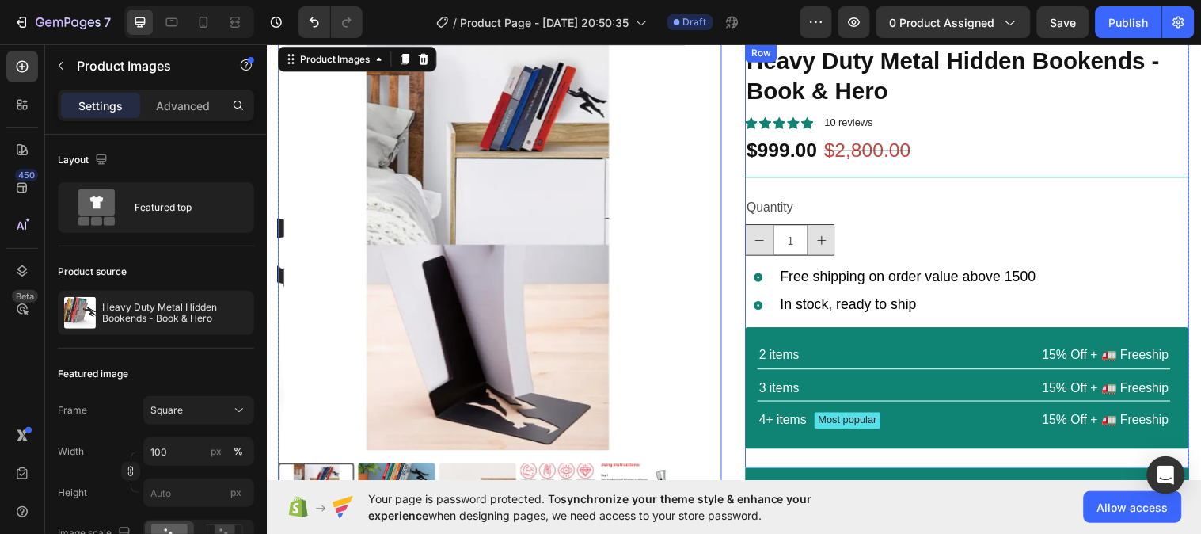
scroll to position [106, 0]
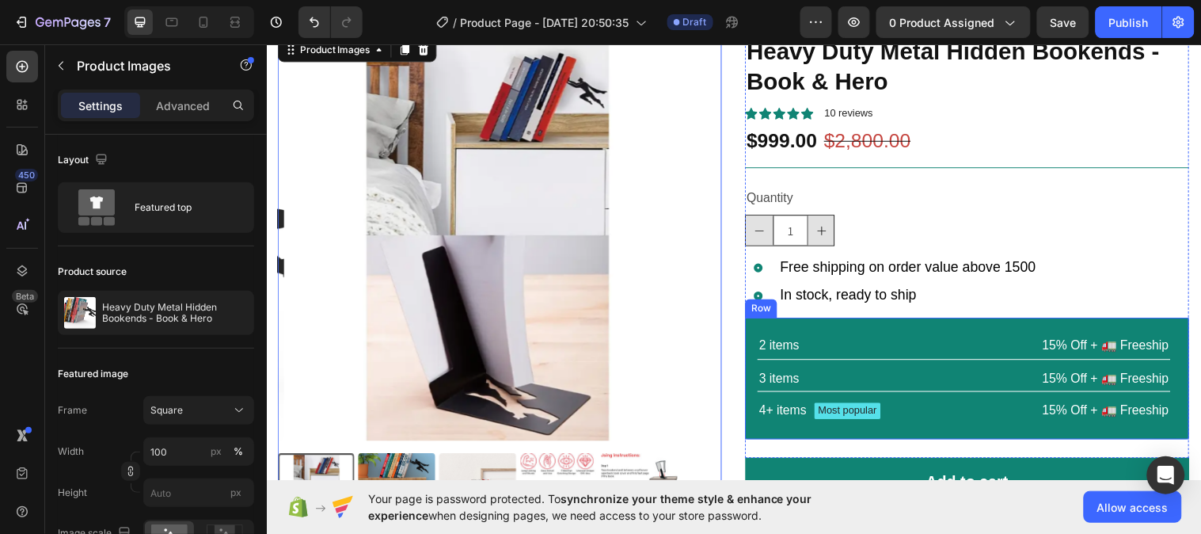
click at [757, 329] on div "2 items Text Block 15% Off + 🚛 Freeship Text Block Row 3 items Text Block 15% O…" at bounding box center [978, 382] width 451 height 123
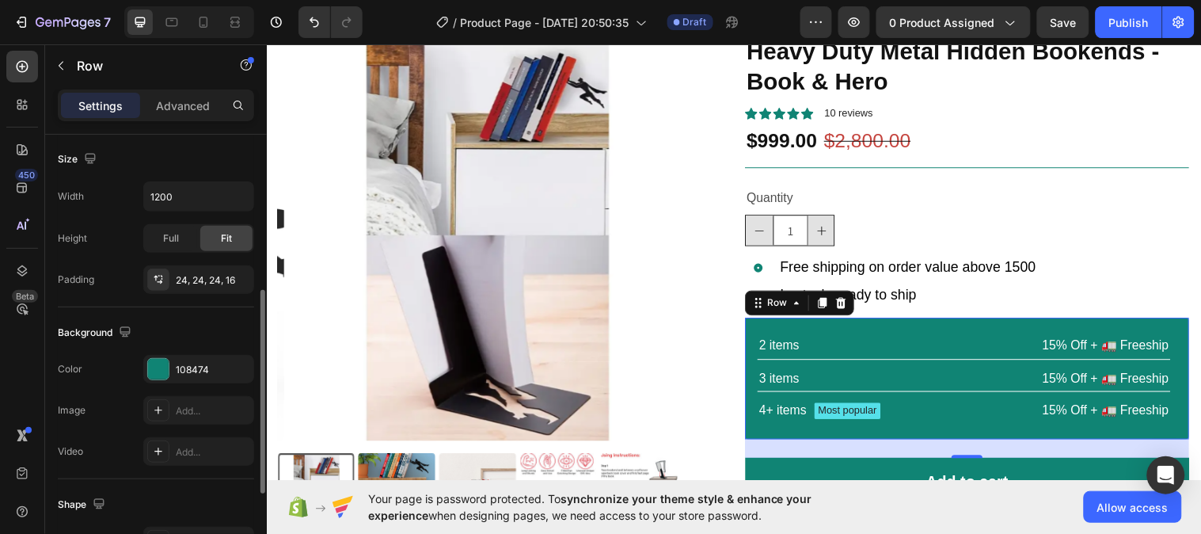
scroll to position [344, 0]
click at [200, 362] on div "108474" at bounding box center [199, 367] width 46 height 14
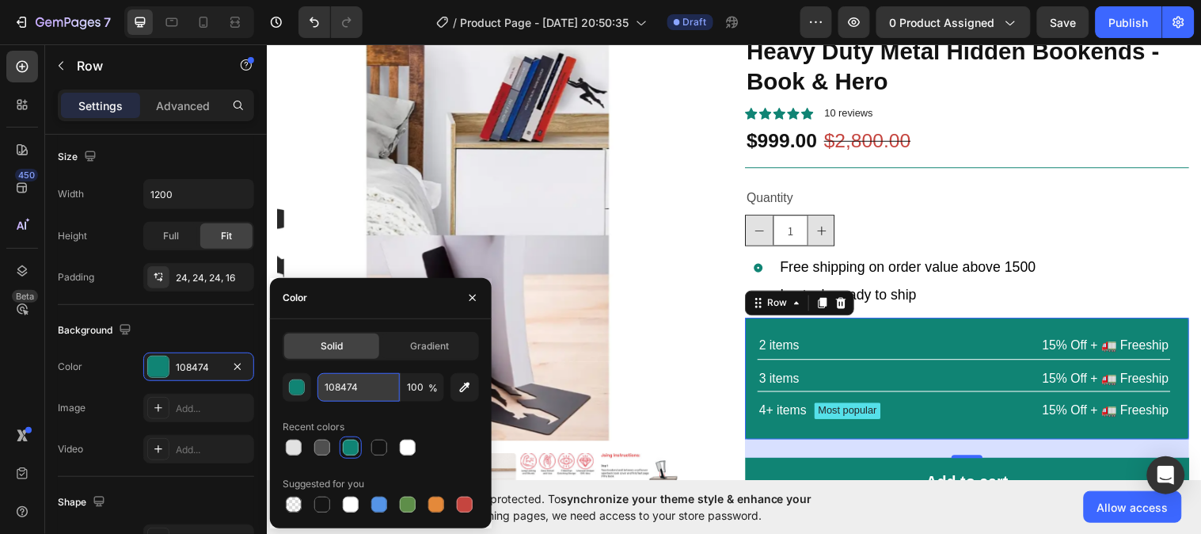
click at [363, 382] on input "108474" at bounding box center [358, 387] width 82 height 28
paste input "#B8AFBD"
type input "#B8AFBD"
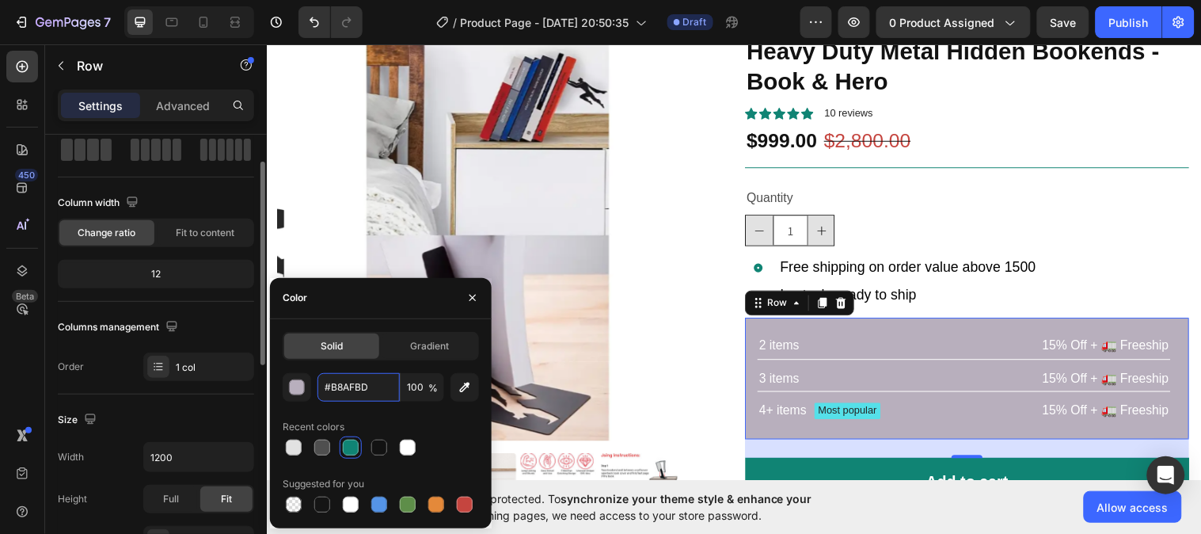
scroll to position [74, 0]
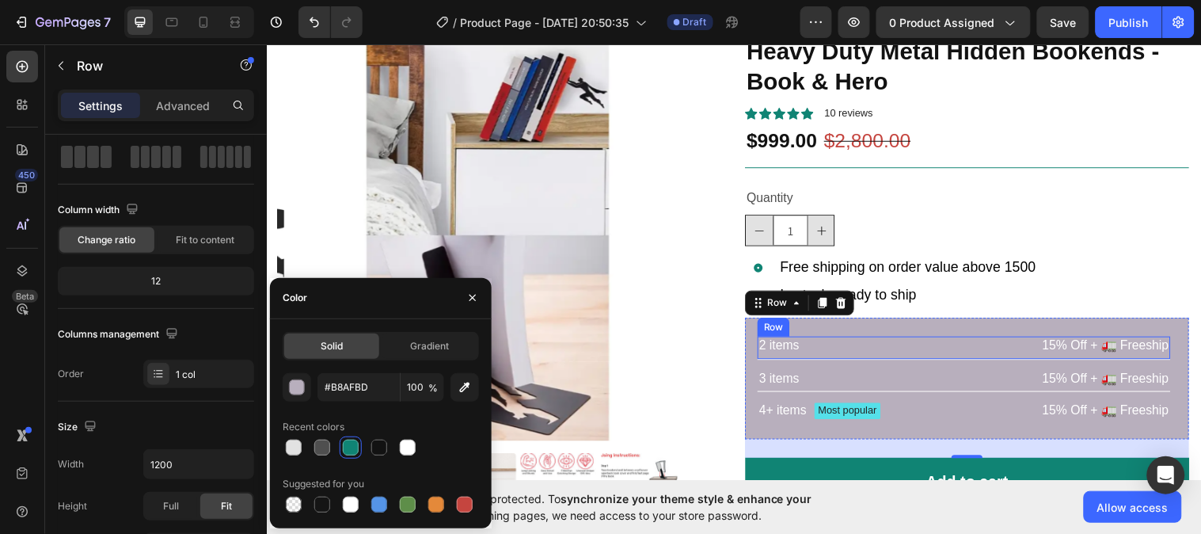
click at [965, 356] on div "2 items Text Block 15% Off + 🚛 Freeship Text Block Row" at bounding box center [975, 352] width 420 height 24
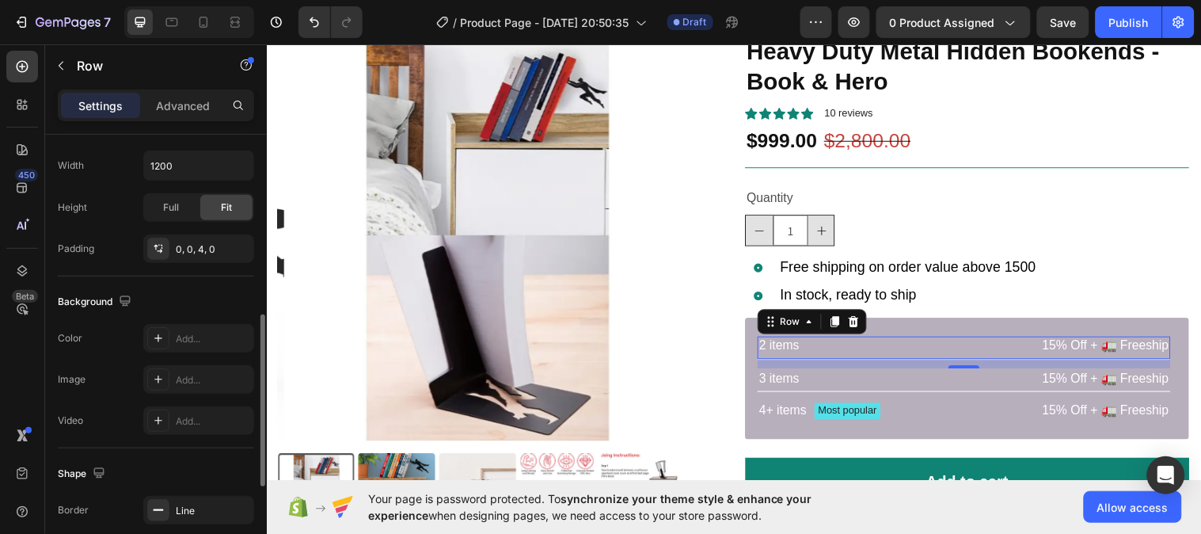
scroll to position [462, 0]
click at [190, 337] on div "Add..." at bounding box center [213, 340] width 74 height 14
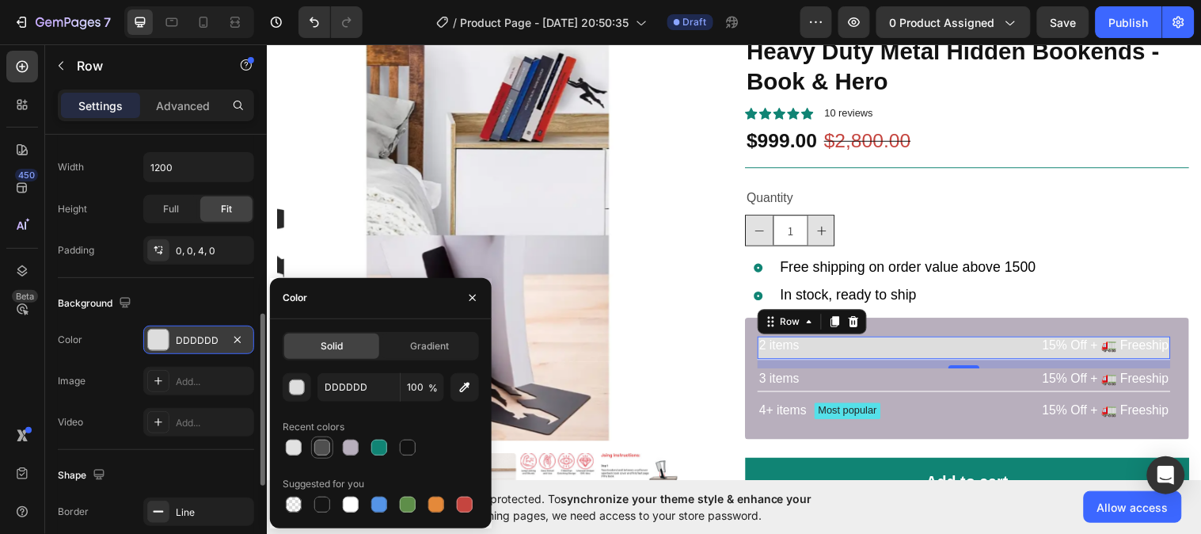
click at [321, 446] on div at bounding box center [322, 447] width 16 height 16
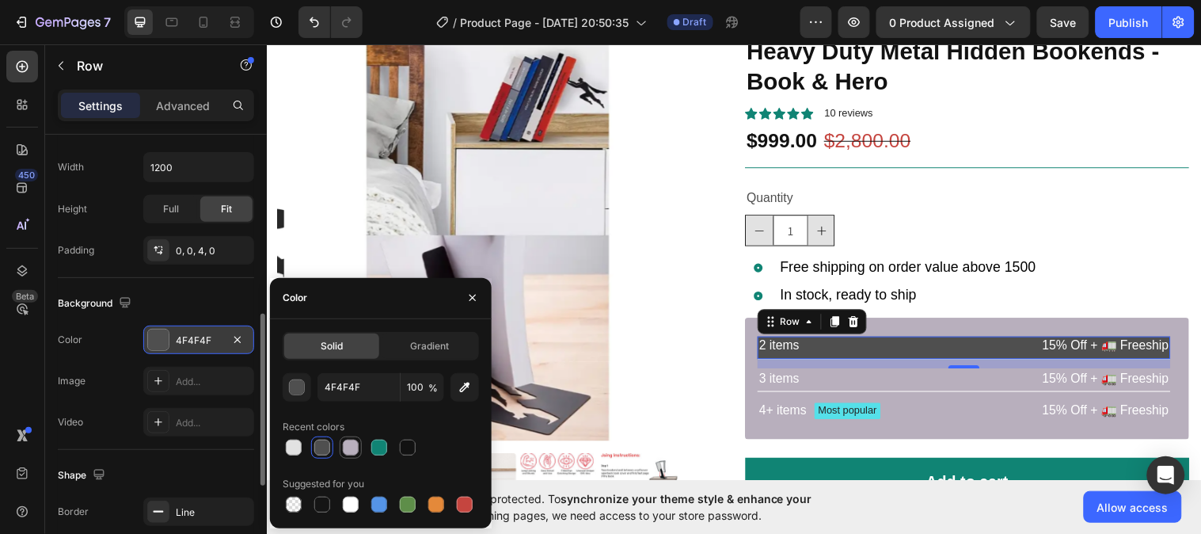
click at [345, 445] on div at bounding box center [351, 447] width 16 height 16
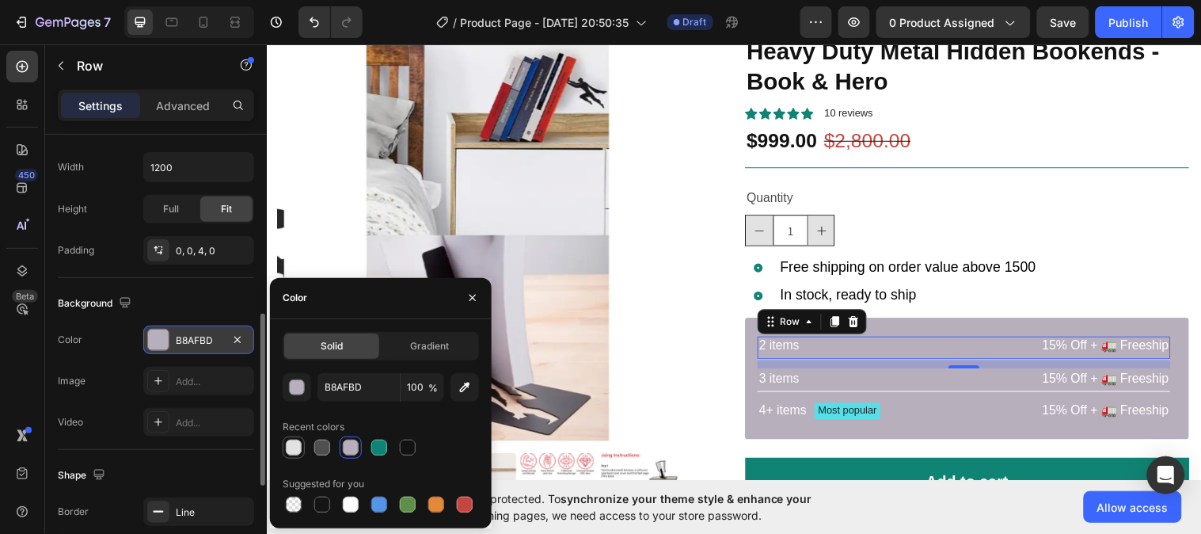
click at [298, 450] on div at bounding box center [294, 447] width 16 height 16
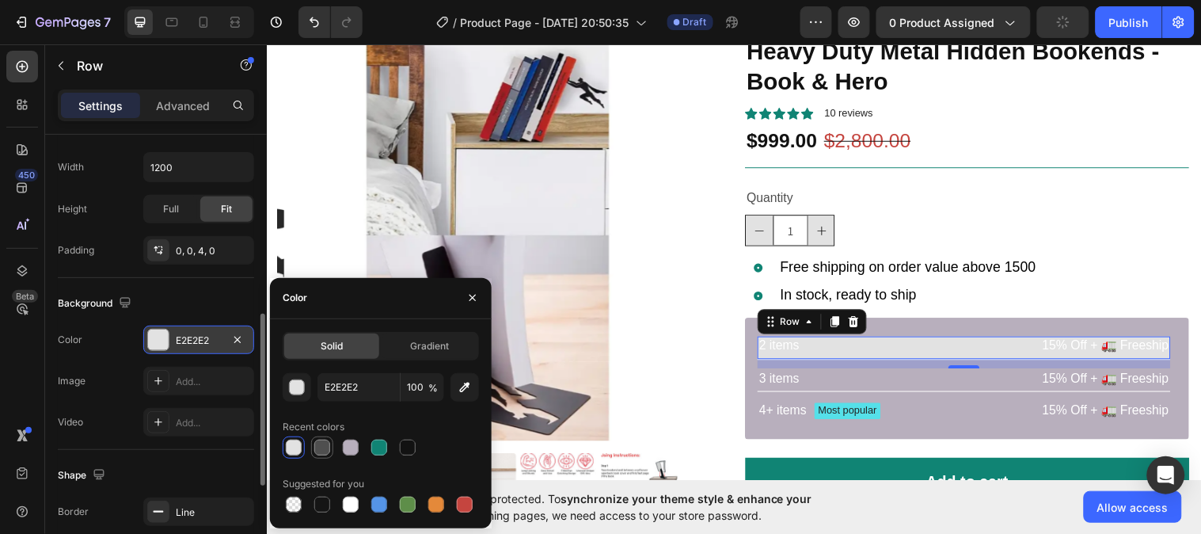
click at [329, 447] on div at bounding box center [322, 447] width 16 height 16
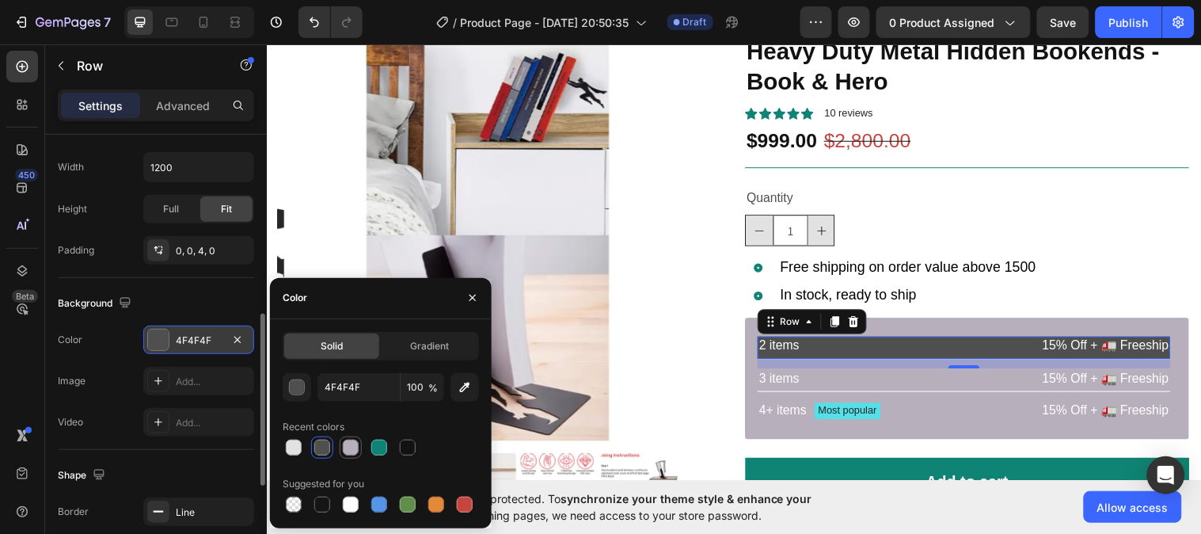
click at [359, 443] on div at bounding box center [350, 447] width 19 height 19
type input "B8AFBD"
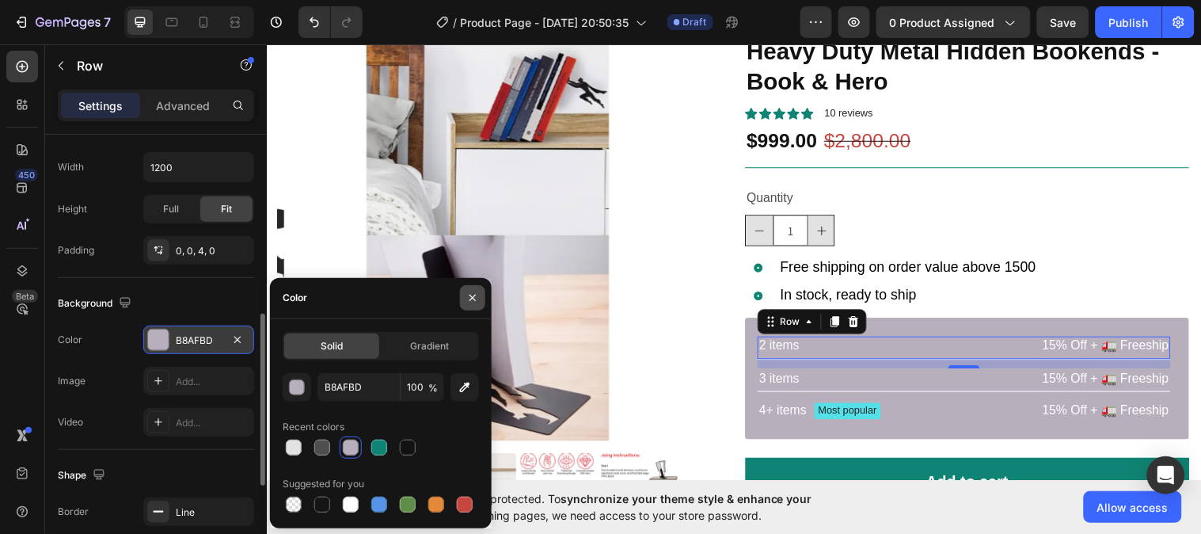
drag, startPoint x: 472, startPoint y: 301, endPoint x: 239, endPoint y: 275, distance: 234.2
click at [472, 301] on icon "button" at bounding box center [472, 297] width 13 height 13
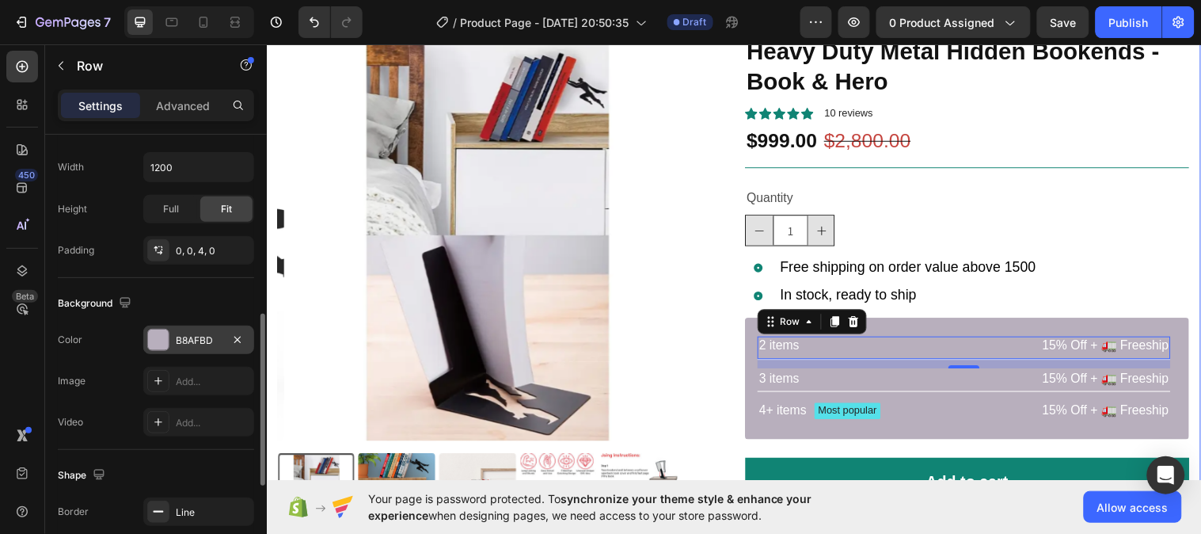
click at [1196, 287] on div "Product Images Icon Icon Icon Icon Icon Icon List 2,500+ Verified Reviews! Text…" at bounding box center [741, 298] width 950 height 656
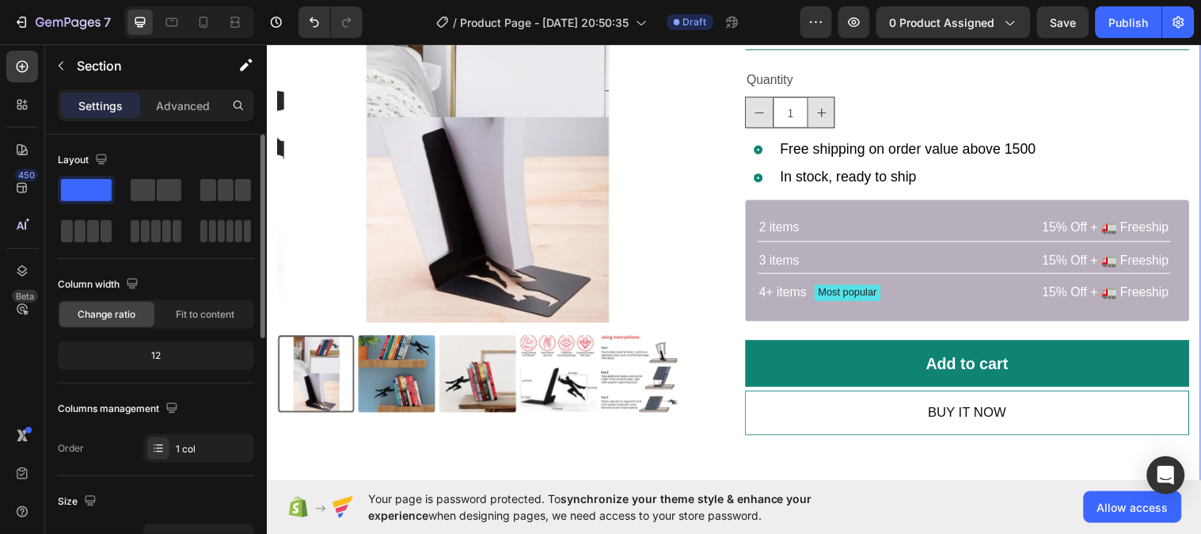
scroll to position [243, 0]
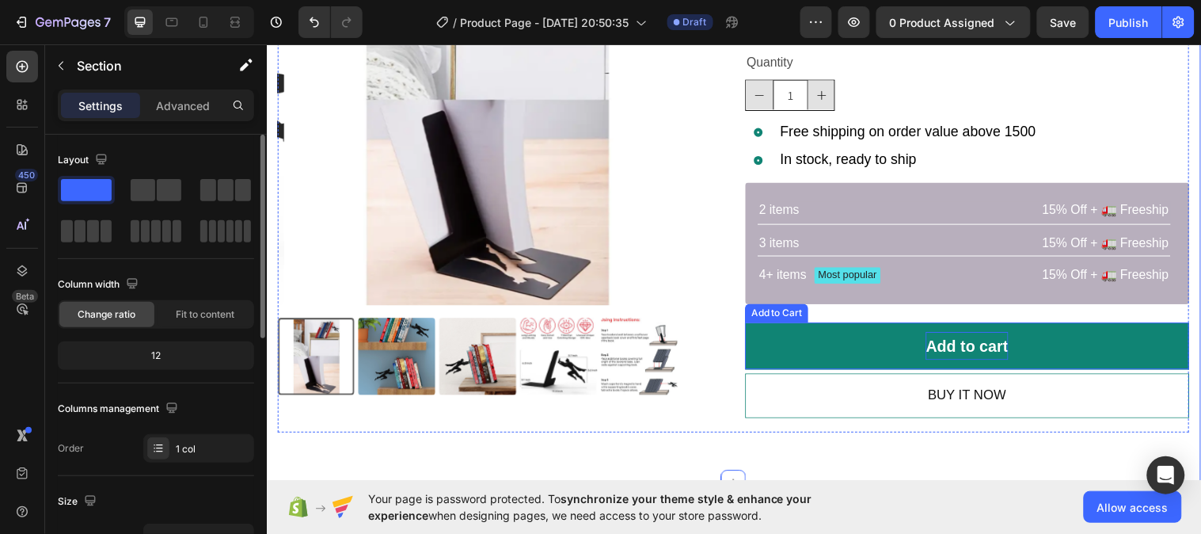
click at [955, 348] on p "Add to cart" at bounding box center [978, 350] width 84 height 28
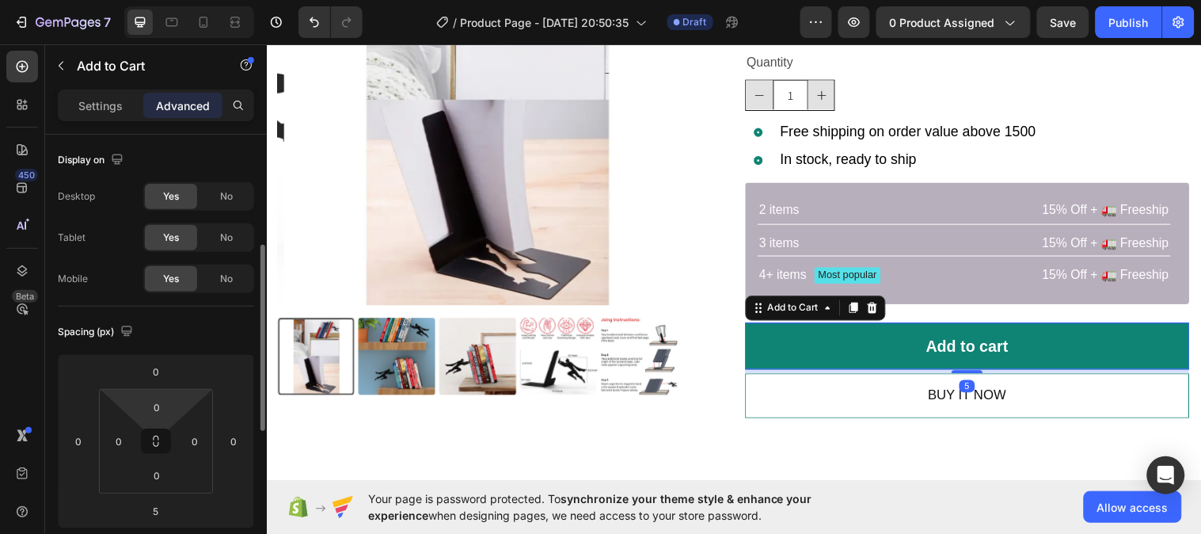
scroll to position [78, 0]
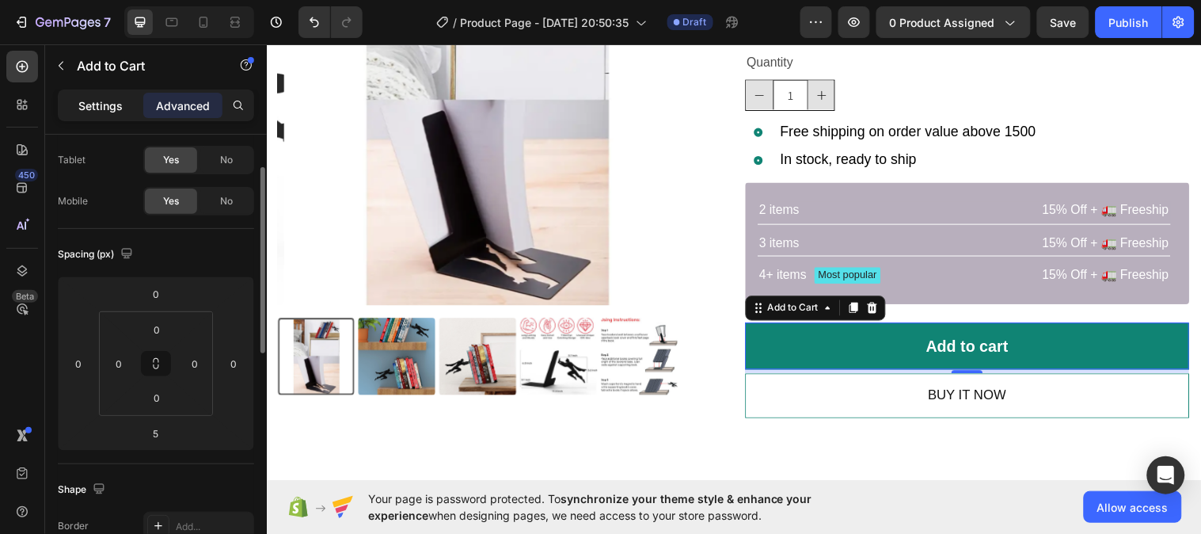
click at [112, 104] on p "Settings" at bounding box center [100, 105] width 44 height 17
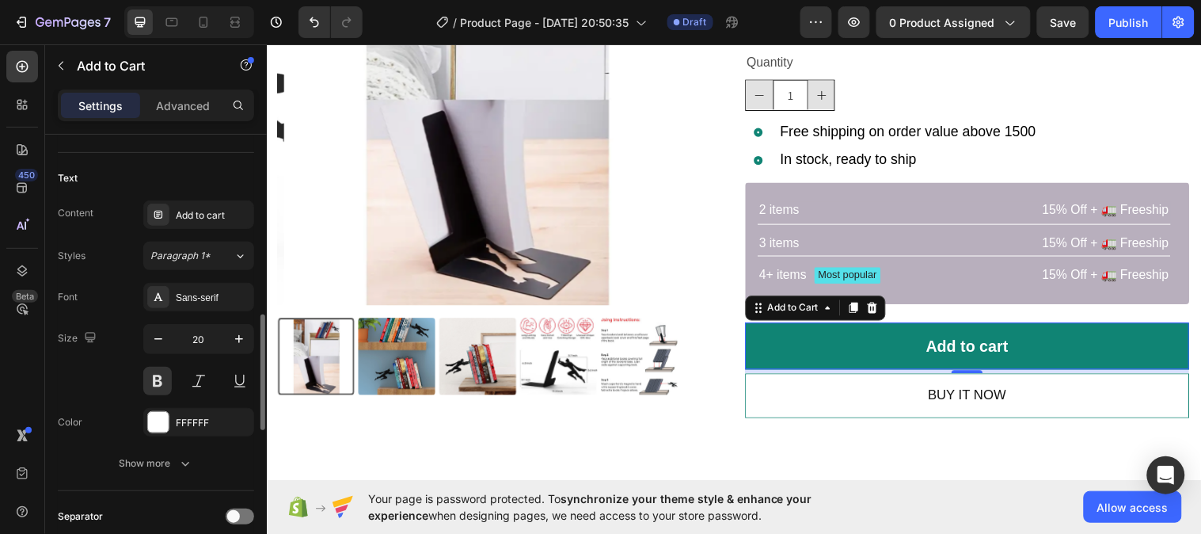
scroll to position [685, 0]
click at [203, 414] on div "FFFFFF" at bounding box center [199, 421] width 46 height 14
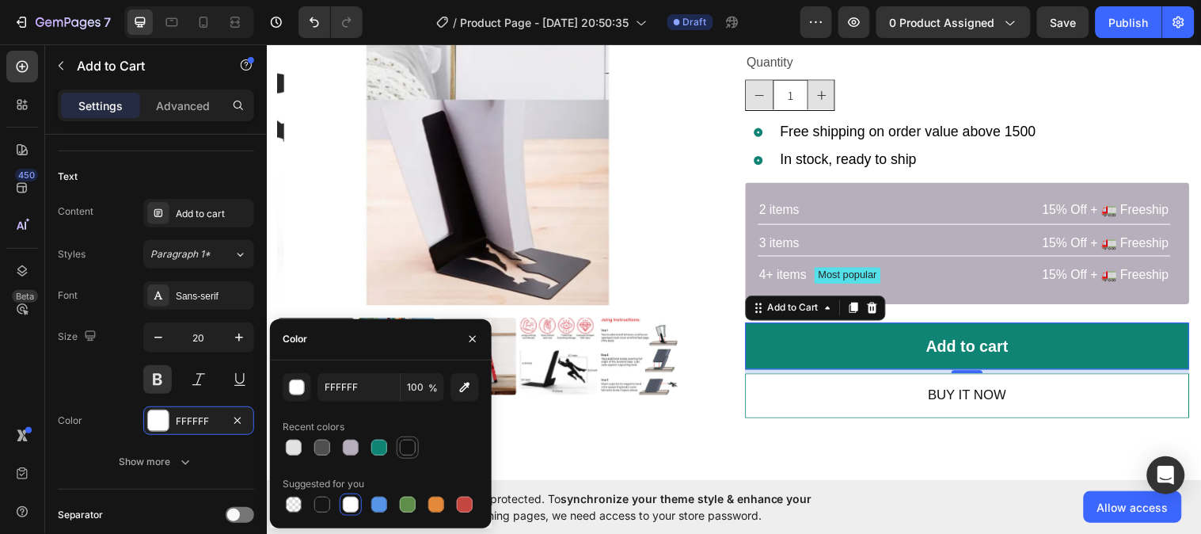
click at [402, 451] on div at bounding box center [408, 447] width 16 height 16
type input "121212"
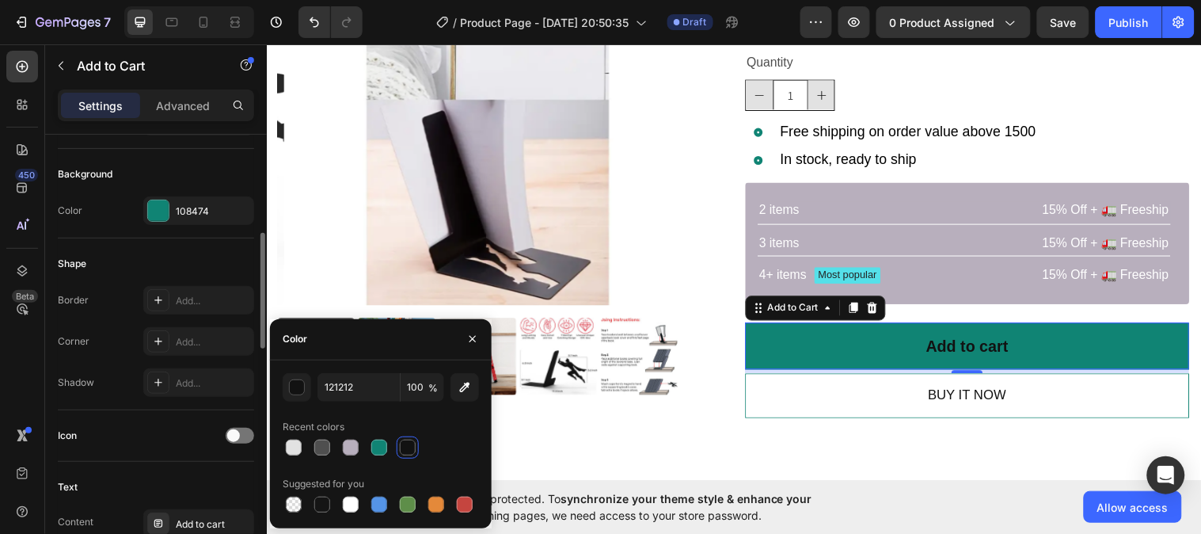
scroll to position [243, 0]
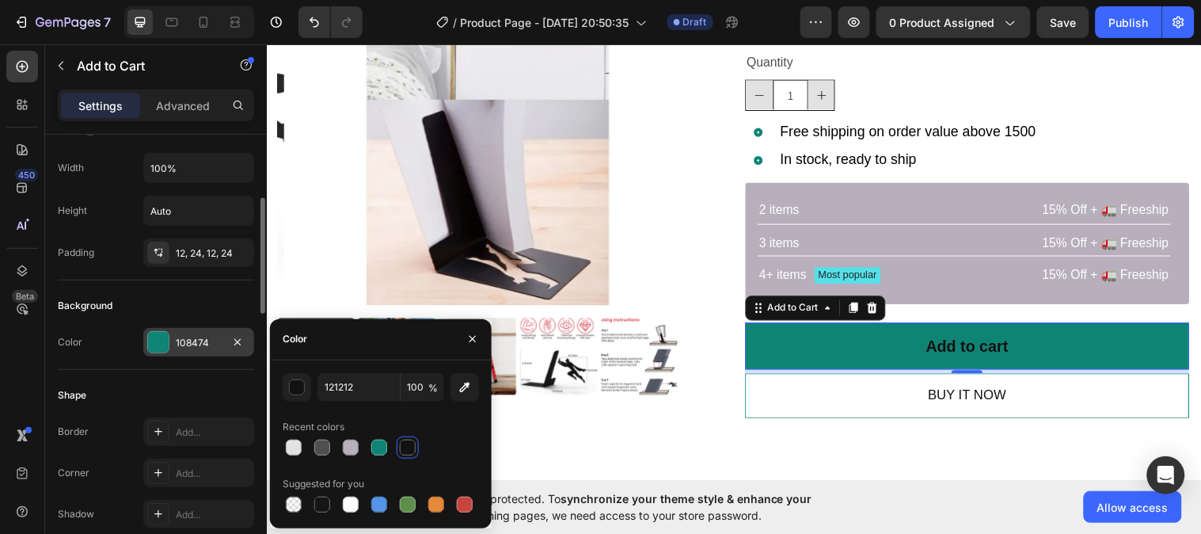
click at [207, 338] on div "108474" at bounding box center [199, 343] width 46 height 14
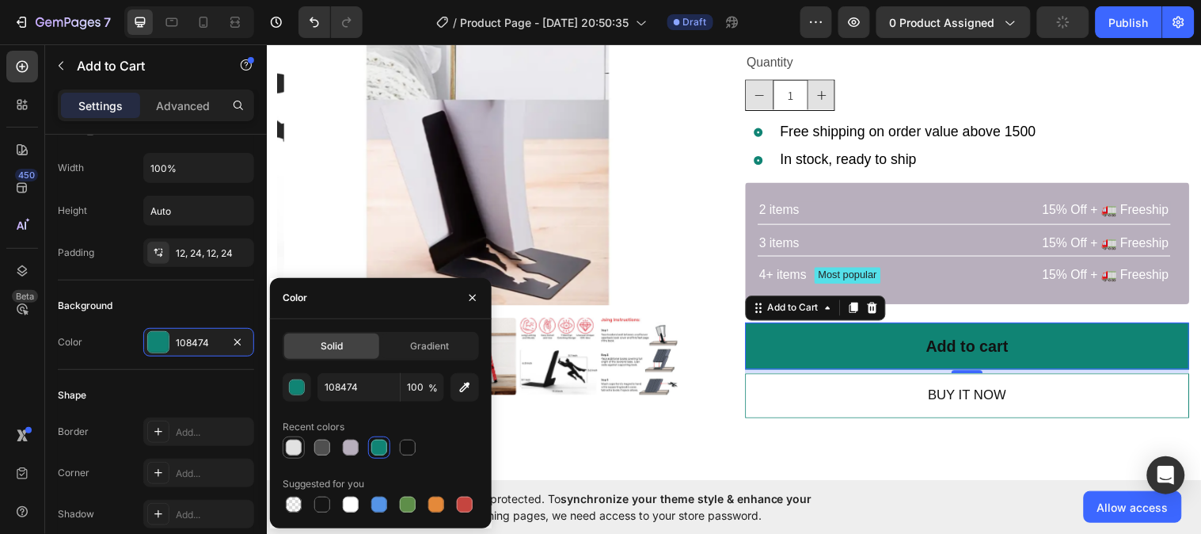
click at [291, 450] on div at bounding box center [294, 447] width 16 height 16
type input "E2E2E2"
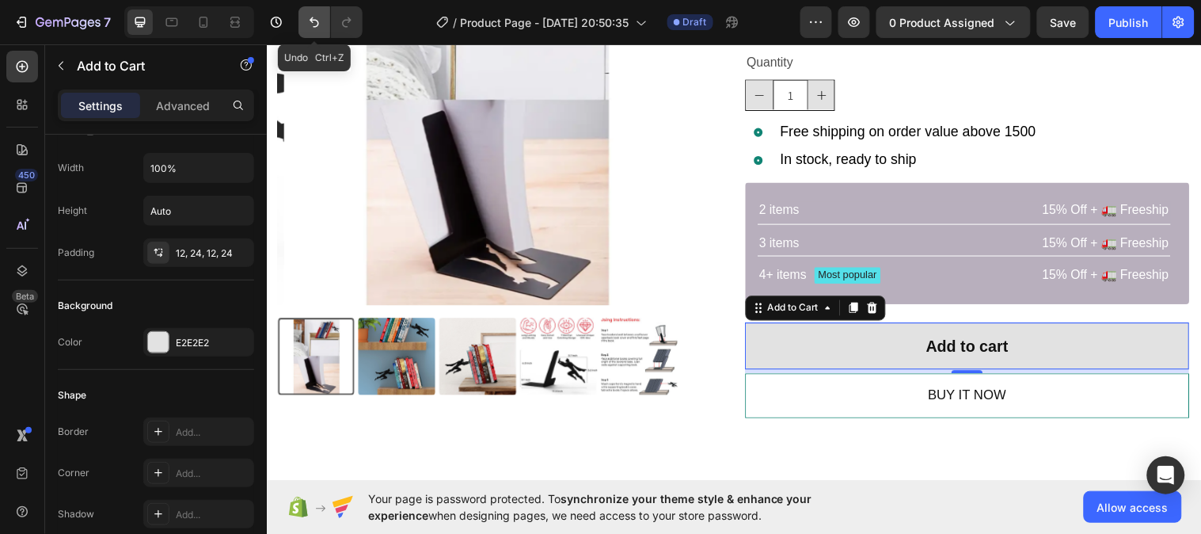
click at [319, 18] on icon "Undo/Redo" at bounding box center [314, 22] width 16 height 16
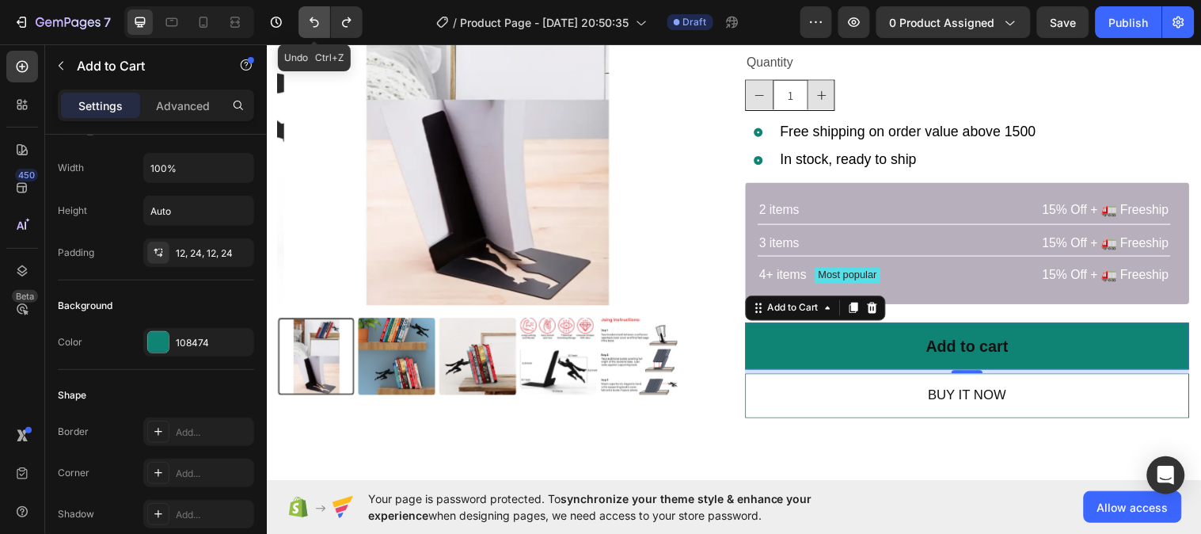
click at [319, 18] on icon "Undo/Redo" at bounding box center [314, 22] width 16 height 16
click at [319, 21] on icon "Undo/Redo" at bounding box center [314, 22] width 16 height 16
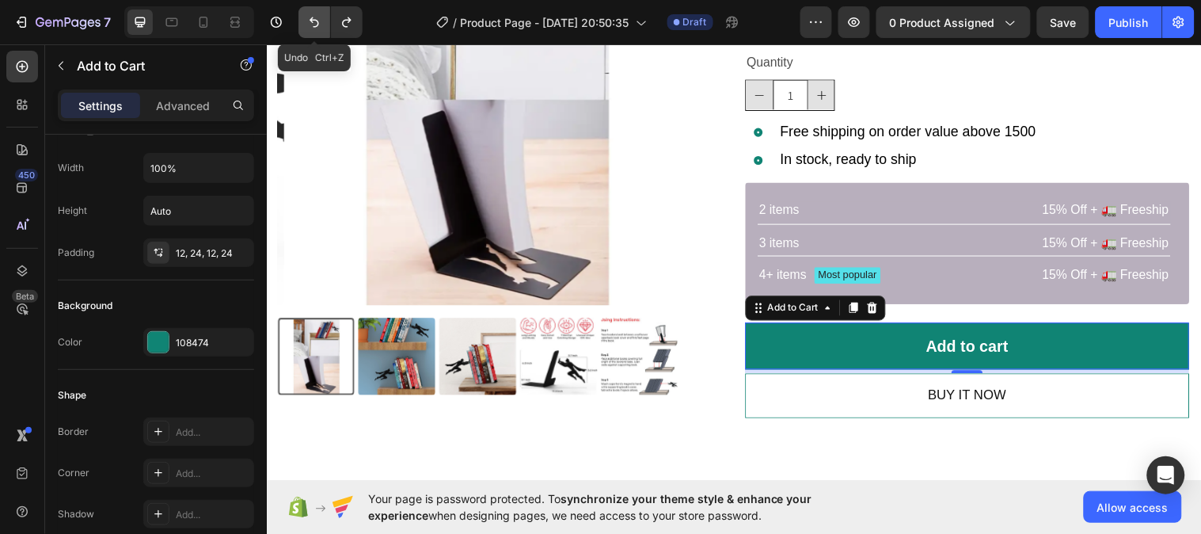
click at [319, 21] on icon "Undo/Redo" at bounding box center [314, 22] width 16 height 16
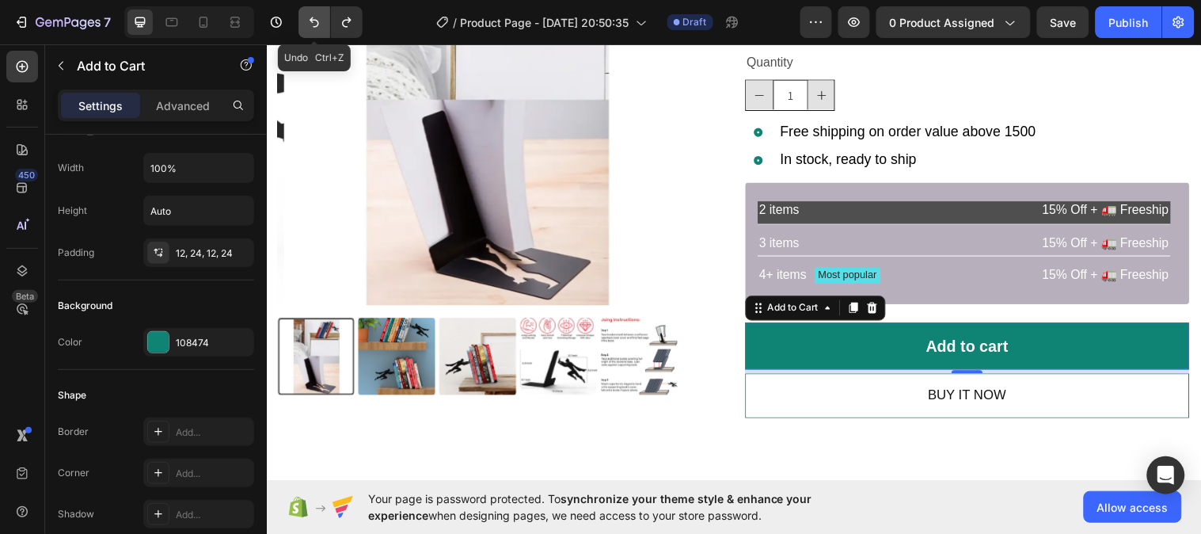
click at [314, 21] on icon "Undo/Redo" at bounding box center [314, 22] width 16 height 16
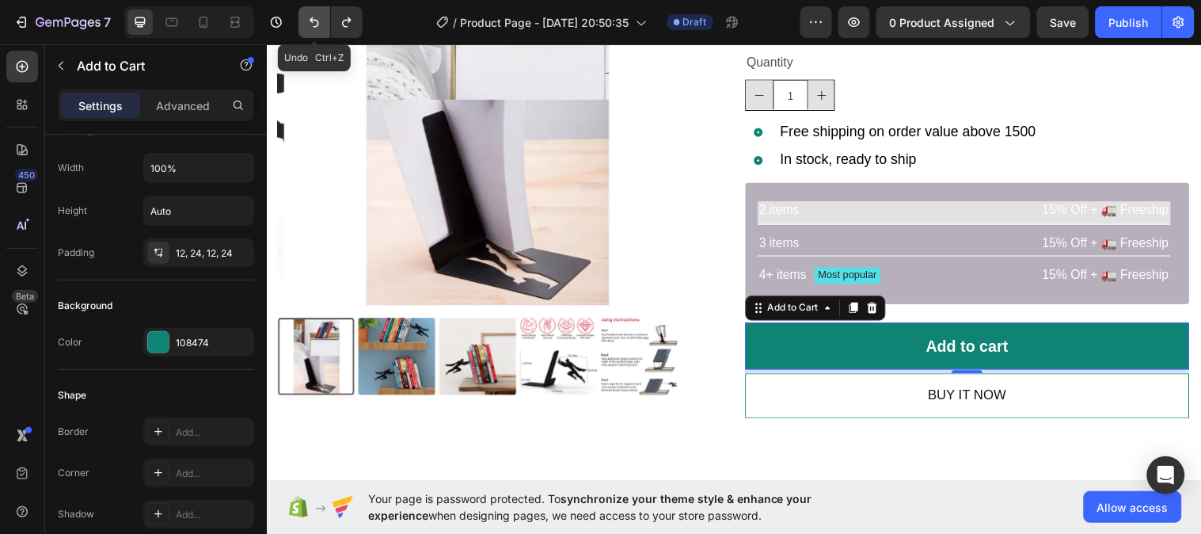
click at [314, 21] on icon "Undo/Redo" at bounding box center [314, 22] width 16 height 16
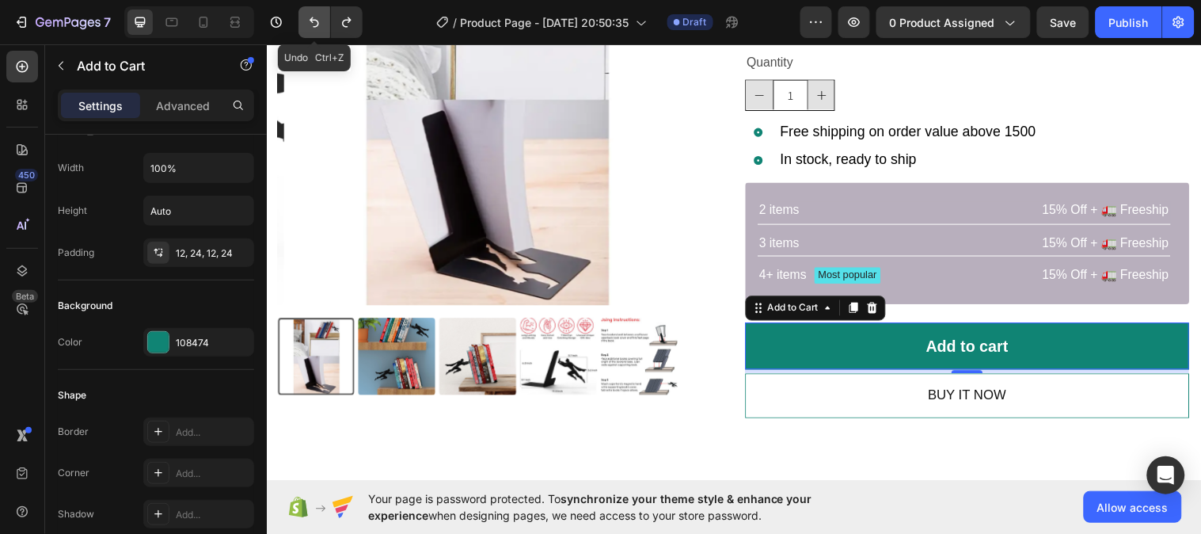
click at [314, 21] on icon "Undo/Redo" at bounding box center [314, 22] width 16 height 16
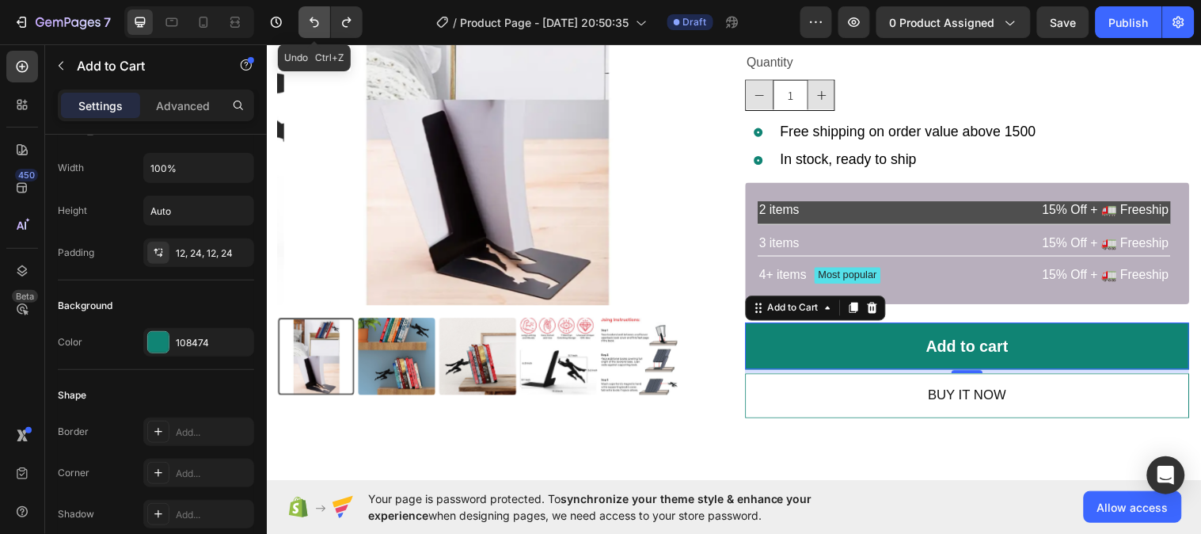
click at [314, 21] on icon "Undo/Redo" at bounding box center [314, 22] width 16 height 16
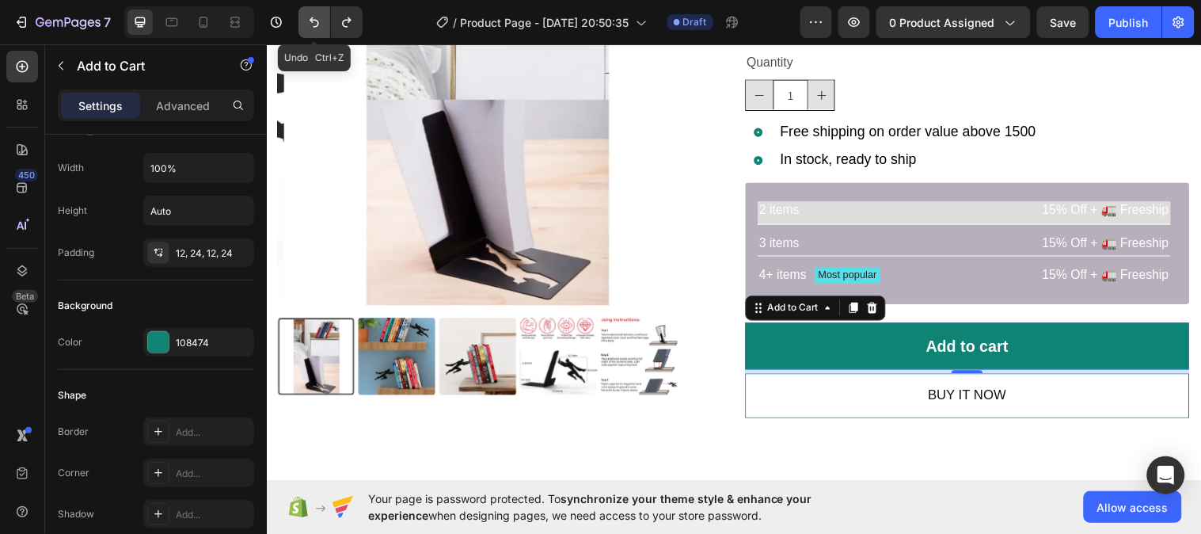
click at [314, 21] on icon "Undo/Redo" at bounding box center [314, 22] width 16 height 16
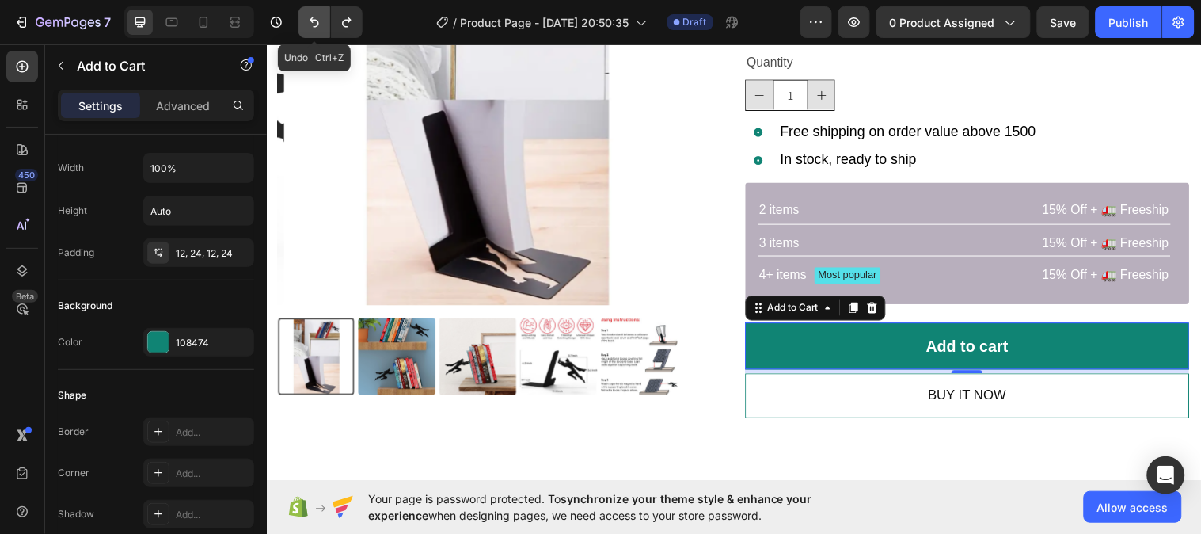
click at [314, 21] on icon "Undo/Redo" at bounding box center [314, 22] width 16 height 16
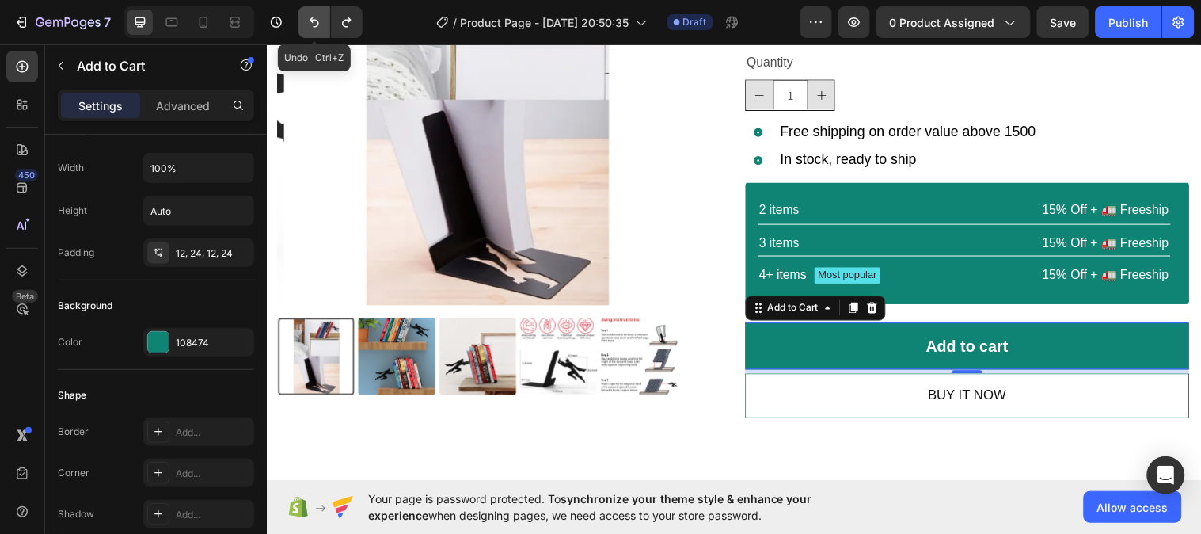
click at [314, 21] on icon "Undo/Redo" at bounding box center [314, 22] width 16 height 16
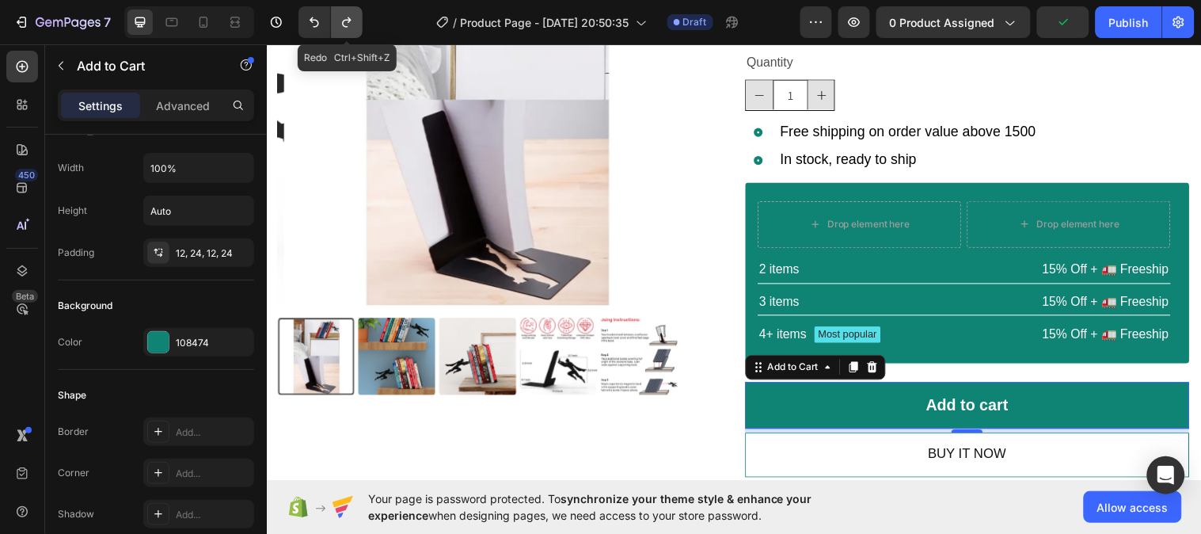
click at [343, 27] on icon "Undo/Redo" at bounding box center [347, 22] width 16 height 16
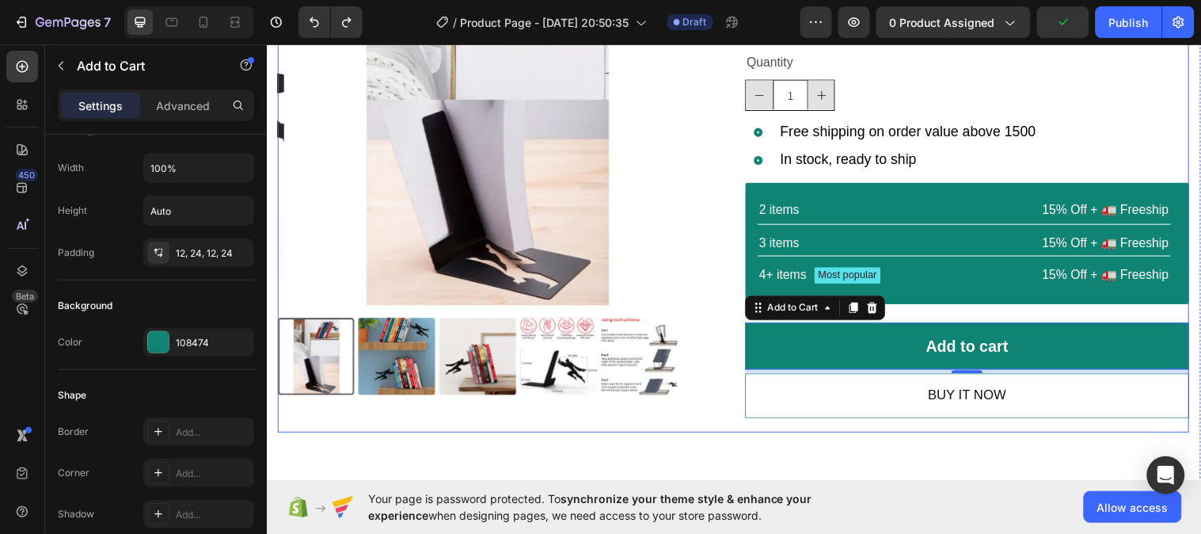
click at [723, 173] on div "Product Images Icon Icon Icon Icon Icon Icon List 2,500+ Verified Reviews! Text…" at bounding box center [741, 167] width 926 height 542
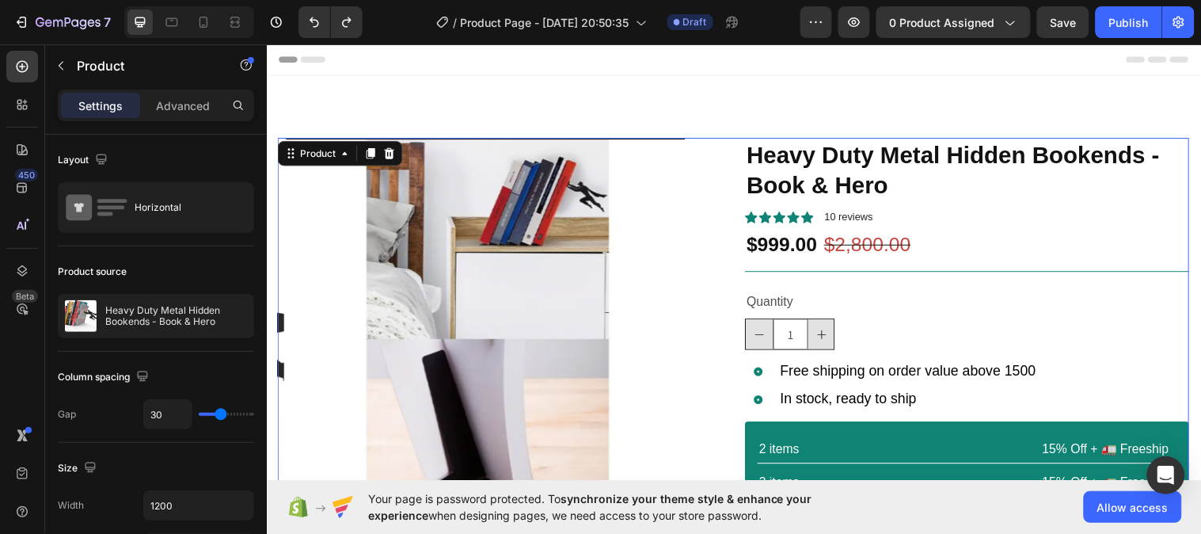
scroll to position [1, 0]
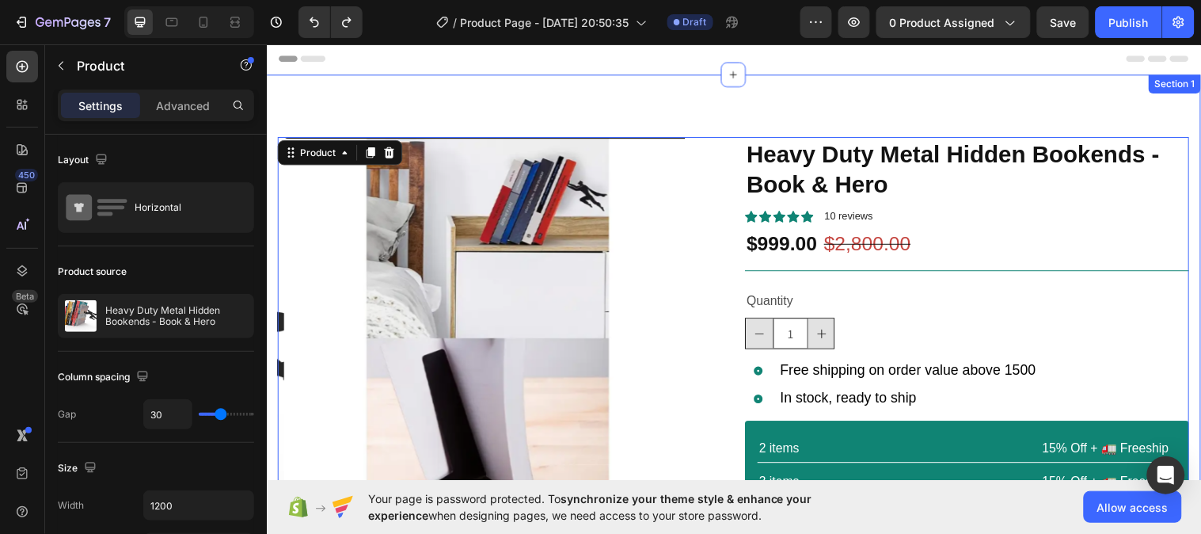
click at [731, 100] on div "Product Images Icon Icon Icon Icon Icon Icon List 2,500+ Verified Reviews! Text…" at bounding box center [741, 403] width 950 height 656
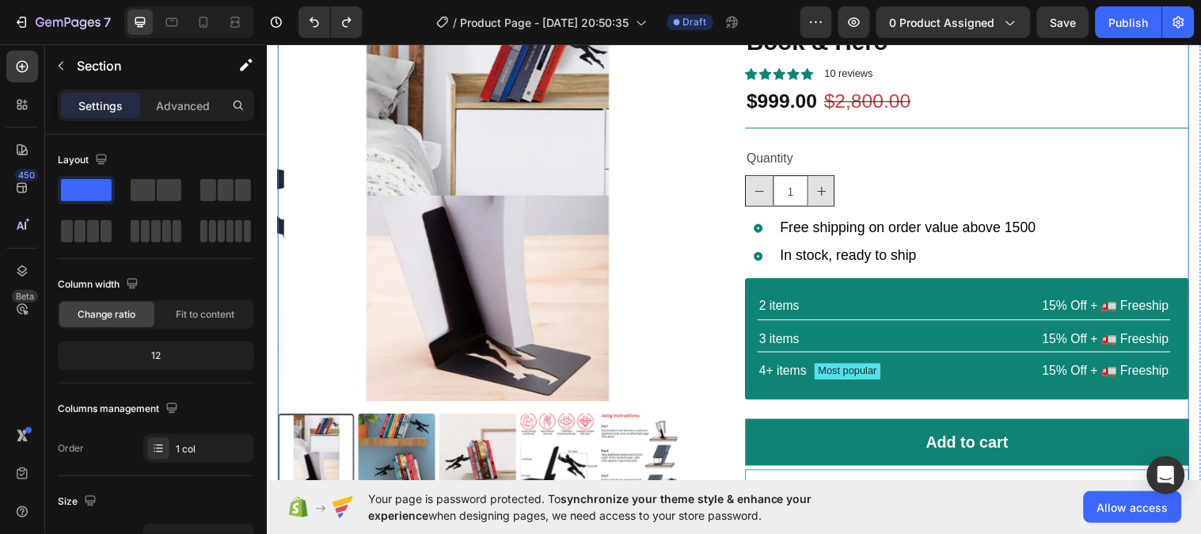
scroll to position [203, 0]
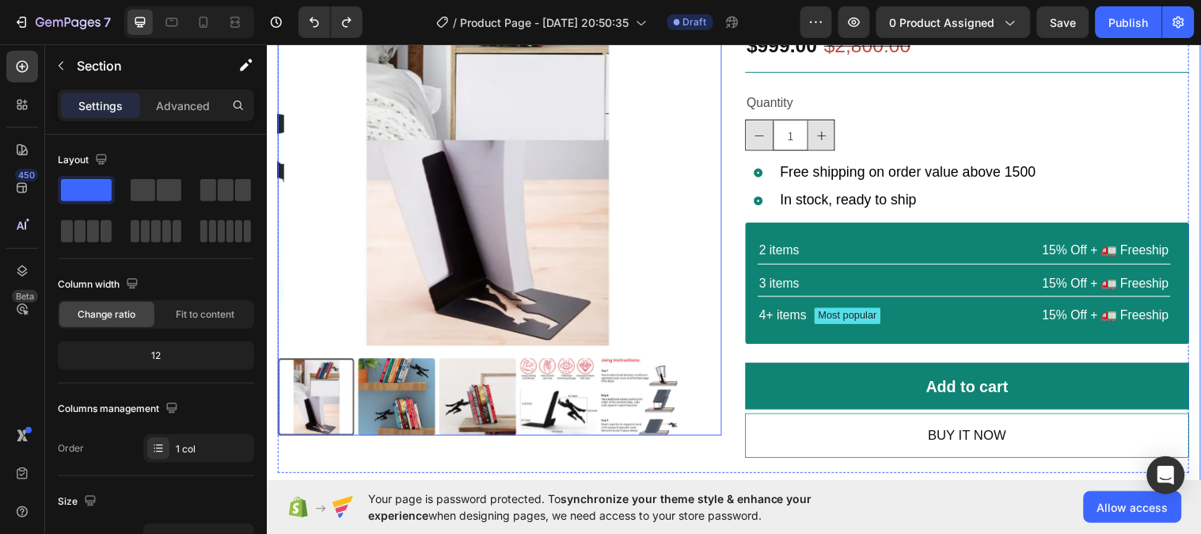
click at [397, 402] on img at bounding box center [399, 402] width 78 height 78
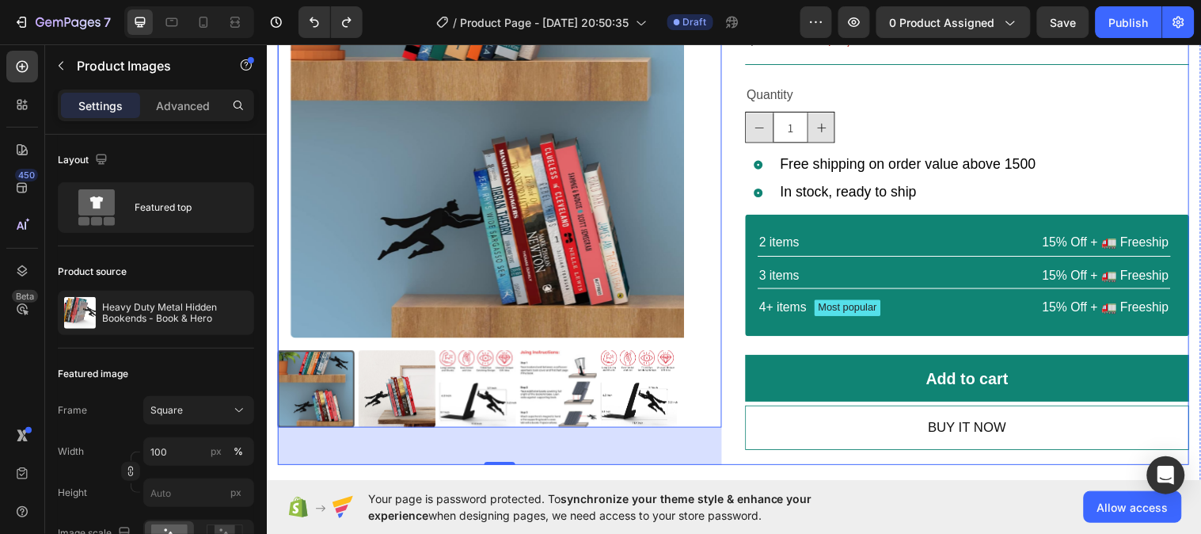
scroll to position [207, 0]
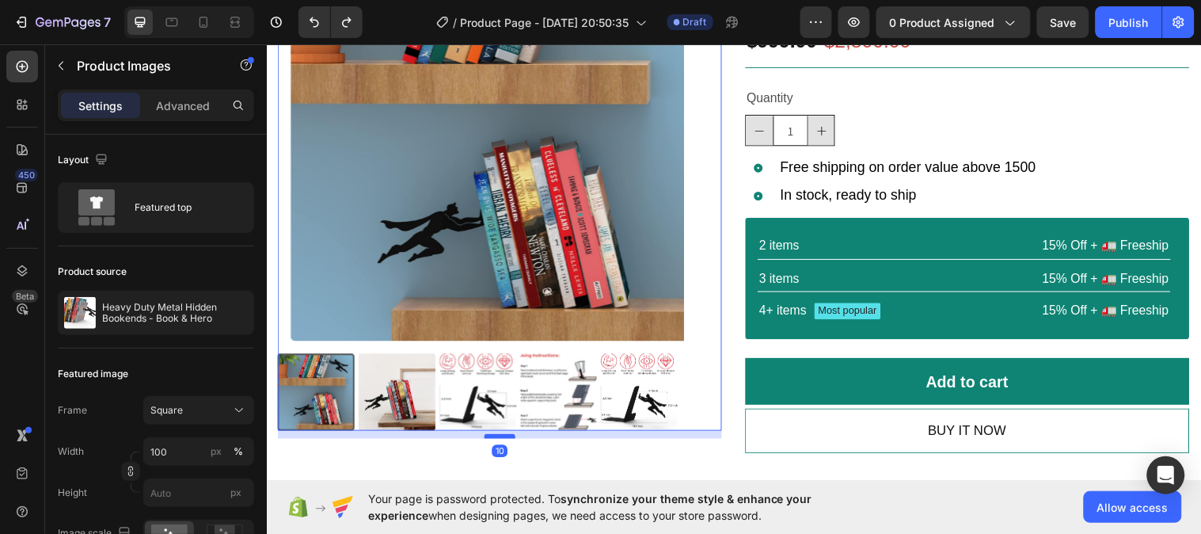
drag, startPoint x: 507, startPoint y: 465, endPoint x: 514, endPoint y: 435, distance: 30.9
click at [514, 439] on div at bounding box center [504, 441] width 32 height 5
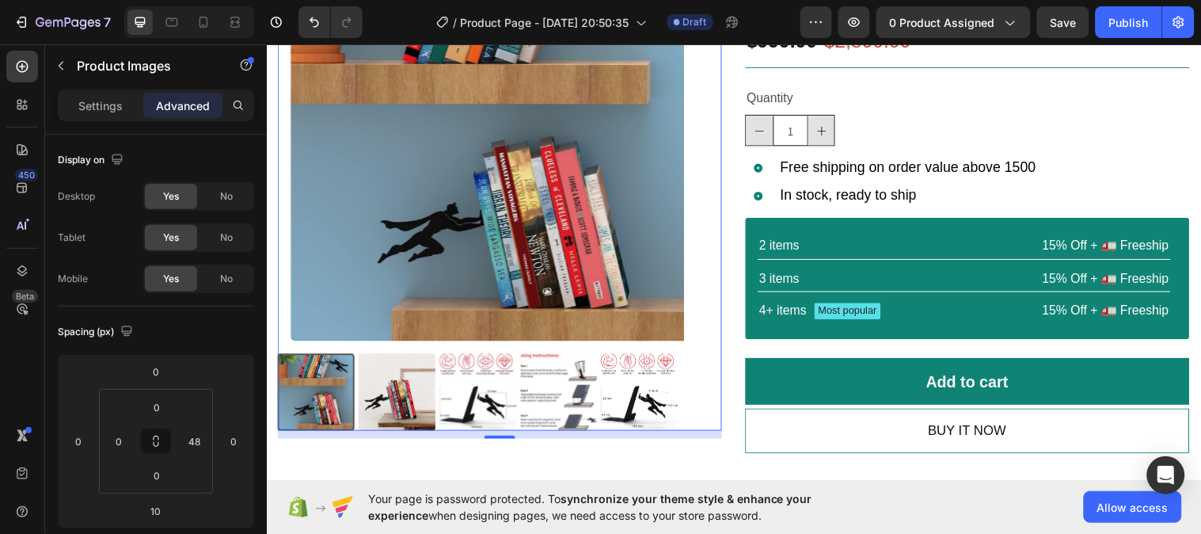
click at [361, 363] on div at bounding box center [484, 397] width 413 height 78
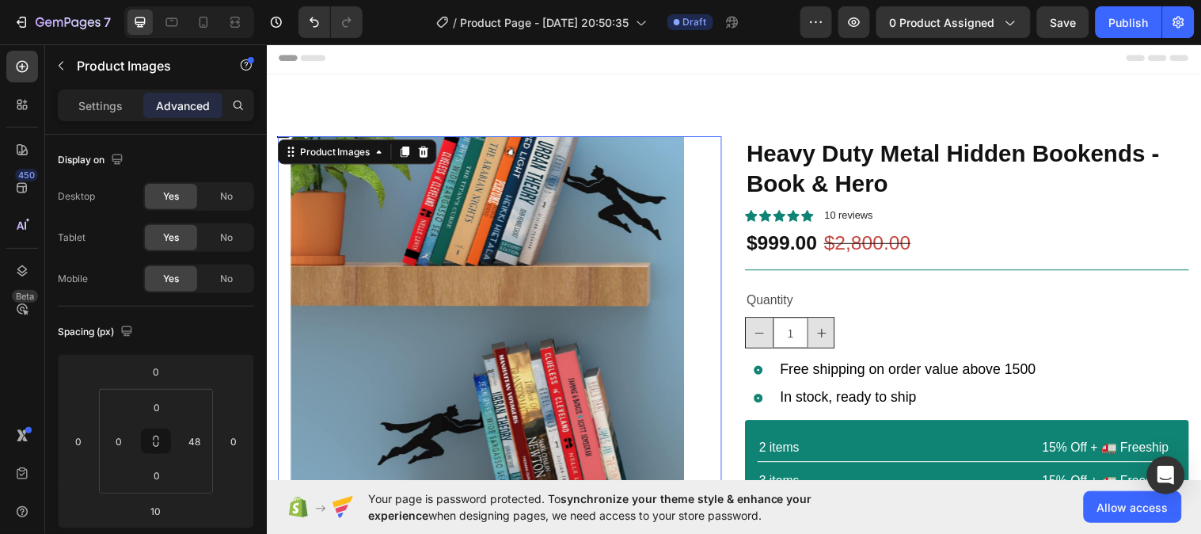
scroll to position [1, 0]
click at [382, 158] on icon at bounding box center [380, 154] width 13 height 13
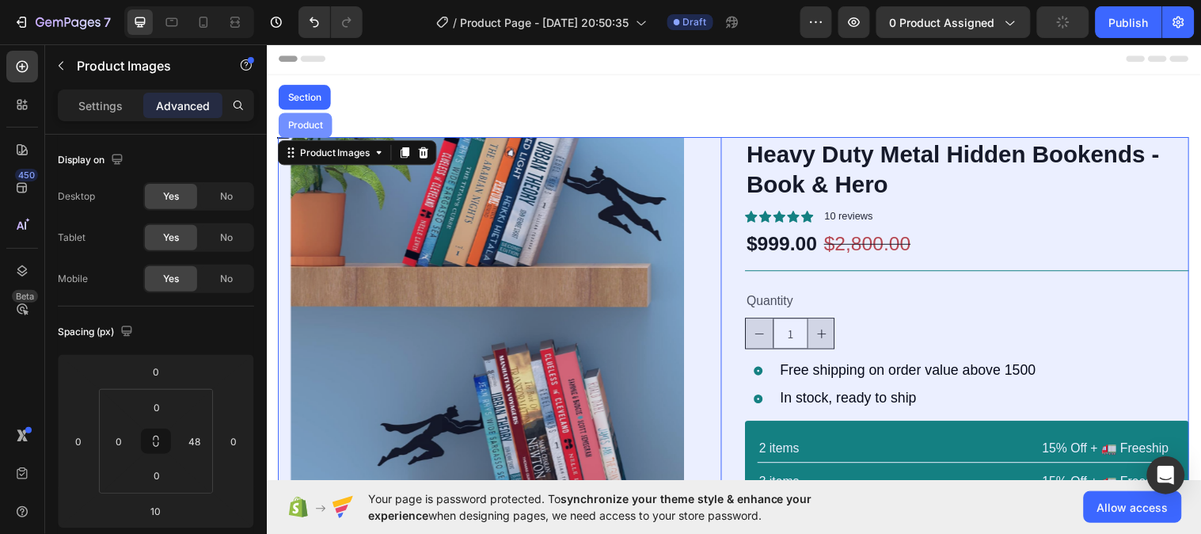
click at [317, 122] on div "Product" at bounding box center [306, 126] width 42 height 9
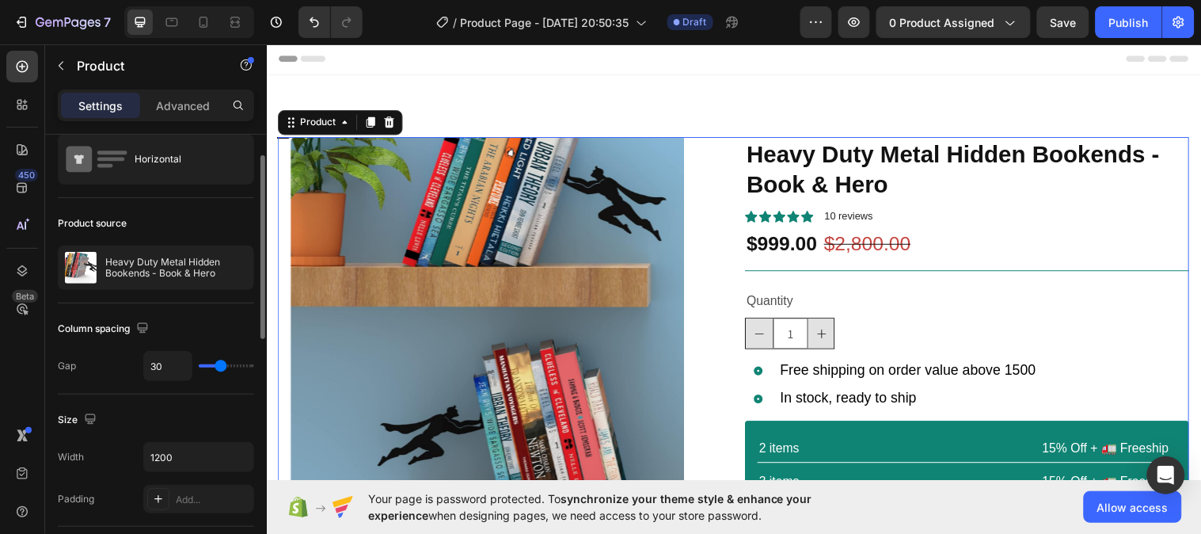
scroll to position [45, 0]
click at [218, 369] on input "range" at bounding box center [226, 368] width 55 height 3
type input "29"
type input "28"
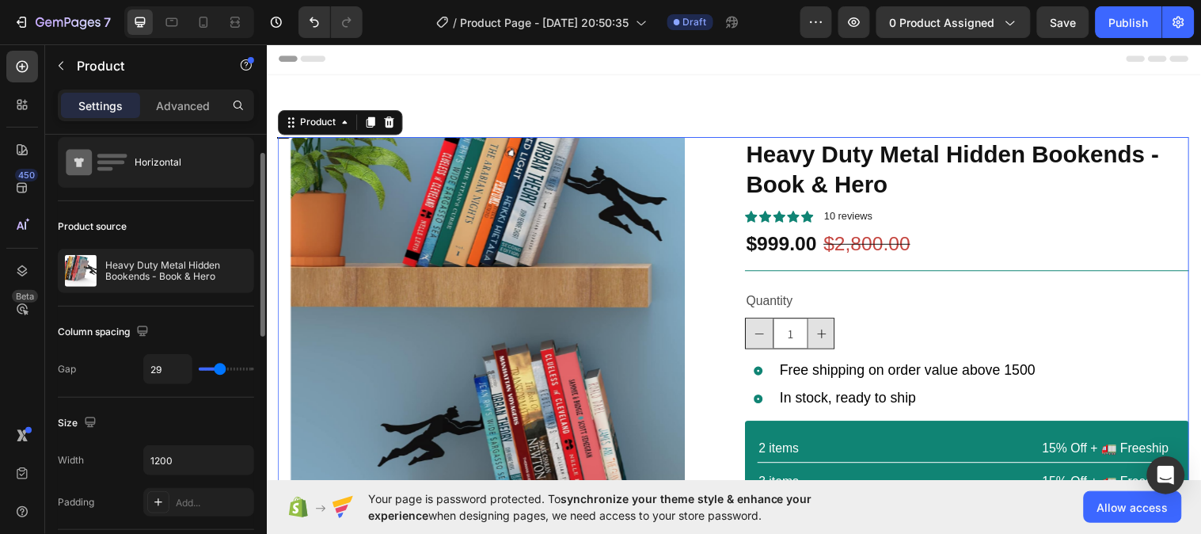
type input "28"
type input "27"
type input "26"
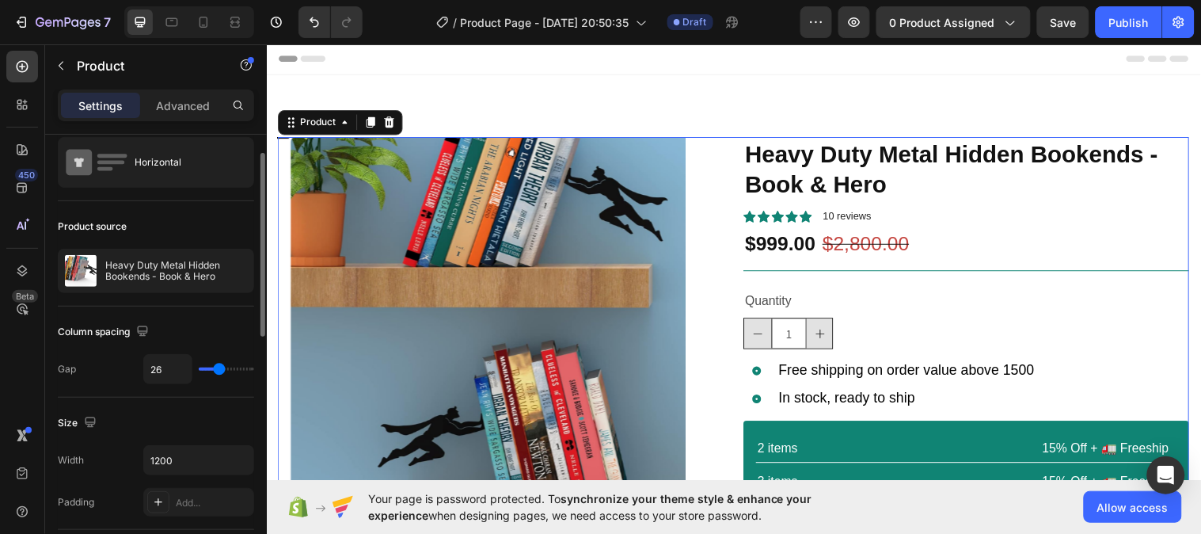
type input "25"
click at [226, 326] on div "Column spacing" at bounding box center [156, 331] width 196 height 25
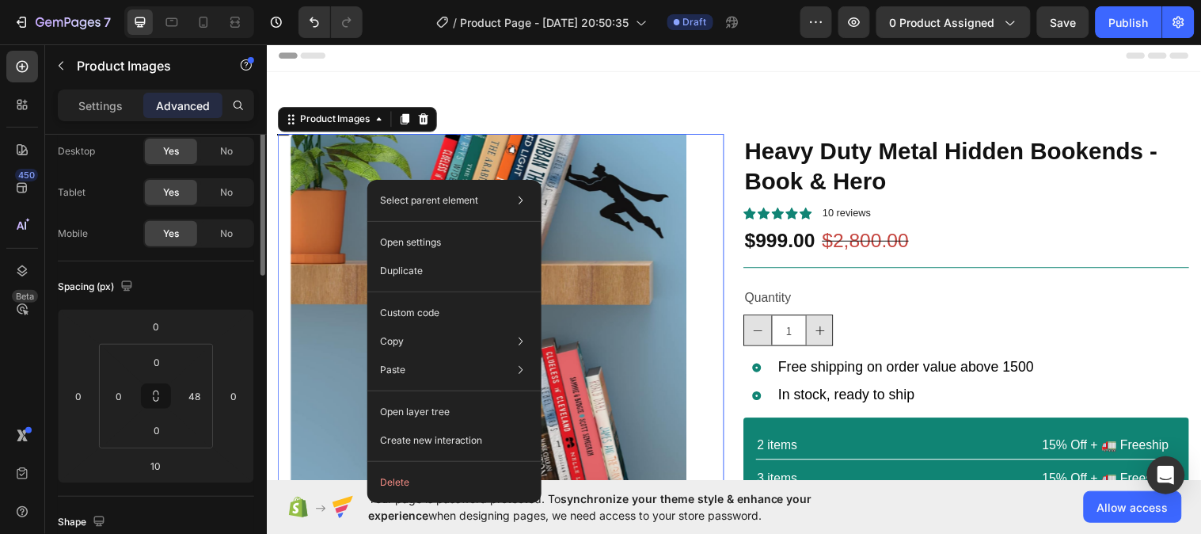
scroll to position [0, 0]
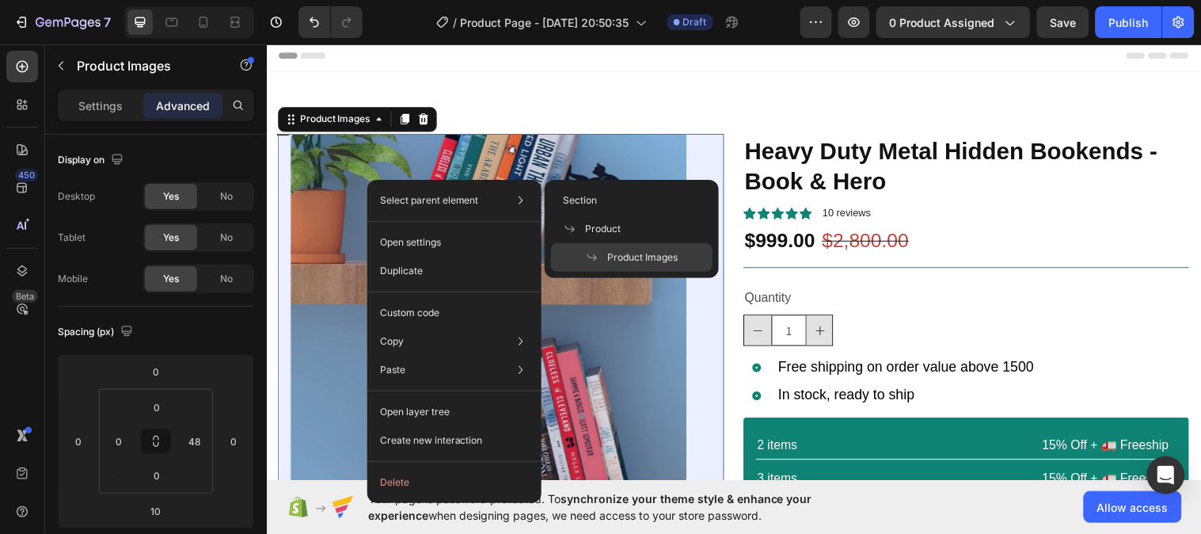
click at [591, 256] on icon at bounding box center [592, 257] width 13 height 13
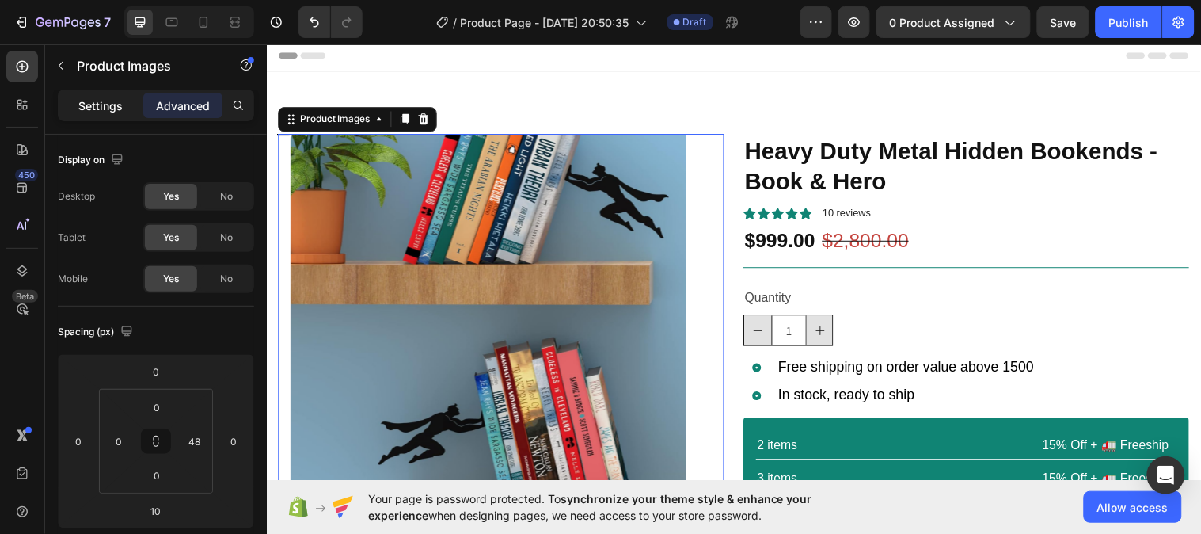
click at [108, 111] on p "Settings" at bounding box center [100, 105] width 44 height 17
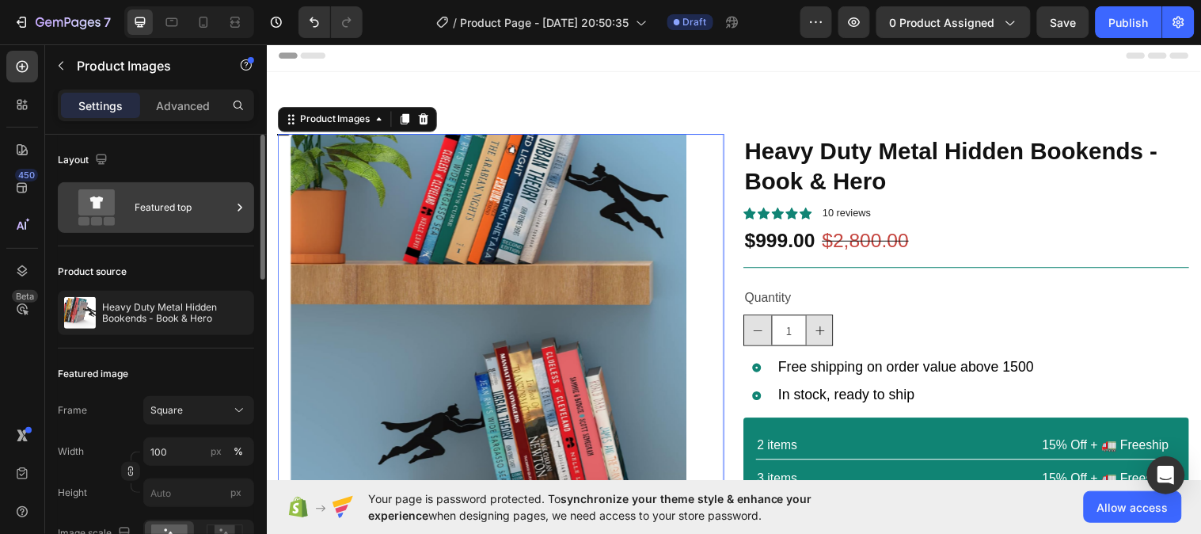
click at [173, 207] on div "Featured top" at bounding box center [183, 207] width 97 height 36
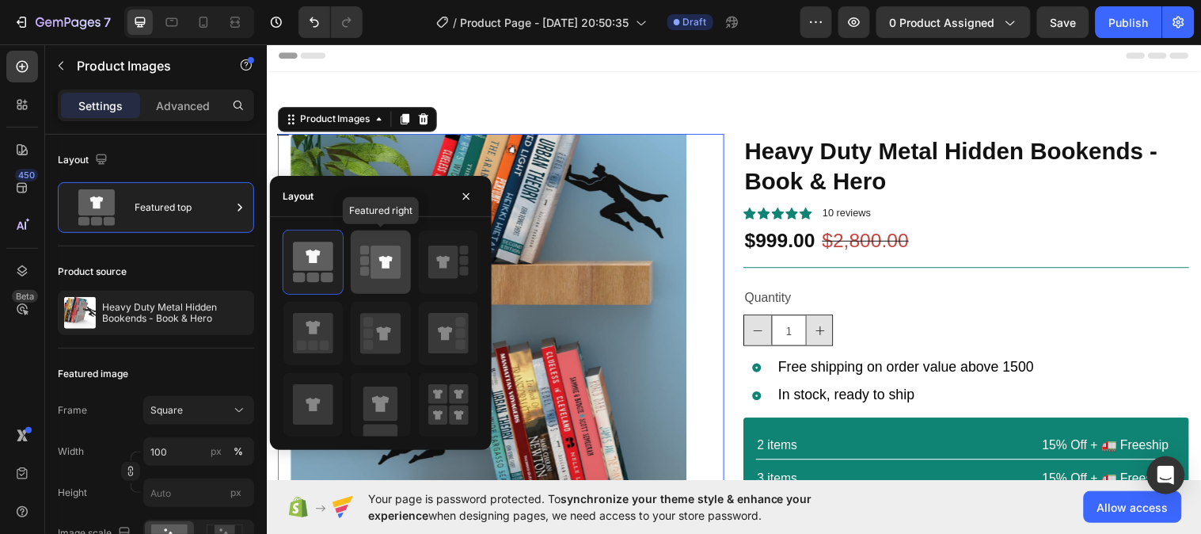
click at [388, 261] on icon at bounding box center [385, 262] width 13 height 13
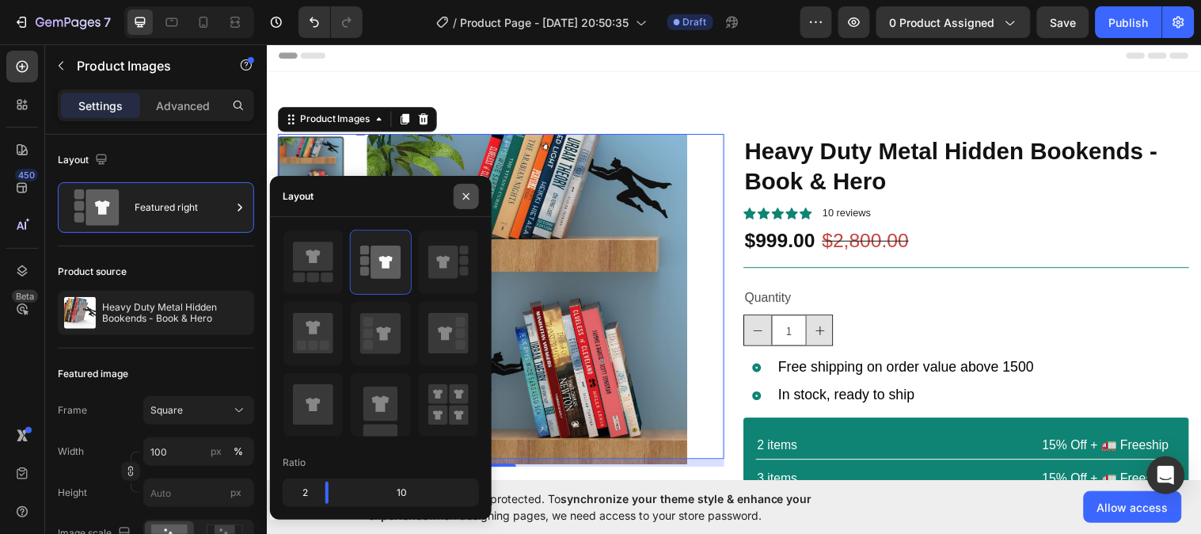
click at [462, 199] on icon "button" at bounding box center [466, 196] width 13 height 13
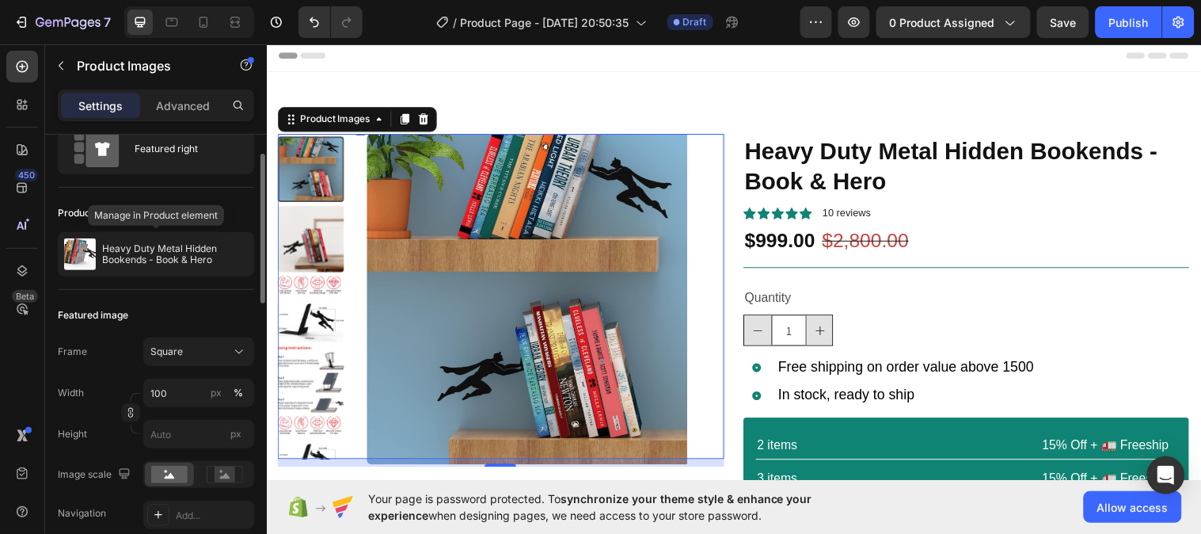
scroll to position [89, 0]
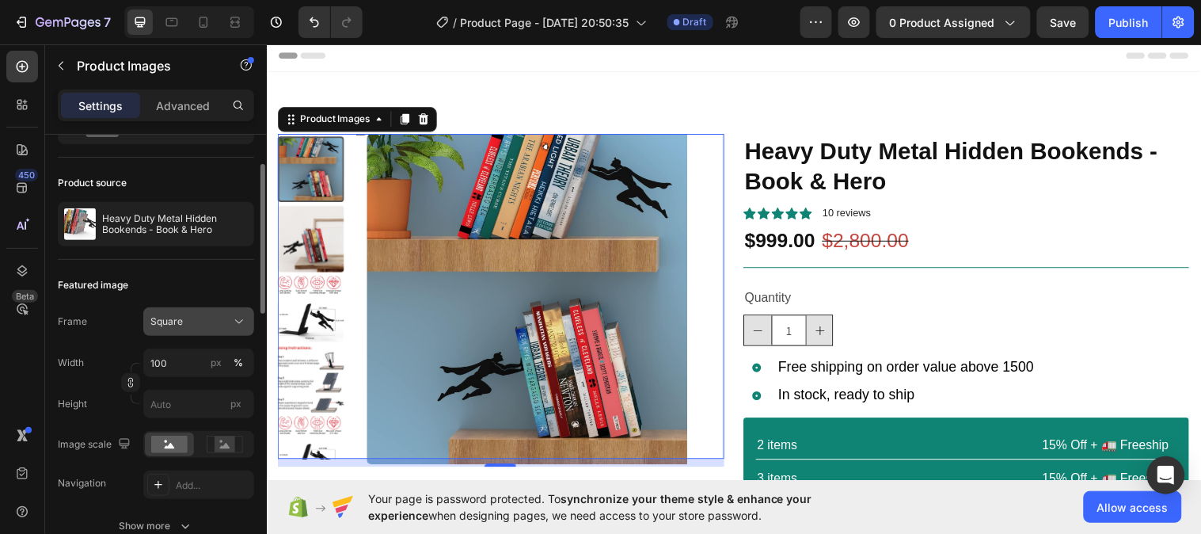
click at [241, 317] on icon at bounding box center [239, 321] width 16 height 16
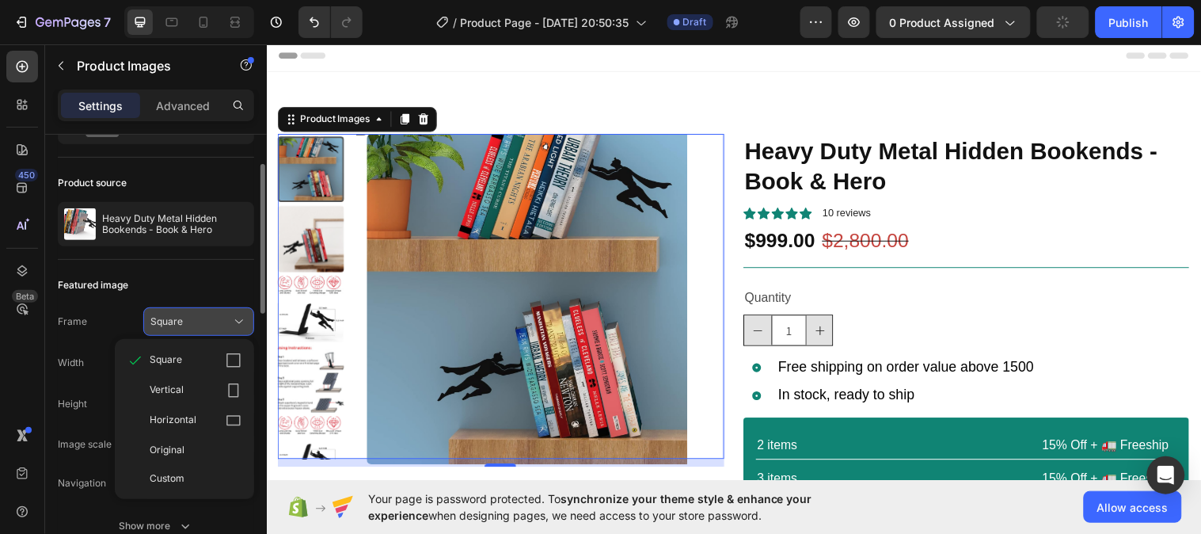
click at [241, 317] on icon at bounding box center [239, 321] width 16 height 16
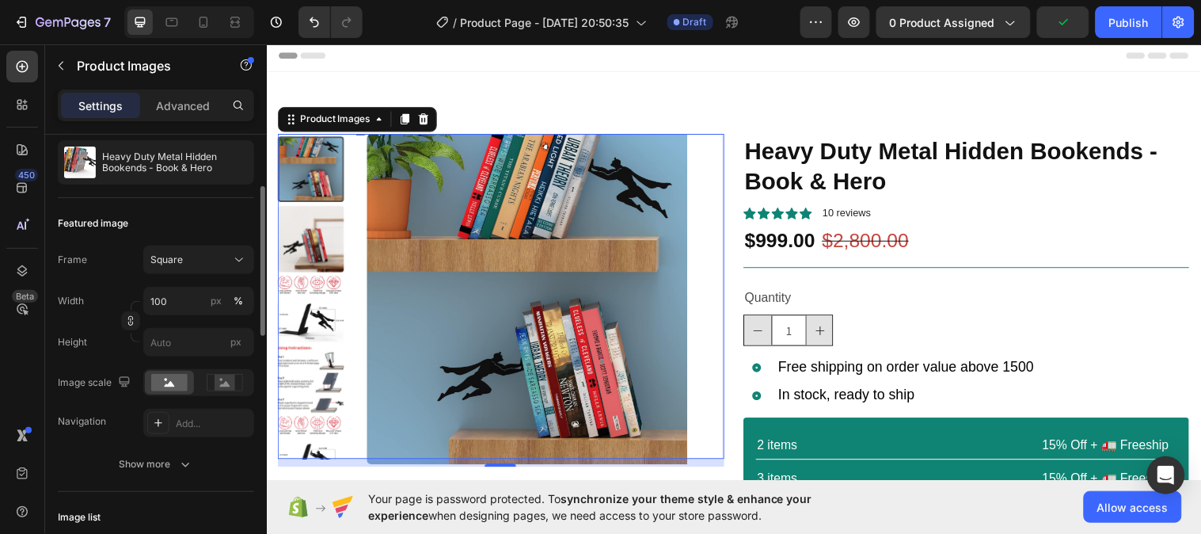
scroll to position [151, 0]
click at [226, 382] on icon at bounding box center [225, 383] width 10 height 6
click at [168, 384] on icon at bounding box center [170, 383] width 10 height 6
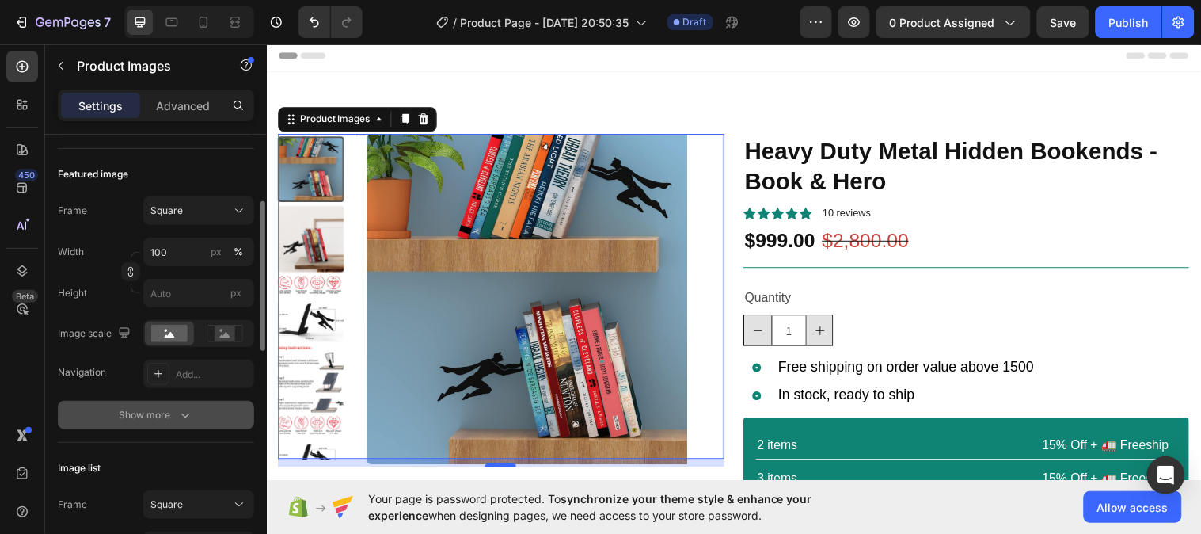
click at [192, 417] on button "Show more" at bounding box center [156, 415] width 196 height 28
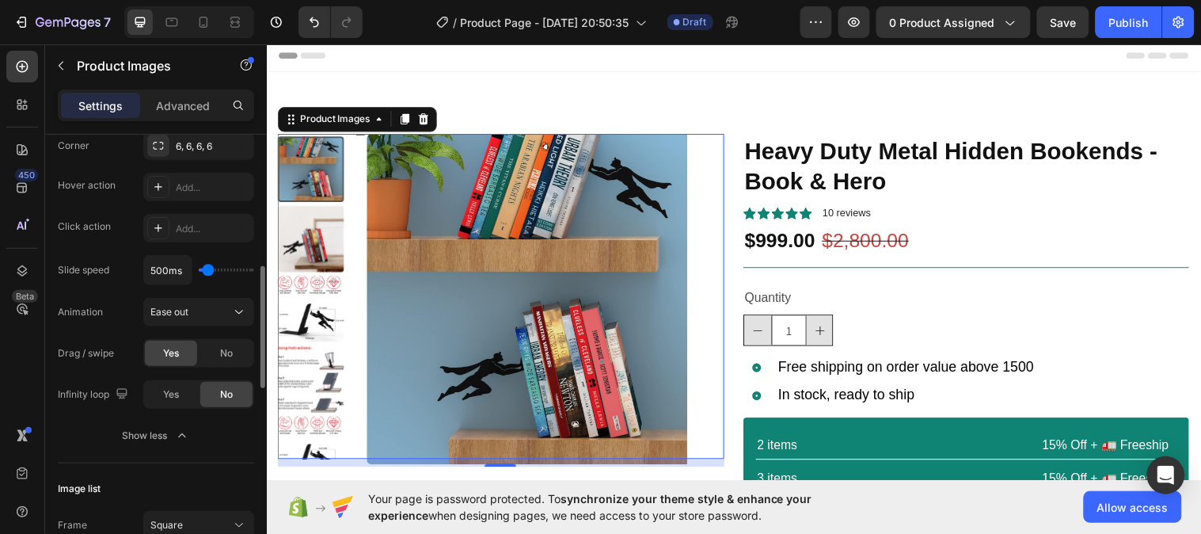
scroll to position [470, 0]
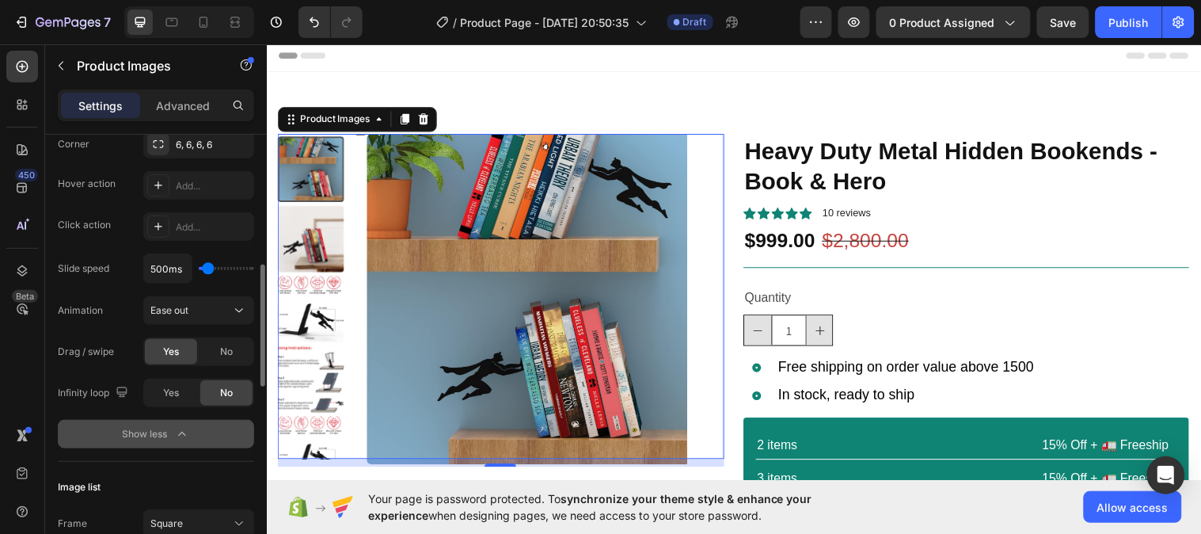
click at [186, 433] on icon "button" at bounding box center [182, 434] width 16 height 16
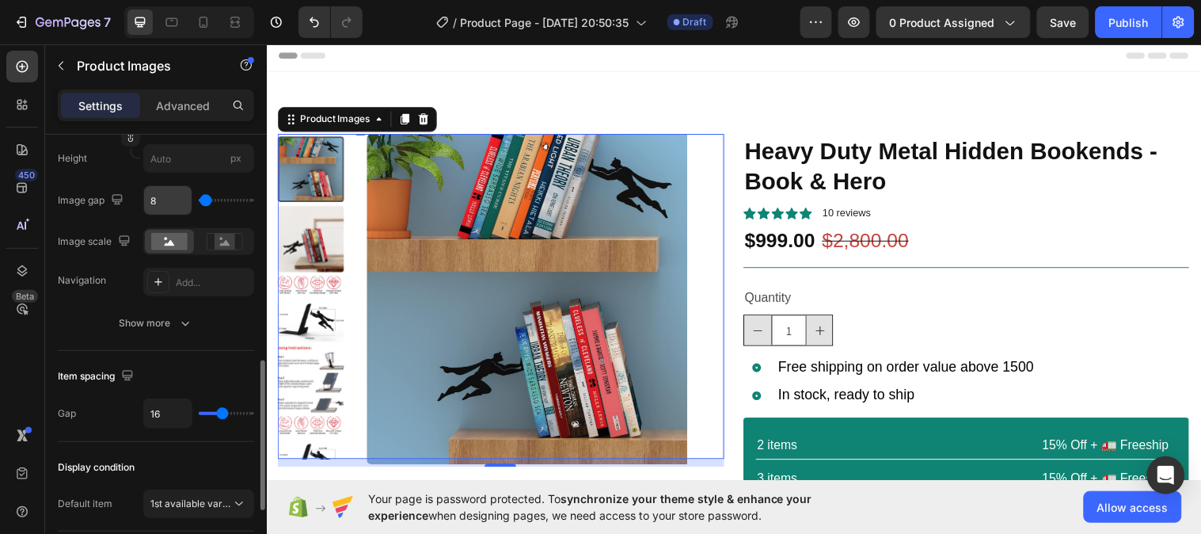
scroll to position [667, 0]
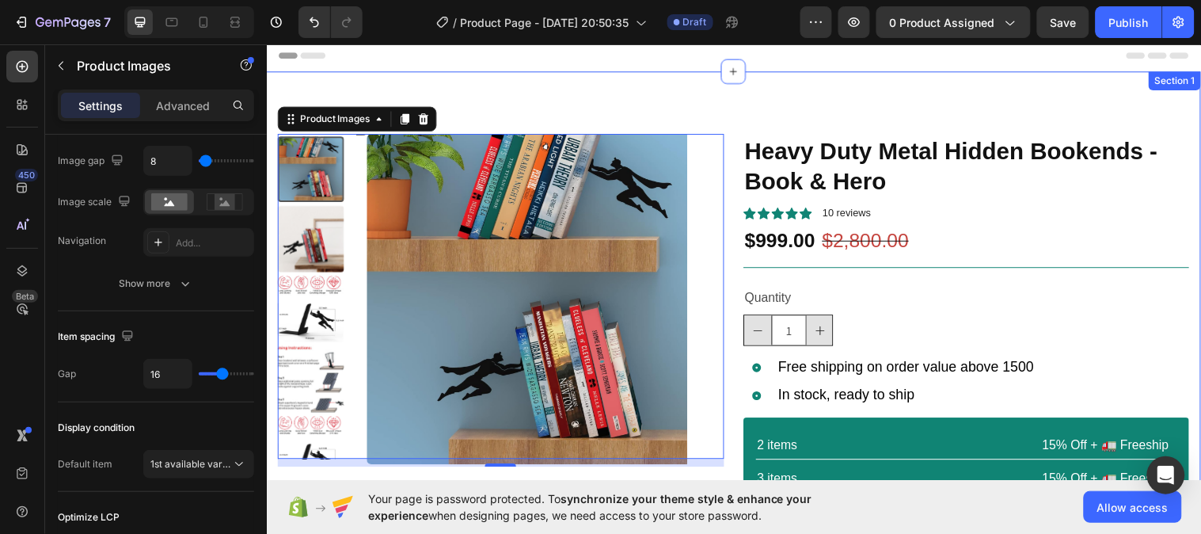
click at [767, 78] on div "Product Images 10 Icon Icon Icon Icon Icon Icon List 2,500+ Verified Reviews! T…" at bounding box center [741, 392] width 950 height 641
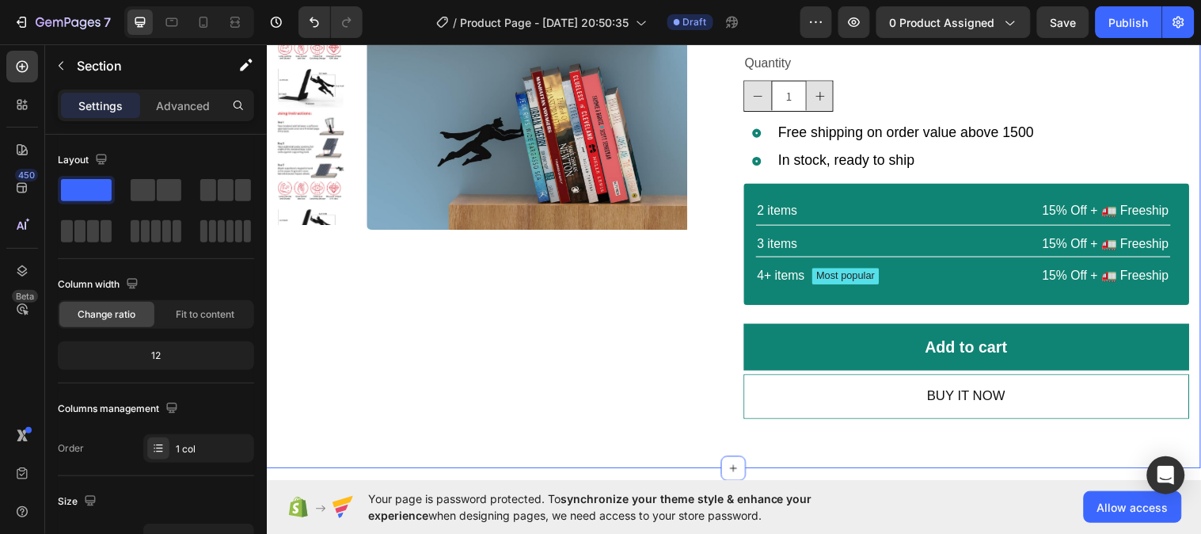
scroll to position [241, 0]
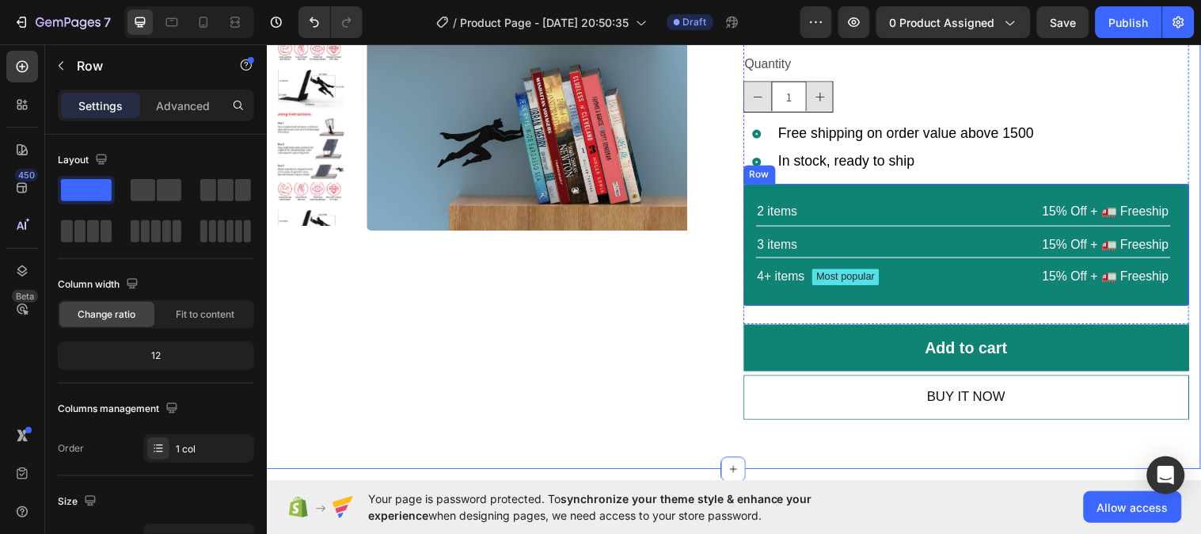
click at [751, 196] on div "2 items Text Block 15% Off + 🚛 Freeship Text Block Row 3 items Text Block 15% O…" at bounding box center [978, 247] width 454 height 123
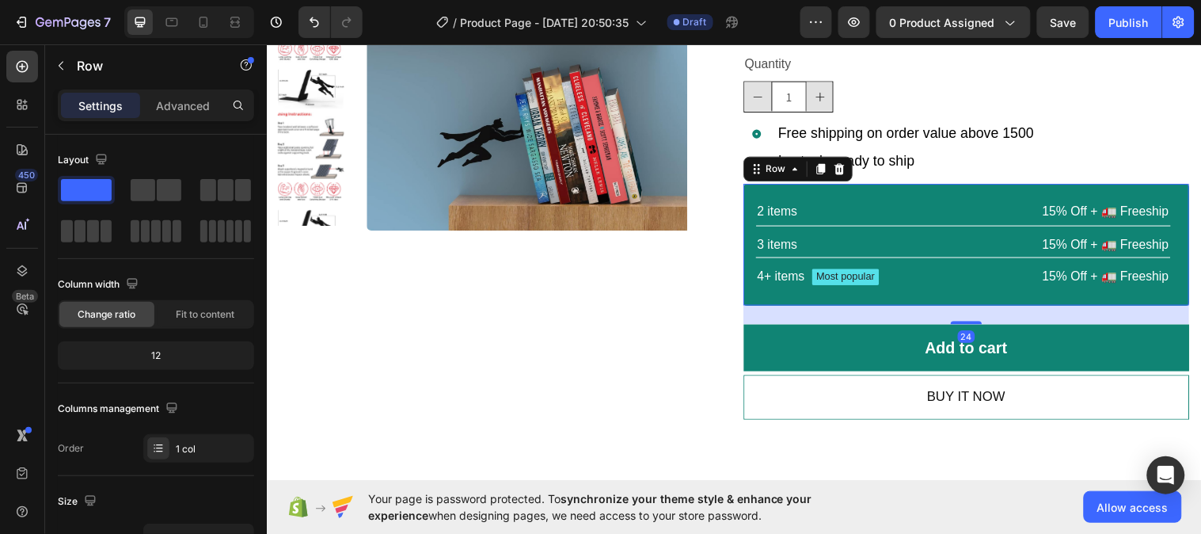
click at [751, 196] on div "2 items Text Block 15% Off + 🚛 Freeship Text Block Row 3 items Text Block 15% O…" at bounding box center [978, 247] width 454 height 123
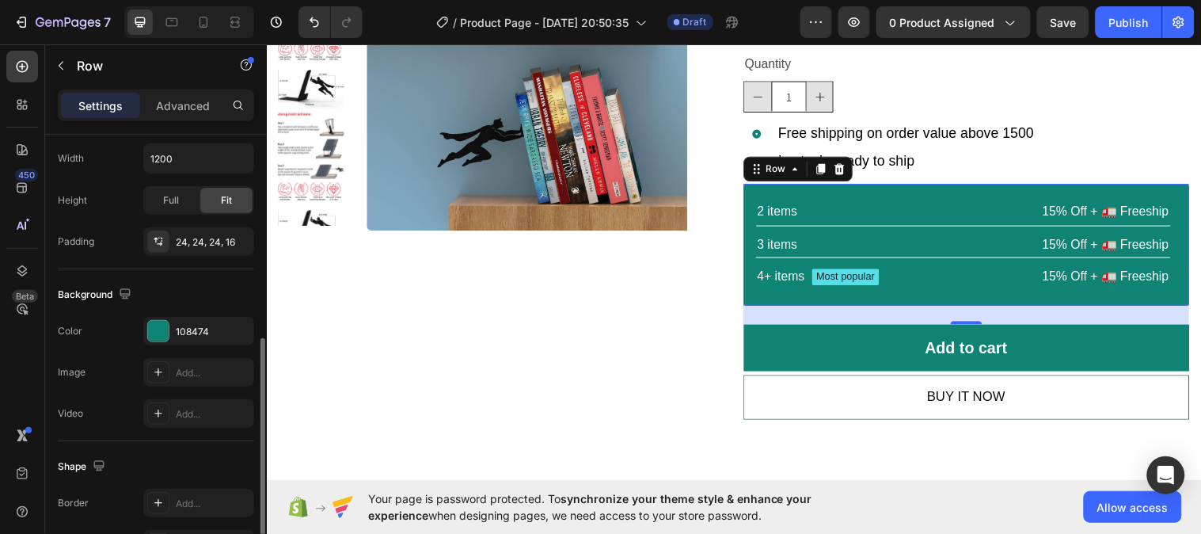
scroll to position [409, 0]
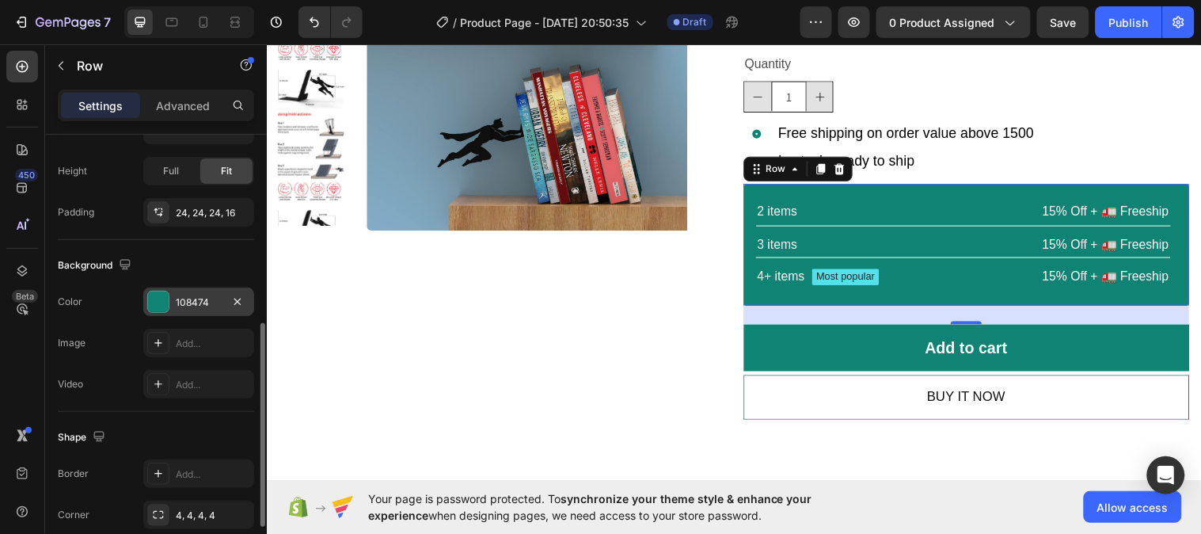
click at [162, 301] on div at bounding box center [158, 301] width 21 height 21
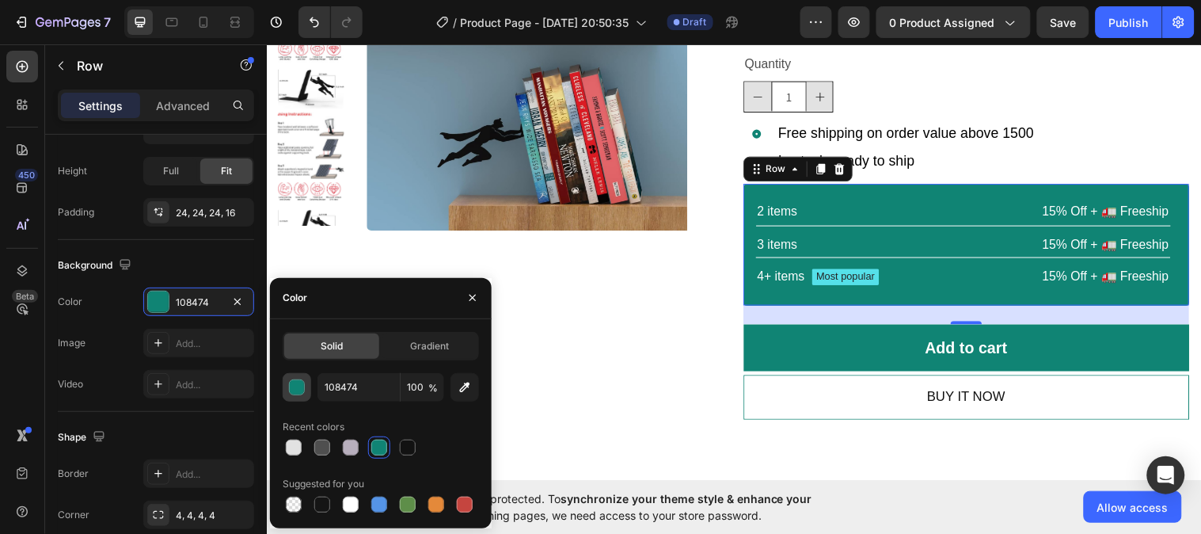
click at [299, 388] on div "button" at bounding box center [298, 388] width 16 height 16
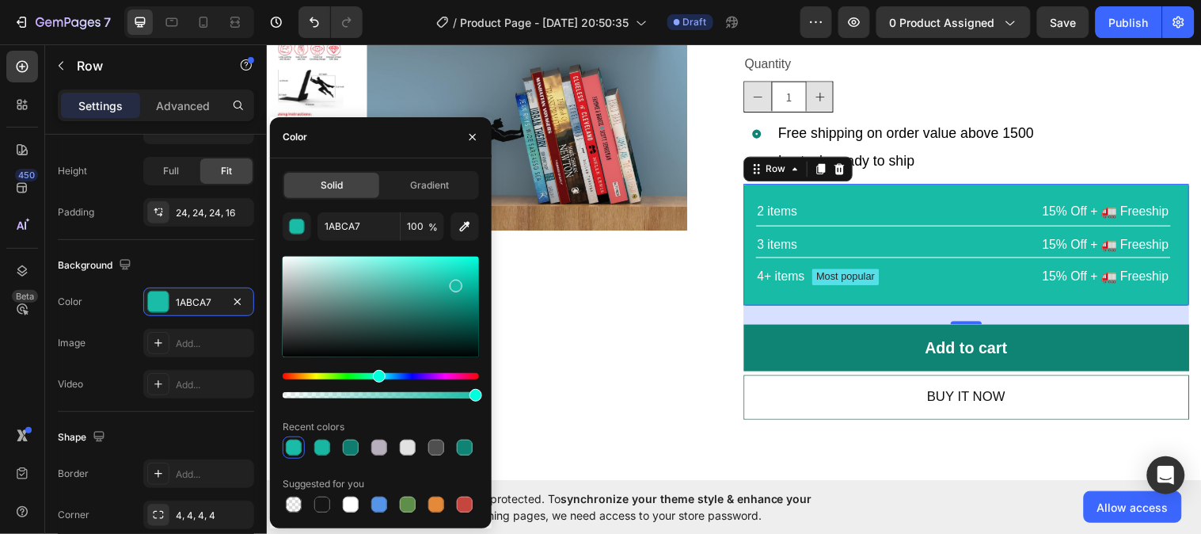
type input "18BCA6"
drag, startPoint x: 457, startPoint y: 307, endPoint x: 455, endPoint y: 282, distance: 25.4
click at [455, 282] on div at bounding box center [456, 285] width 13 height 13
click at [373, 226] on input "18BCA6" at bounding box center [358, 226] width 82 height 28
click at [464, 132] on button "button" at bounding box center [472, 136] width 25 height 25
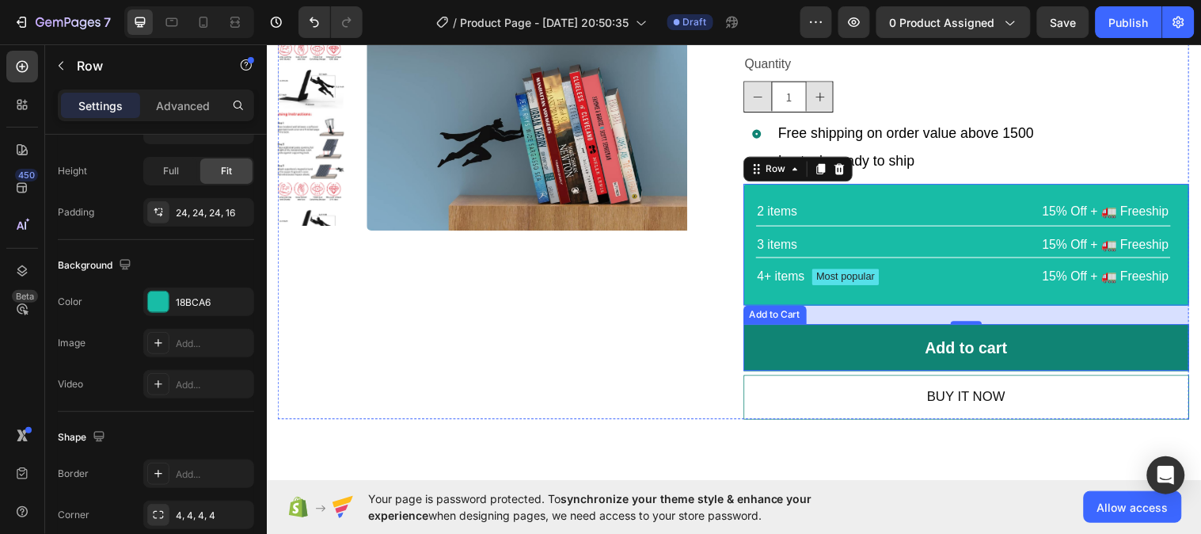
click at [755, 345] on button "Add to cart" at bounding box center [978, 352] width 454 height 47
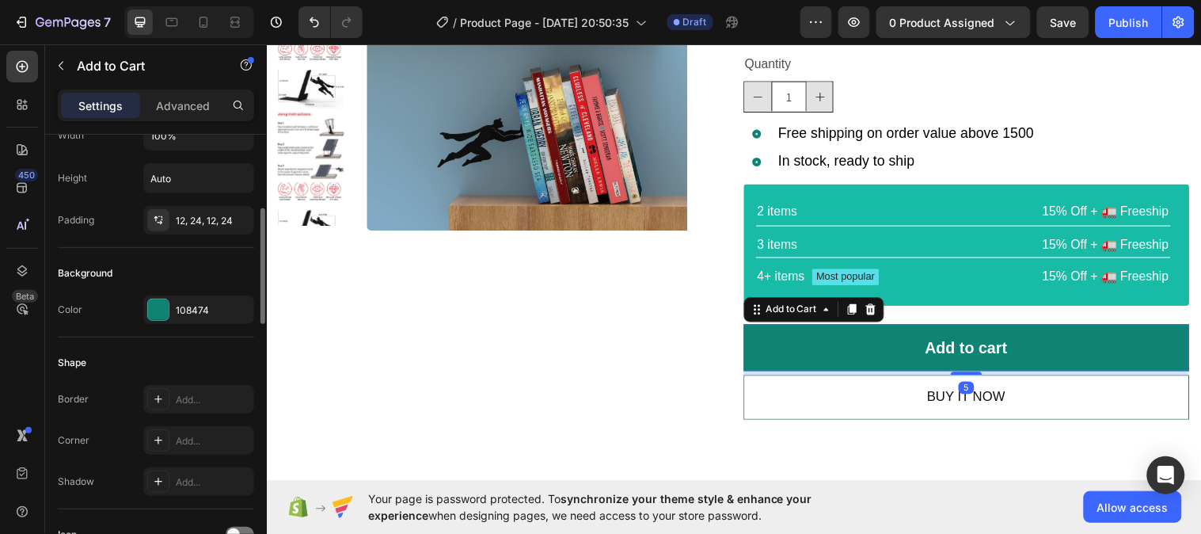
scroll to position [277, 0]
click at [209, 306] on div "108474" at bounding box center [199, 309] width 46 height 14
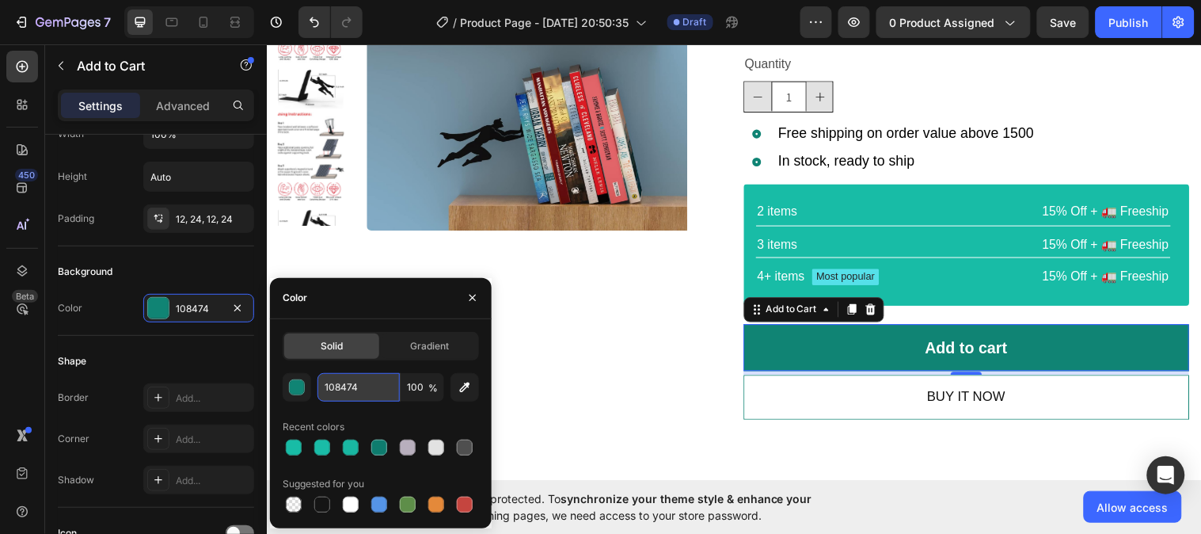
click at [362, 384] on input "108474" at bounding box center [358, 387] width 82 height 28
paste input "8BCA6"
type input "18BCA6"
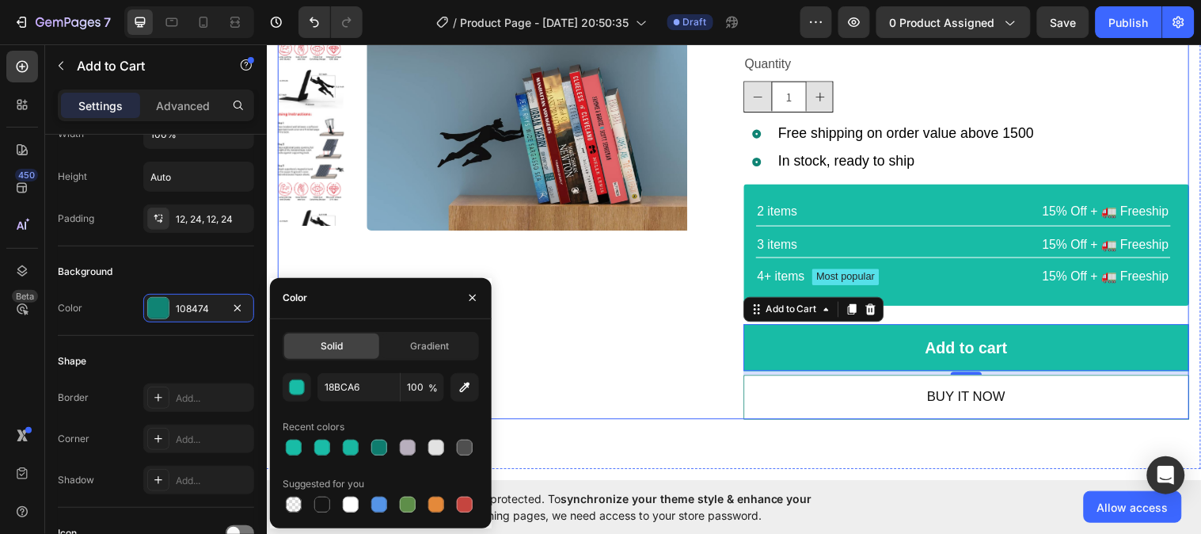
click at [716, 315] on div "Product Images" at bounding box center [505, 161] width 454 height 527
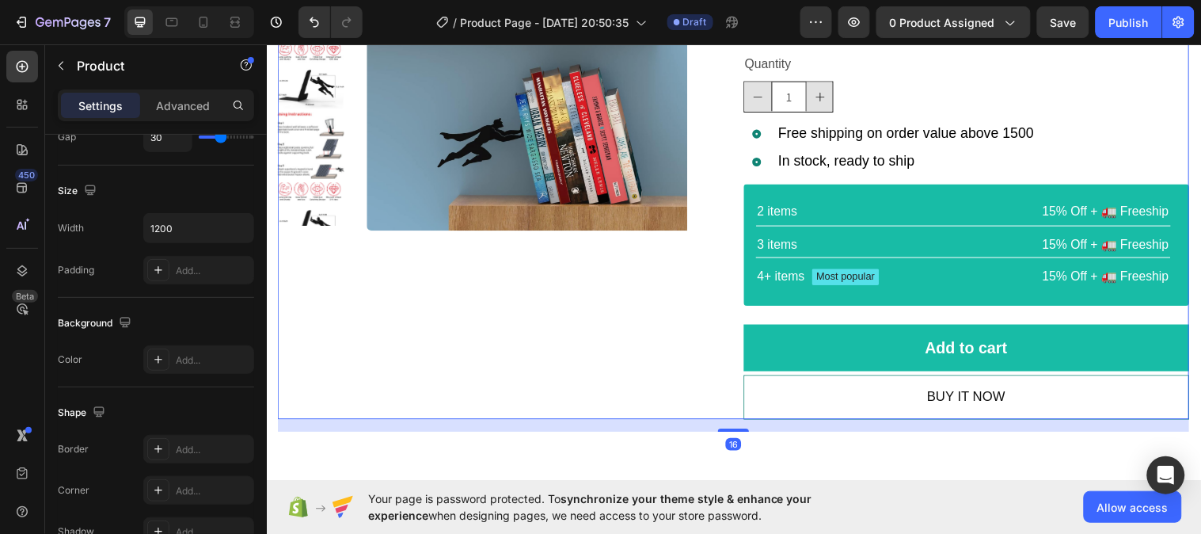
scroll to position [0, 0]
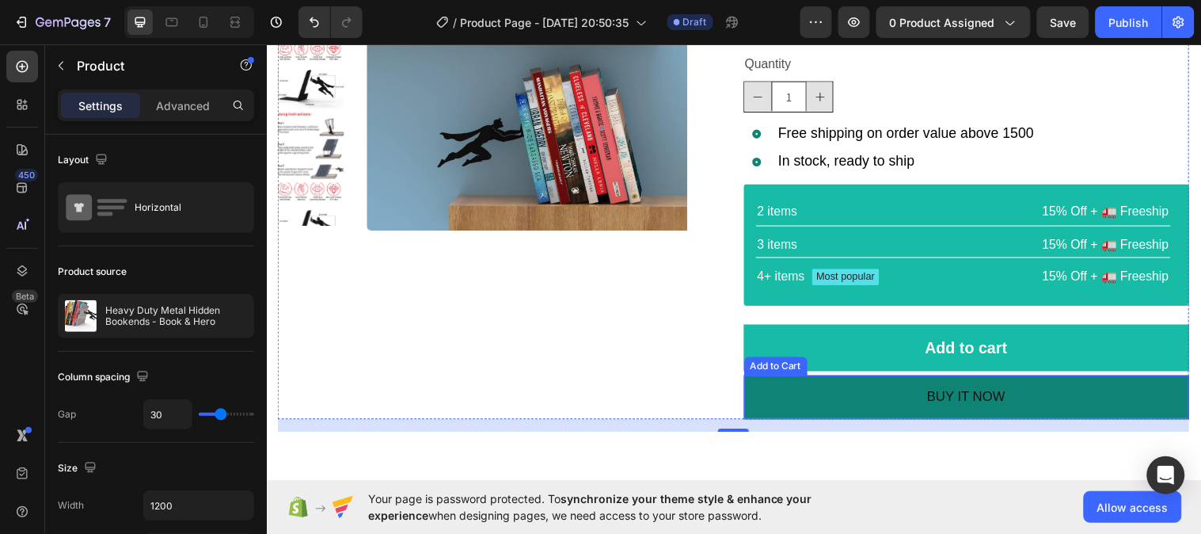
click at [753, 401] on button "BUY IT NOW" at bounding box center [978, 403] width 452 height 44
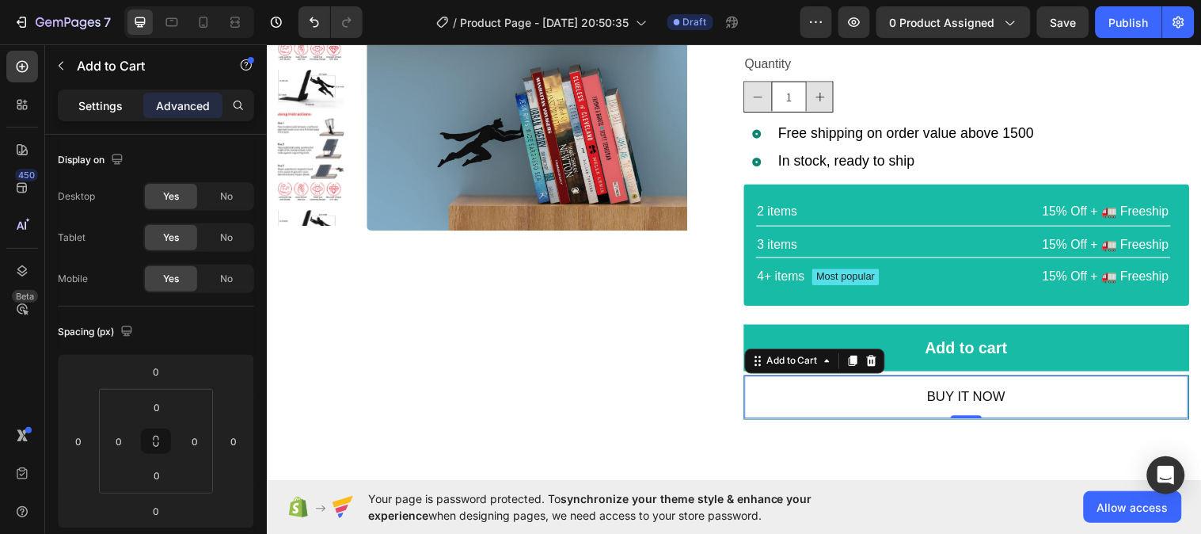
click at [105, 108] on p "Settings" at bounding box center [100, 105] width 44 height 17
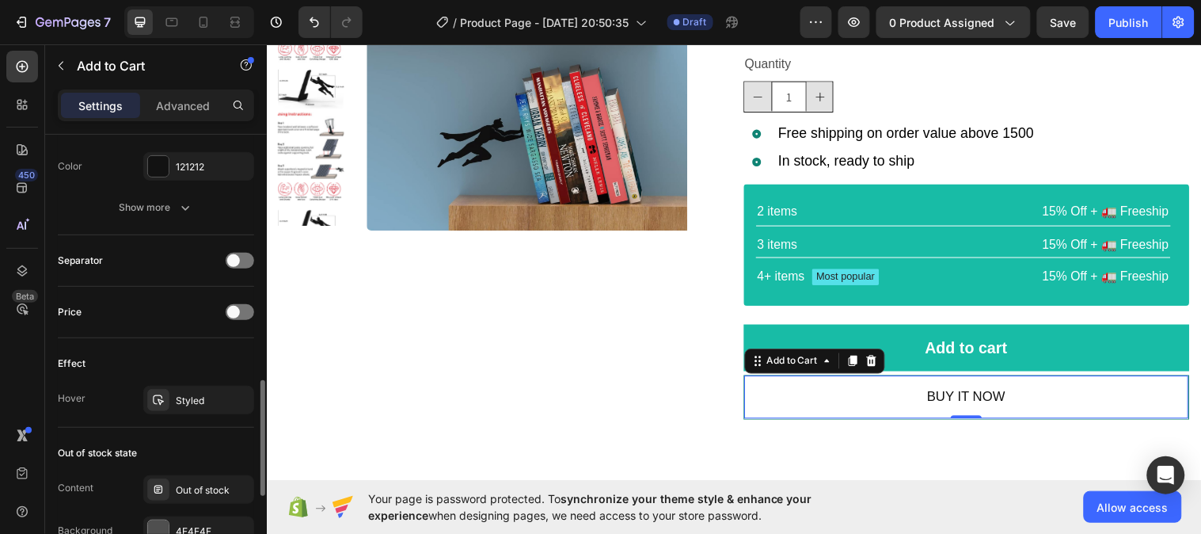
scroll to position [947, 0]
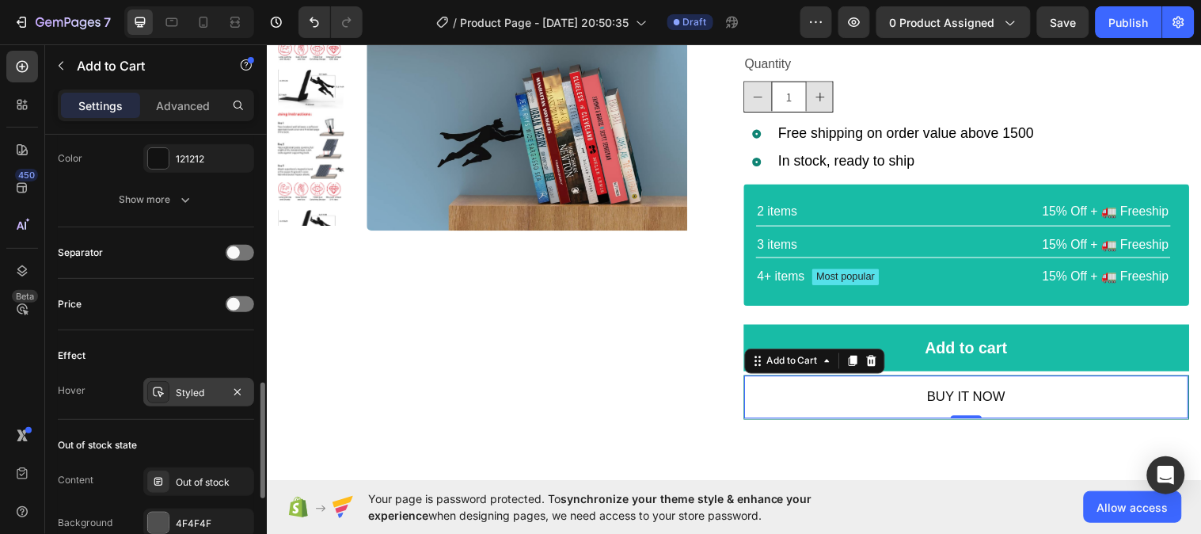
click at [188, 386] on div "Styled" at bounding box center [199, 393] width 46 height 14
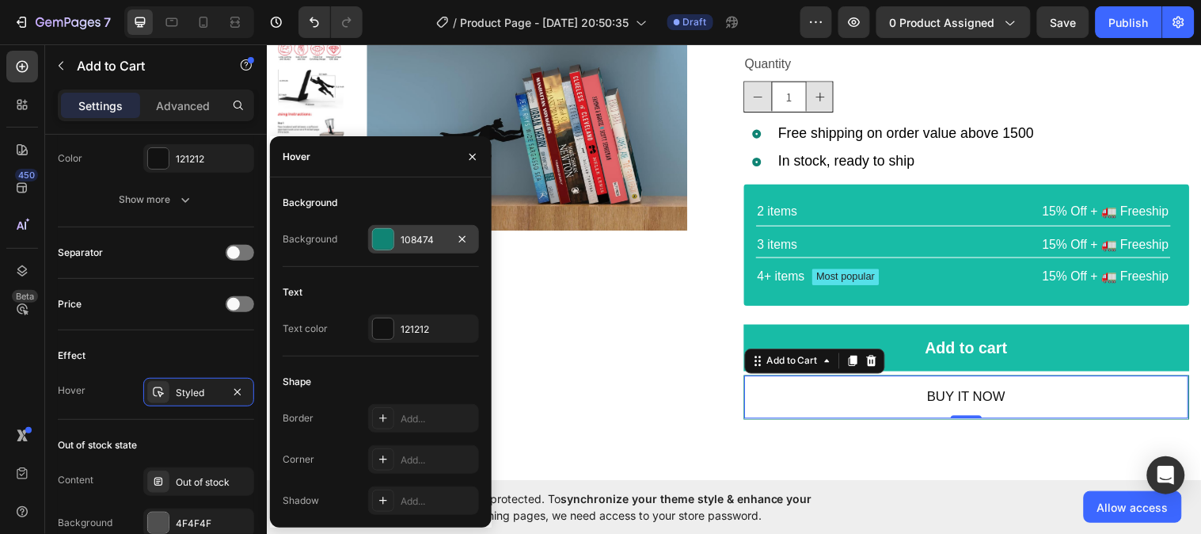
click at [425, 244] on div "108474" at bounding box center [424, 240] width 46 height 14
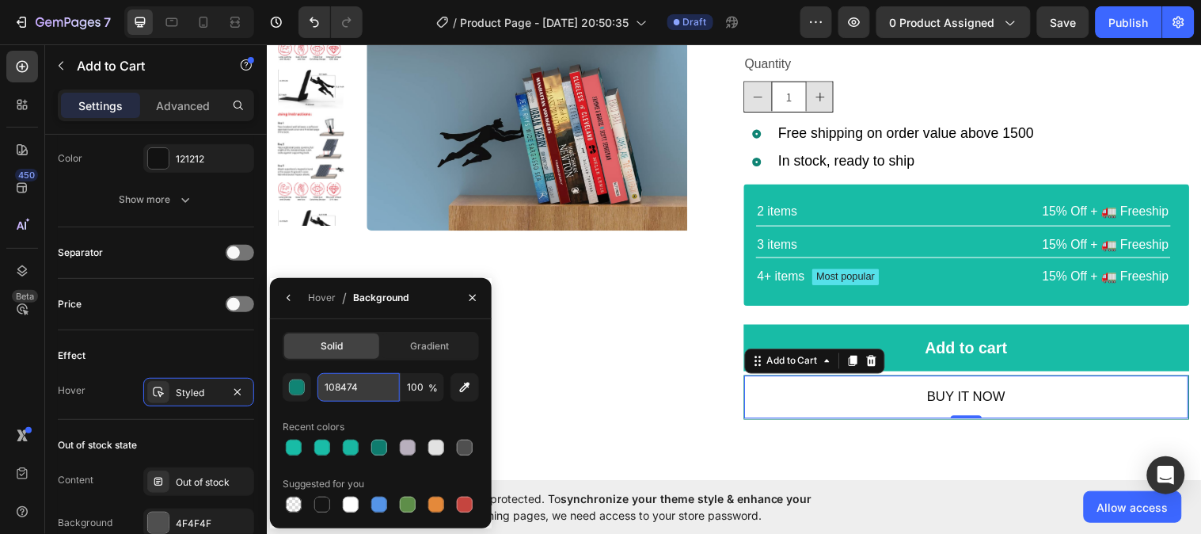
click at [366, 391] on input "108474" at bounding box center [358, 387] width 82 height 28
paste input "8BCA6"
type input "18BCA6"
click at [473, 298] on icon "button" at bounding box center [472, 297] width 13 height 13
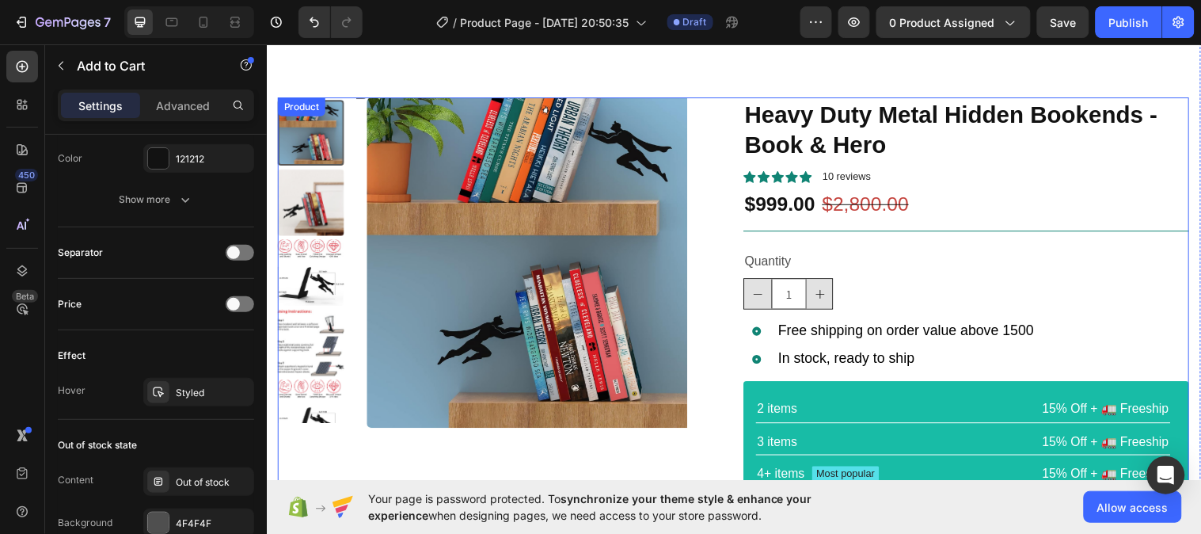
scroll to position [43, 0]
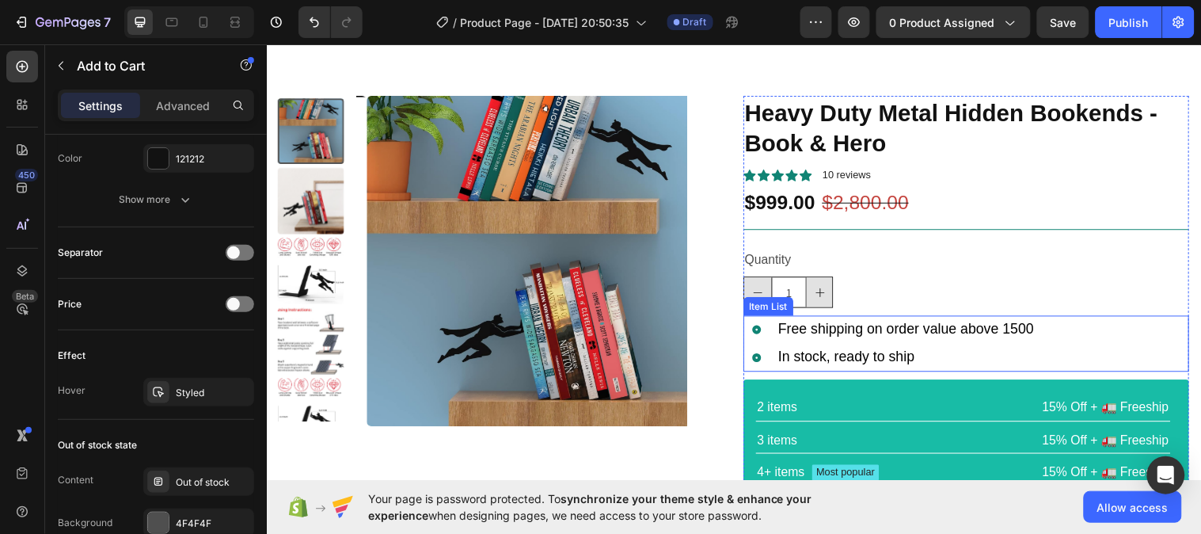
click at [760, 332] on icon at bounding box center [764, 333] width 9 height 9
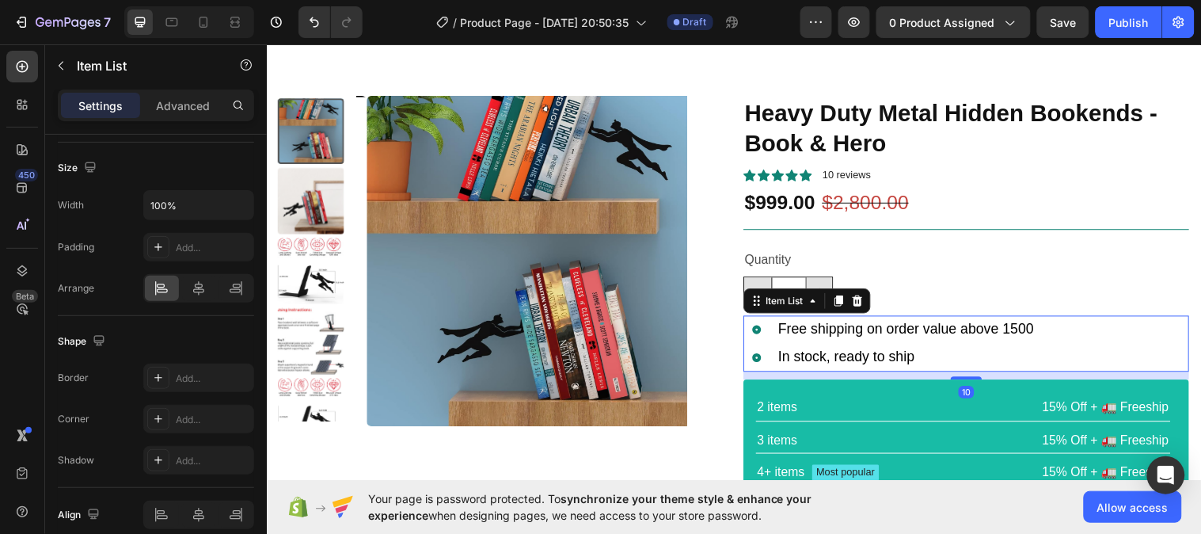
scroll to position [0, 0]
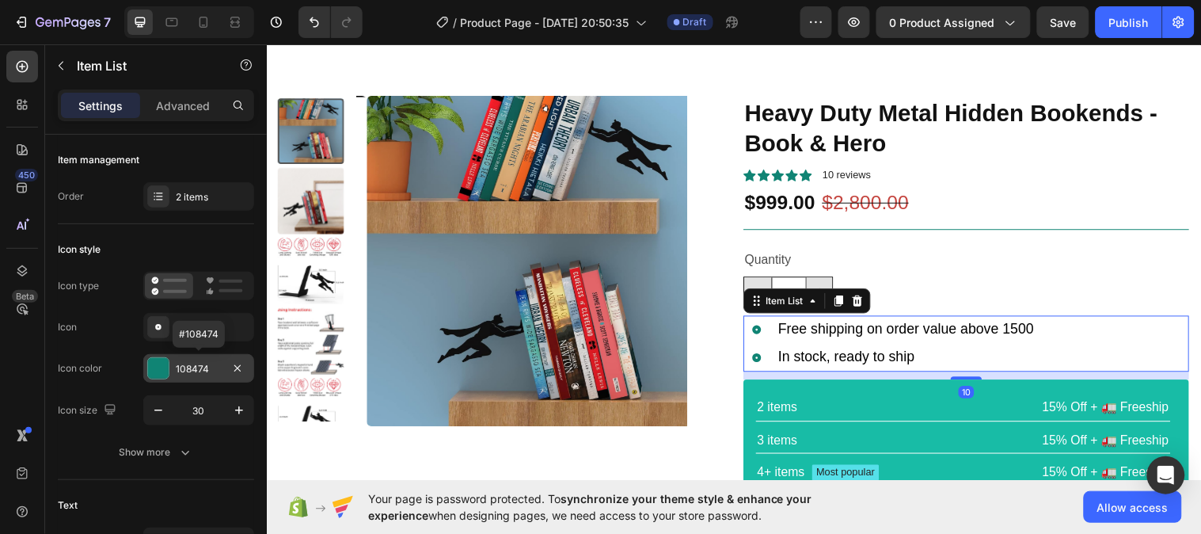
click at [195, 363] on div "108474" at bounding box center [199, 369] width 46 height 14
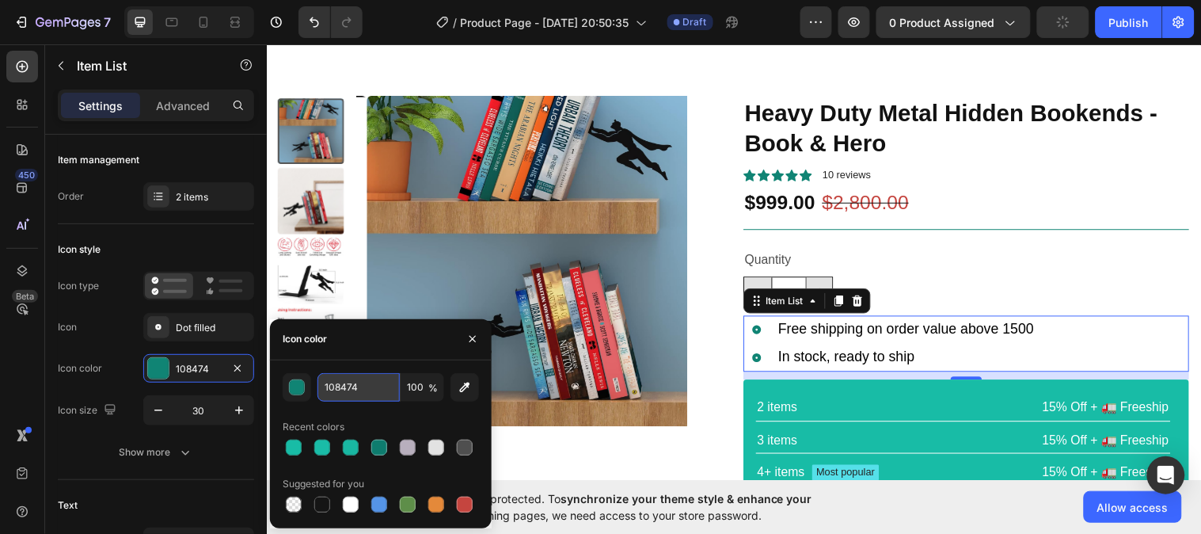
click at [364, 383] on input "108474" at bounding box center [358, 387] width 82 height 28
paste input "8BCA6"
type input "18BCA6"
click at [201, 239] on div "Icon style" at bounding box center [156, 249] width 196 height 25
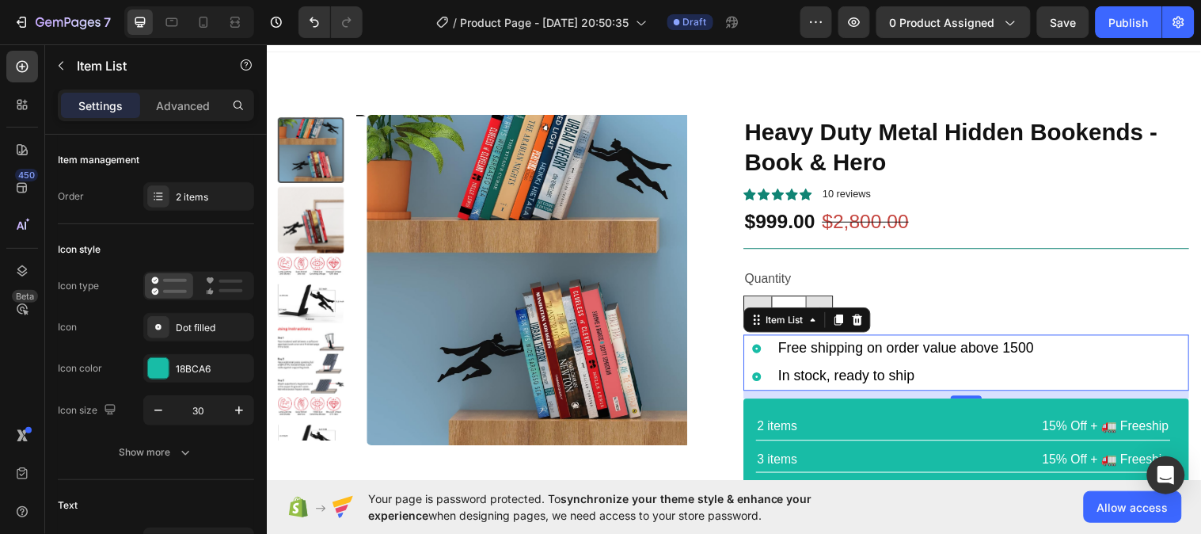
scroll to position [21, 0]
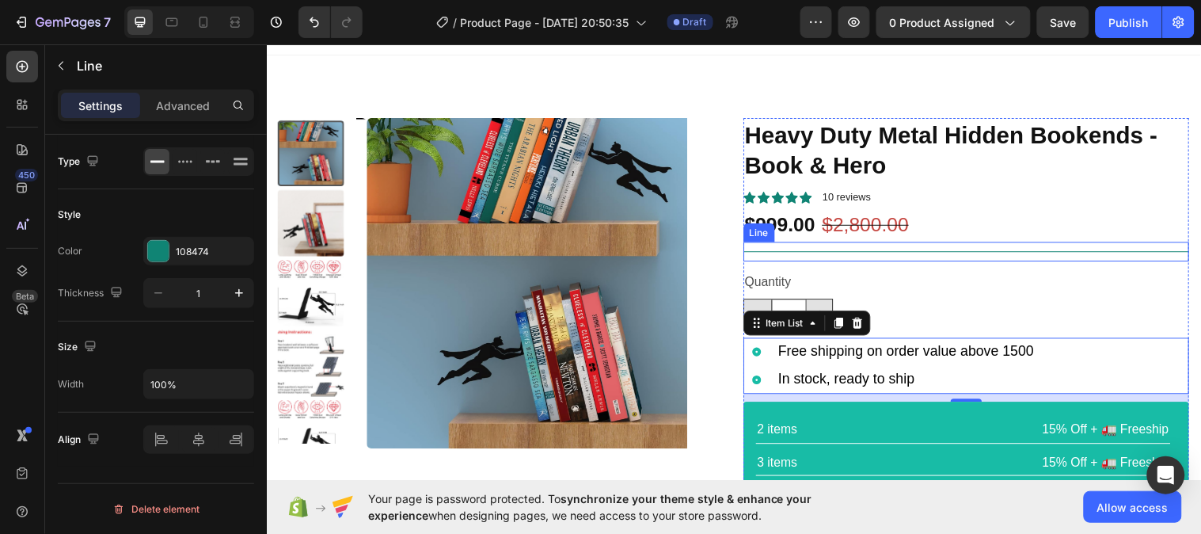
click at [1005, 255] on div "Title Line" at bounding box center [978, 255] width 454 height 20
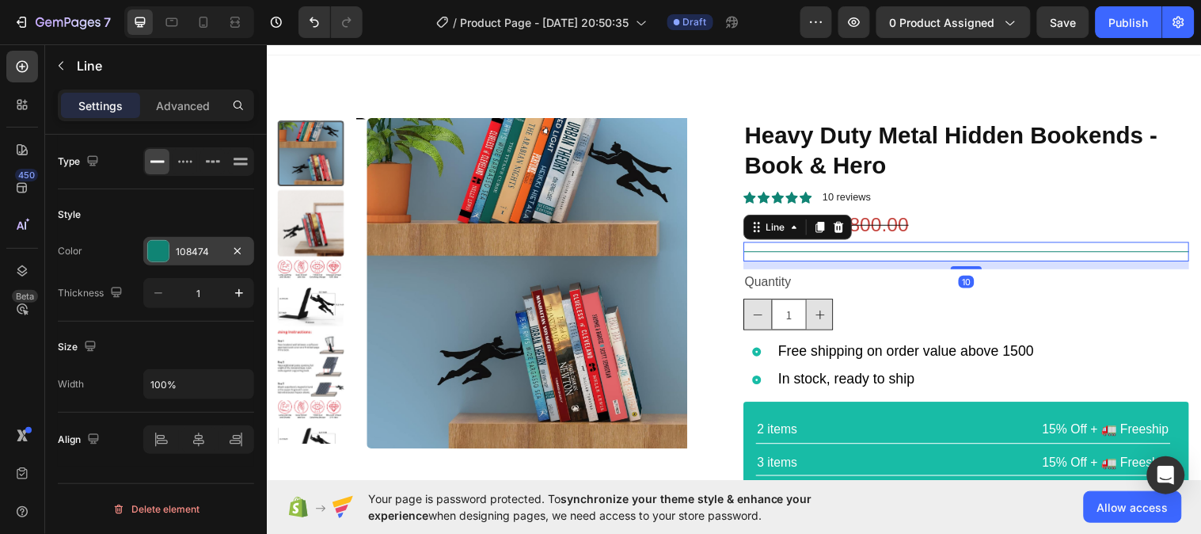
click at [192, 256] on div "108474" at bounding box center [199, 252] width 46 height 14
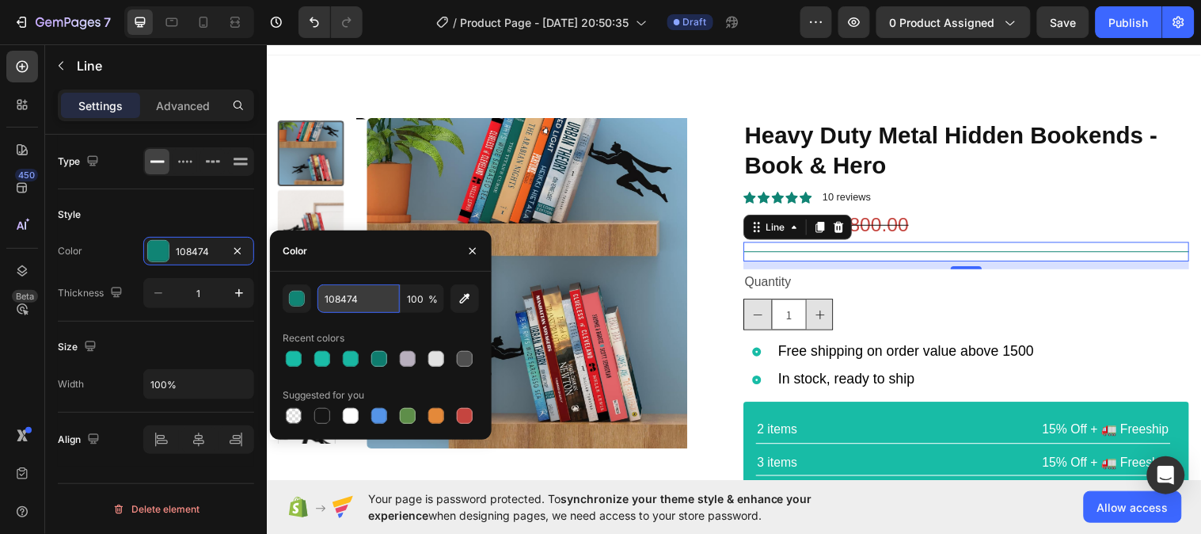
click at [374, 298] on input "108474" at bounding box center [358, 298] width 82 height 28
paste input "8BCA6"
type input "18BCA6"
click at [751, 201] on icon at bounding box center [757, 200] width 13 height 12
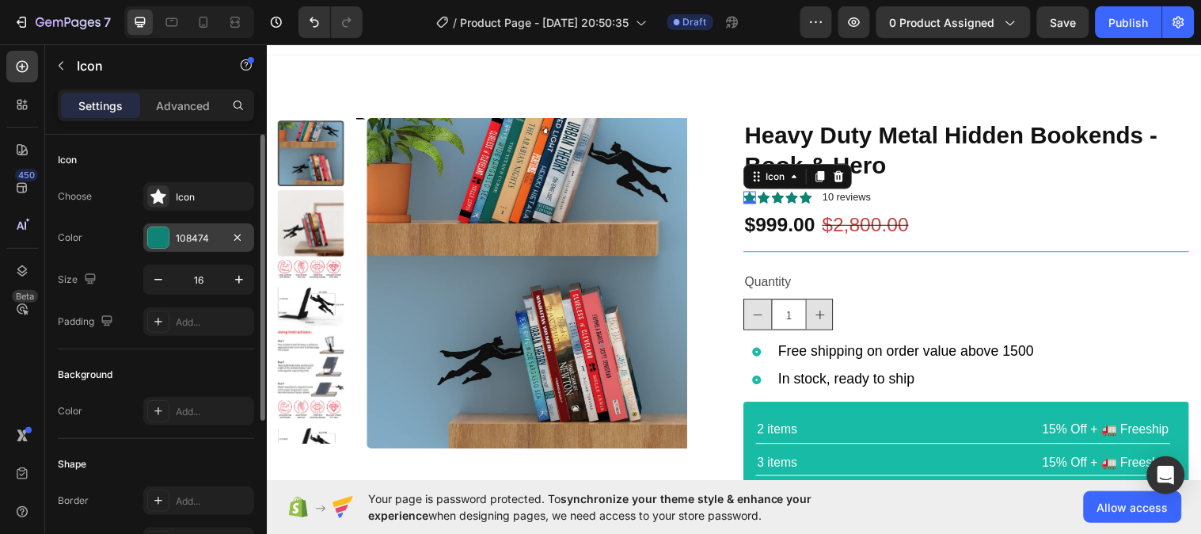
click at [180, 240] on div "108474" at bounding box center [199, 238] width 46 height 14
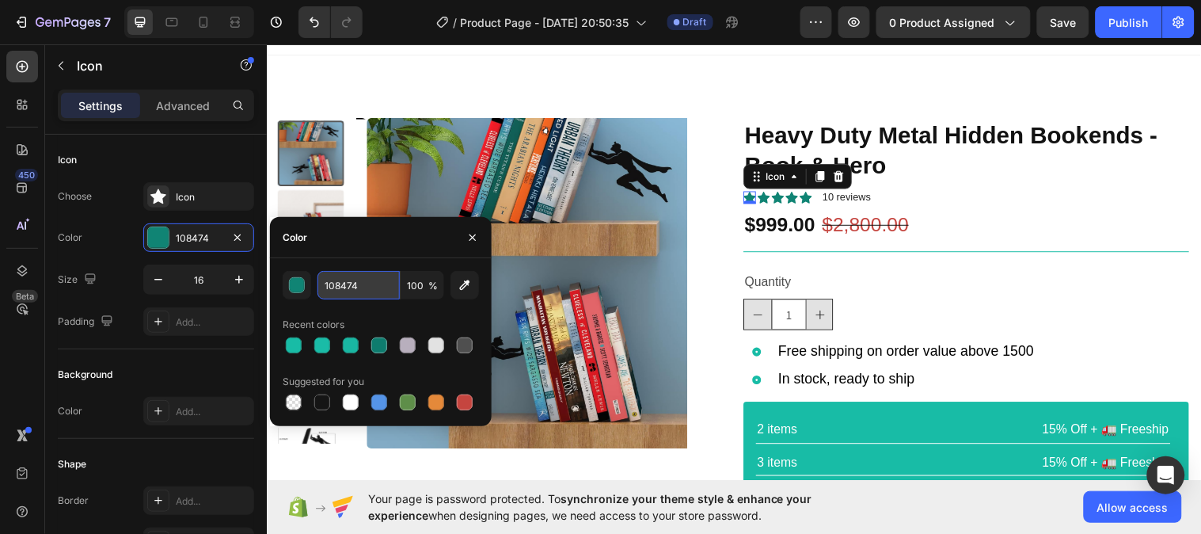
click at [361, 285] on input "108474" at bounding box center [358, 285] width 82 height 28
paste input "8BCA6"
type input "18BCA6"
click at [765, 196] on icon at bounding box center [771, 200] width 13 height 12
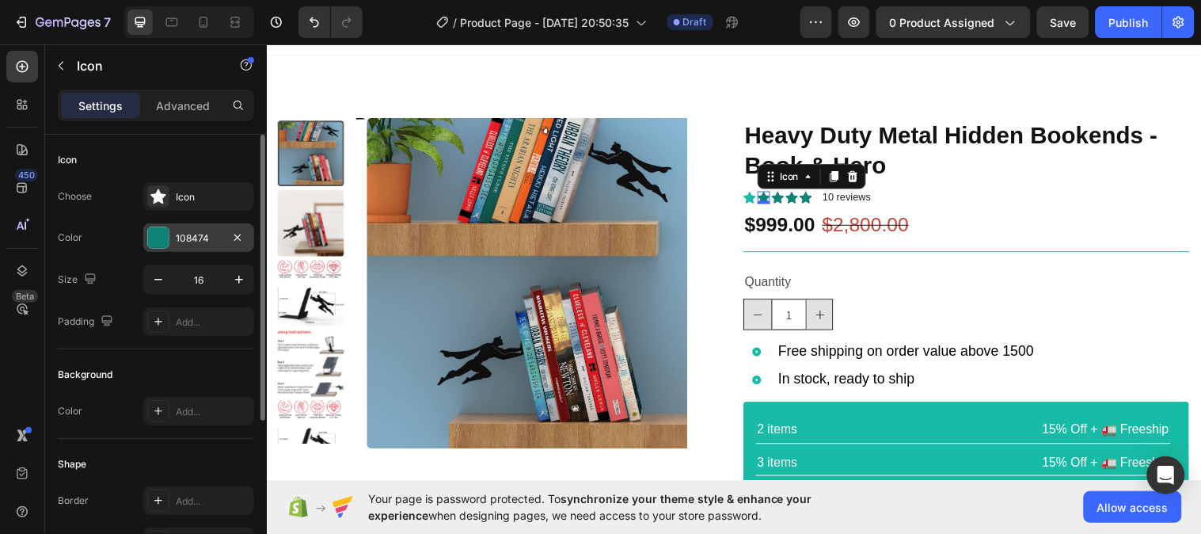
click at [188, 242] on div "108474" at bounding box center [199, 238] width 46 height 14
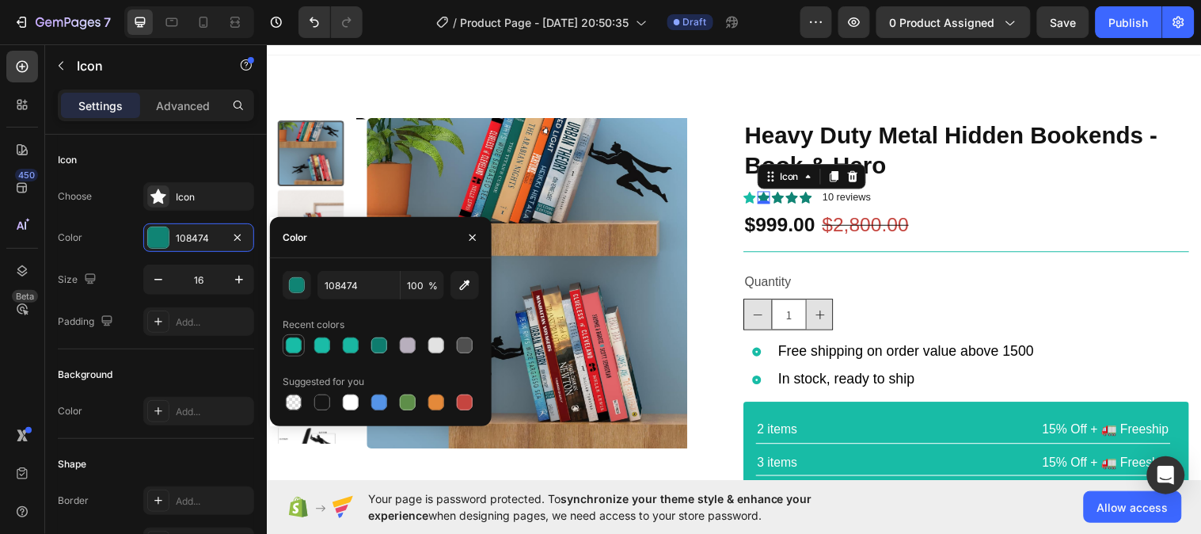
click at [288, 342] on div at bounding box center [294, 345] width 16 height 16
type input "18BCA6"
click at [780, 199] on div "Icon" at bounding box center [786, 199] width 13 height 13
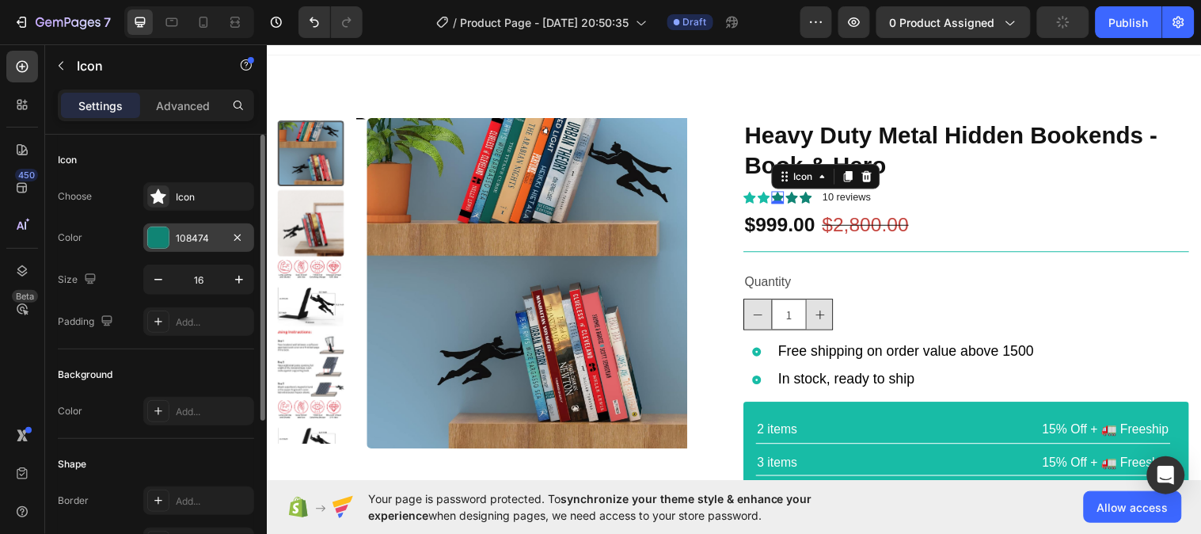
click at [190, 235] on div "108474" at bounding box center [199, 238] width 46 height 14
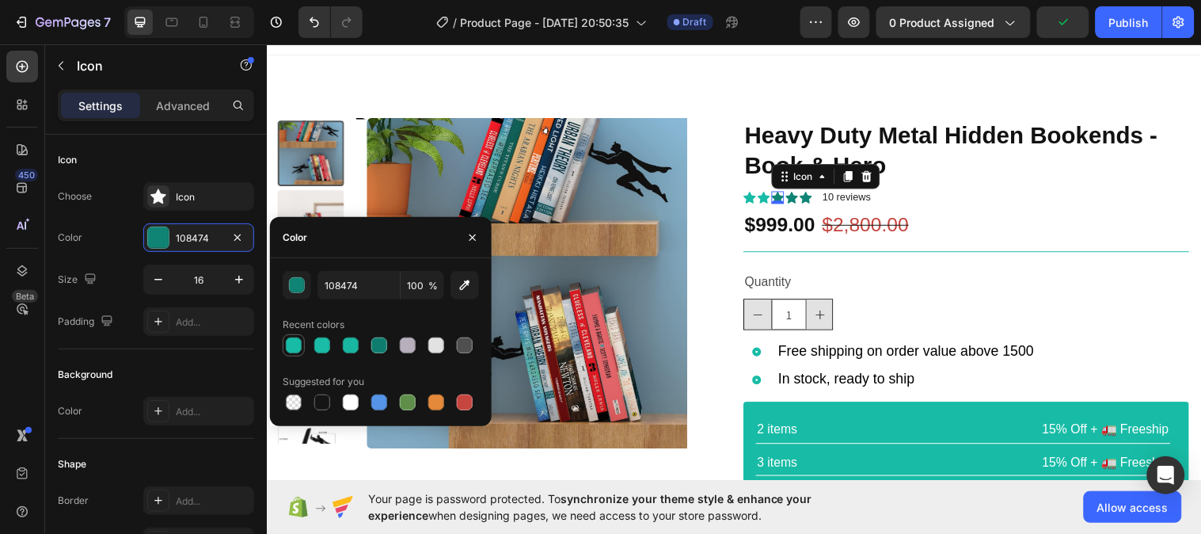
click at [296, 346] on div at bounding box center [294, 345] width 16 height 16
type input "18BCA6"
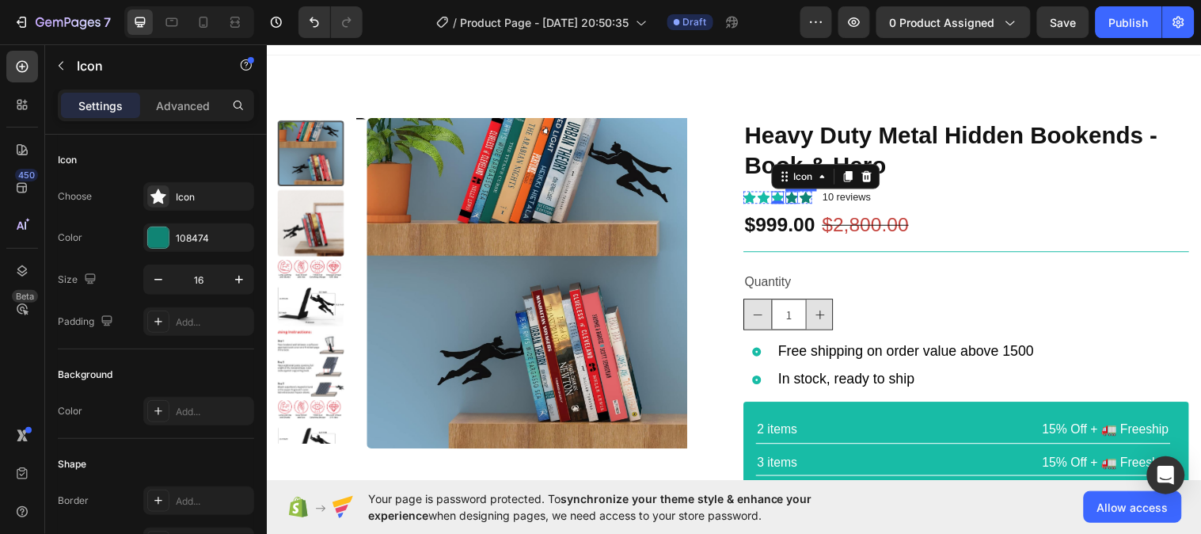
click at [794, 199] on div "Icon" at bounding box center [800, 199] width 13 height 13
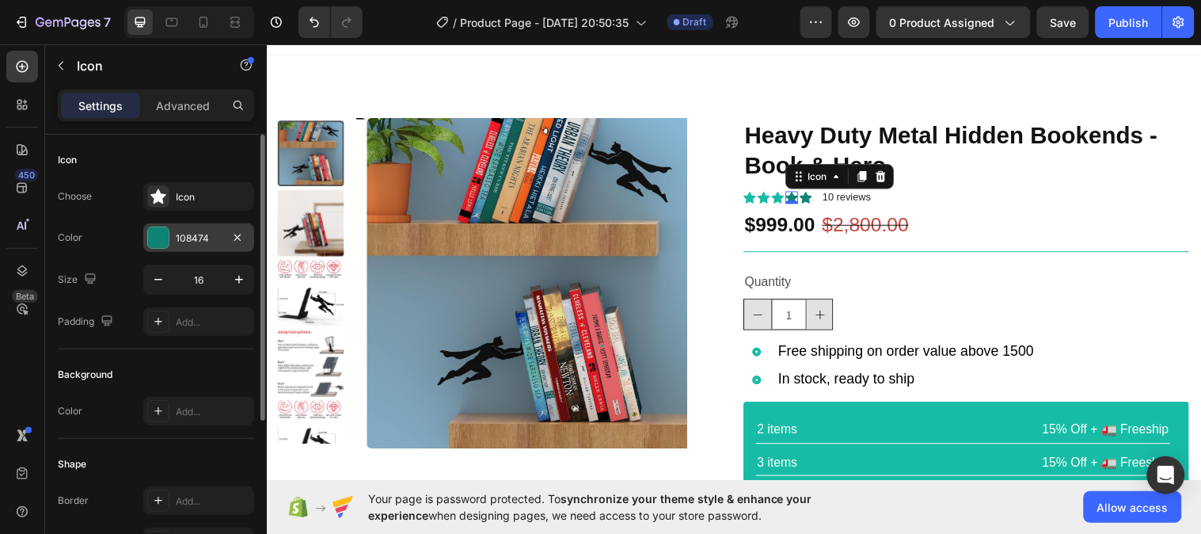
click at [204, 230] on div "108474" at bounding box center [198, 237] width 111 height 28
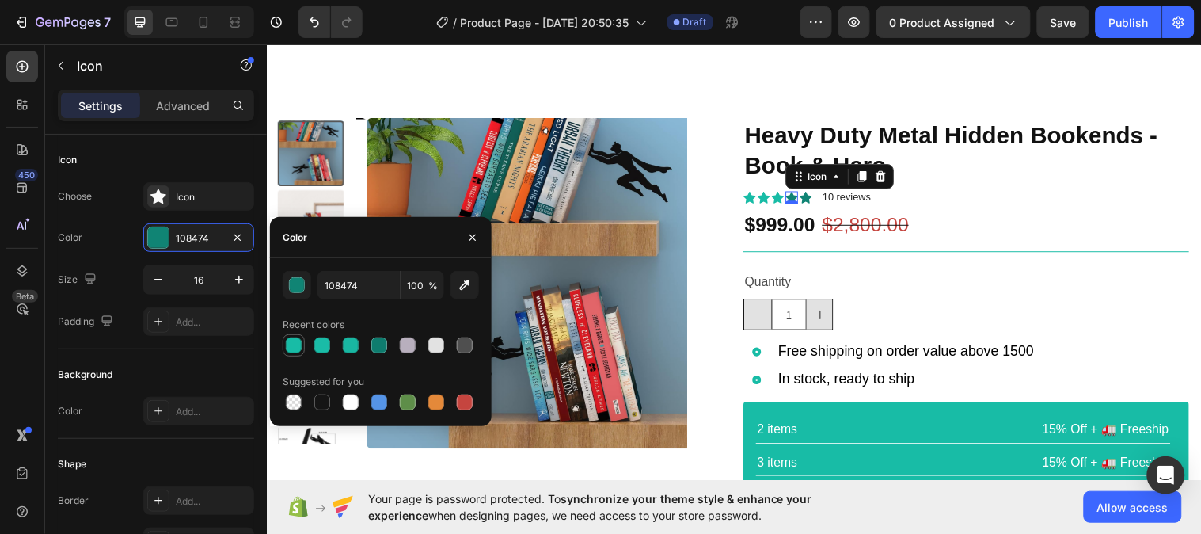
click at [298, 348] on div at bounding box center [294, 345] width 16 height 16
type input "18BCA6"
click at [808, 200] on div "Icon 0" at bounding box center [814, 199] width 13 height 13
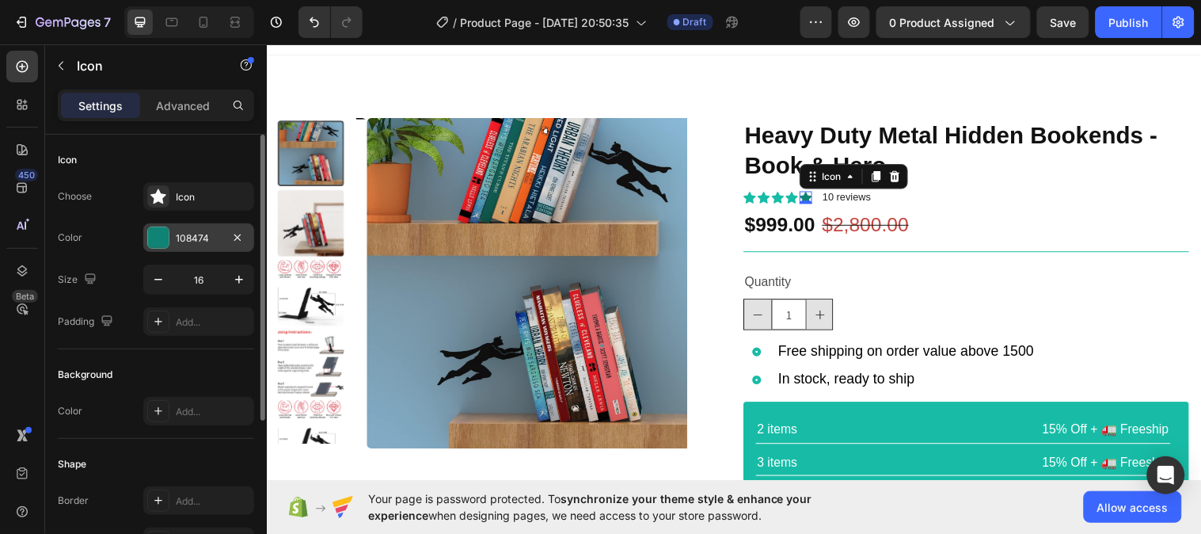
click at [193, 226] on div "108474" at bounding box center [198, 237] width 111 height 28
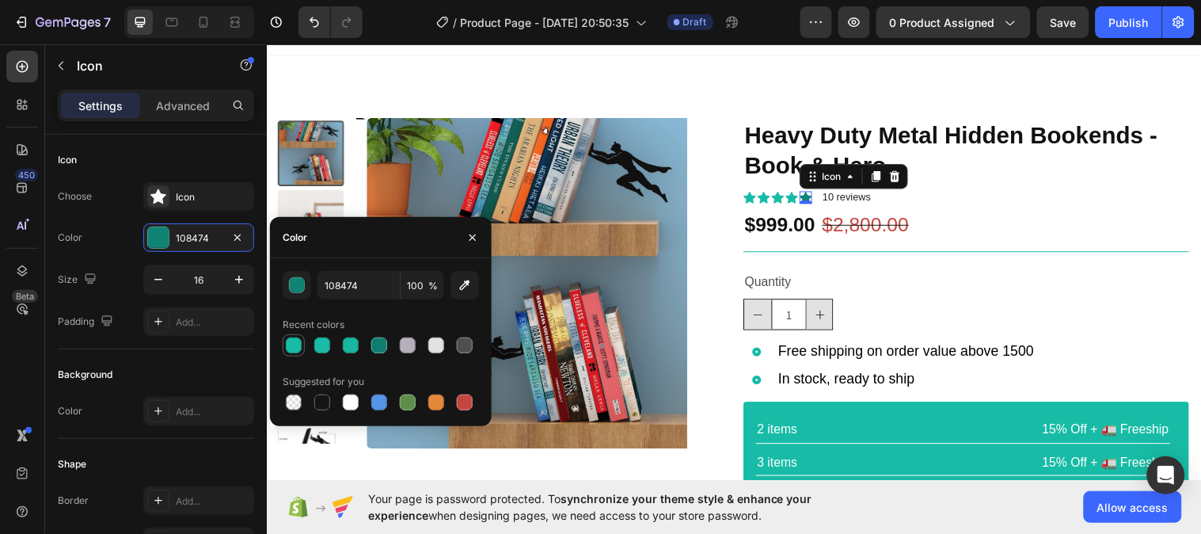
click at [298, 339] on div at bounding box center [294, 345] width 16 height 16
type input "18BCA6"
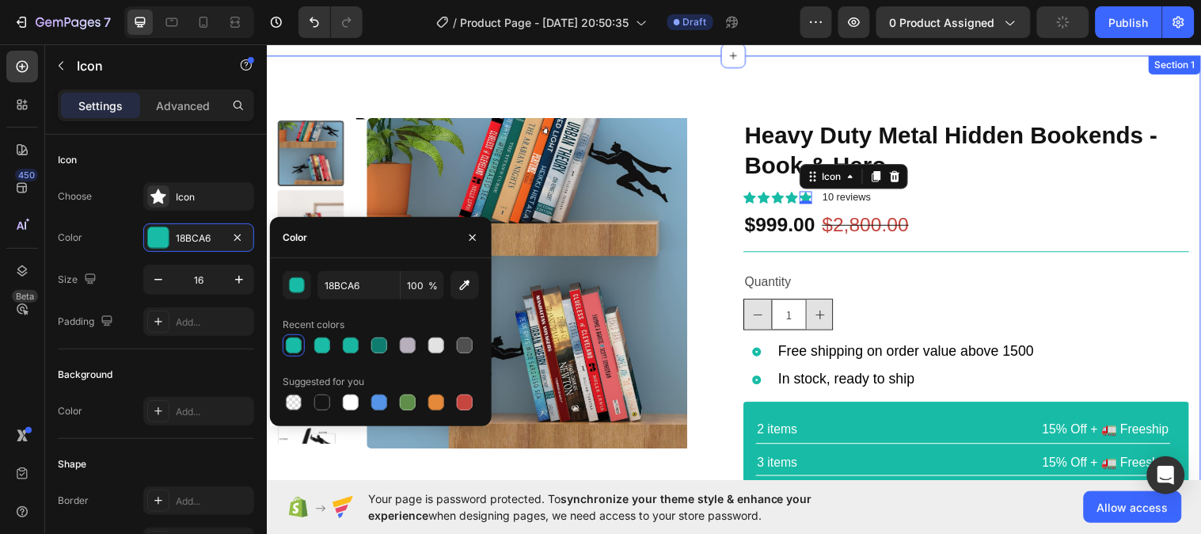
click at [1107, 89] on div "Product Images Icon Icon Icon Icon Icon Icon List 2,500+ Verified Reviews! Text…" at bounding box center [741, 375] width 950 height 641
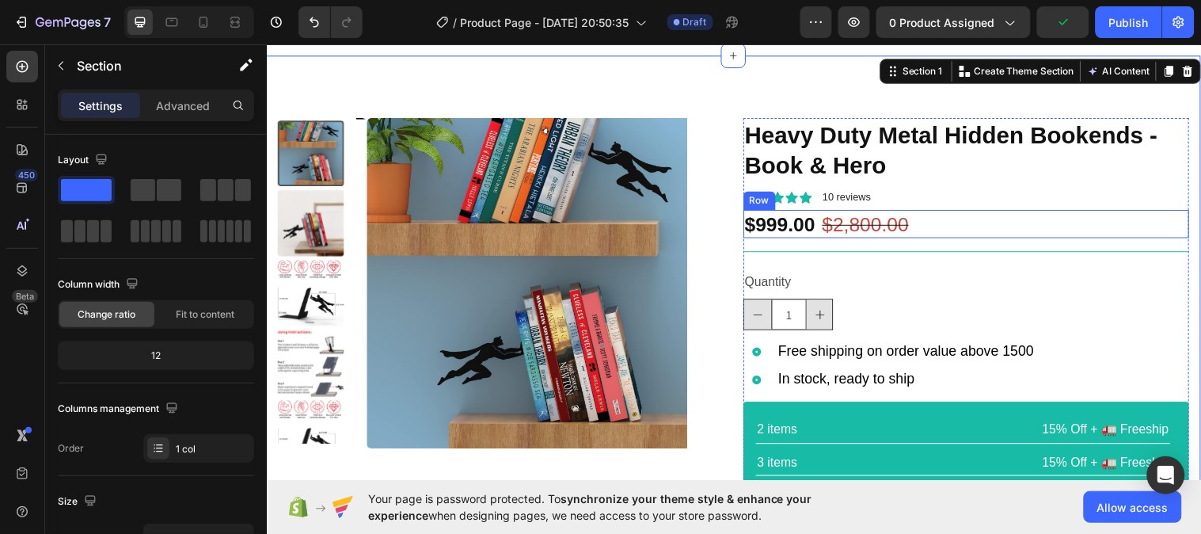
click at [1193, 237] on div "Product Images Icon Icon Icon Icon Icon Icon List 2,500+ Verified Reviews! Text…" at bounding box center [741, 375] width 950 height 641
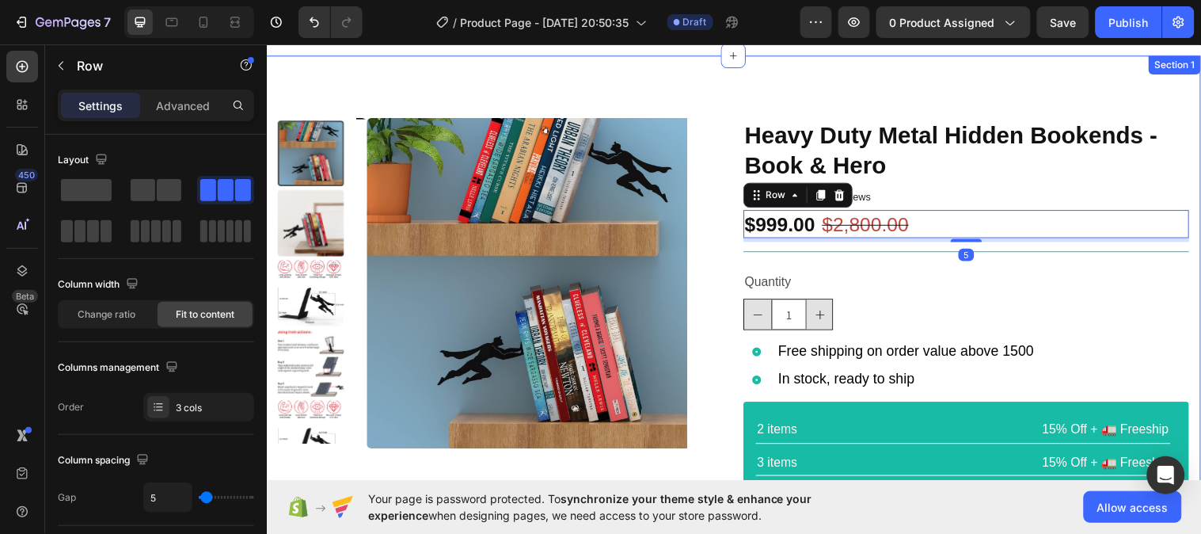
click at [1171, 85] on div "Product Images Icon Icon Icon Icon Icon Icon List 2,500+ Verified Reviews! Text…" at bounding box center [741, 375] width 950 height 641
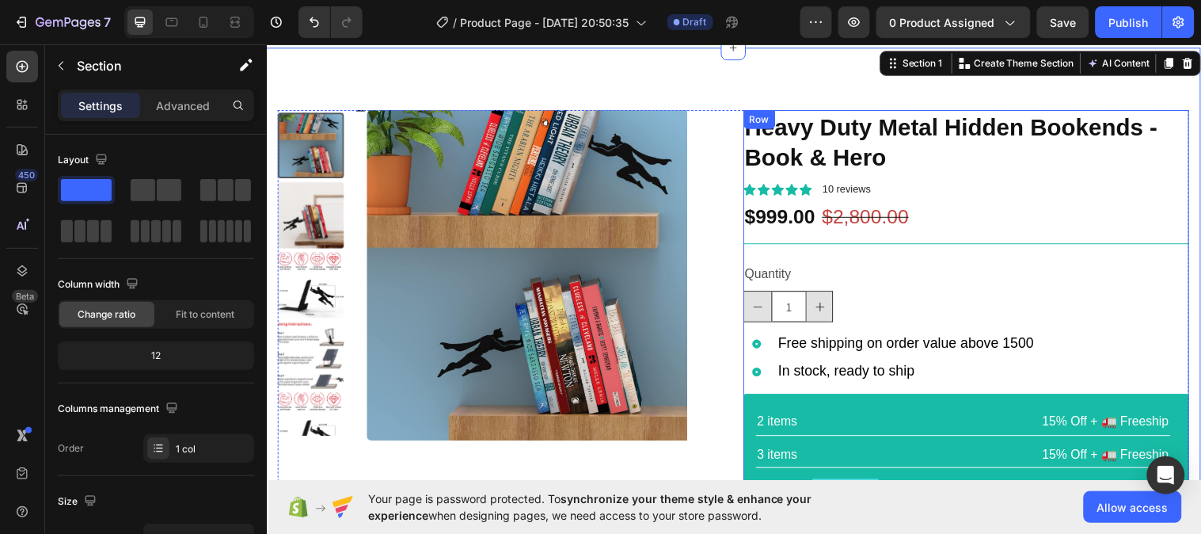
scroll to position [28, 0]
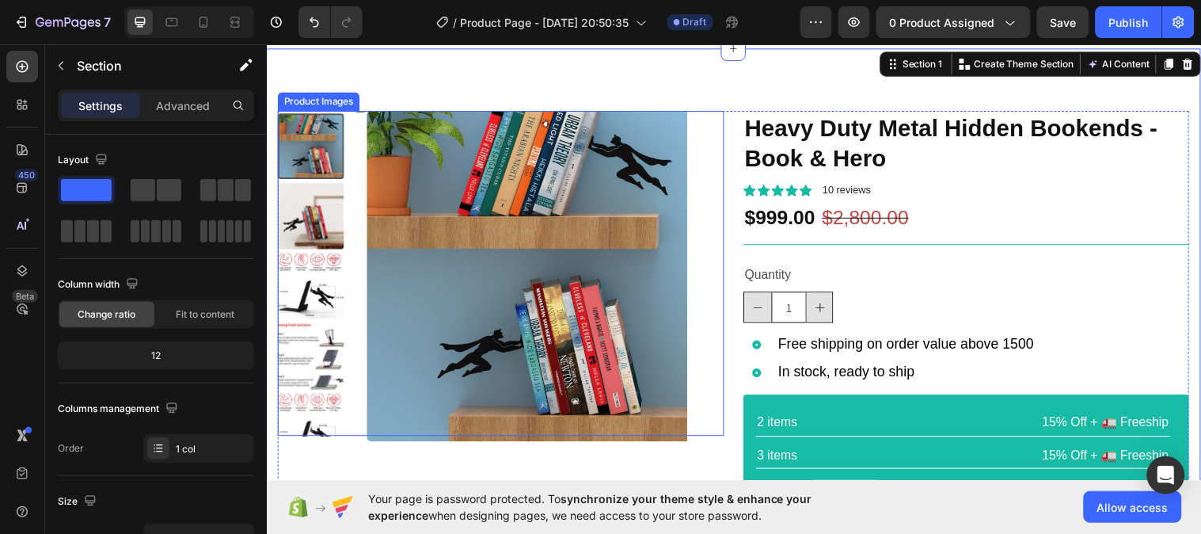
click at [461, 149] on img at bounding box center [537, 280] width 336 height 336
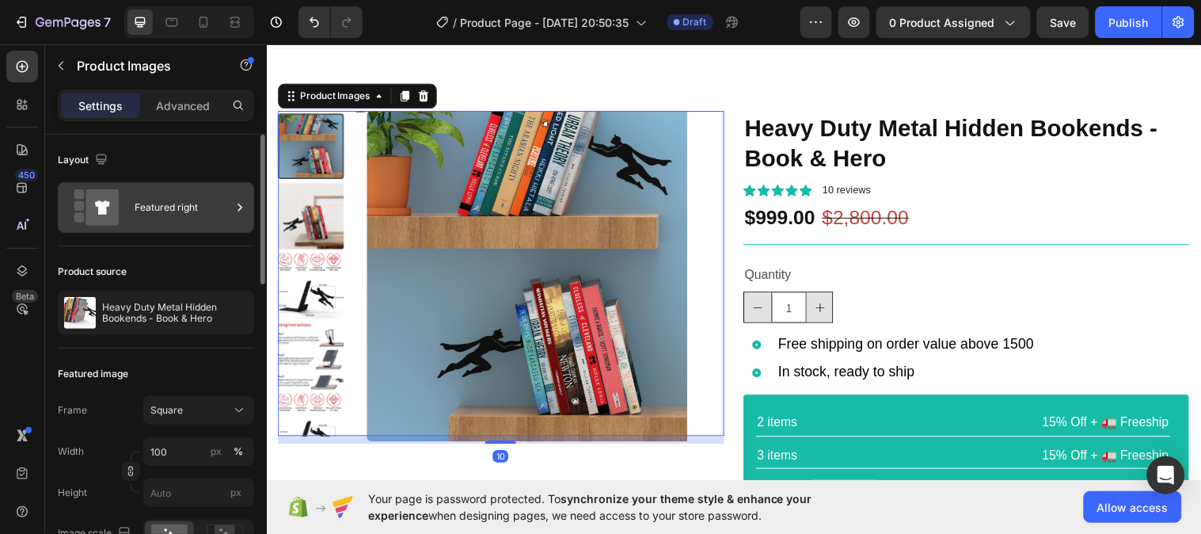
click at [146, 212] on div "Featured right" at bounding box center [183, 207] width 97 height 36
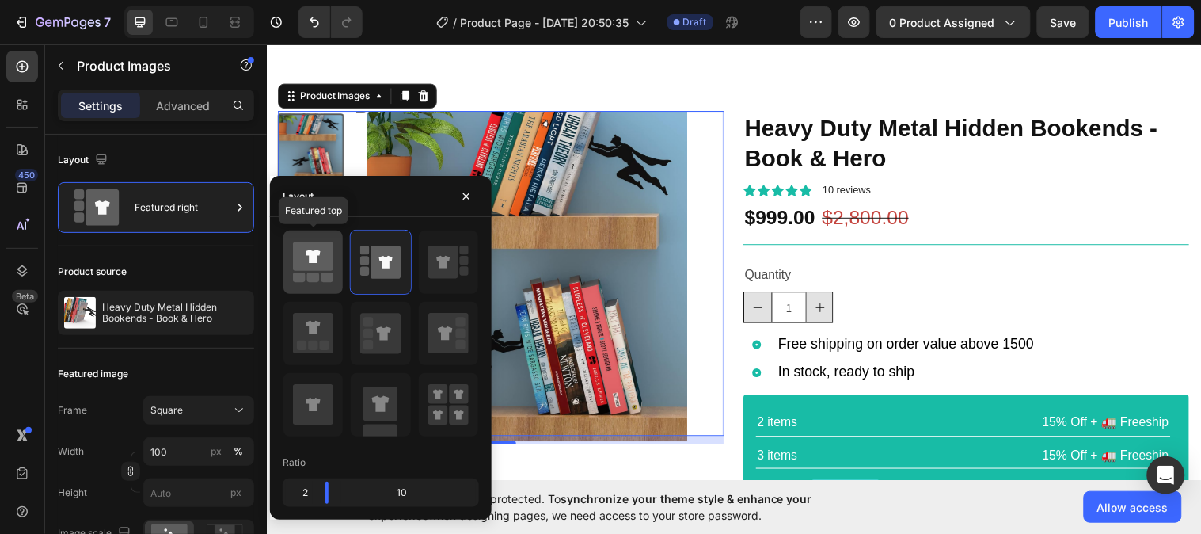
click at [313, 270] on icon at bounding box center [313, 255] width 40 height 29
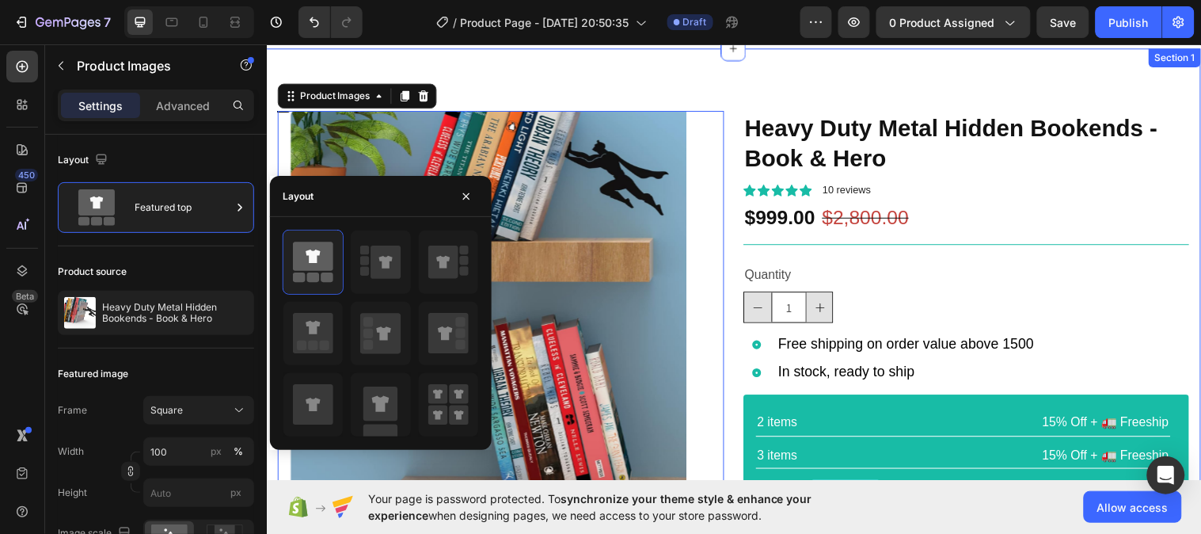
click at [803, 79] on div "Product Images 10 Icon Icon Icon Icon Icon Icon List 2,500+ Verified Reviews! T…" at bounding box center [741, 368] width 950 height 641
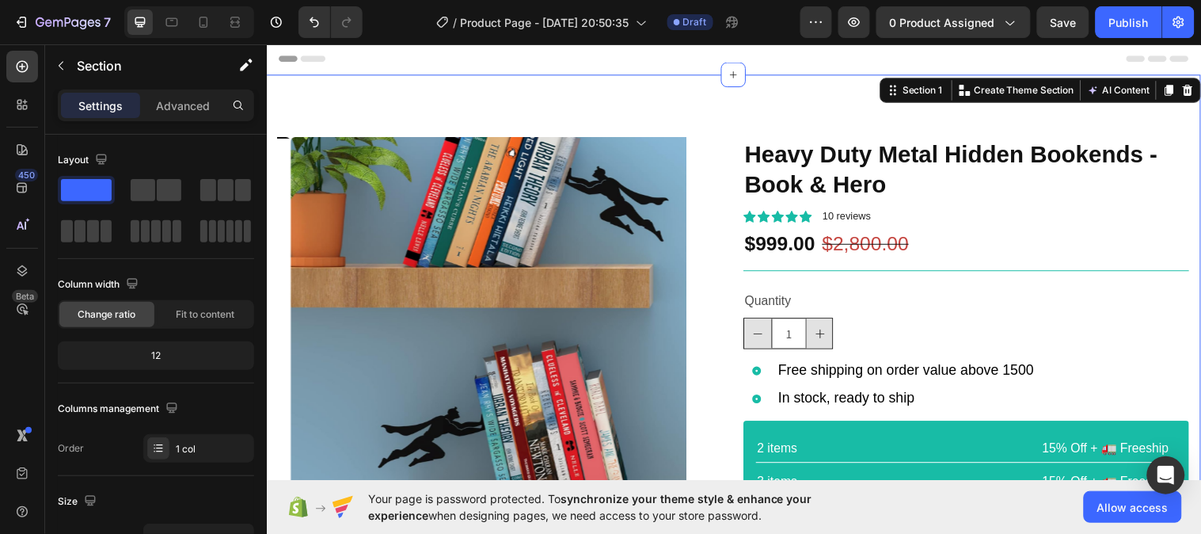
scroll to position [0, 0]
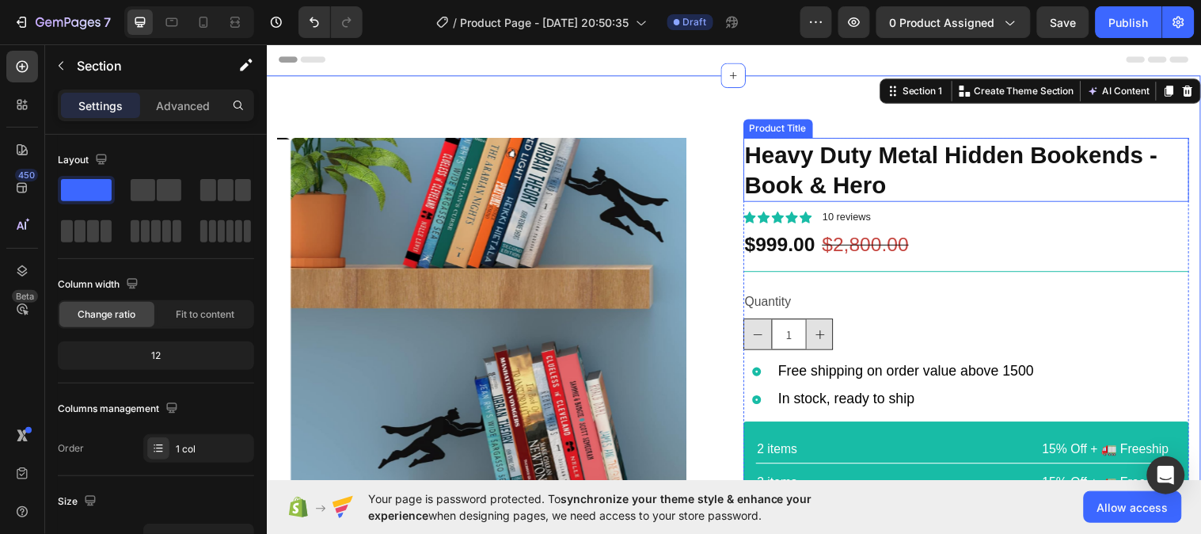
click at [879, 160] on h1 "Heavy Duty Metal Hidden Bookends - Book & Hero" at bounding box center [978, 171] width 454 height 65
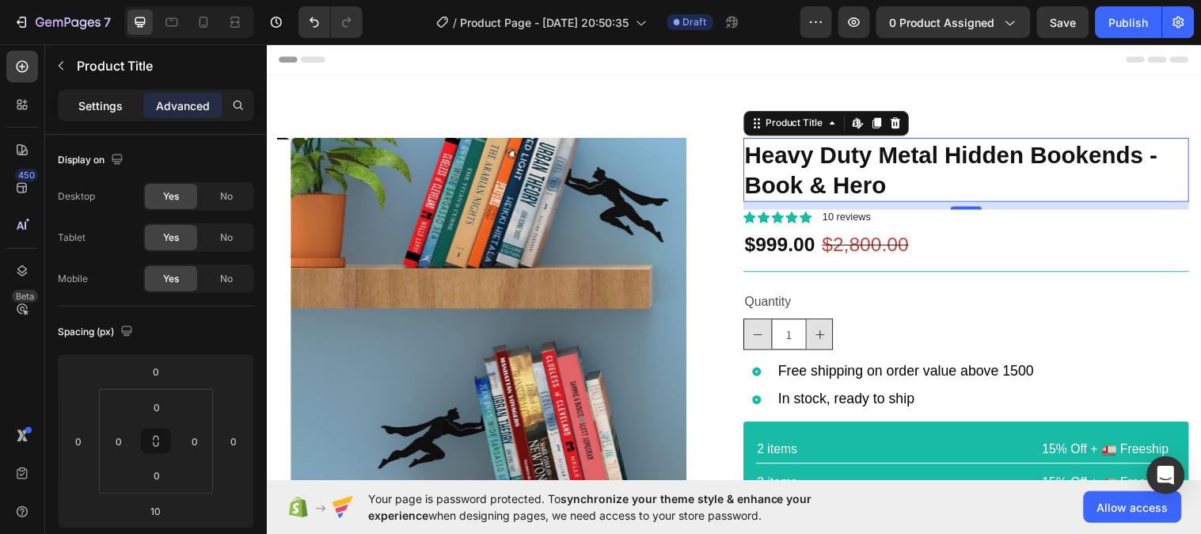
click at [91, 113] on p "Settings" at bounding box center [100, 105] width 44 height 17
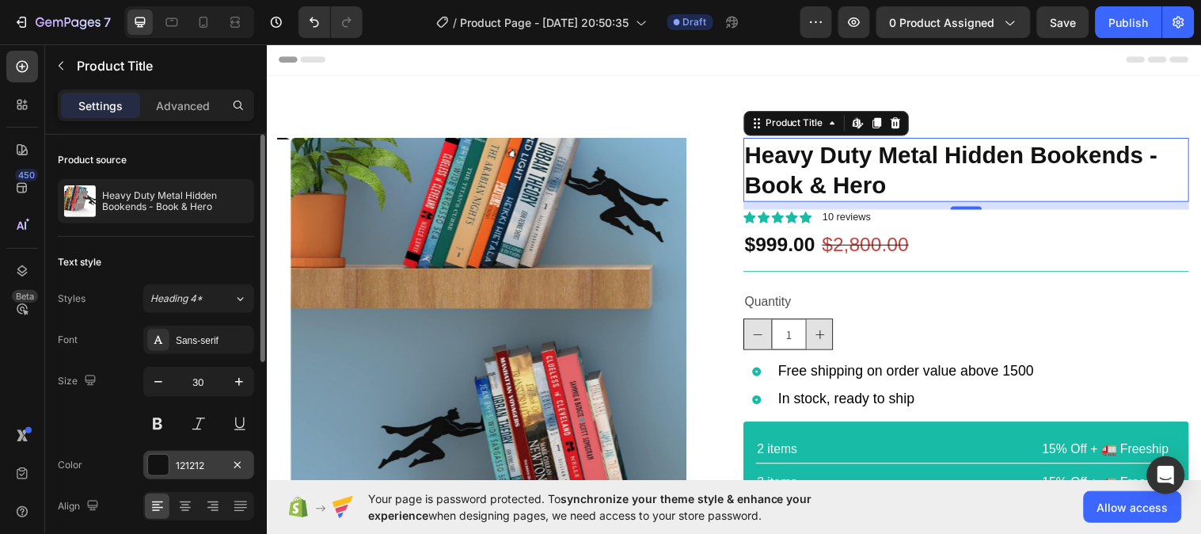
click at [199, 458] on div "121212" at bounding box center [199, 465] width 46 height 14
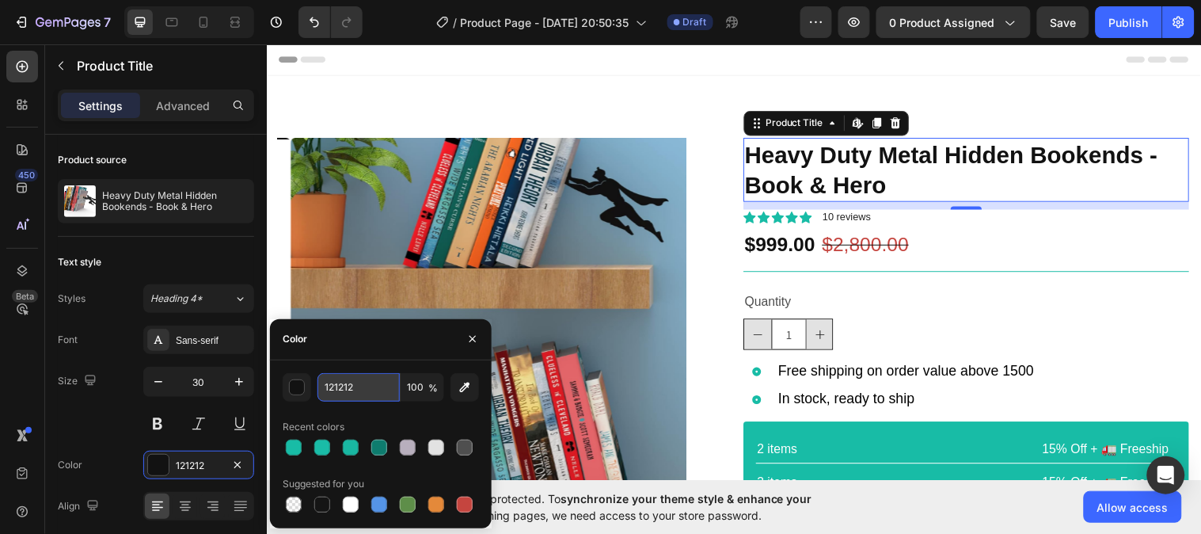
click at [372, 381] on input "121212" at bounding box center [358, 387] width 82 height 28
paste input "#329E7F"
type input "#329E7F"
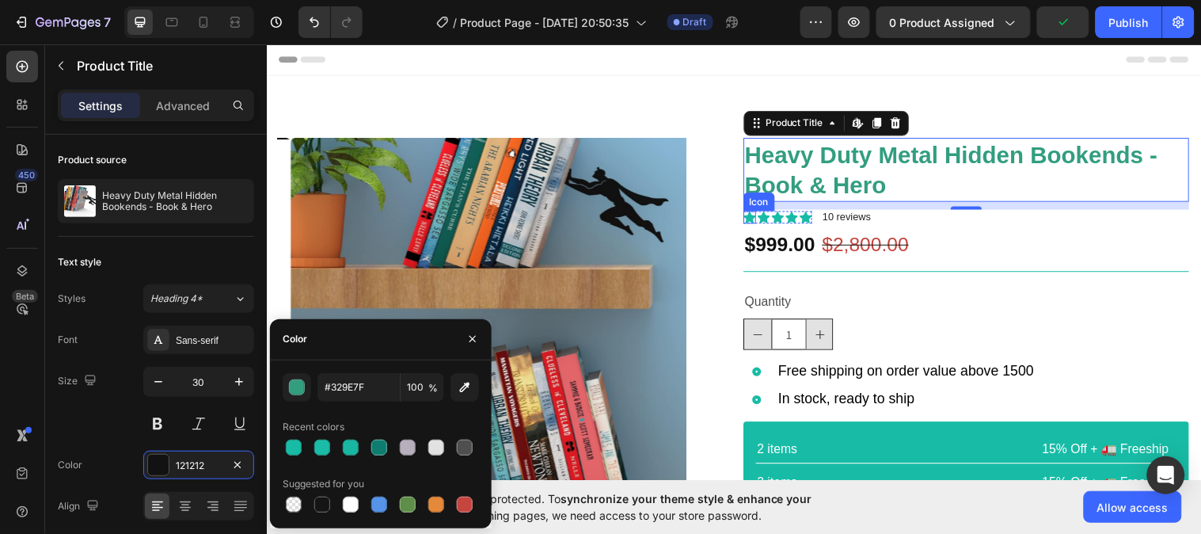
click at [751, 220] on icon at bounding box center [757, 221] width 13 height 12
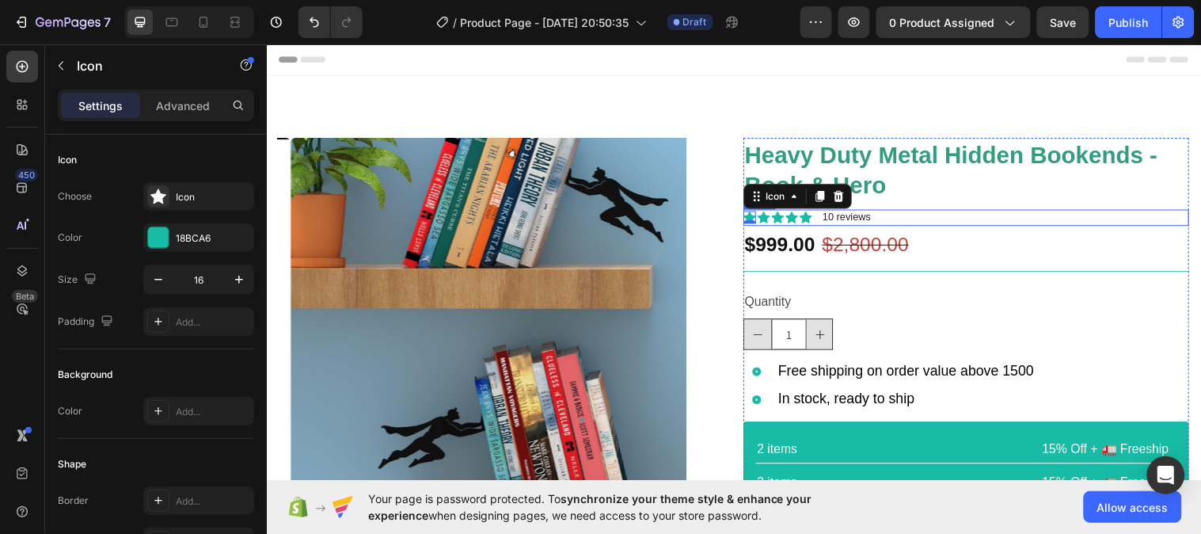
click at [889, 220] on div "Icon 0 Icon Icon Icon Icon Icon List 10 reviews Text Block Row" at bounding box center [978, 220] width 454 height 17
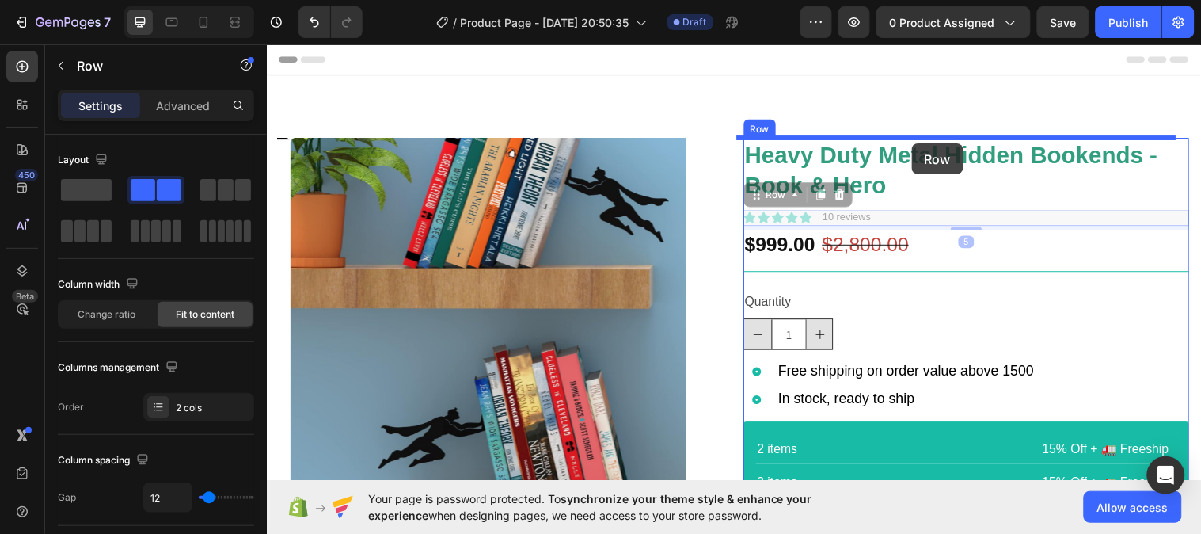
drag, startPoint x: 921, startPoint y: 219, endPoint x: 921, endPoint y: 145, distance: 74.4
click at [921, 145] on div "Header Product Images Icon Icon Icon Icon Icon Icon List 2,500+ Verified Review…" at bounding box center [741, 495] width 950 height 902
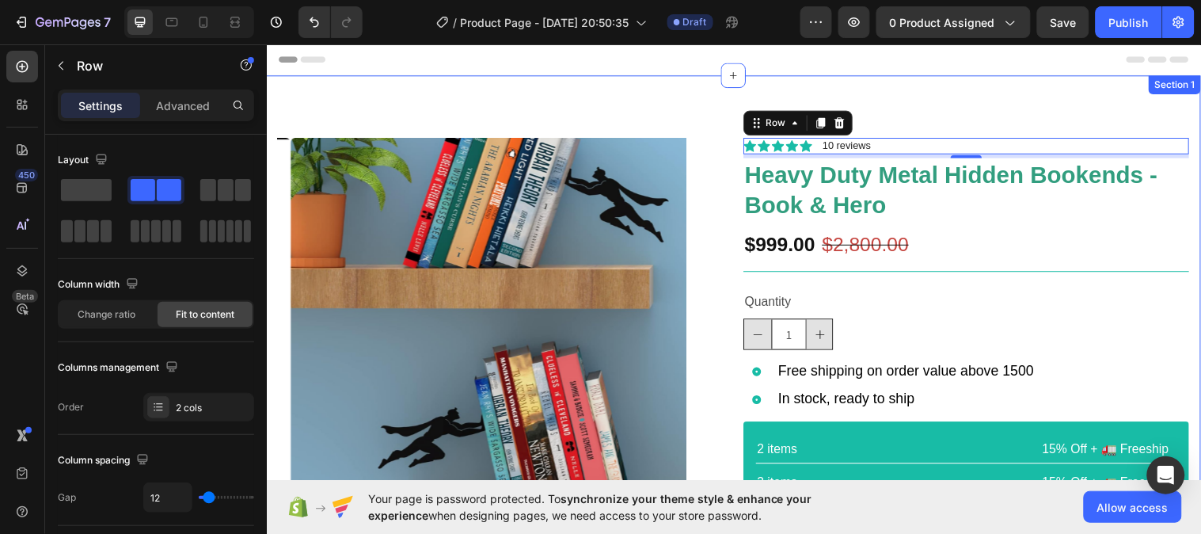
click at [693, 106] on div "Product Images Icon Icon Icon Icon Icon Icon List 2,500+ Verified Reviews! Text…" at bounding box center [741, 396] width 950 height 641
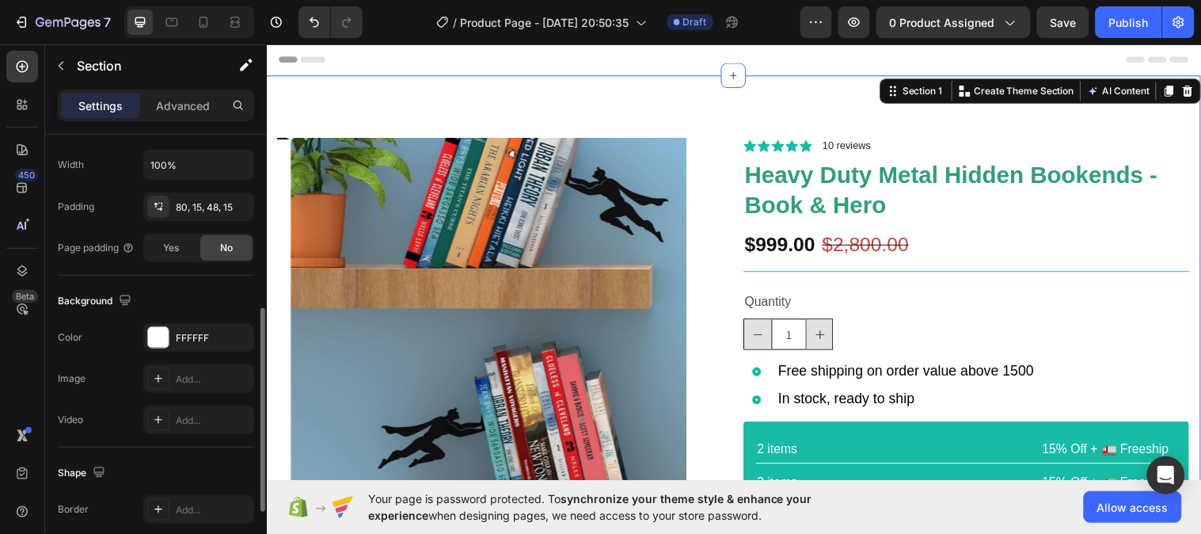
scroll to position [374, 0]
click at [186, 336] on div "FFFFFF" at bounding box center [199, 337] width 46 height 14
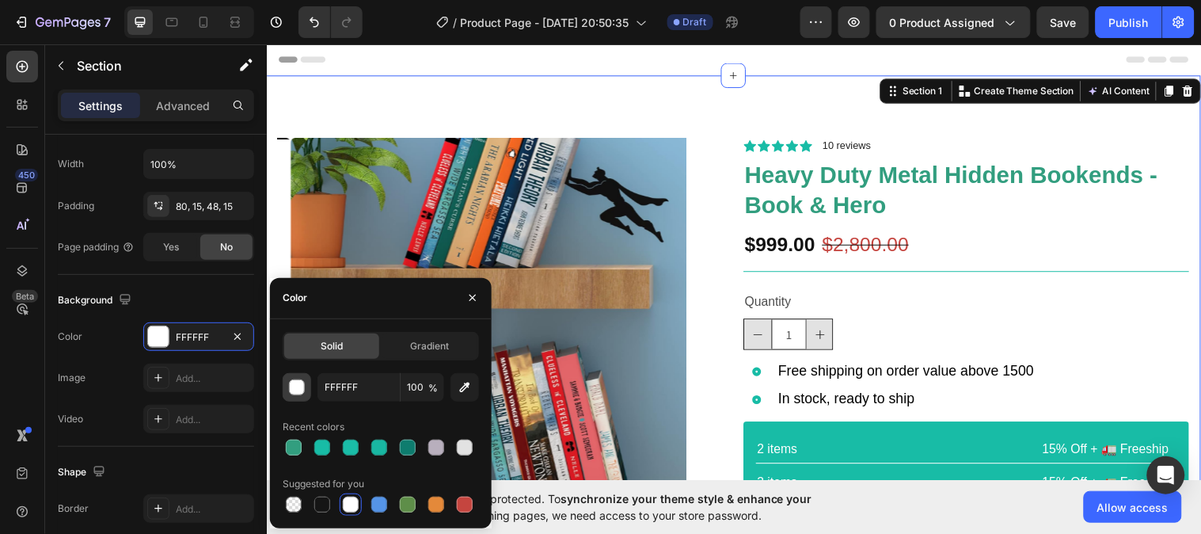
click at [295, 393] on div "button" at bounding box center [298, 388] width 16 height 16
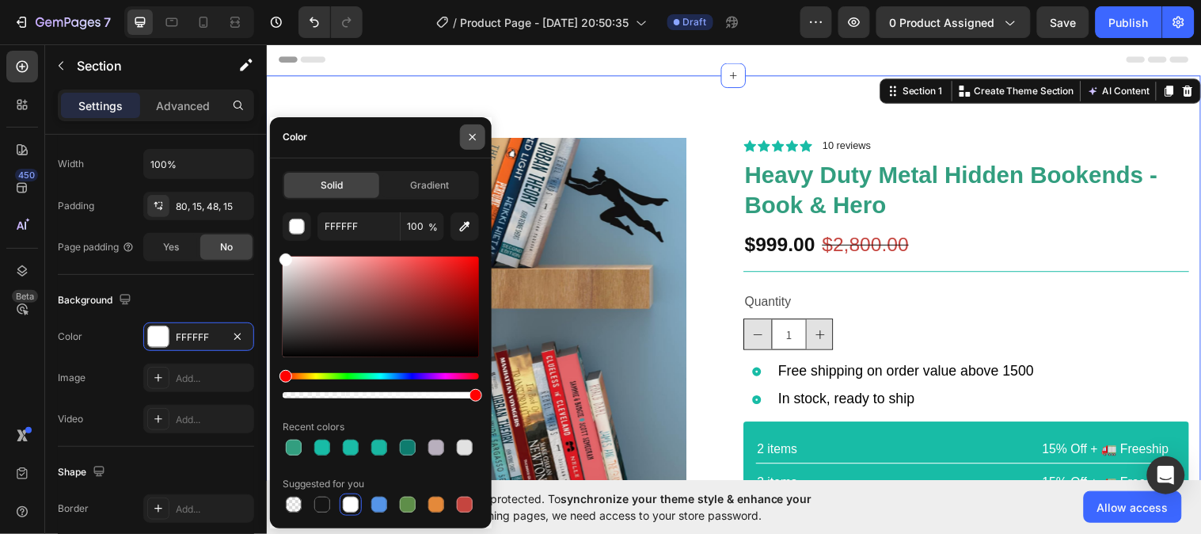
click at [478, 132] on icon "button" at bounding box center [472, 137] width 13 height 13
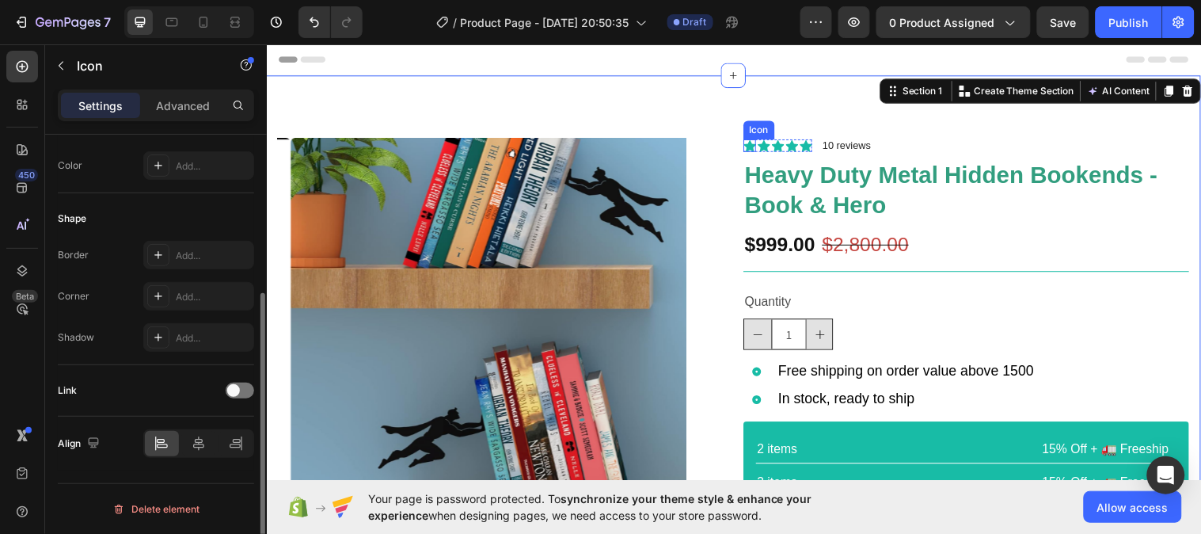
click at [754, 149] on div "Icon" at bounding box center [757, 147] width 13 height 13
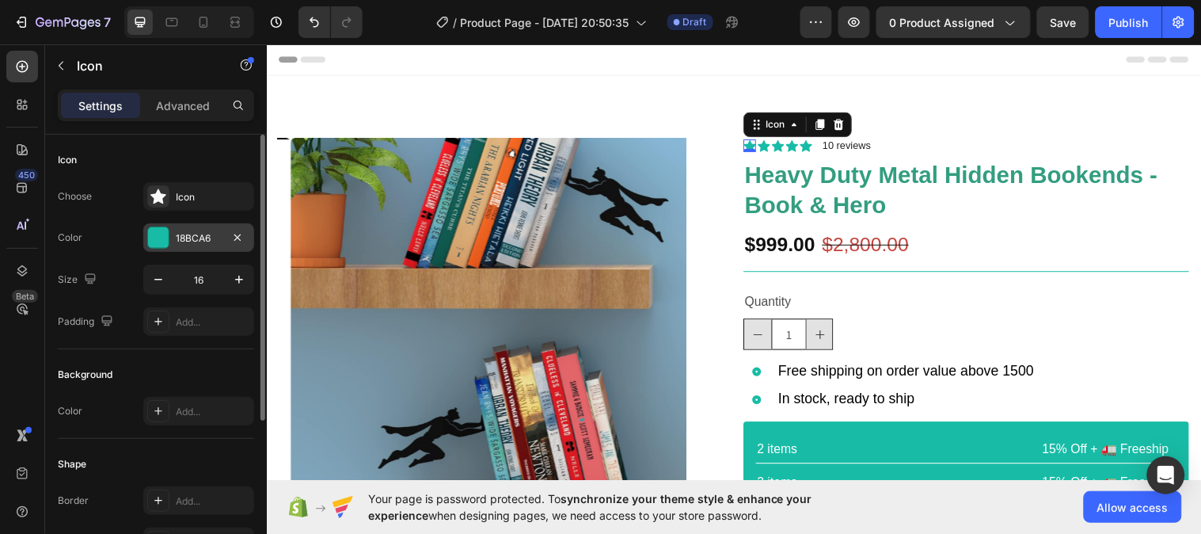
click at [199, 235] on div "18BCA6" at bounding box center [199, 238] width 46 height 14
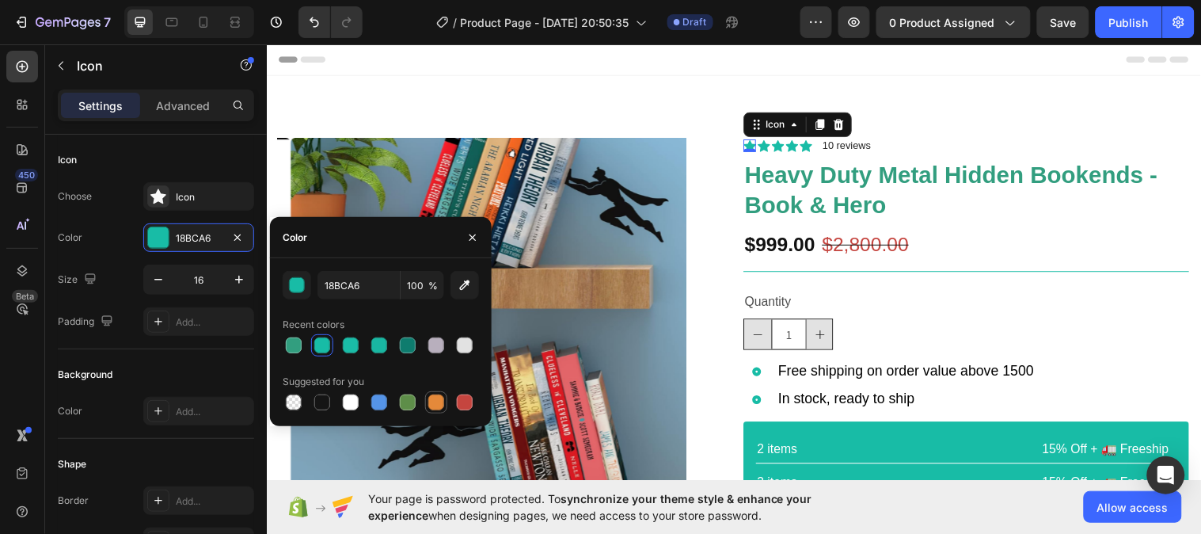
click at [439, 405] on div at bounding box center [436, 402] width 16 height 16
click at [367, 283] on input "E4893A" at bounding box center [358, 285] width 82 height 28
paste input "#FFBB1C"
type input "#FFBB1C"
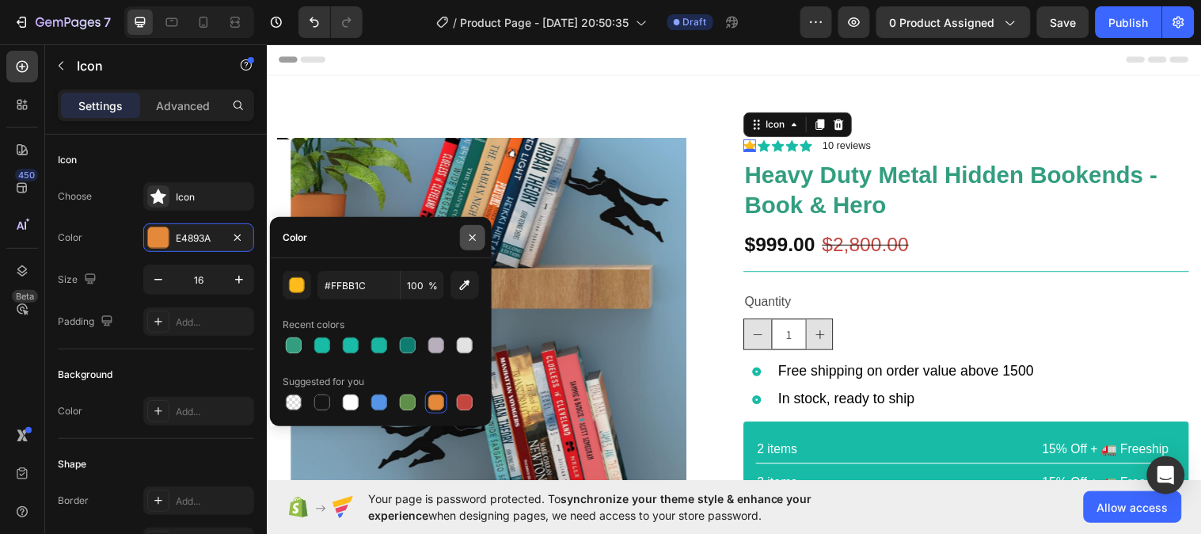
click at [473, 234] on icon "button" at bounding box center [472, 237] width 13 height 13
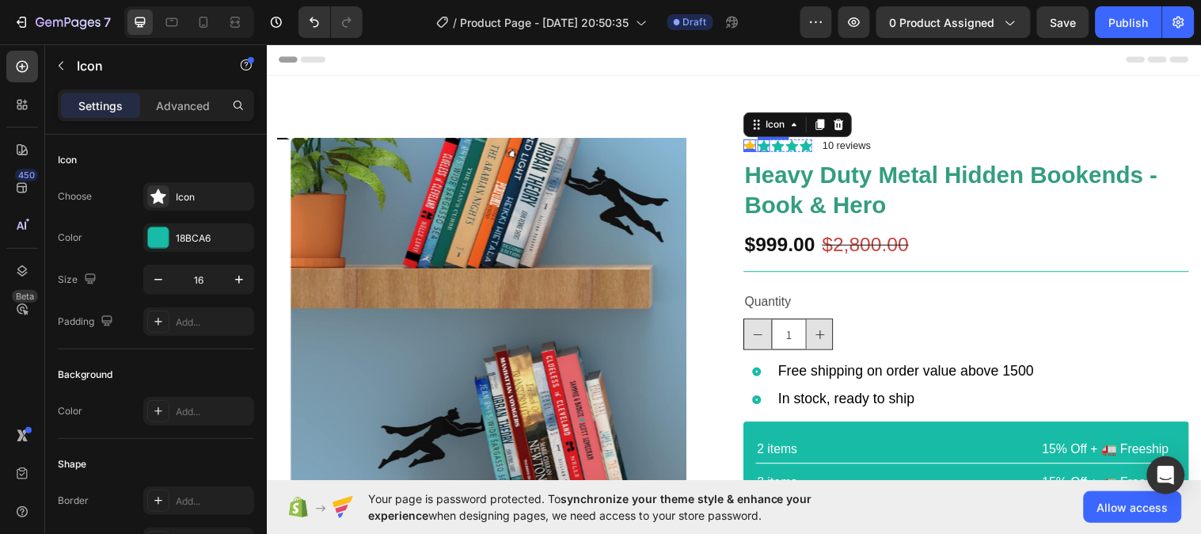
click at [766, 148] on div "Icon" at bounding box center [771, 147] width 13 height 13
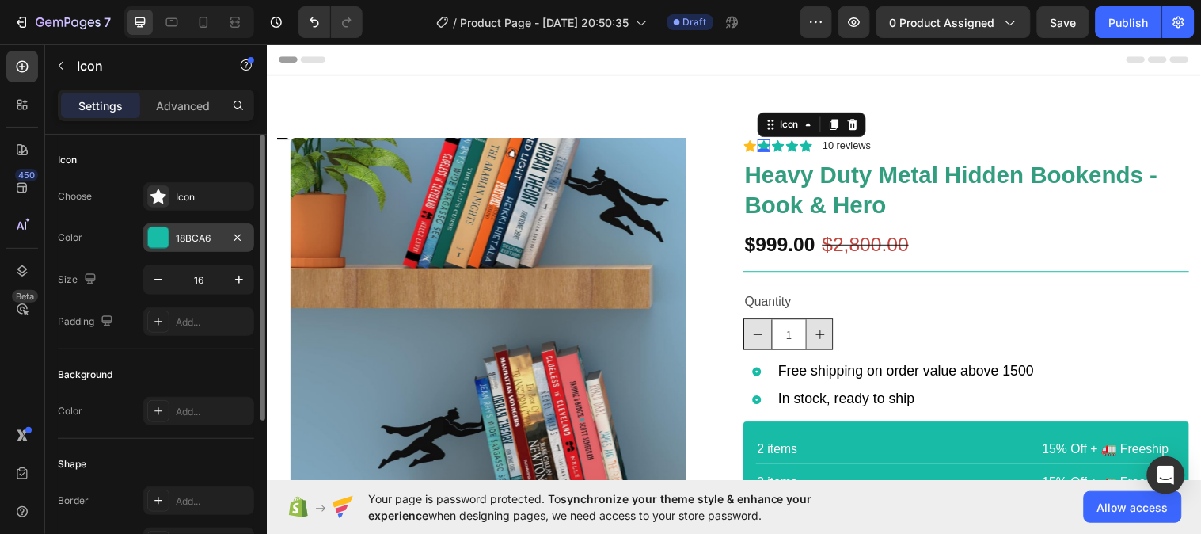
click at [200, 230] on div "18BCA6" at bounding box center [198, 237] width 111 height 28
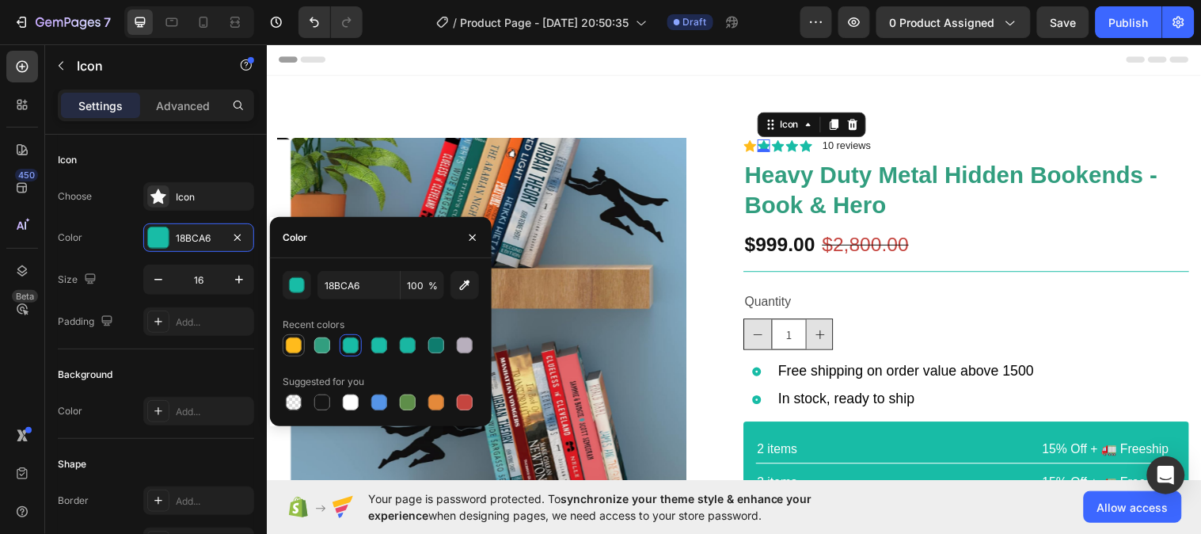
click at [294, 347] on div at bounding box center [294, 345] width 16 height 16
type input "FFBB1C"
click at [780, 148] on icon at bounding box center [786, 148] width 13 height 12
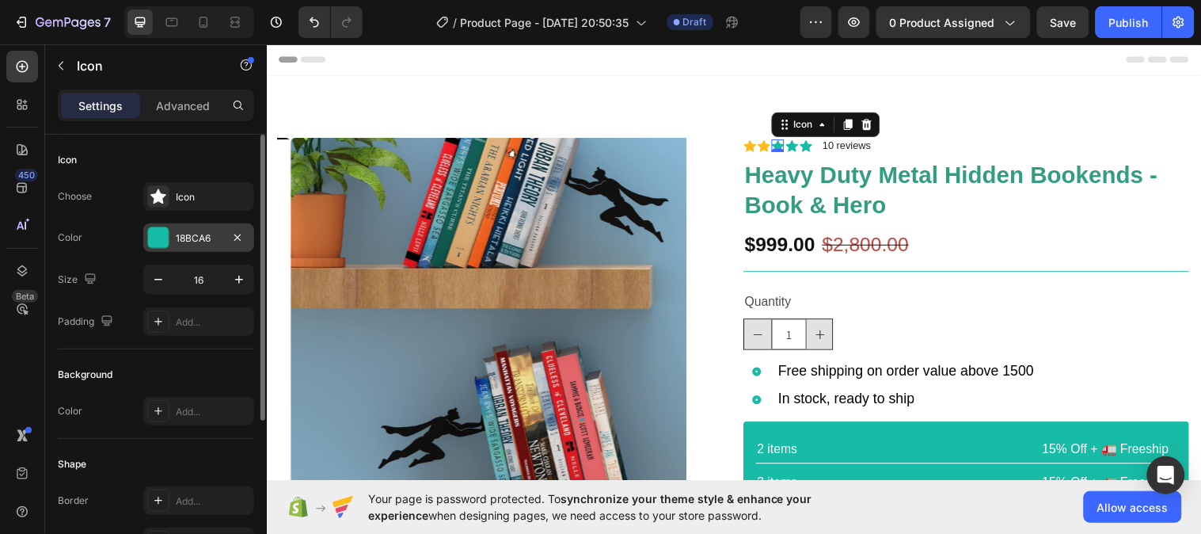
click at [216, 230] on div "18BCA6" at bounding box center [198, 237] width 111 height 28
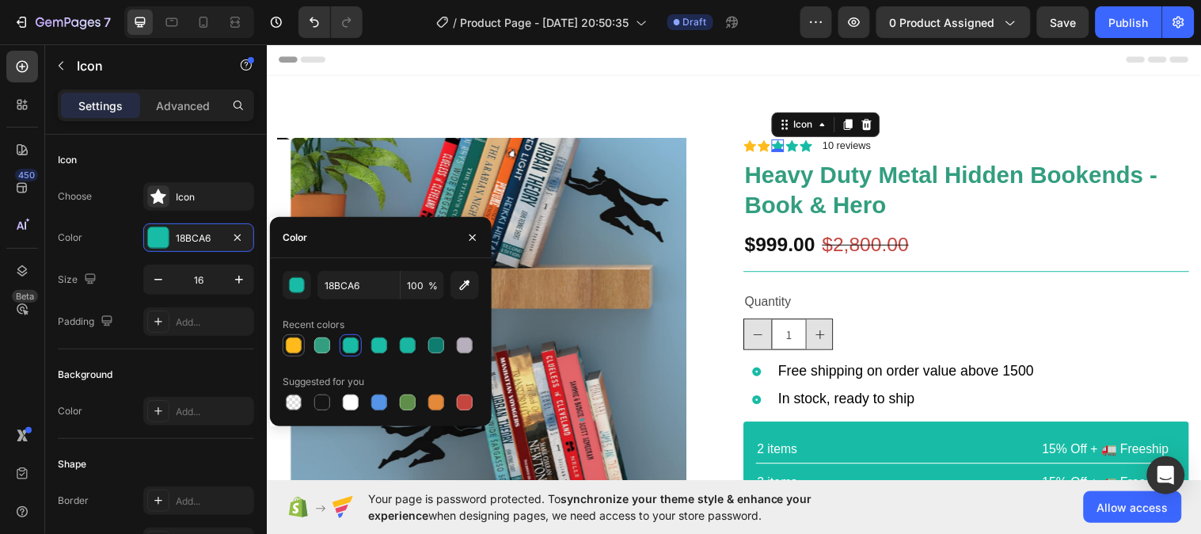
click at [298, 339] on div at bounding box center [294, 345] width 16 height 16
type input "FFBB1C"
click at [796, 149] on icon at bounding box center [800, 148] width 13 height 12
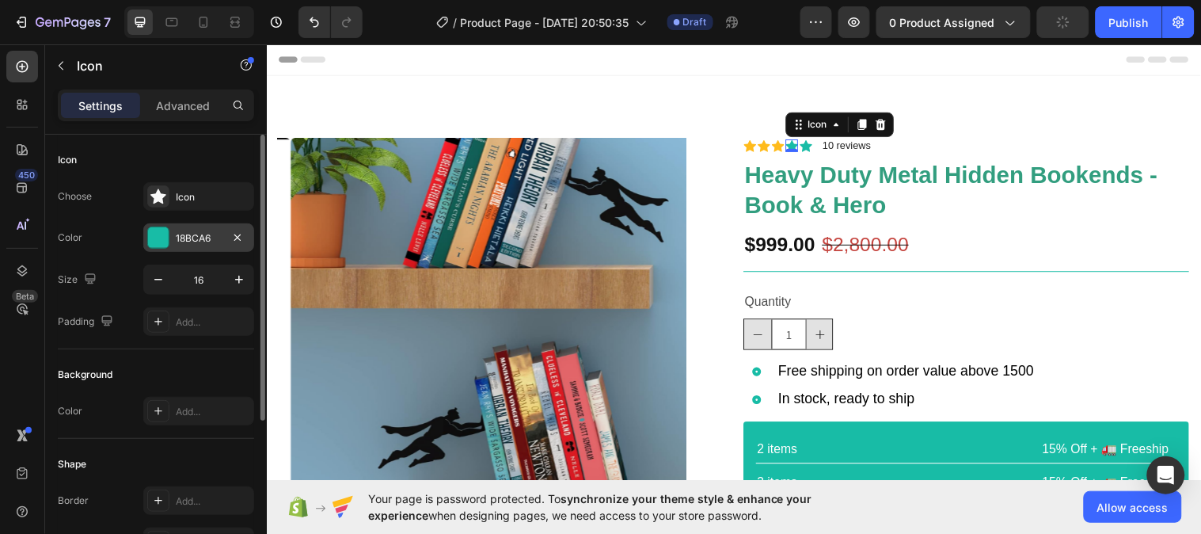
click at [195, 238] on div "18BCA6" at bounding box center [199, 238] width 46 height 14
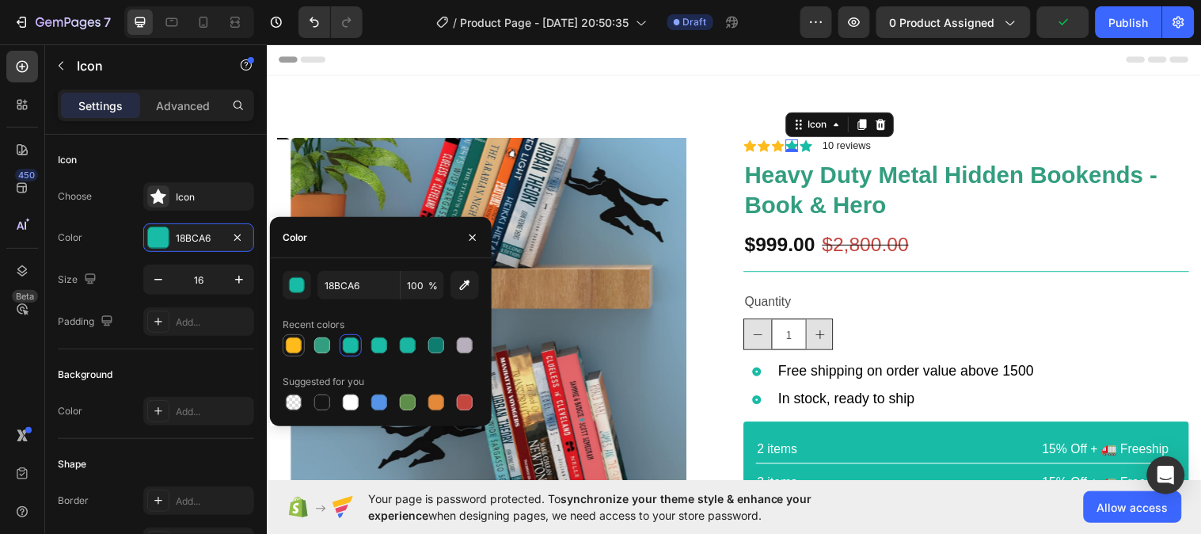
click at [295, 351] on div at bounding box center [294, 345] width 16 height 16
type input "FFBB1C"
click at [811, 150] on div "Icon" at bounding box center [814, 147] width 13 height 13
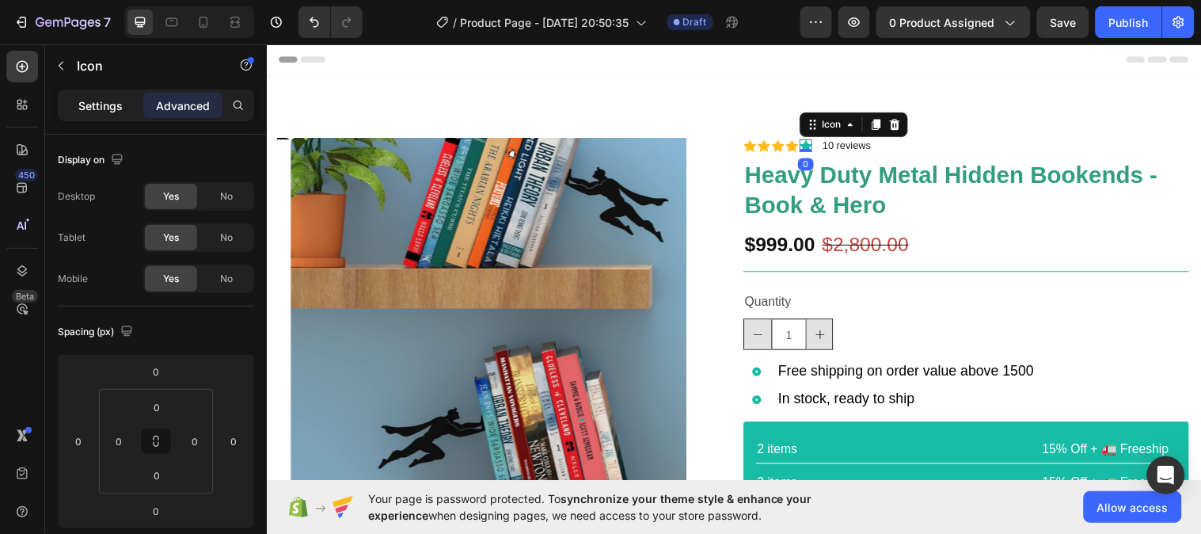
click at [114, 108] on p "Settings" at bounding box center [100, 105] width 44 height 17
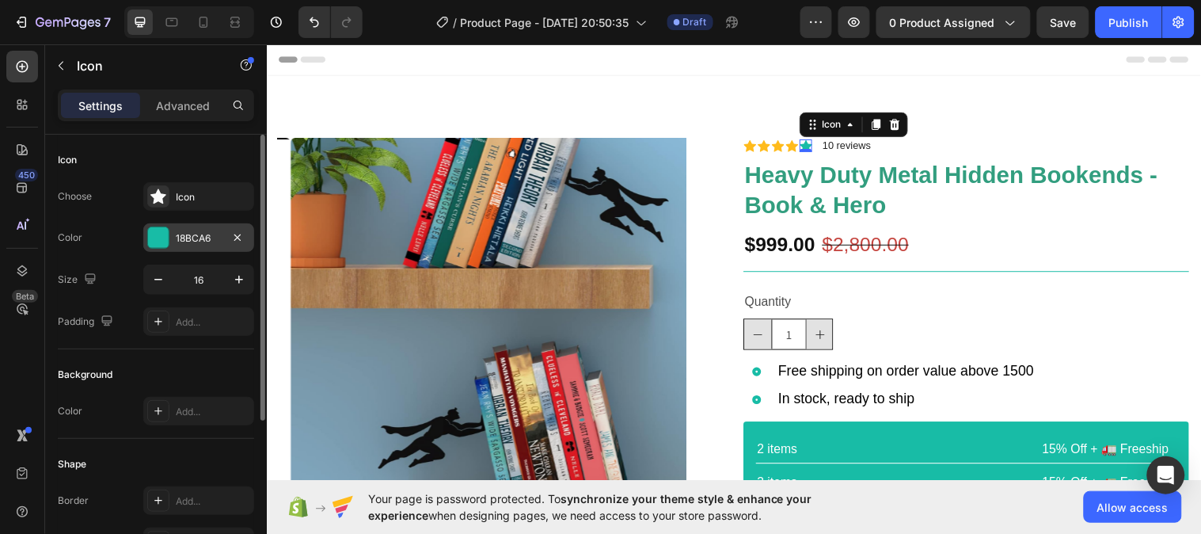
click at [194, 241] on div "18BCA6" at bounding box center [199, 238] width 46 height 14
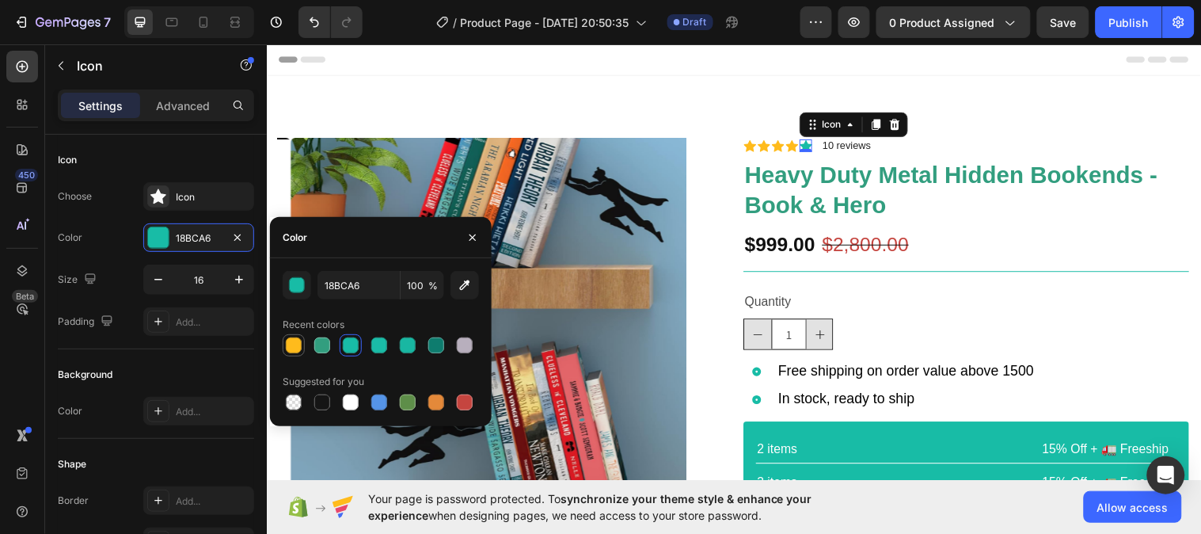
click at [298, 346] on div at bounding box center [294, 345] width 16 height 16
type input "FFBB1C"
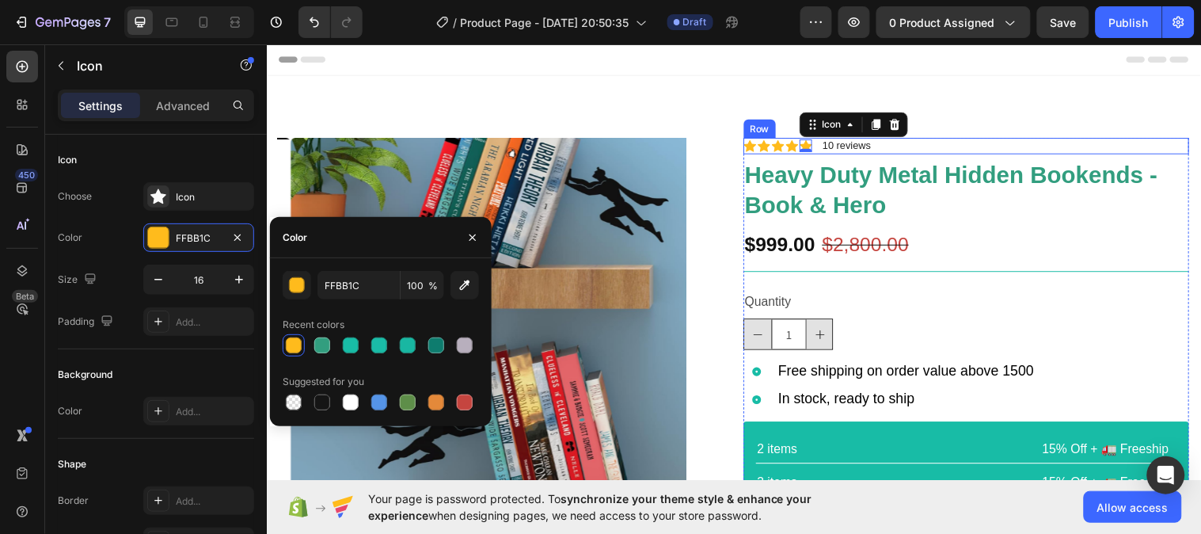
click at [905, 151] on div "Icon Icon Icon Icon Icon 0 Icon List 10 reviews Text Block Row" at bounding box center [978, 147] width 454 height 17
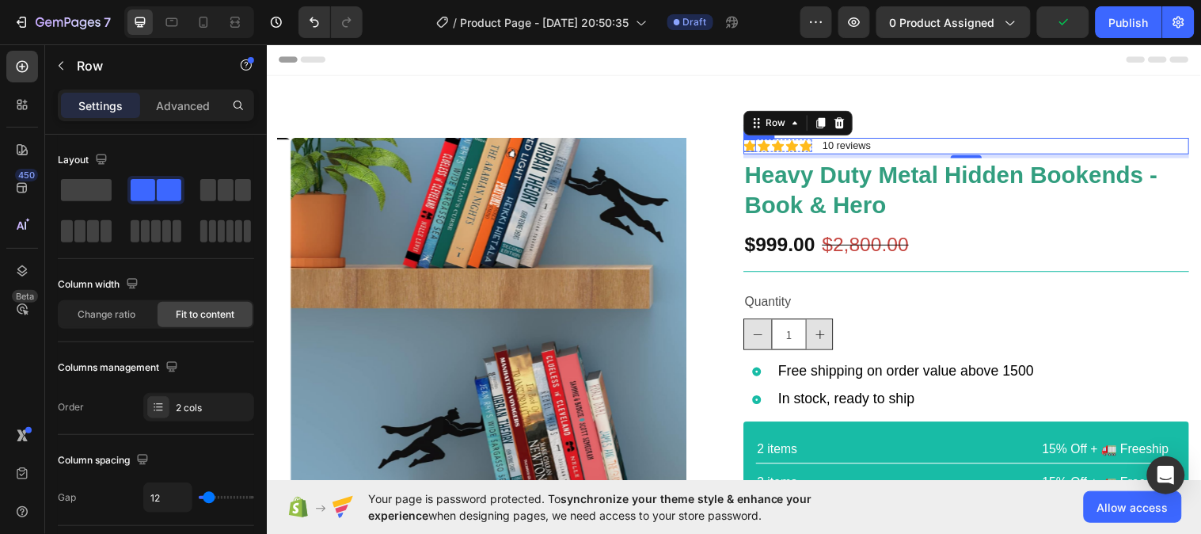
click at [751, 150] on icon at bounding box center [757, 148] width 13 height 12
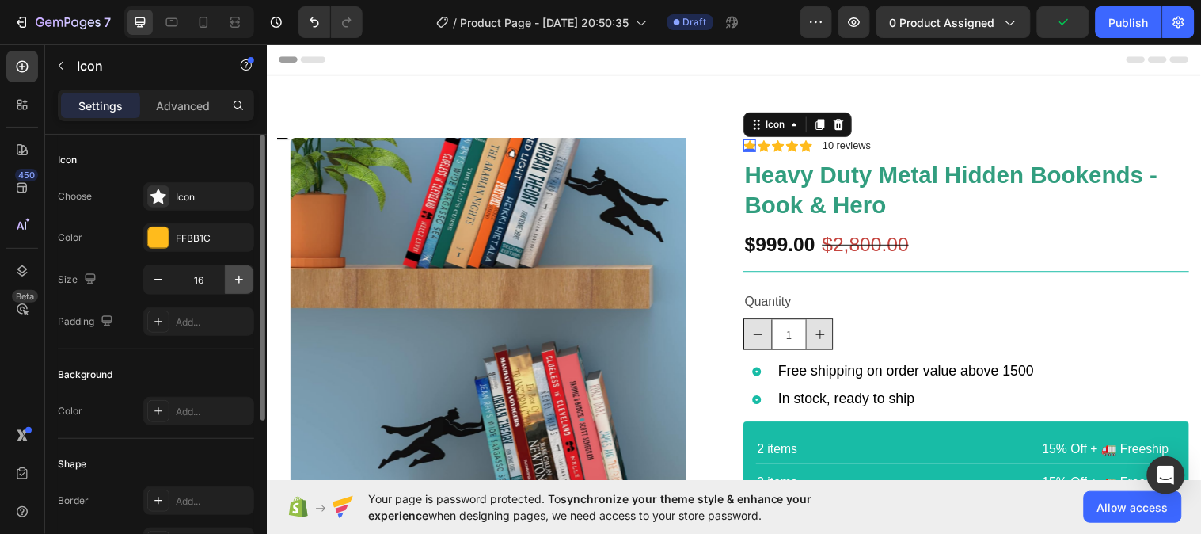
click at [242, 275] on icon "button" at bounding box center [239, 280] width 16 height 16
type input "20"
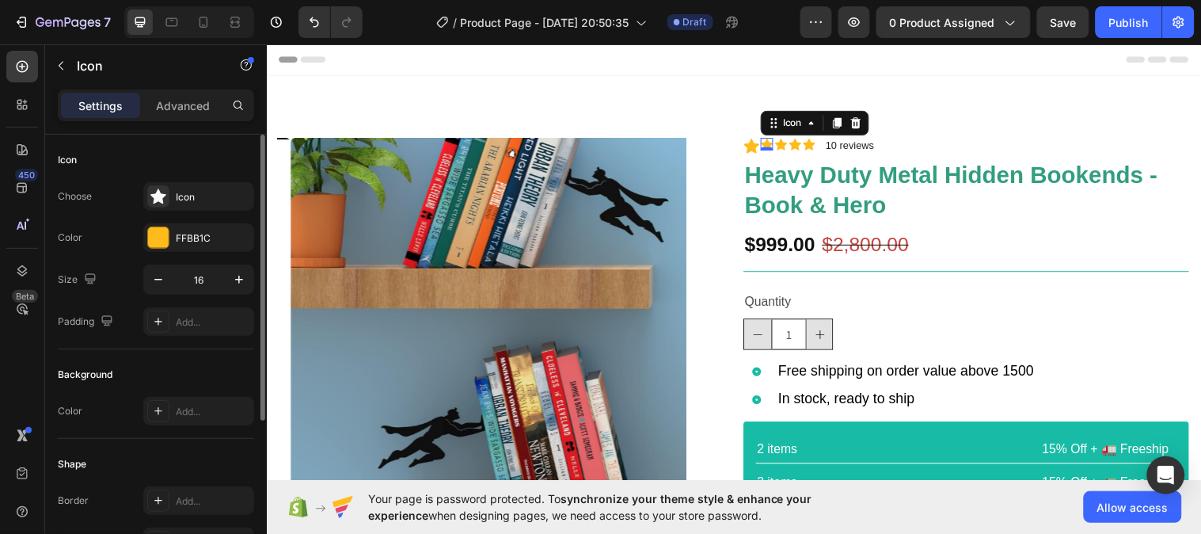
click at [769, 146] on div "Icon 0" at bounding box center [775, 145] width 13 height 13
click at [235, 278] on icon "button" at bounding box center [239, 280] width 16 height 16
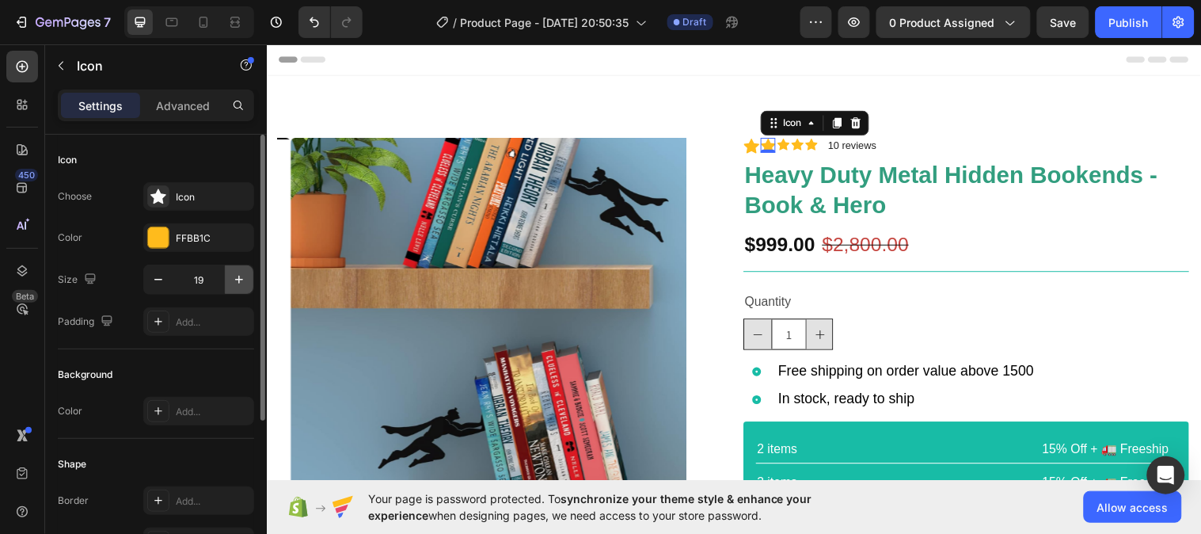
type input "20"
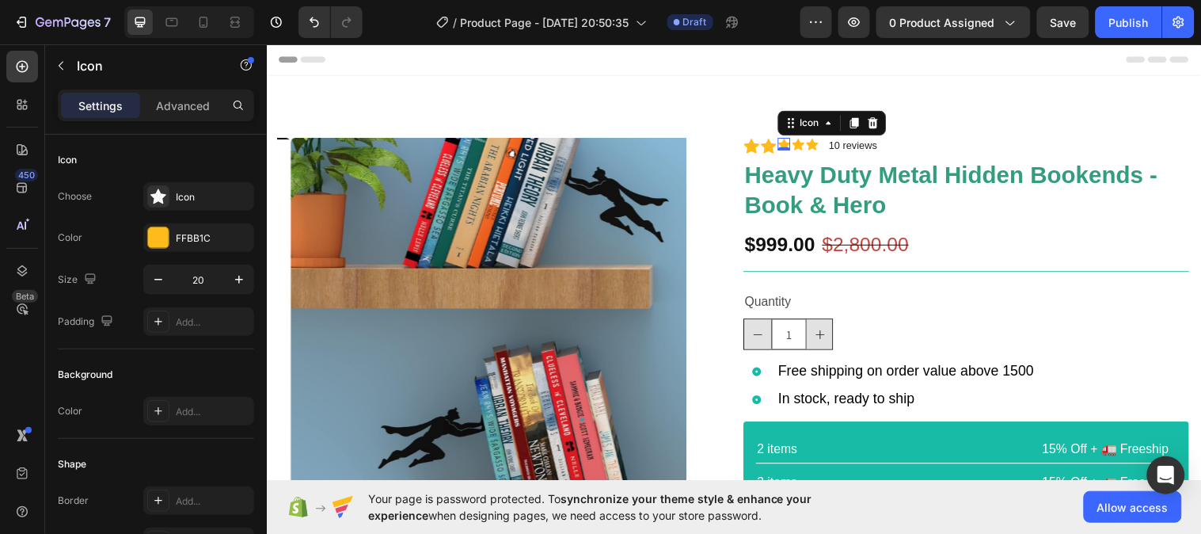
click at [786, 145] on div "Icon 0" at bounding box center [792, 145] width 13 height 13
click at [248, 272] on button "button" at bounding box center [239, 279] width 28 height 28
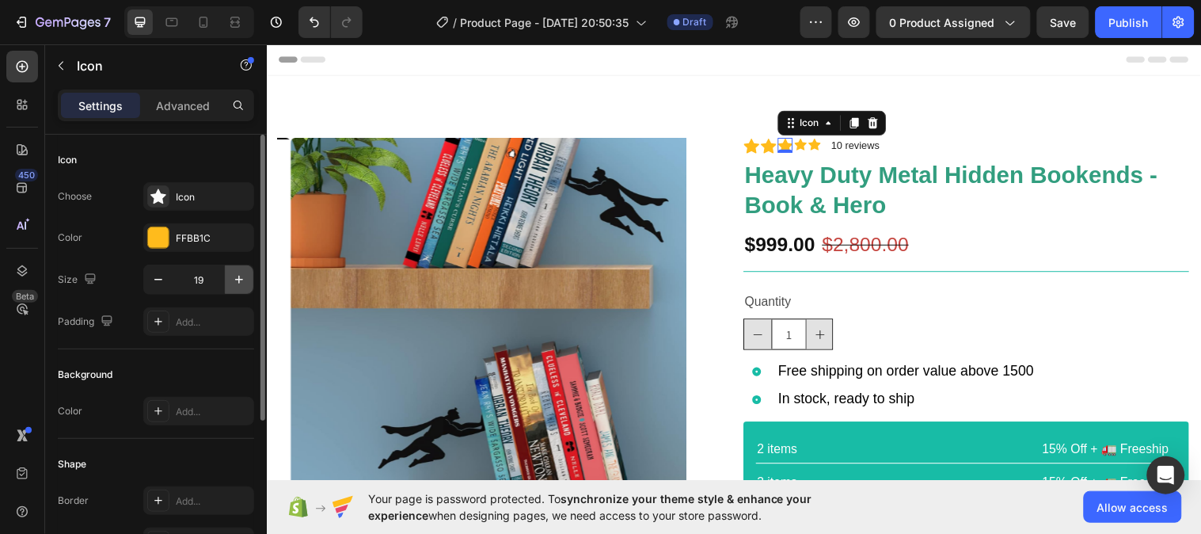
type input "20"
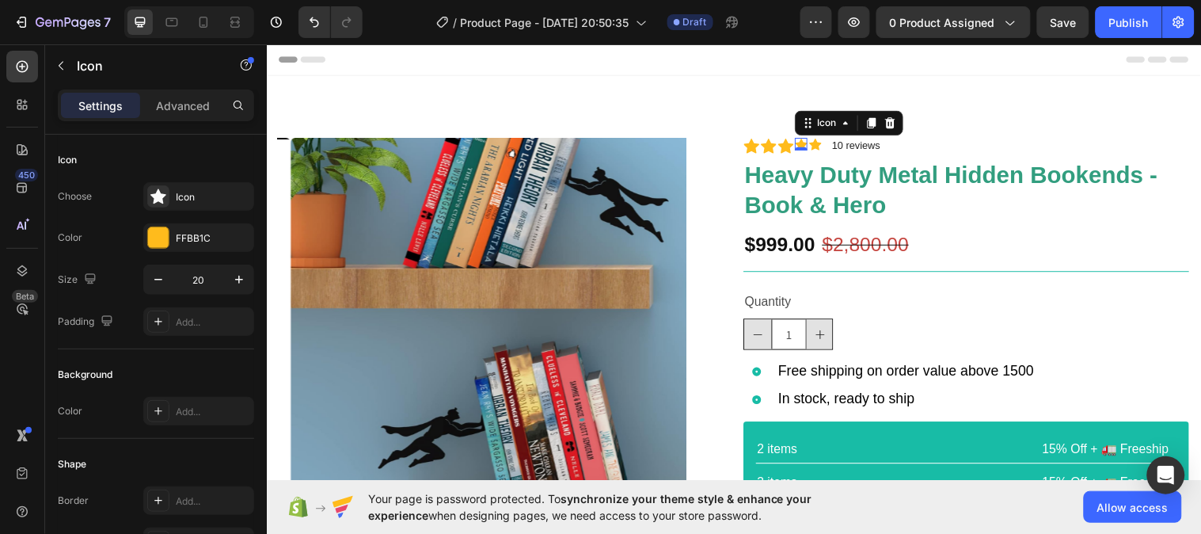
click at [803, 148] on div "Icon 0" at bounding box center [809, 145] width 13 height 13
click at [235, 278] on icon "button" at bounding box center [239, 280] width 16 height 16
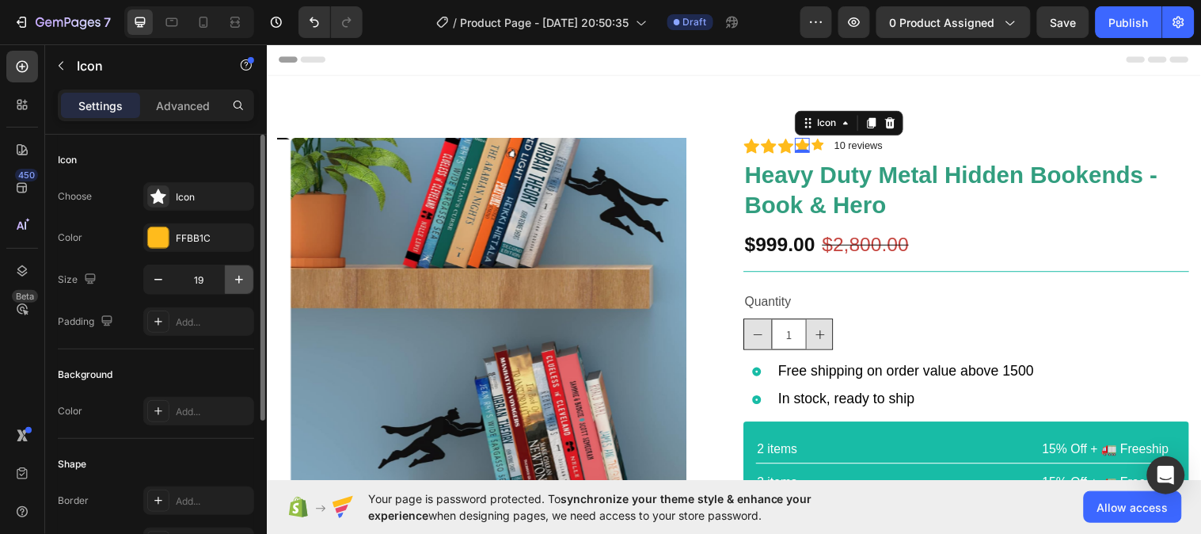
type input "20"
click at [821, 149] on icon at bounding box center [827, 146] width 13 height 12
click at [235, 278] on icon "button" at bounding box center [239, 280] width 16 height 16
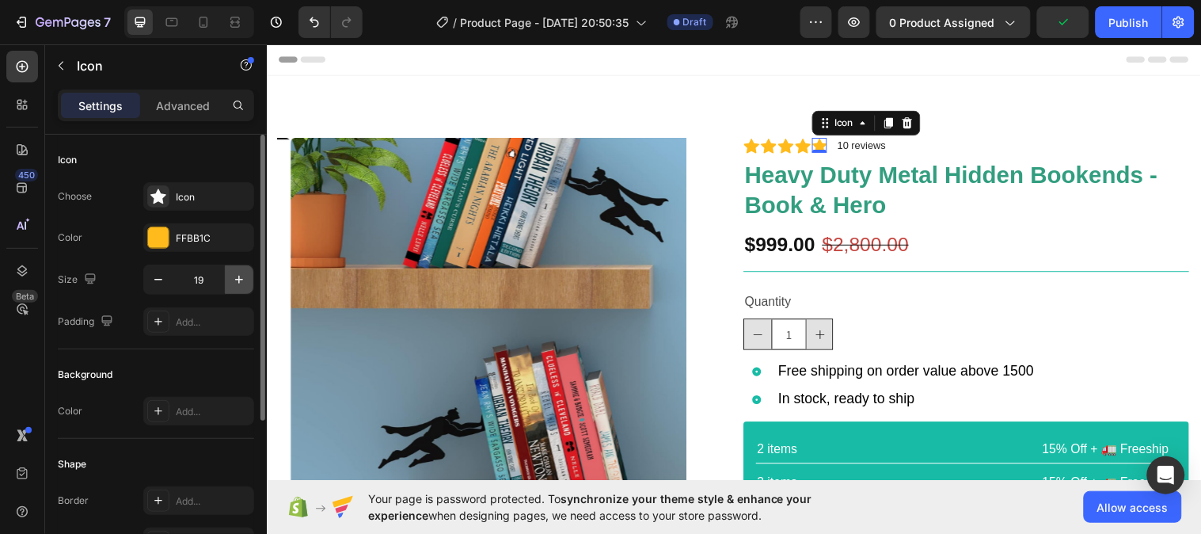
click at [245, 278] on icon "button" at bounding box center [239, 280] width 16 height 16
type input "20"
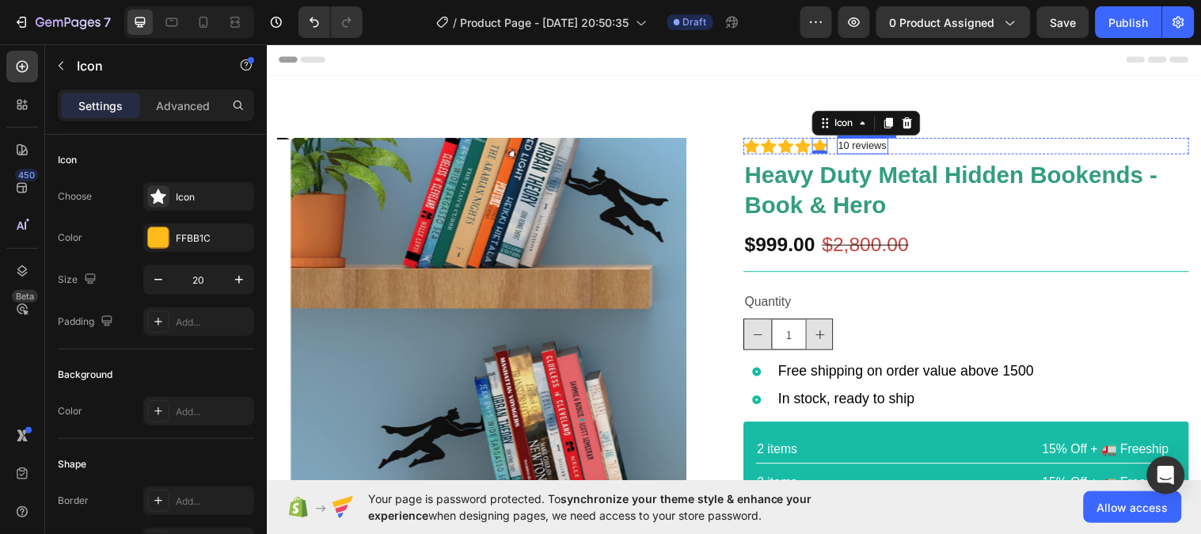
click at [883, 148] on p "10 reviews" at bounding box center [872, 147] width 49 height 13
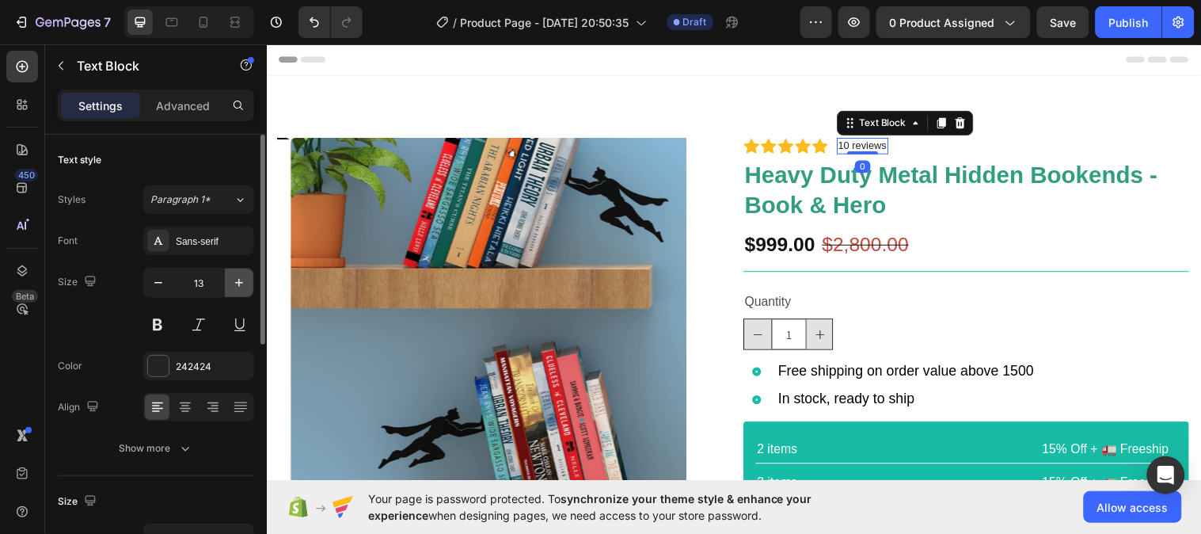
click at [242, 280] on icon "button" at bounding box center [239, 283] width 16 height 16
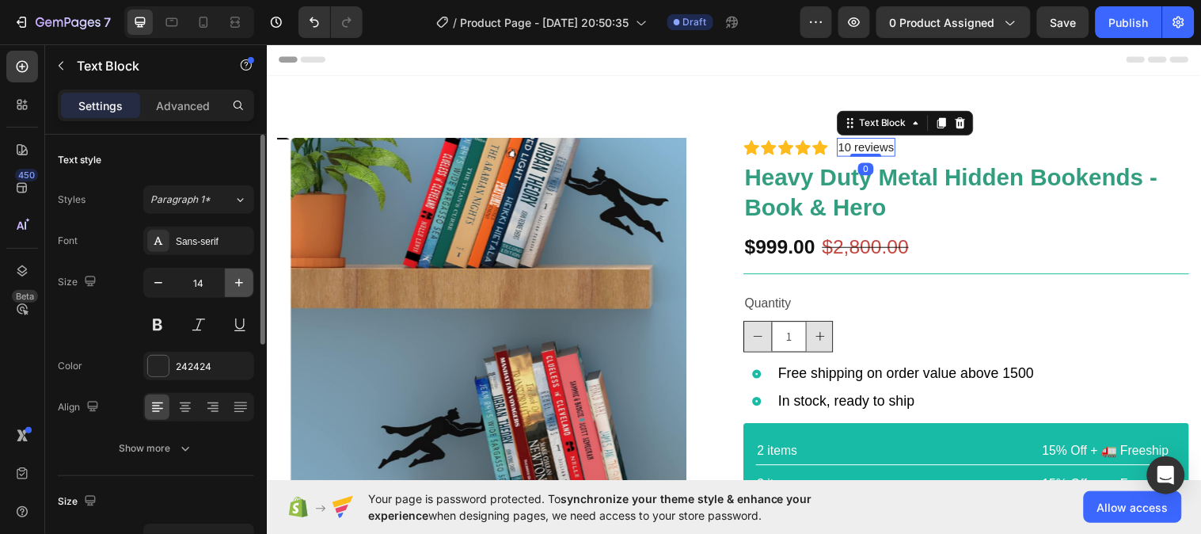
type input "15"
click at [101, 330] on div "Size 15" at bounding box center [156, 303] width 196 height 71
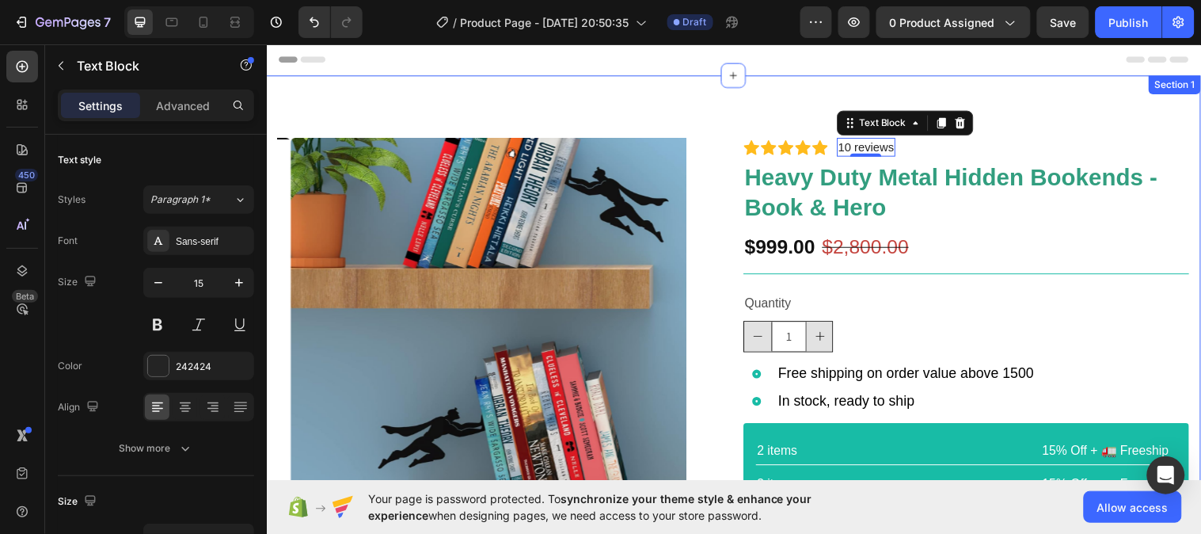
click at [1080, 102] on div "Product Images Icon Icon Icon Icon Icon Icon List 2,500+ Verified Reviews! Text…" at bounding box center [741, 397] width 950 height 643
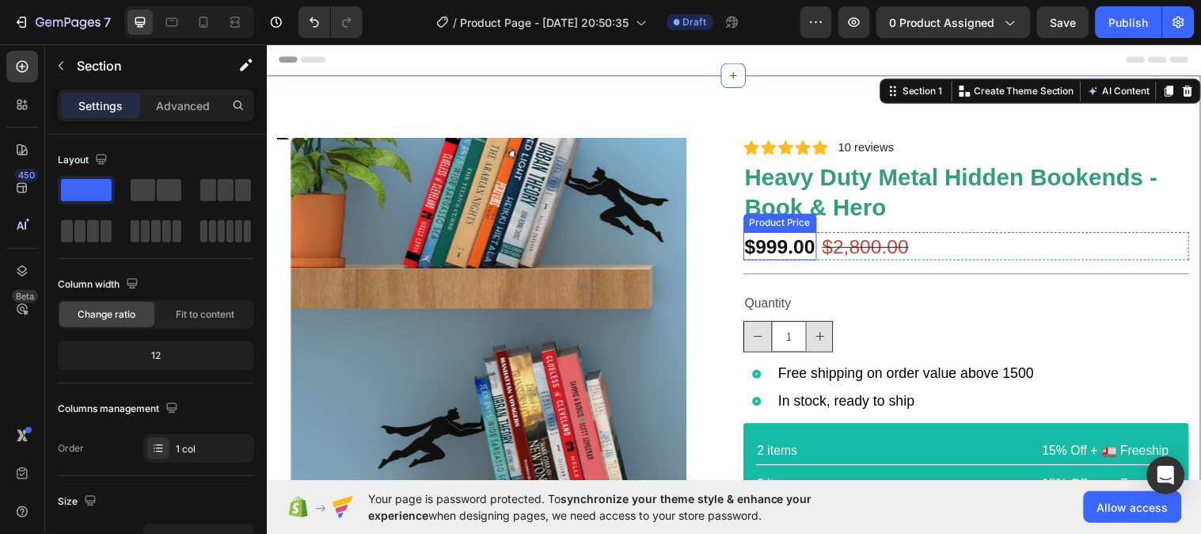
click at [788, 249] on div "$999.00" at bounding box center [788, 249] width 74 height 29
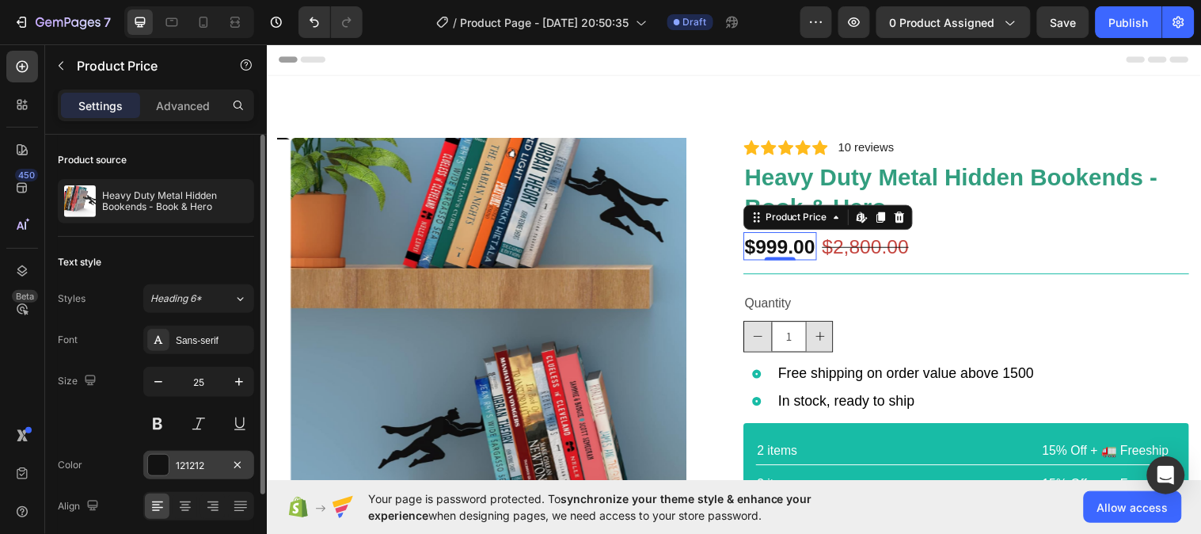
click at [191, 469] on div "121212" at bounding box center [199, 465] width 46 height 14
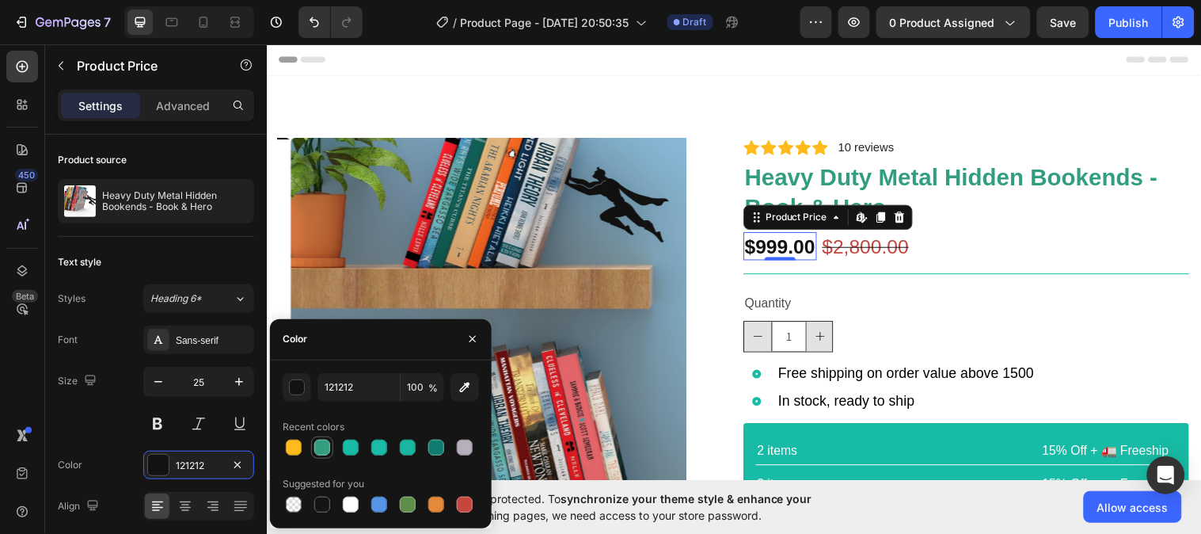
click at [328, 441] on div at bounding box center [322, 447] width 16 height 16
type input "329E7F"
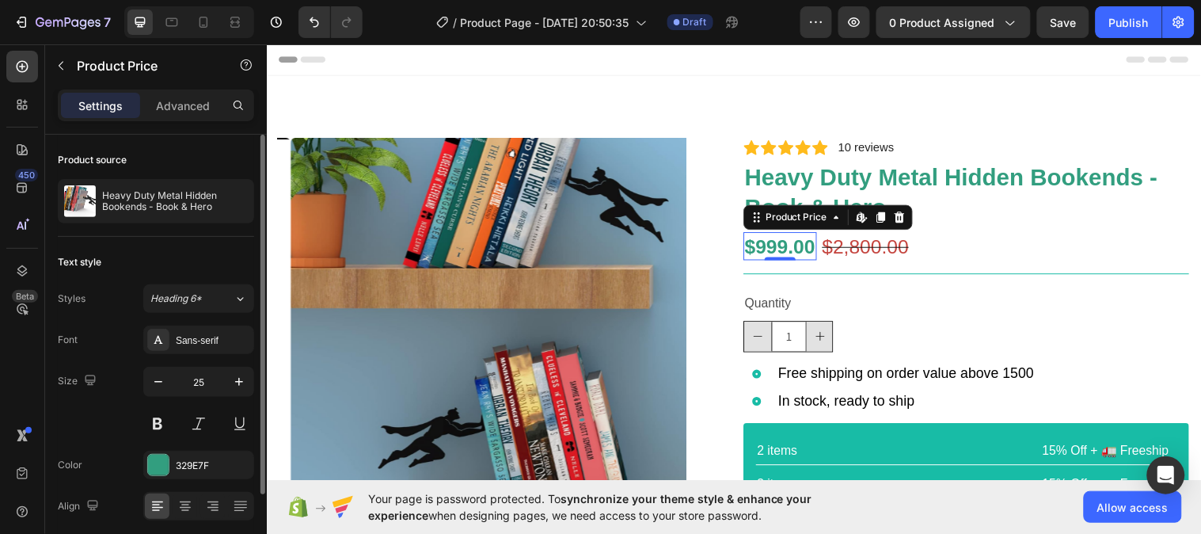
click at [107, 414] on div "Size 25" at bounding box center [156, 402] width 196 height 71
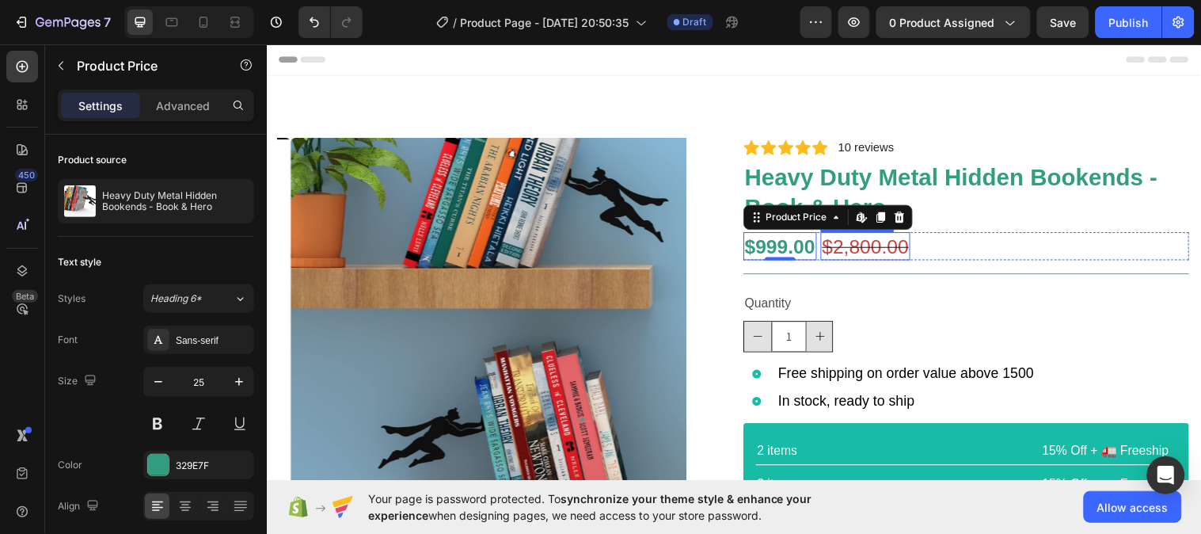
click at [844, 248] on div "$2,800.00" at bounding box center [875, 249] width 91 height 29
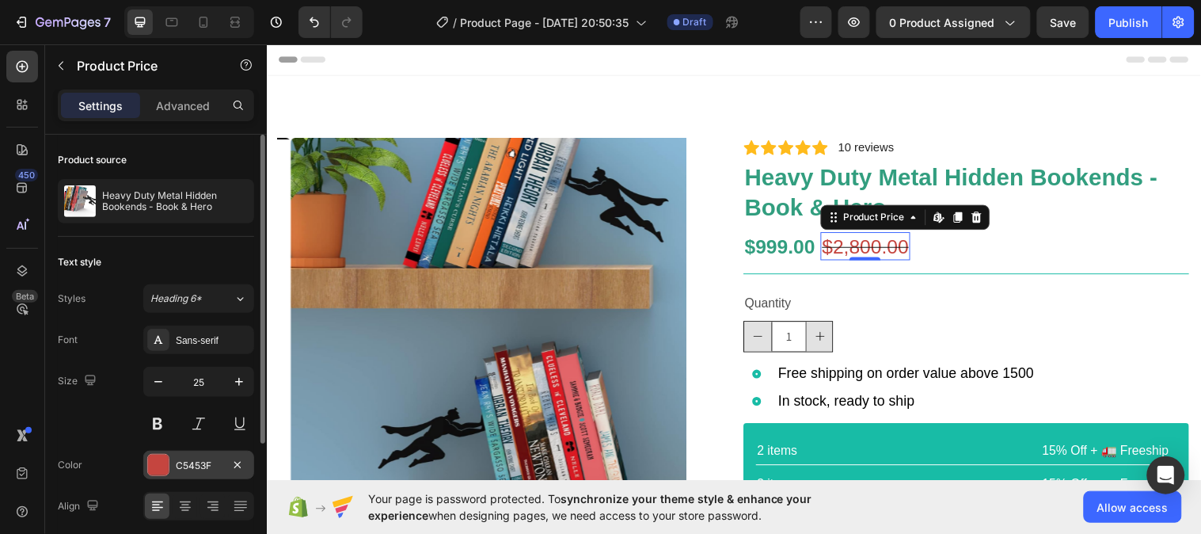
click at [169, 459] on div "C5453F" at bounding box center [198, 464] width 111 height 28
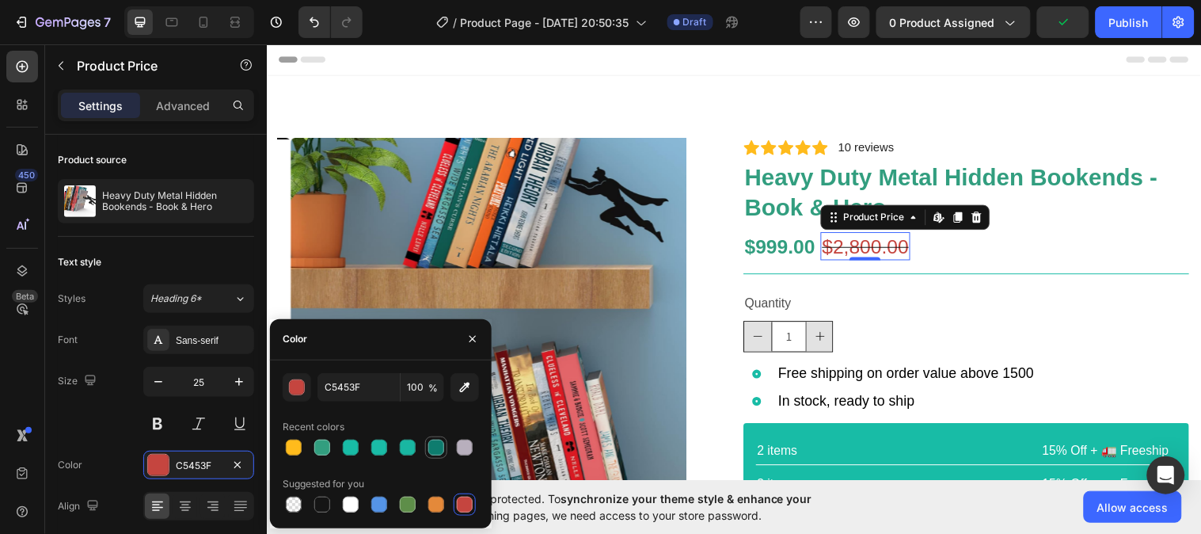
click at [427, 444] on div at bounding box center [436, 447] width 19 height 19
type input "0E7C6E"
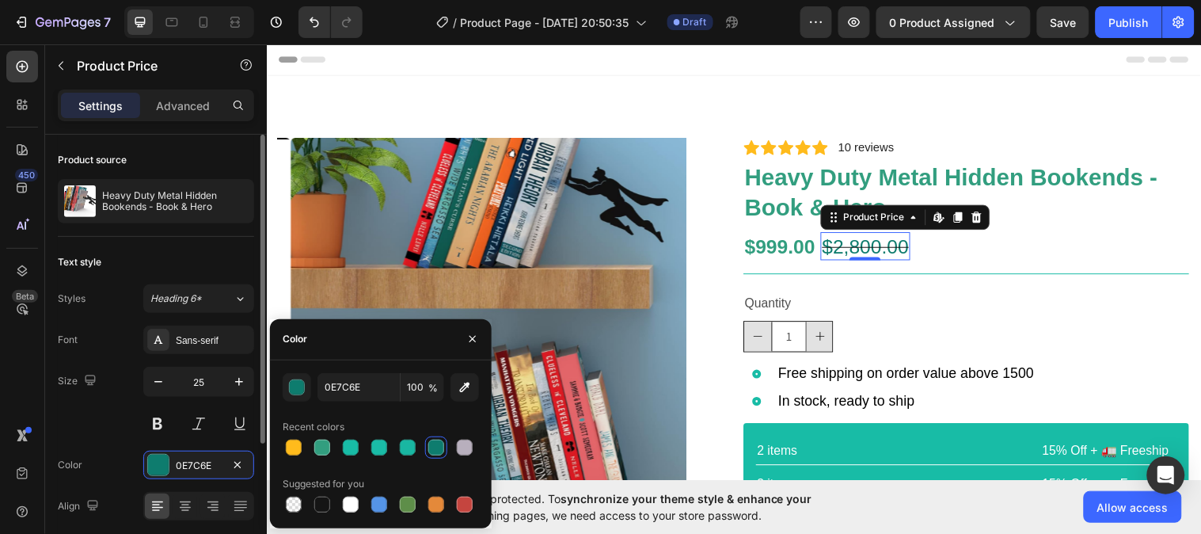
click at [115, 410] on div "Size 25" at bounding box center [156, 402] width 196 height 71
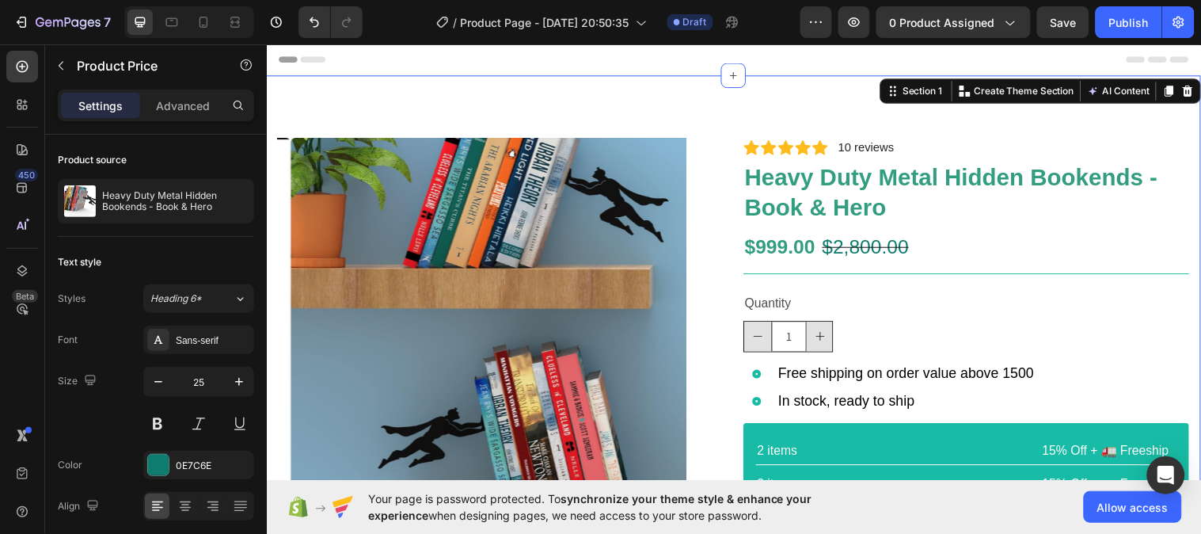
click at [1004, 104] on div "Product Images Icon Icon Icon Icon Icon Icon List 2,500+ Verified Reviews! Text…" at bounding box center [741, 397] width 950 height 643
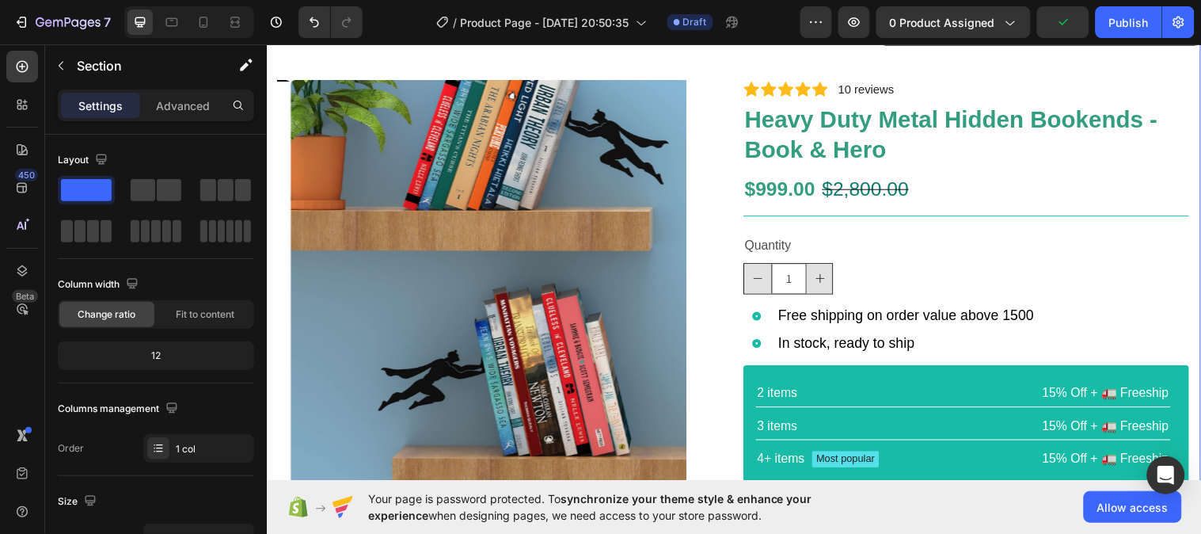
scroll to position [73, 0]
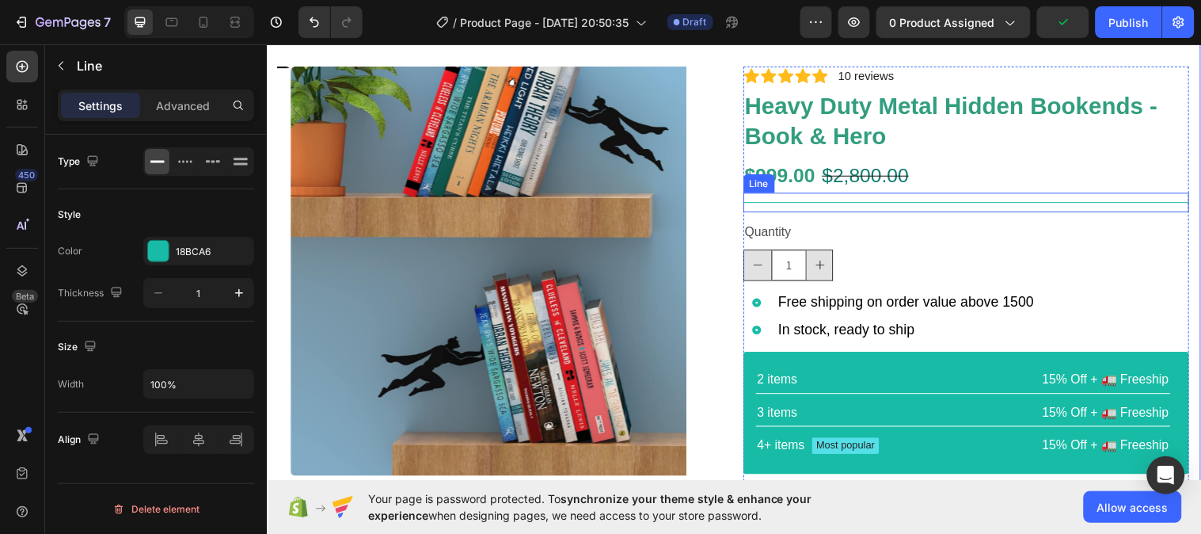
click at [1045, 204] on div at bounding box center [978, 204] width 454 height 1
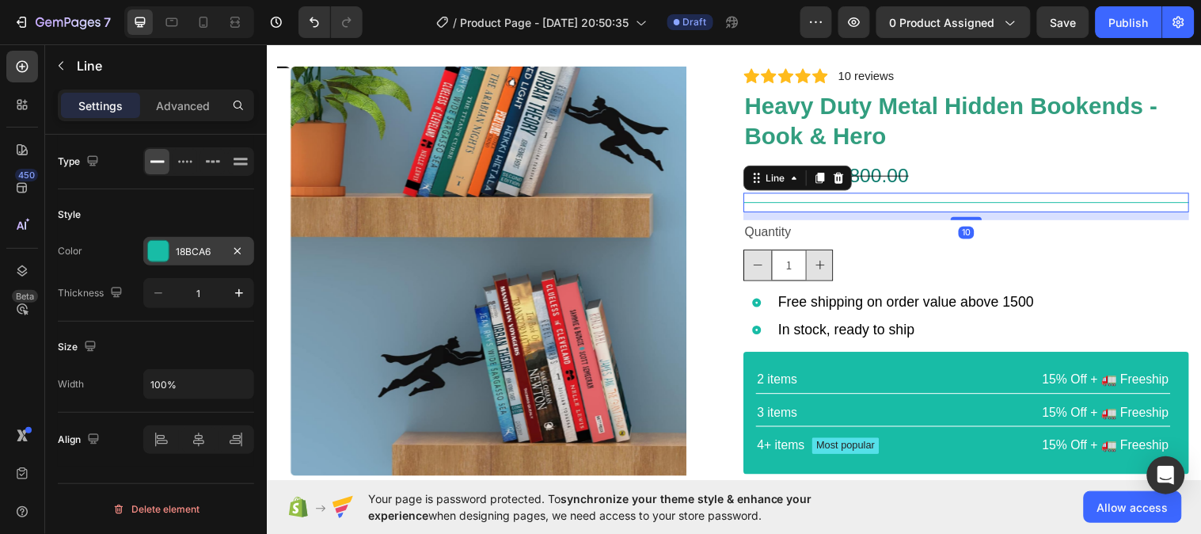
click at [214, 252] on div "18BCA6" at bounding box center [199, 252] width 46 height 14
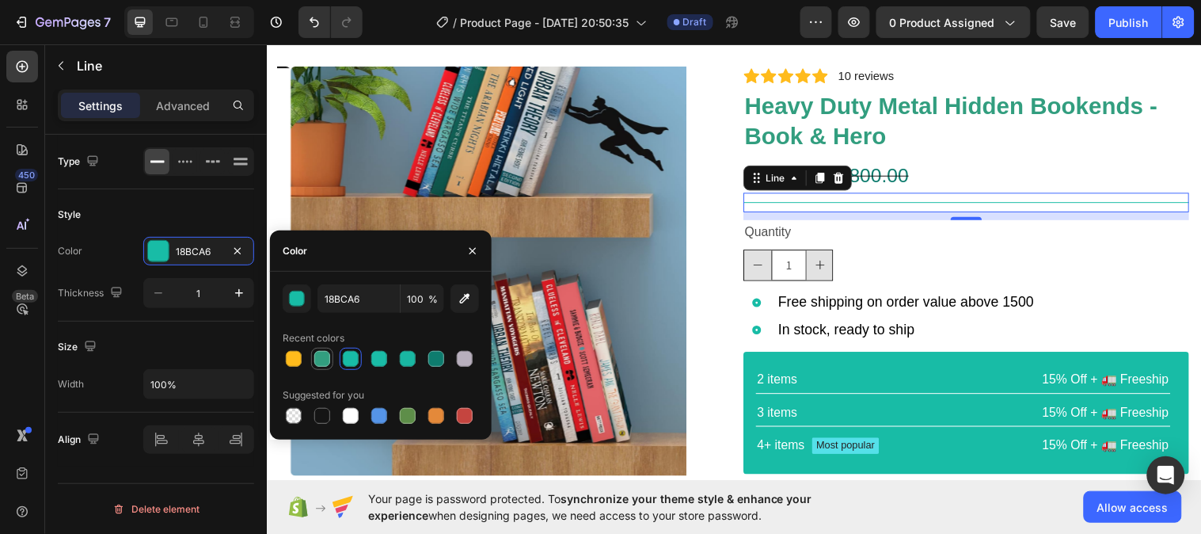
click at [321, 359] on div at bounding box center [322, 359] width 16 height 16
type input "329E7F"
click at [751, 360] on div "2 items Text Block 15% Off + 🚛 Freeship Text Block Row 3 items Text Block 15% O…" at bounding box center [978, 417] width 454 height 123
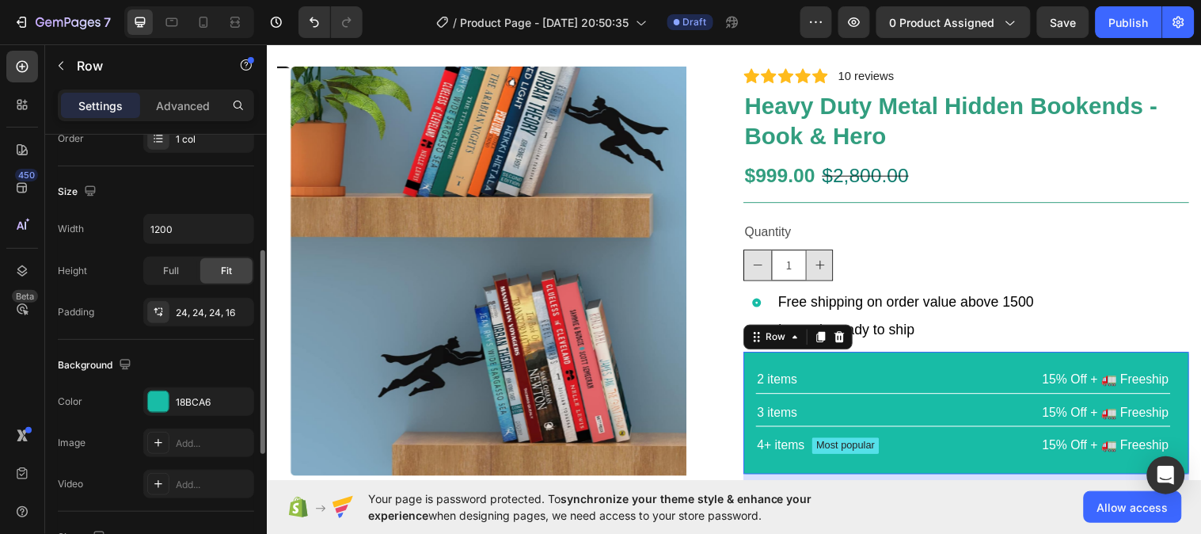
scroll to position [312, 0]
click at [199, 397] on div "18BCA6" at bounding box center [199, 400] width 46 height 14
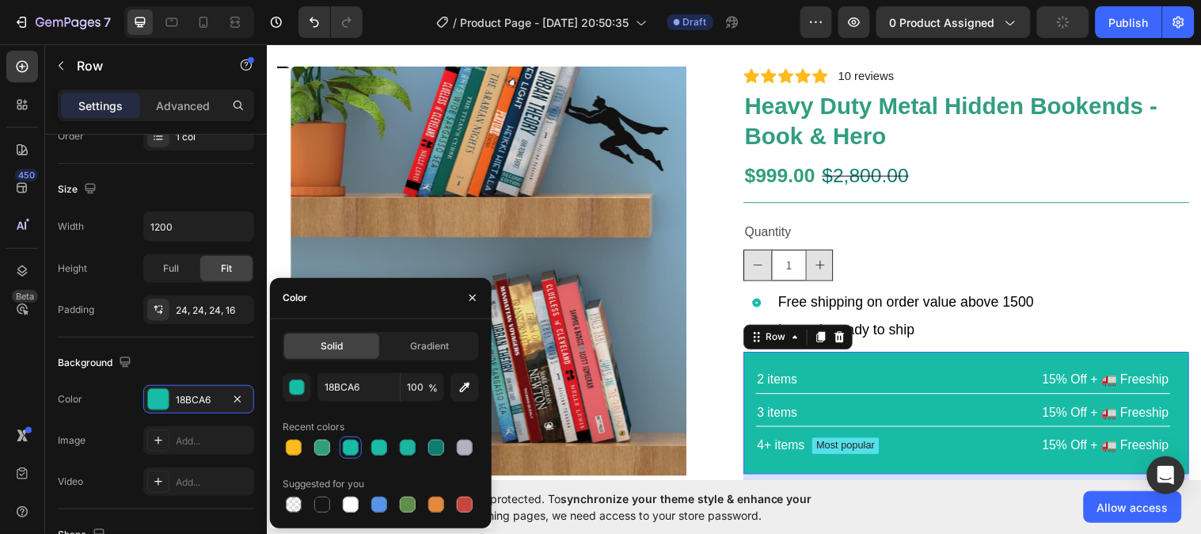
click at [1174, 365] on div "2 items Text Block 15% Off + 🚛 Freeship Text Block Row 3 items Text Block 15% O…" at bounding box center [978, 417] width 454 height 123
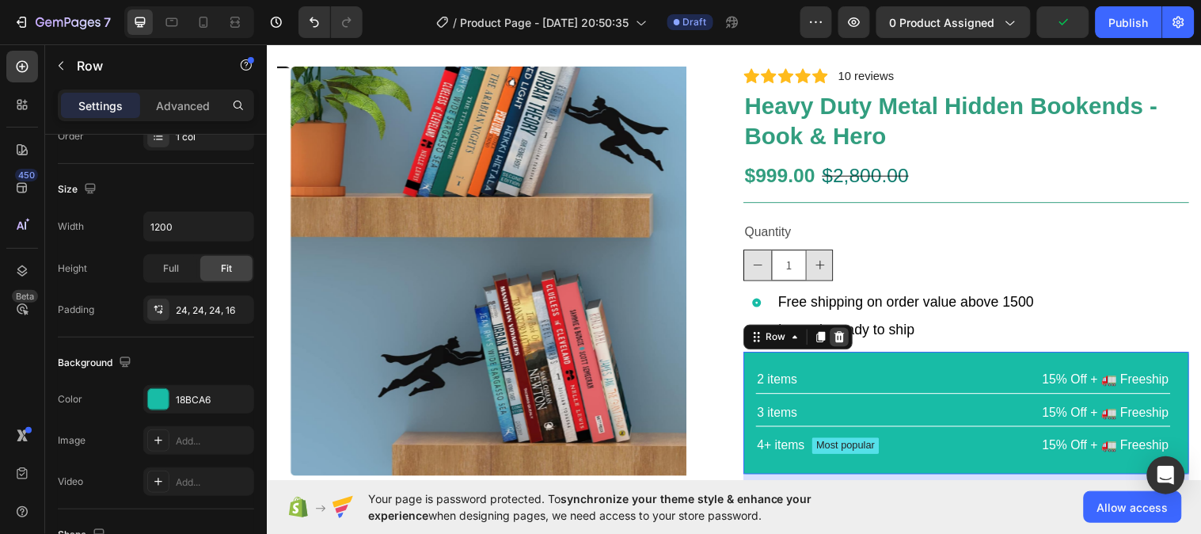
click at [846, 344] on icon at bounding box center [848, 341] width 13 height 13
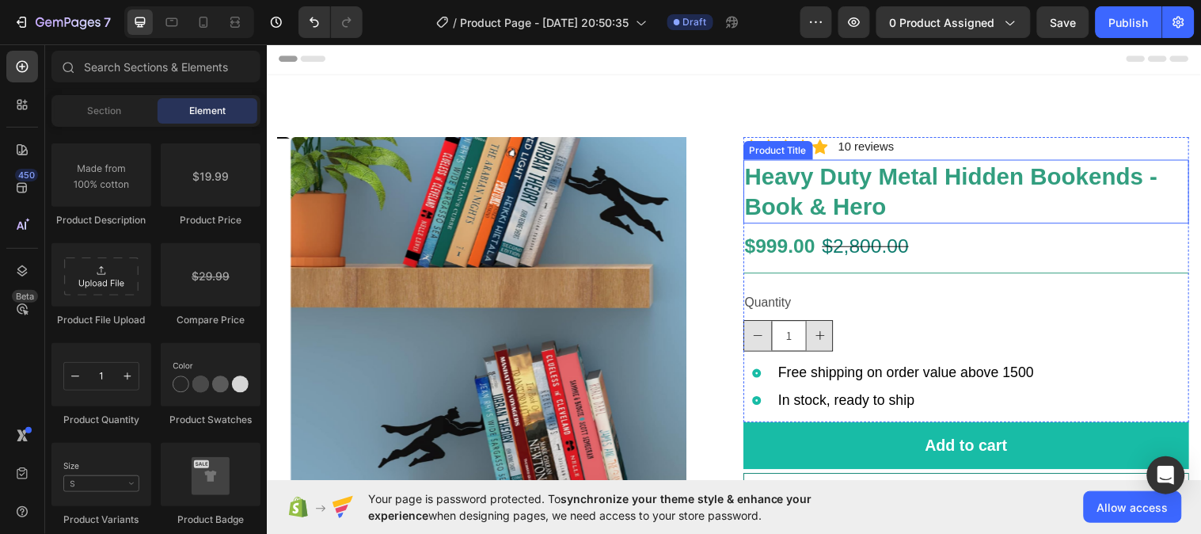
scroll to position [0, 0]
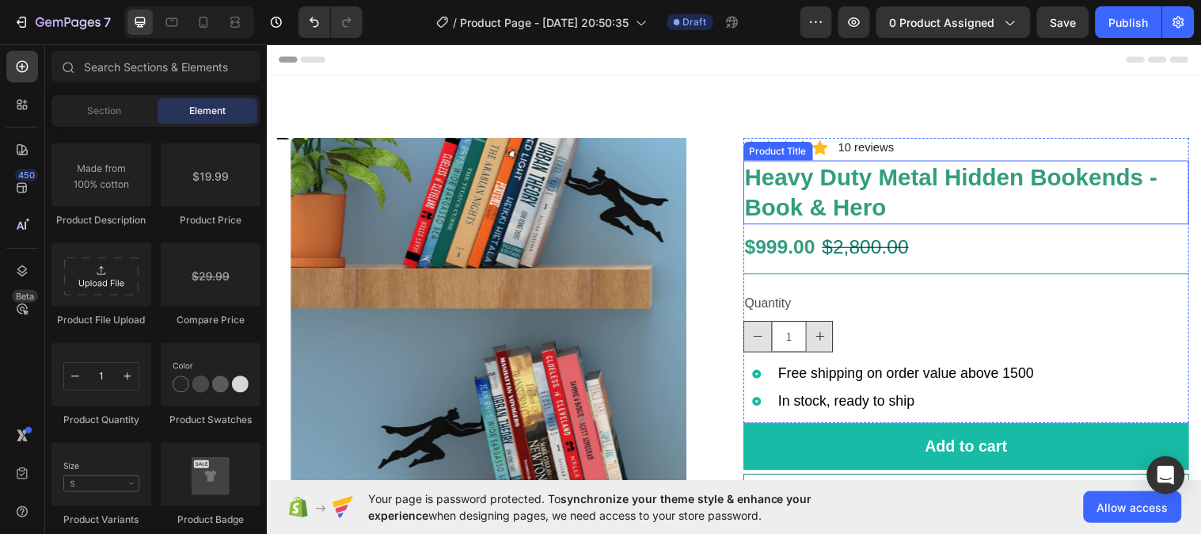
click at [751, 177] on h1 "Heavy Duty Metal Hidden Bookends - Book & Hero" at bounding box center [978, 194] width 454 height 65
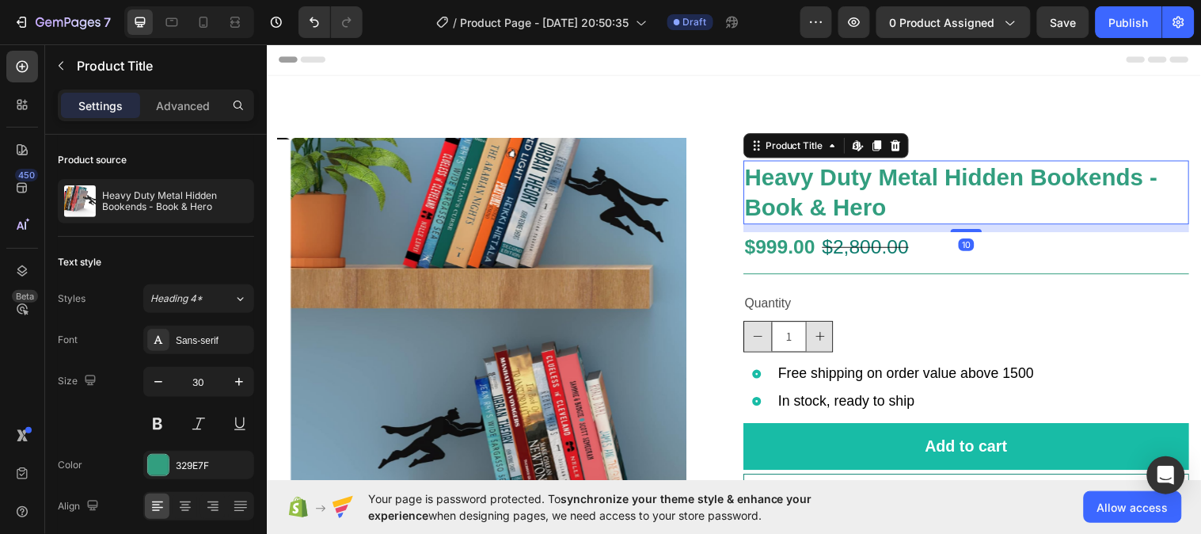
click at [751, 176] on h1 "Heavy Duty Metal Hidden Bookends - Book & Hero" at bounding box center [978, 194] width 454 height 65
click at [763, 177] on h1 "Heavy Duty Metal Hidden Bookends - Book & Hero" at bounding box center [978, 194] width 454 height 65
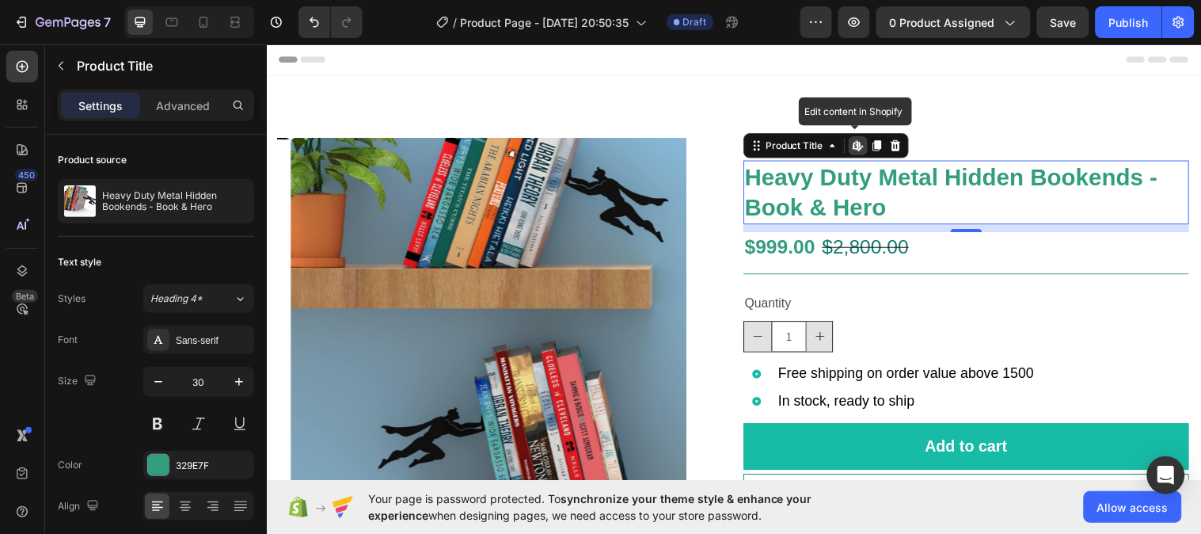
click at [763, 177] on h1 "Heavy Duty Metal Hidden Bookends - Book & Hero" at bounding box center [978, 194] width 454 height 65
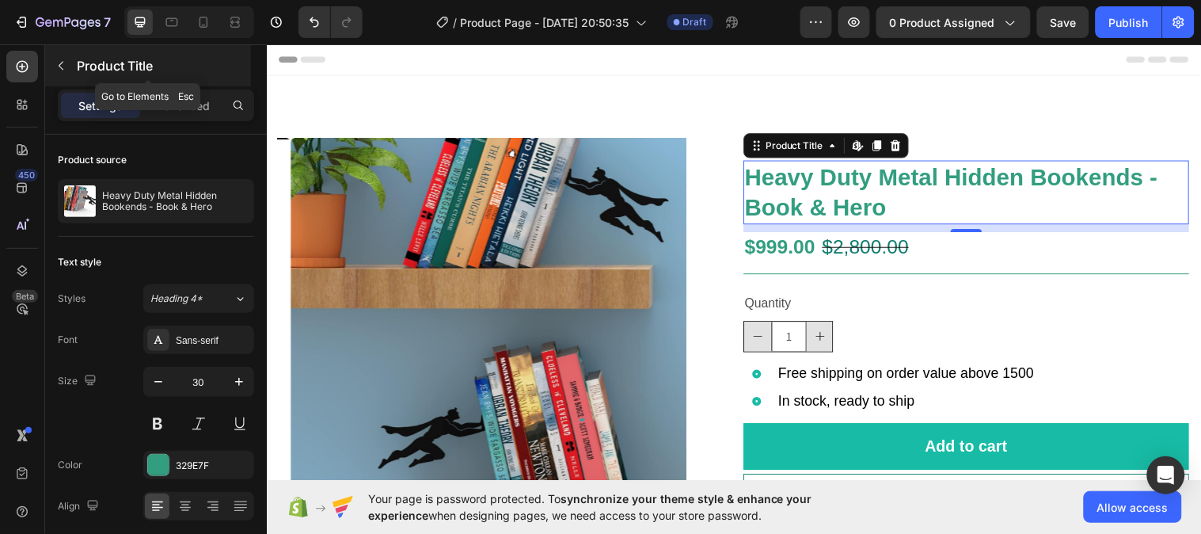
click at [56, 67] on icon "button" at bounding box center [61, 65] width 13 height 13
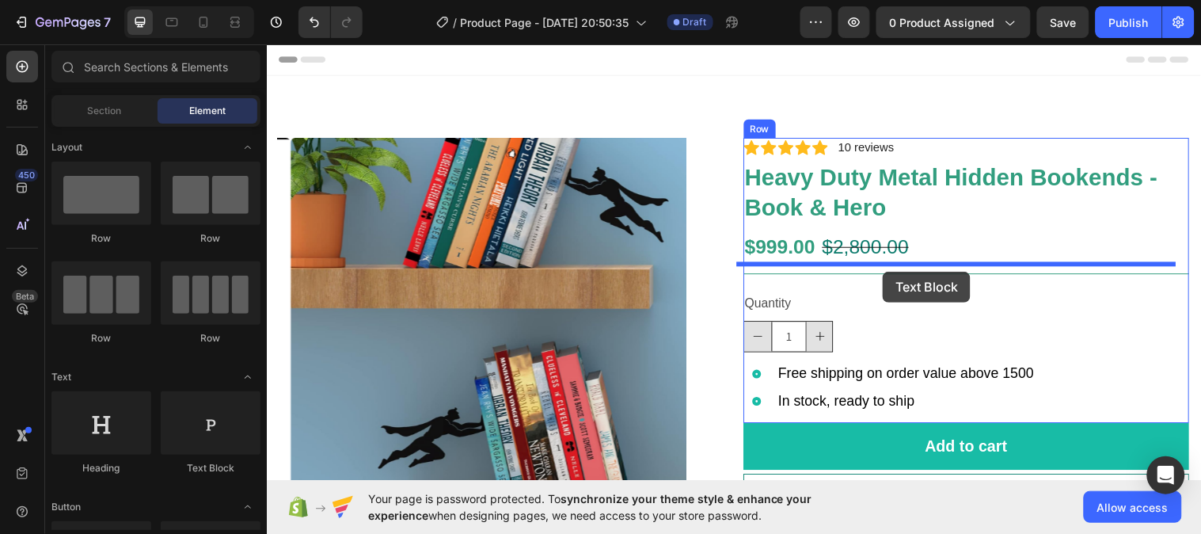
drag, startPoint x: 591, startPoint y: 316, endPoint x: 892, endPoint y: 273, distance: 304.6
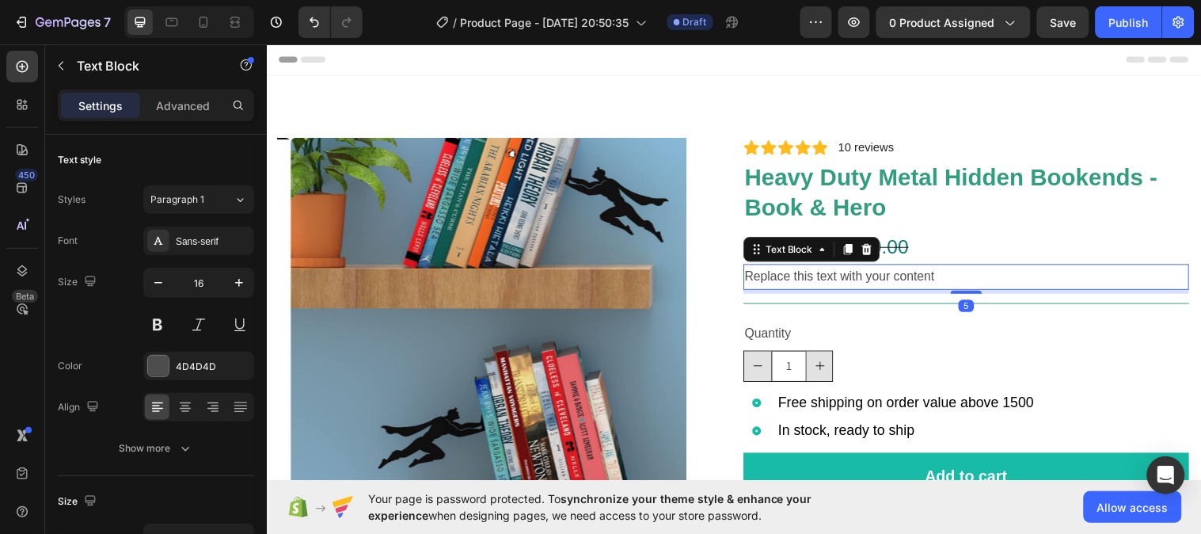
click at [938, 280] on div "Replace this text with your content" at bounding box center [978, 281] width 454 height 26
click at [938, 280] on p "Replace this text with your content" at bounding box center [978, 280] width 450 height 23
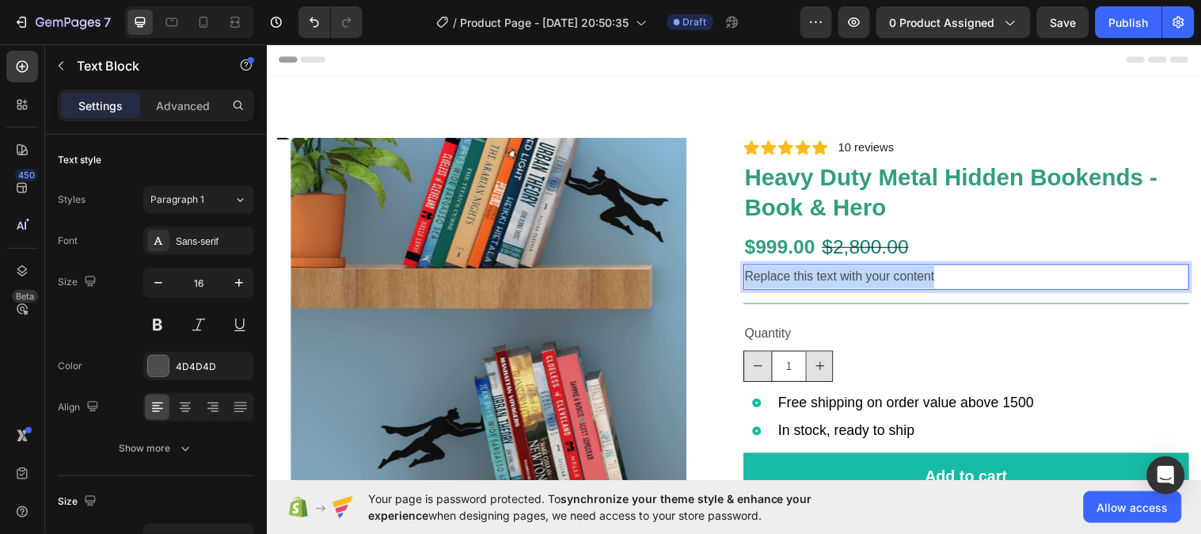
click at [938, 280] on p "Replace this text with your content" at bounding box center [978, 280] width 450 height 23
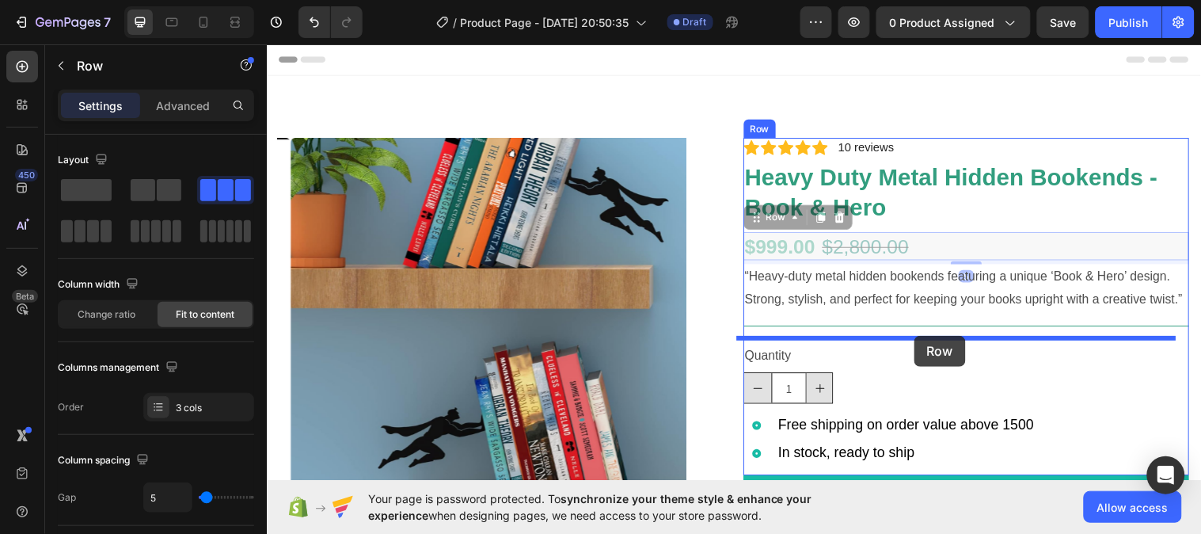
drag, startPoint x: 921, startPoint y: 248, endPoint x: 924, endPoint y: 340, distance: 91.9
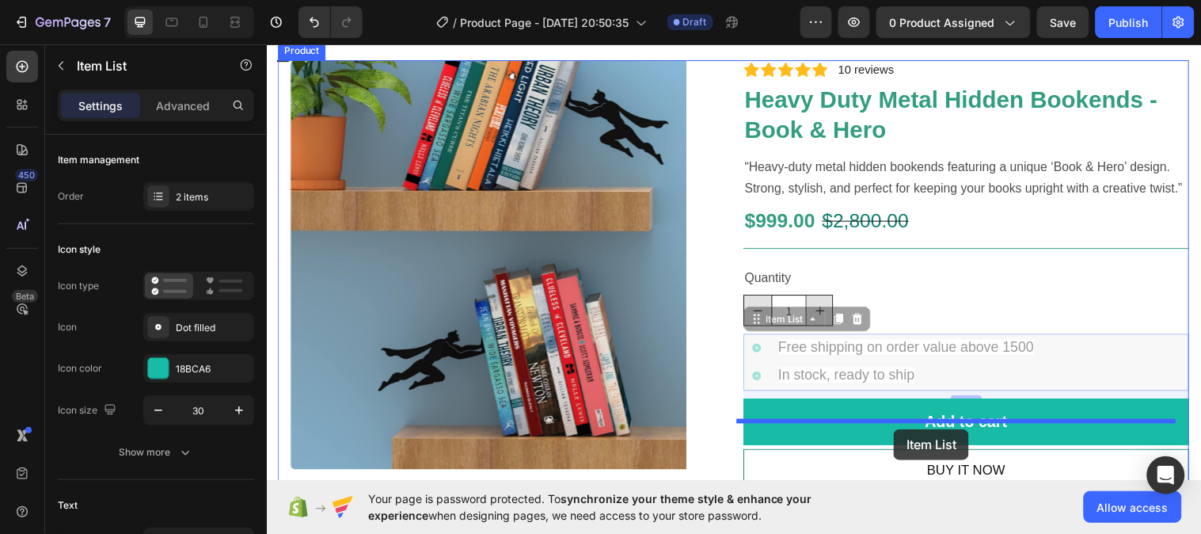
scroll to position [93, 0]
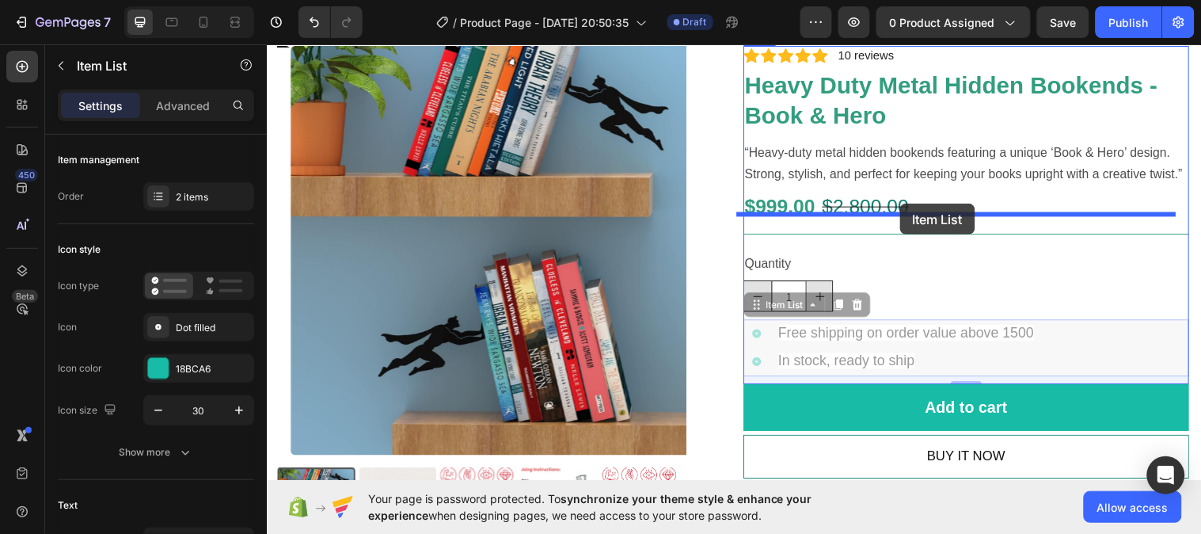
drag, startPoint x: 903, startPoint y: 456, endPoint x: 910, endPoint y: 206, distance: 250.2
click at [910, 206] on div "Header Product Images Icon Icon Icon Icon Icon Icon List 2,500+ Verified Review…" at bounding box center [741, 394] width 950 height 889
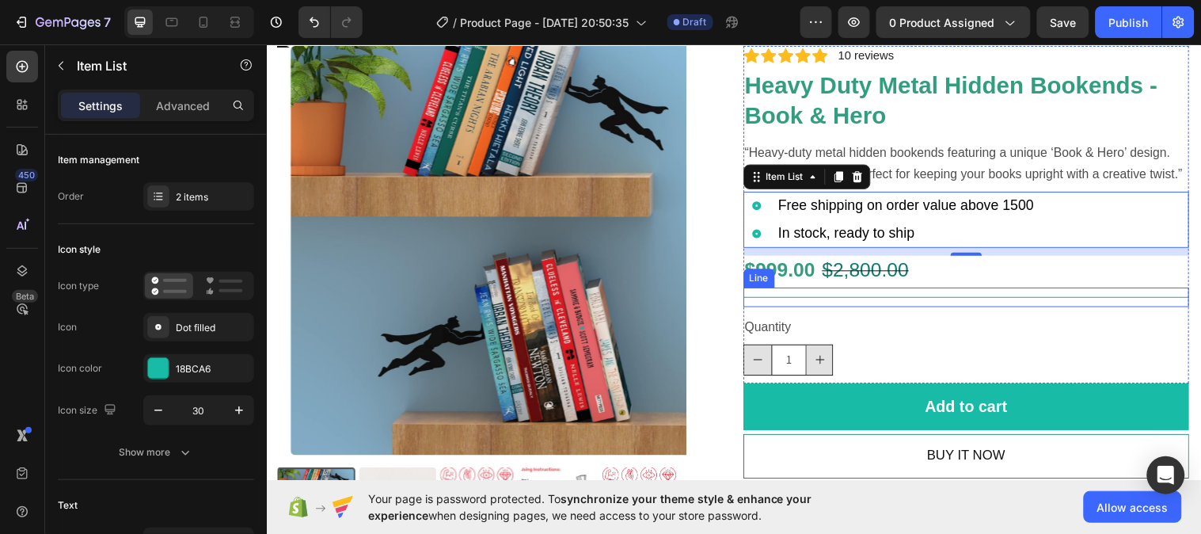
click at [972, 302] on div at bounding box center [978, 301] width 454 height 1
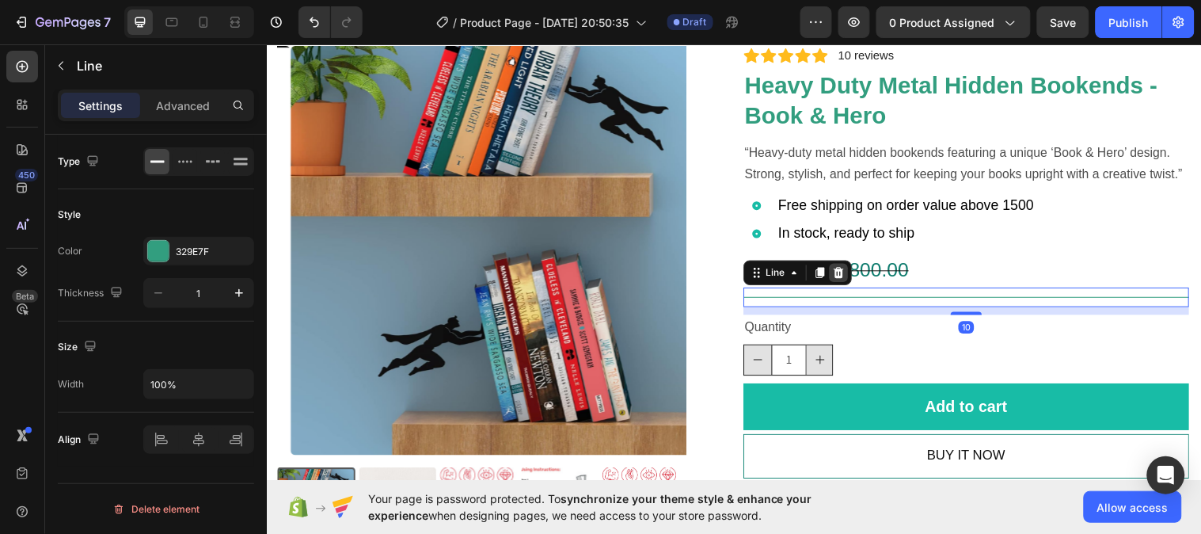
click at [842, 282] on icon at bounding box center [847, 276] width 10 height 11
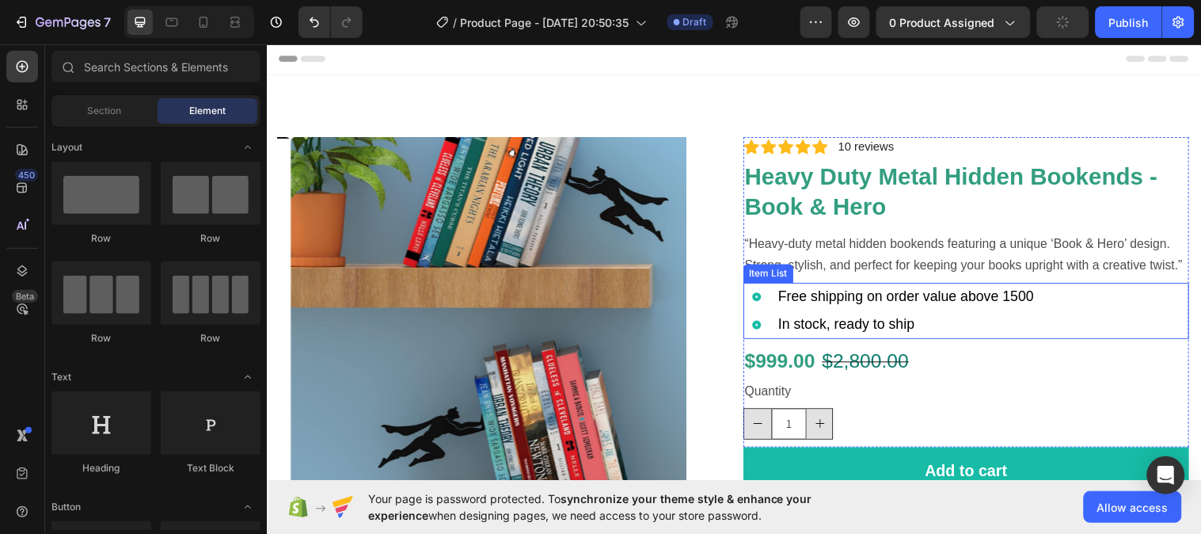
scroll to position [0, 0]
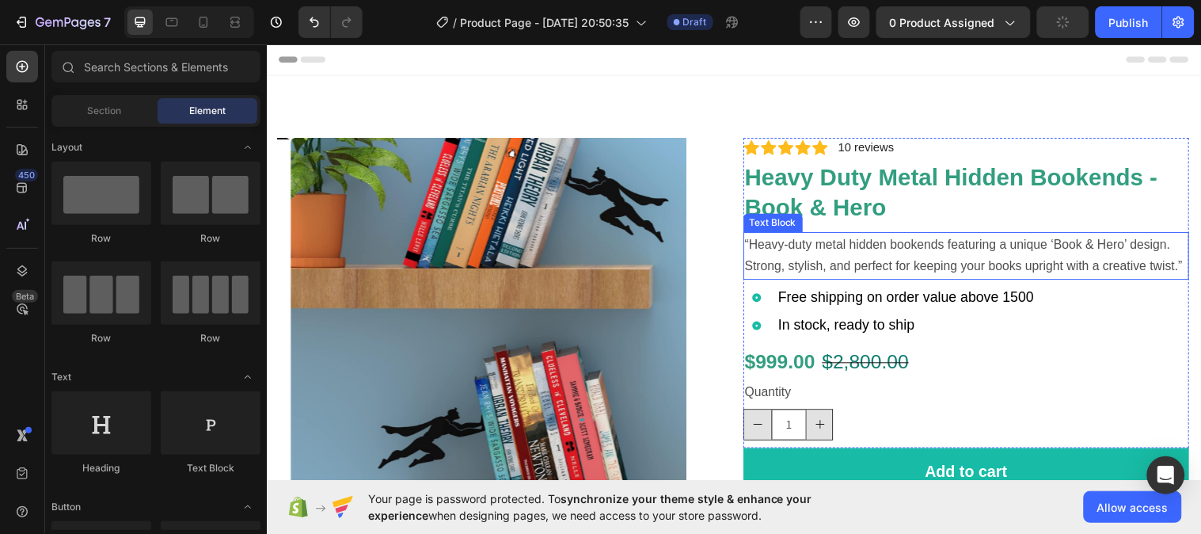
click at [948, 269] on p "“Heavy-duty metal hidden bookends featuring a unique ‘Book & Hero’ design. Stro…" at bounding box center [978, 260] width 450 height 46
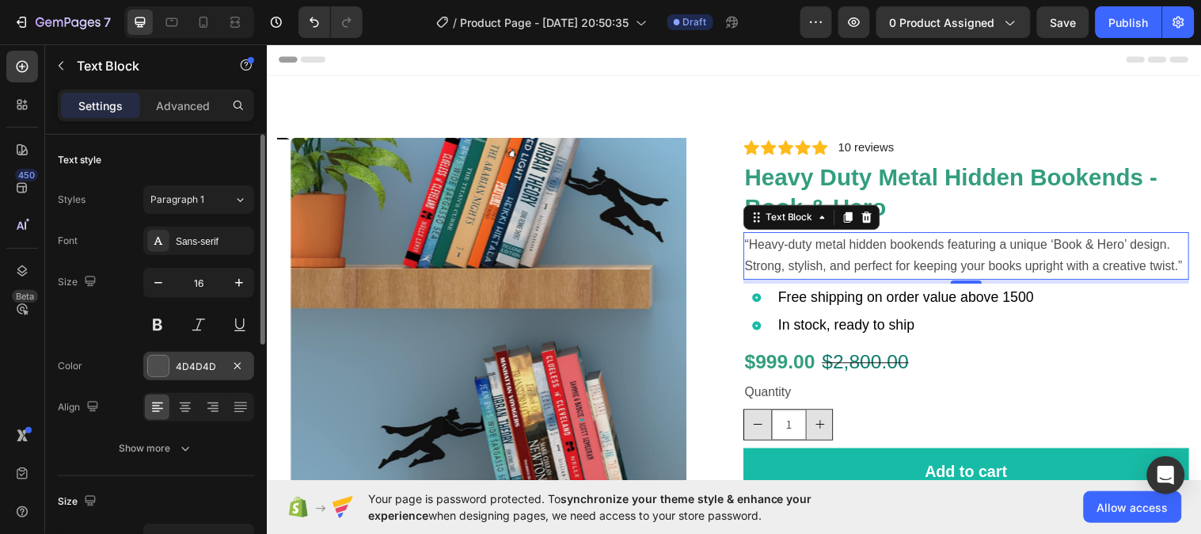
click at [182, 369] on div "4D4D4D" at bounding box center [199, 366] width 46 height 14
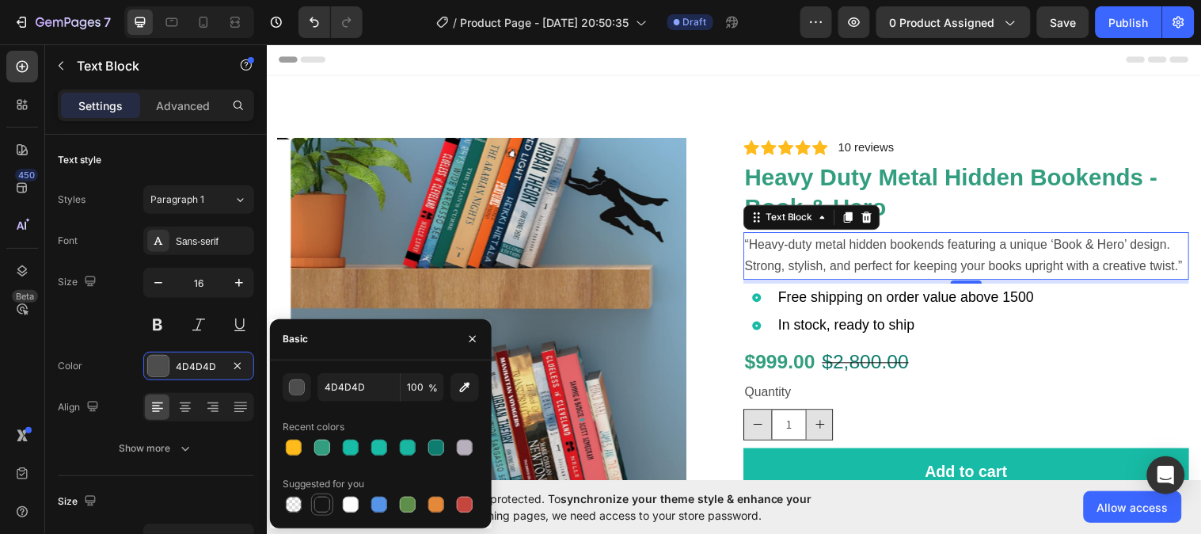
click at [325, 502] on div at bounding box center [322, 504] width 16 height 16
type input "151515"
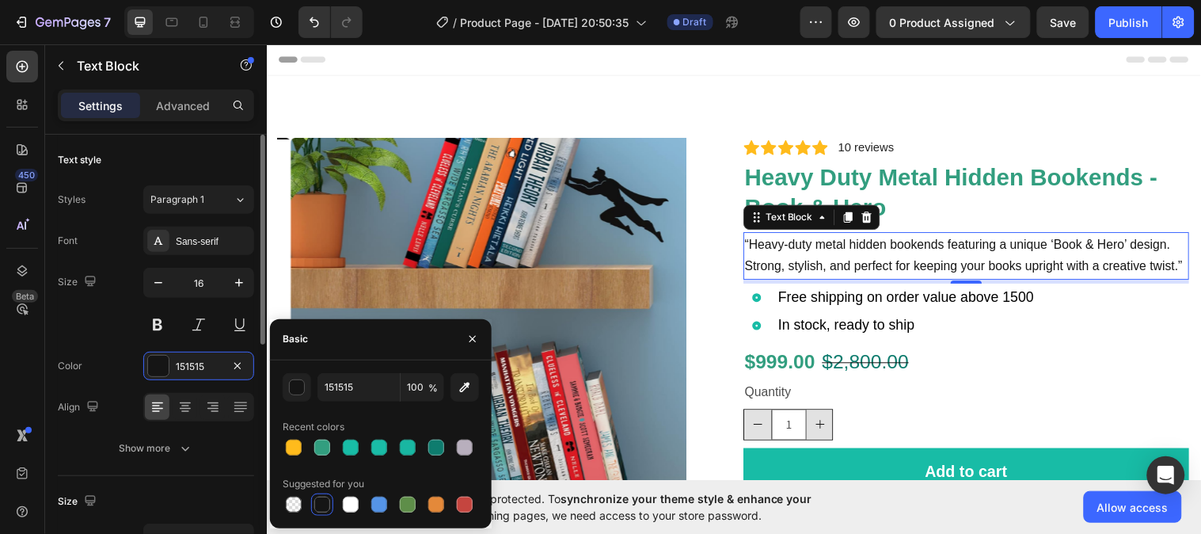
click at [113, 317] on div "Size 16" at bounding box center [156, 303] width 196 height 71
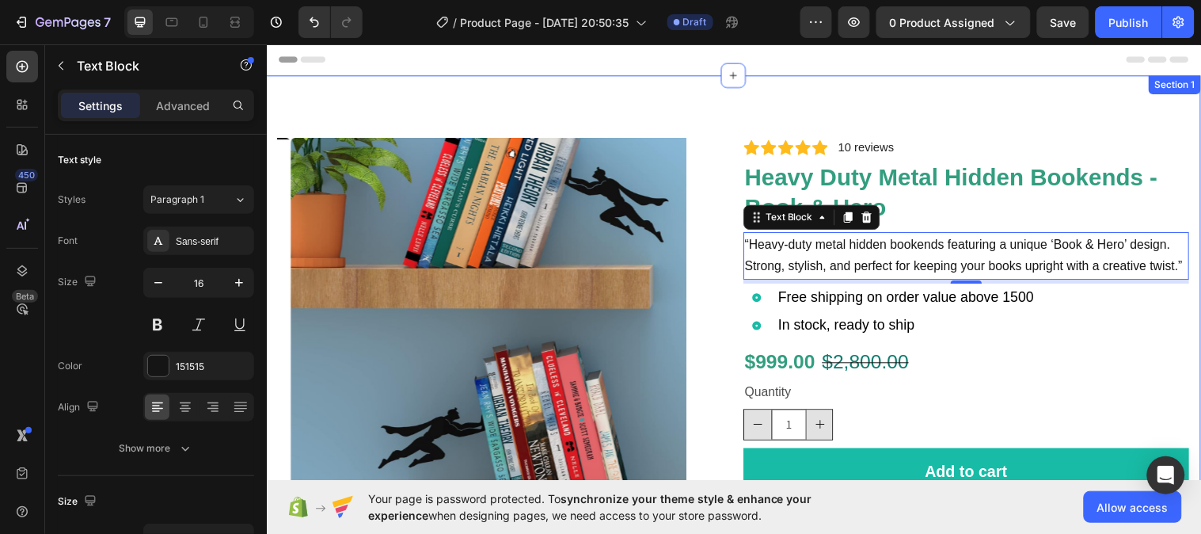
click at [1130, 120] on div "Product Images Icon Icon Icon Icon Icon Icon List 2,500+ Verified Reviews! Text…" at bounding box center [741, 390] width 950 height 629
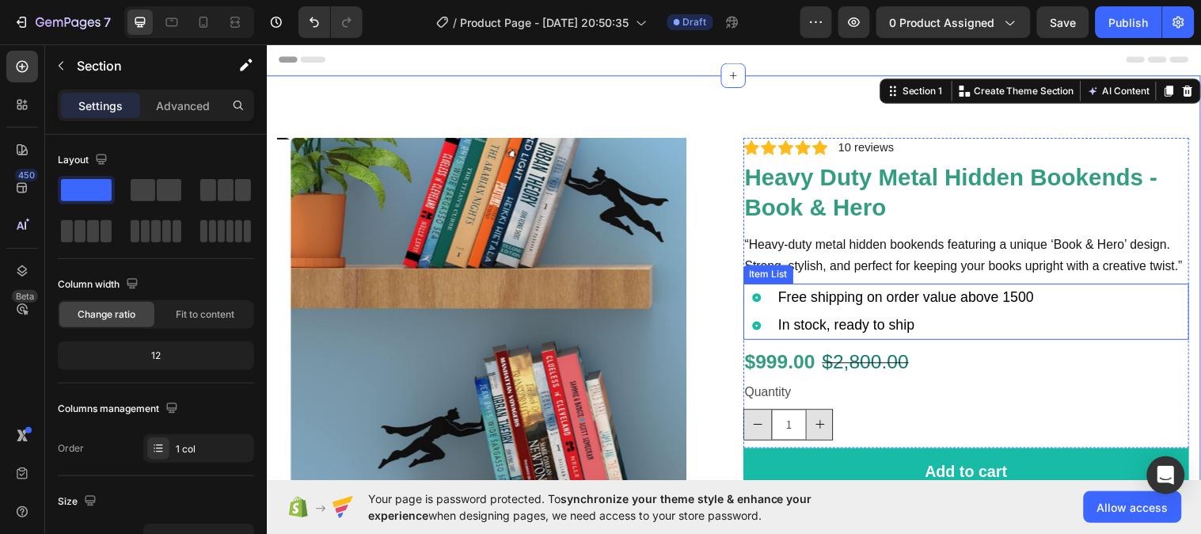
click at [760, 306] on icon at bounding box center [764, 301] width 9 height 9
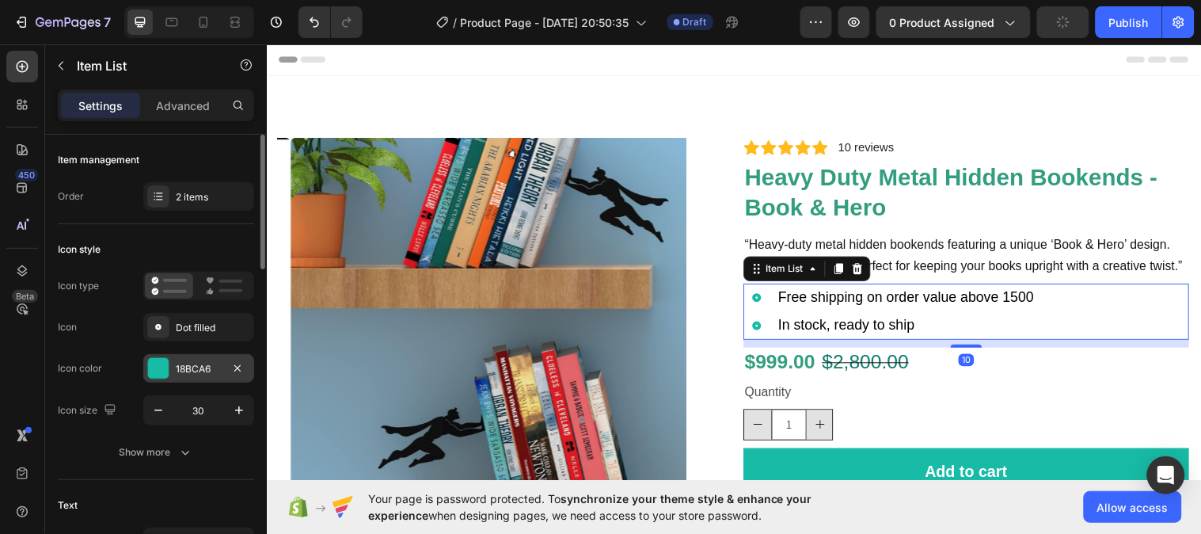
click at [184, 357] on div "18BCA6" at bounding box center [198, 368] width 111 height 28
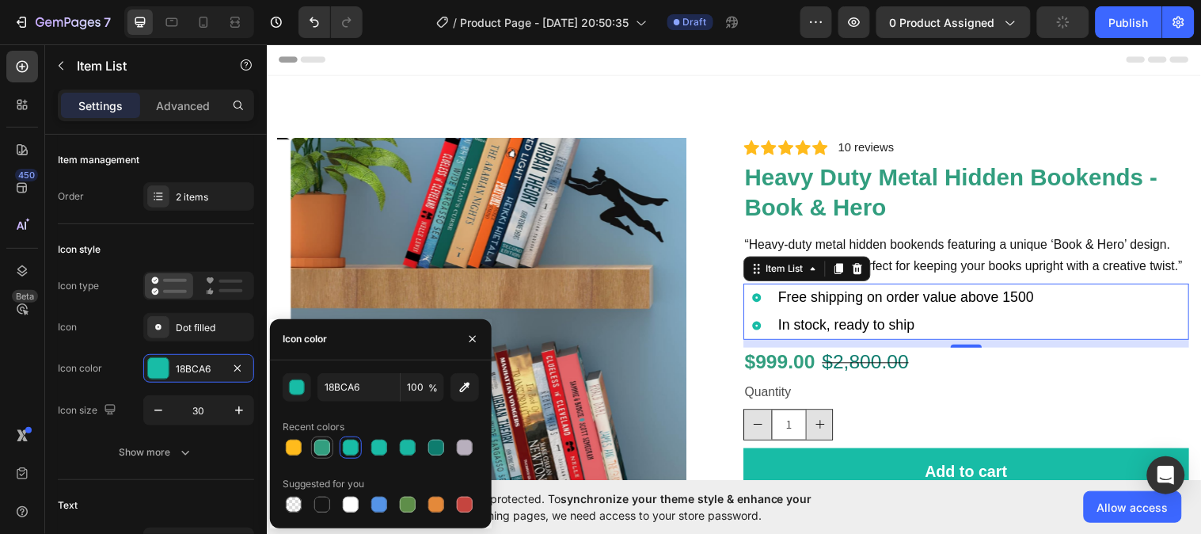
click at [327, 449] on div at bounding box center [322, 447] width 16 height 16
type input "329E7F"
click at [804, 382] on div "$999.00" at bounding box center [788, 366] width 74 height 29
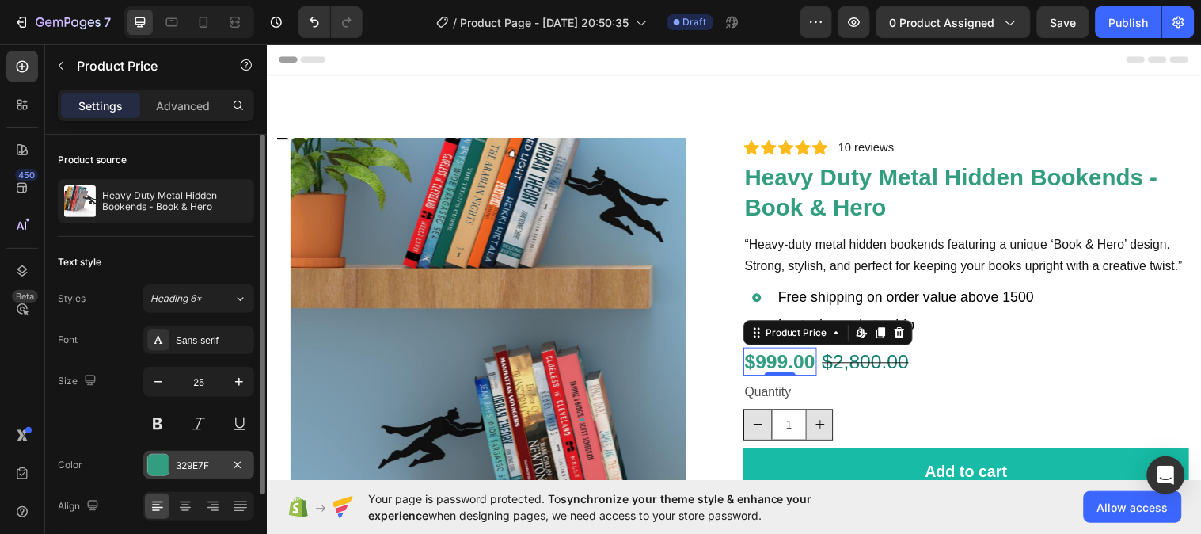
click at [180, 468] on div "329E7F" at bounding box center [199, 465] width 46 height 14
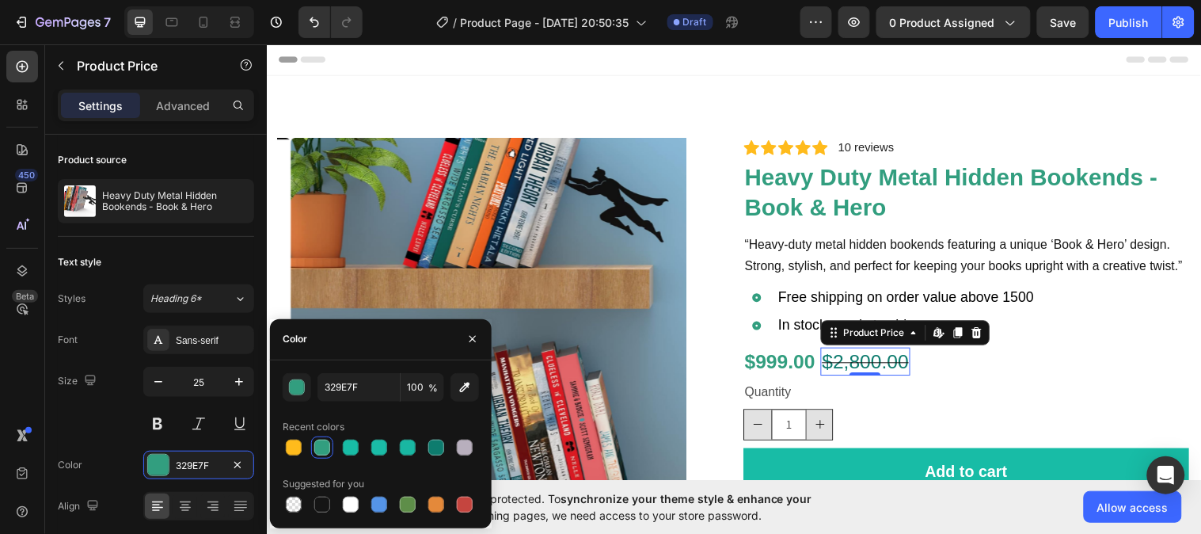
click at [850, 382] on div "$2,800.00" at bounding box center [875, 366] width 91 height 29
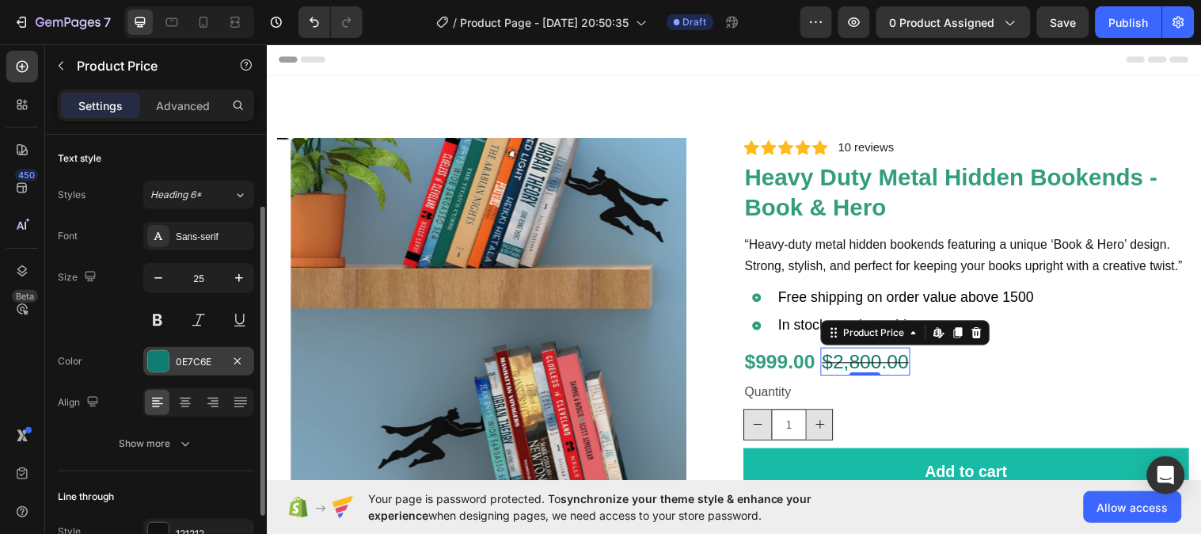
click at [163, 369] on div at bounding box center [158, 361] width 21 height 21
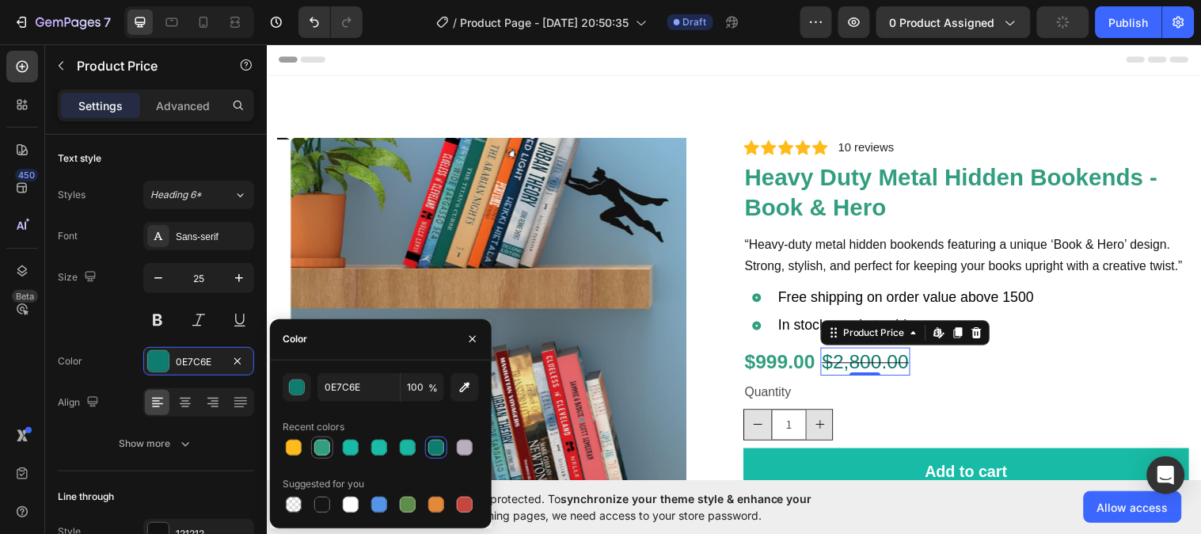
click at [329, 447] on div at bounding box center [322, 447] width 16 height 16
type input "329E7F"
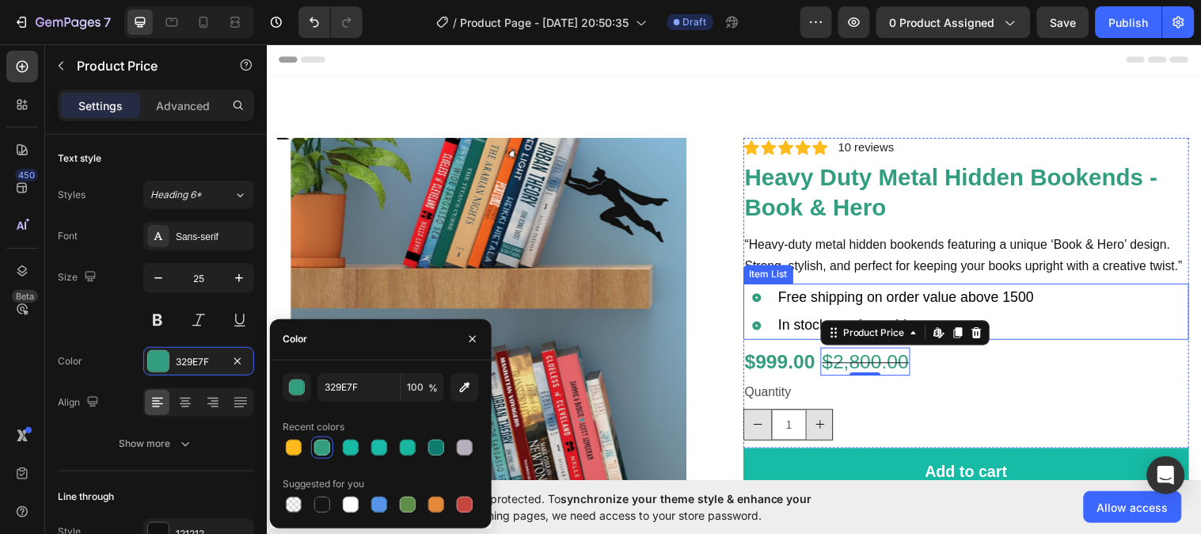
click at [1122, 339] on div "Free shipping on order value above 1500 In stock, ready to ship" at bounding box center [978, 315] width 454 height 57
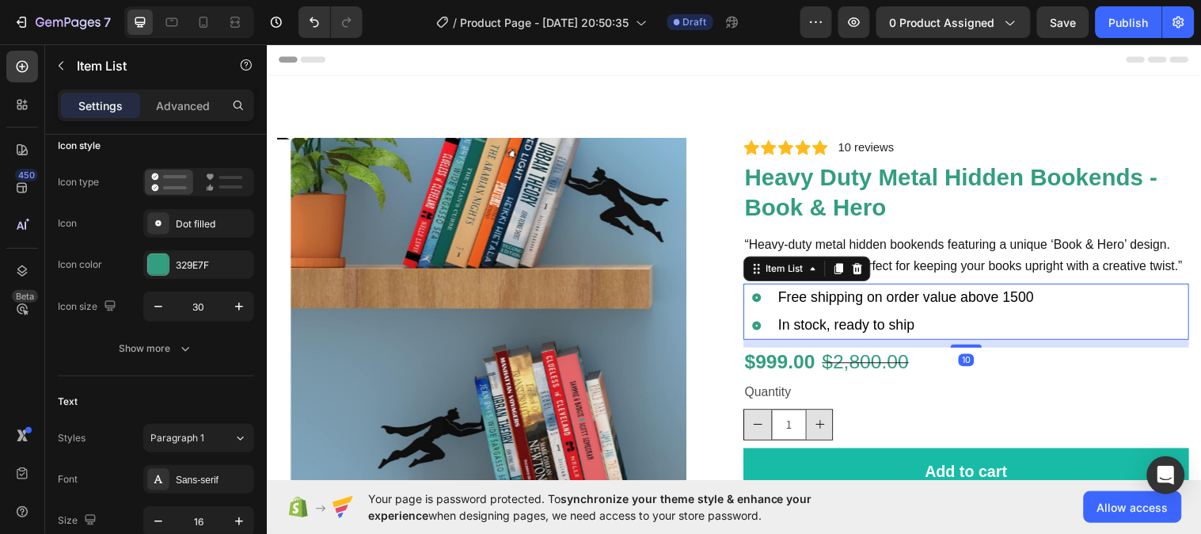
scroll to position [0, 0]
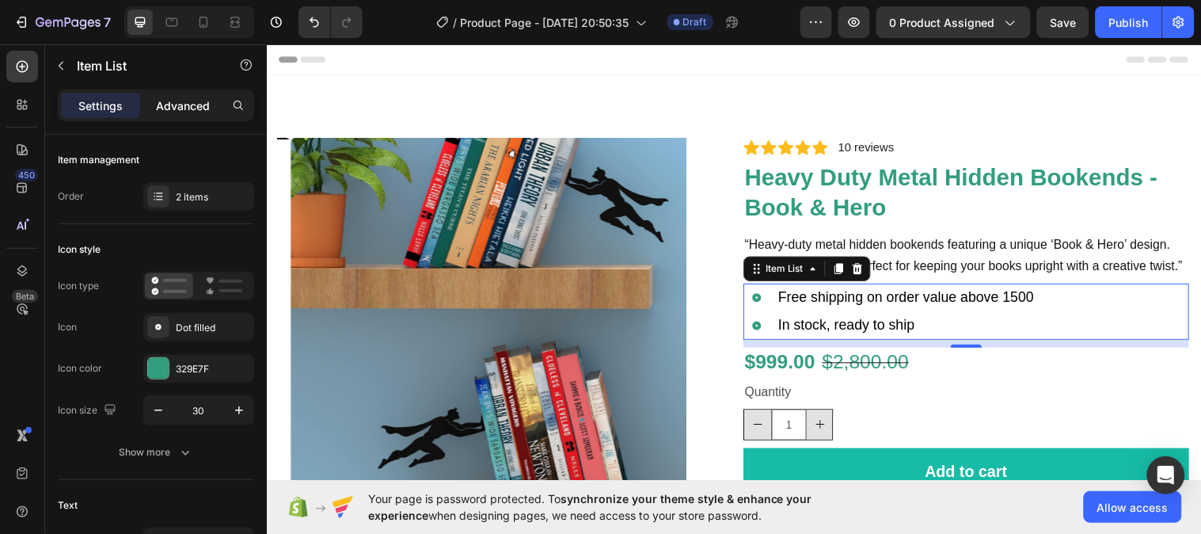
click at [188, 104] on p "Advanced" at bounding box center [183, 105] width 54 height 17
type input "100%"
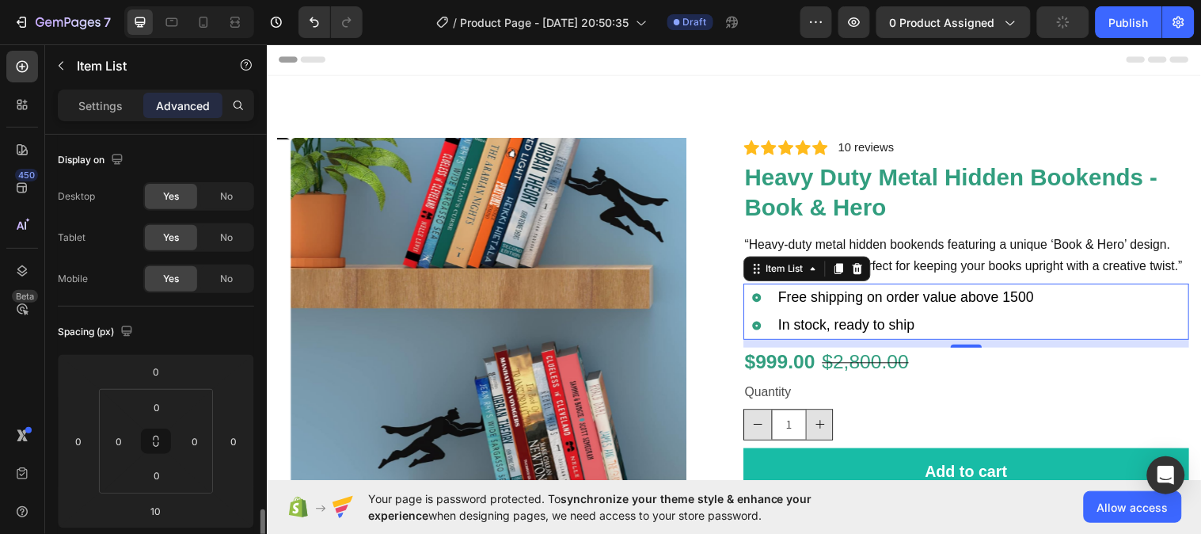
scroll to position [262, 0]
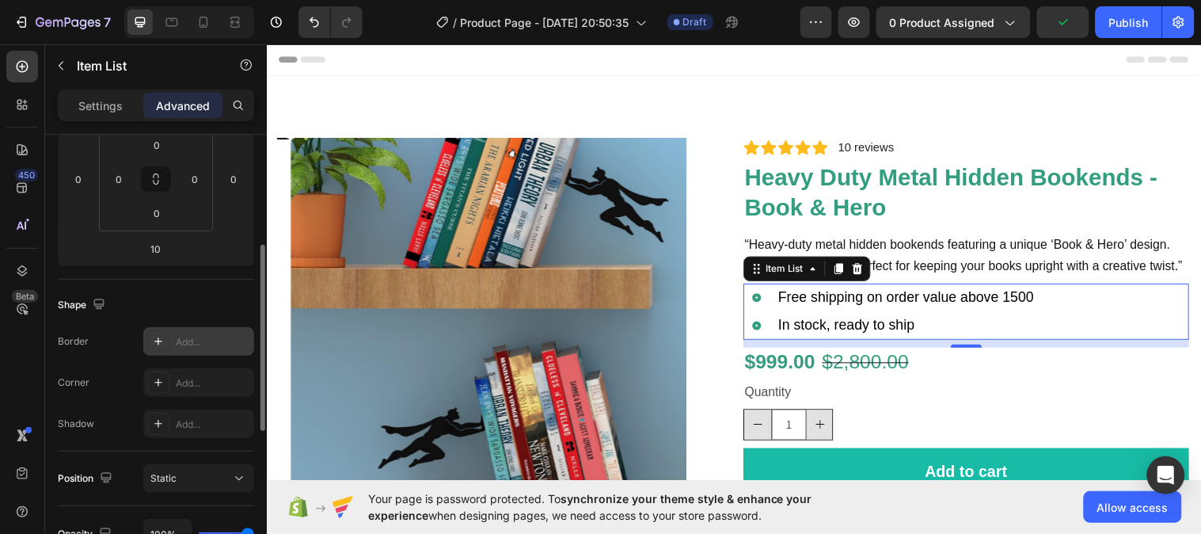
click at [188, 339] on div "Add..." at bounding box center [213, 342] width 74 height 14
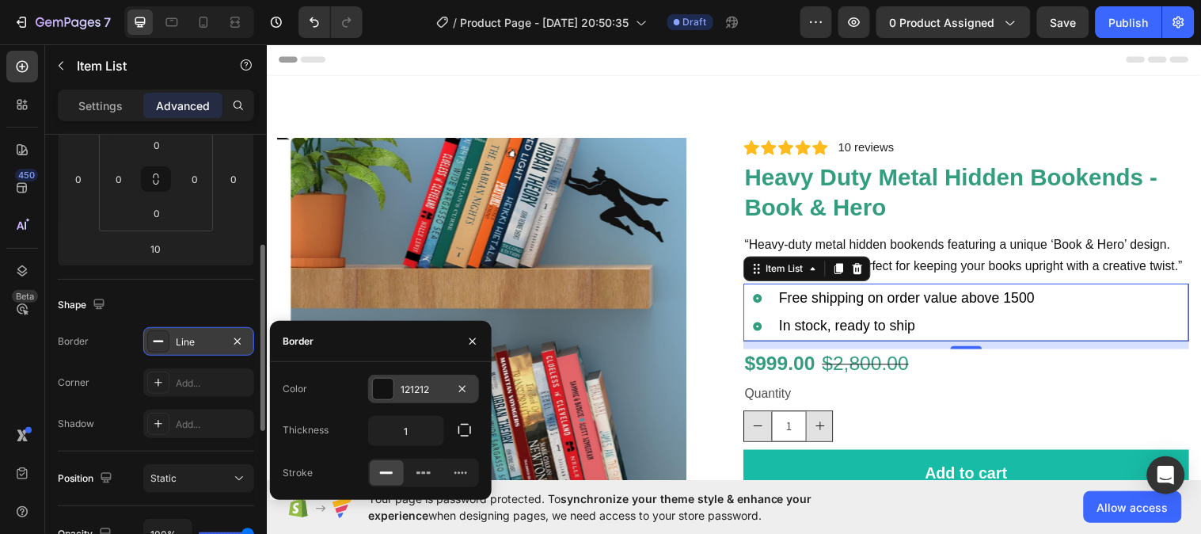
click at [407, 390] on div "121212" at bounding box center [424, 389] width 46 height 14
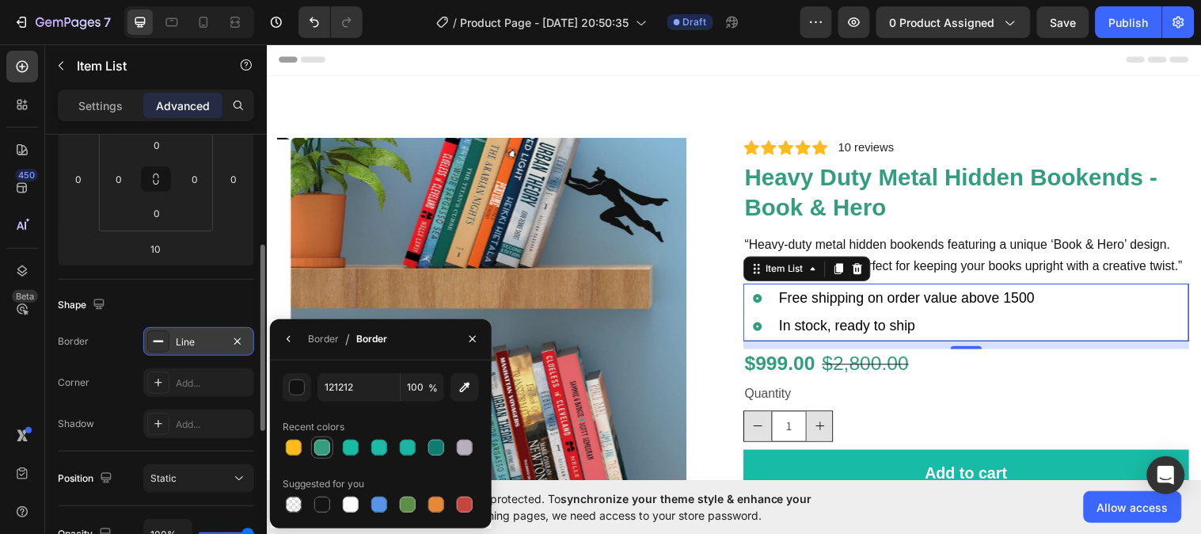
click at [323, 447] on div at bounding box center [322, 447] width 16 height 16
type input "329E7F"
click at [206, 346] on div "Line" at bounding box center [199, 342] width 46 height 14
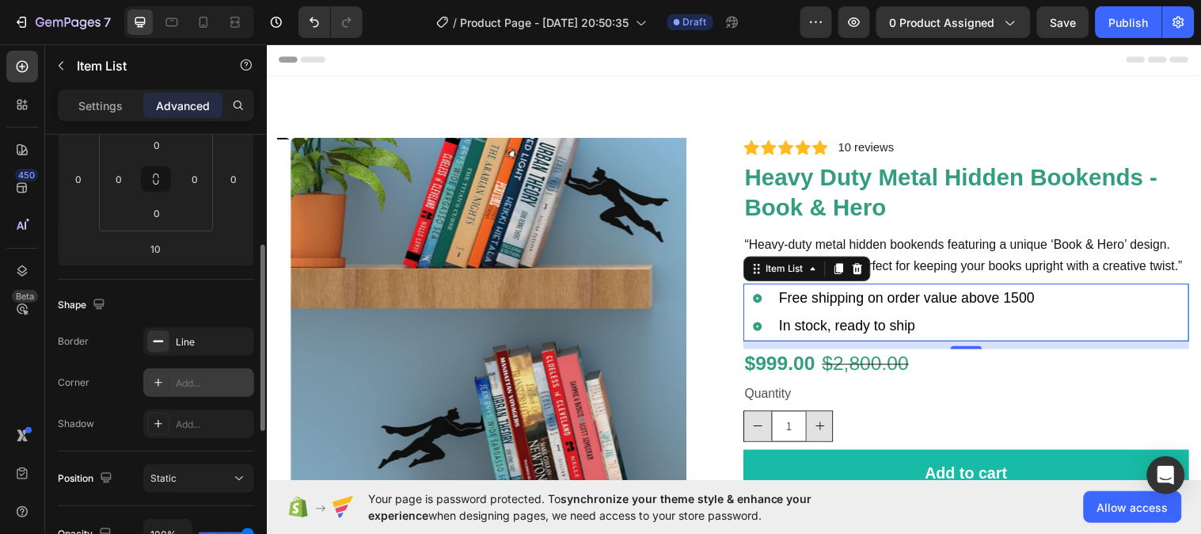
click at [200, 376] on div "Add..." at bounding box center [213, 383] width 74 height 14
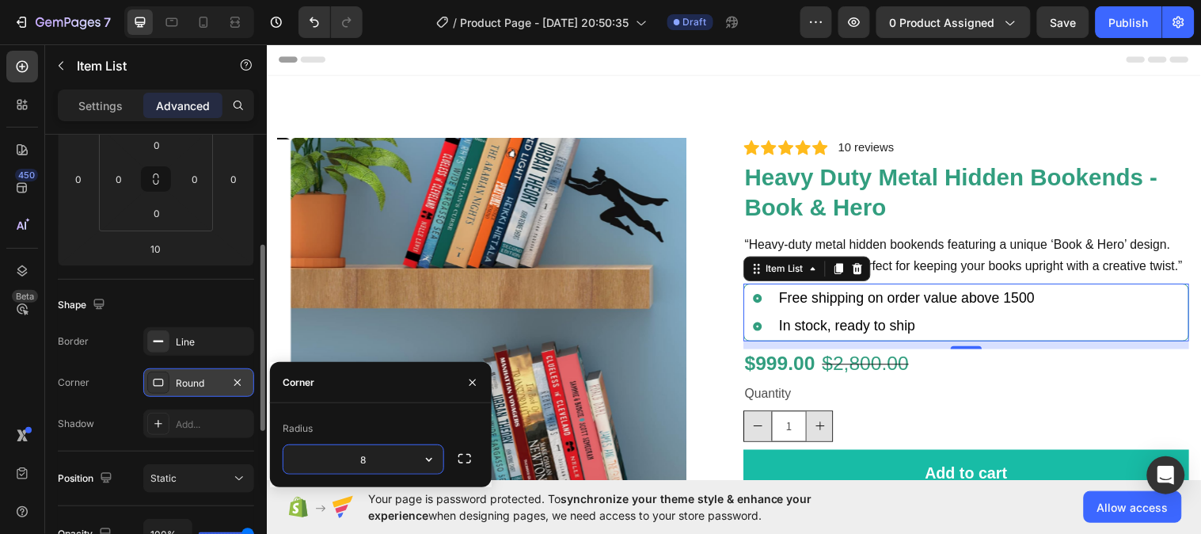
click at [372, 463] on input "8" at bounding box center [363, 459] width 160 height 28
type input "10"
click at [204, 304] on div "Shape" at bounding box center [156, 304] width 196 height 25
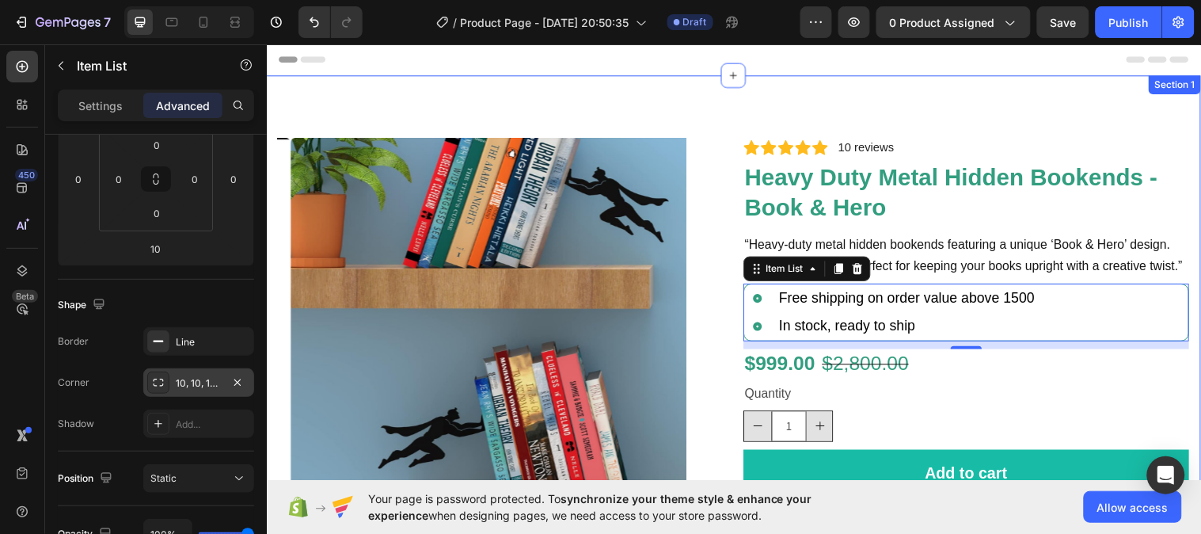
click at [1058, 107] on div "Product Images Icon Icon Icon Icon Icon Icon List 2,500+ Verified Reviews! Text…" at bounding box center [741, 390] width 950 height 629
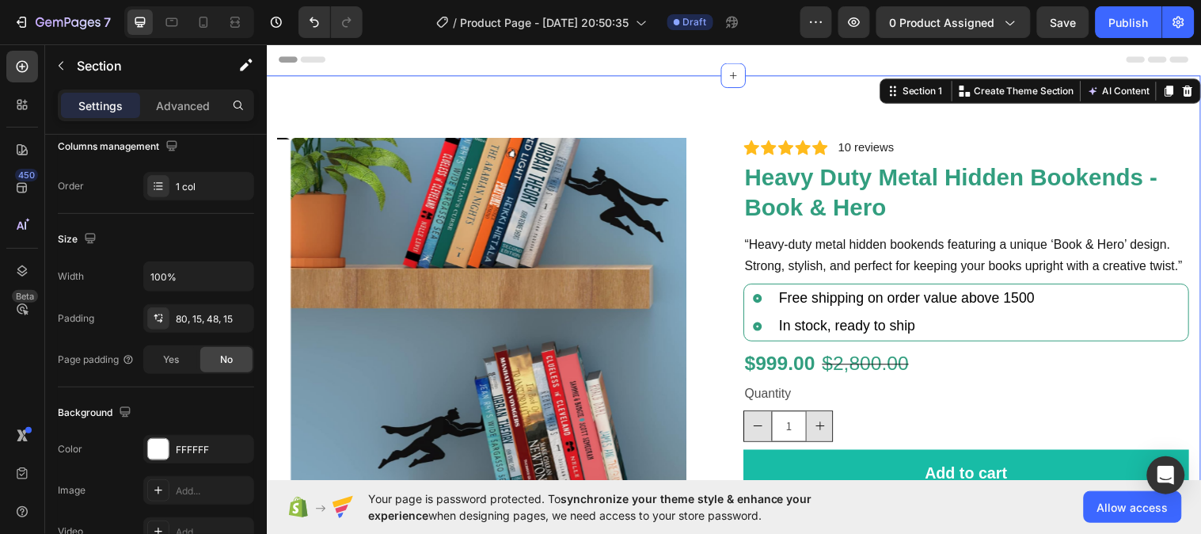
scroll to position [0, 0]
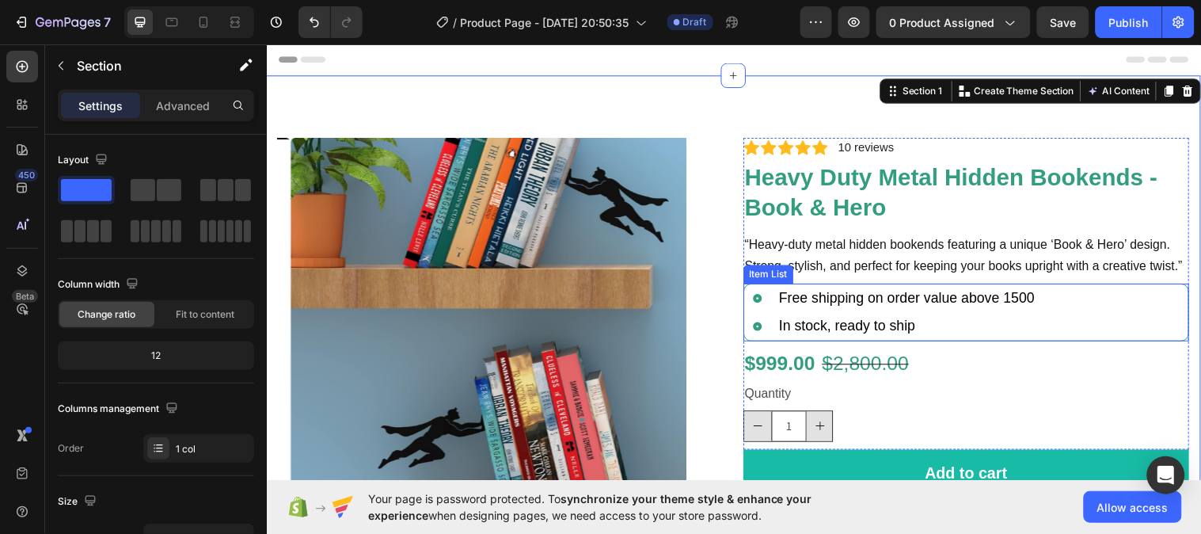
click at [1097, 329] on div "Free shipping on order value above 1500 In stock, ready to ship" at bounding box center [978, 316] width 452 height 57
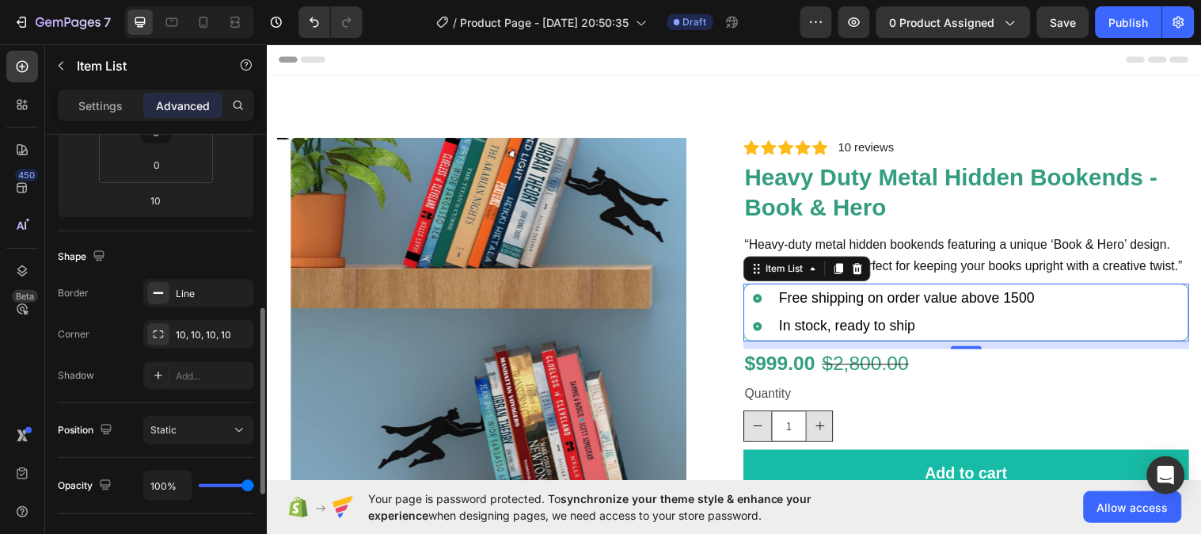
scroll to position [340, 0]
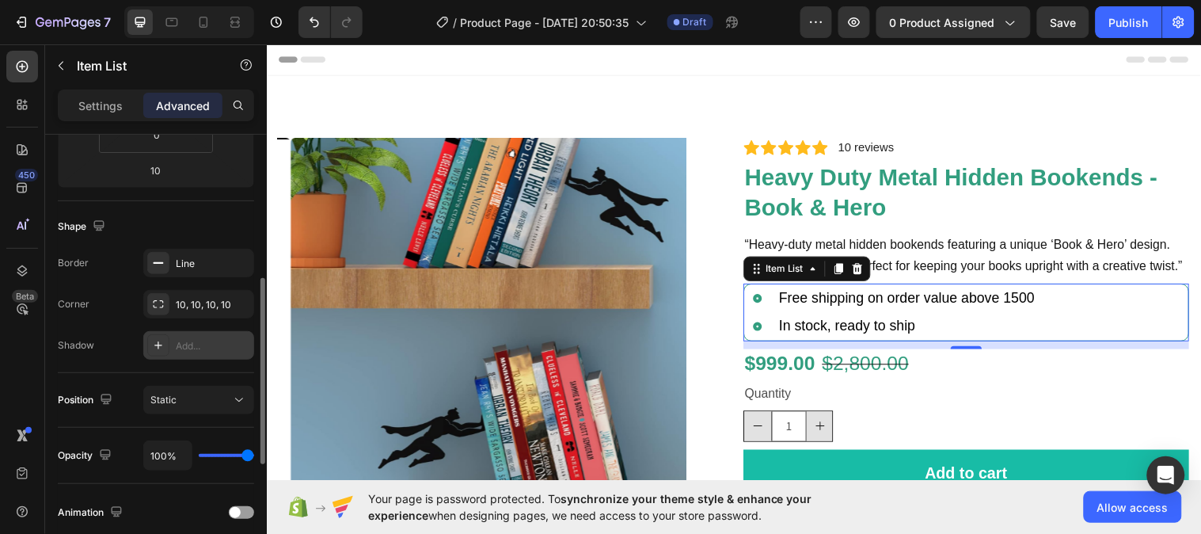
click at [185, 341] on div "Add..." at bounding box center [213, 346] width 74 height 14
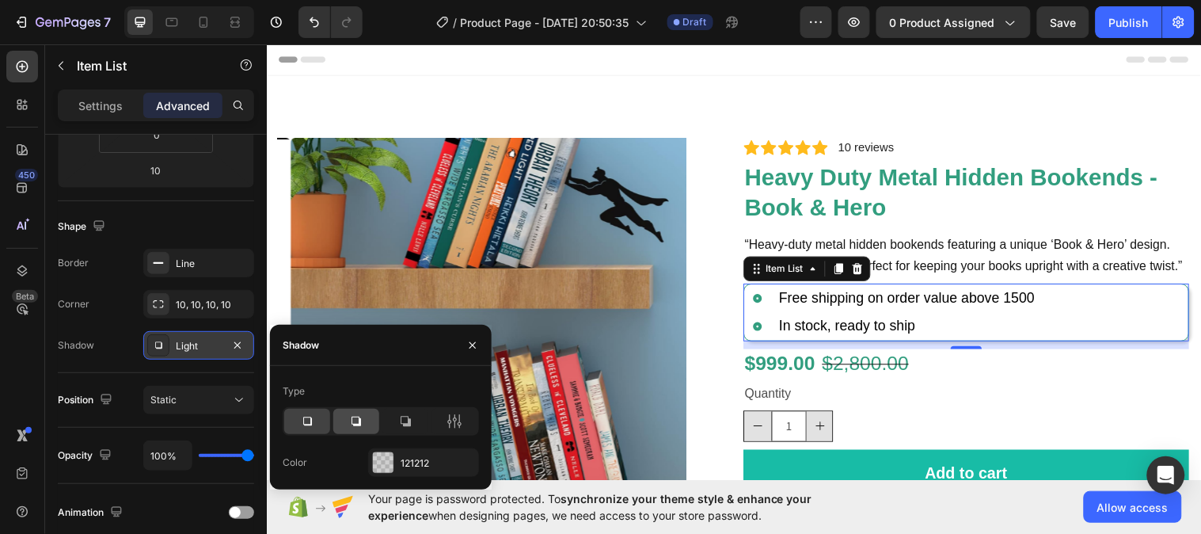
click at [358, 423] on icon at bounding box center [356, 421] width 16 height 16
click at [311, 421] on icon at bounding box center [307, 421] width 9 height 9
click at [456, 424] on icon at bounding box center [454, 421] width 16 height 16
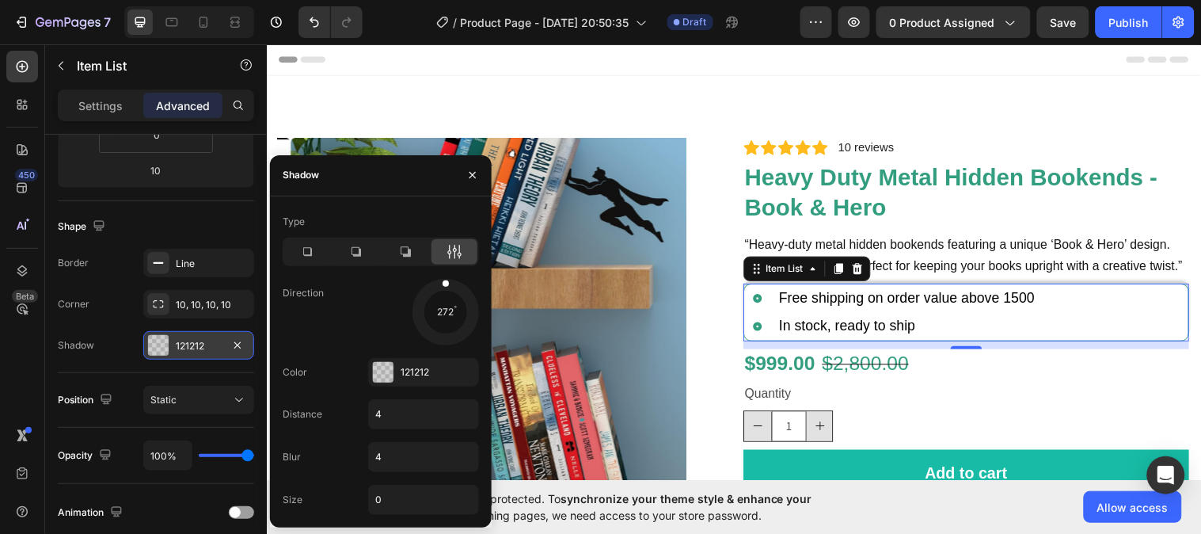
drag, startPoint x: 462, startPoint y: 331, endPoint x: 443, endPoint y: 302, distance: 34.9
click at [443, 302] on div at bounding box center [445, 294] width 11 height 36
click at [412, 377] on div "121212" at bounding box center [424, 372] width 46 height 14
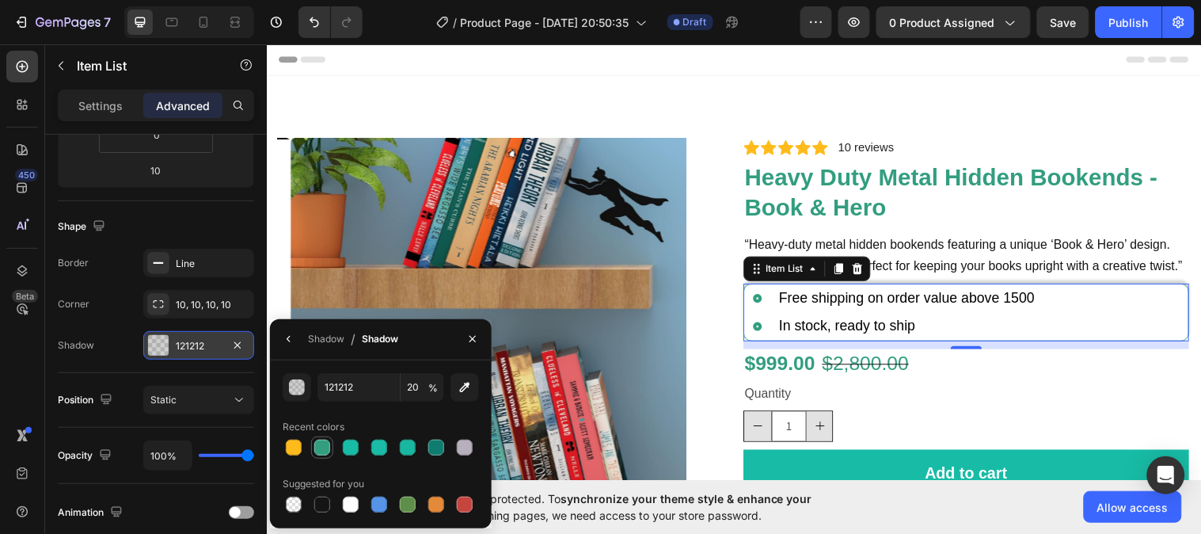
click at [322, 453] on div at bounding box center [322, 447] width 16 height 16
type input "329E7F"
type input "100"
click at [193, 341] on div "329E7F" at bounding box center [199, 346] width 46 height 14
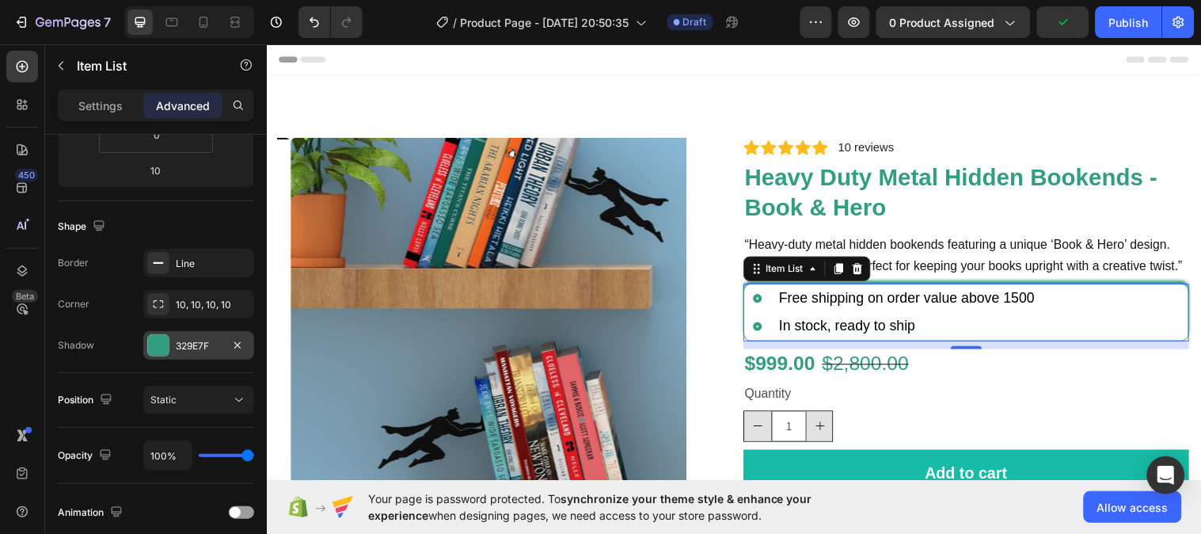
click at [188, 342] on div "329E7F" at bounding box center [199, 346] width 46 height 14
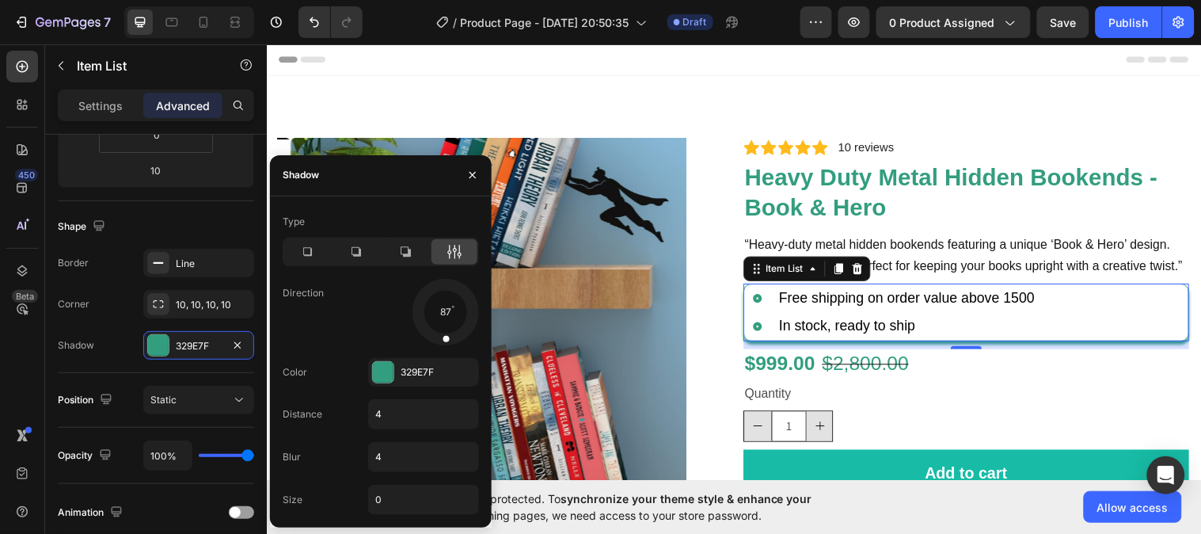
drag, startPoint x: 444, startPoint y: 285, endPoint x: 443, endPoint y: 317, distance: 31.7
click at [443, 317] on div at bounding box center [445, 329] width 11 height 36
click at [1047, 123] on div "Product Images Icon Icon Icon Icon Icon Icon List 2,500+ Verified Reviews! Text…" at bounding box center [741, 390] width 950 height 629
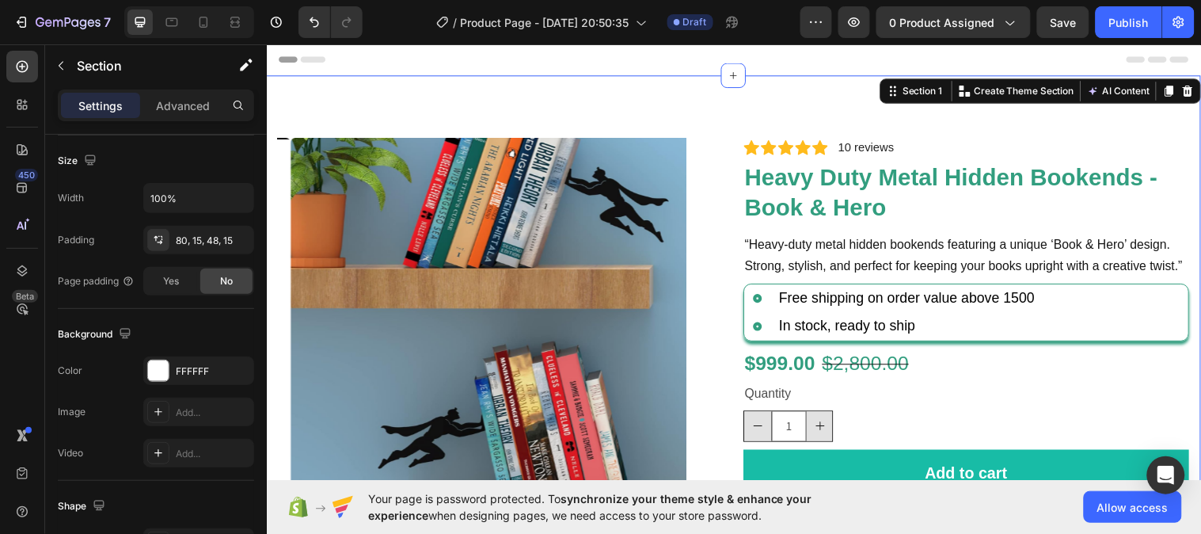
scroll to position [0, 0]
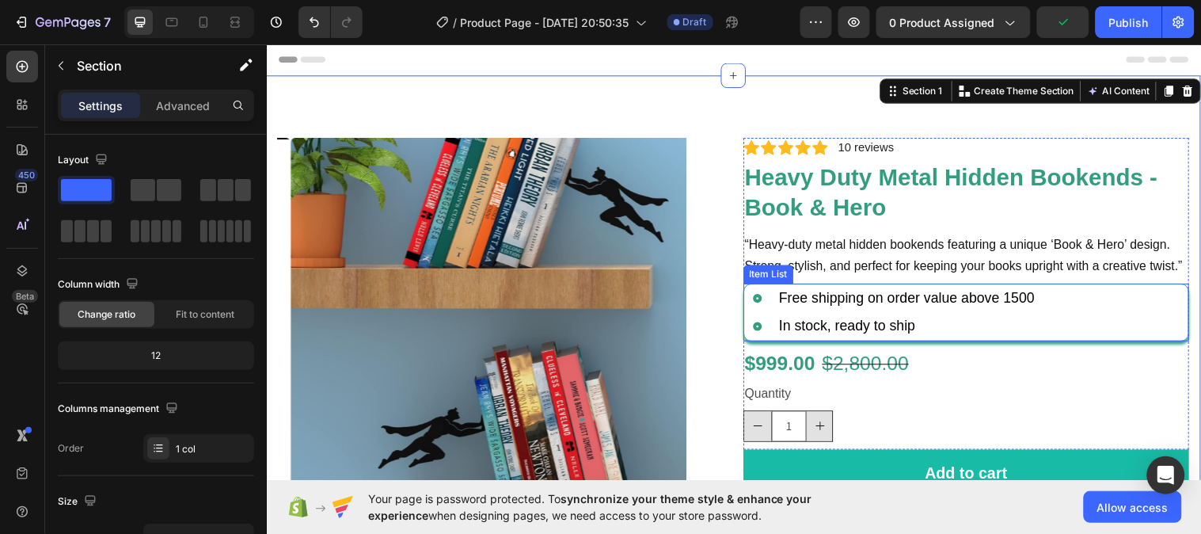
click at [1054, 345] on div "Free shipping on order value above 1500 In stock, ready to ship" at bounding box center [978, 316] width 452 height 57
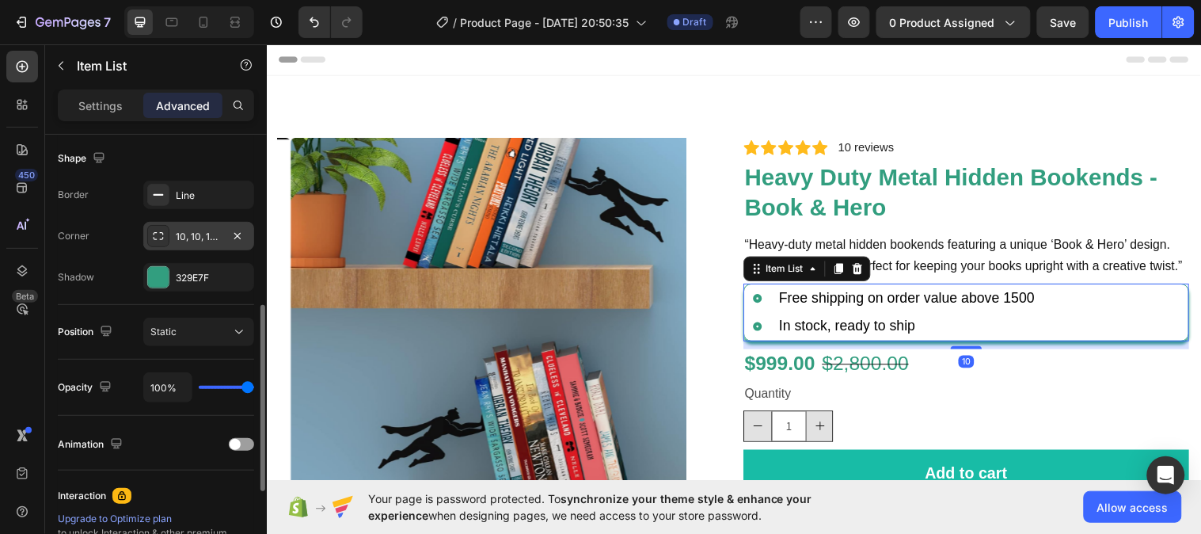
scroll to position [408, 0]
click at [180, 275] on div "329E7F" at bounding box center [199, 279] width 46 height 14
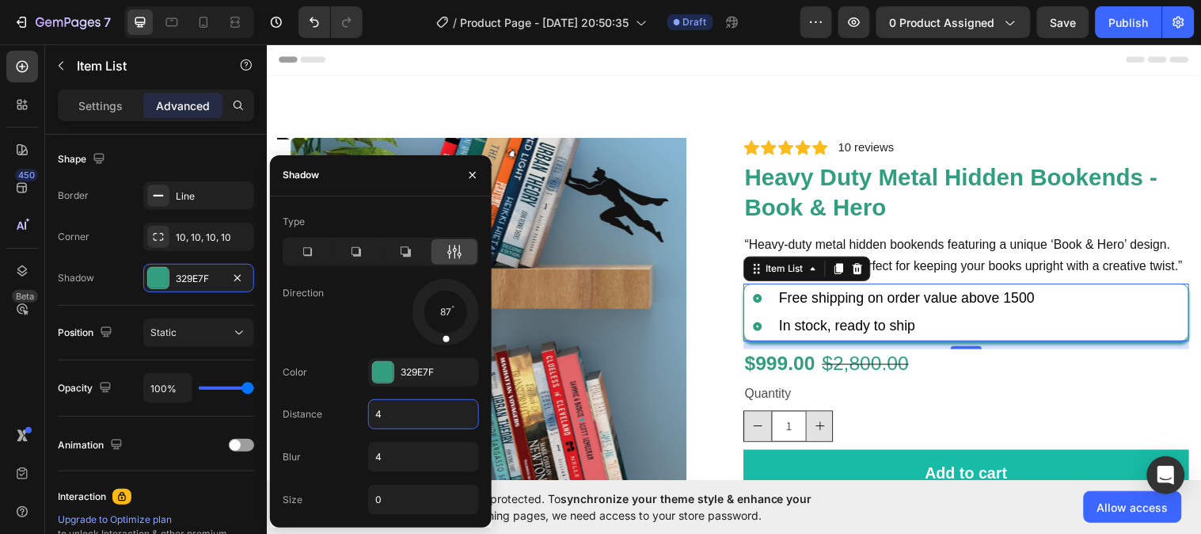
click at [390, 417] on input "4" at bounding box center [423, 414] width 109 height 28
type input "3"
click at [390, 452] on input "4" at bounding box center [423, 456] width 109 height 28
type input "3"
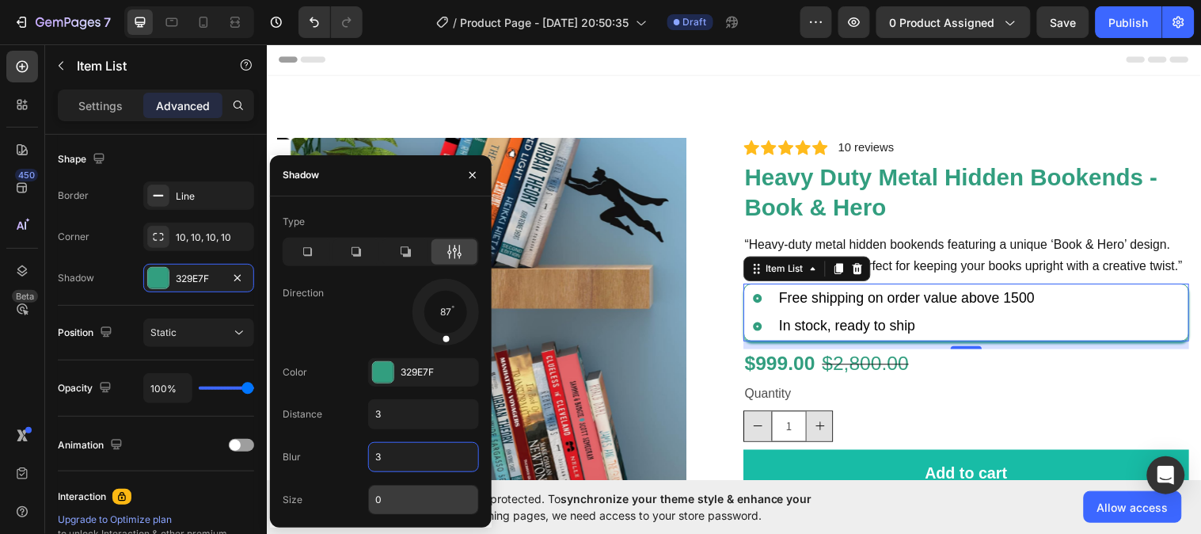
click at [392, 492] on input "0" at bounding box center [423, 499] width 109 height 28
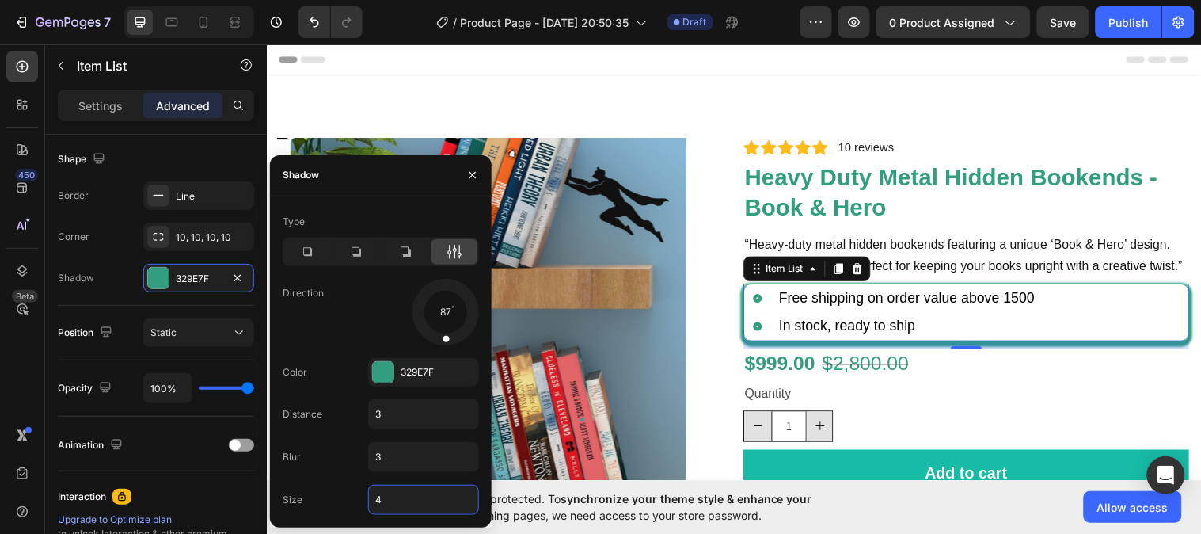
type input "3"
click at [389, 416] on input "3" at bounding box center [423, 414] width 109 height 28
type input "2"
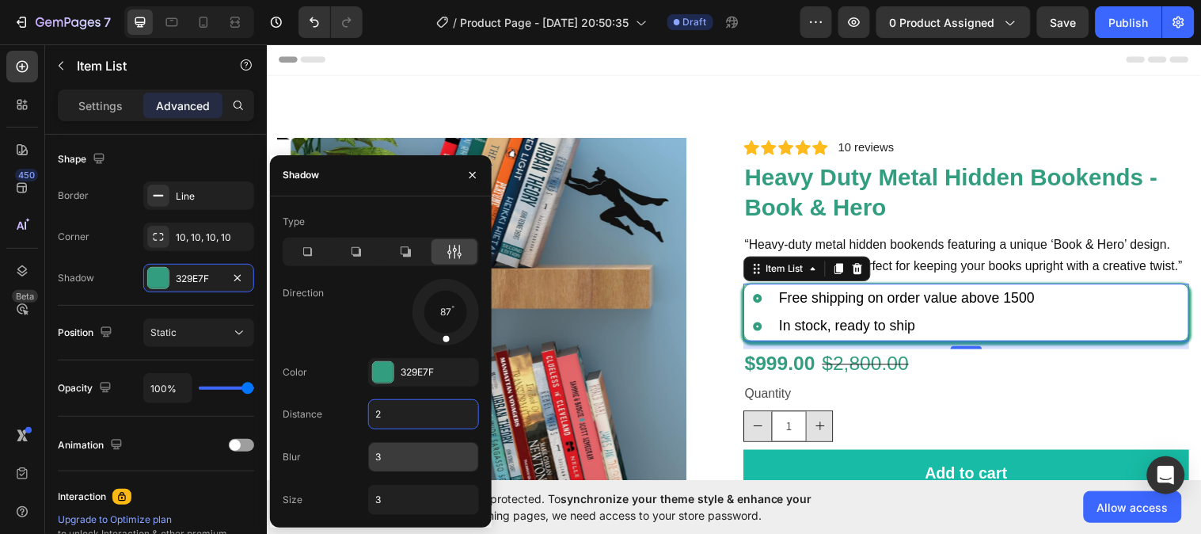
click at [389, 454] on input "3" at bounding box center [423, 456] width 109 height 28
type input "2"
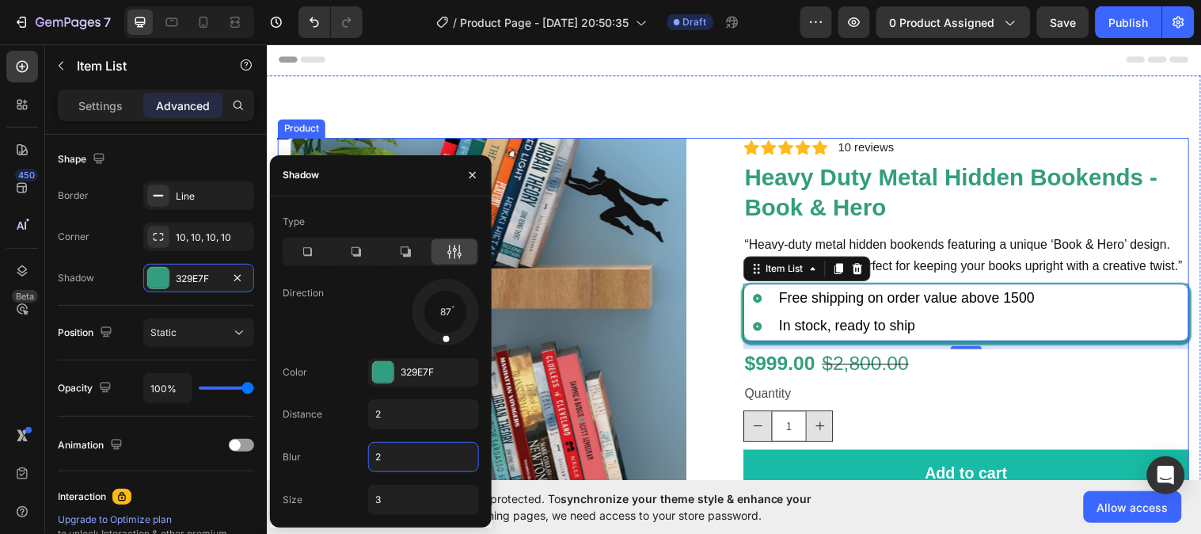
click at [735, 207] on div "Product Images Icon Icon Icon Icon Icon Icon List 2,500+ Verified Reviews! Text…" at bounding box center [741, 396] width 926 height 515
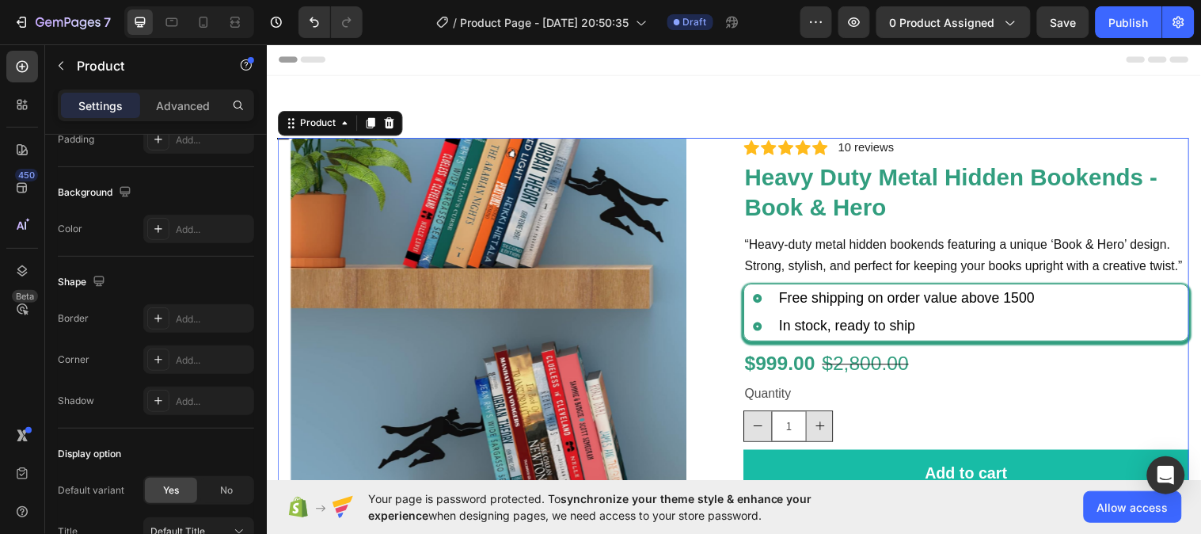
scroll to position [0, 0]
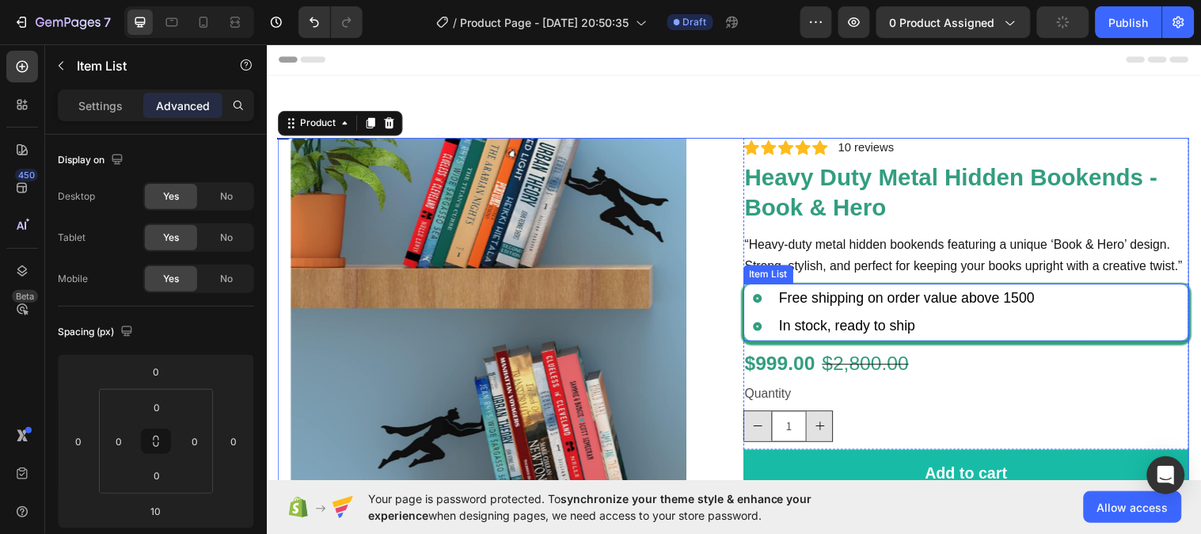
click at [1065, 345] on div "Free shipping on order value above 1500 In stock, ready to ship" at bounding box center [978, 316] width 452 height 57
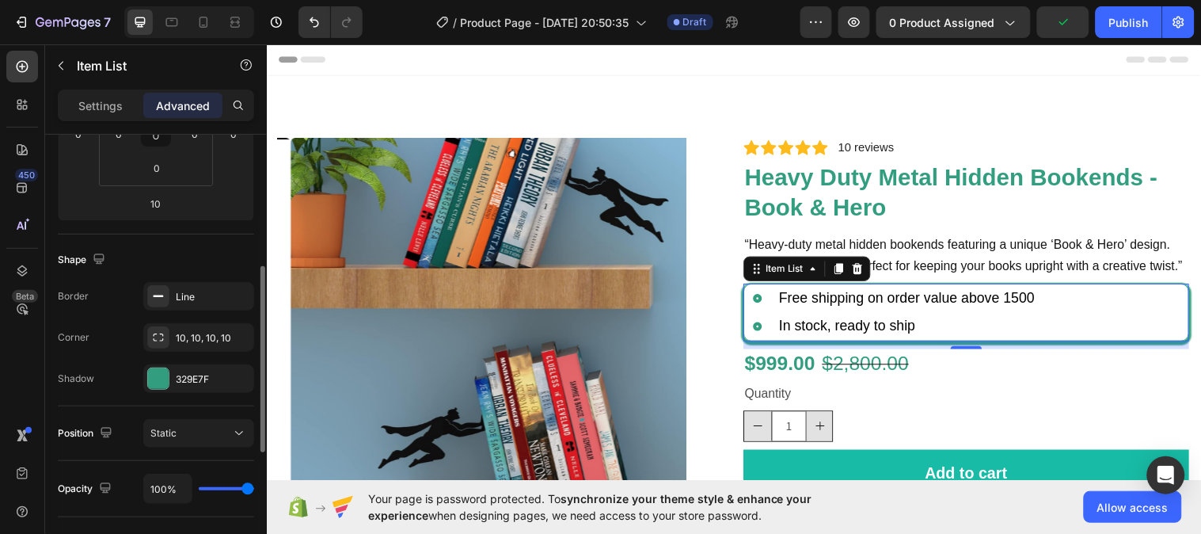
scroll to position [309, 0]
click at [198, 370] on div "329E7F" at bounding box center [199, 377] width 46 height 14
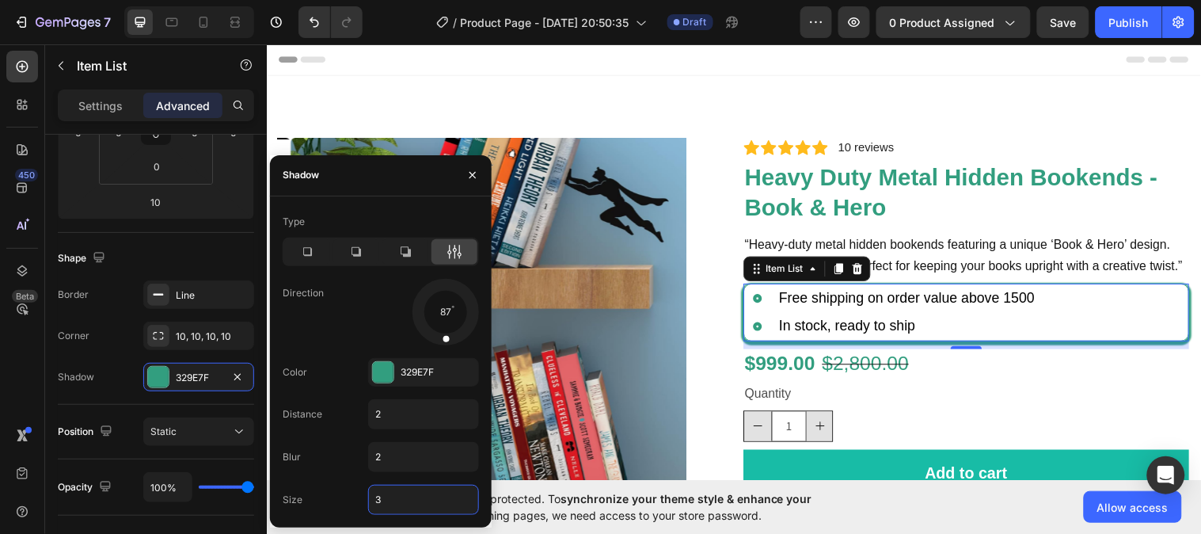
click at [392, 496] on input "3" at bounding box center [423, 499] width 109 height 28
type input "2"
click at [445, 340] on span at bounding box center [447, 339] width 7 height 7
click at [310, 251] on icon at bounding box center [307, 252] width 16 height 16
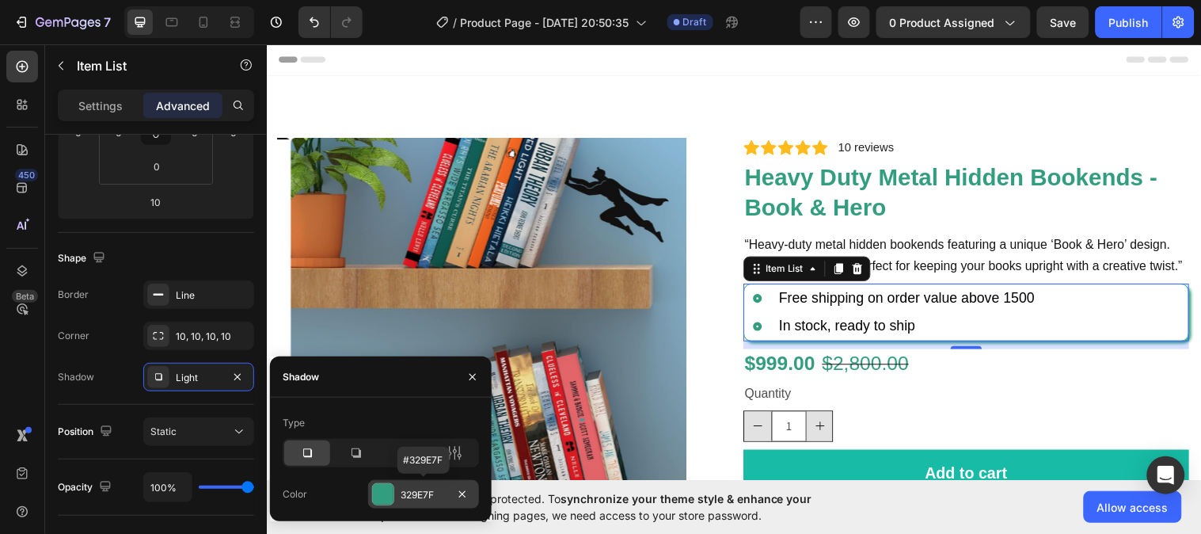
click at [405, 486] on div "329E7F" at bounding box center [423, 494] width 111 height 28
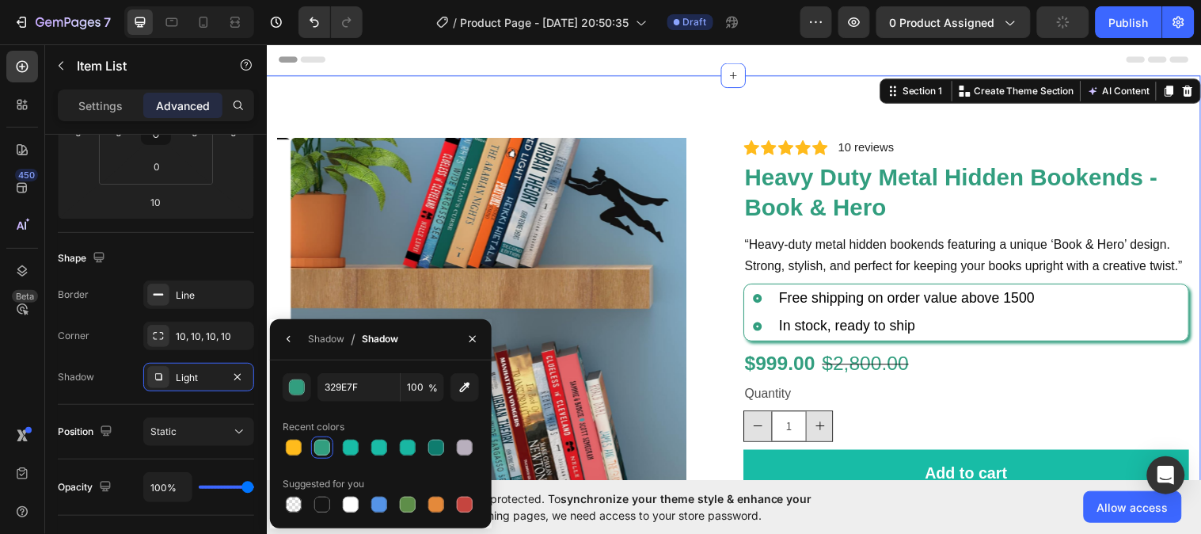
click at [903, 114] on div "Product Images Icon Icon Icon Icon Icon Icon List 2,500+ Verified Reviews! Text…" at bounding box center [741, 390] width 950 height 629
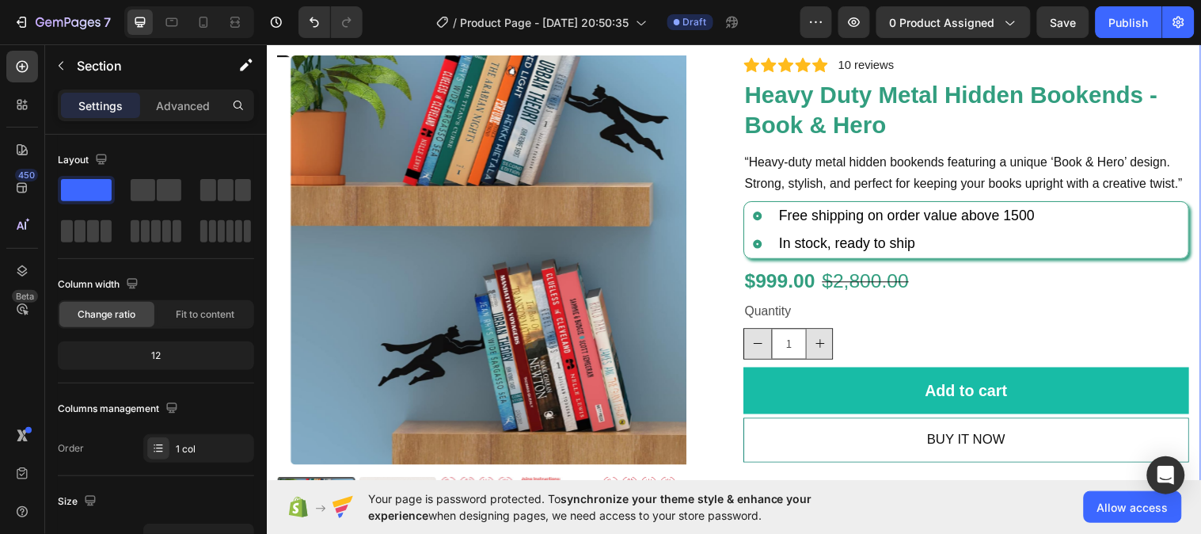
scroll to position [89, 0]
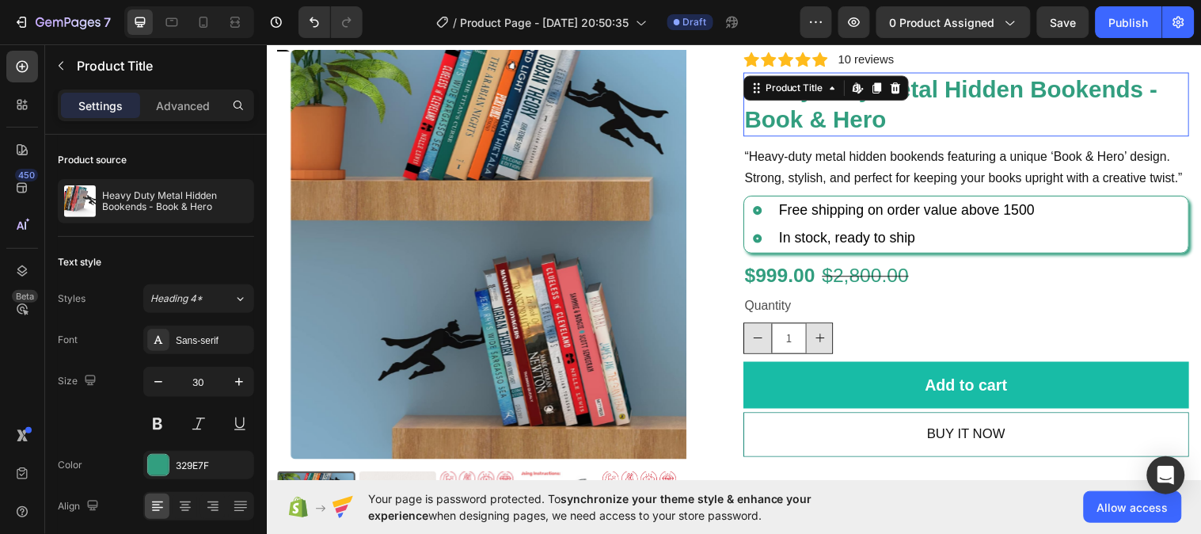
click at [834, 104] on h1 "Heavy Duty Metal Hidden Bookends - Book & Hero" at bounding box center [978, 105] width 454 height 65
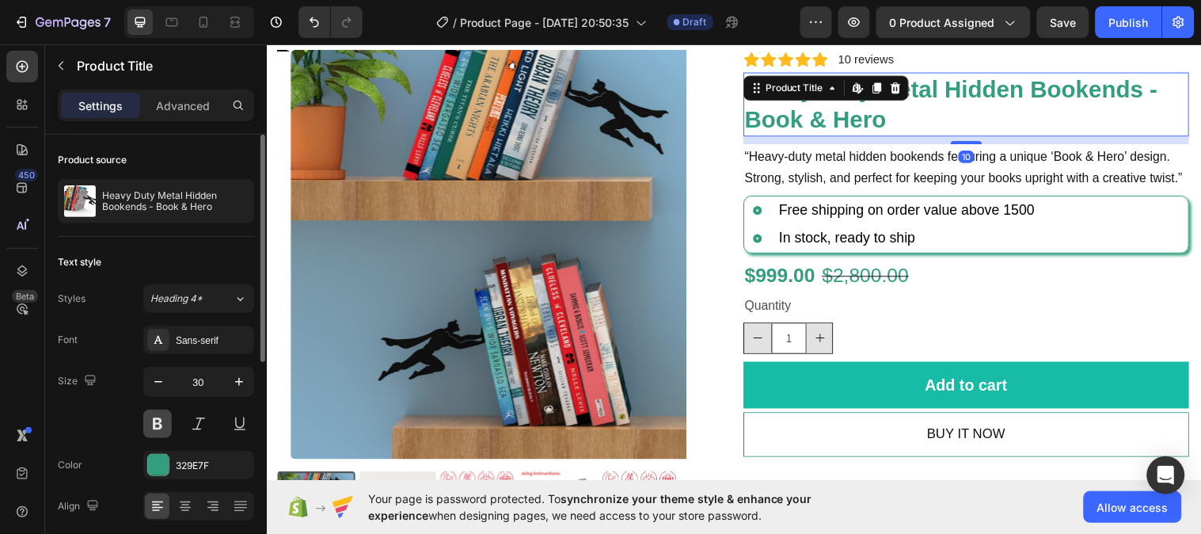
click at [154, 428] on button at bounding box center [157, 423] width 28 height 28
click at [161, 422] on button at bounding box center [157, 423] width 28 height 28
click at [233, 380] on icon "button" at bounding box center [239, 382] width 16 height 16
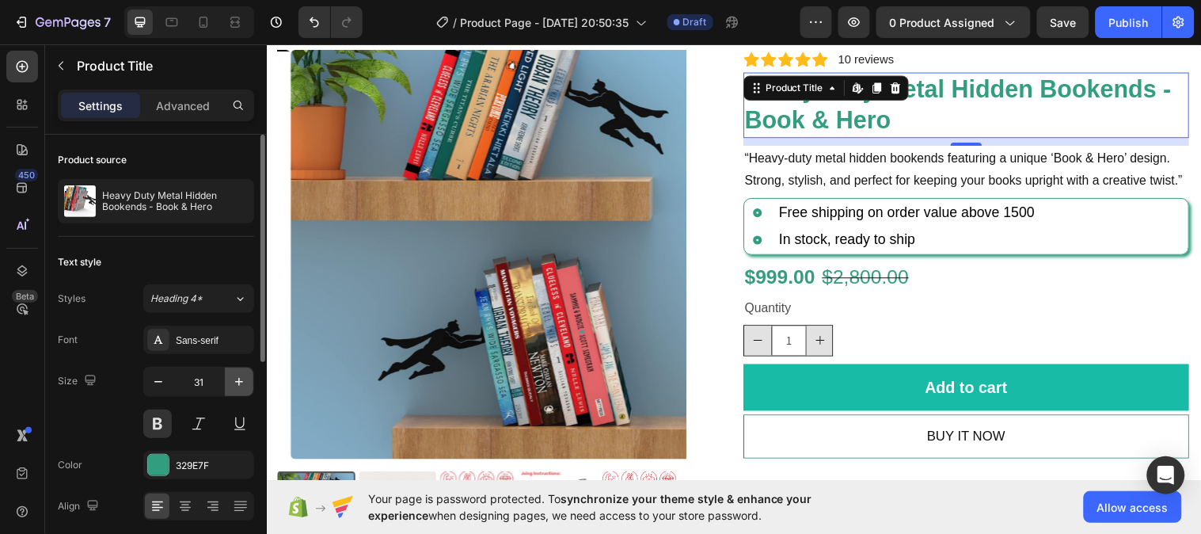
click at [236, 377] on icon "button" at bounding box center [239, 382] width 16 height 16
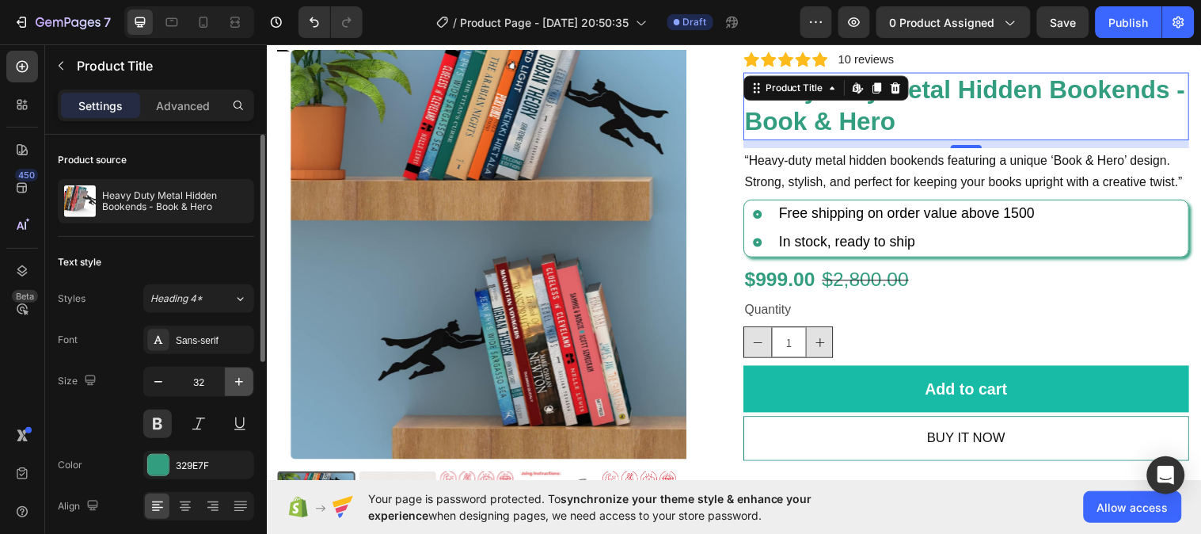
click at [236, 377] on icon "button" at bounding box center [239, 382] width 16 height 16
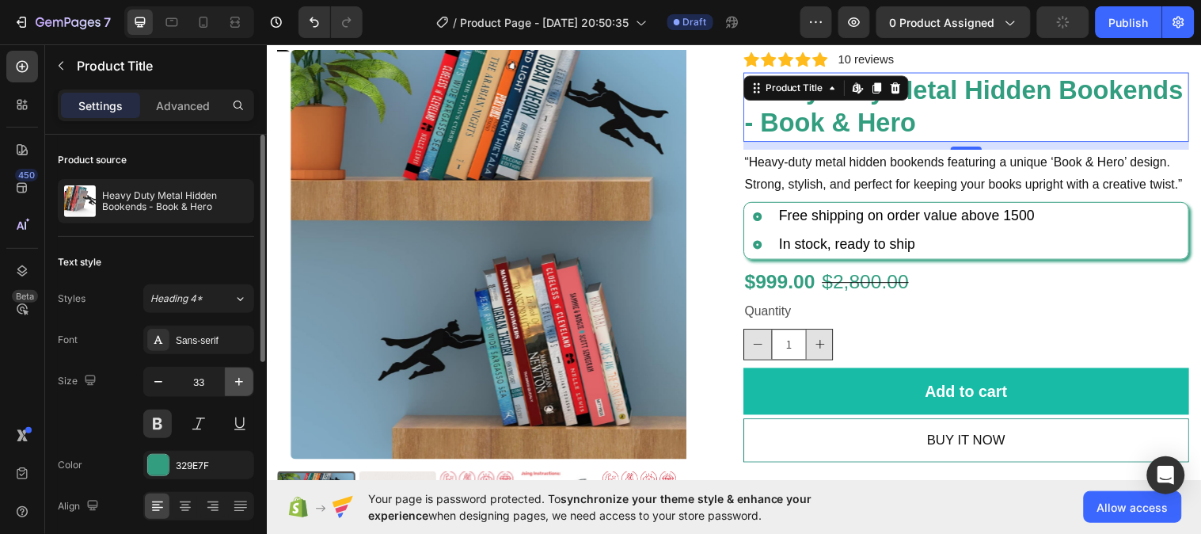
click at [241, 380] on icon "button" at bounding box center [239, 382] width 16 height 16
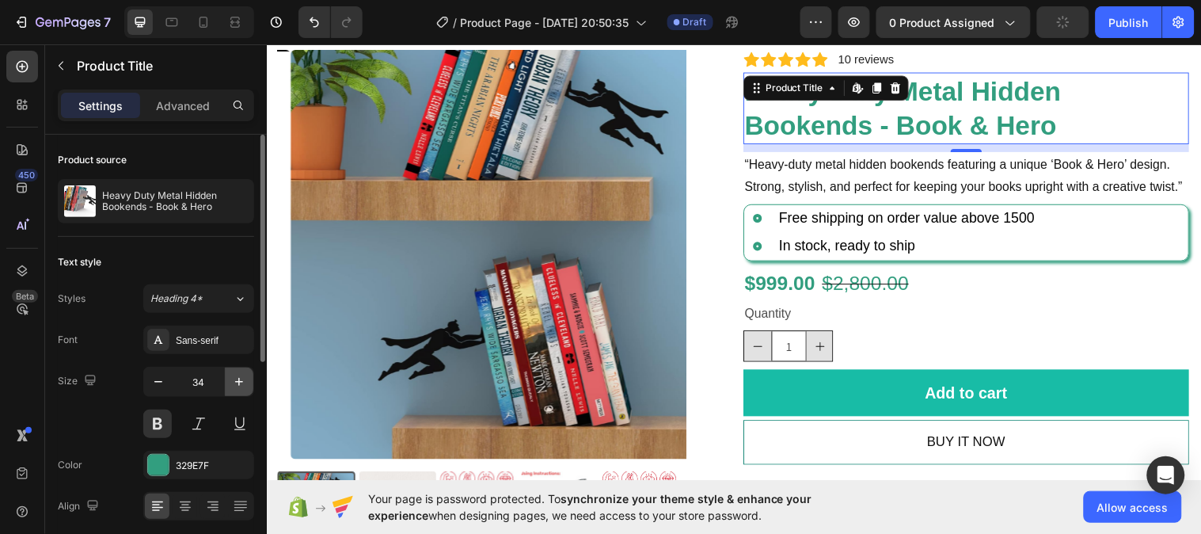
click at [237, 380] on icon "button" at bounding box center [239, 382] width 16 height 16
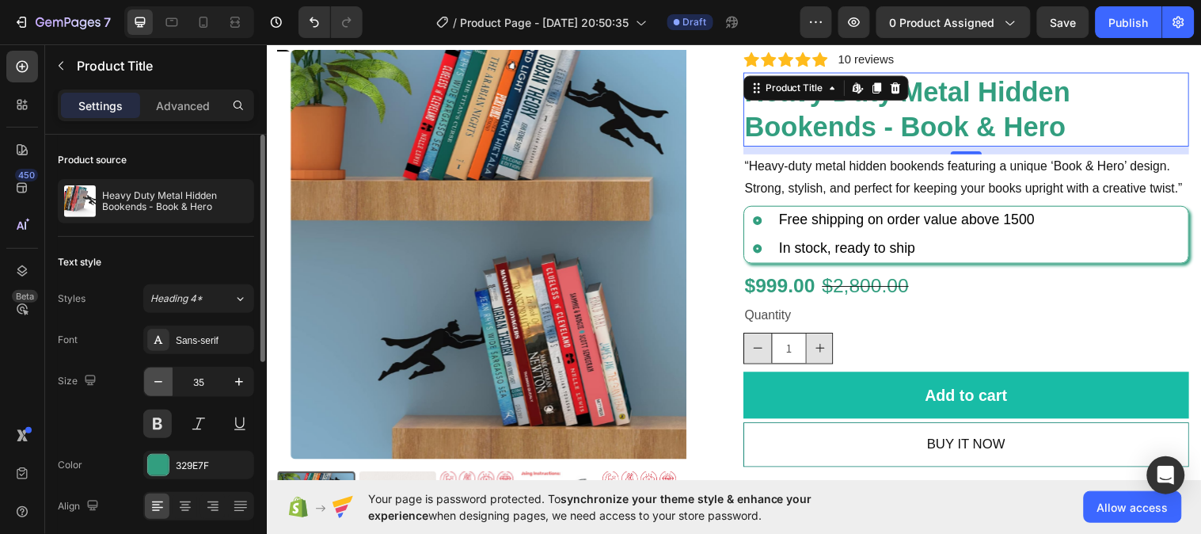
click at [161, 382] on icon "button" at bounding box center [158, 382] width 16 height 16
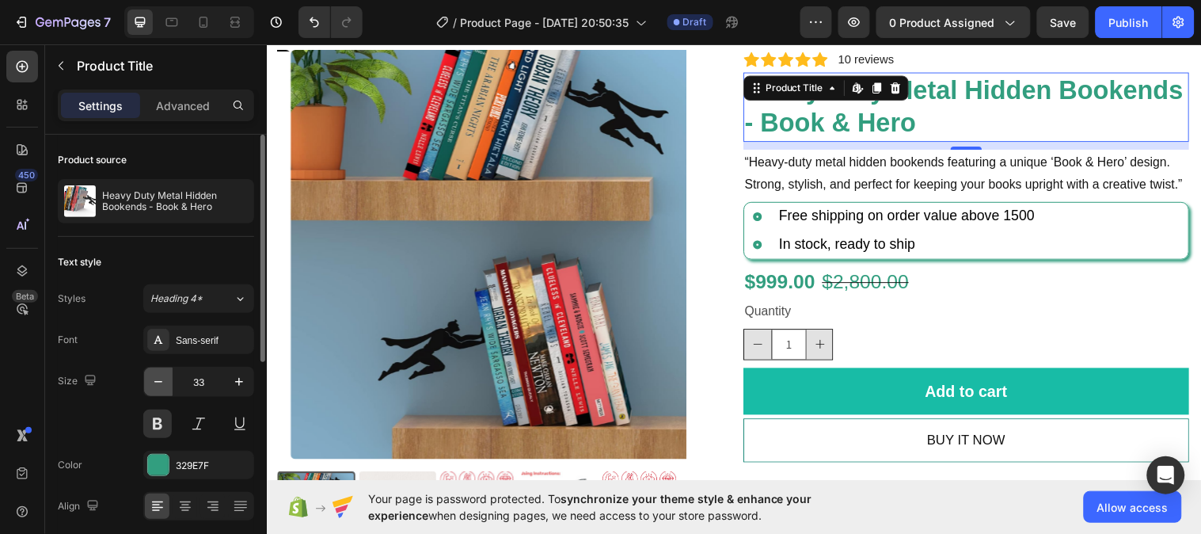
click at [161, 382] on icon "button" at bounding box center [158, 382] width 16 height 16
type input "32"
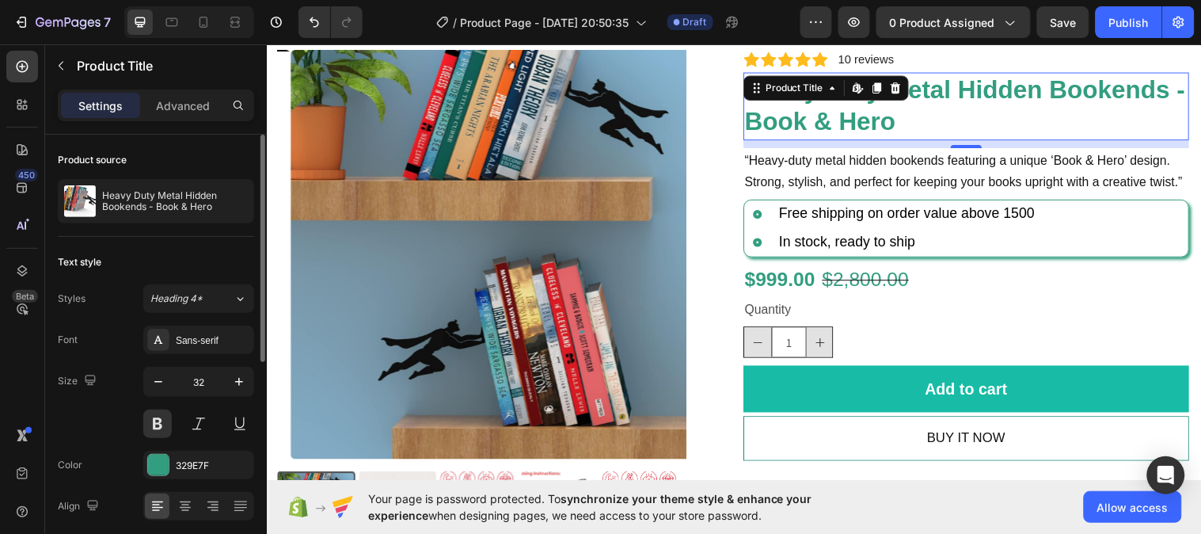
click at [123, 409] on div "Size 32" at bounding box center [156, 402] width 196 height 71
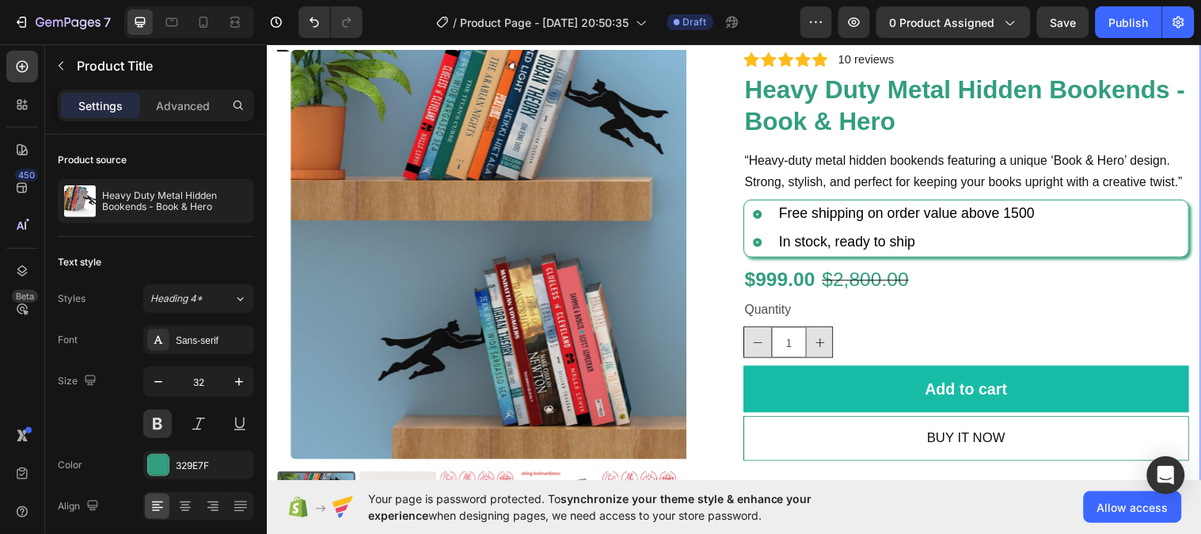
click at [1195, 321] on div "Product Images Icon Icon Icon Icon Icon Icon List 2,500+ Verified Reviews! Text…" at bounding box center [741, 301] width 950 height 629
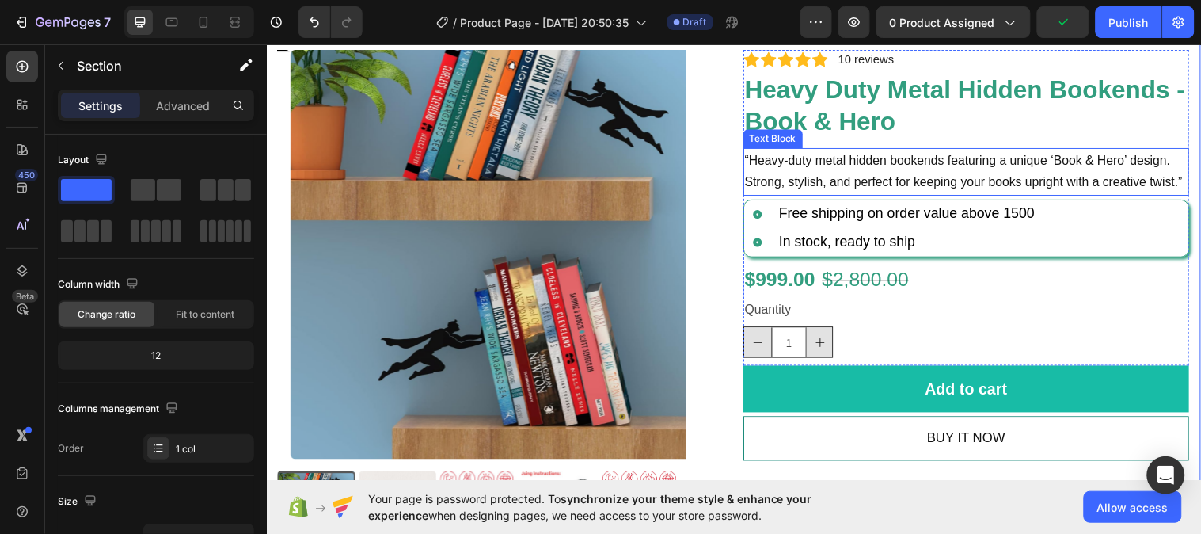
click at [773, 177] on p "“Heavy-duty metal hidden bookends featuring a unique ‘Book & Hero’ design. Stro…" at bounding box center [978, 174] width 450 height 46
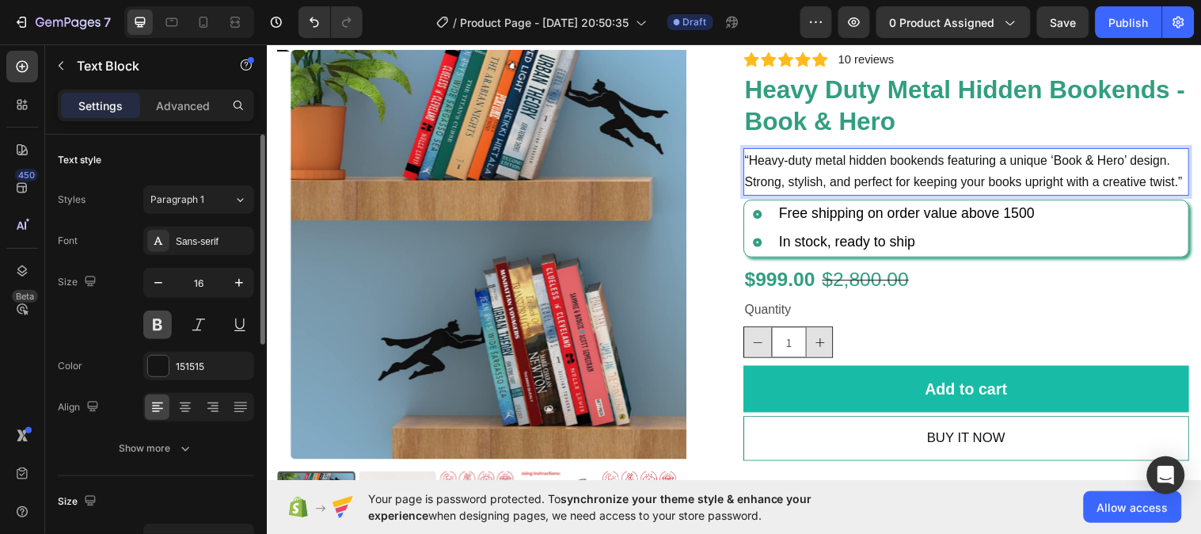
click at [159, 325] on button at bounding box center [157, 324] width 28 height 28
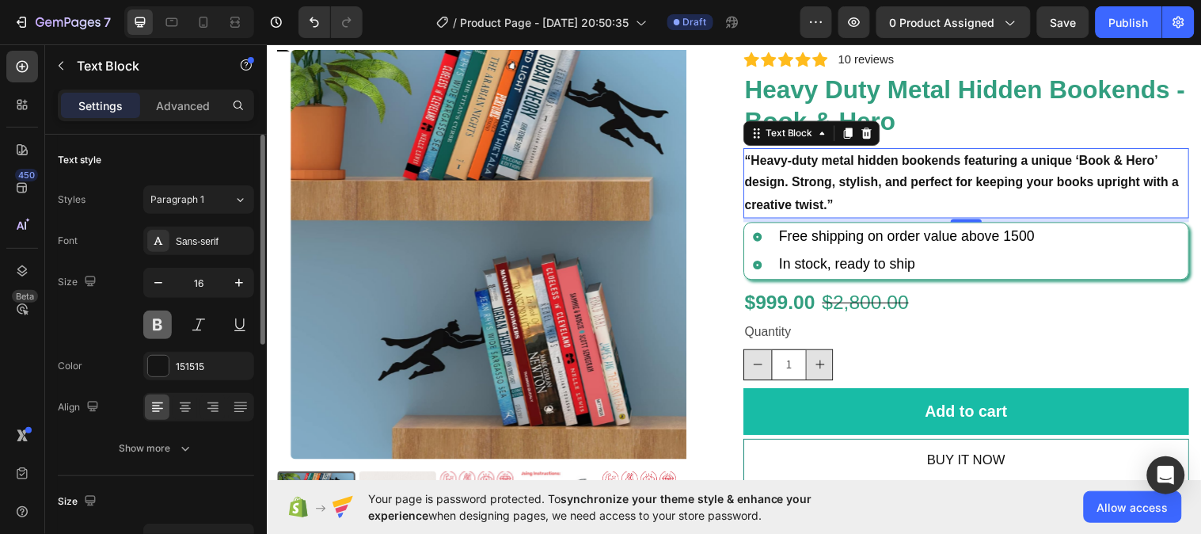
click at [159, 325] on button at bounding box center [157, 324] width 28 height 28
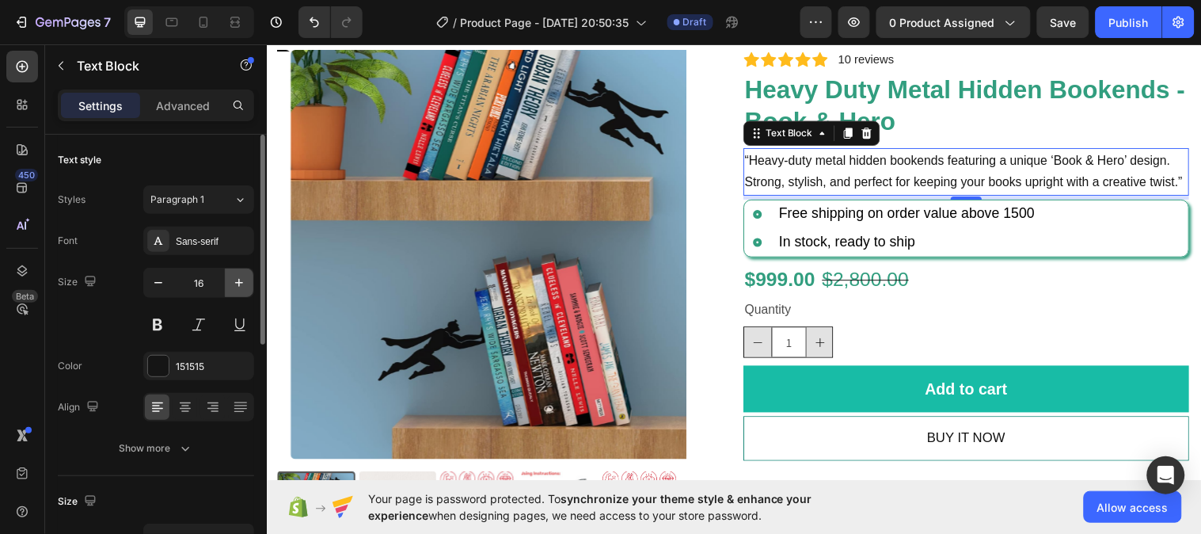
click at [233, 287] on icon "button" at bounding box center [239, 283] width 16 height 16
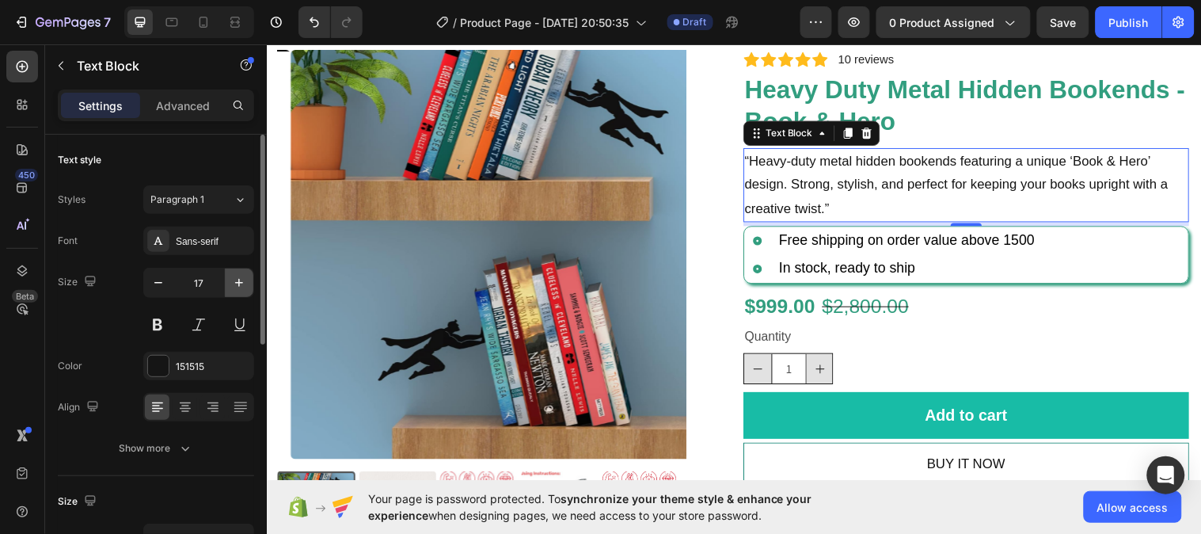
click at [234, 286] on icon "button" at bounding box center [239, 283] width 16 height 16
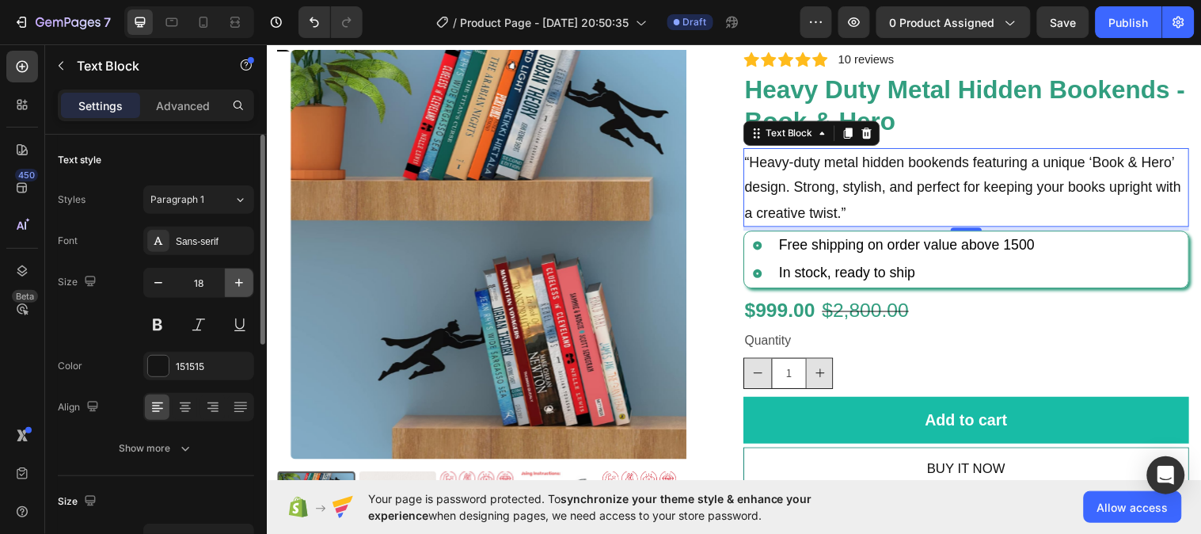
click at [237, 283] on icon "button" at bounding box center [239, 283] width 16 height 16
type input "19"
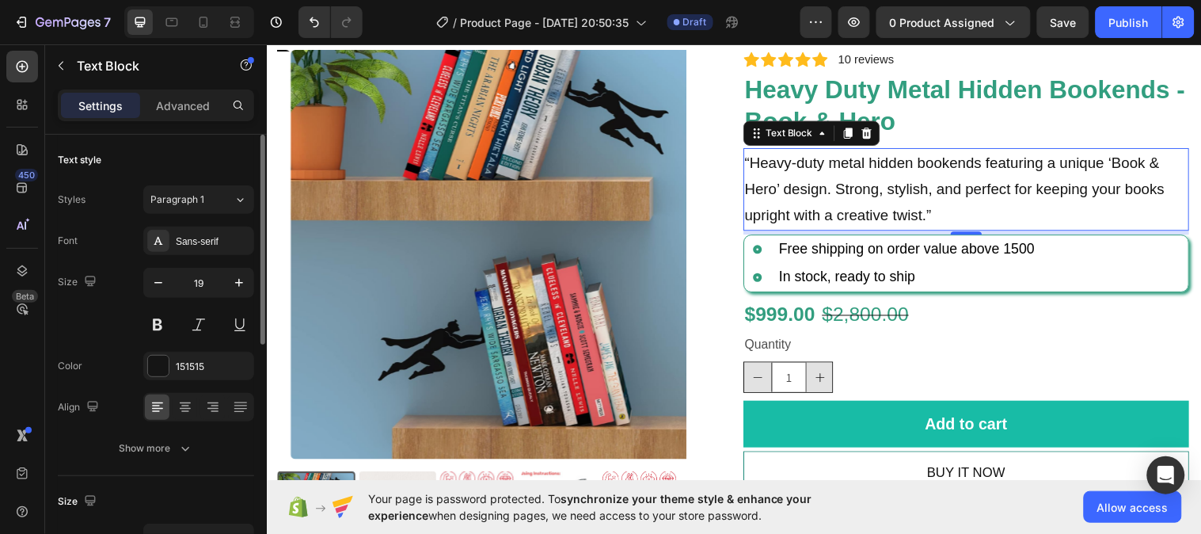
click at [123, 317] on div "Size 19" at bounding box center [156, 303] width 196 height 71
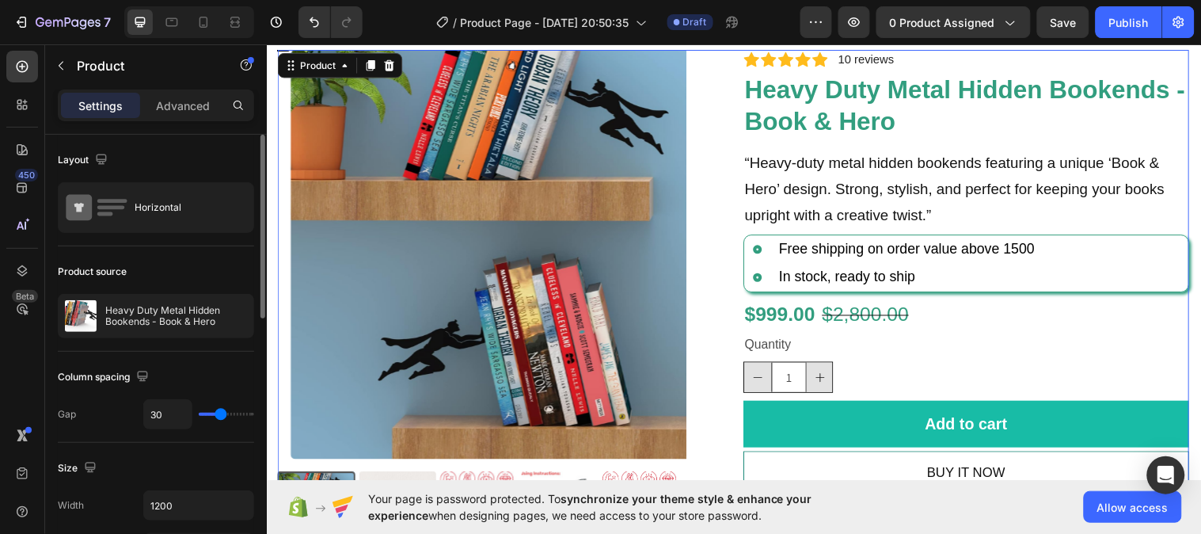
click at [728, 203] on div "Product Images Icon Icon Icon Icon Icon Icon List 2,500+ Verified Reviews! Text…" at bounding box center [741, 307] width 926 height 515
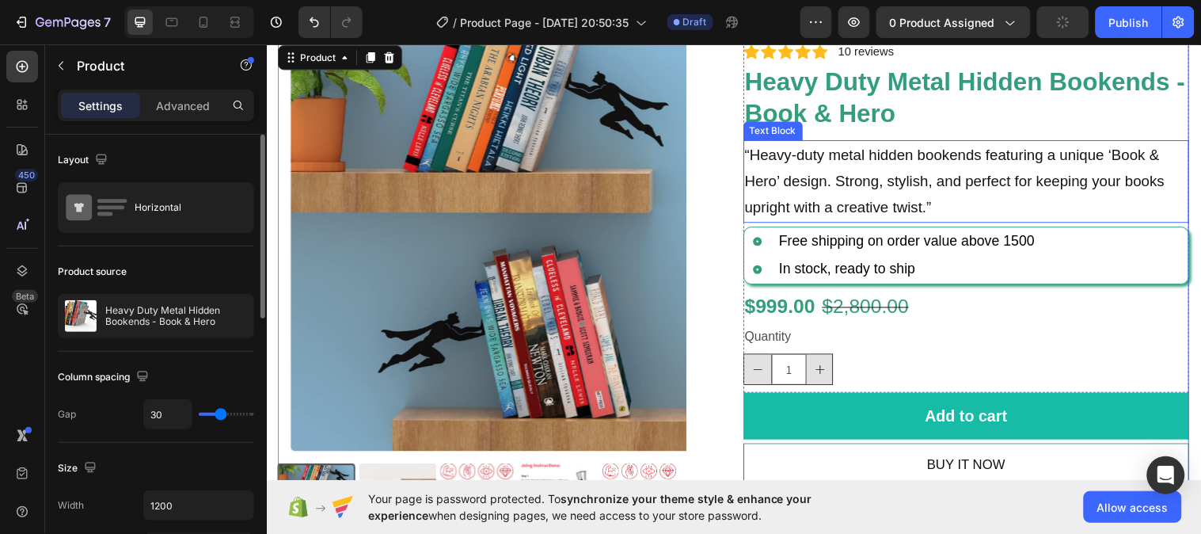
scroll to position [90, 0]
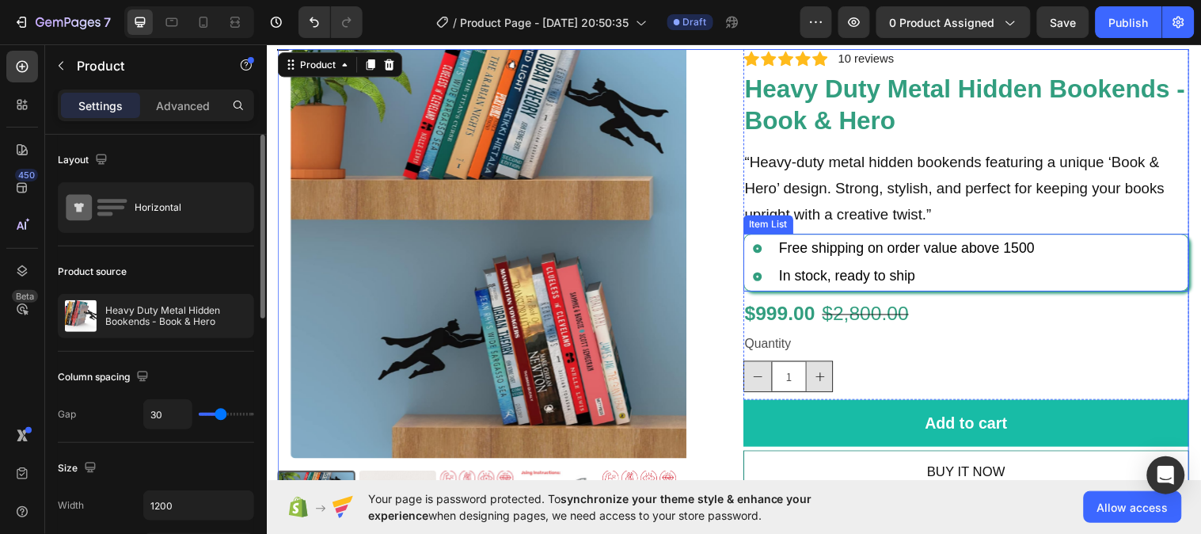
click at [756, 261] on icon at bounding box center [766, 252] width 24 height 24
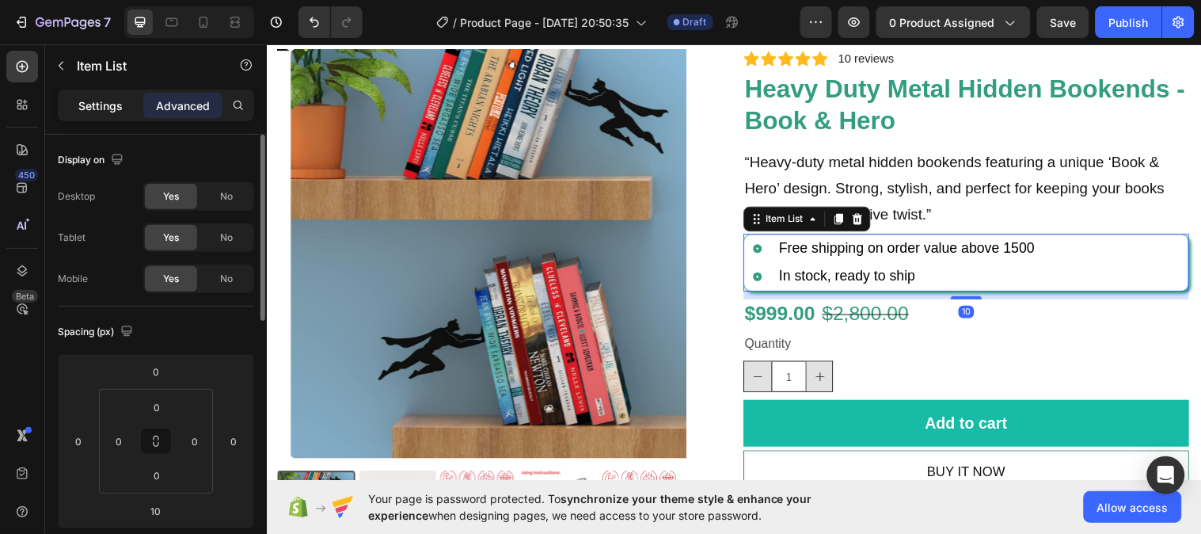
click at [121, 96] on div "Settings" at bounding box center [100, 105] width 79 height 25
type input "8"
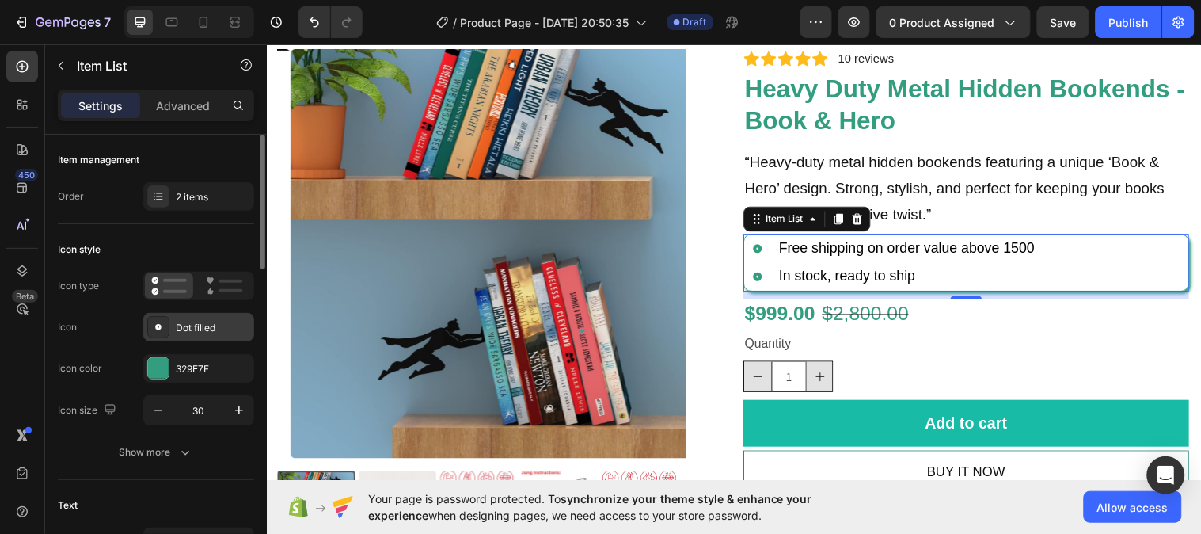
click at [198, 329] on div "Dot filled" at bounding box center [213, 328] width 74 height 14
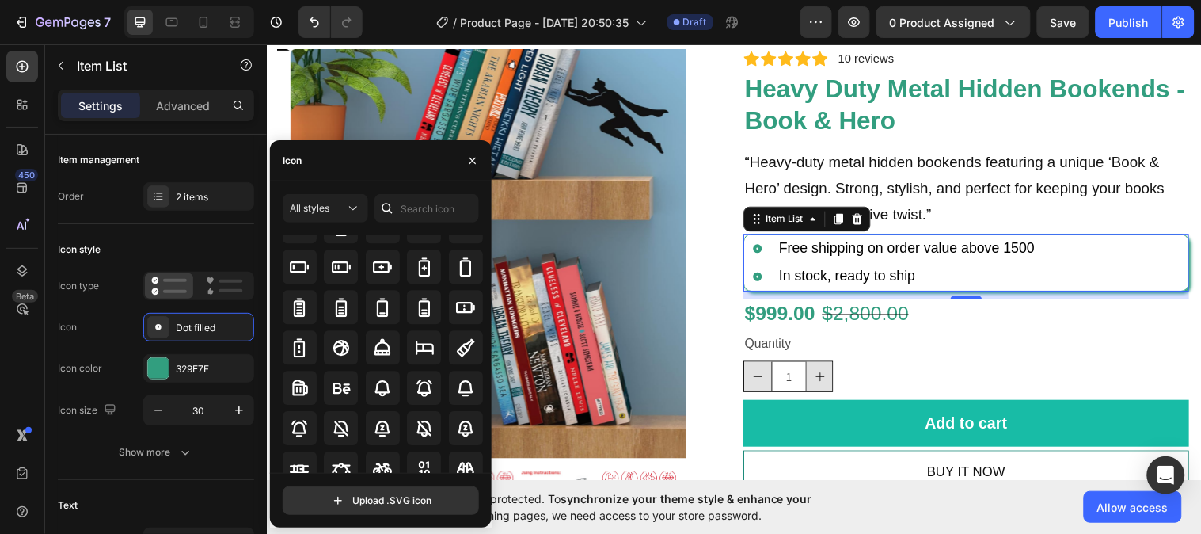
scroll to position [1194, 0]
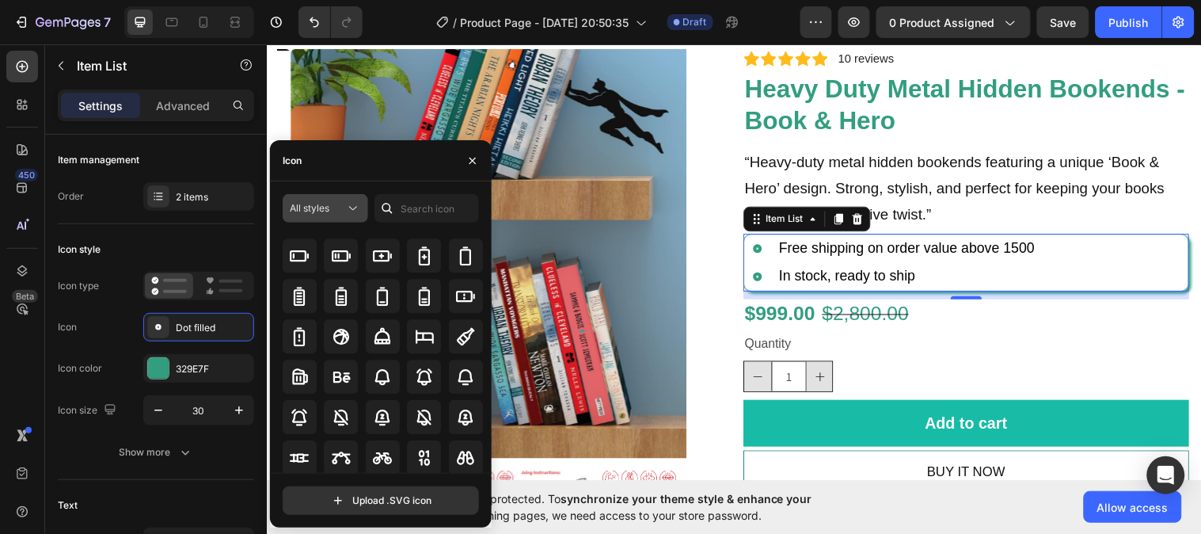
click at [355, 207] on icon at bounding box center [353, 208] width 16 height 16
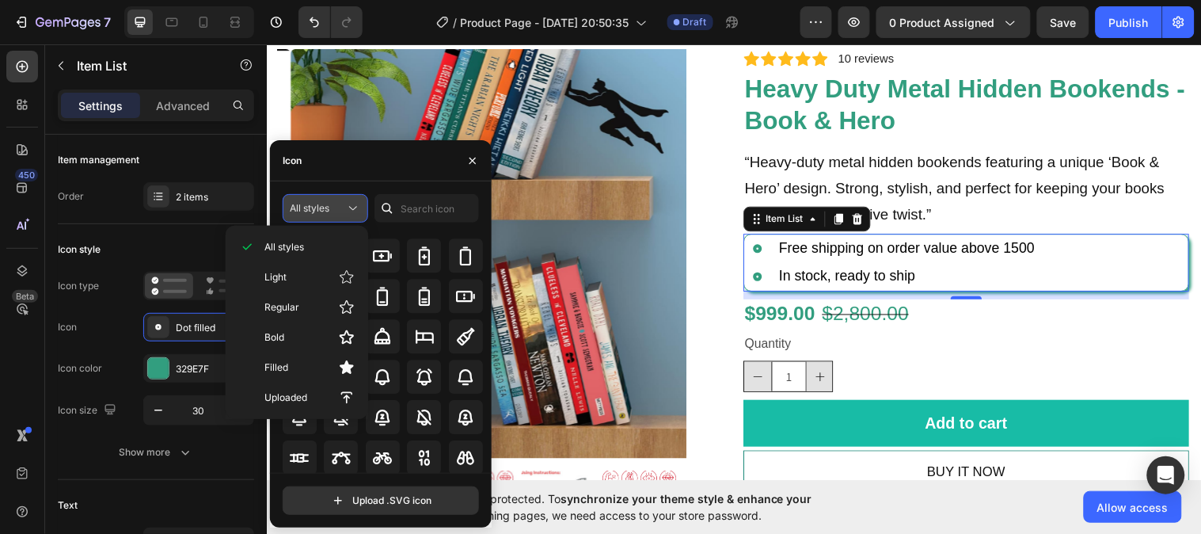
click at [356, 210] on icon at bounding box center [353, 208] width 16 height 16
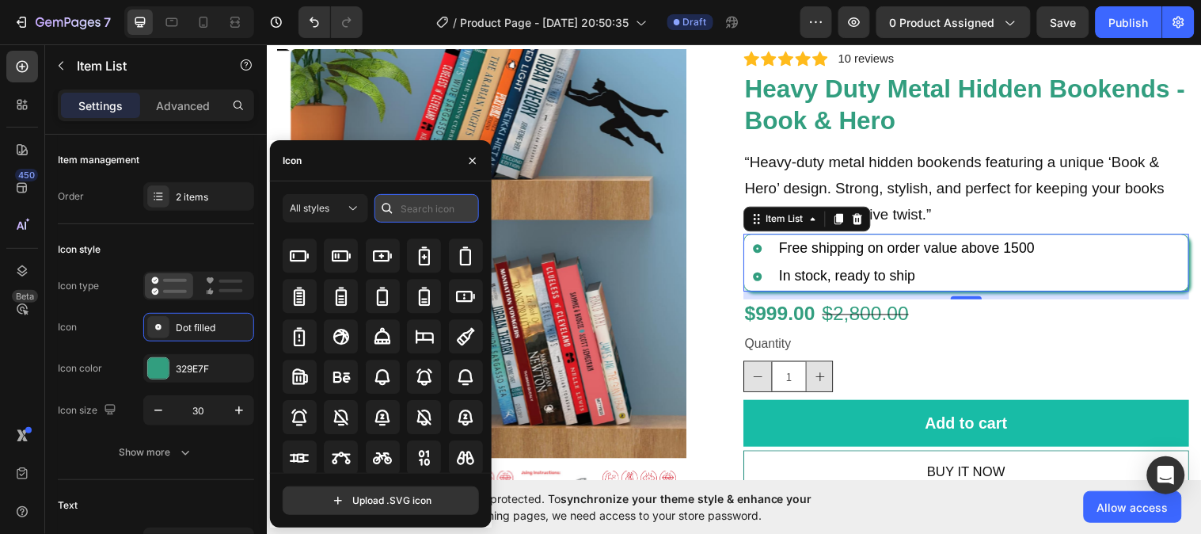
click at [402, 211] on input "text" at bounding box center [426, 208] width 104 height 28
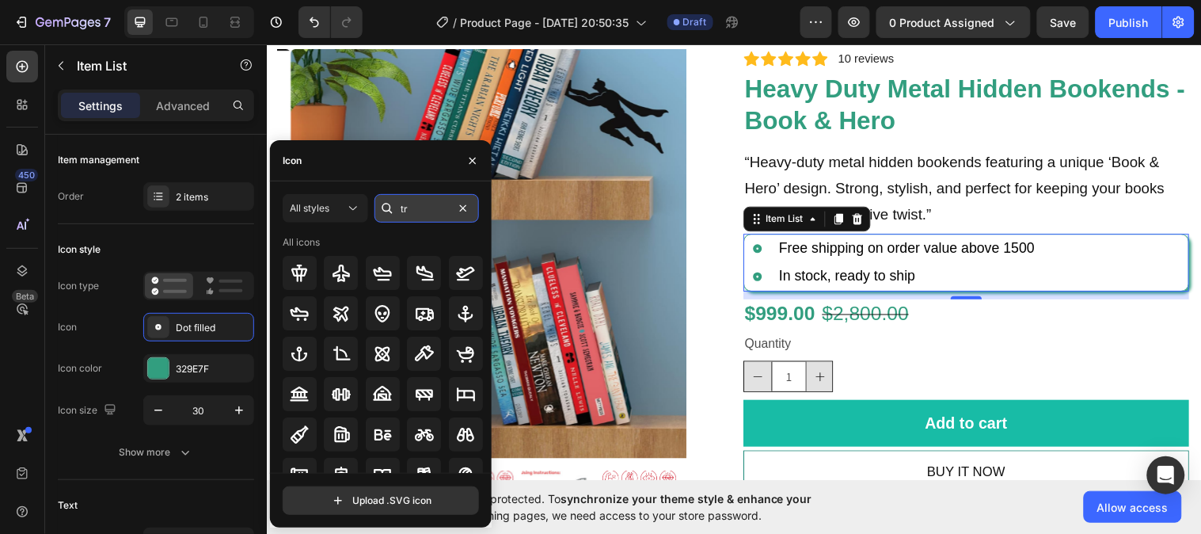
type input "t"
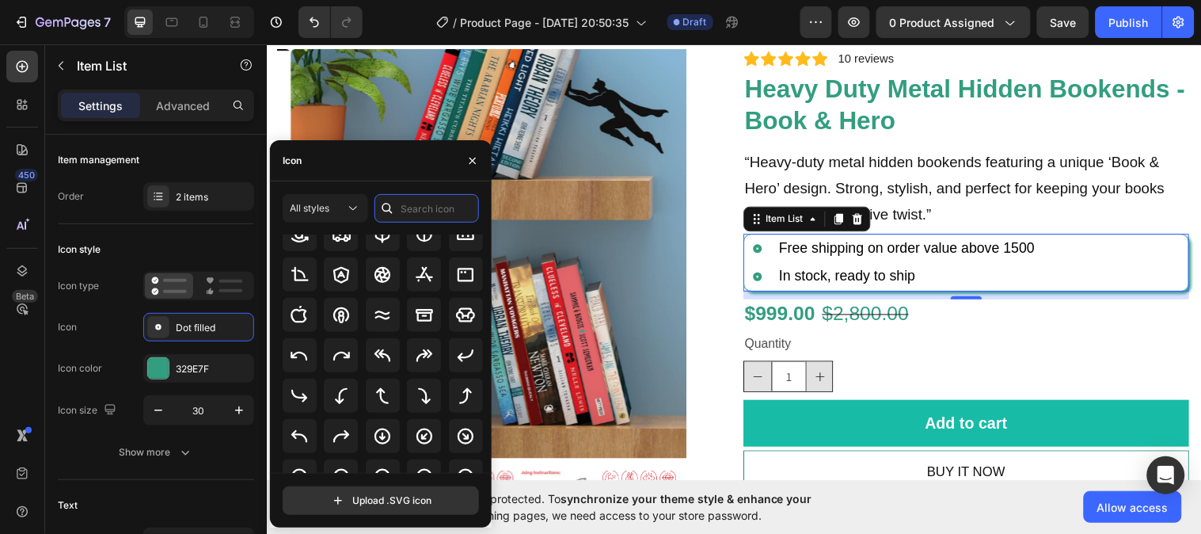
scroll to position [240, 0]
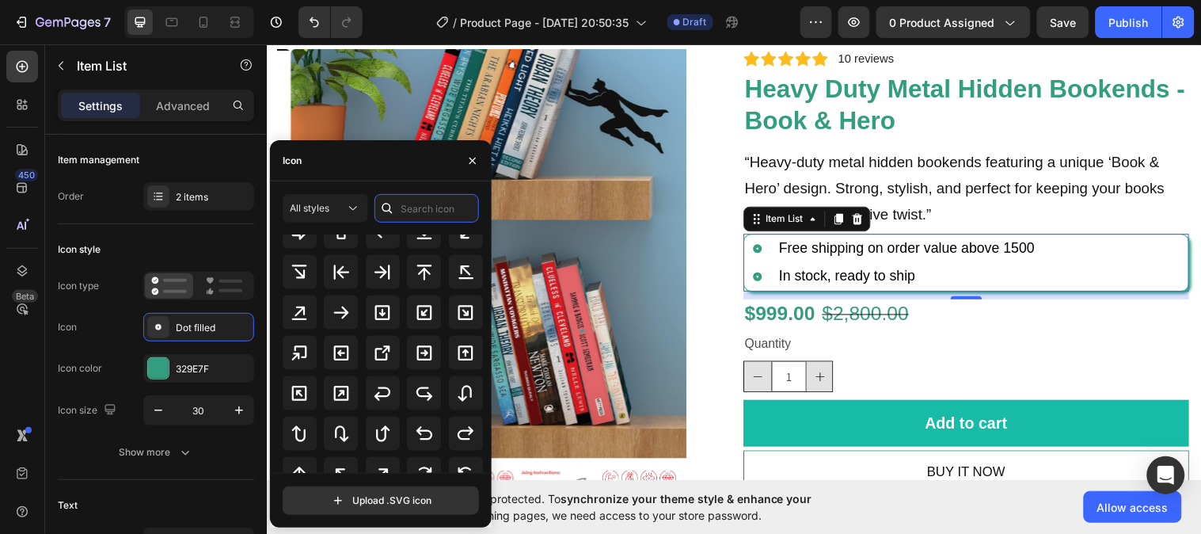
drag, startPoint x: 488, startPoint y: 256, endPoint x: 230, endPoint y: 309, distance: 262.7
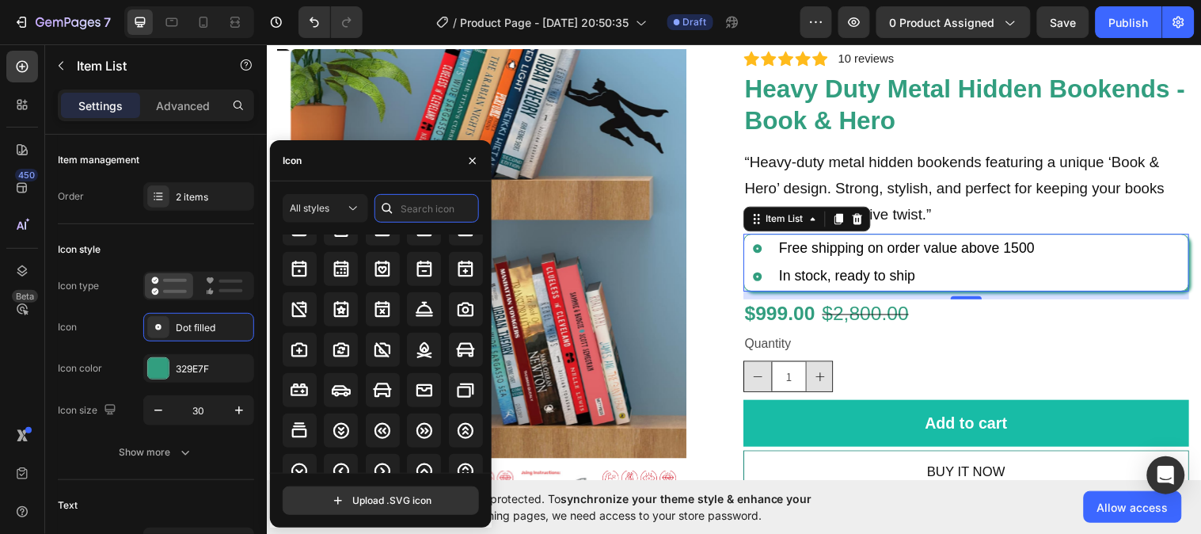
scroll to position [1817, 0]
